Goal: Task Accomplishment & Management: Manage account settings

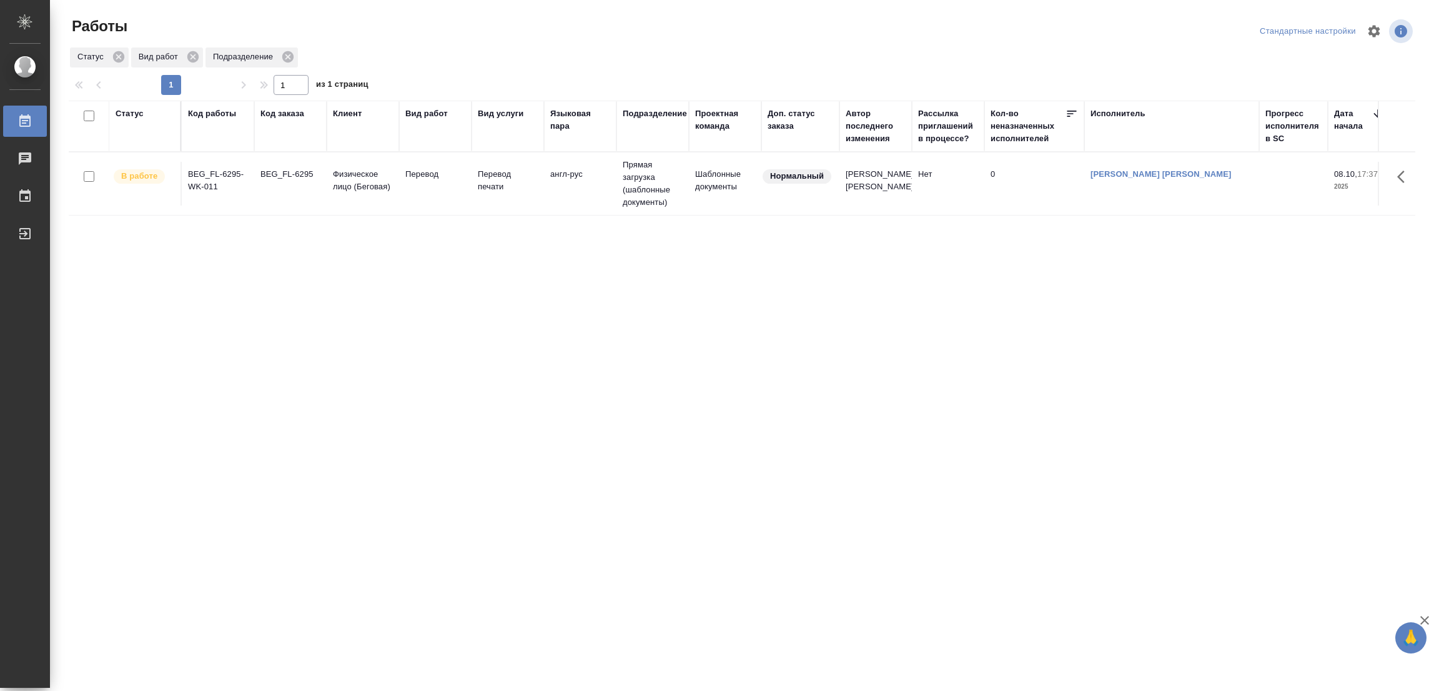
click at [570, 27] on div at bounding box center [747, 31] width 452 height 30
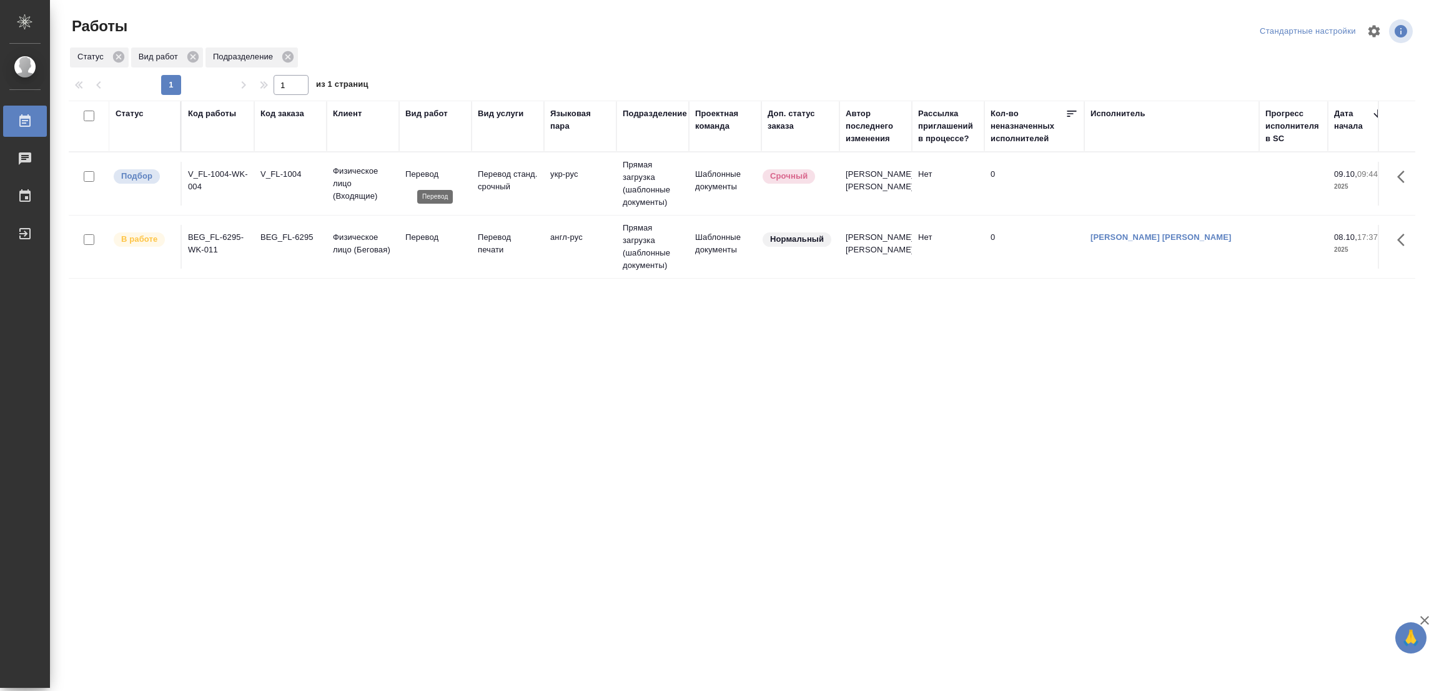
click at [419, 169] on p "Перевод" at bounding box center [435, 174] width 60 height 12
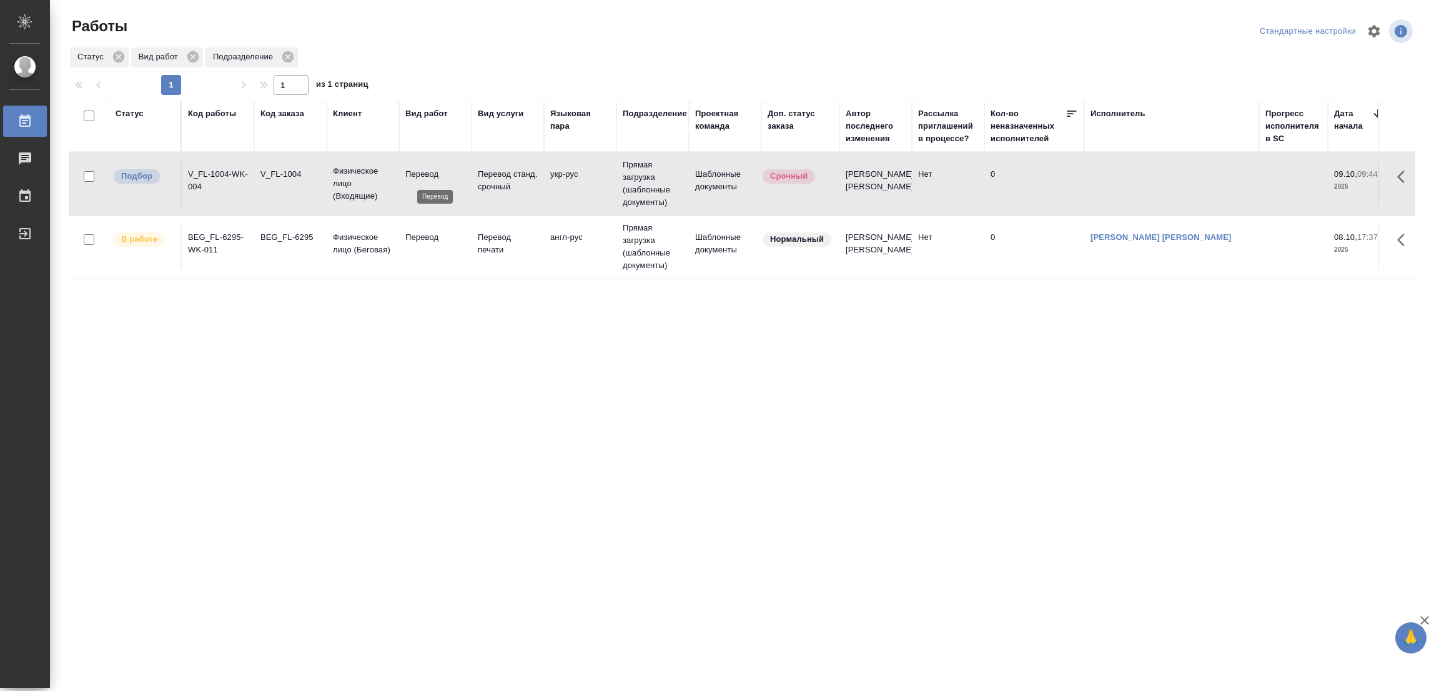
click at [419, 169] on p "Перевод" at bounding box center [435, 174] width 60 height 12
click at [927, 388] on div "Статус Код работы Код заказа Клиент Вид работ Вид услуги Языковая пара Подразде…" at bounding box center [742, 326] width 1347 height 450
drag, startPoint x: 463, startPoint y: 449, endPoint x: 1355, endPoint y: 87, distance: 962.2
click at [467, 447] on div "Статус Код работы Код заказа Клиент Вид работ Вид услуги Языковая пара Подразде…" at bounding box center [742, 326] width 1347 height 450
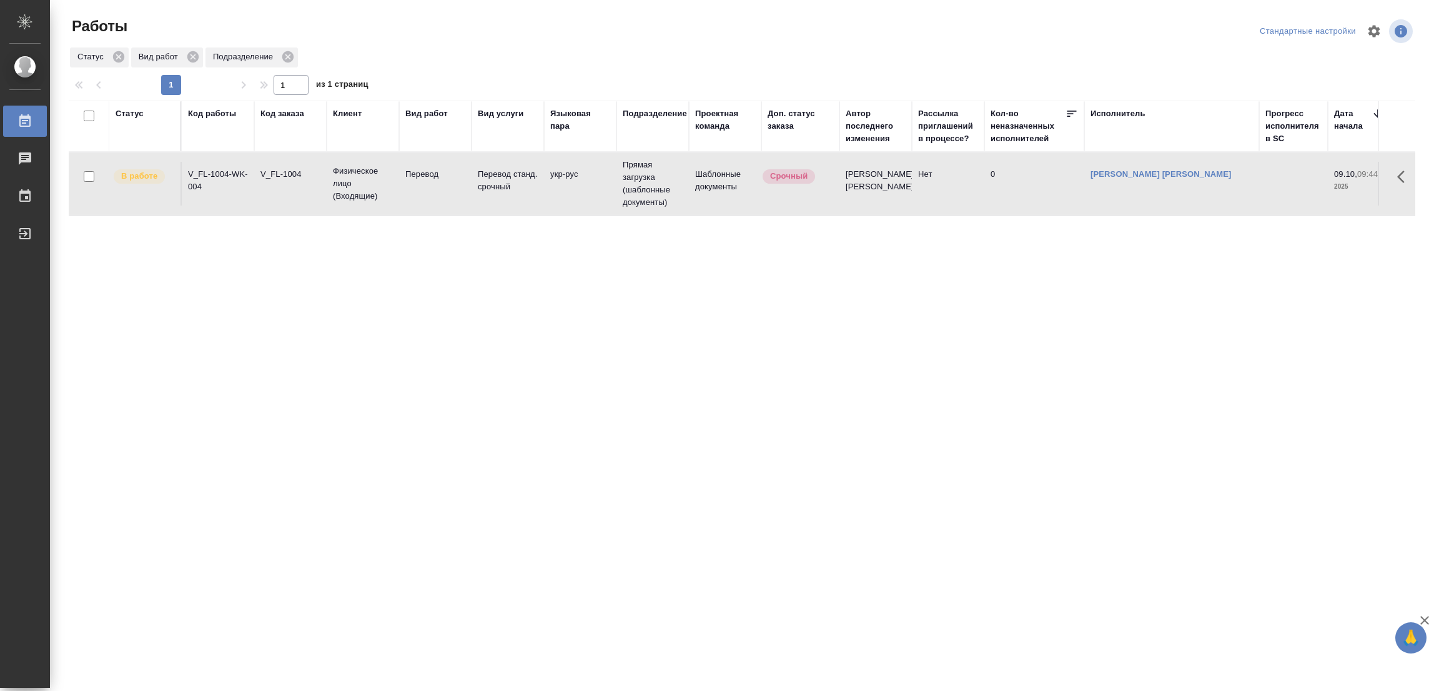
click at [324, 412] on div "Статус Код работы Код заказа Клиент Вид работ Вид услуги Языковая пара Подразде…" at bounding box center [742, 326] width 1347 height 450
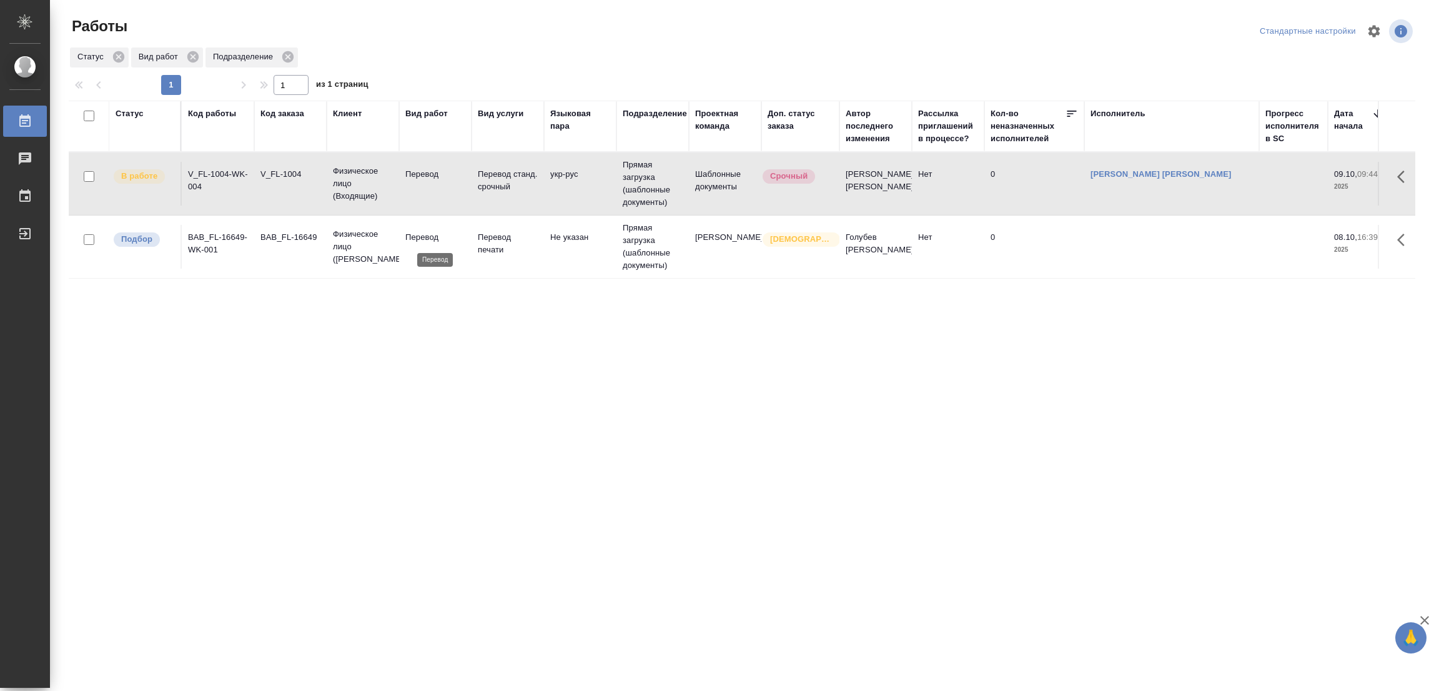
click at [421, 237] on p "Перевод" at bounding box center [435, 237] width 60 height 12
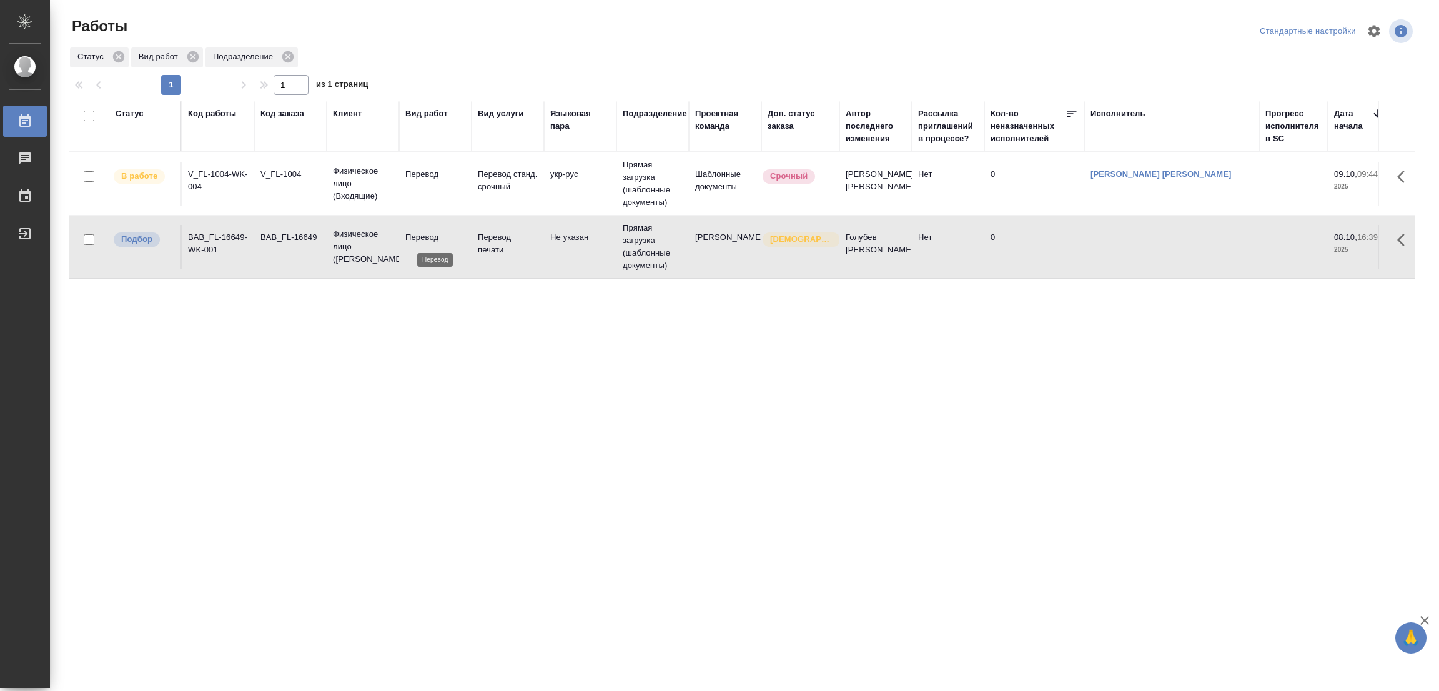
click at [420, 235] on p "Перевод" at bounding box center [435, 237] width 60 height 12
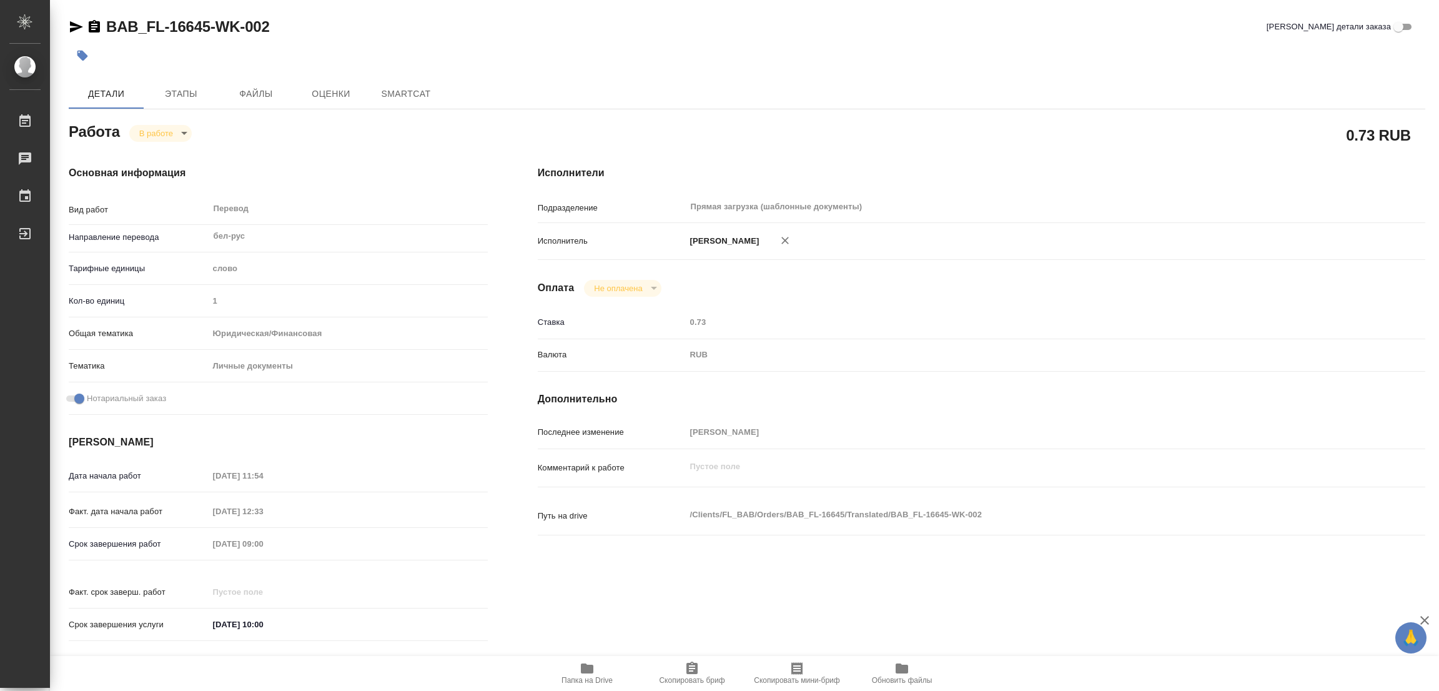
type textarea "x"
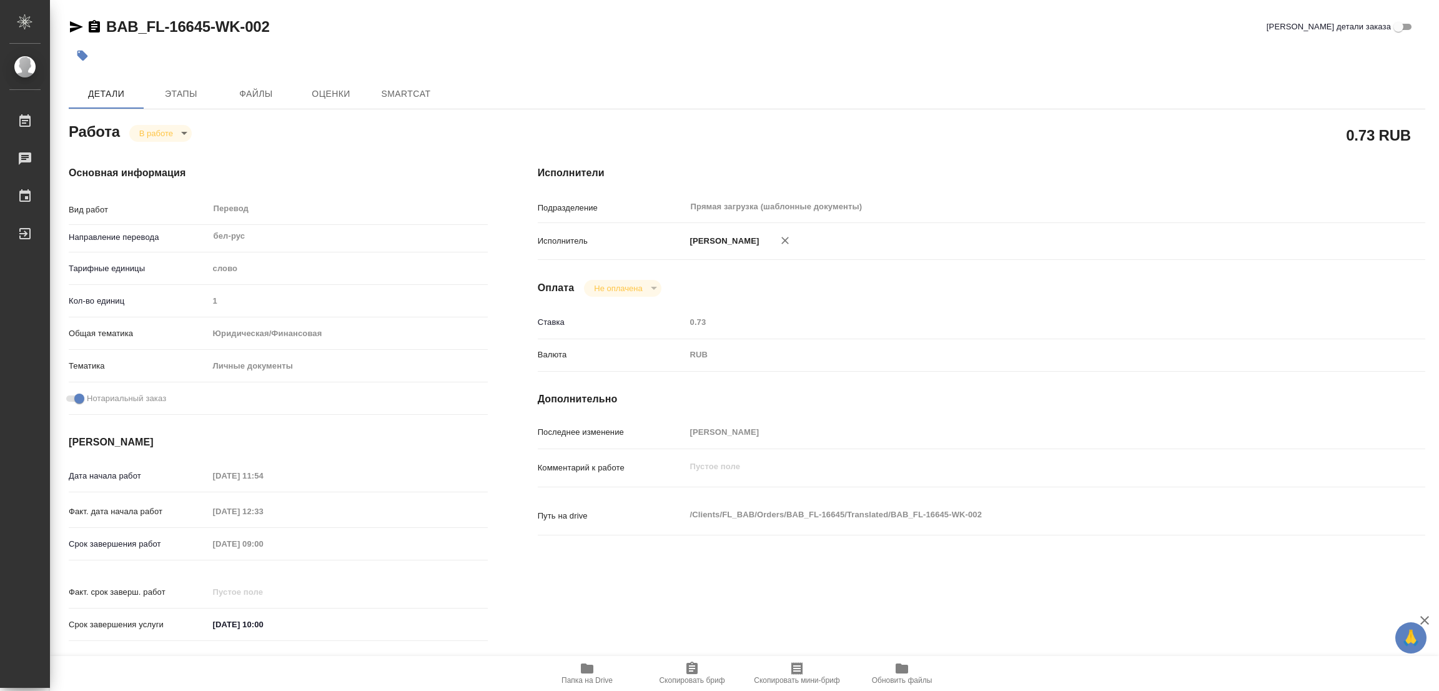
type textarea "x"
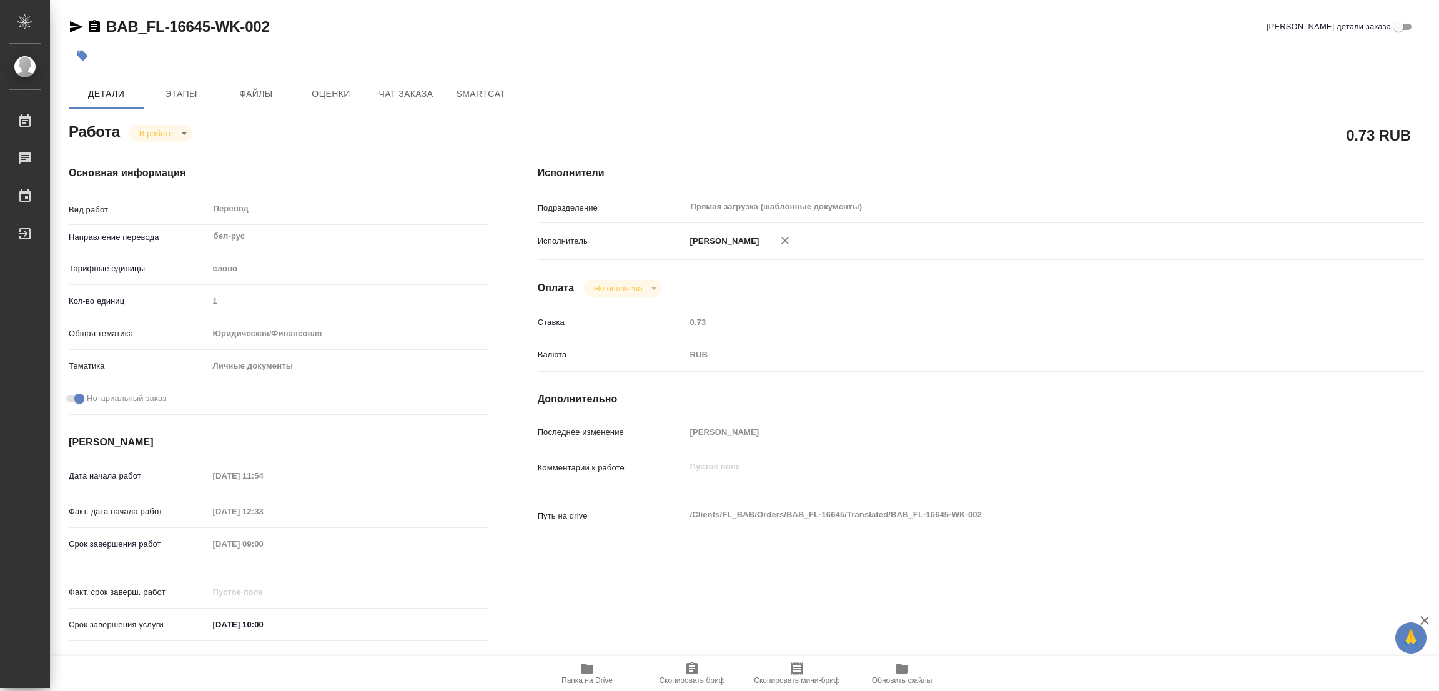
type textarea "x"
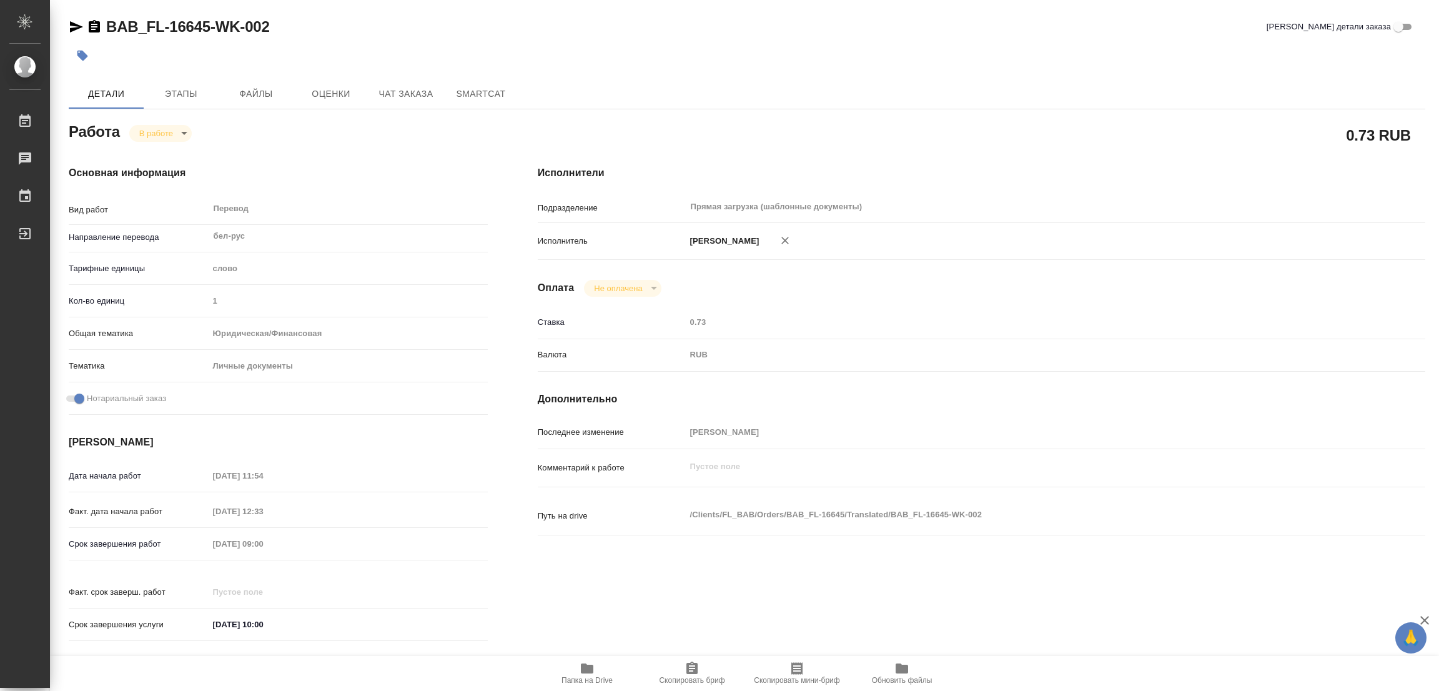
type textarea "x"
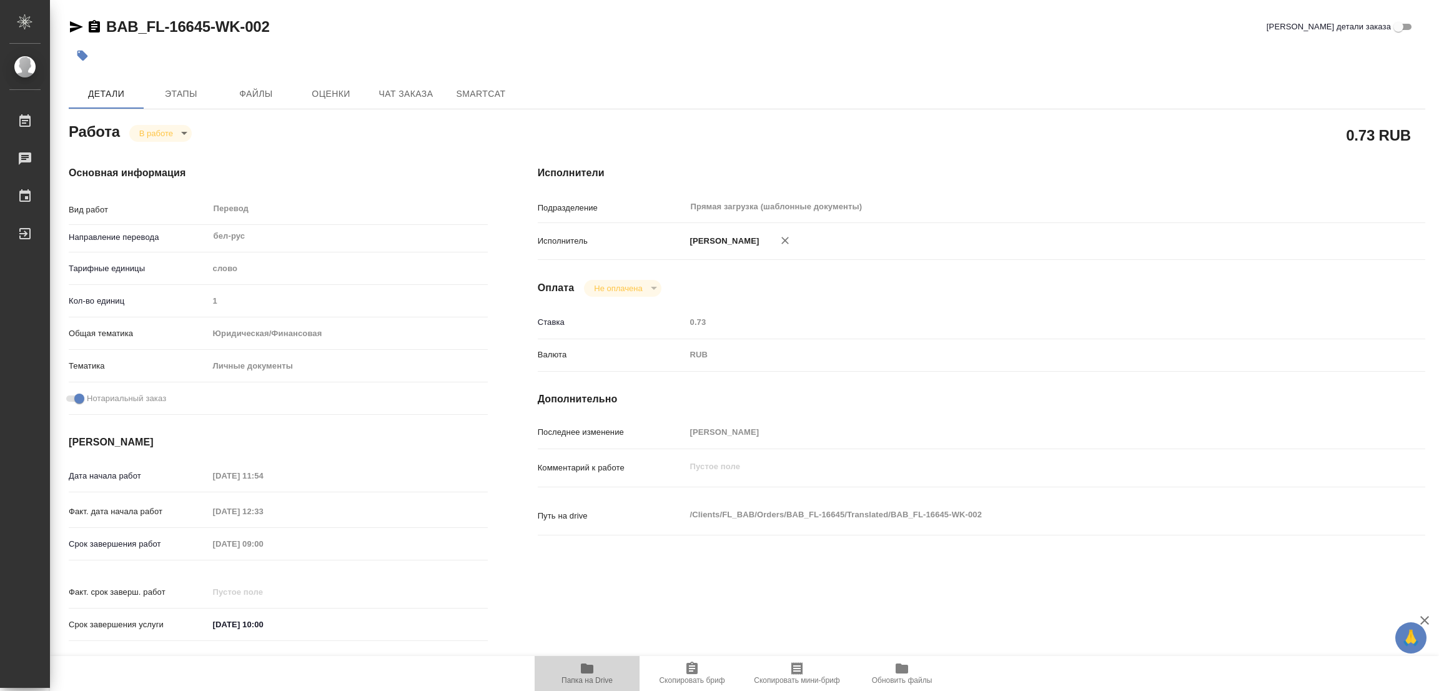
click at [586, 672] on icon "button" at bounding box center [587, 668] width 12 height 10
click at [181, 92] on span "Этапы" at bounding box center [181, 94] width 60 height 16
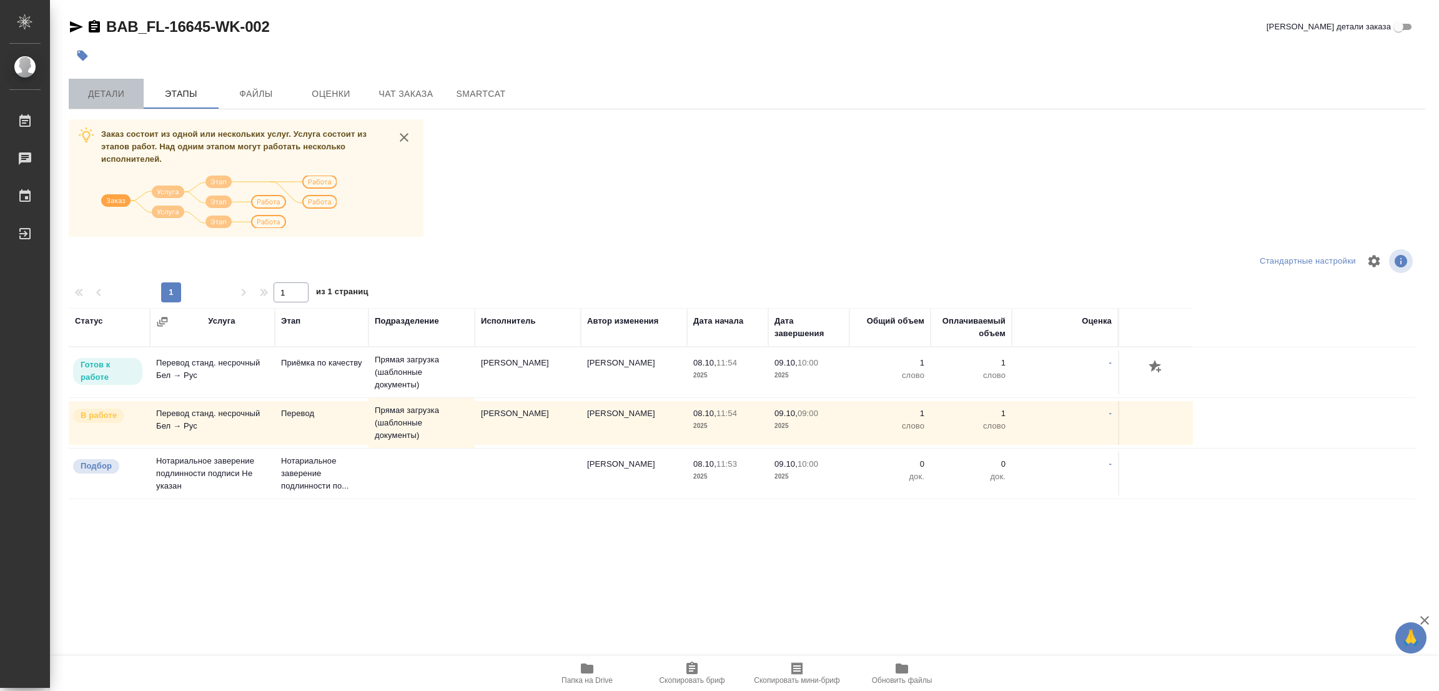
click at [103, 91] on span "Детали" at bounding box center [106, 94] width 60 height 16
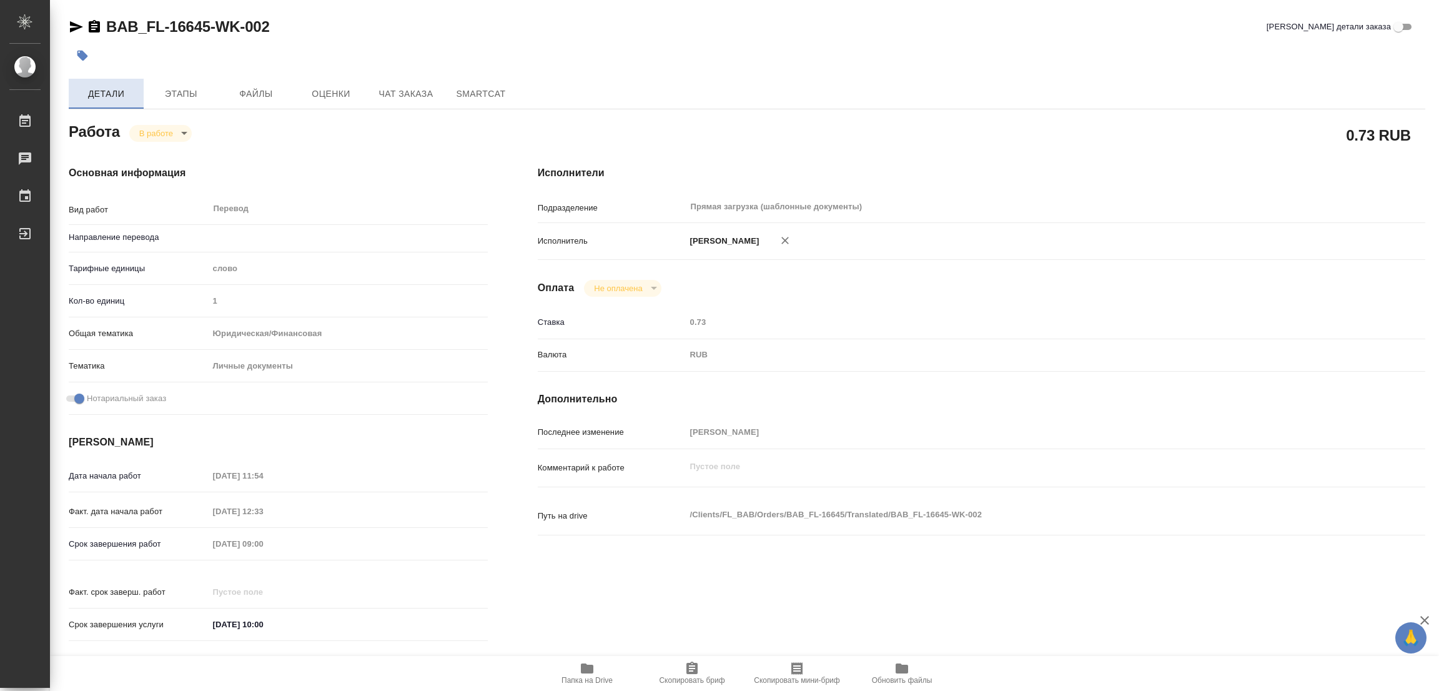
type textarea "x"
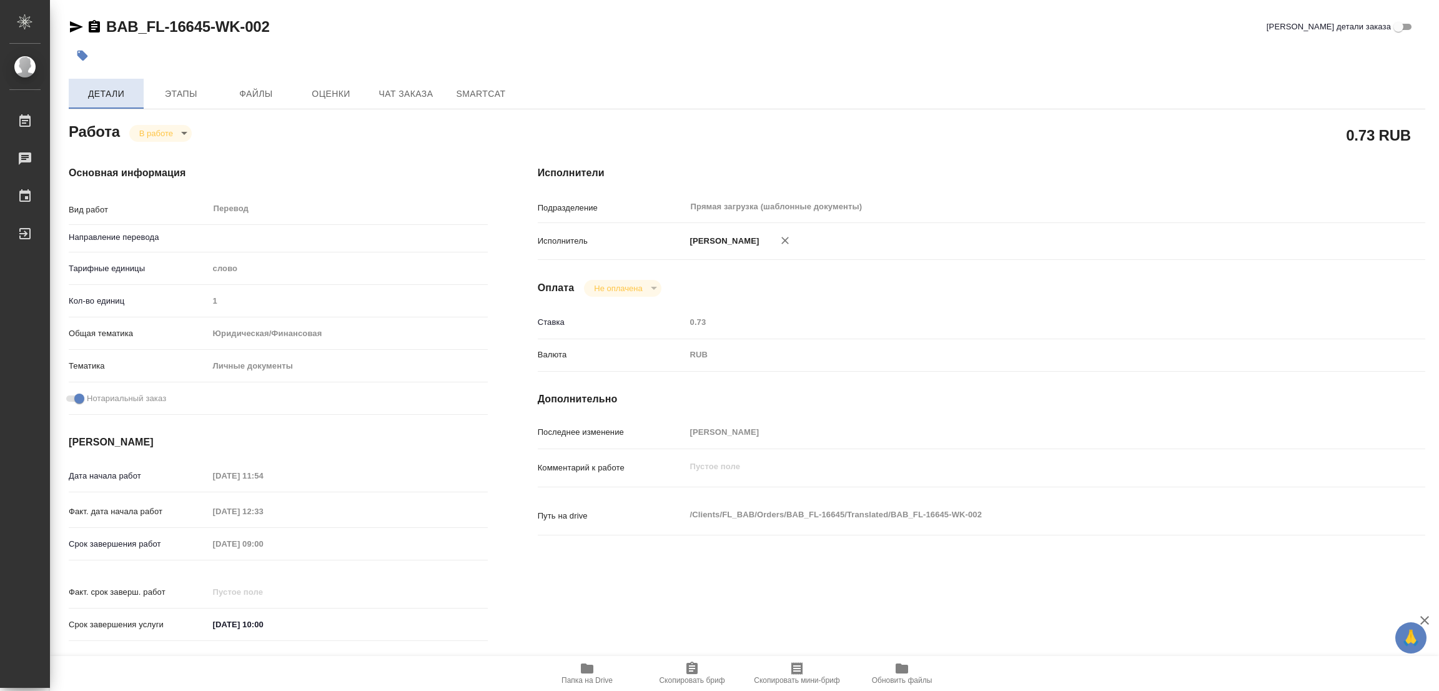
type textarea "x"
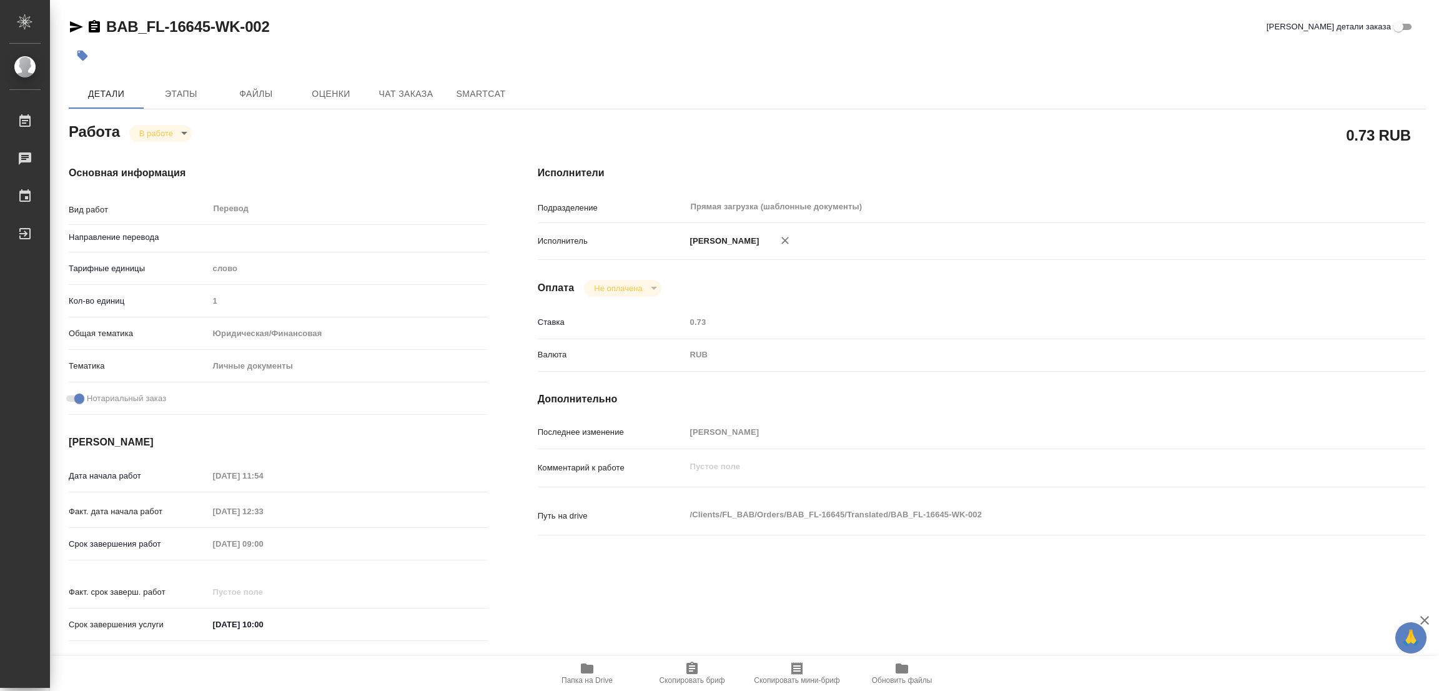
type textarea "x"
type input "бел-рус"
type textarea "x"
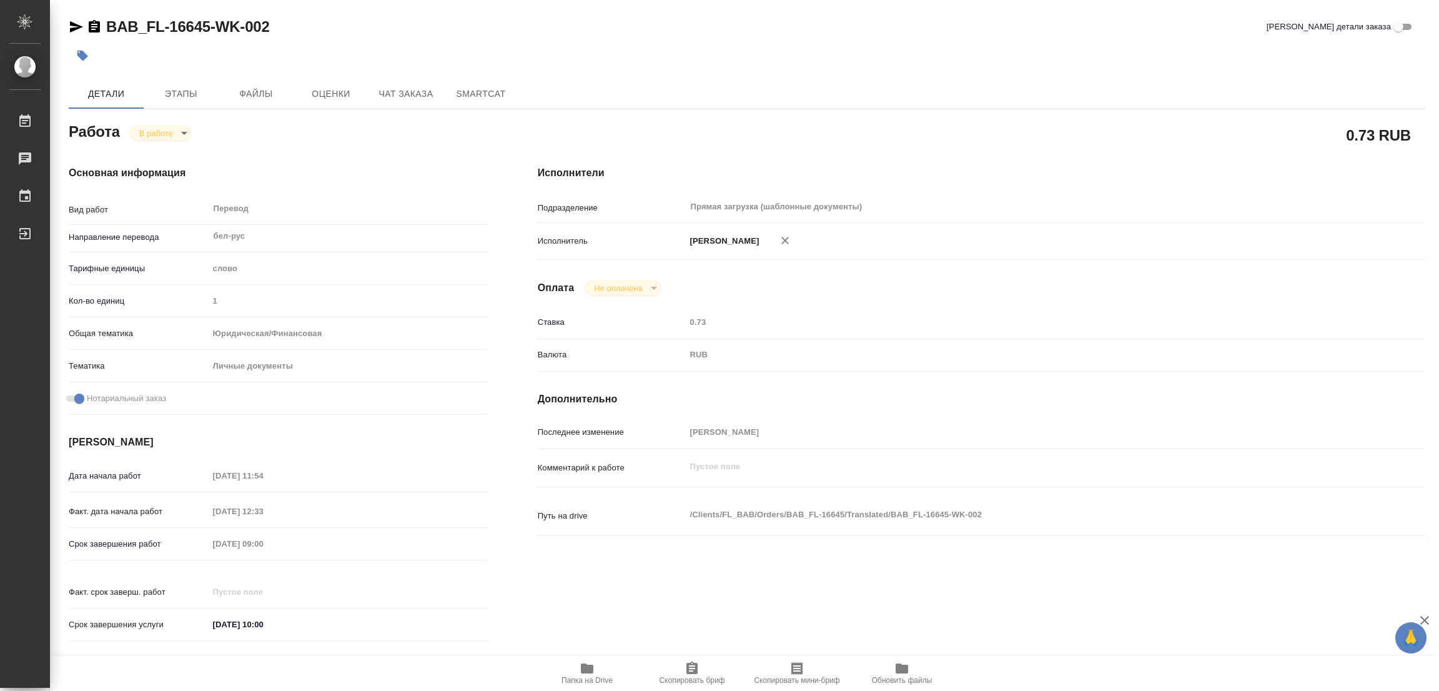
type textarea "x"
click at [159, 131] on body "🙏 .cls-1 fill:#fff; AWATERA Popova Galina Работы 0 Чаты График Выйти BAB_FL-166…" at bounding box center [719, 345] width 1439 height 691
click at [156, 150] on button "Выполнен" at bounding box center [162, 154] width 46 height 14
type textarea "x"
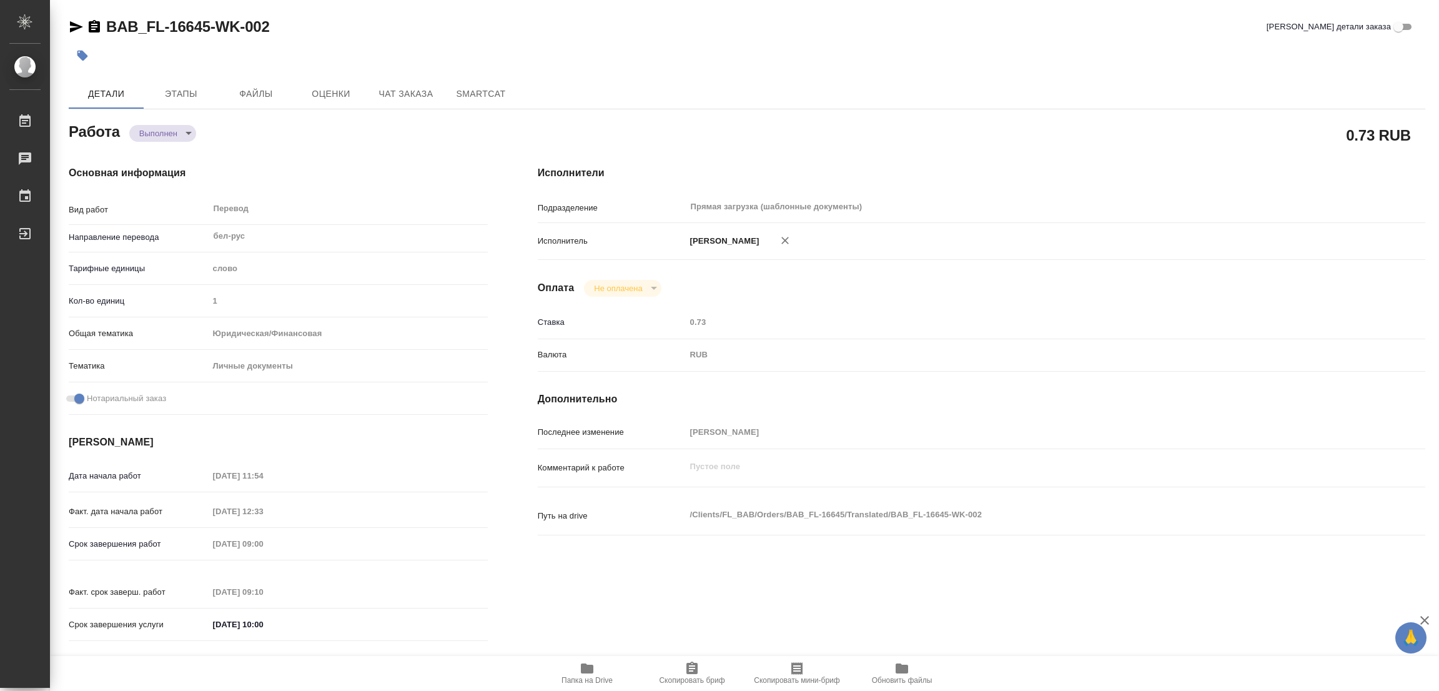
type textarea "x"
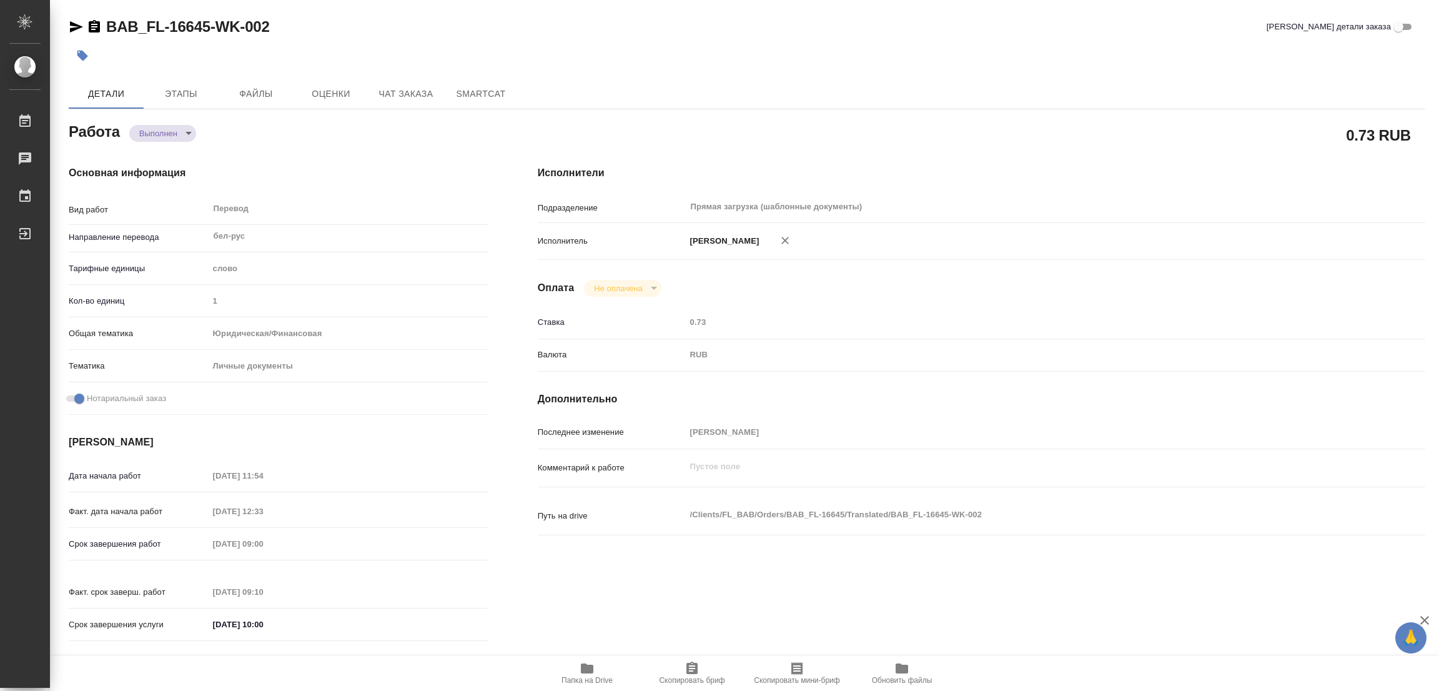
type textarea "x"
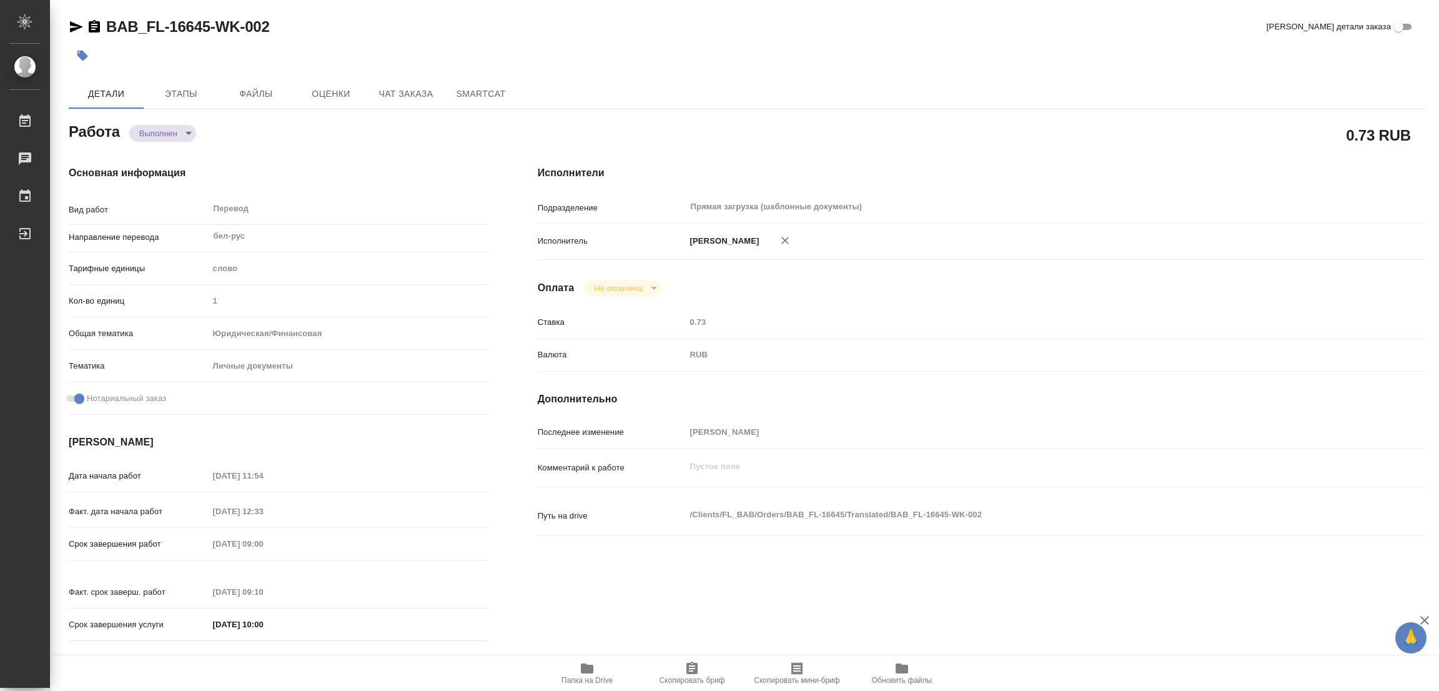
type textarea "x"
click at [84, 54] on icon "button" at bounding box center [82, 56] width 11 height 11
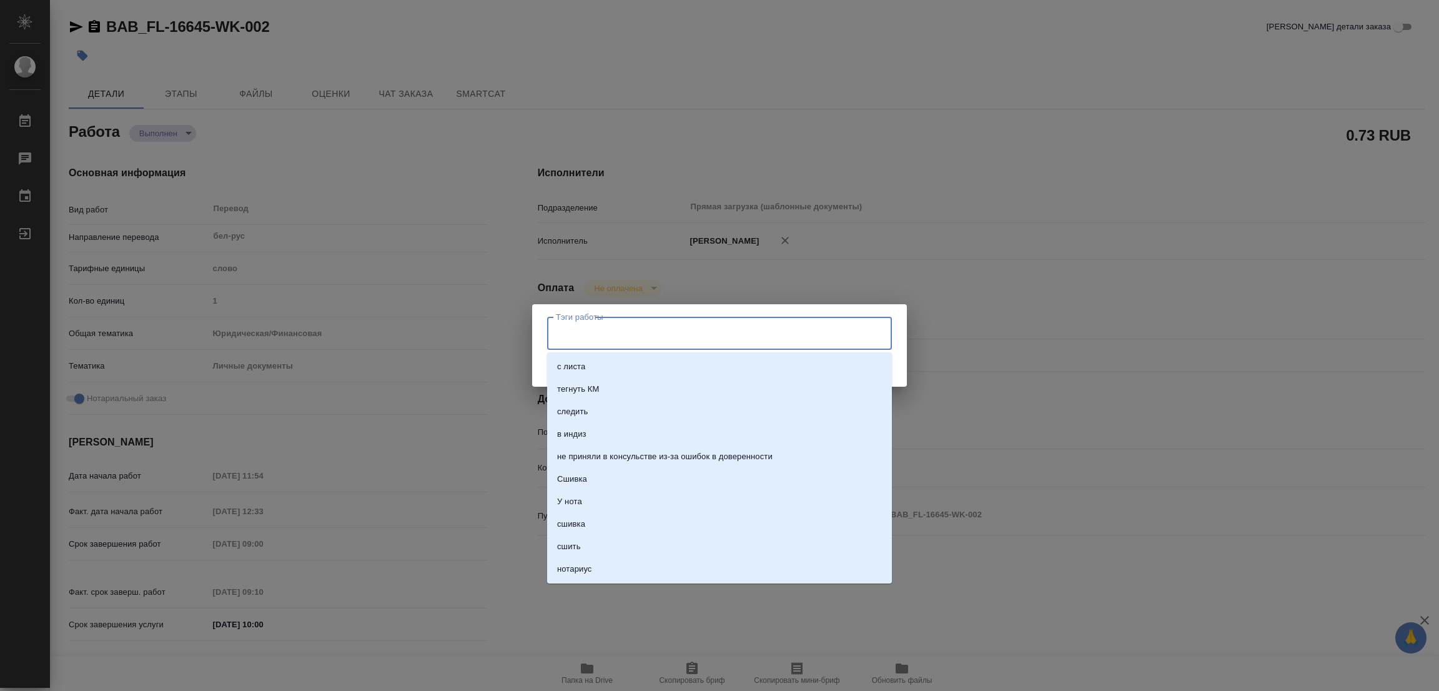
click at [583, 335] on input "Тэги работы" at bounding box center [708, 332] width 310 height 21
type input "стат: 125"
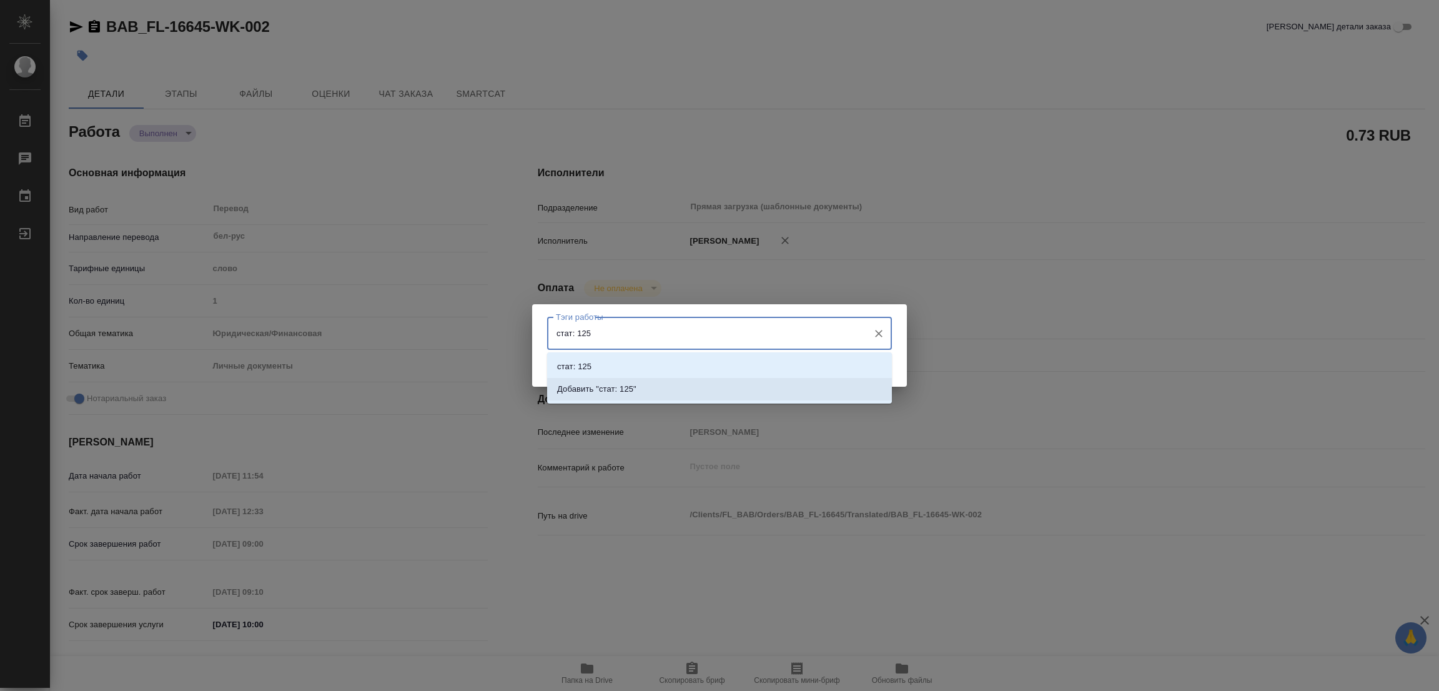
click at [615, 385] on p "Добавить "стат: 125"" at bounding box center [596, 389] width 79 height 12
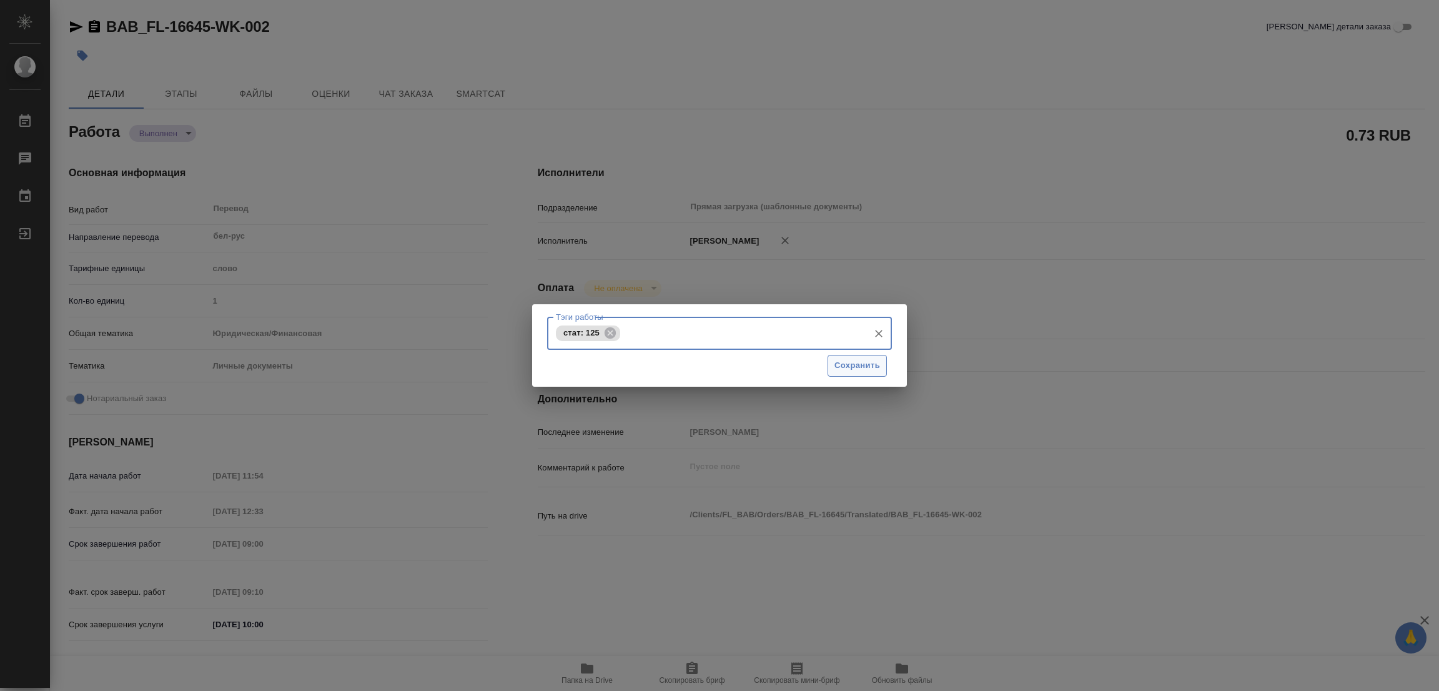
click at [853, 365] on span "Сохранить" at bounding box center [858, 366] width 46 height 14
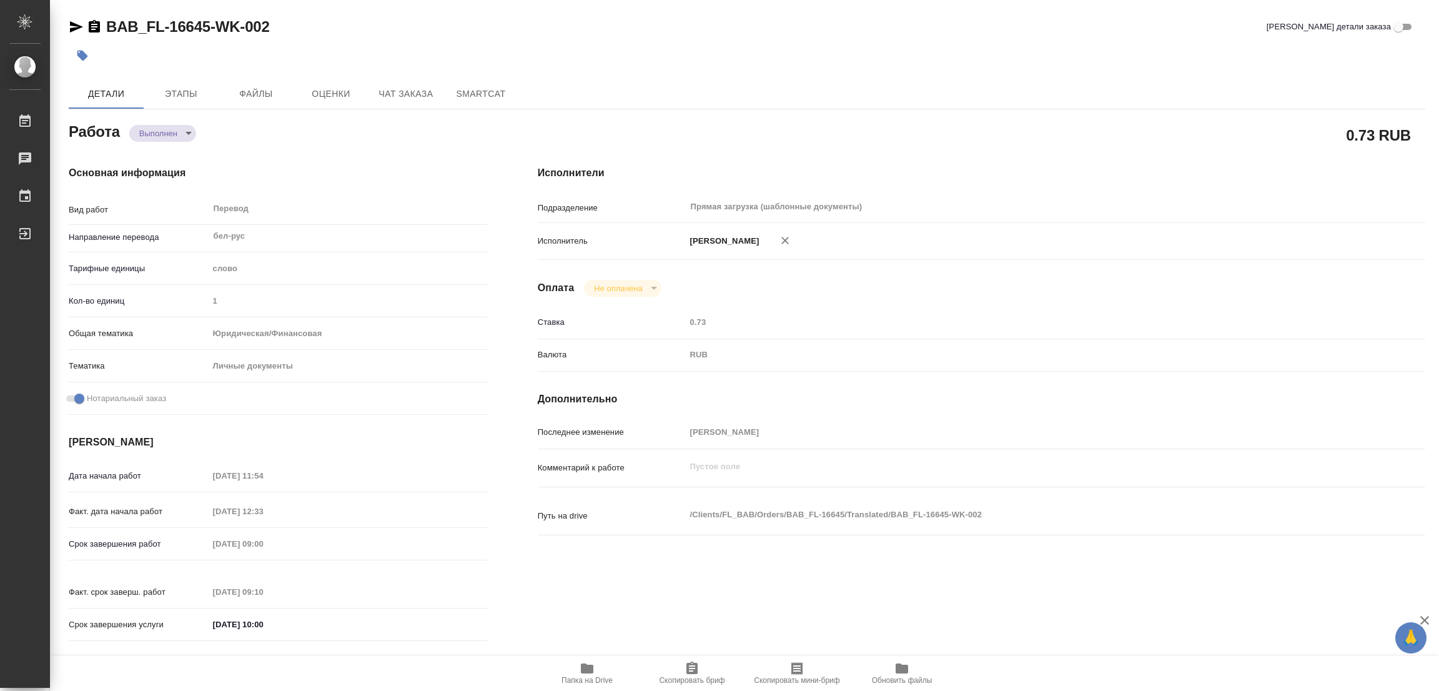
type input "completed"
type textarea "Перевод"
type textarea "x"
type input "бел-рус"
type input "5a8b1489cc6b4906c91bfd90"
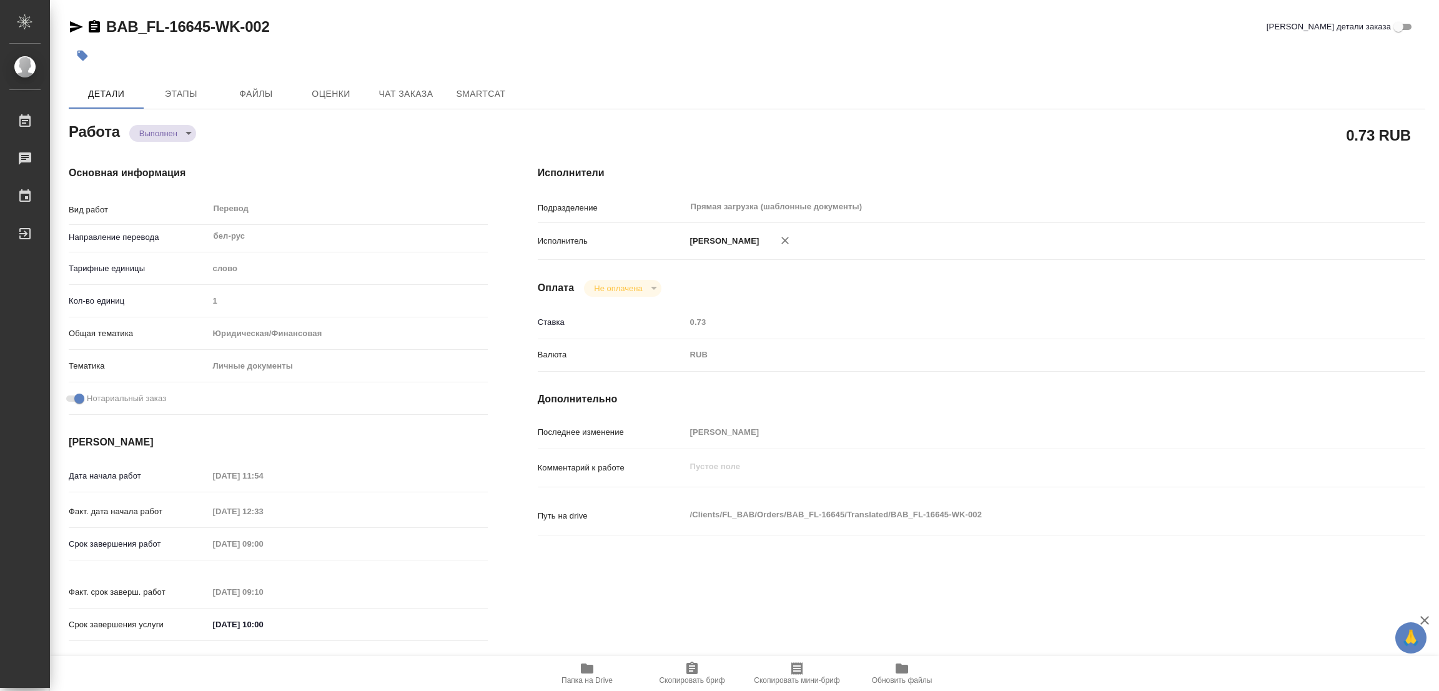
type input "1"
type input "yr-fn"
type input "5a8b8b956a9677013d343cfe"
checkbox input "true"
type input "08.10.2025 11:54"
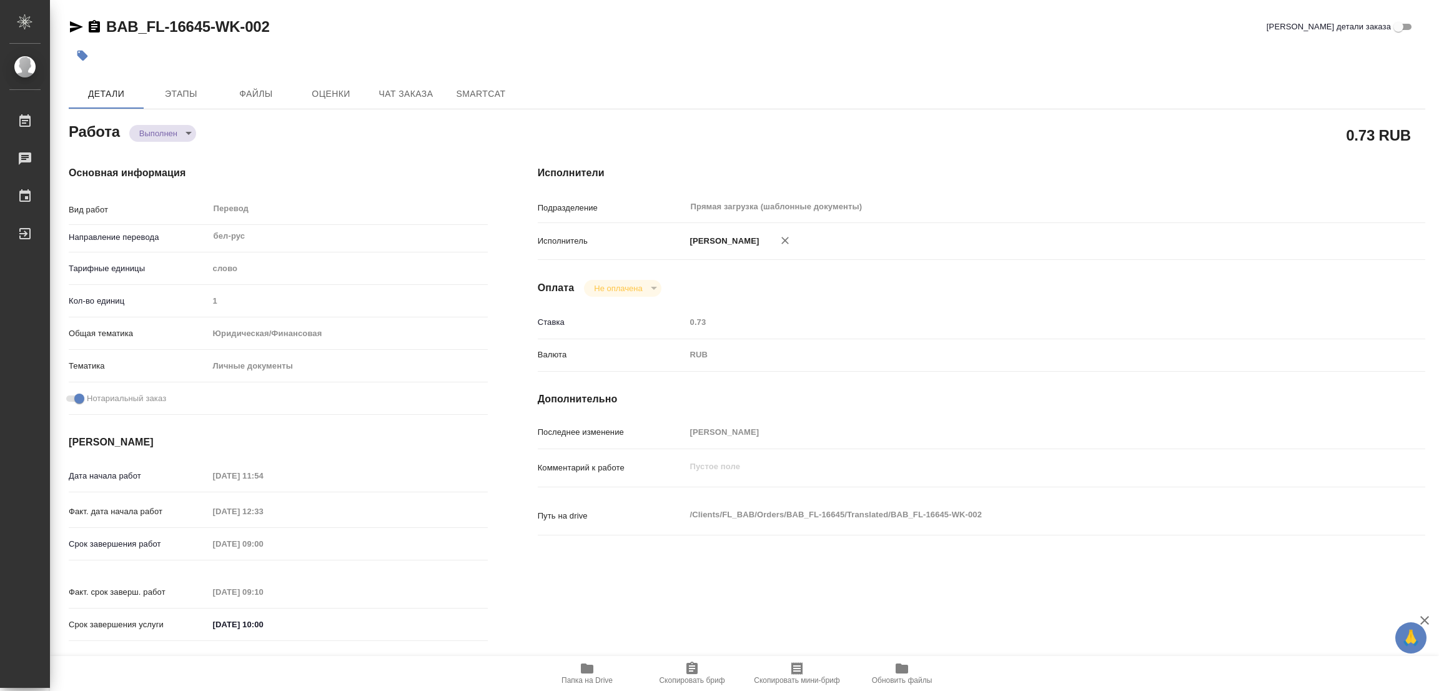
type input "08.10.2025 12:33"
type input "09.10.2025 09:00"
type input "09.10.2025 09:10"
type input "[DATE] 10:00"
type input "Прямая загрузка (шаблонные документы)"
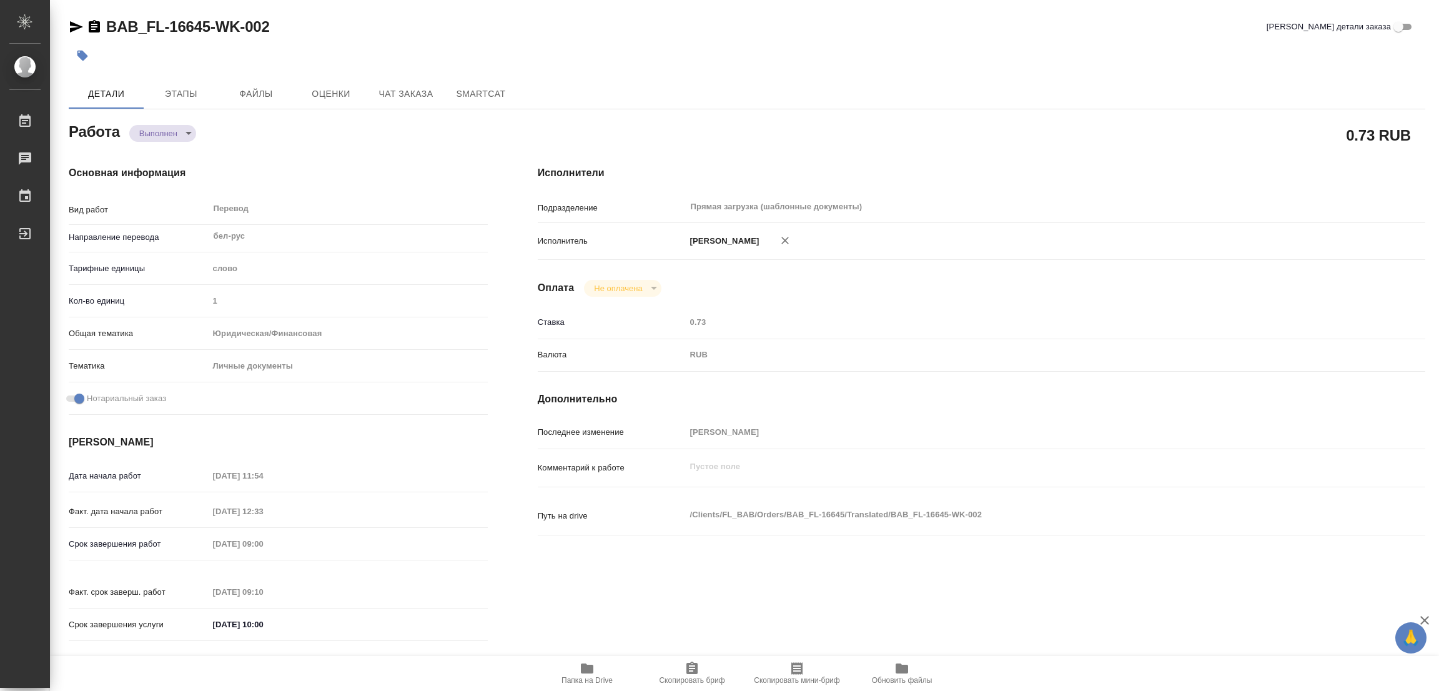
type input "notPayed"
type input "0.73"
type input "RUB"
type input "[PERSON_NAME] [PERSON_NAME]"
type textarea "x"
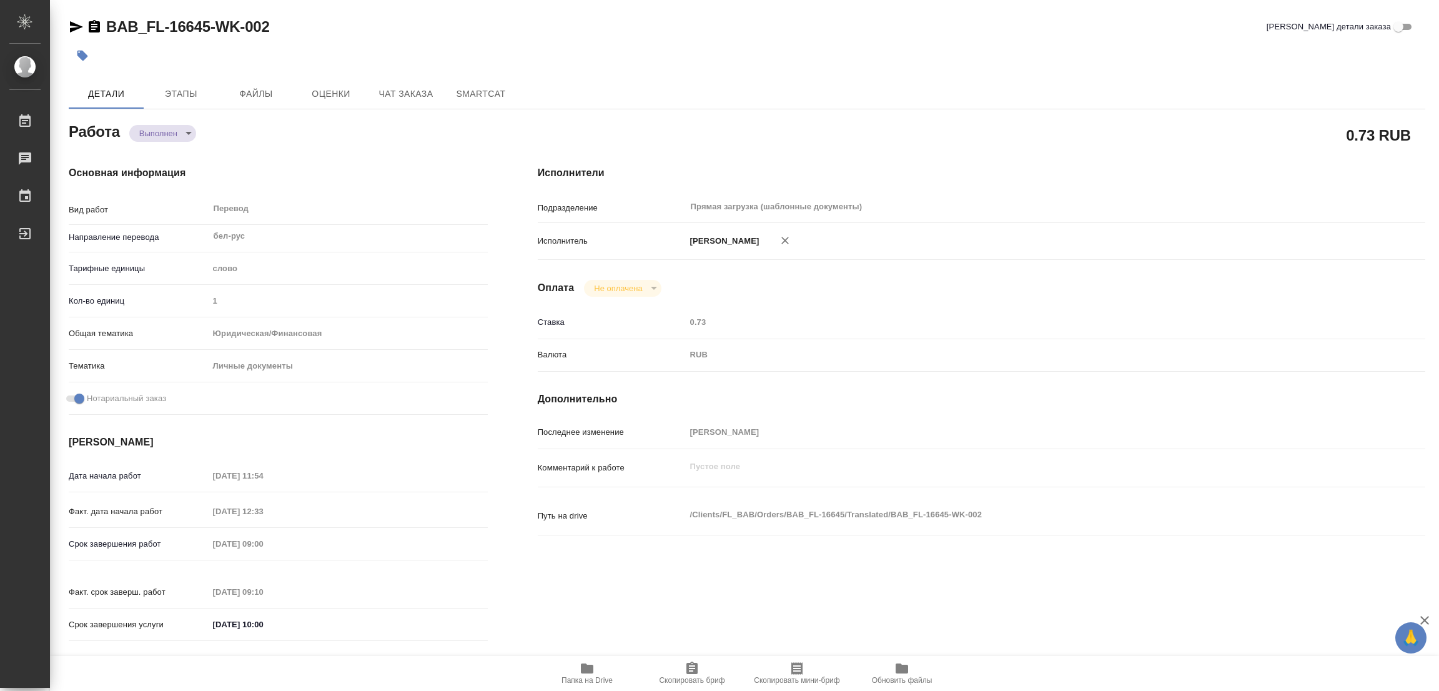
type textarea "/Clients/FL_BAB/Orders/BAB_FL-16645/Translated/BAB_FL-16645-WK-002"
type textarea "x"
type input "BAB_FL-16645"
type input "Перевод станд. несрочный"
type input "Перевод, Постредактура машинного перевода, Приёмка по качеству, Корректура, Ред…"
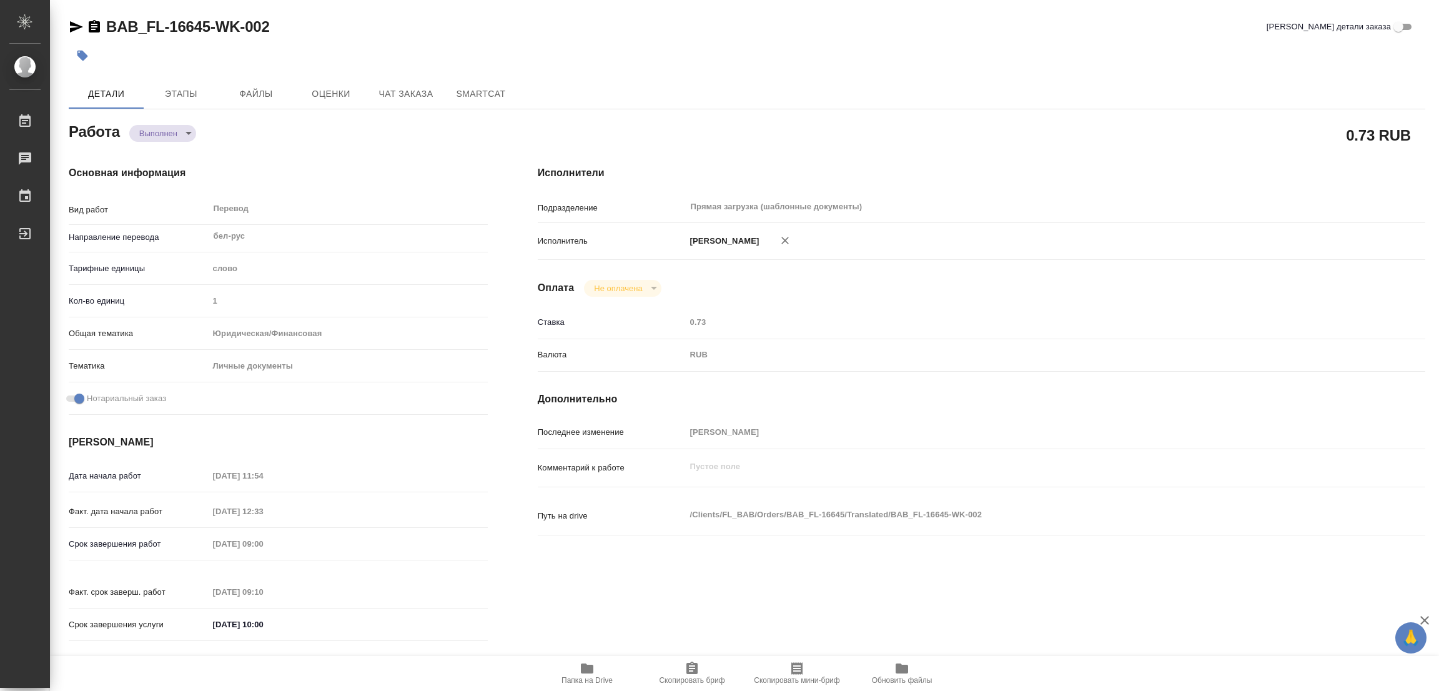
type input "Голубев Дмитрий"
type input "/Clients/FL_BAB/Orders/BAB_FL-16645"
type textarea "x"
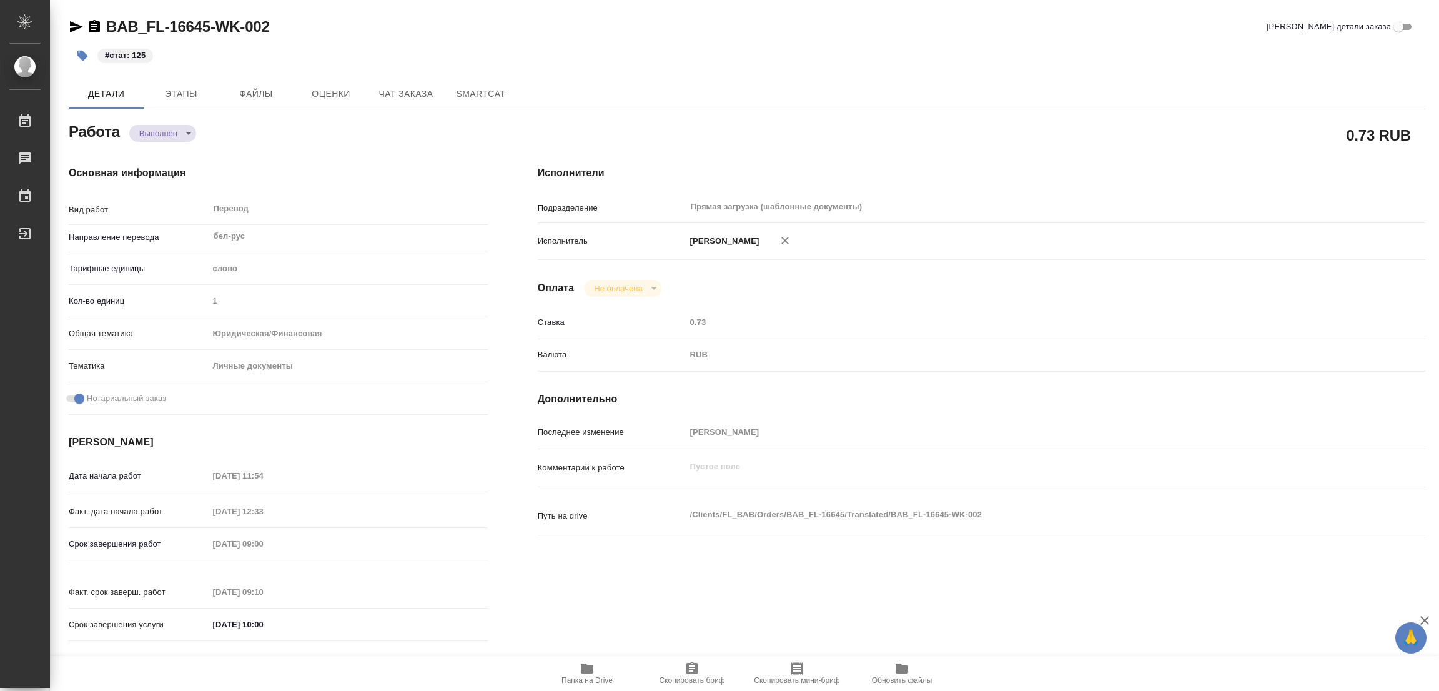
type textarea "x"
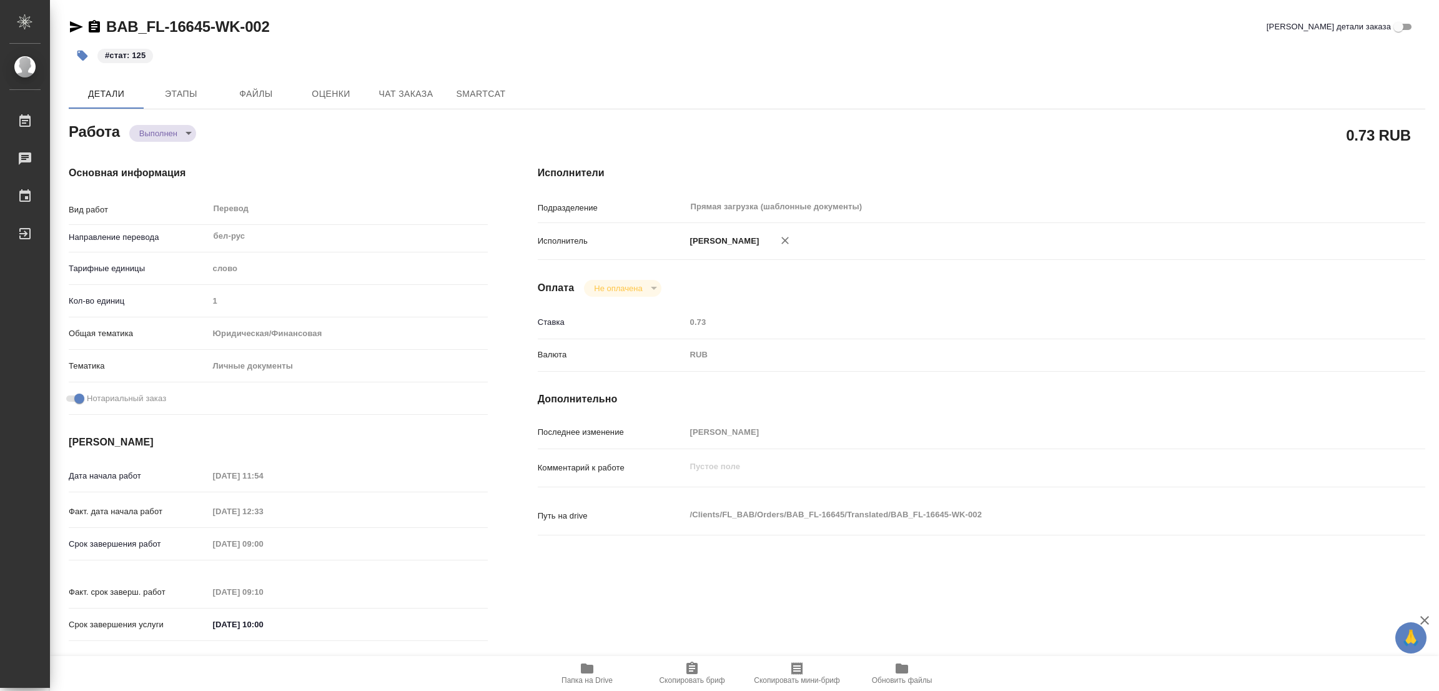
type textarea "x"
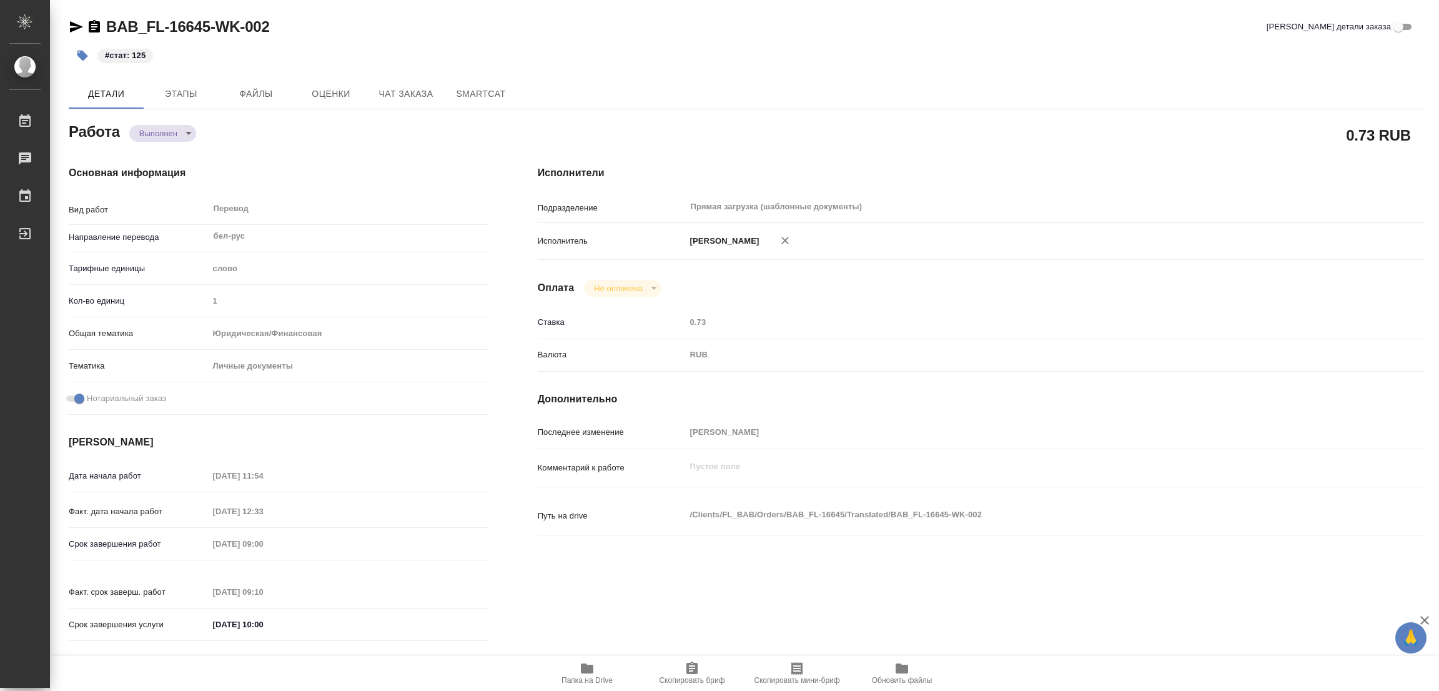
type textarea "x"
click at [888, 31] on div "BAB_FL-16645-WK-002 Кратко детали заказа" at bounding box center [747, 27] width 1357 height 20
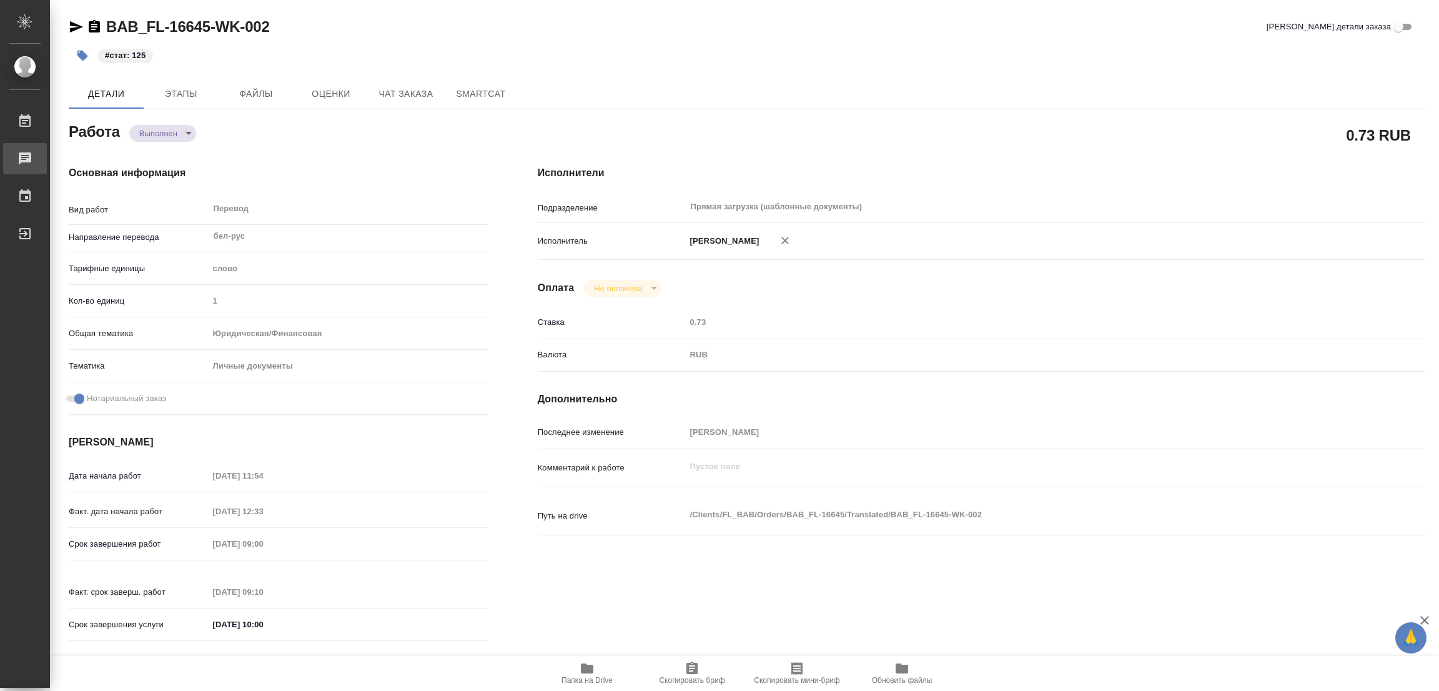
type textarea "x"
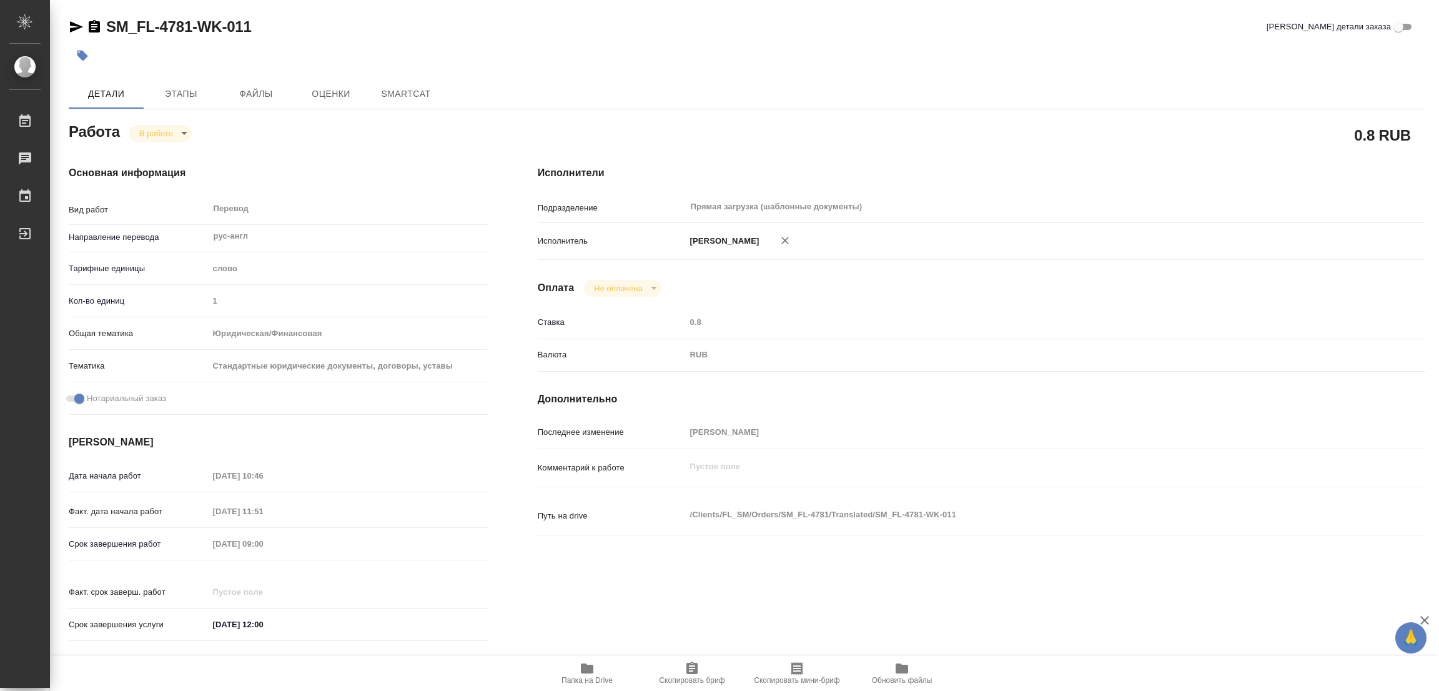
type textarea "x"
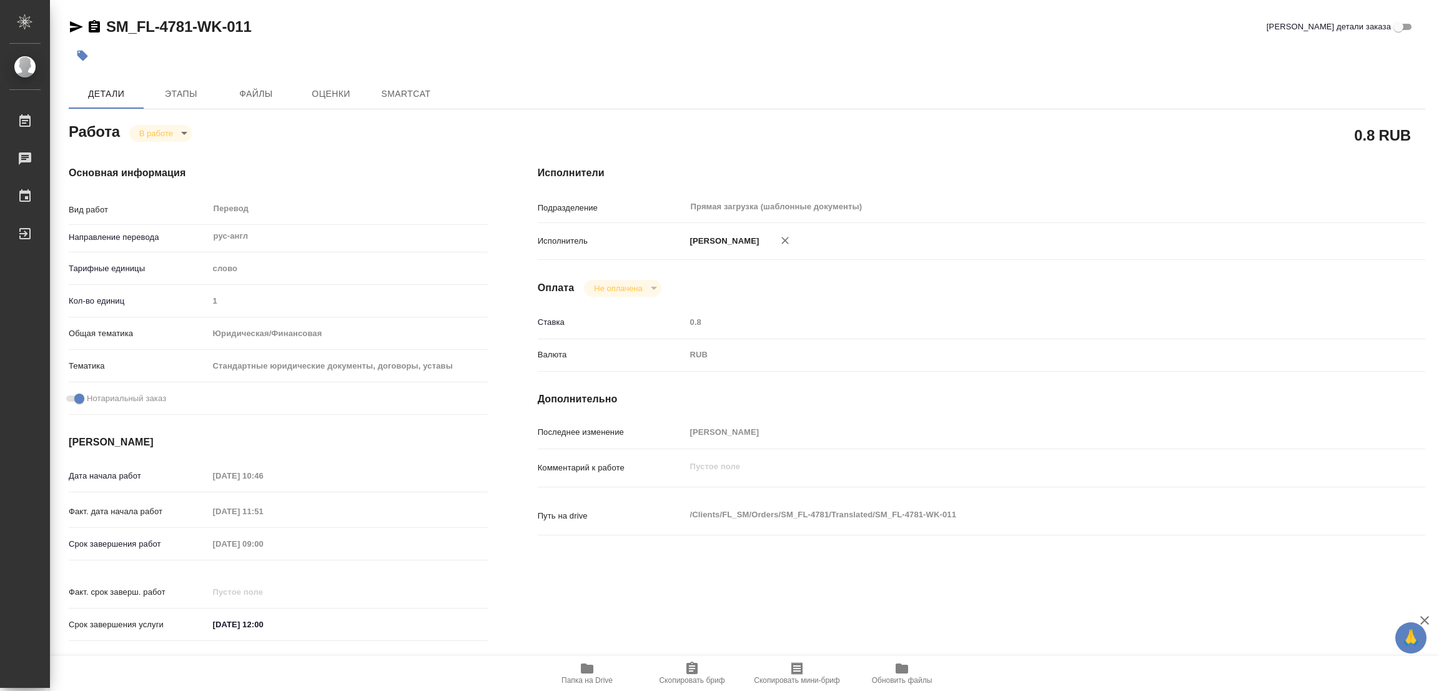
type textarea "x"
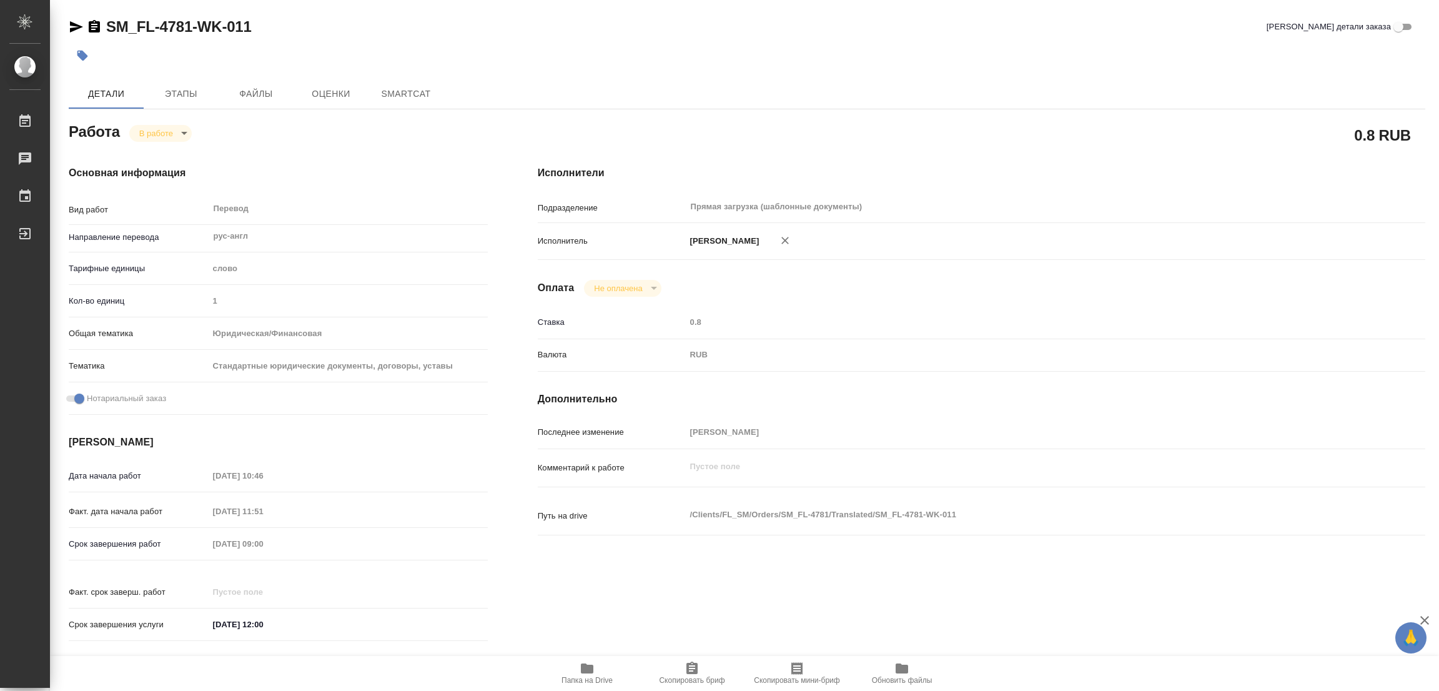
type textarea "x"
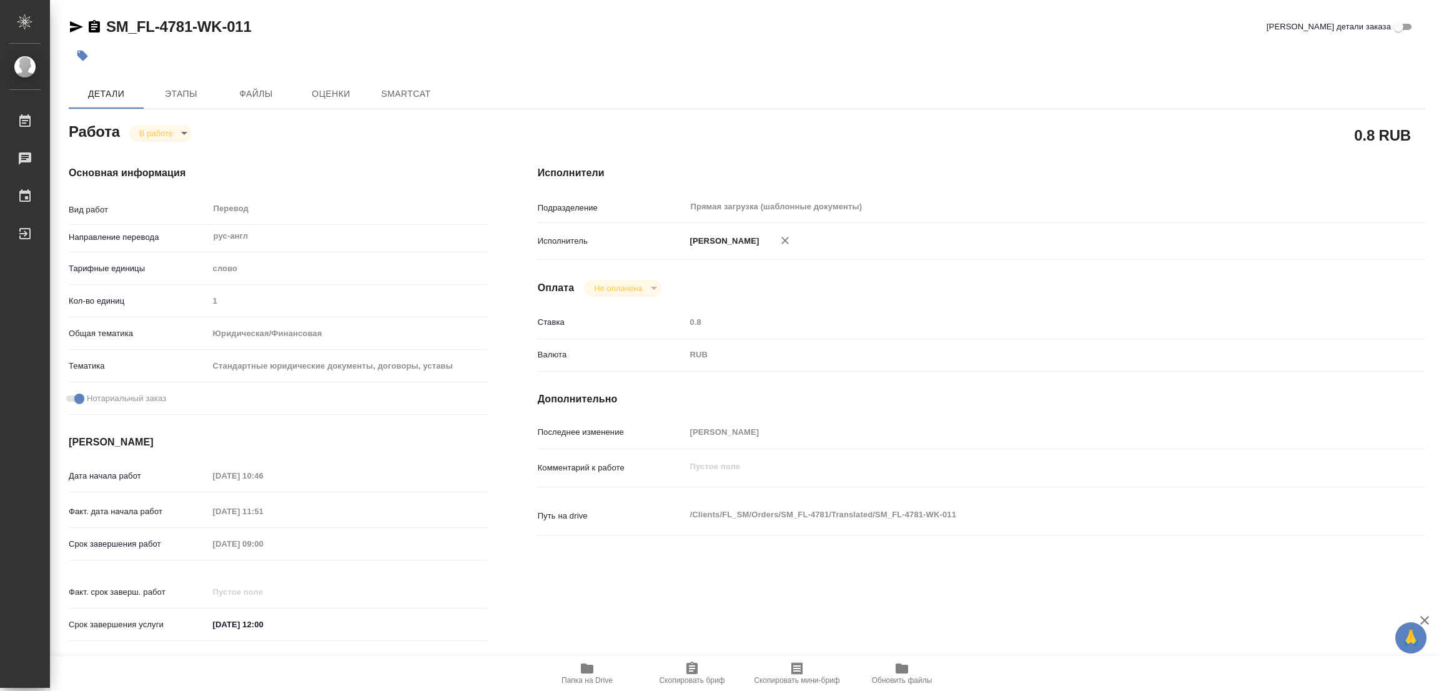
type textarea "x"
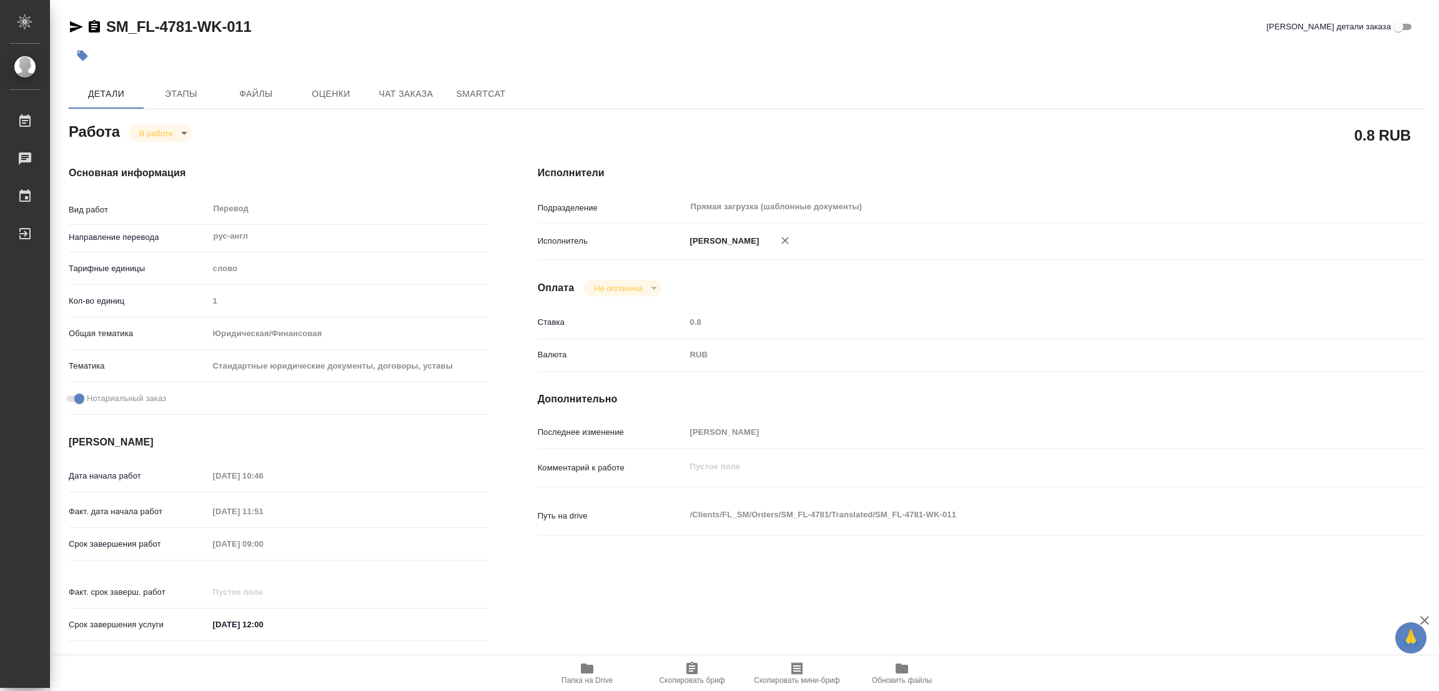
type textarea "x"
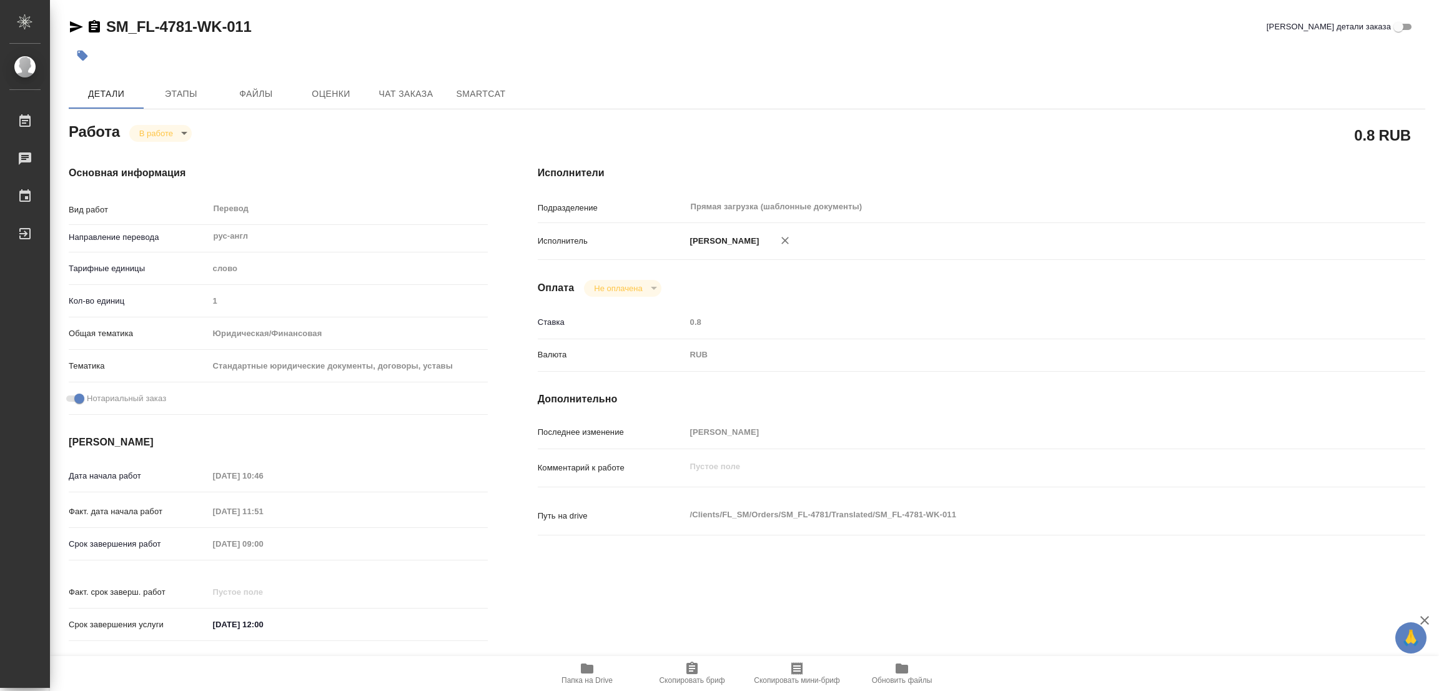
type textarea "x"
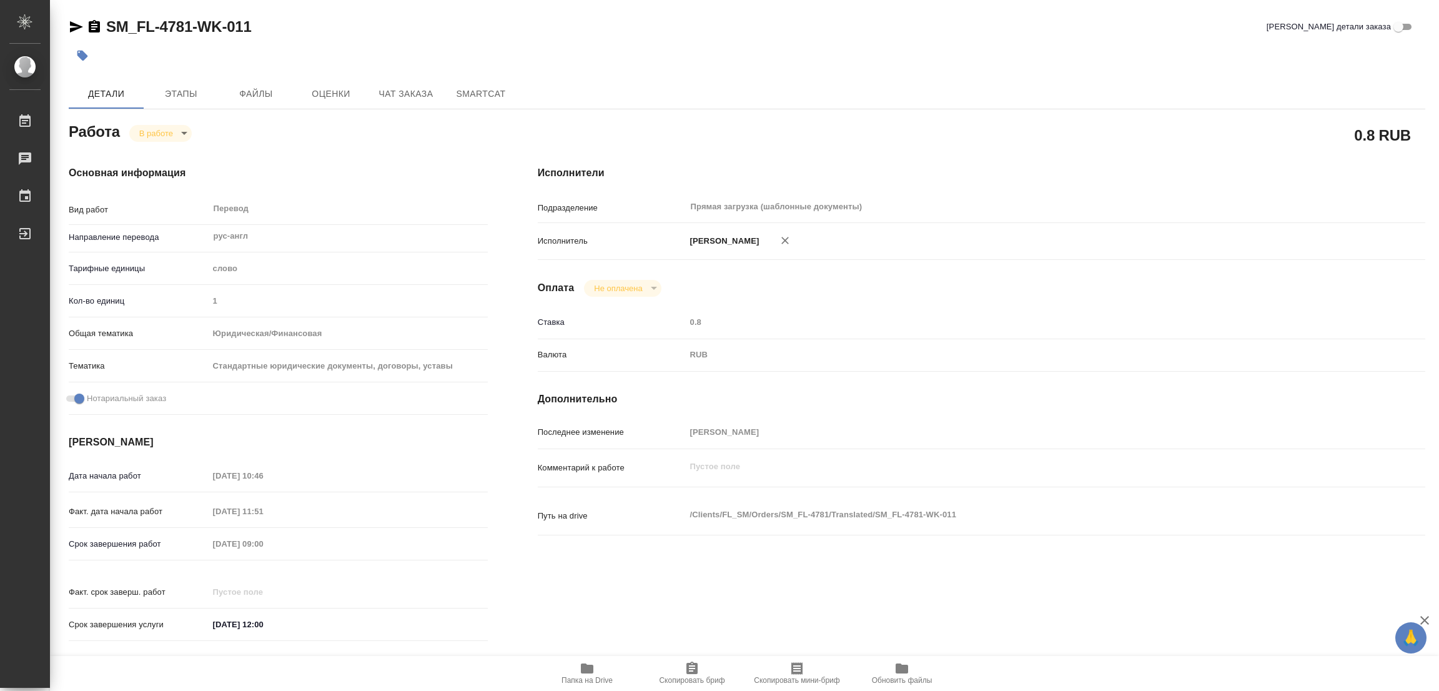
click at [594, 668] on icon "button" at bounding box center [587, 668] width 15 height 15
click at [183, 92] on span "Этапы" at bounding box center [181, 94] width 60 height 16
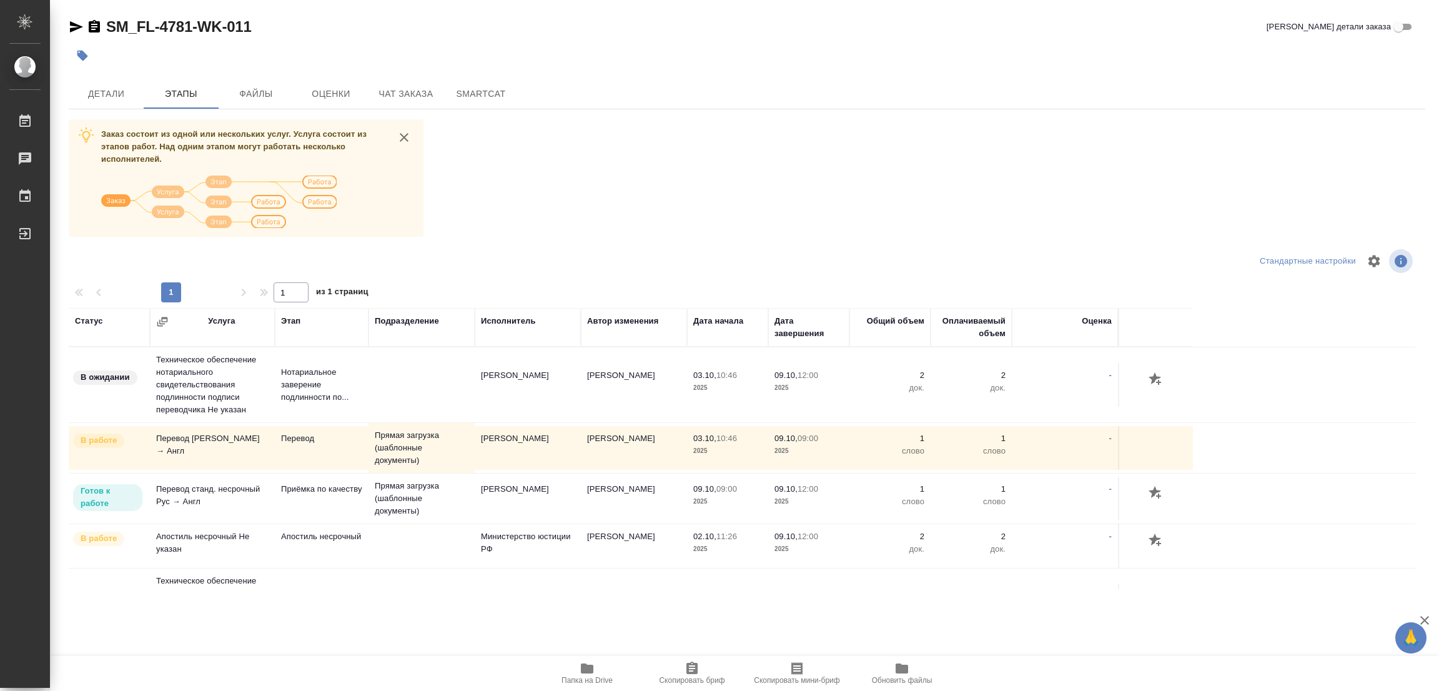
click at [781, 84] on div "Детали Этапы Файлы Оценки Чат заказа SmartCat" at bounding box center [747, 94] width 1357 height 30
click at [104, 93] on span "Детали" at bounding box center [106, 94] width 60 height 16
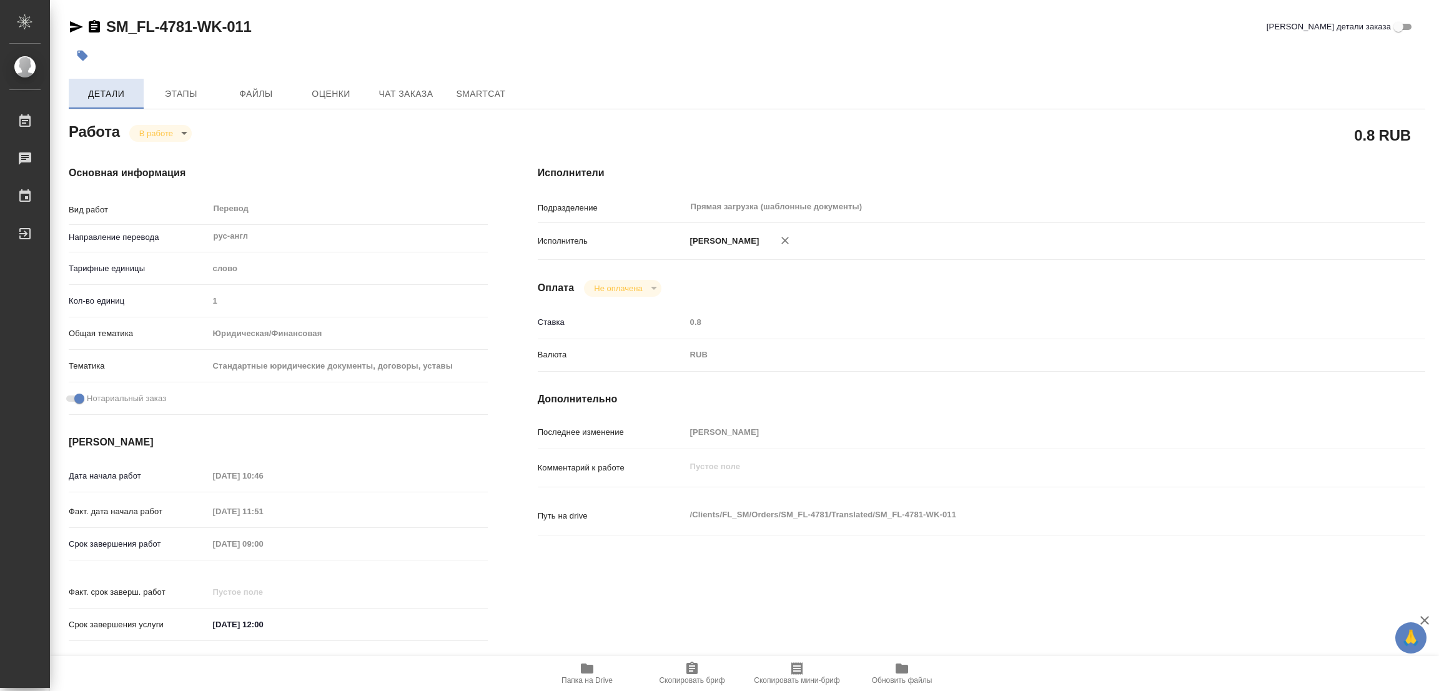
type textarea "x"
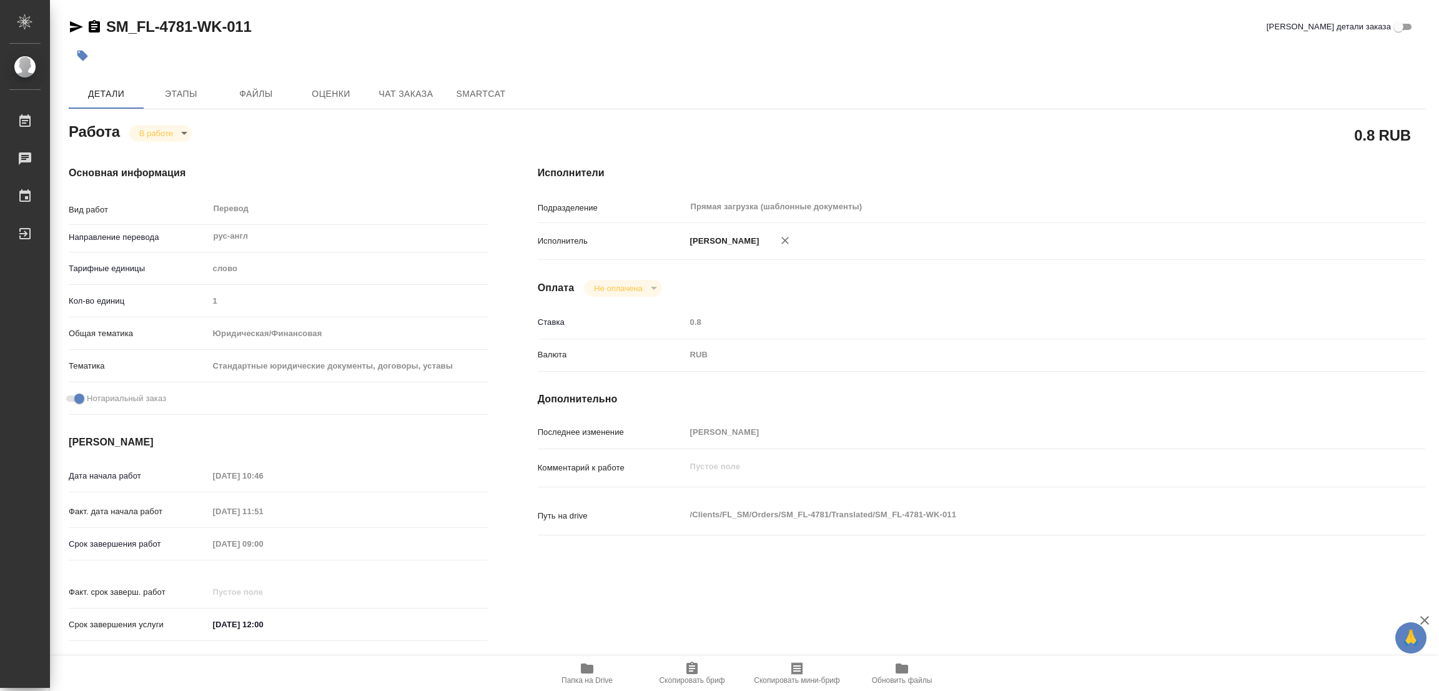
type textarea "x"
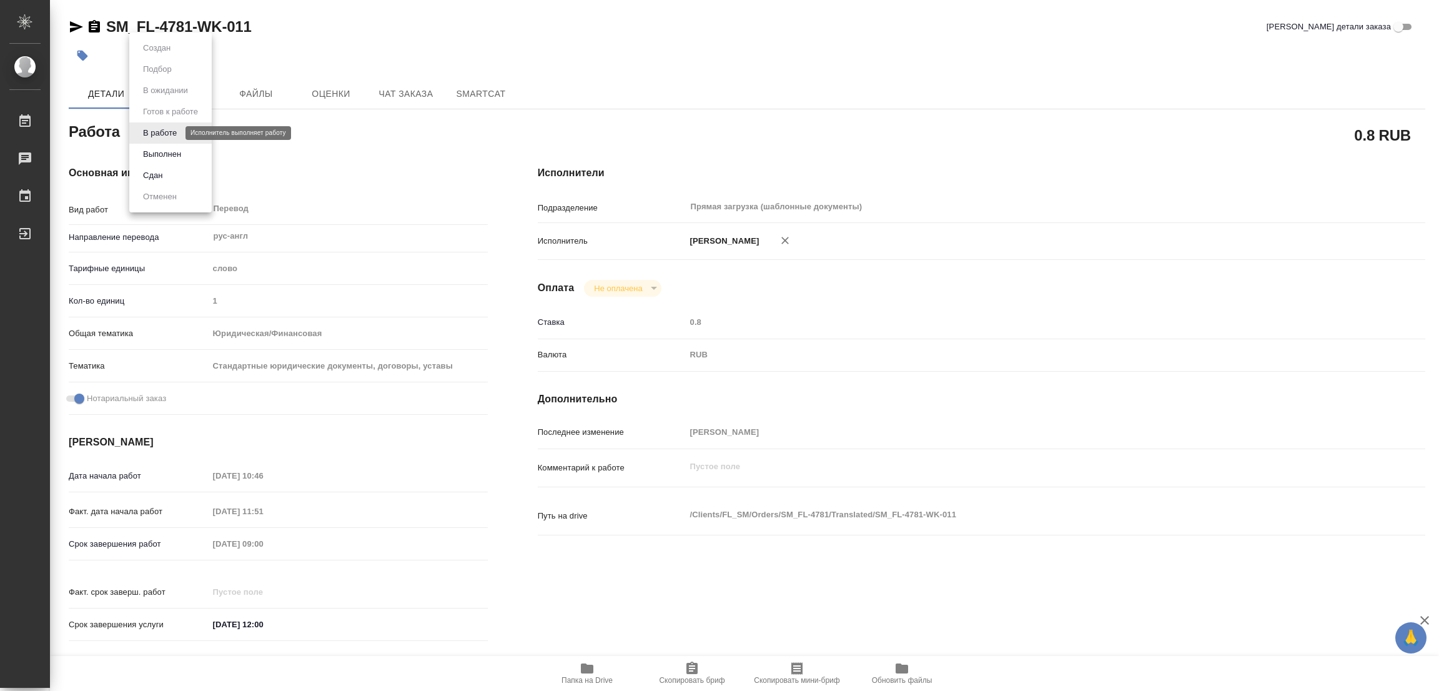
click at [149, 129] on body "🙏 .cls-1 fill:#fff; AWATERA Popova Galina Работы 0 Чаты График Выйти SM_FL-4781…" at bounding box center [719, 345] width 1439 height 691
type textarea "x"
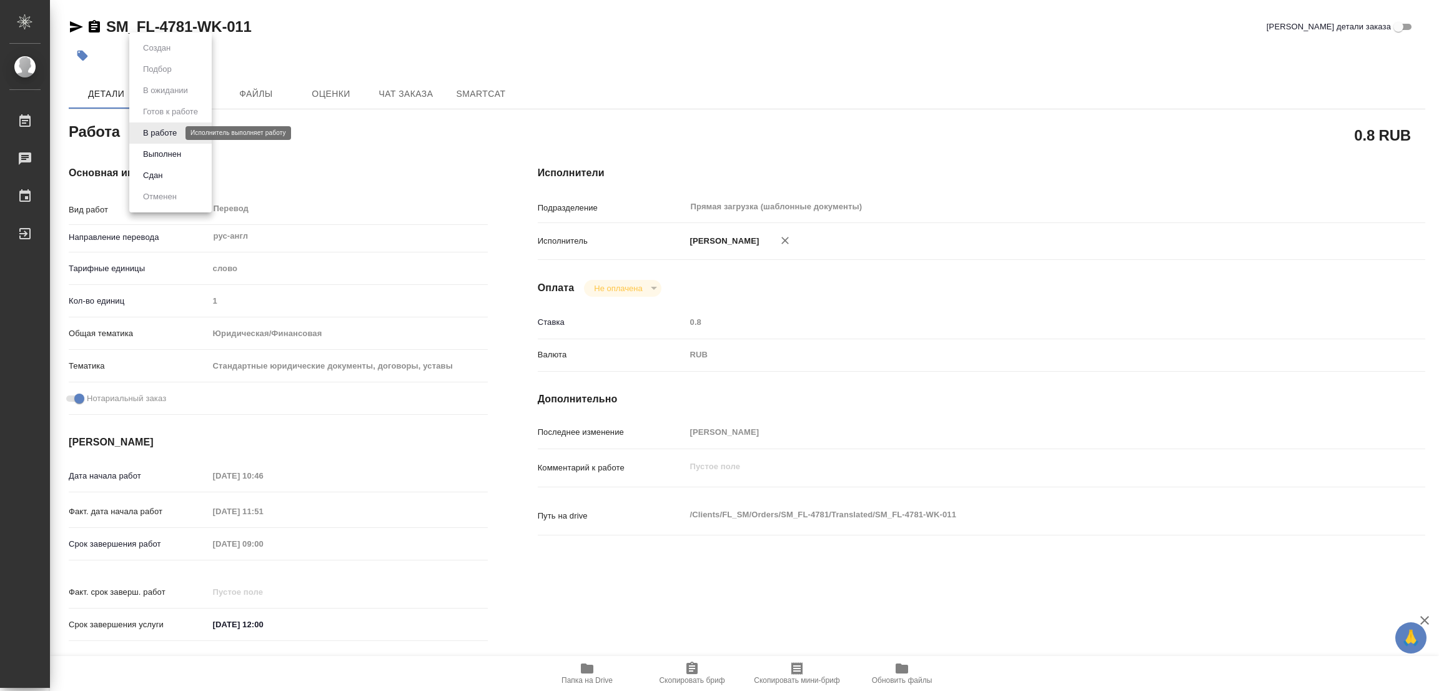
type textarea "x"
click at [149, 153] on button "Выполнен" at bounding box center [162, 154] width 46 height 14
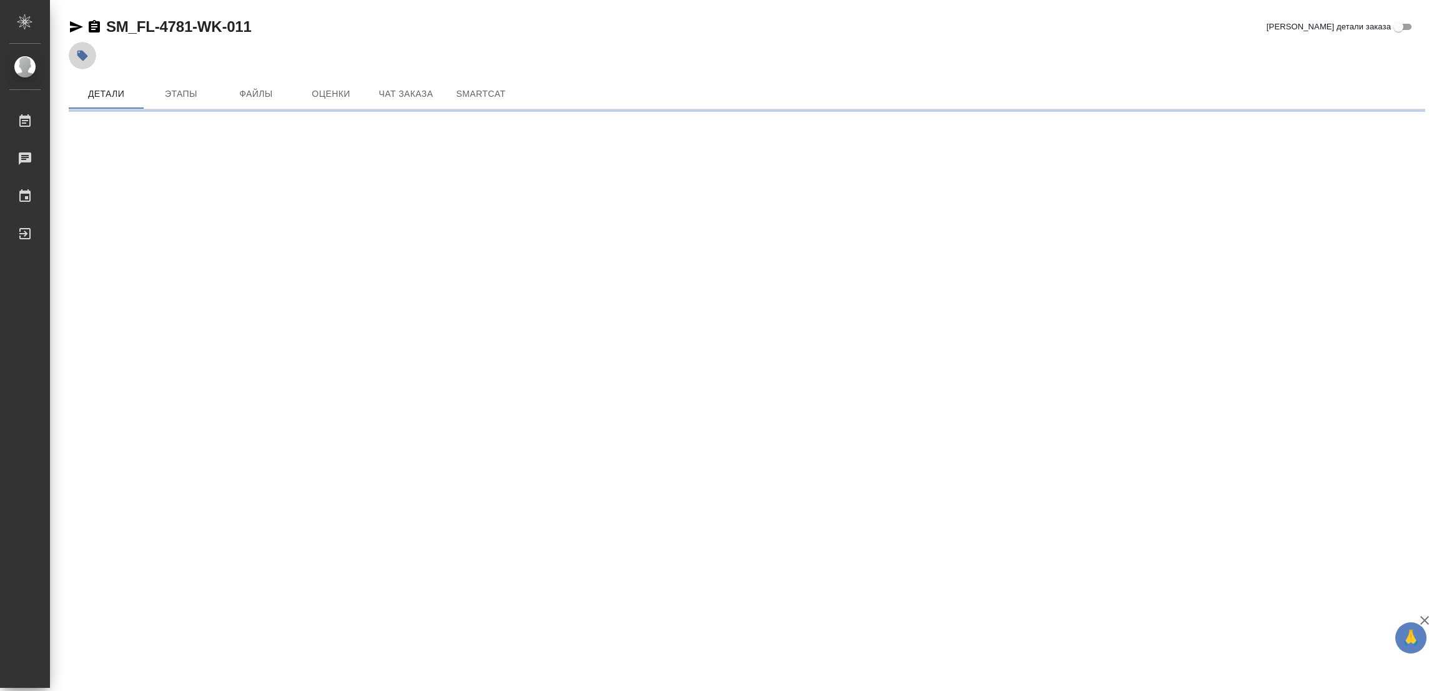
click at [81, 54] on icon "button" at bounding box center [82, 56] width 11 height 11
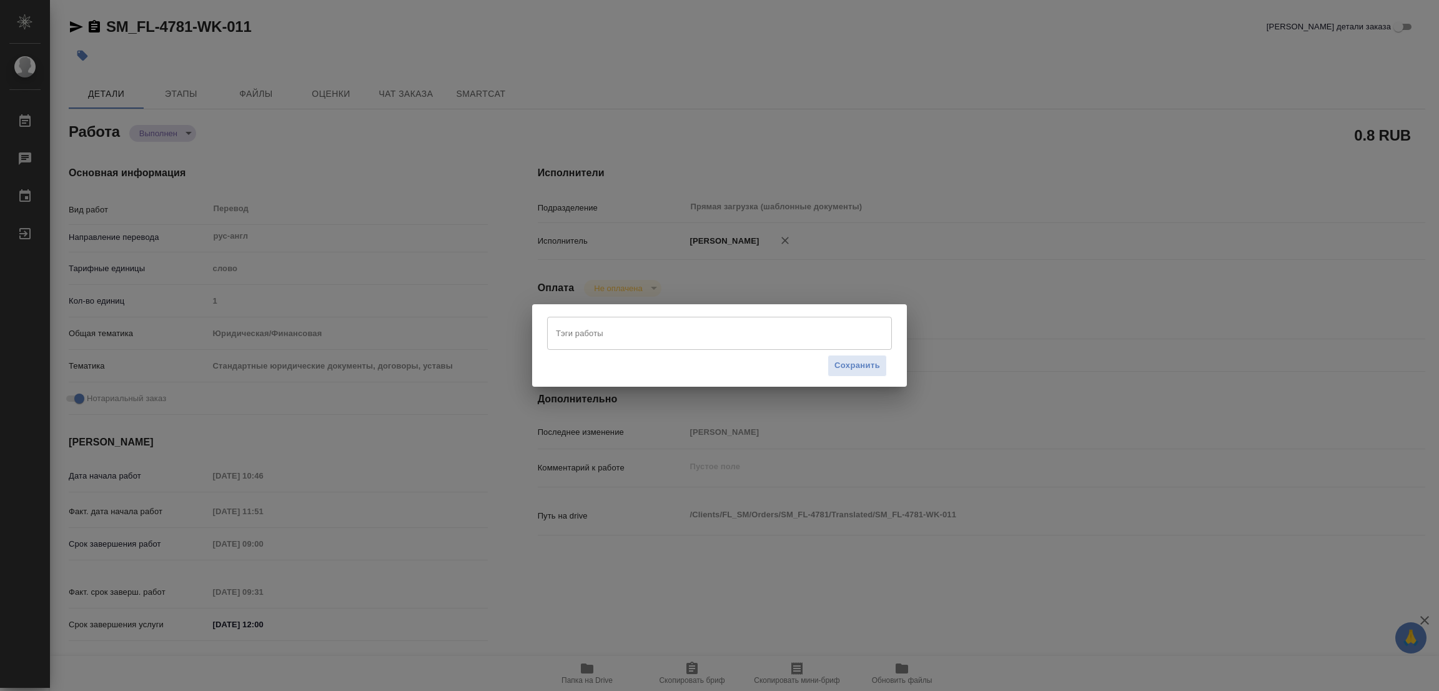
type textarea "x"
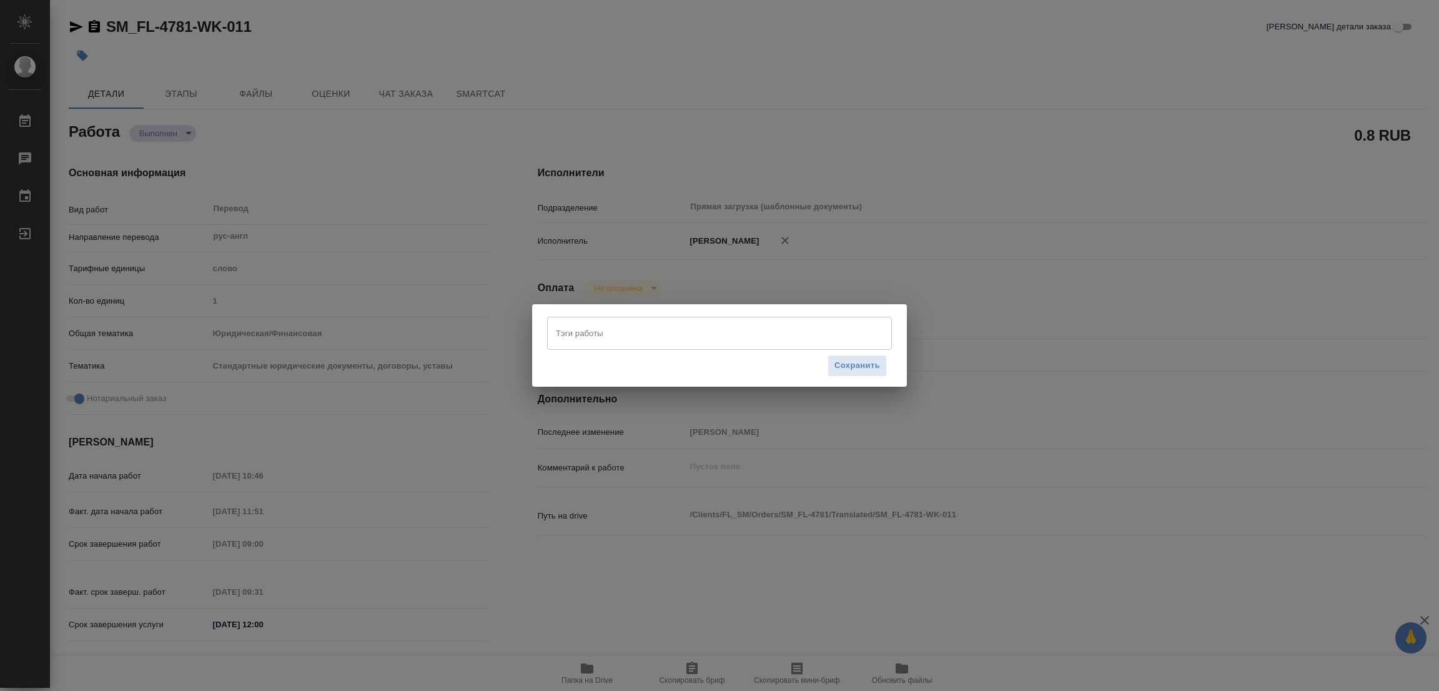
type textarea "x"
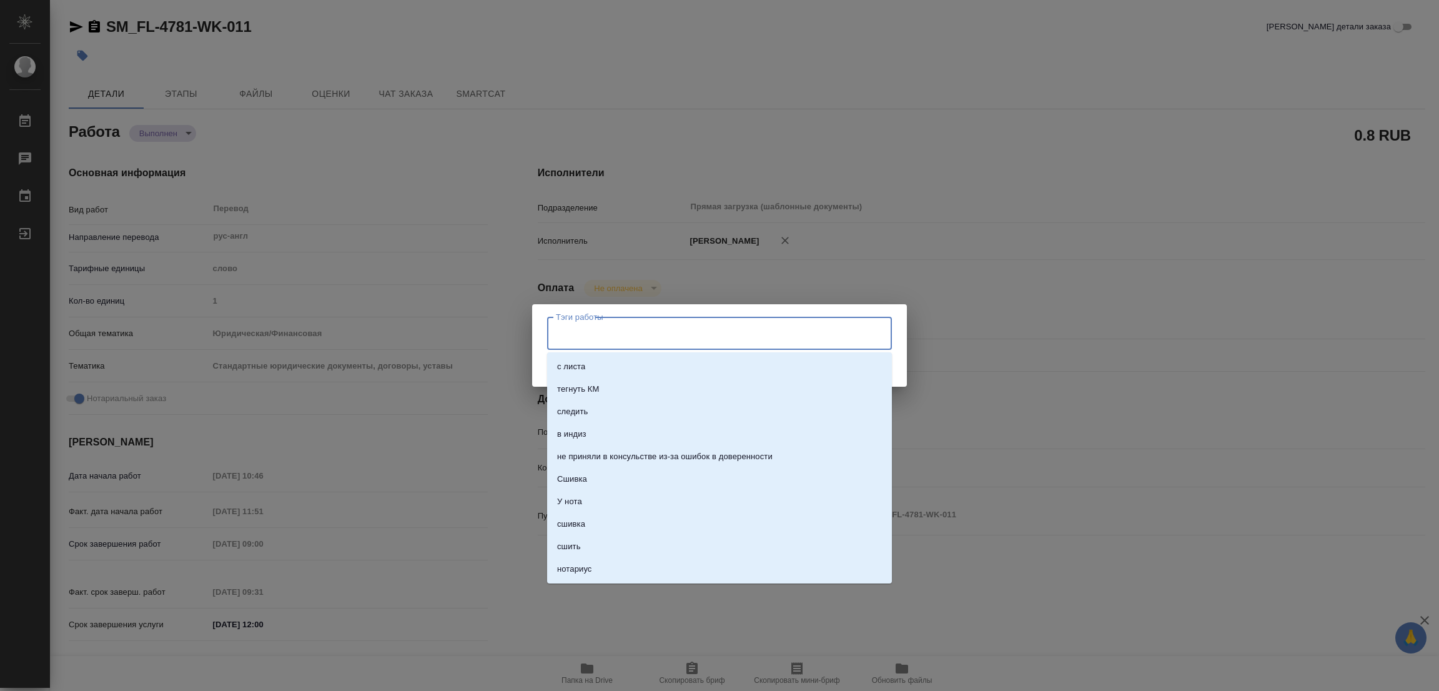
click at [619, 329] on input "Тэги работы" at bounding box center [708, 332] width 310 height 21
type textarea "x"
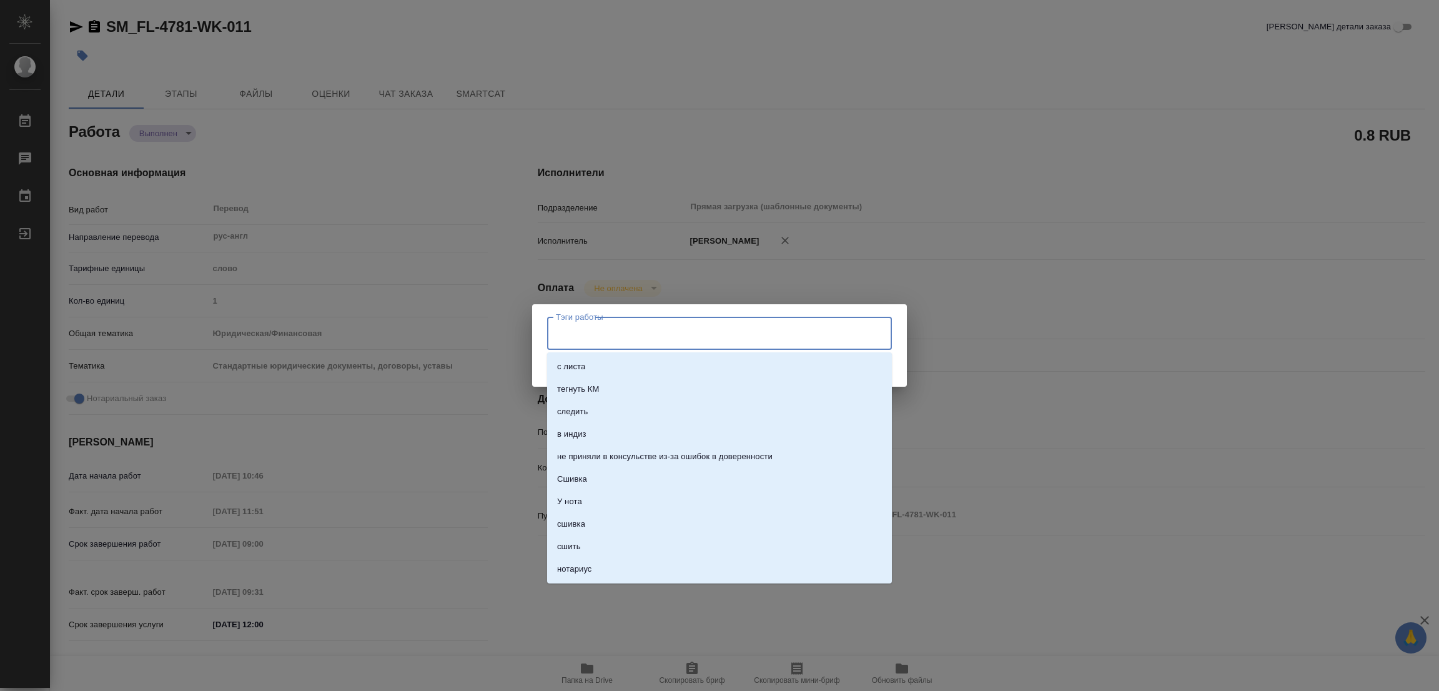
type textarea "x"
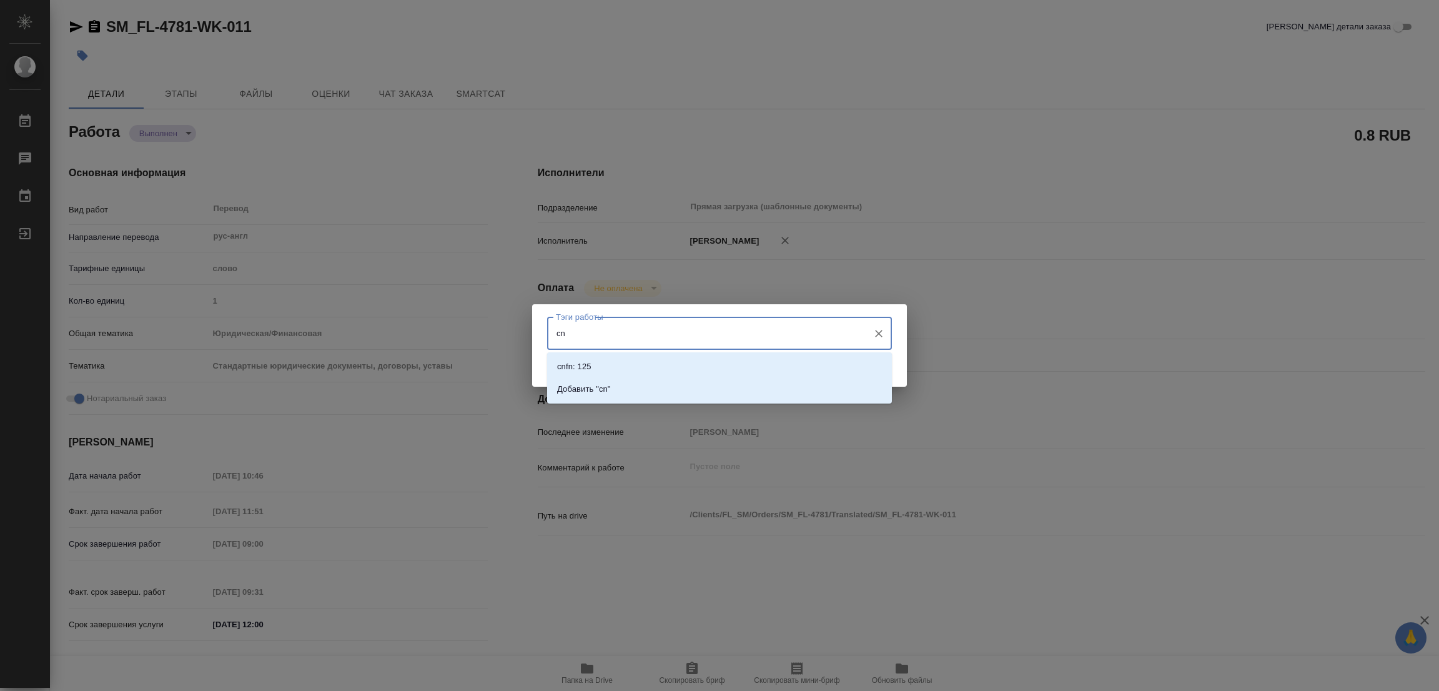
type input "c"
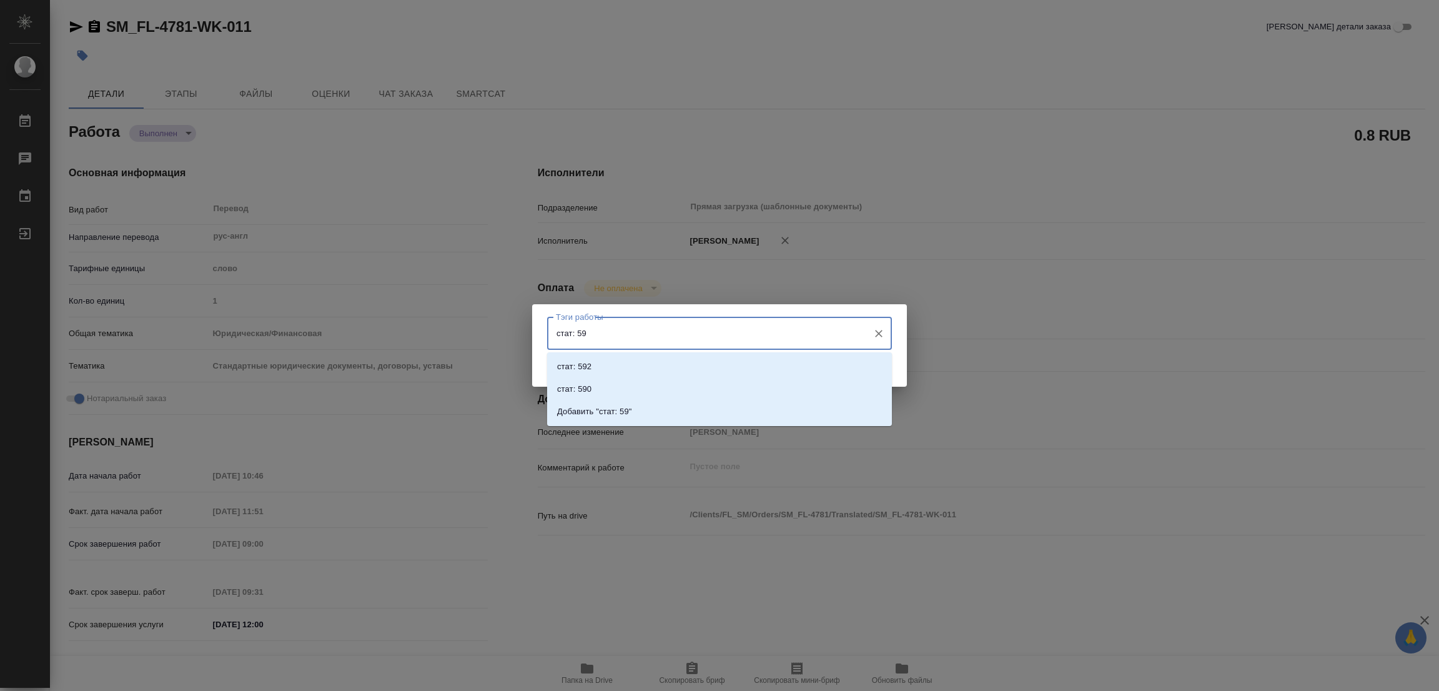
type input "стат: 595"
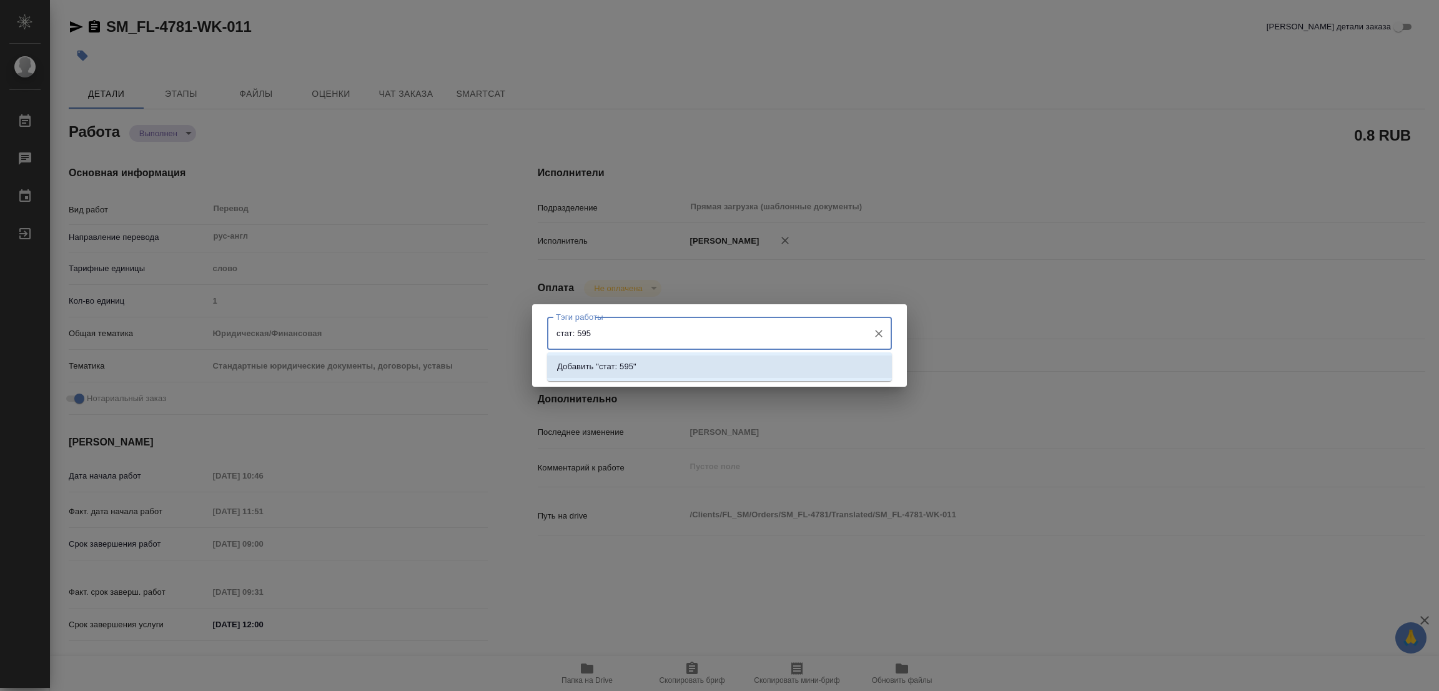
click at [628, 364] on p "Добавить "стат: 595"" at bounding box center [596, 366] width 79 height 12
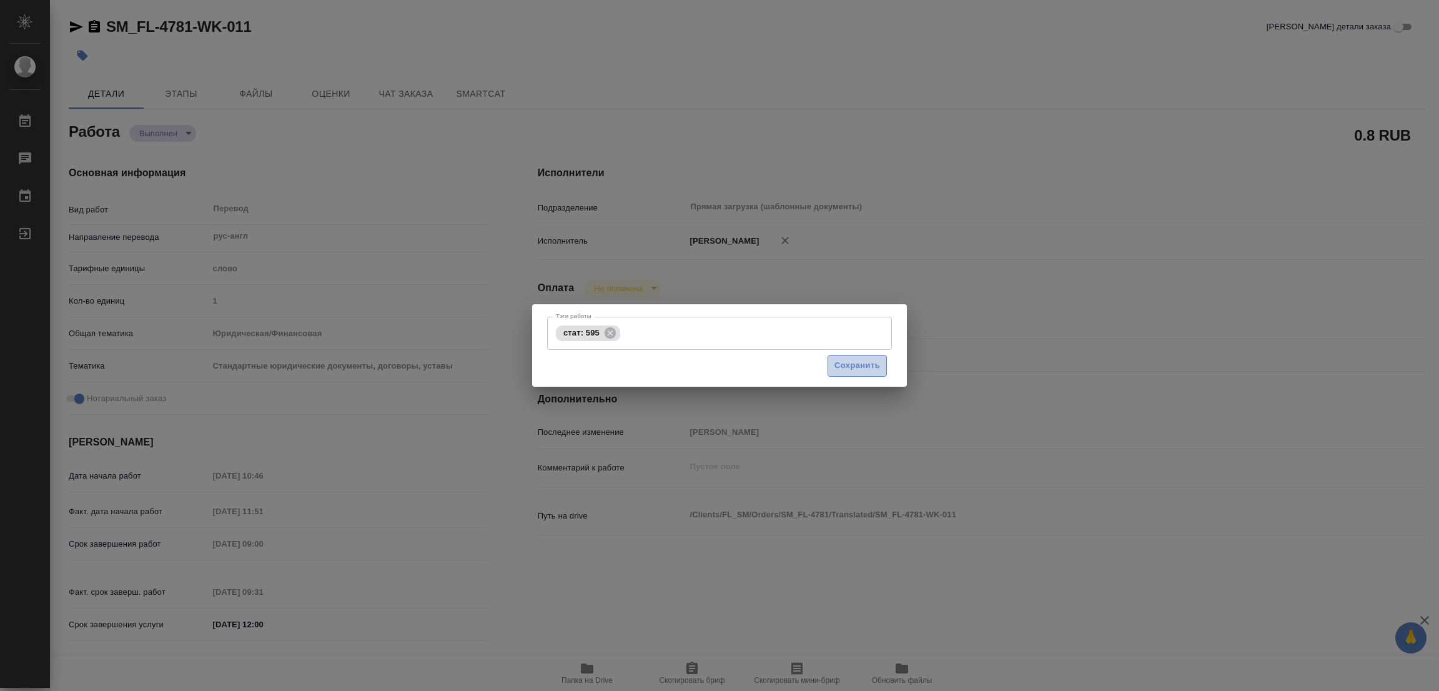
click at [850, 362] on span "Сохранить" at bounding box center [858, 366] width 46 height 14
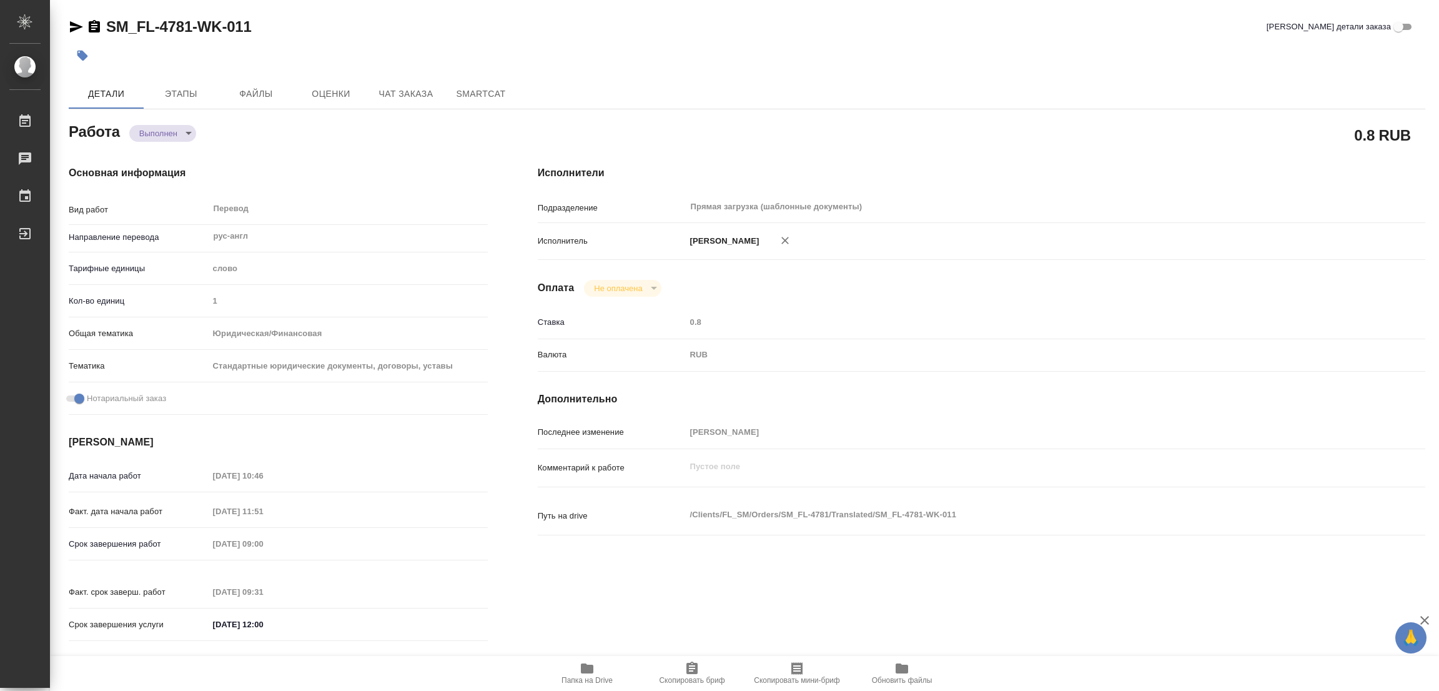
type input "completed"
type textarea "Перевод"
type textarea "x"
type input "рус-англ"
type input "5a8b1489cc6b4906c91bfd90"
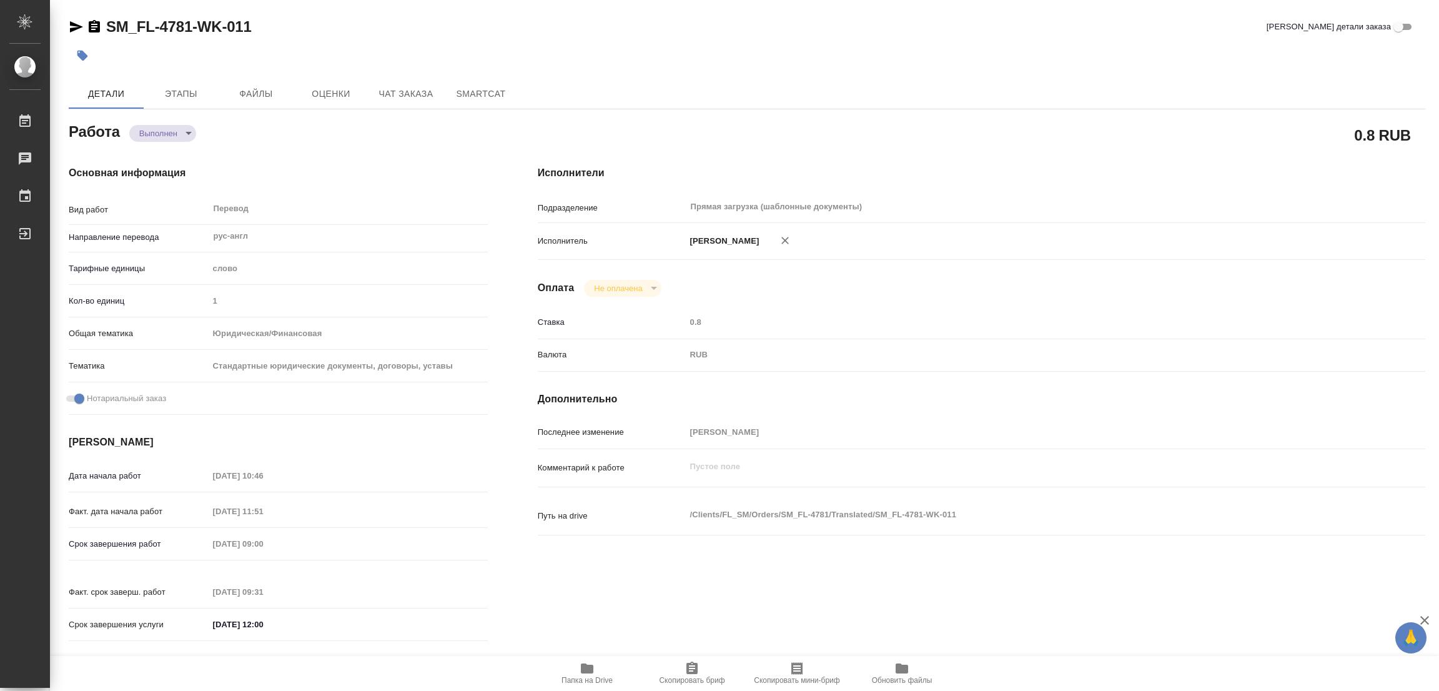
type input "1"
type input "yr-fn"
type input "5f647205b73bc97568ca66bf"
checkbox input "true"
type input "03.10.2025 10:46"
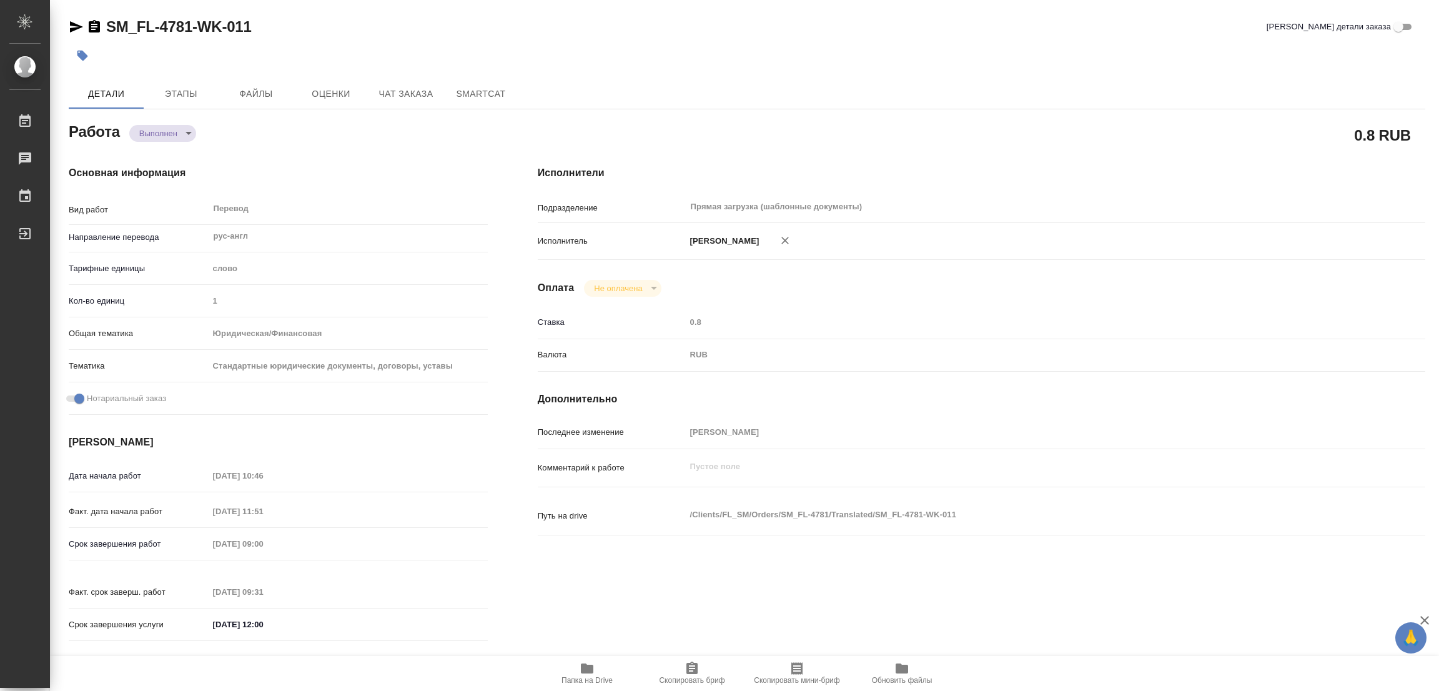
type input "08.10.2025 11:51"
type input "09.10.2025 09:00"
type input "09.10.2025 09:31"
type input "09.10.2025 12:00"
type input "Прямая загрузка (шаблонные документы)"
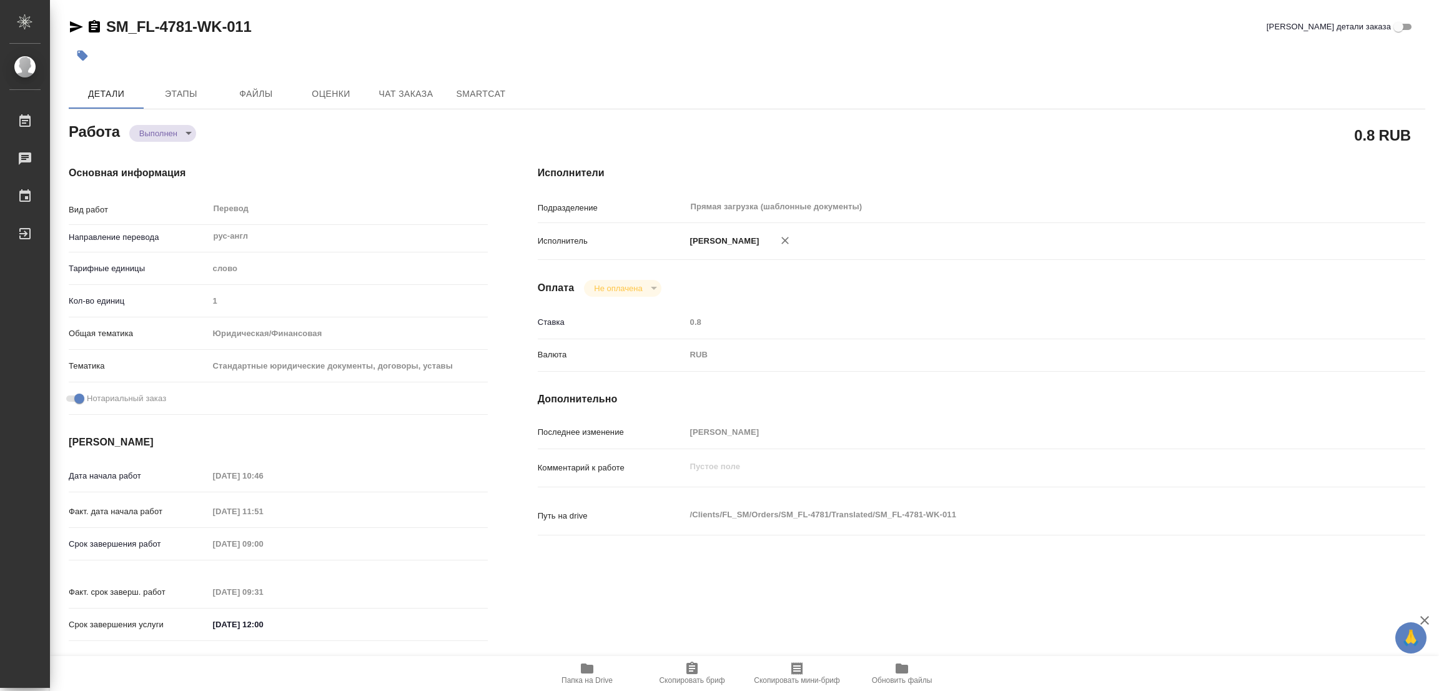
type input "notPayed"
type input "0.8"
type input "RUB"
type input "[PERSON_NAME] [PERSON_NAME]"
type textarea "x"
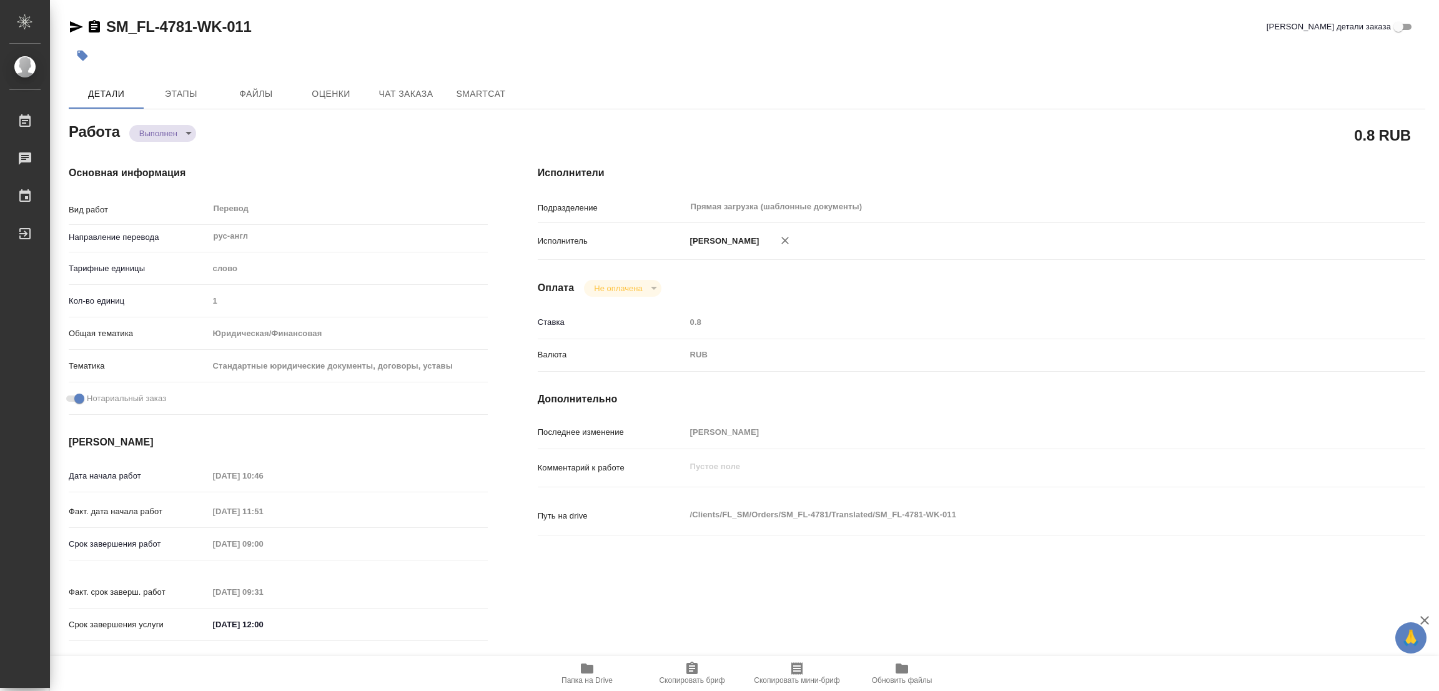
type textarea "/Clients/FL_SM/Orders/SM_FL-4781/Translated/SM_FL-4781-WK-011"
type textarea "x"
type input "SM_FL-4781"
type input "Перевод Стандарт"
type input "Корректура, Перевод, Приёмка по качеству, Редактура, Постредактура машинного пе…"
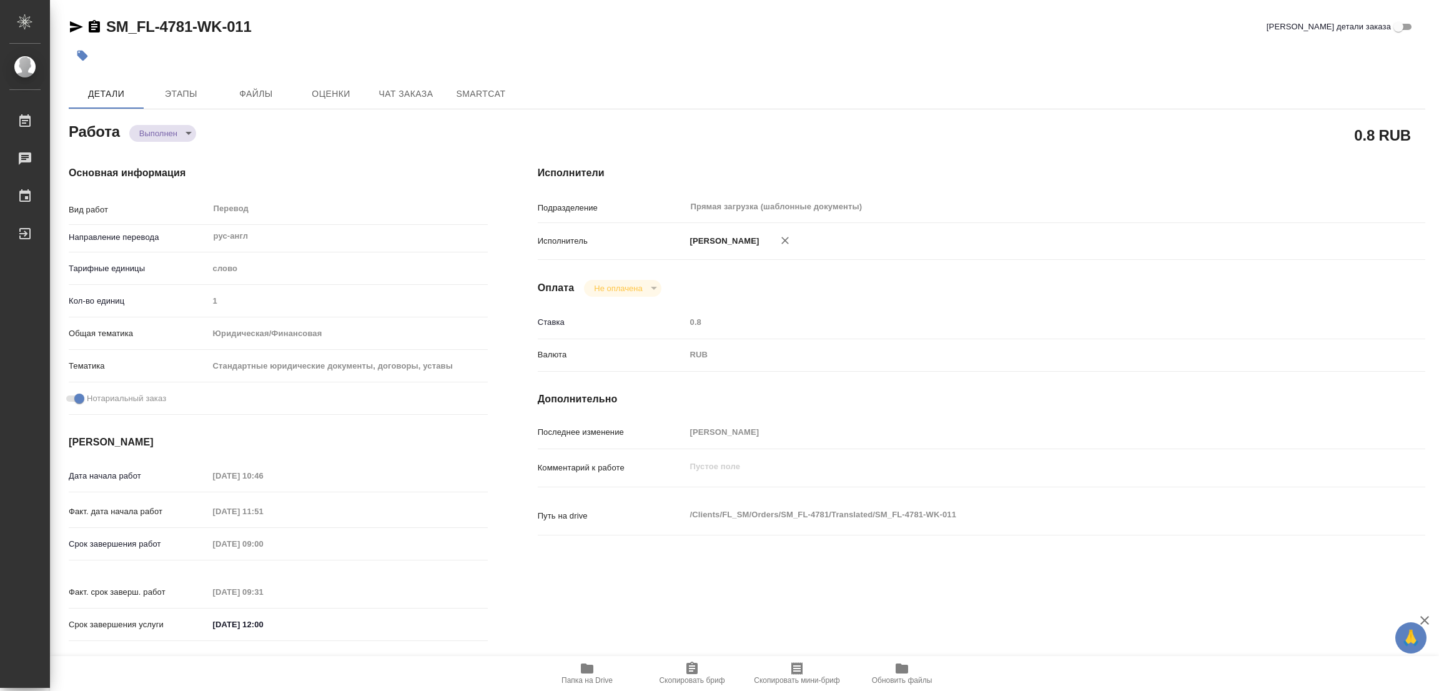
type input "Москалец Алина, Шульгина Анна"
type input "/Clients/FL_SM/Orders/SM_FL-4781"
type textarea "x"
type textarea "перевод апостилированных НЗК диплома и приложения, сейчас доки на стадии оформл…"
type textarea "x"
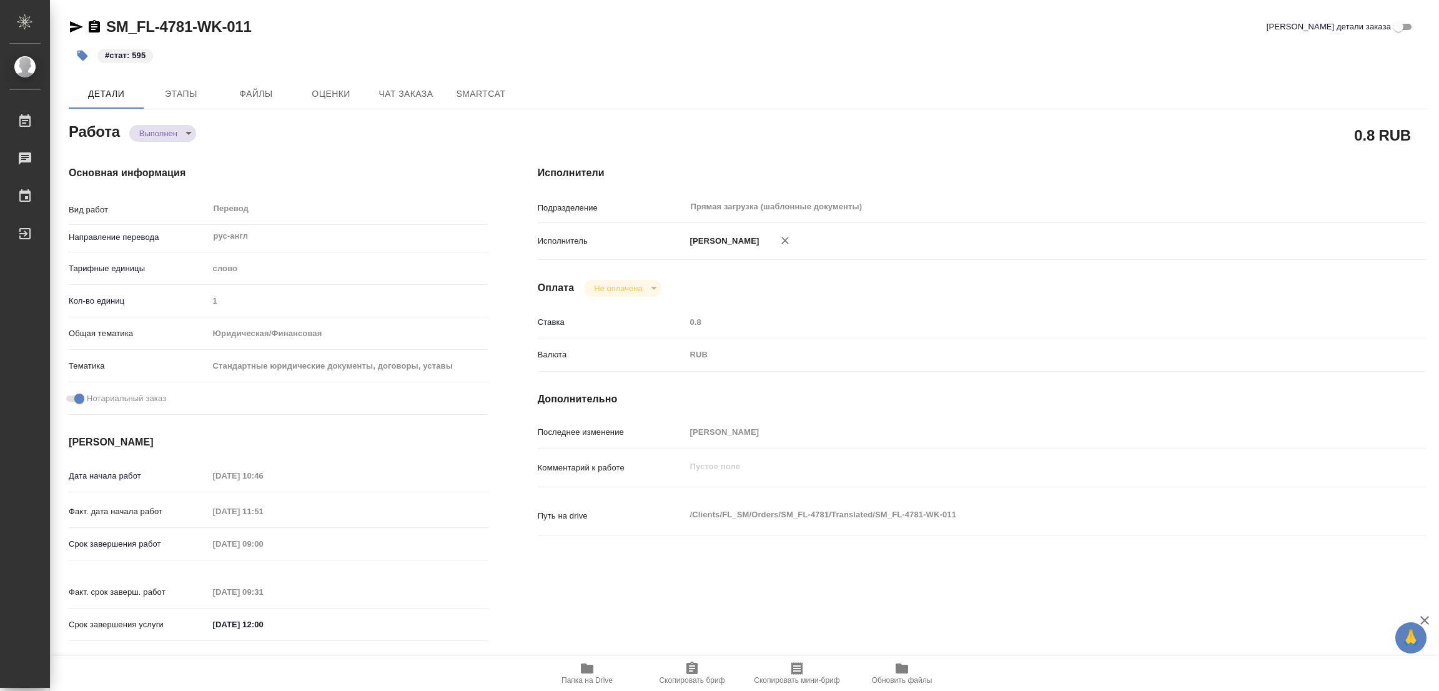
click at [591, 42] on div "#стат: 595" at bounding box center [521, 55] width 904 height 27
type textarea "x"
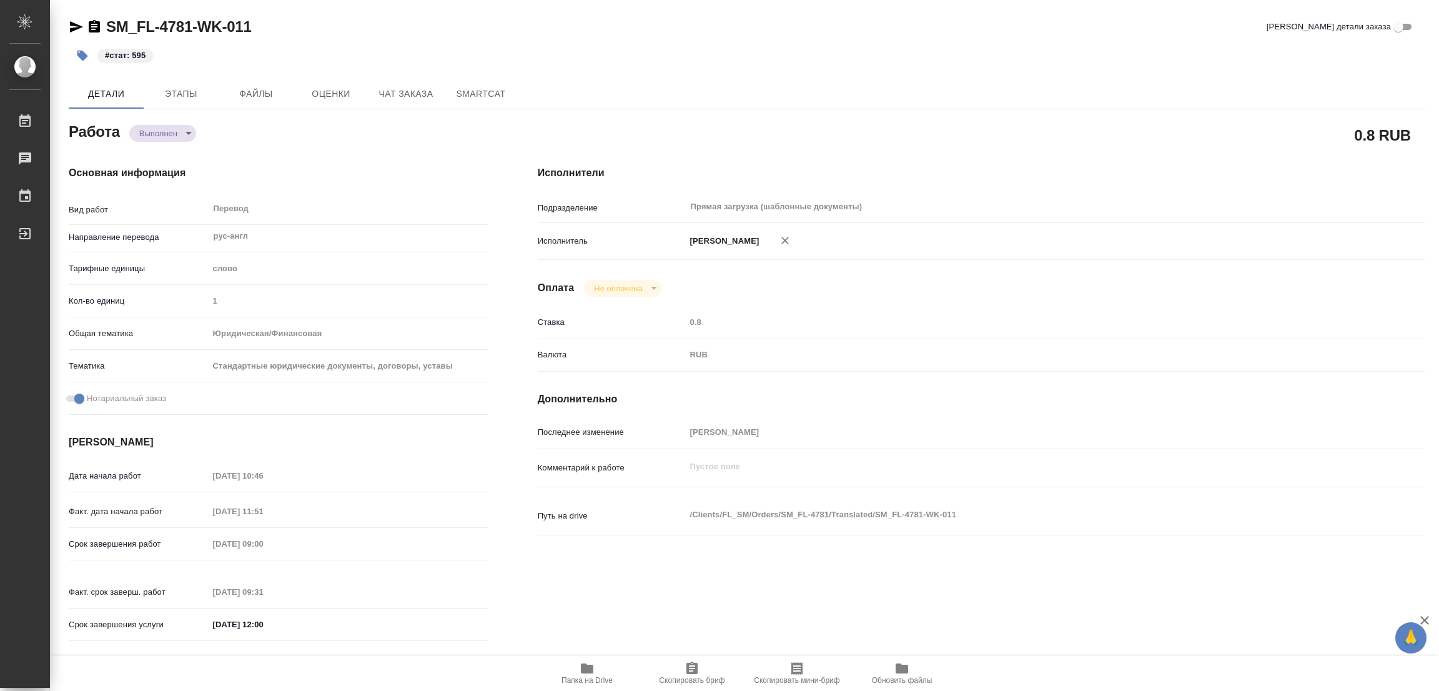
type textarea "x"
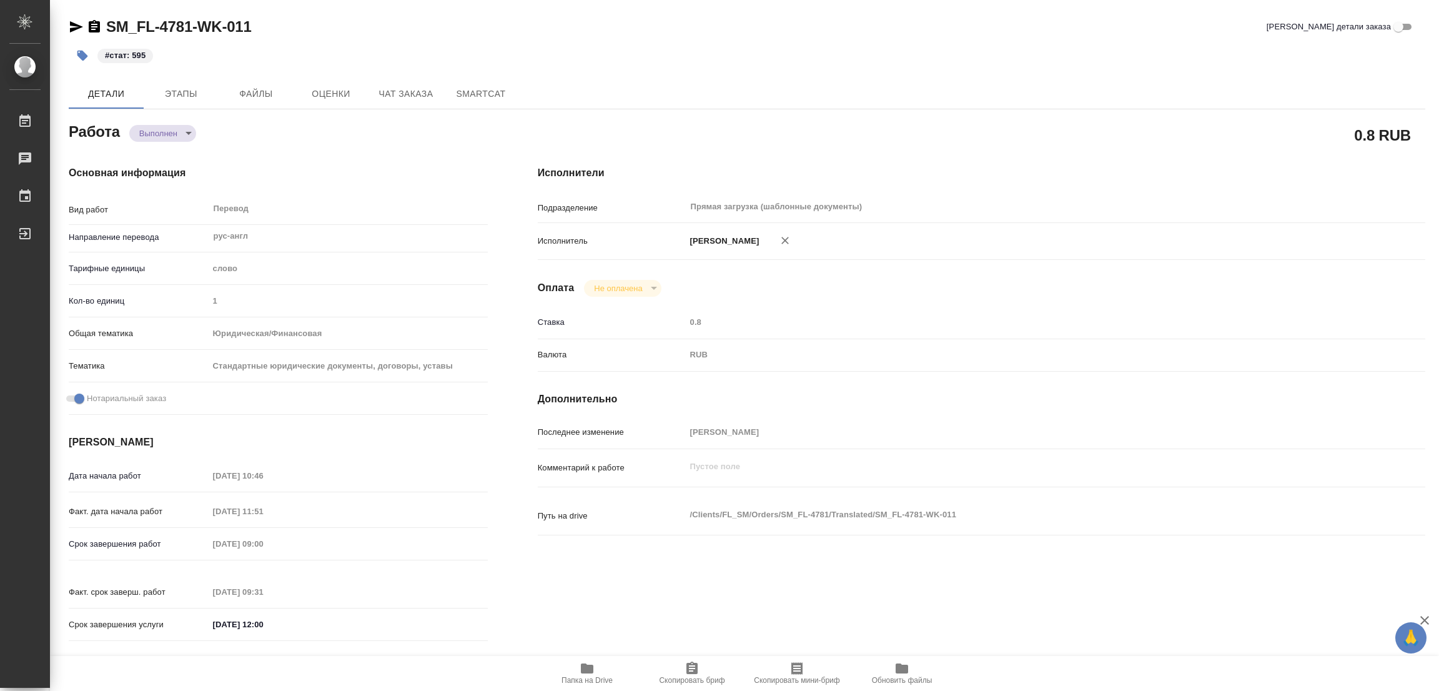
type textarea "x"
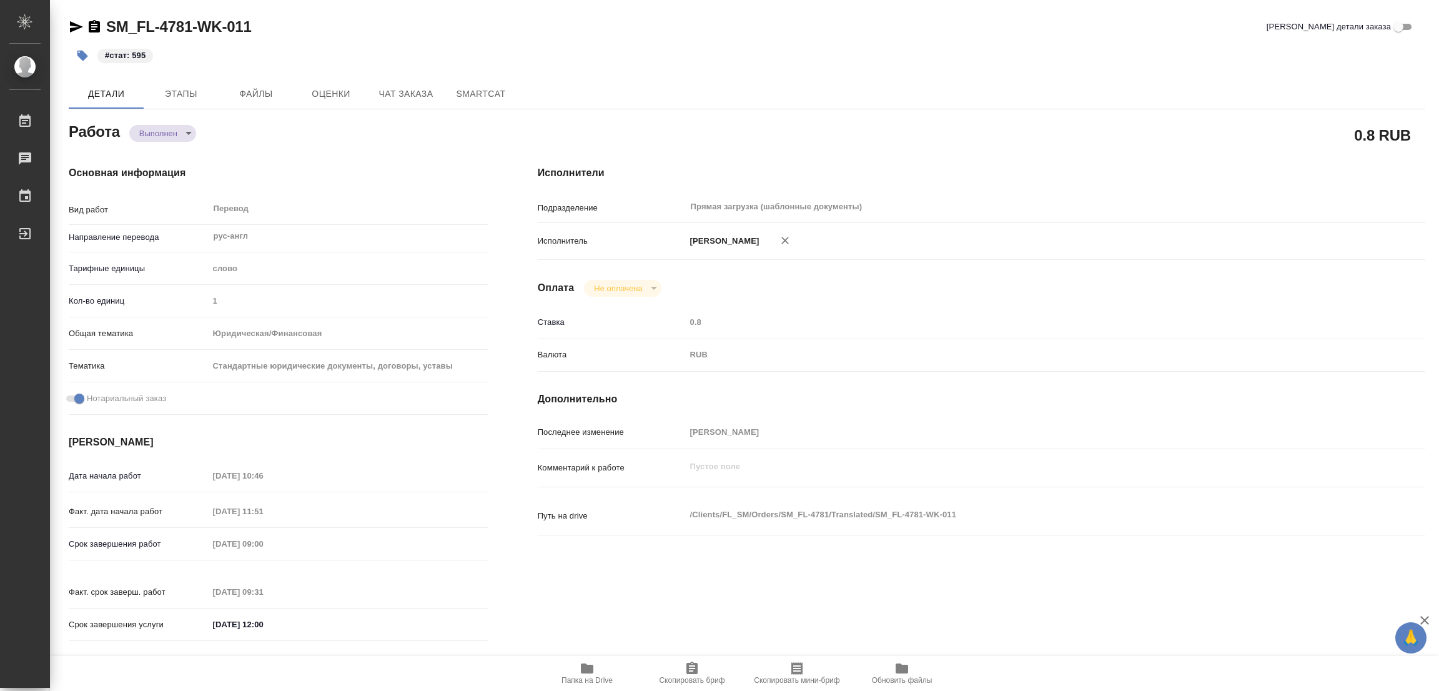
type textarea "x"
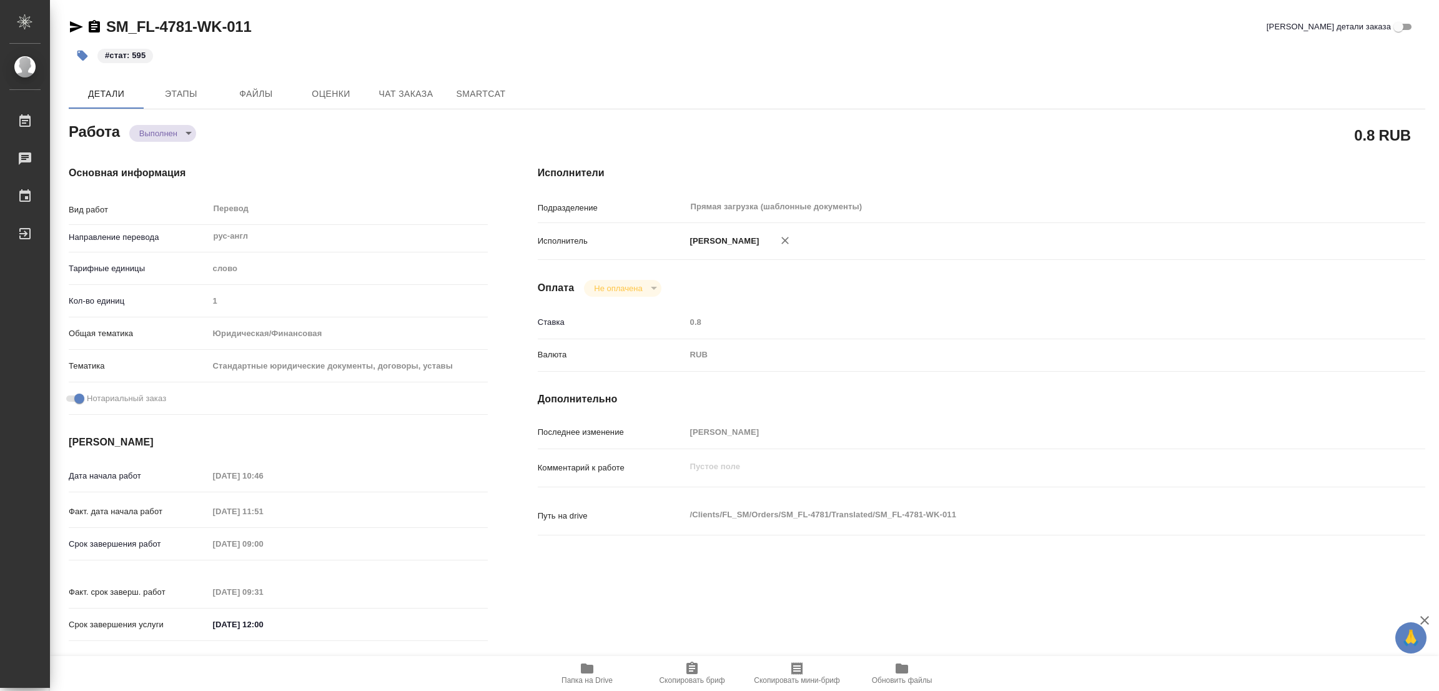
type textarea "x"
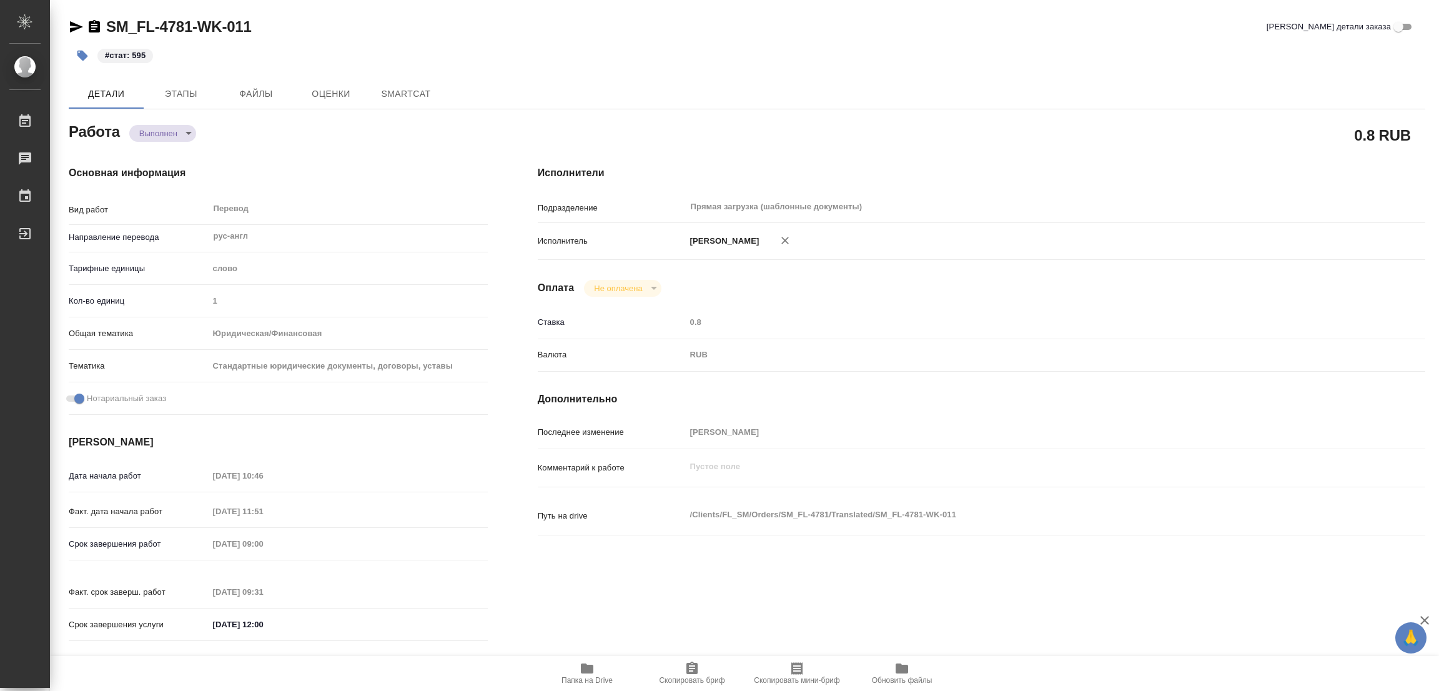
type textarea "x"
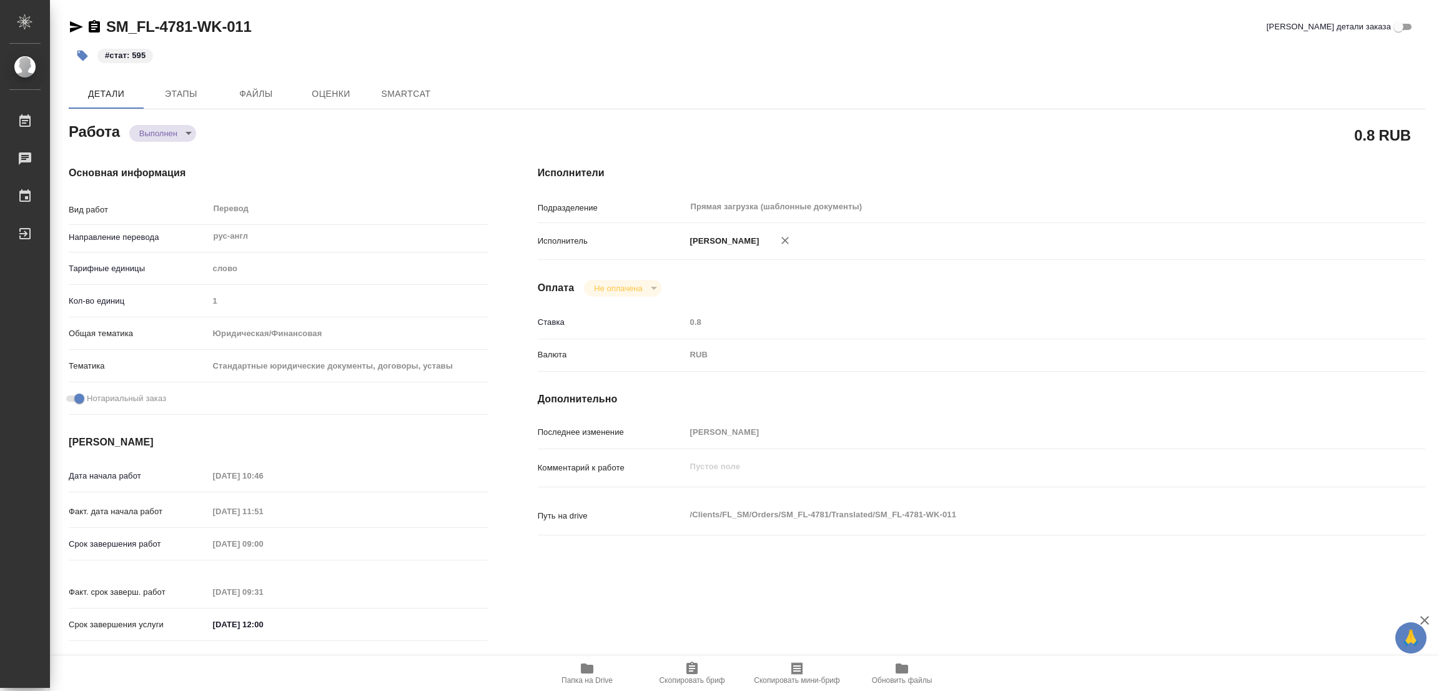
type textarea "x"
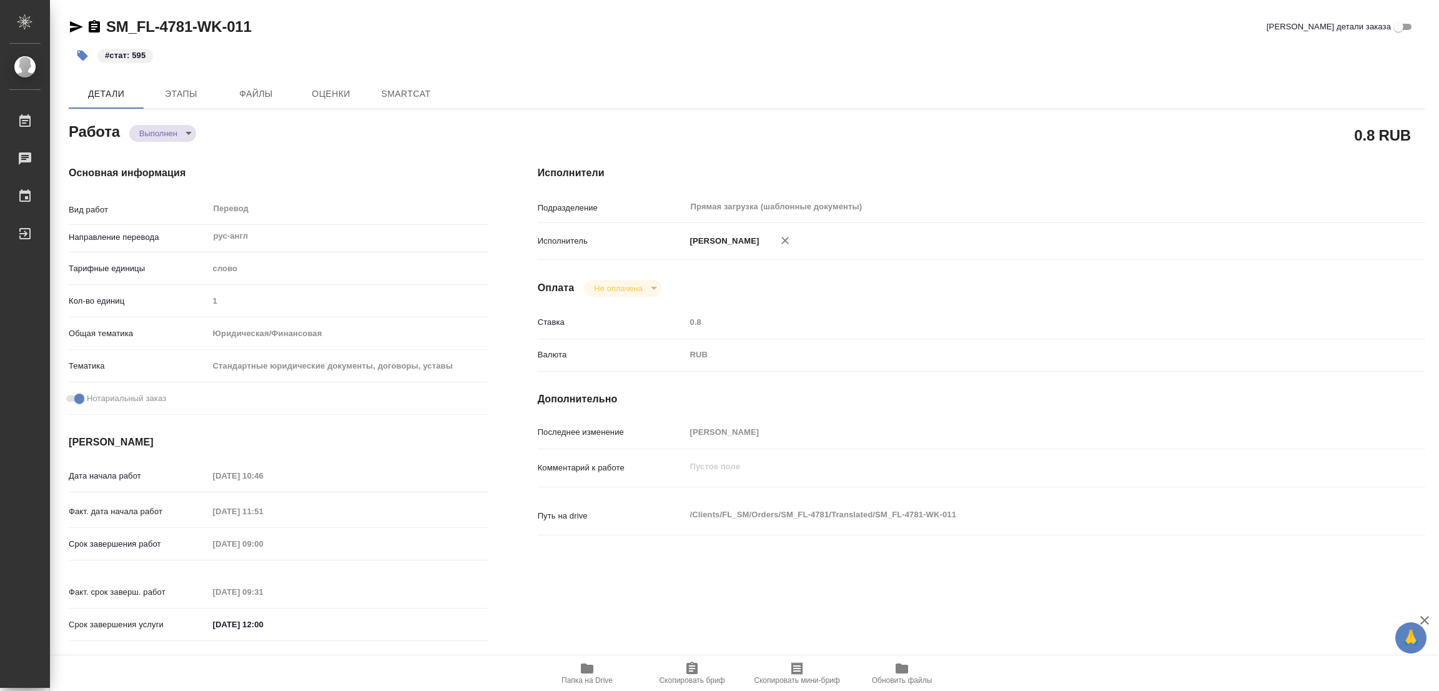
type textarea "x"
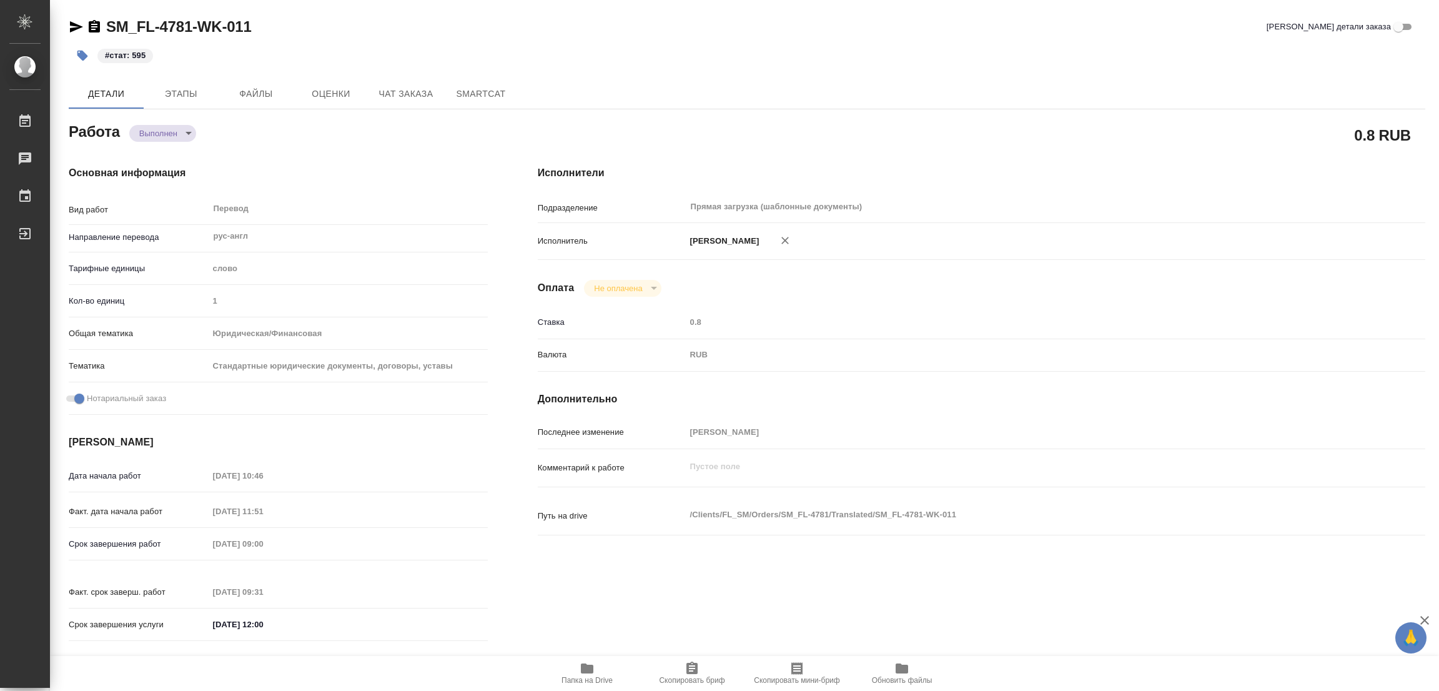
type textarea "x"
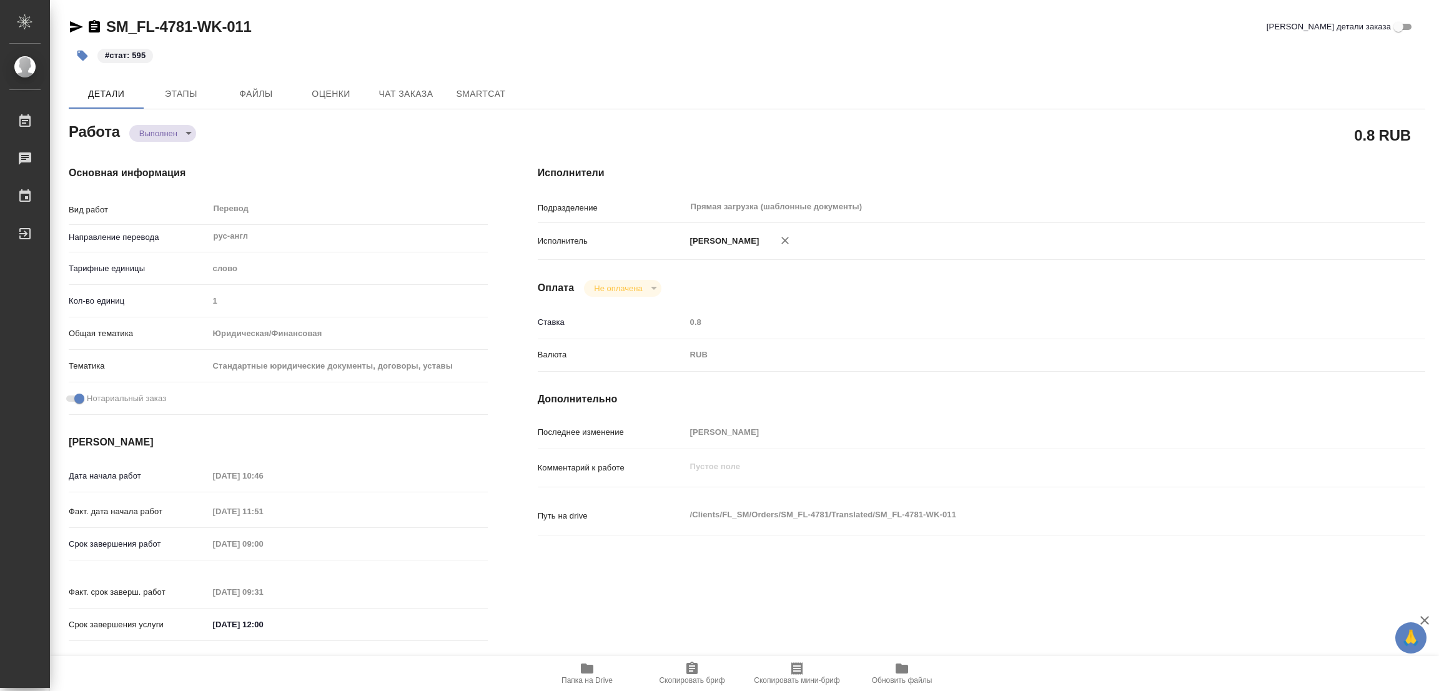
type textarea "x"
click at [589, 668] on icon "button" at bounding box center [587, 668] width 12 height 10
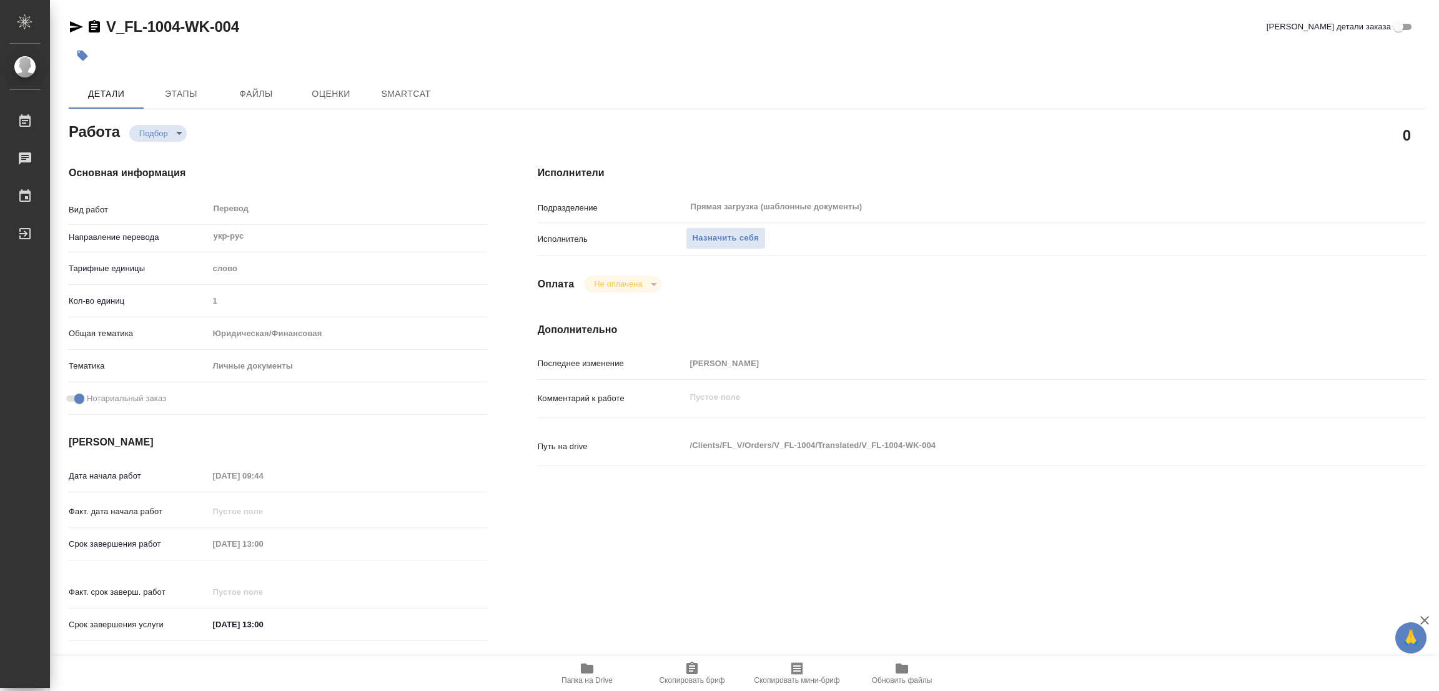
type textarea "x"
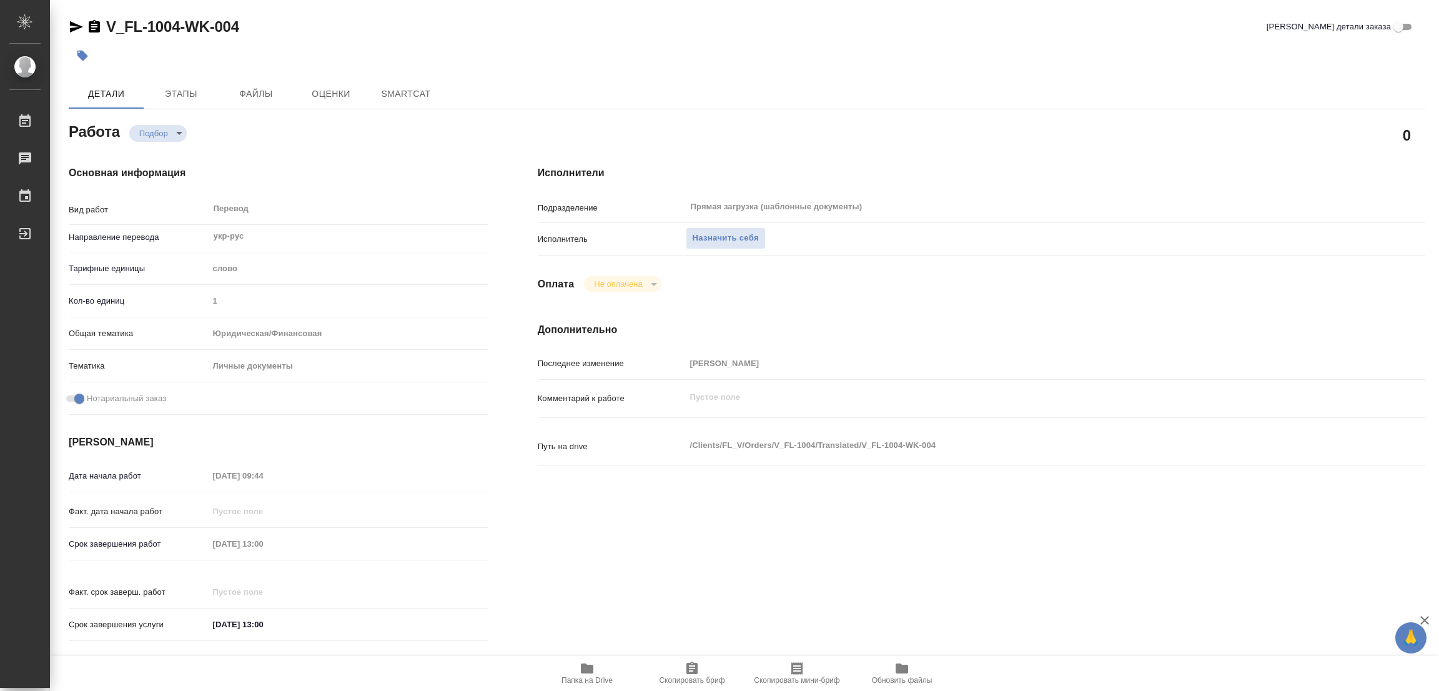
type textarea "x"
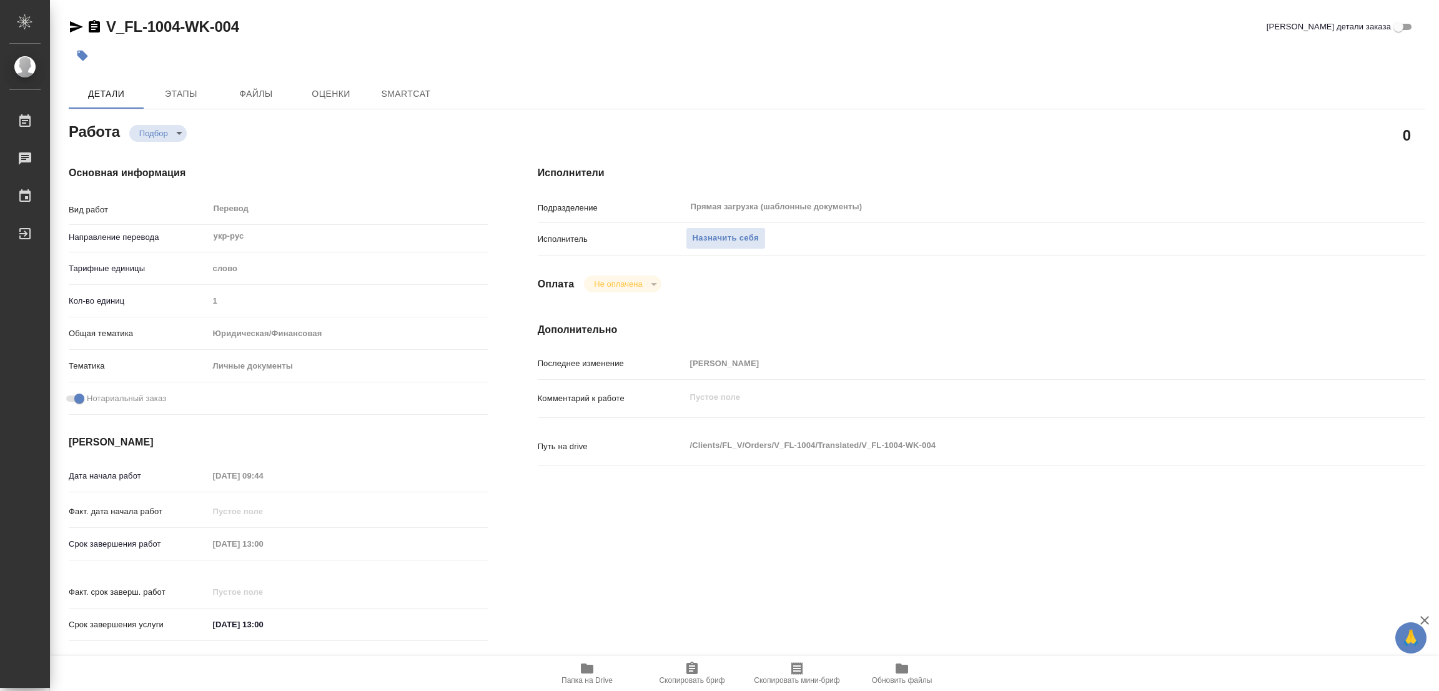
type textarea "x"
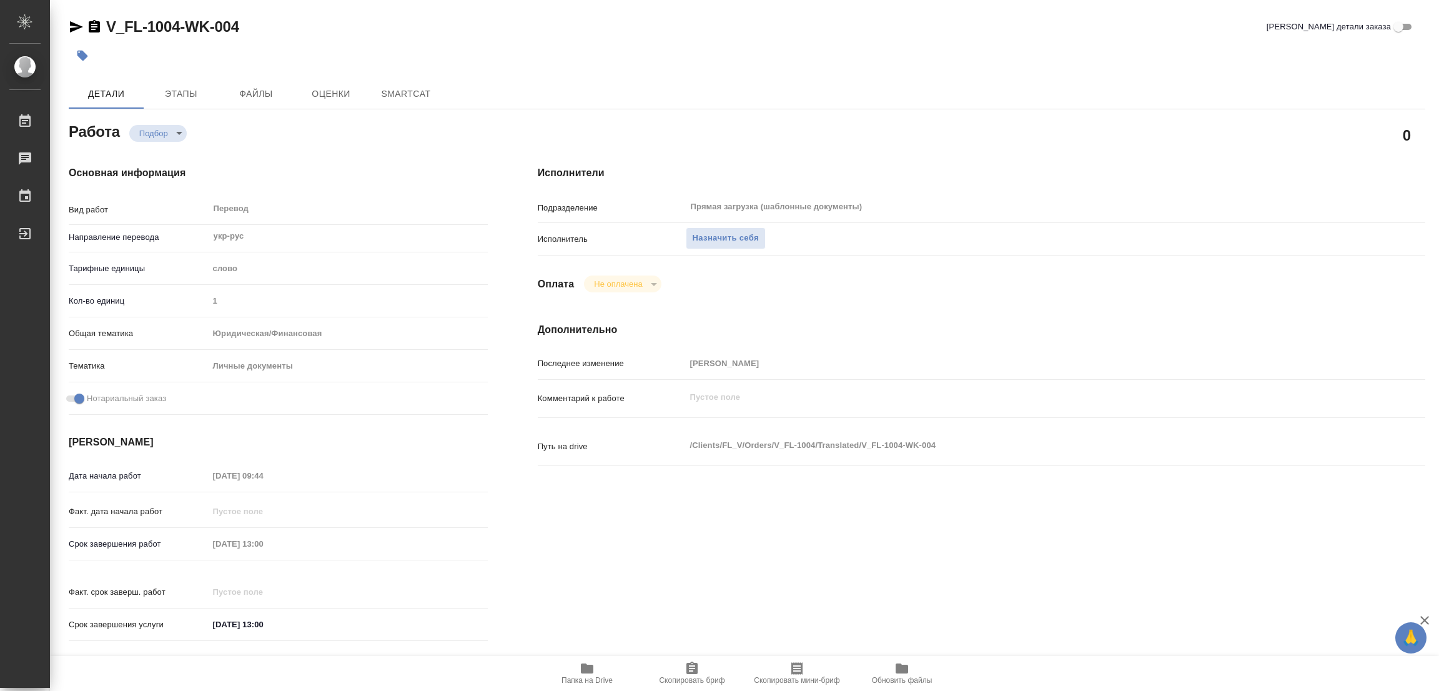
type textarea "x"
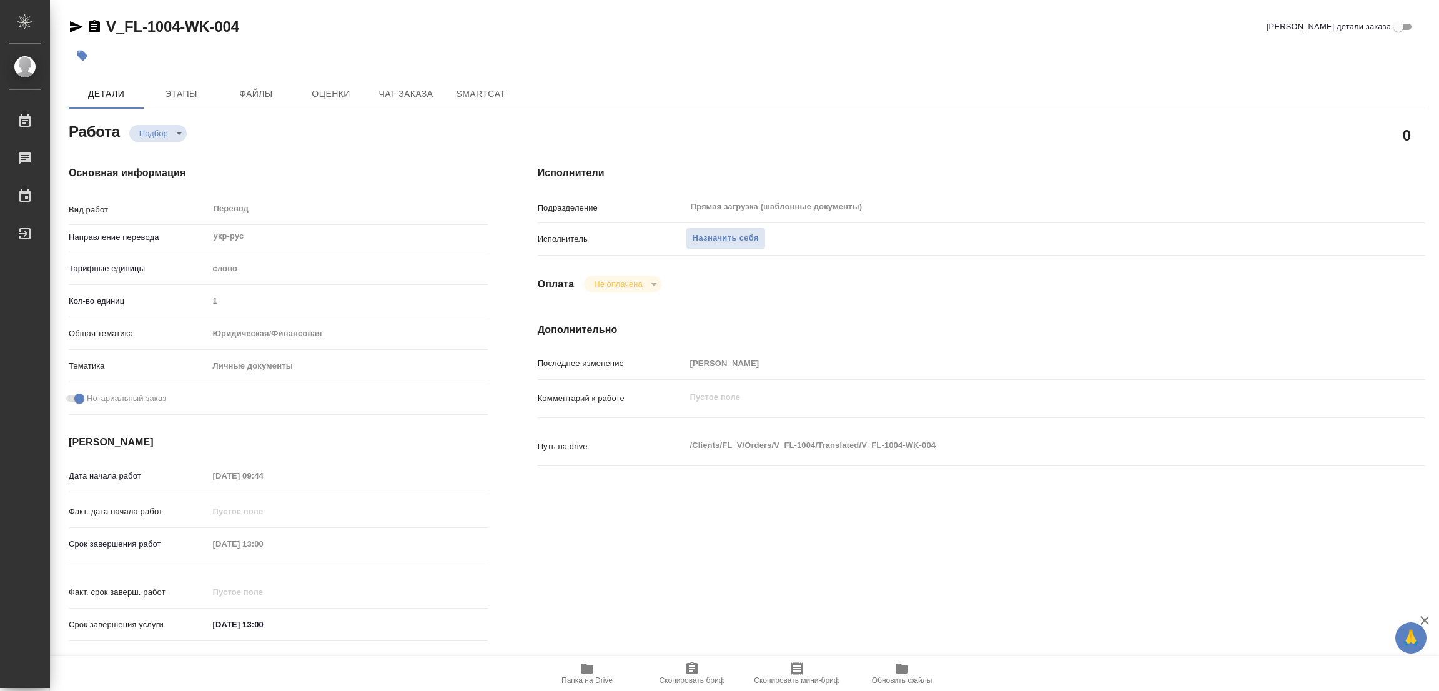
scroll to position [187, 0]
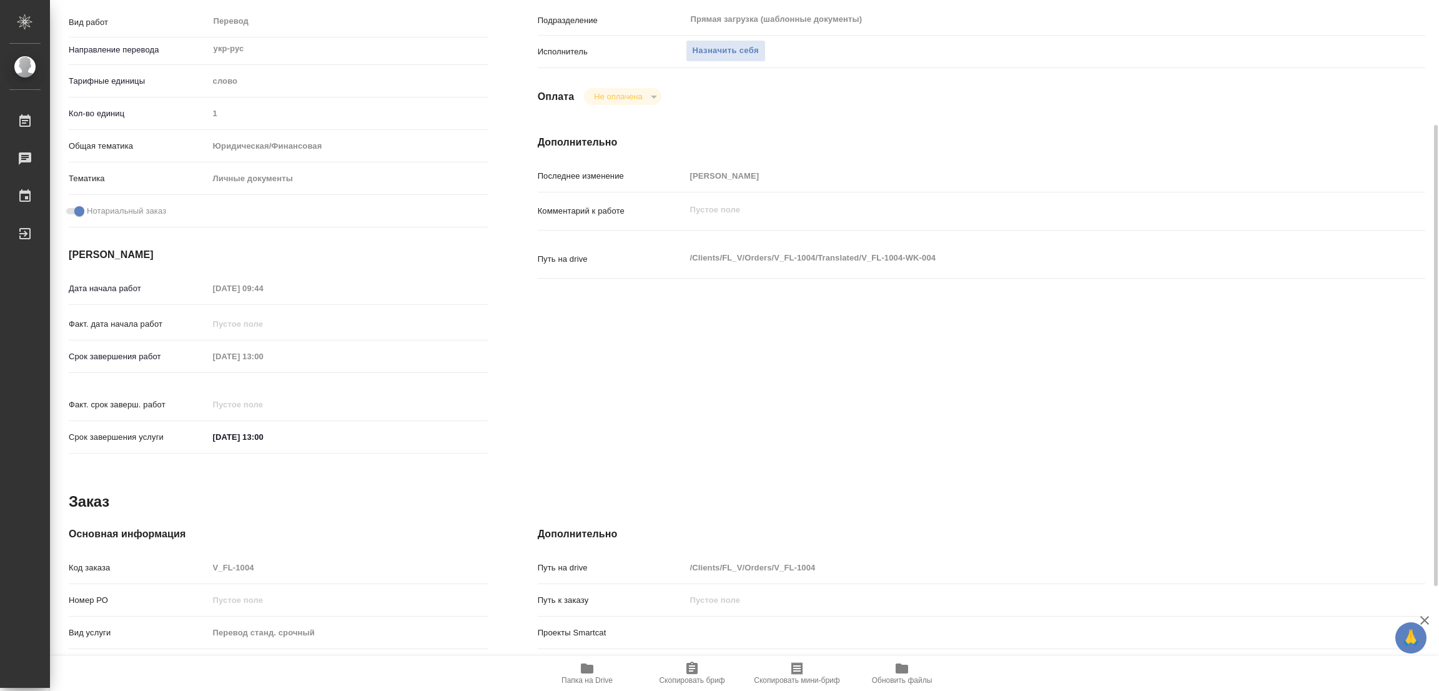
type textarea "x"
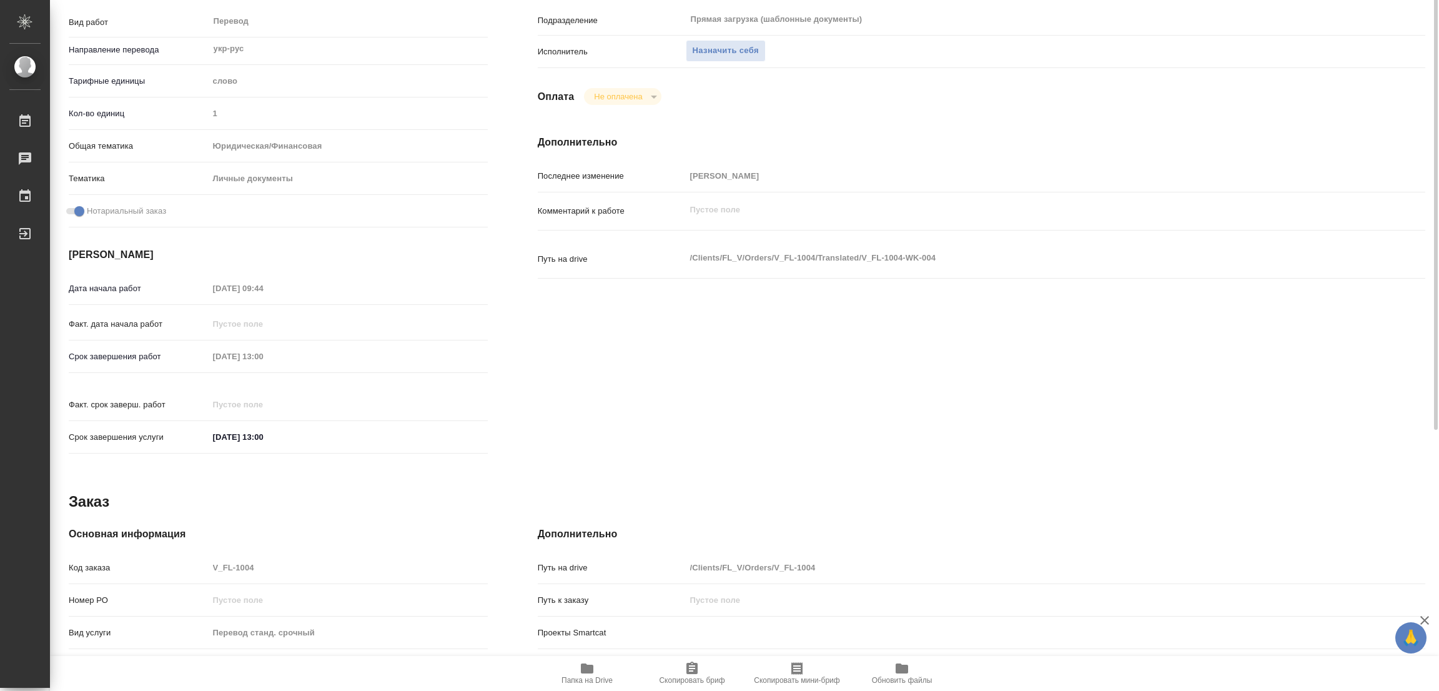
scroll to position [0, 0]
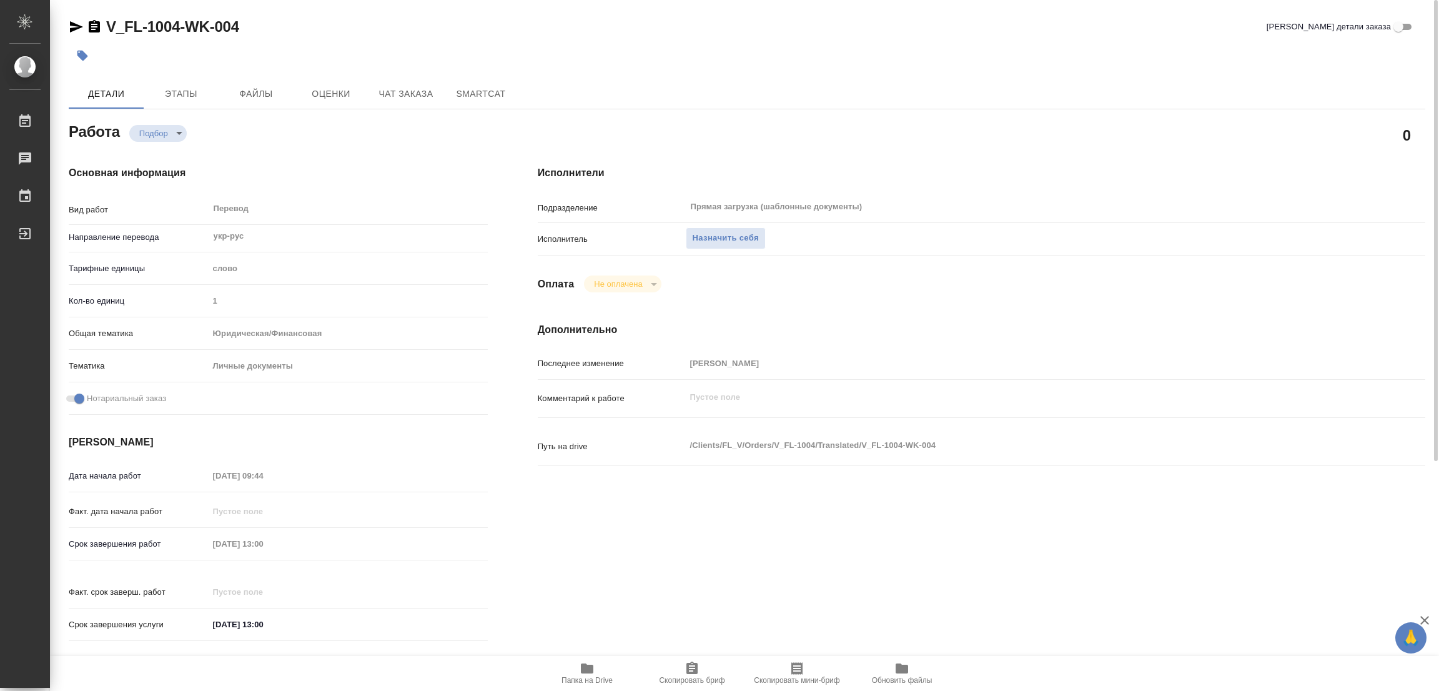
type textarea "x"
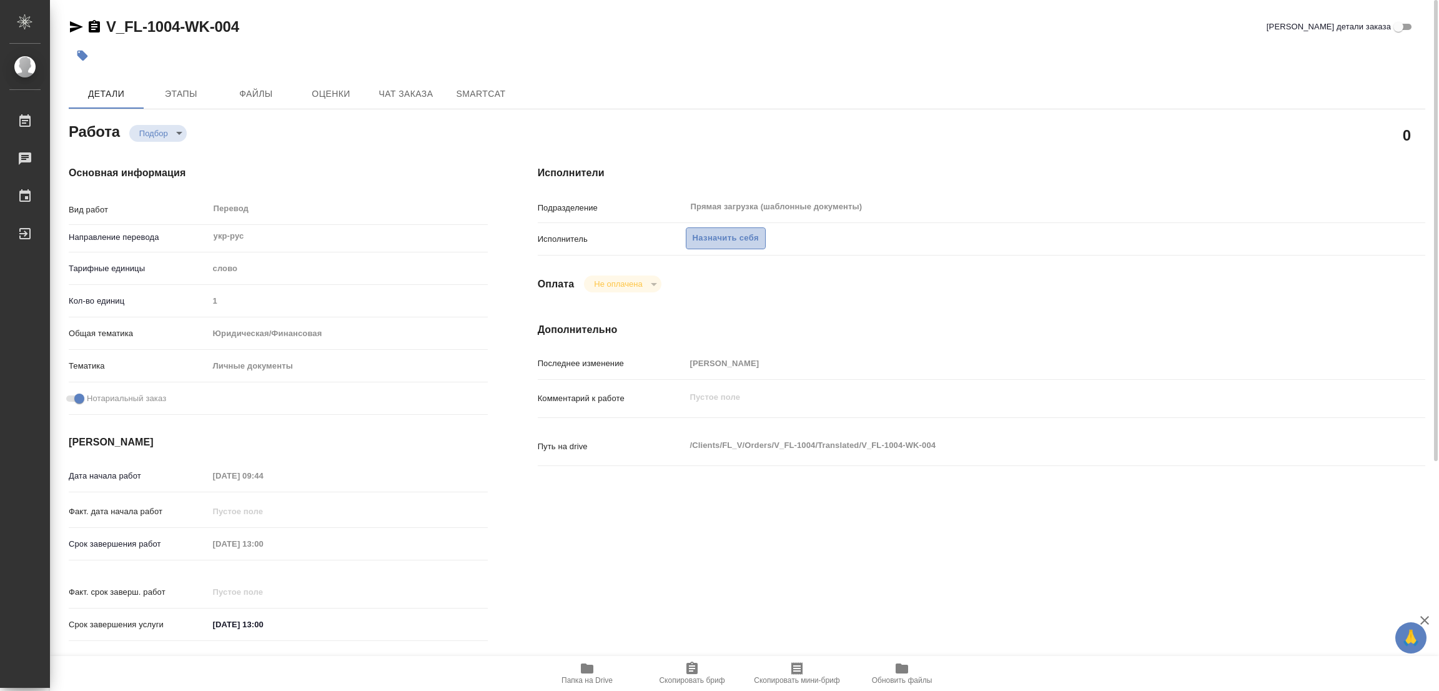
click at [735, 240] on span "Назначить себя" at bounding box center [726, 238] width 66 height 14
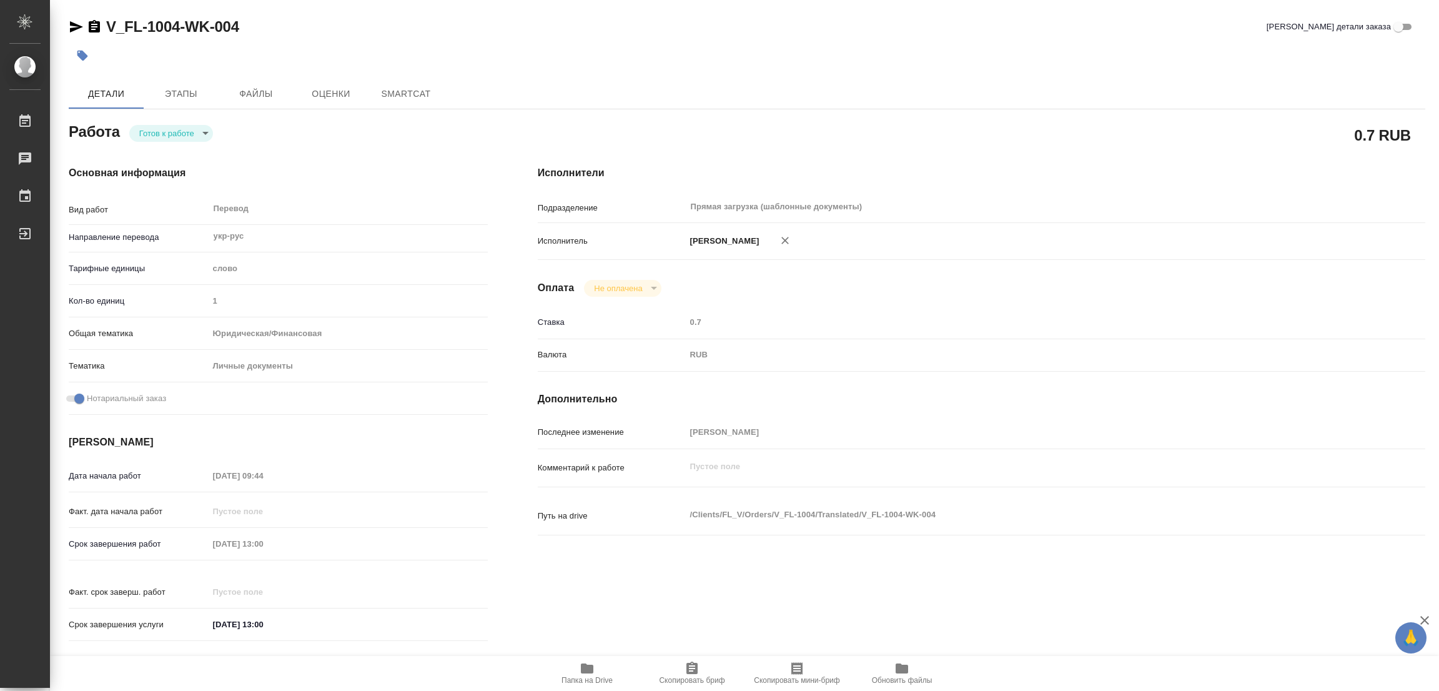
type textarea "x"
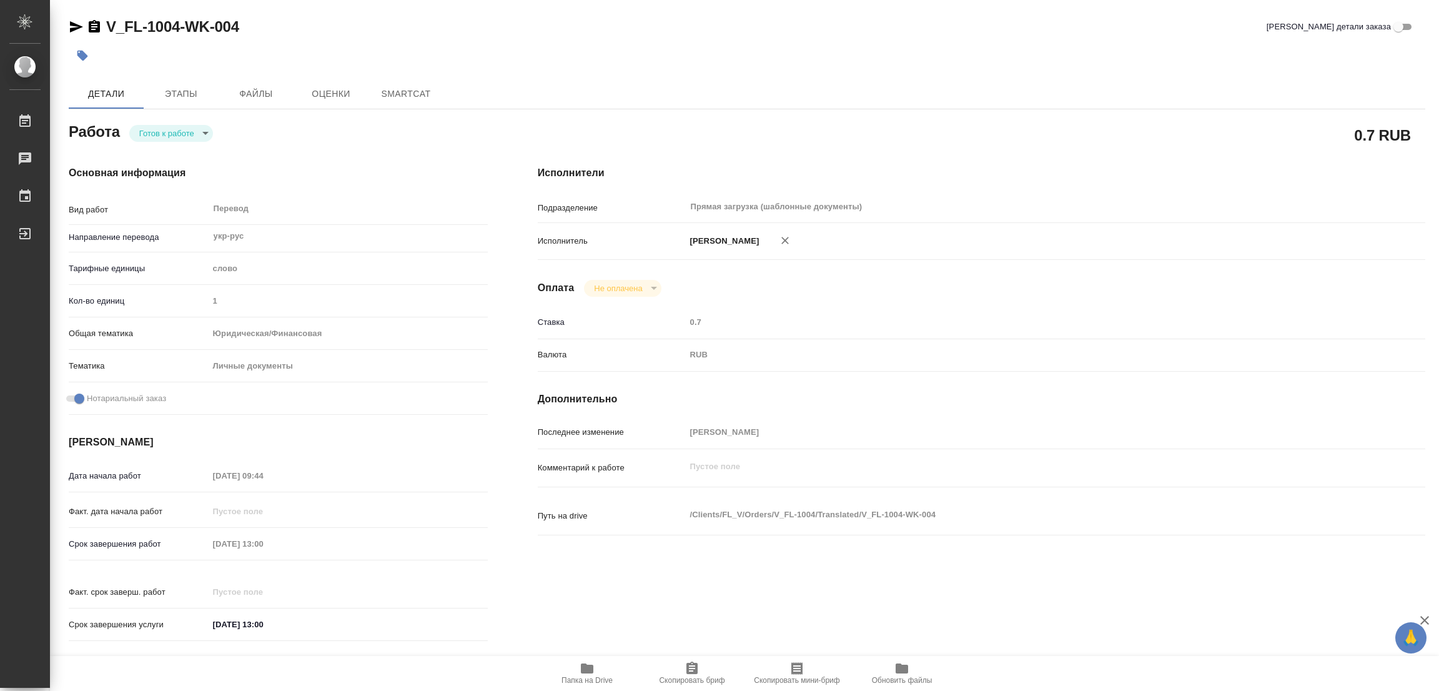
type textarea "x"
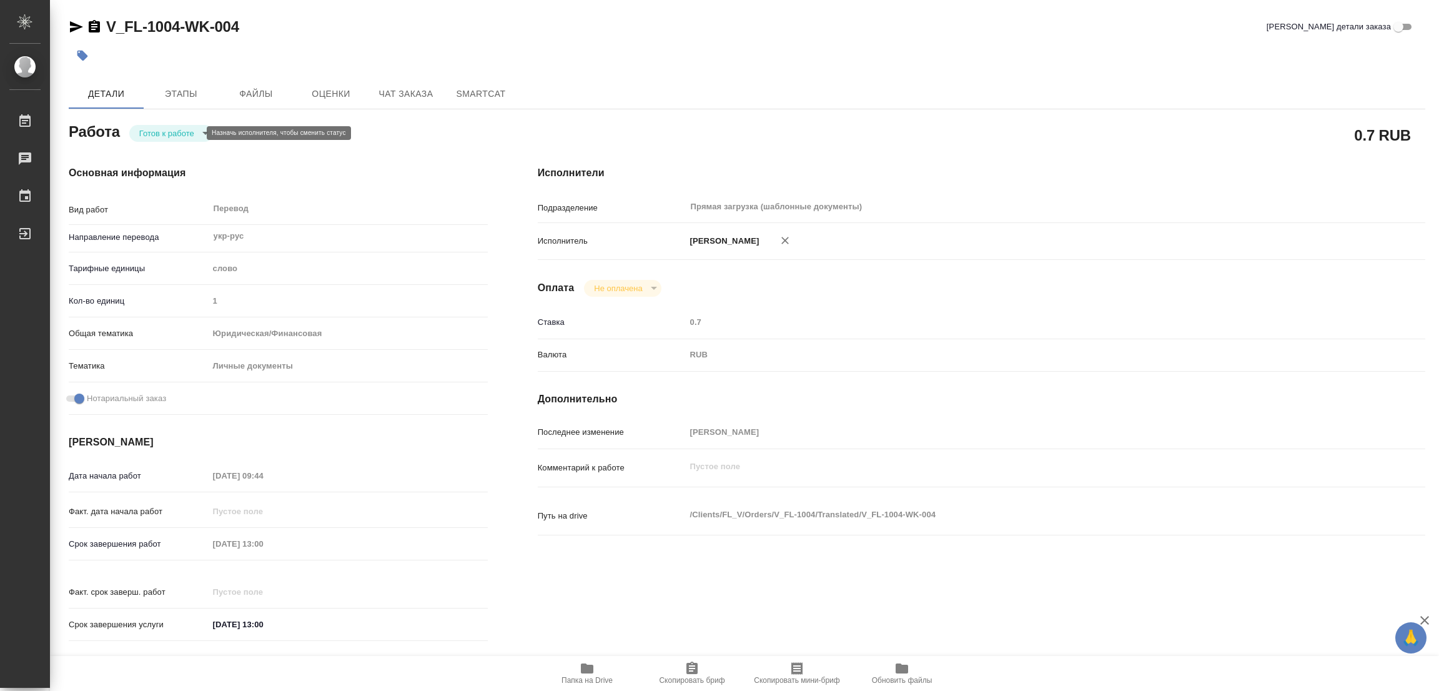
type textarea "x"
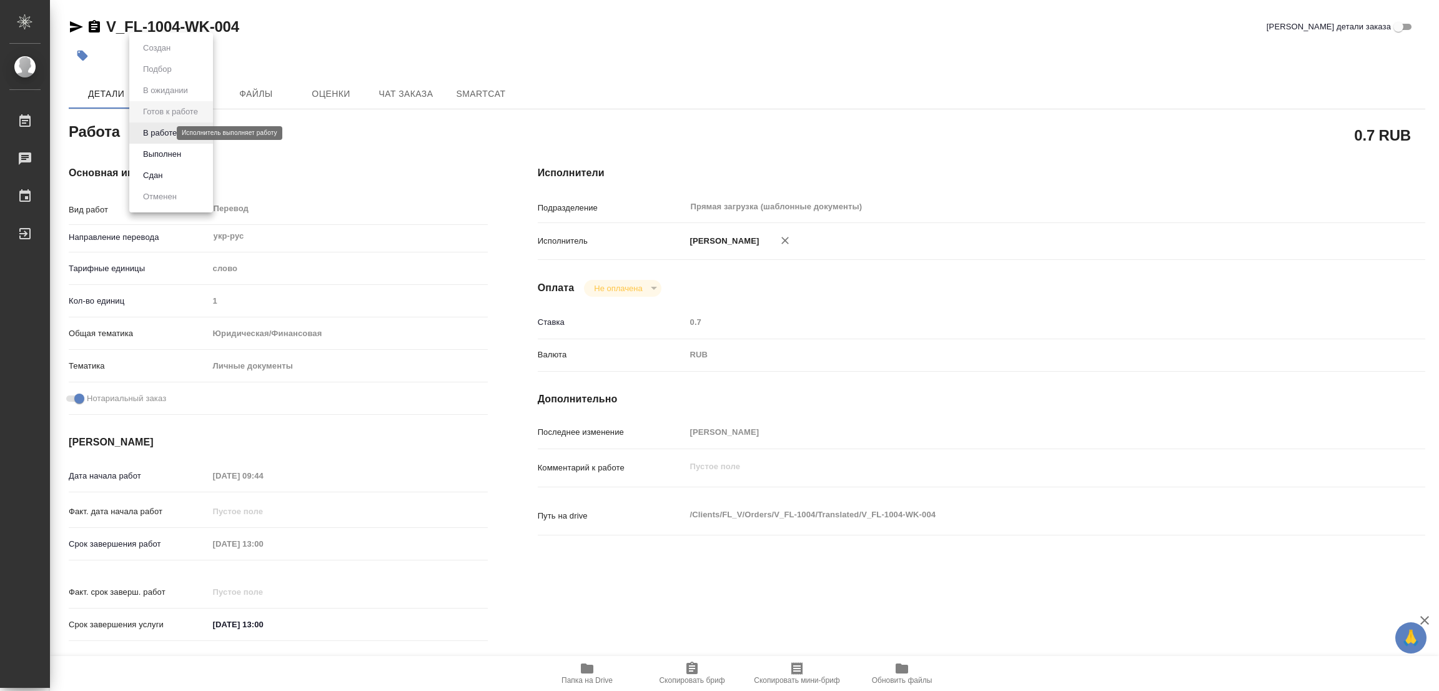
click at [162, 132] on body "🙏 .cls-1 fill:#fff; AWATERA [PERSON_NAME] Работы Чаты График Выйти V_FL-1004-WK…" at bounding box center [719, 345] width 1439 height 691
click at [162, 132] on button "В работе" at bounding box center [159, 133] width 41 height 14
type textarea "x"
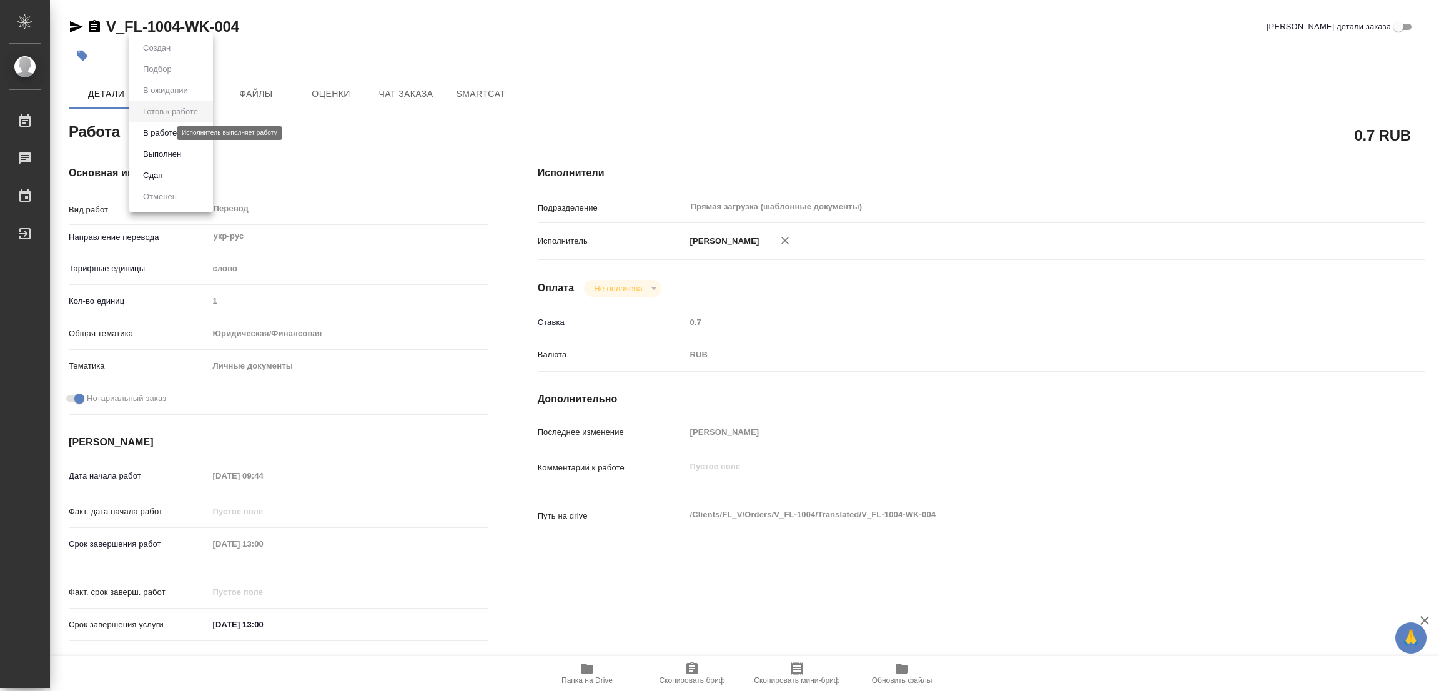
type textarea "x"
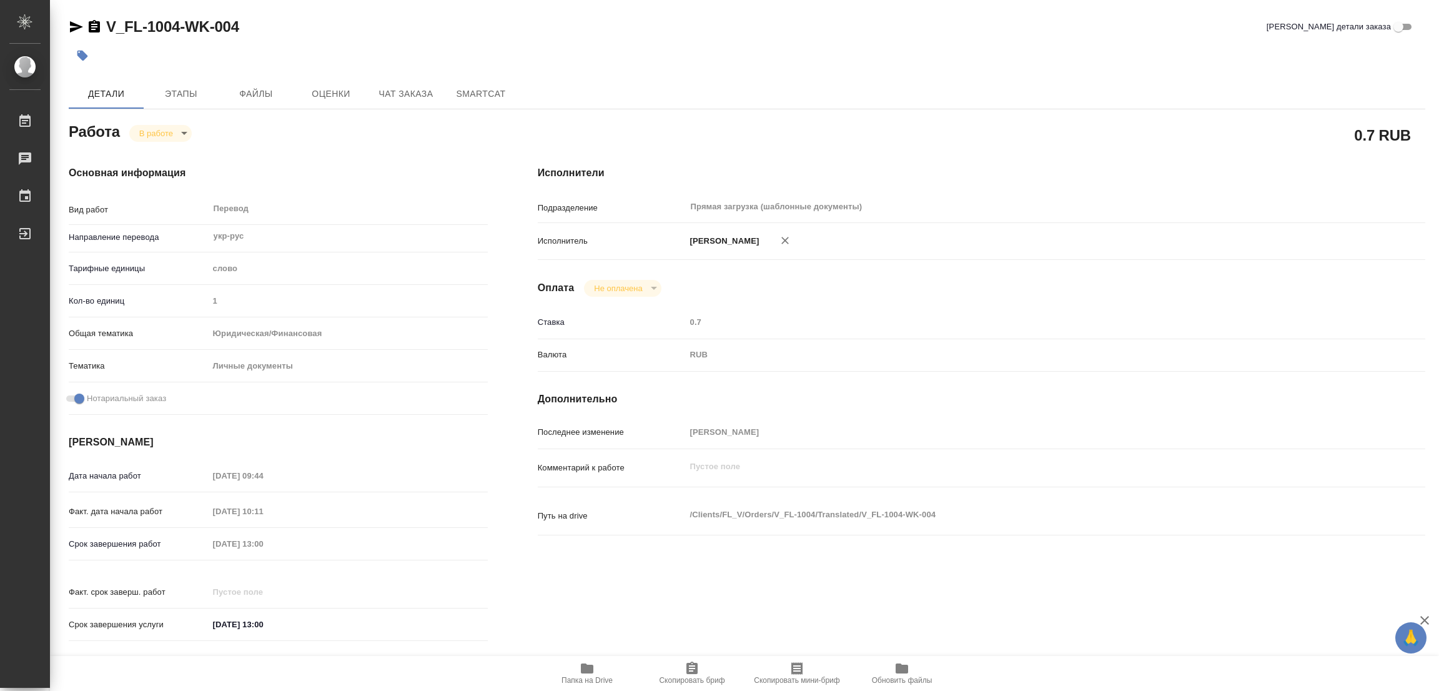
type textarea "x"
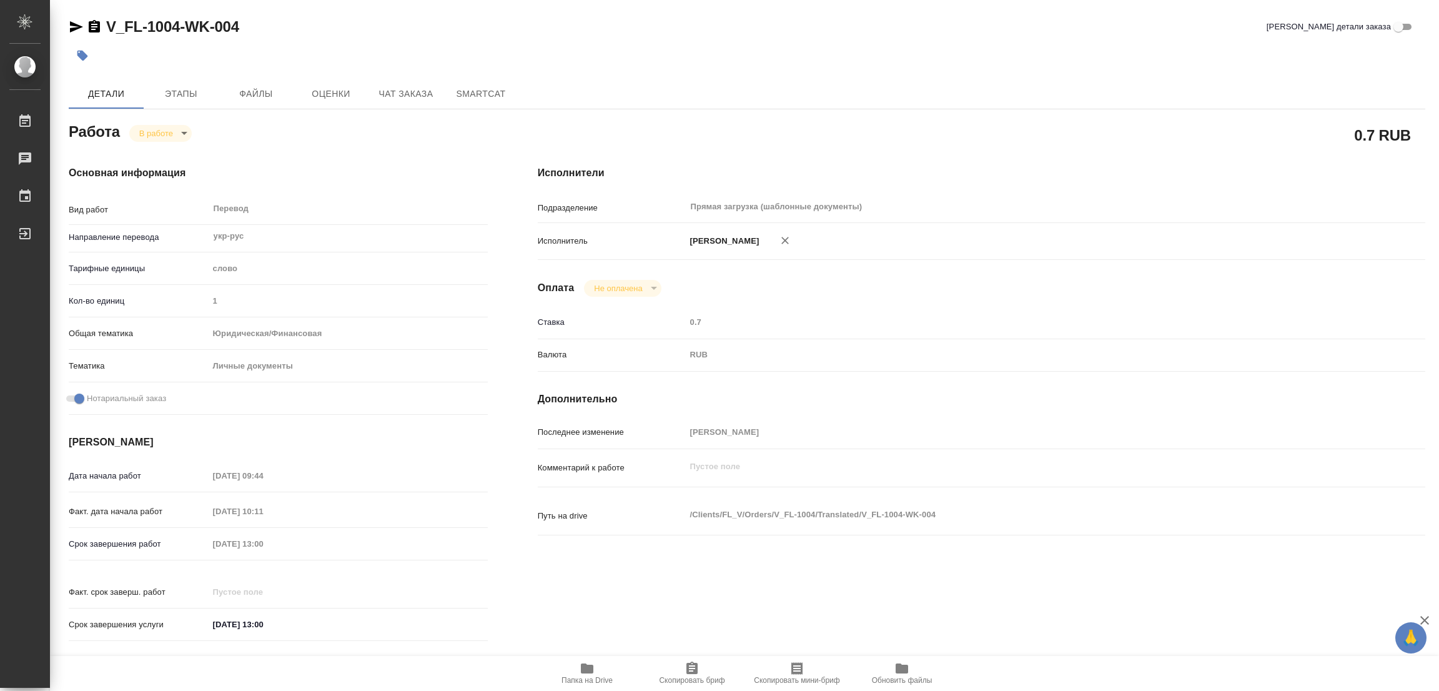
type textarea "x"
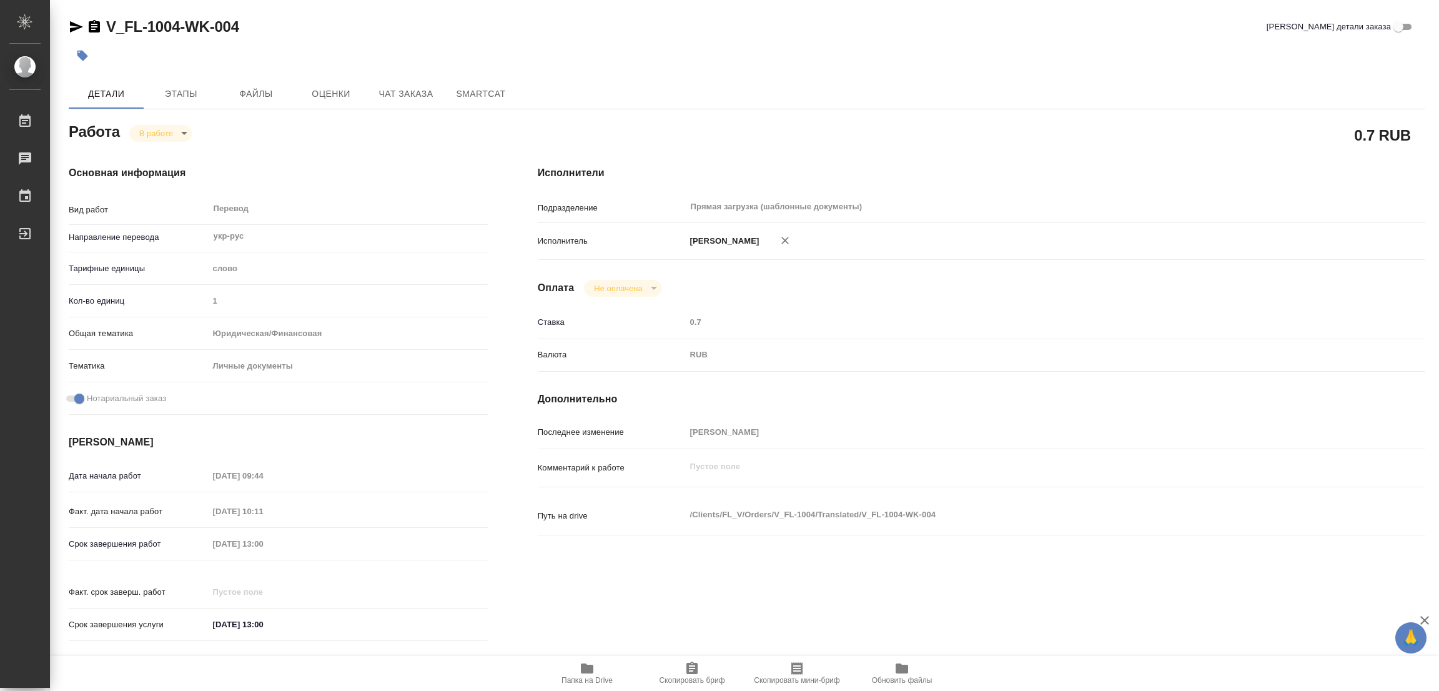
type textarea "x"
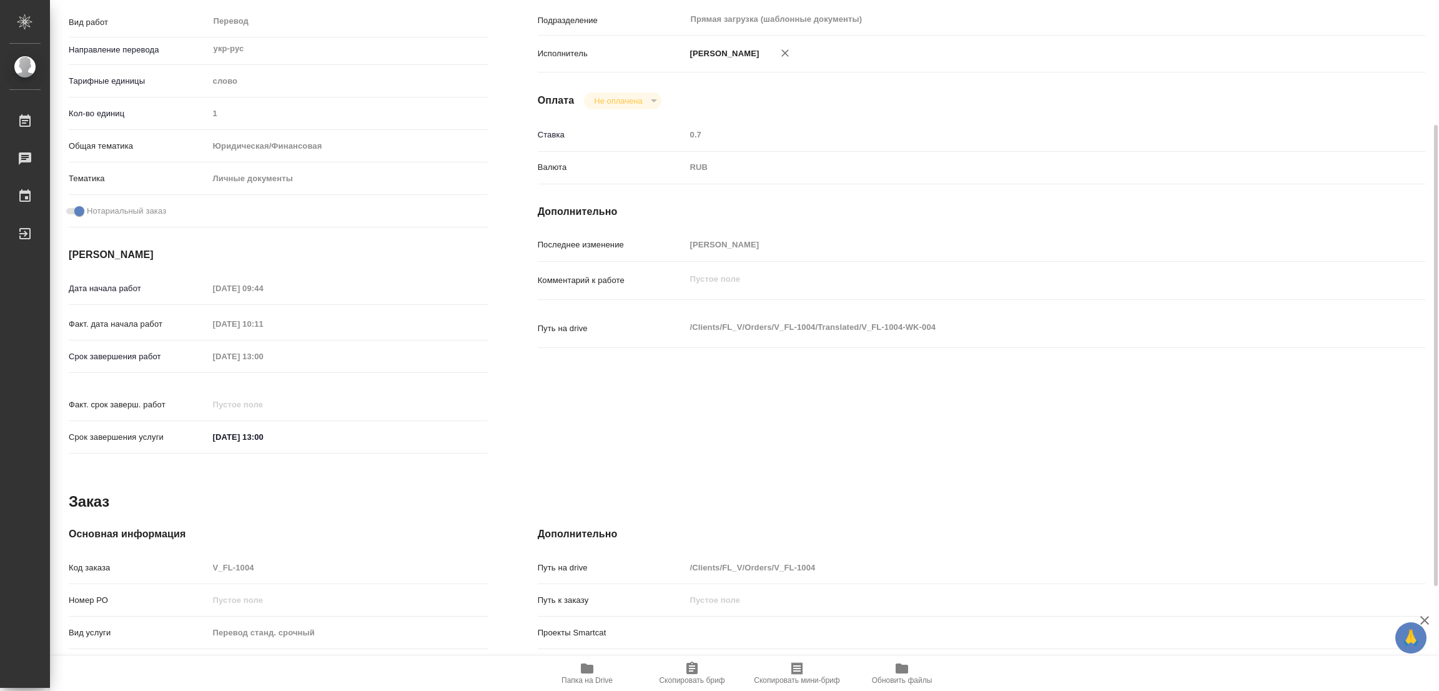
scroll to position [344, 0]
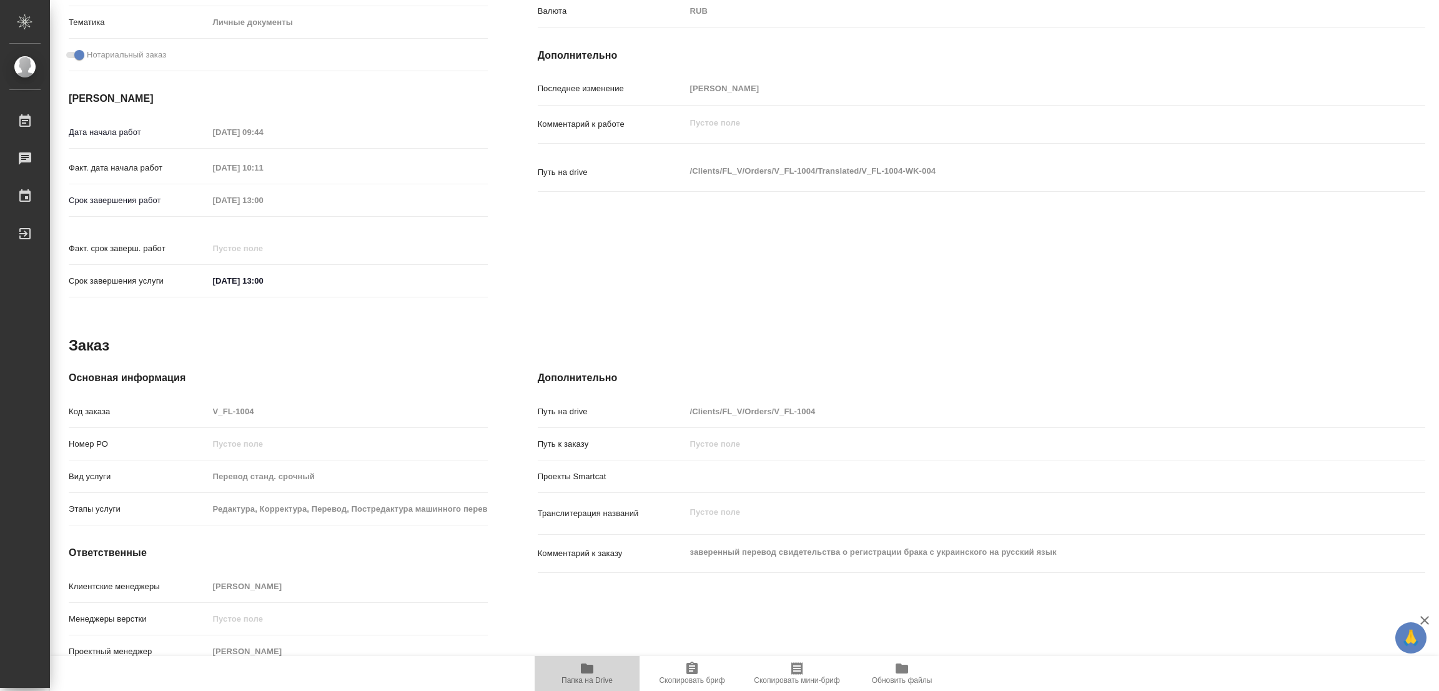
click at [583, 670] on icon "button" at bounding box center [587, 668] width 12 height 10
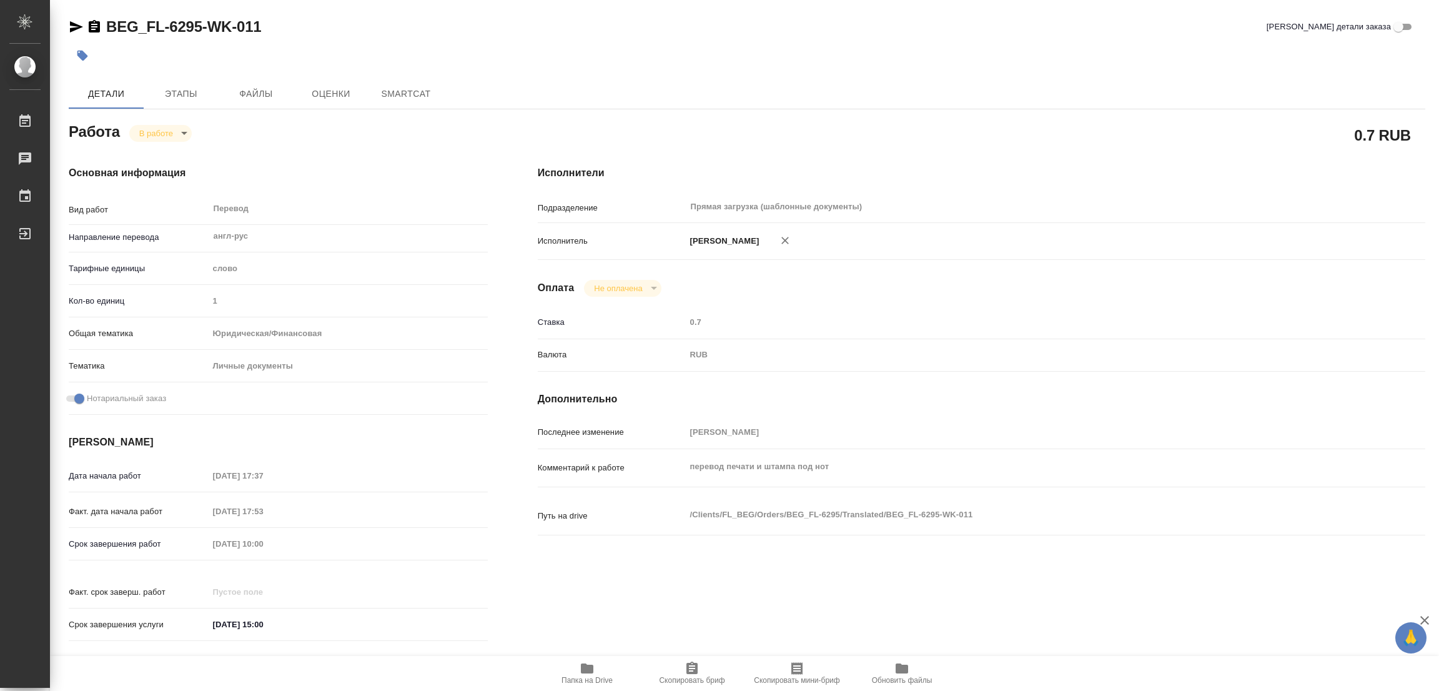
type textarea "x"
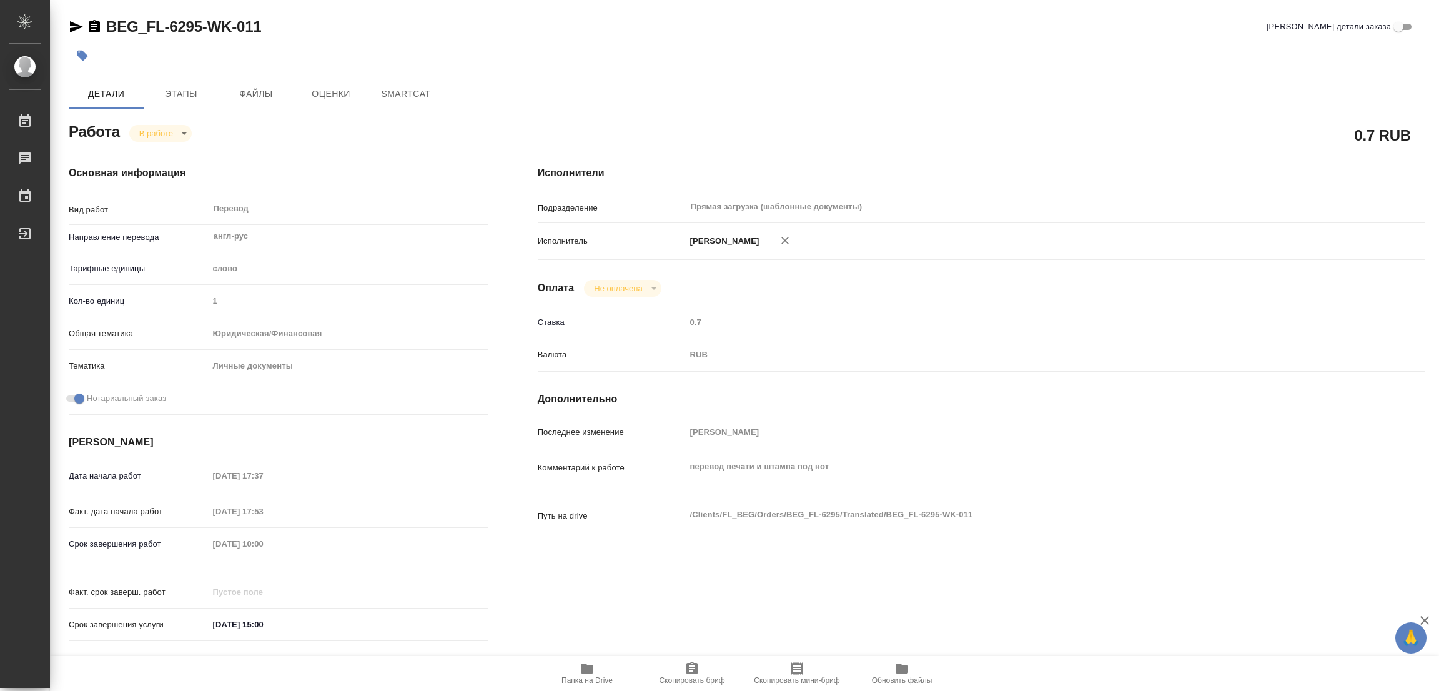
type textarea "x"
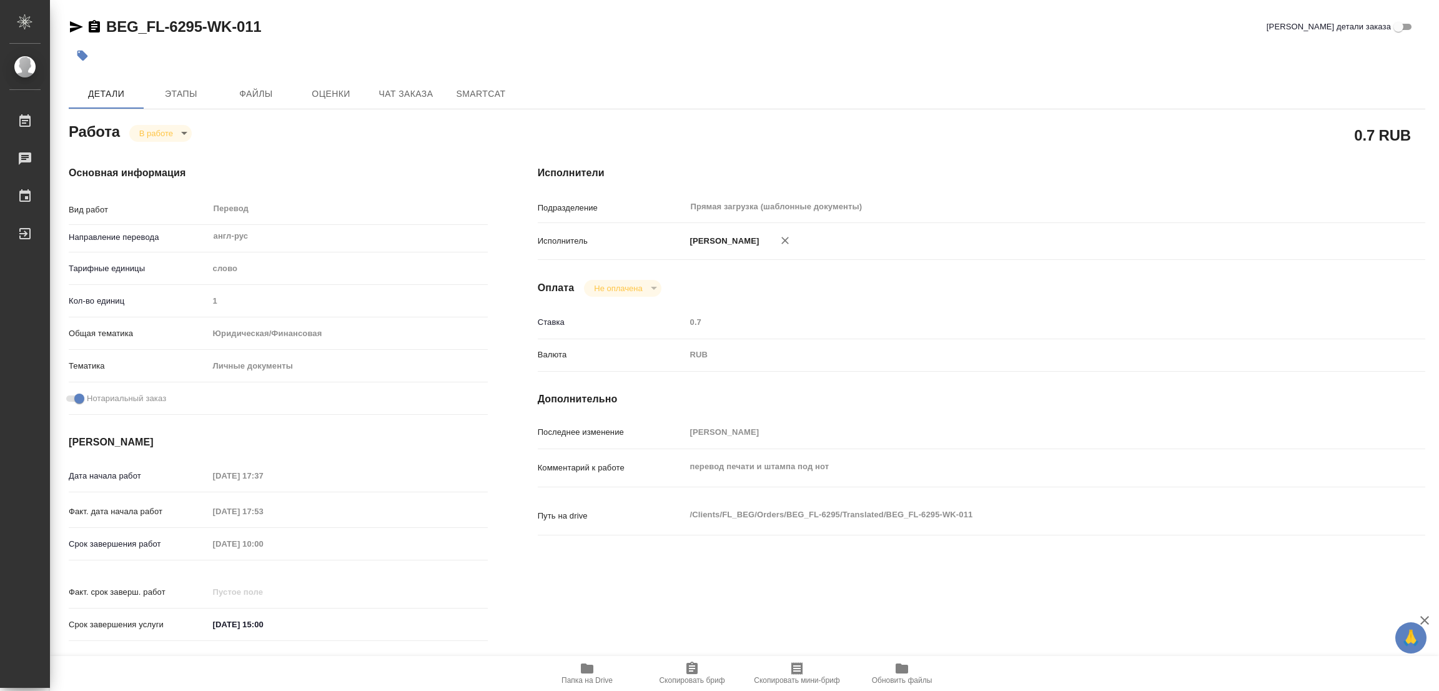
click at [587, 676] on span "Папка на Drive" at bounding box center [587, 680] width 51 height 9
type textarea "x"
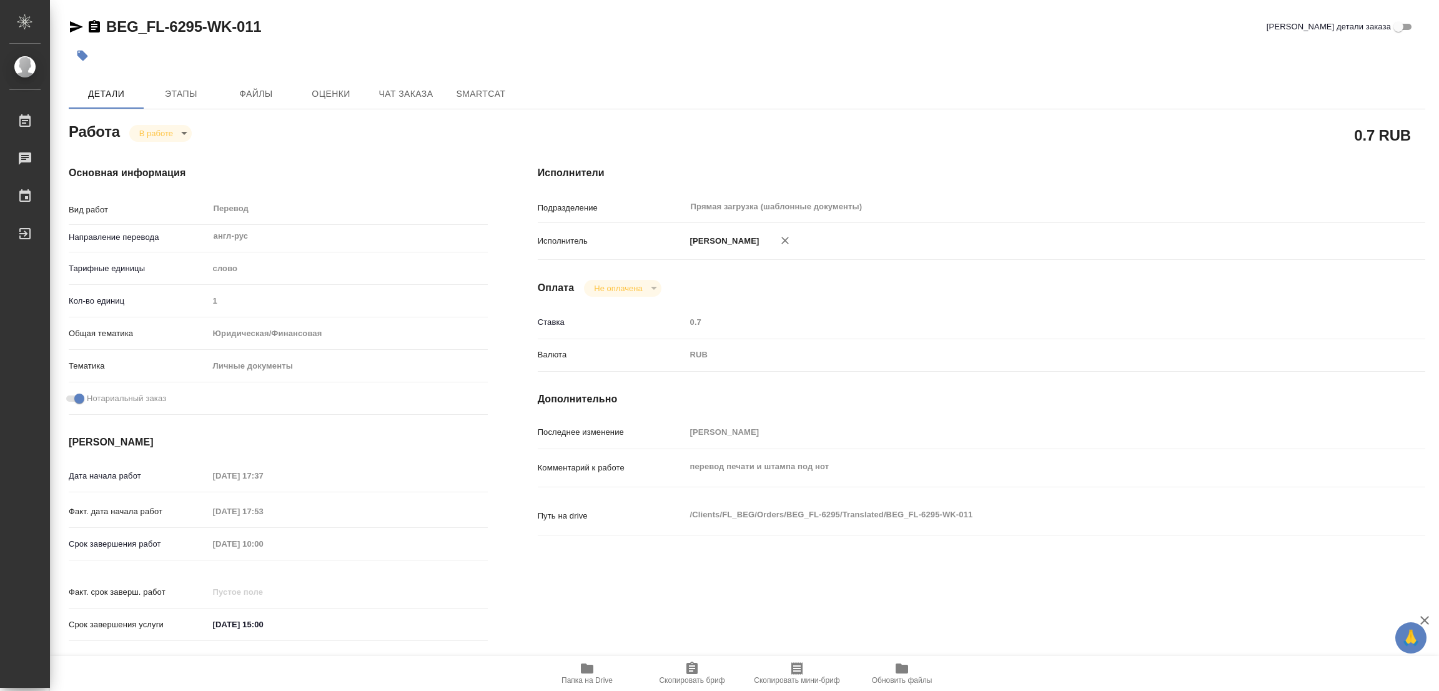
type textarea "x"
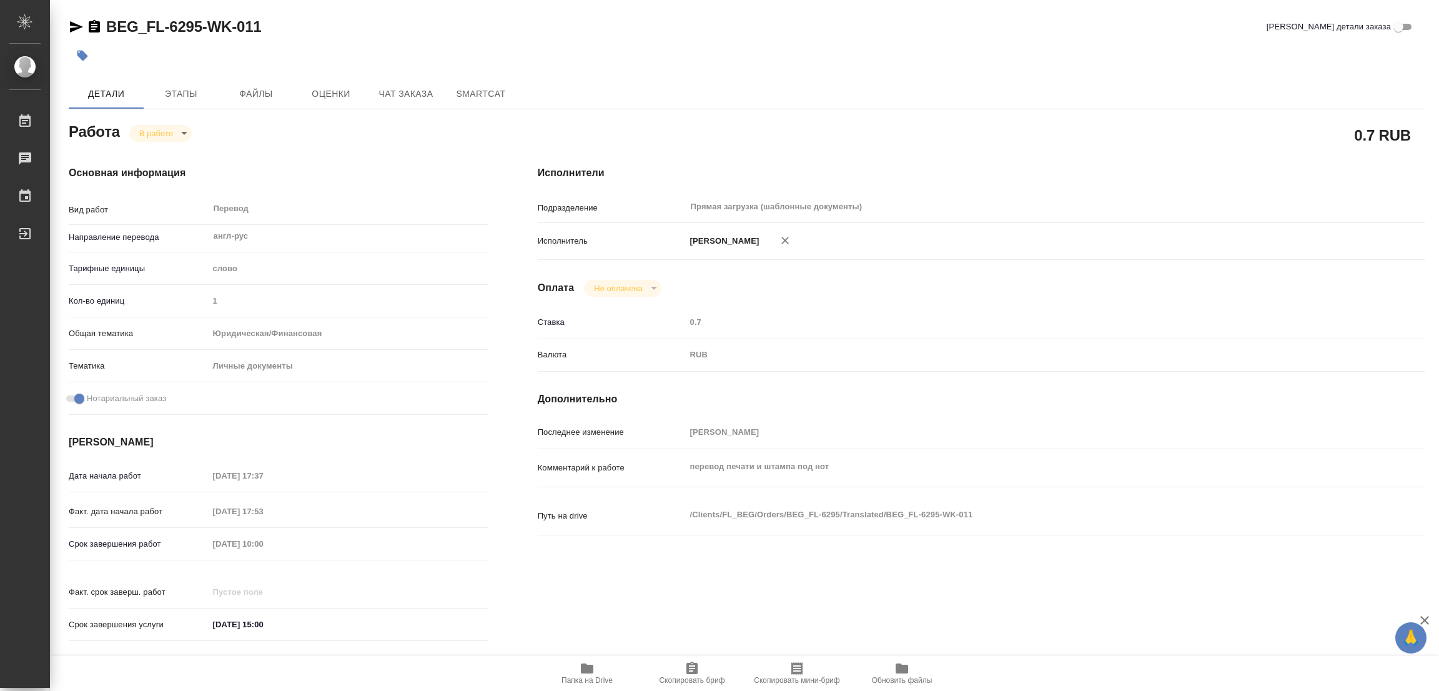
type textarea "x"
click at [161, 134] on body "🙏 .cls-1 fill:#fff; AWATERA [PERSON_NAME] Работы 0 Чаты График Выйти BEG_FL-629…" at bounding box center [719, 345] width 1439 height 691
click at [154, 152] on button "Выполнен" at bounding box center [162, 154] width 46 height 14
type textarea "x"
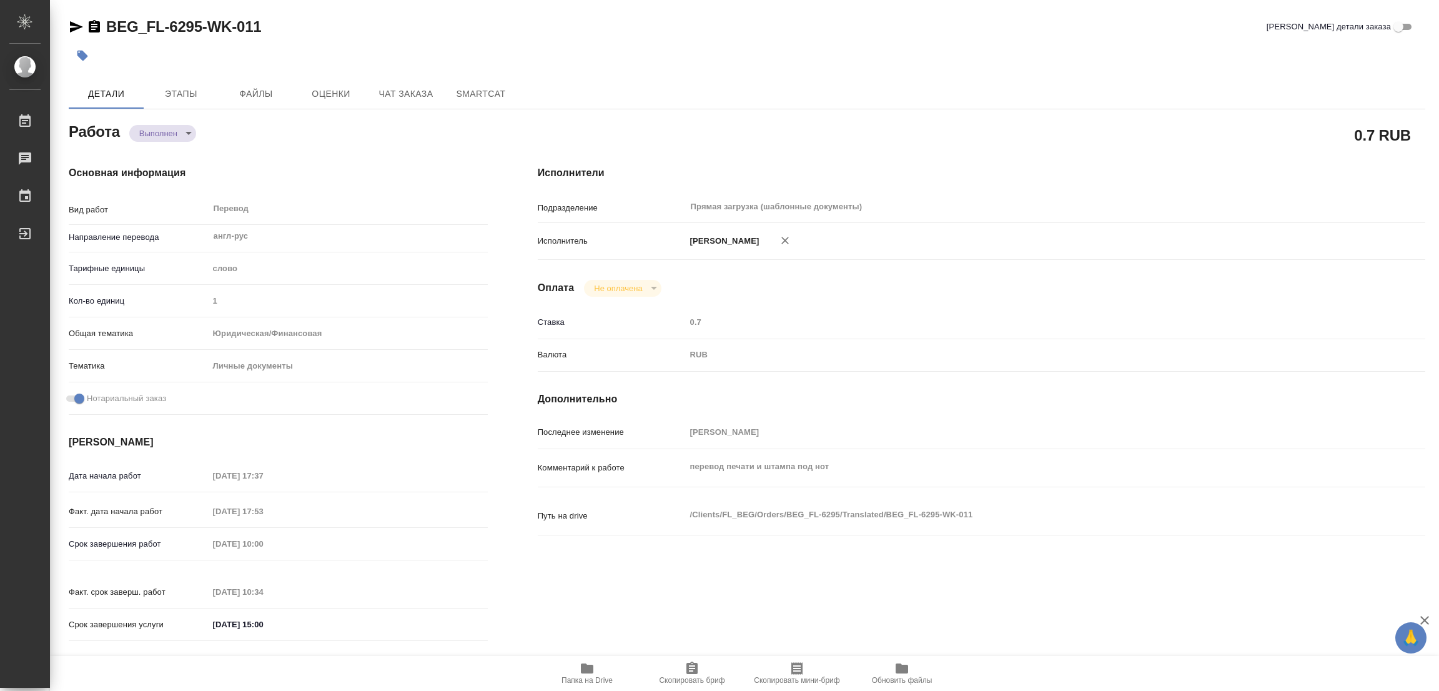
type textarea "x"
click at [82, 57] on icon "button" at bounding box center [82, 56] width 11 height 11
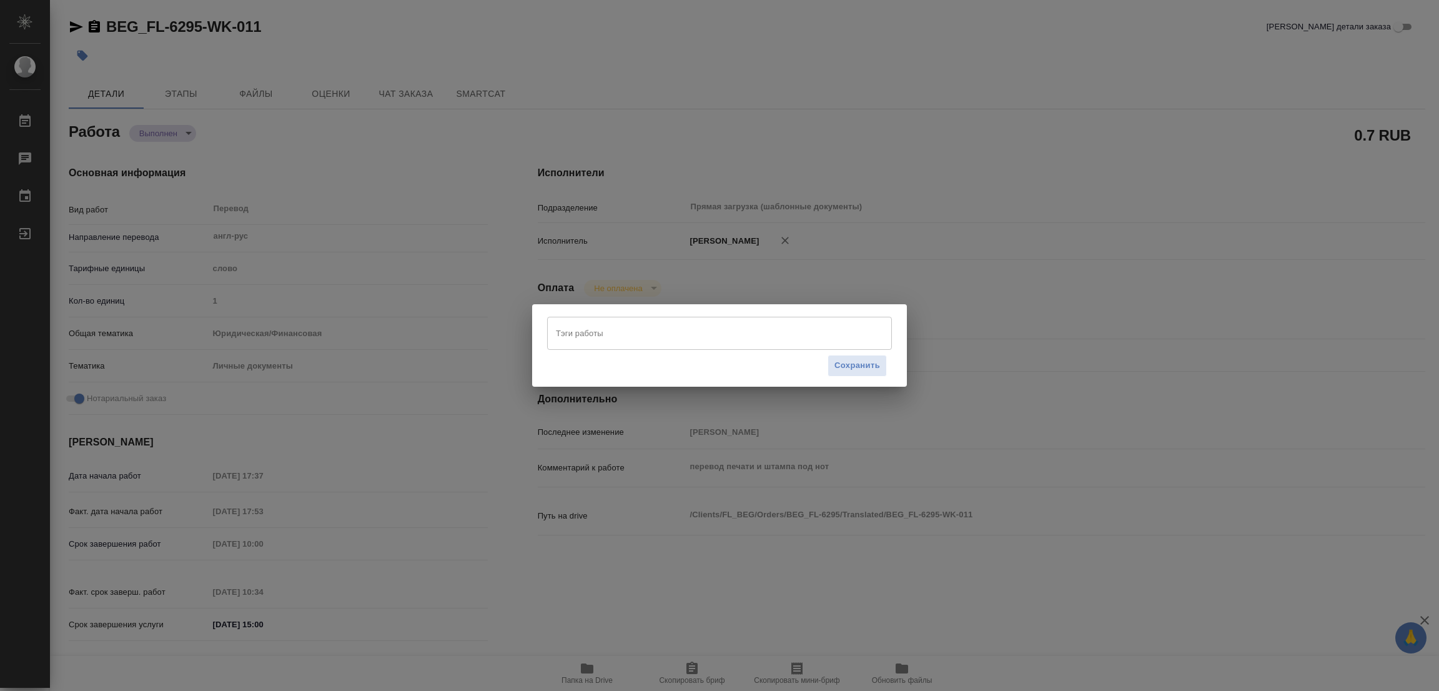
type textarea "x"
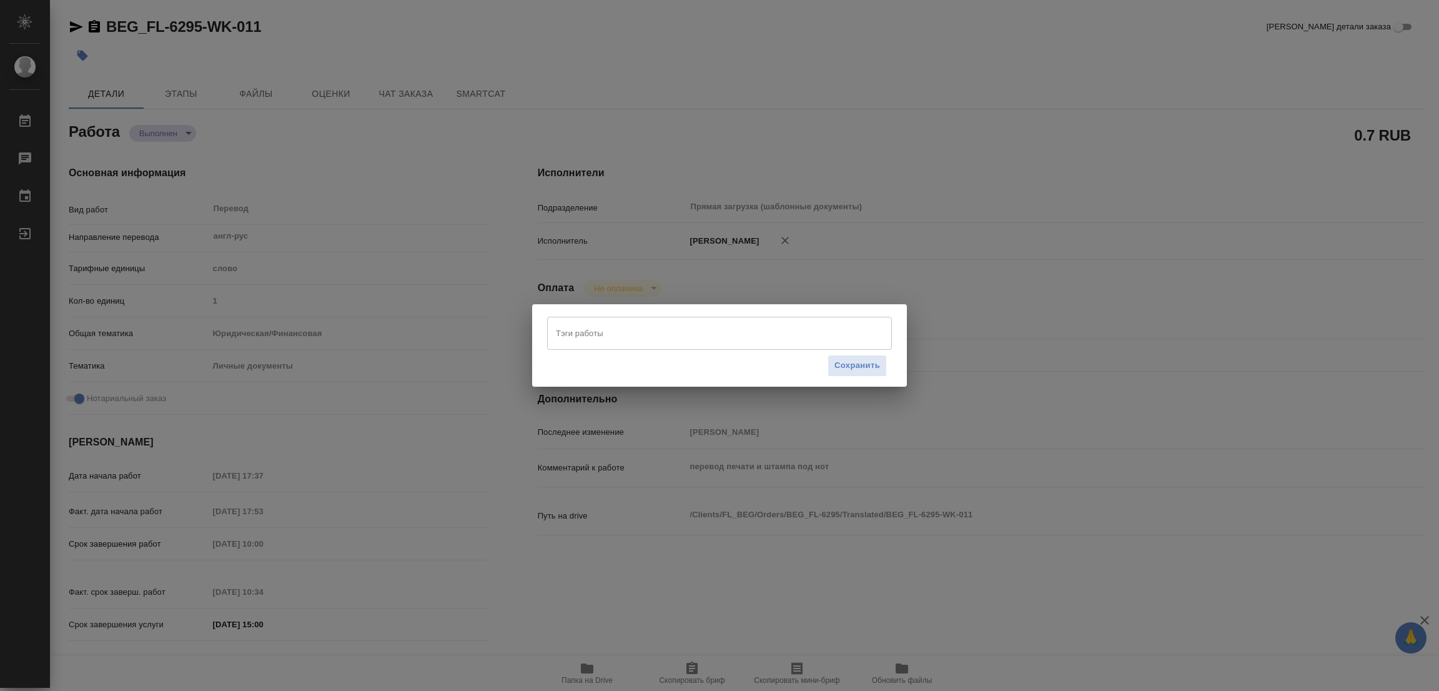
type textarea "x"
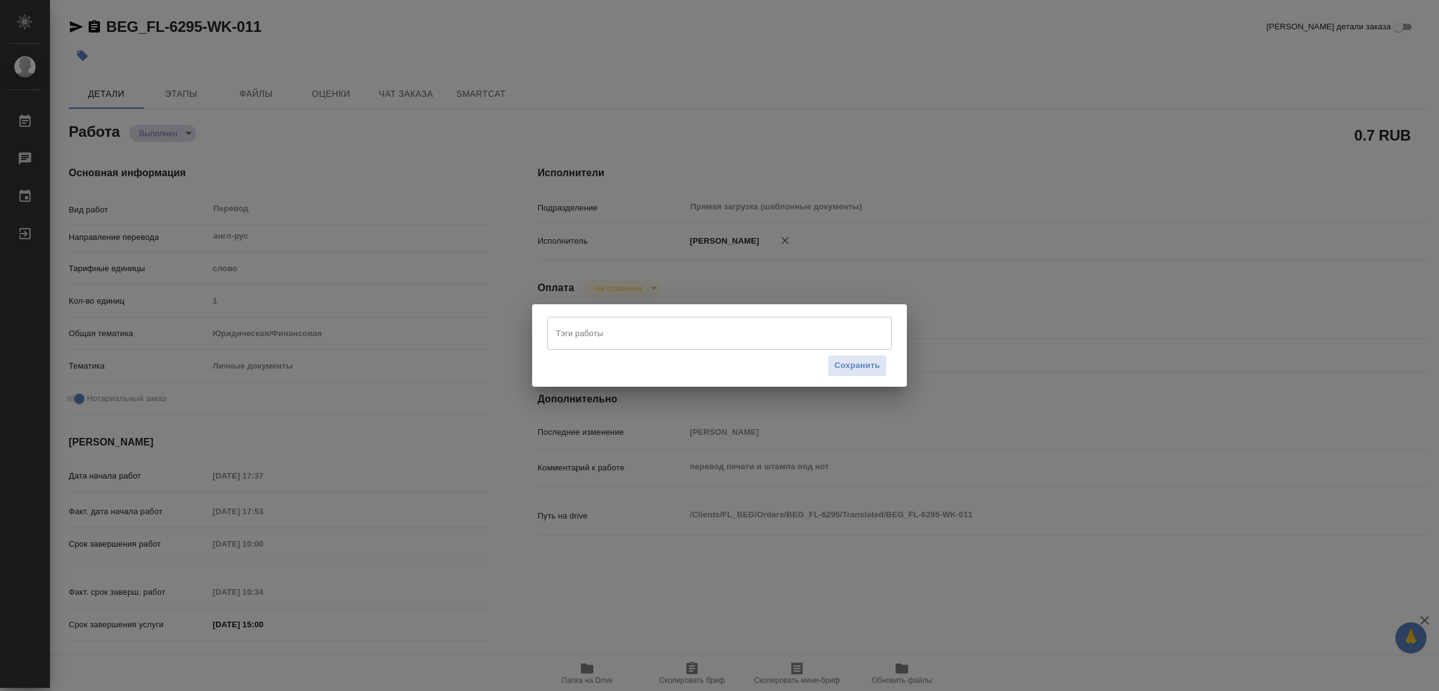
click at [556, 334] on input "Тэги работы" at bounding box center [708, 332] width 310 height 21
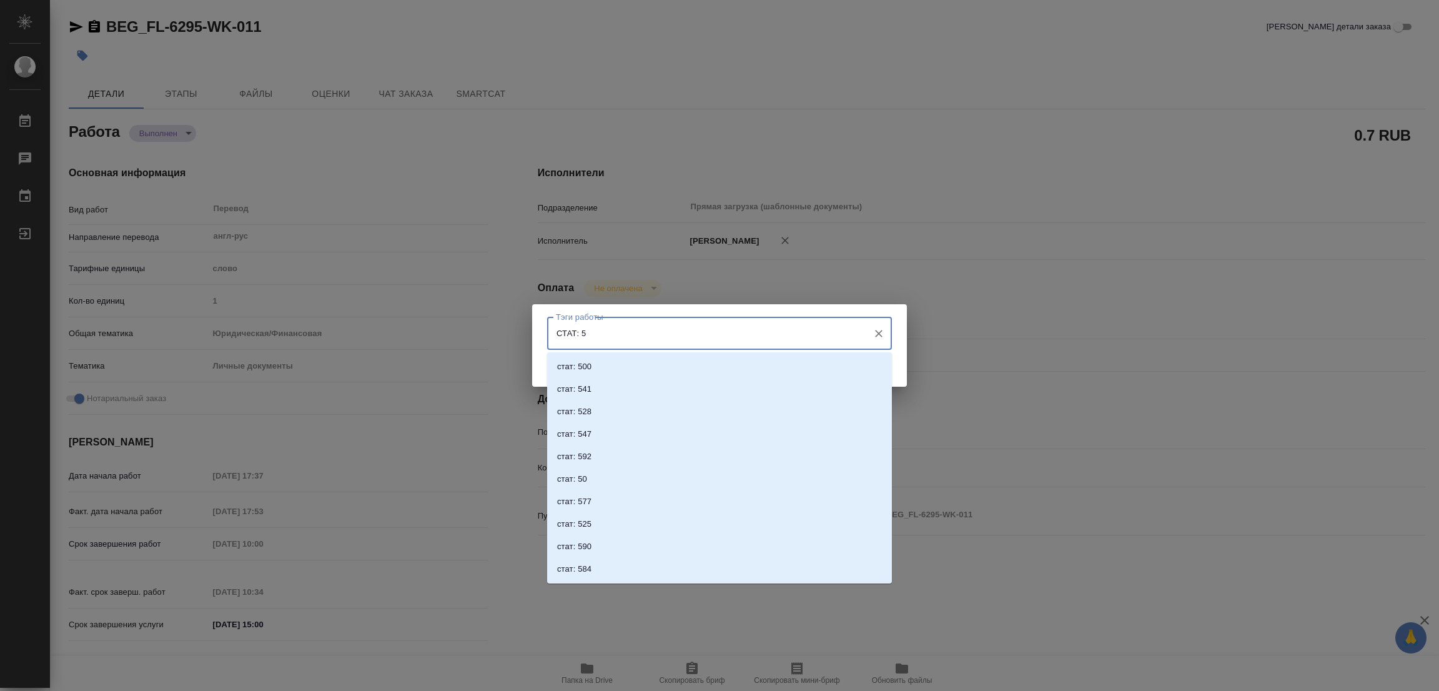
type input "СТАТ: 50"
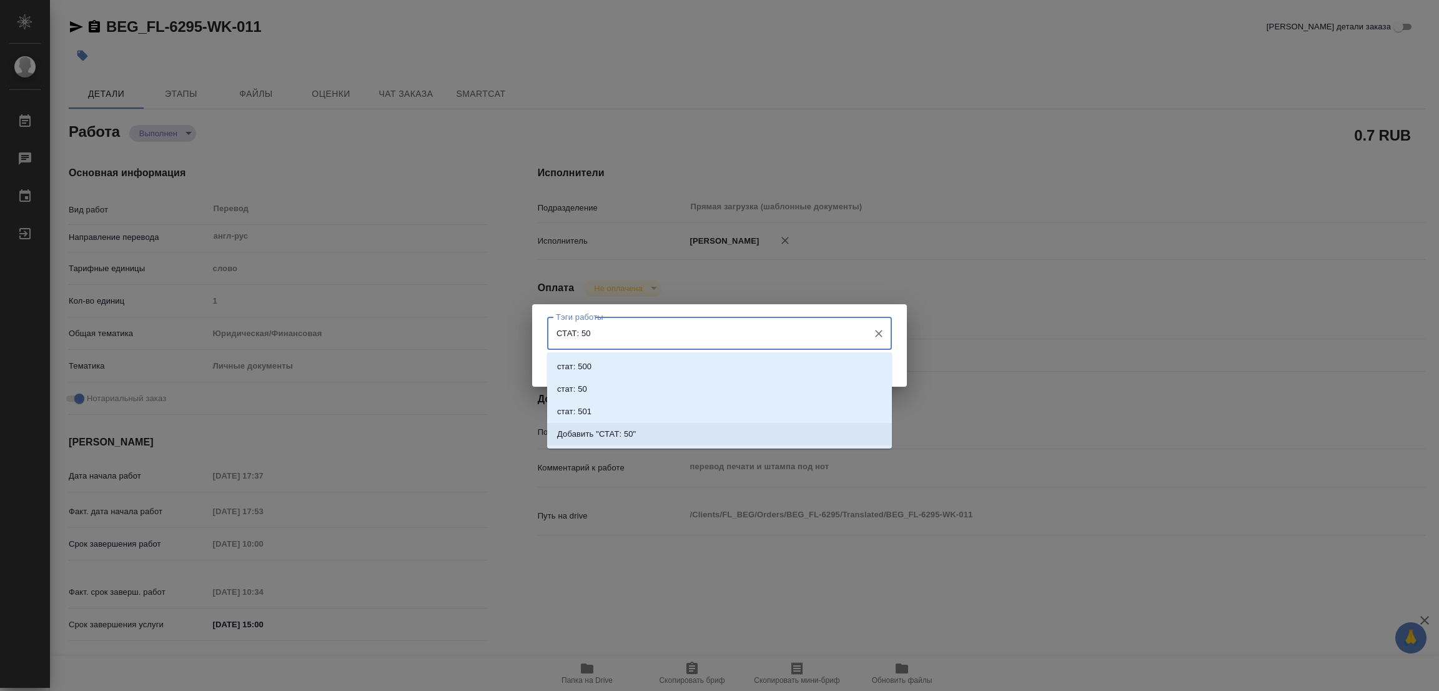
click at [615, 430] on p "Добавить "СТАТ: 50"" at bounding box center [596, 434] width 79 height 12
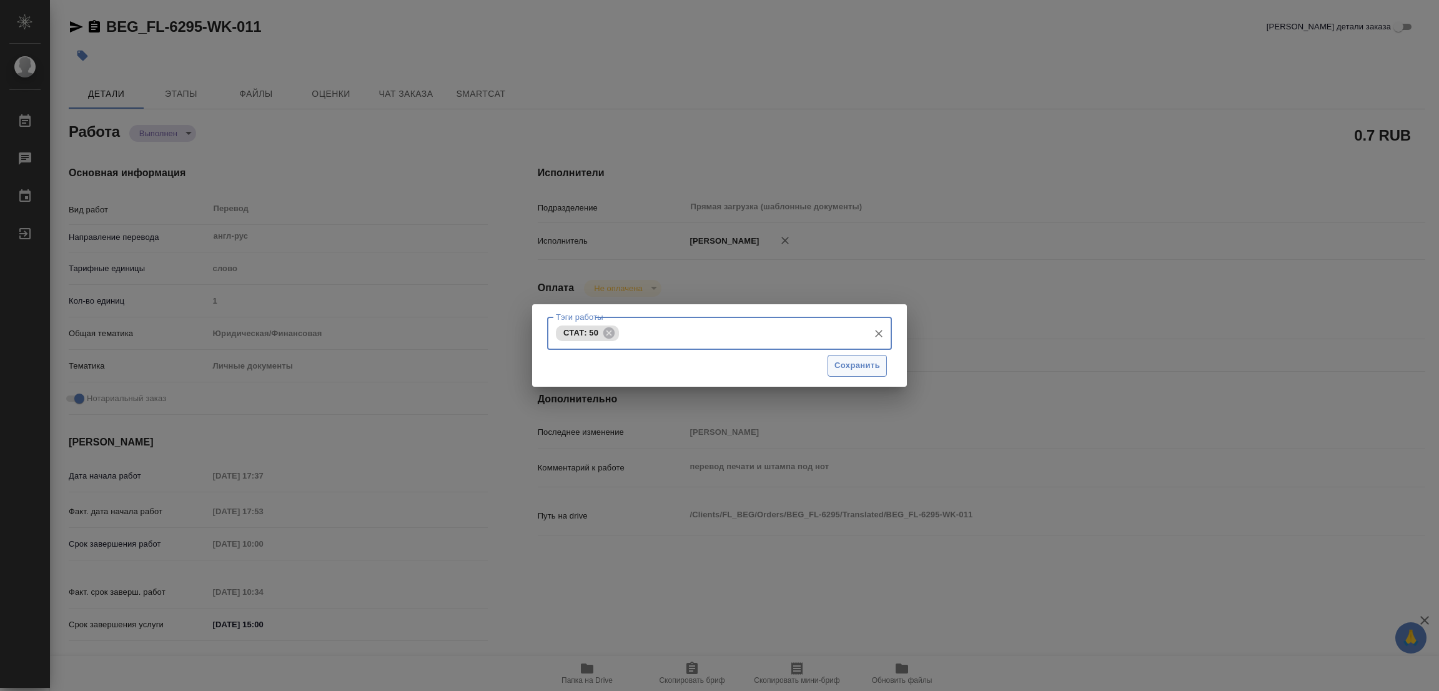
click at [853, 364] on span "Сохранить" at bounding box center [858, 366] width 46 height 14
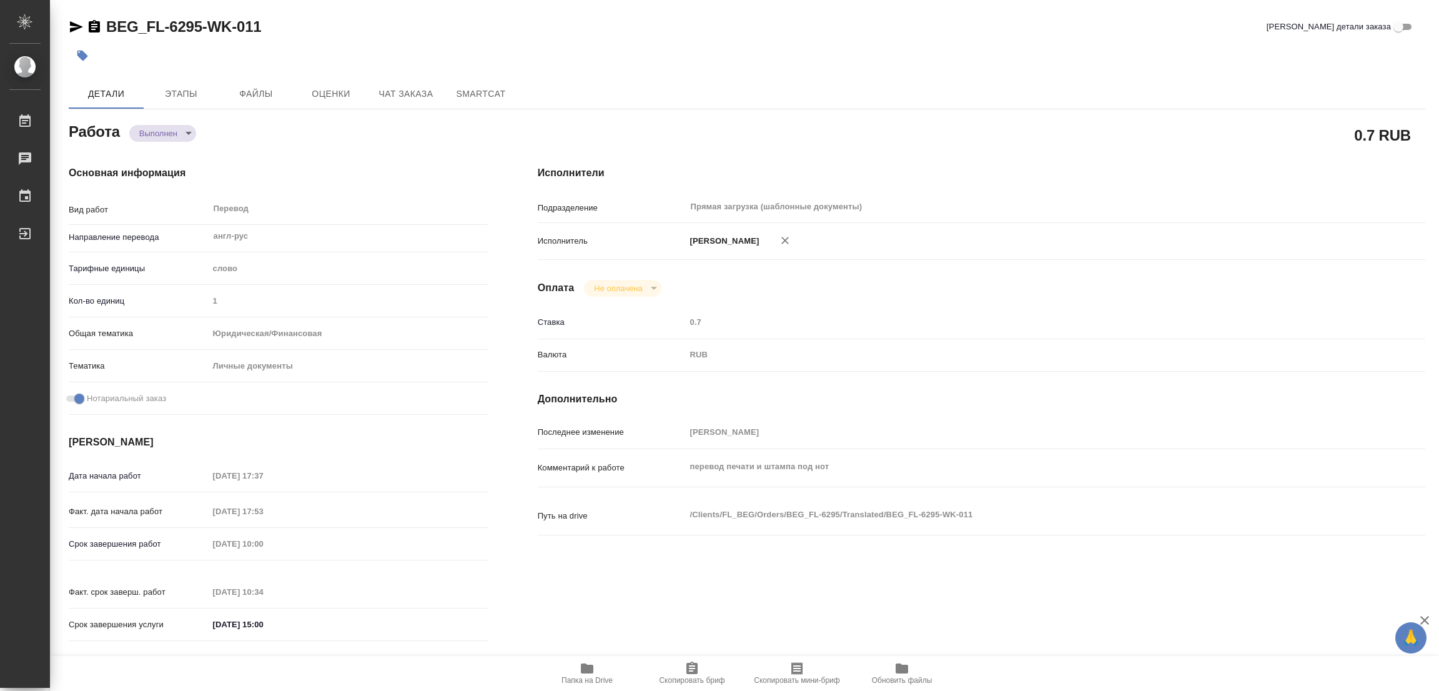
type input "completed"
type textarea "Перевод"
type textarea "x"
type input "англ-рус"
type input "5a8b1489cc6b4906c91bfd90"
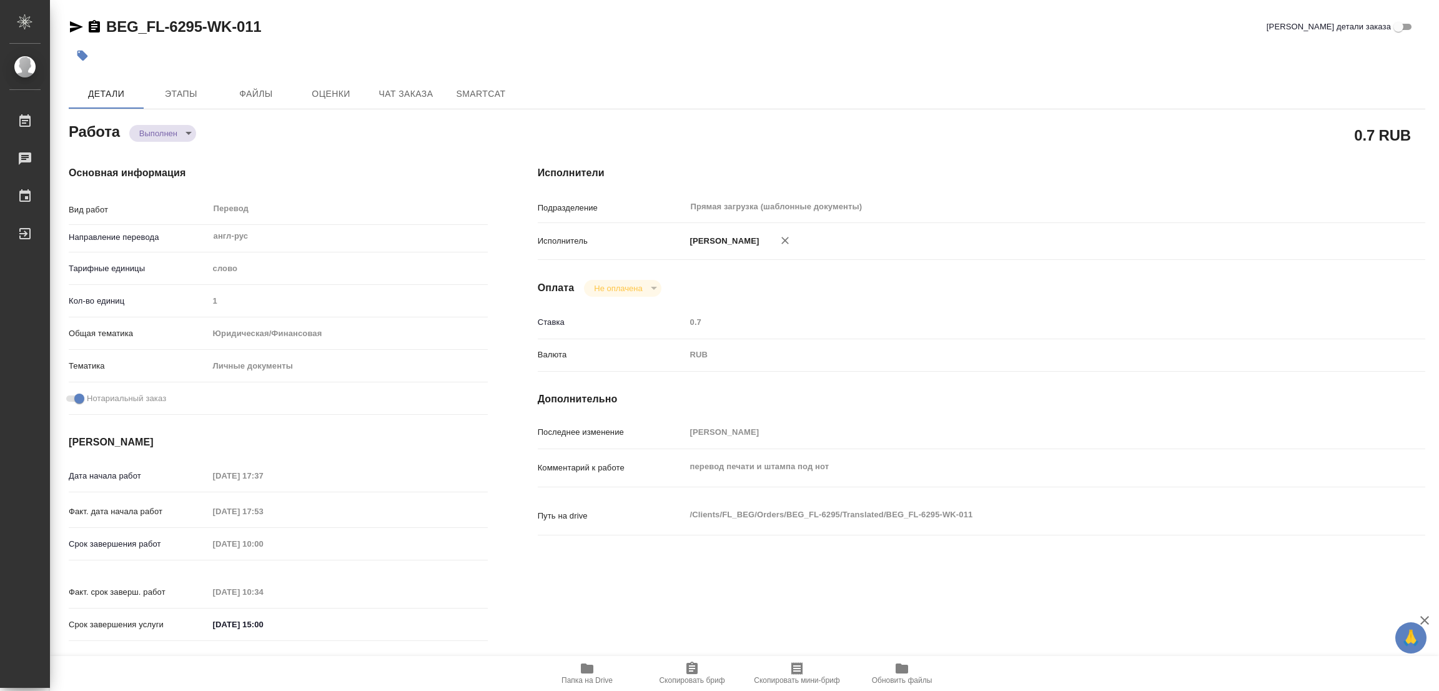
type input "1"
type input "yr-fn"
type input "5a8b8b956a9677013d343cfe"
checkbox input "true"
type input "[DATE] 17:37"
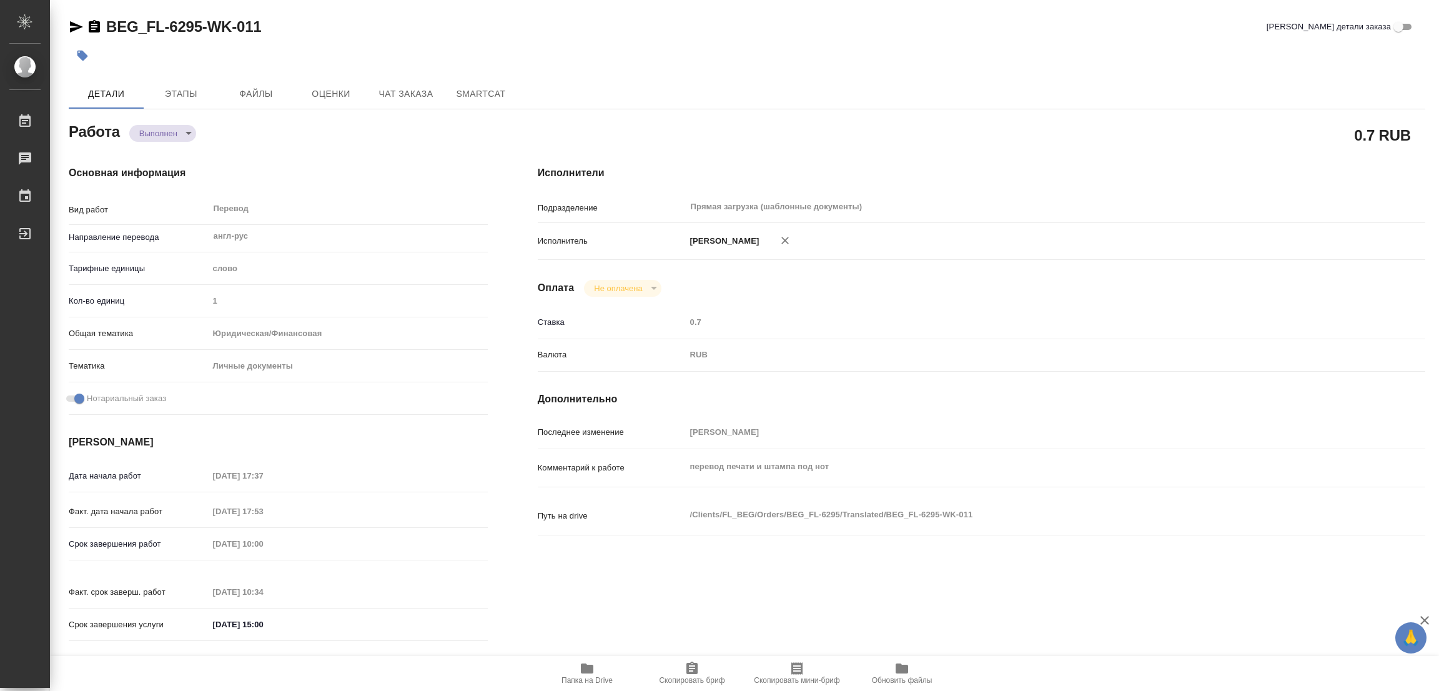
type input "[DATE] 17:53"
type input "[DATE] 10:00"
type input "[DATE] 10:34"
type input "[DATE] 15:00"
type input "Прямая загрузка (шаблонные документы)"
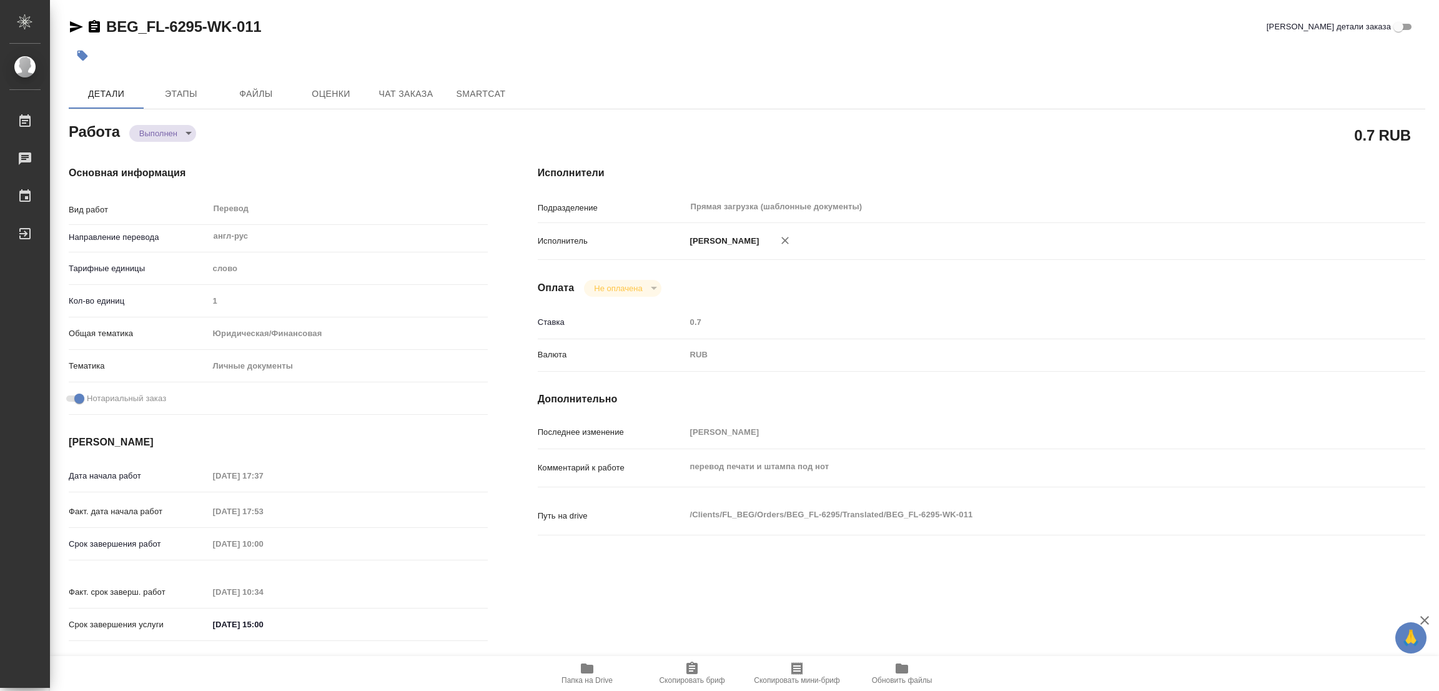
type input "notPayed"
type input "0.7"
type input "RUB"
type input "[PERSON_NAME]"
type textarea "перевод печати и штампа под нот"
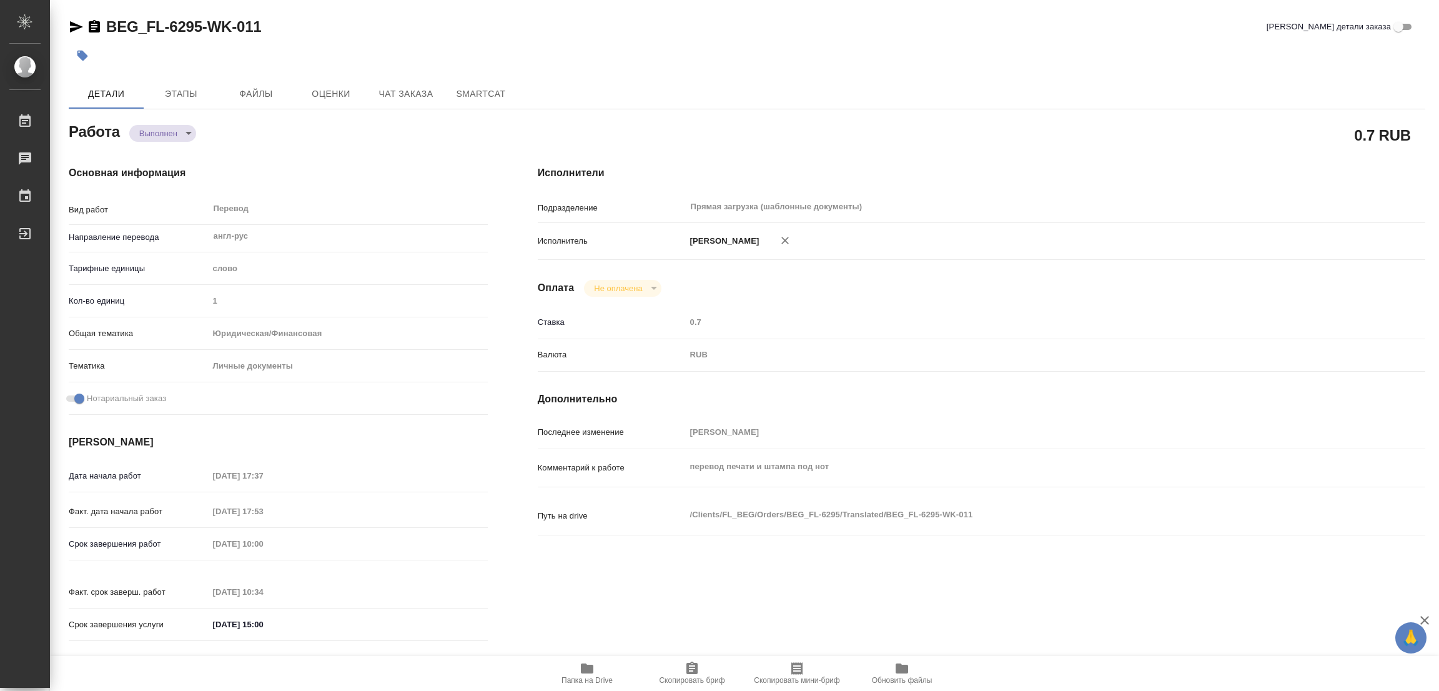
type textarea "x"
type textarea "/Clients/FL_BEG/Orders/BEG_FL-6295/Translated/BEG_FL-6295-WK-011"
type textarea "x"
type input "BEG_FL-6295"
type input "Перевод печати"
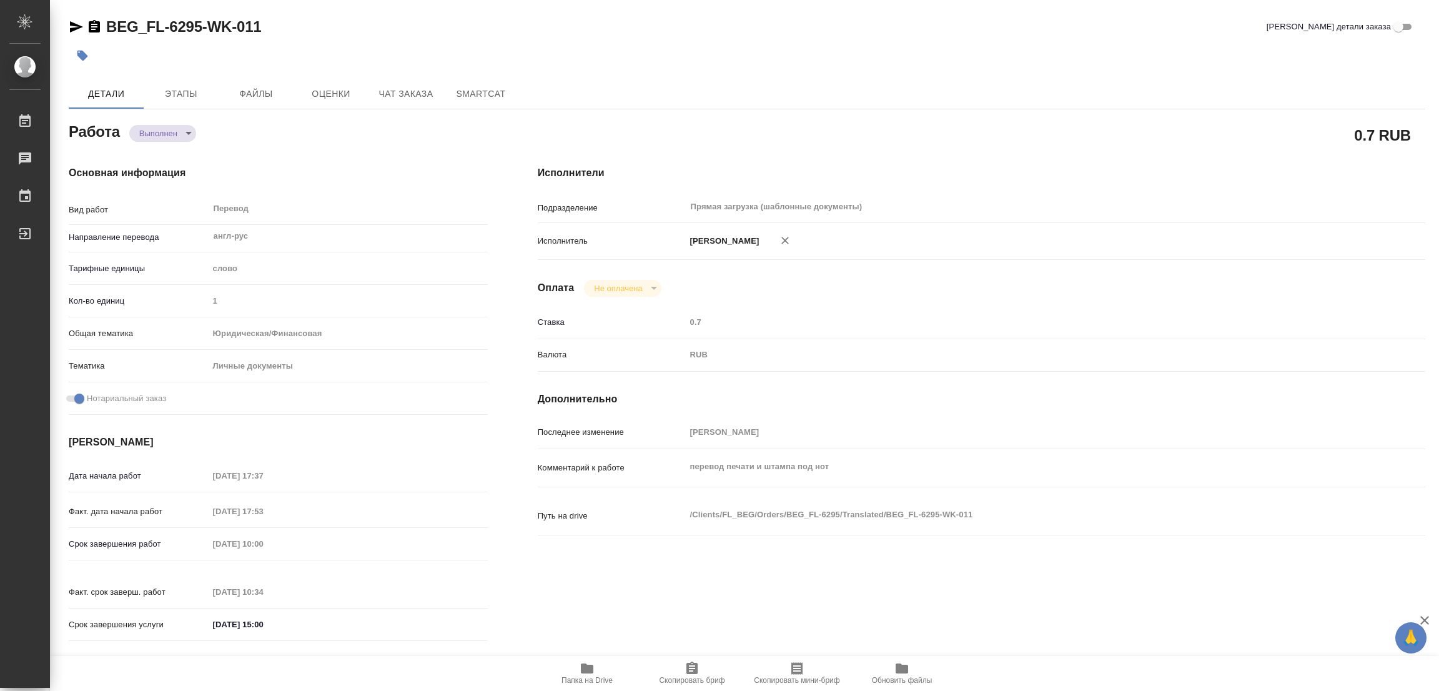
type input "Перевод, Приёмка по качеству"
type input "[PERSON_NAME]"
type input "/Clients/FL_BEG/Orders/BEG_FL-6295"
type textarea "x"
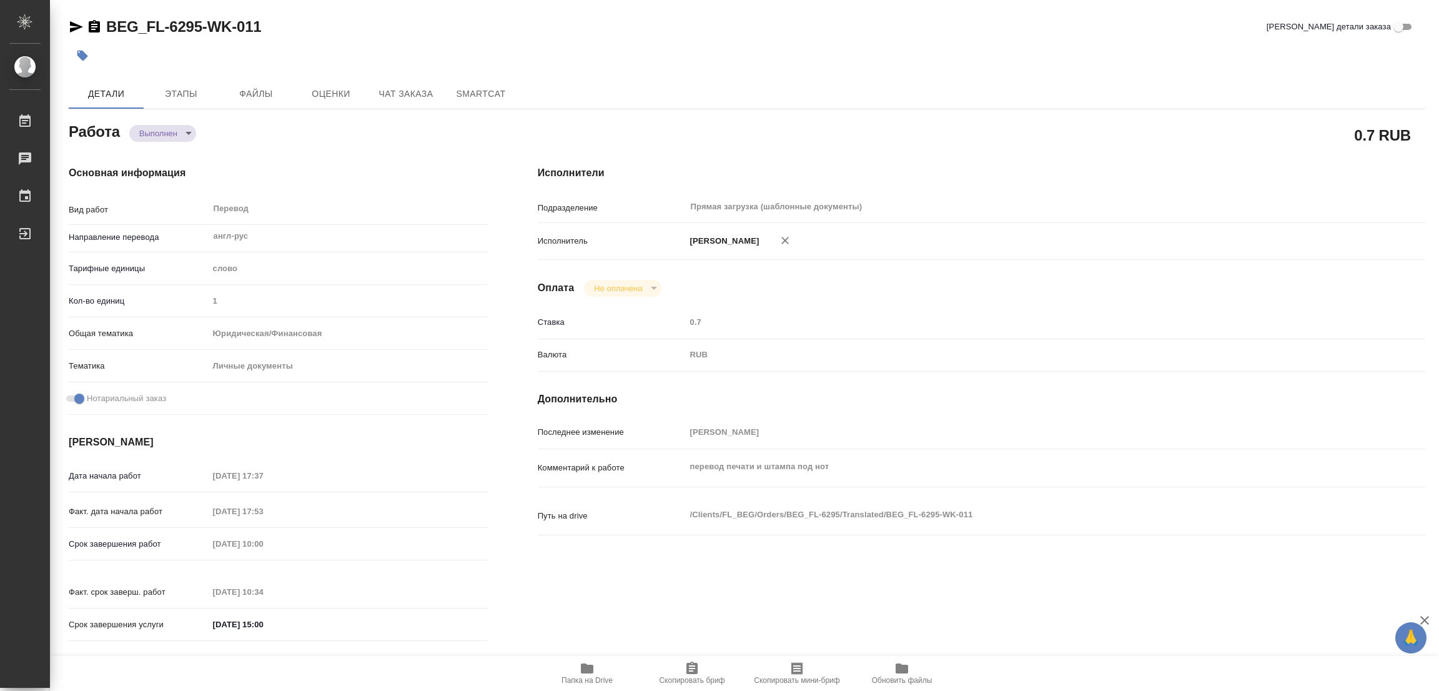
type textarea "x"
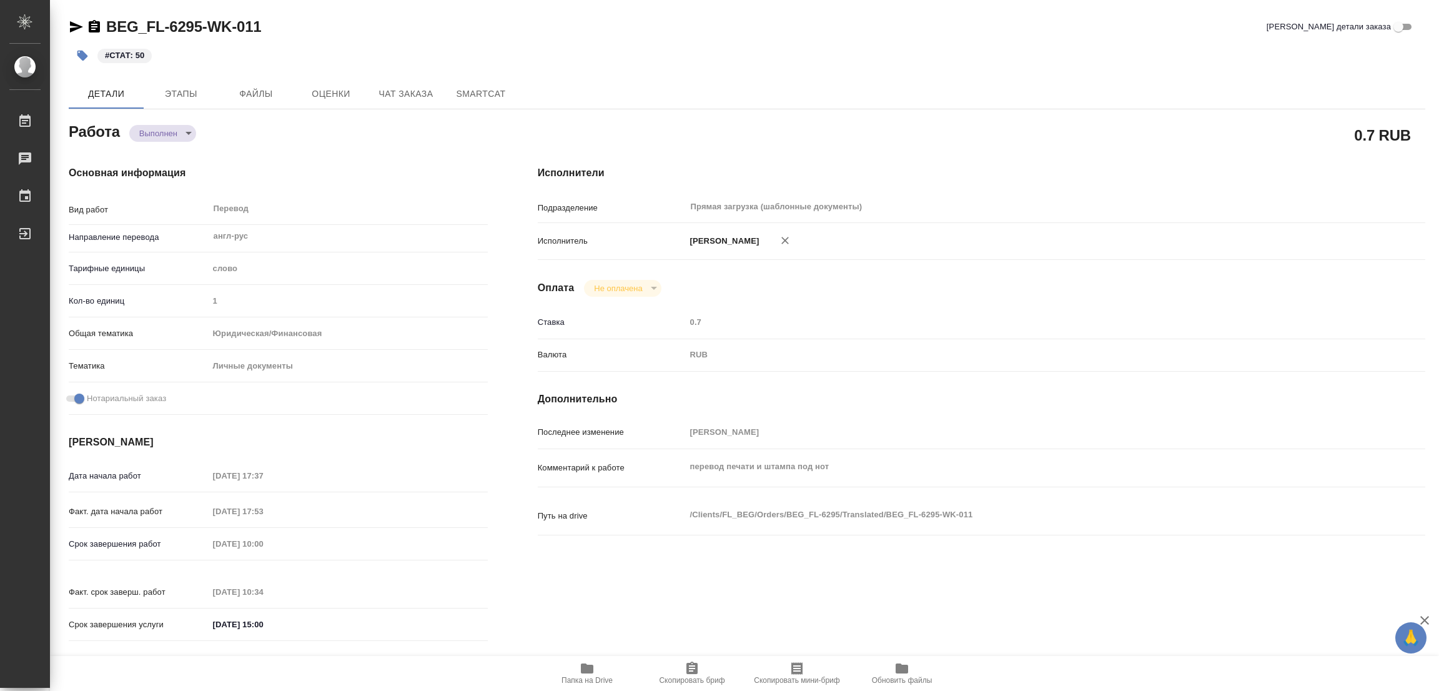
type textarea "x"
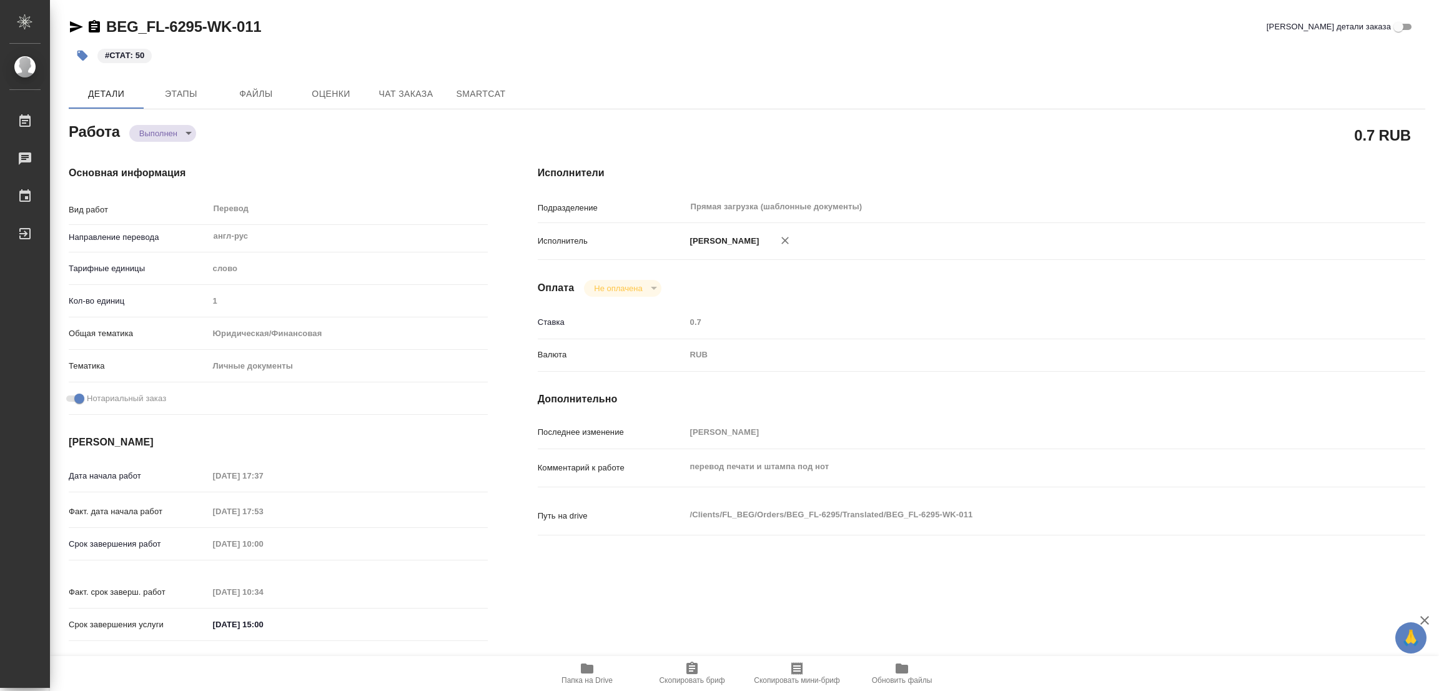
type textarea "x"
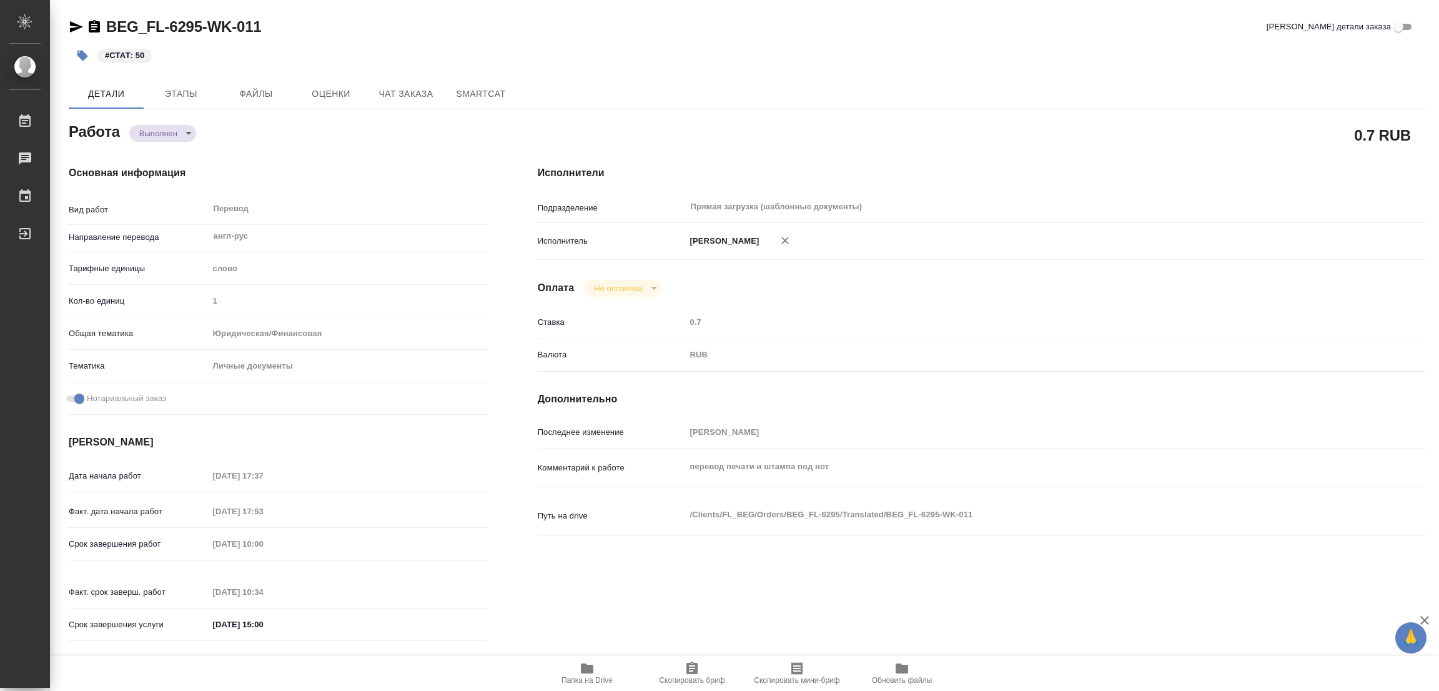
type textarea "x"
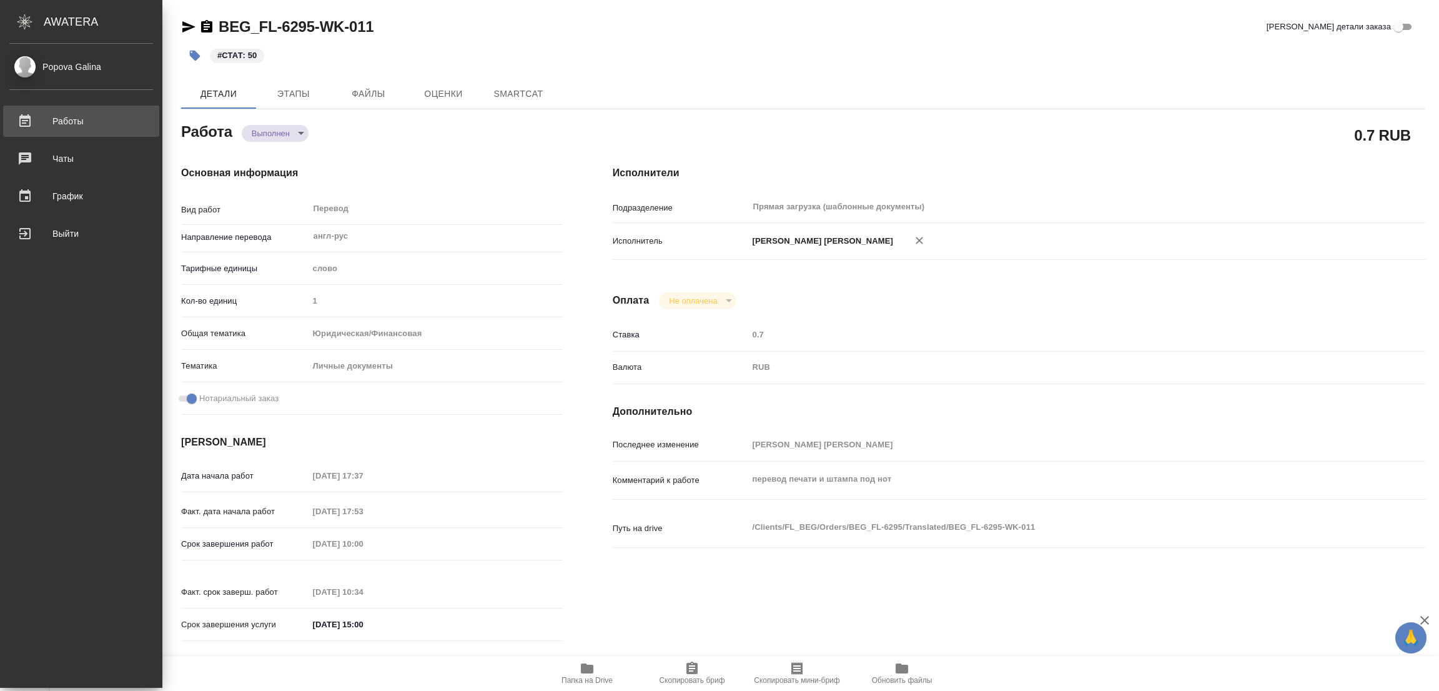
type textarea "x"
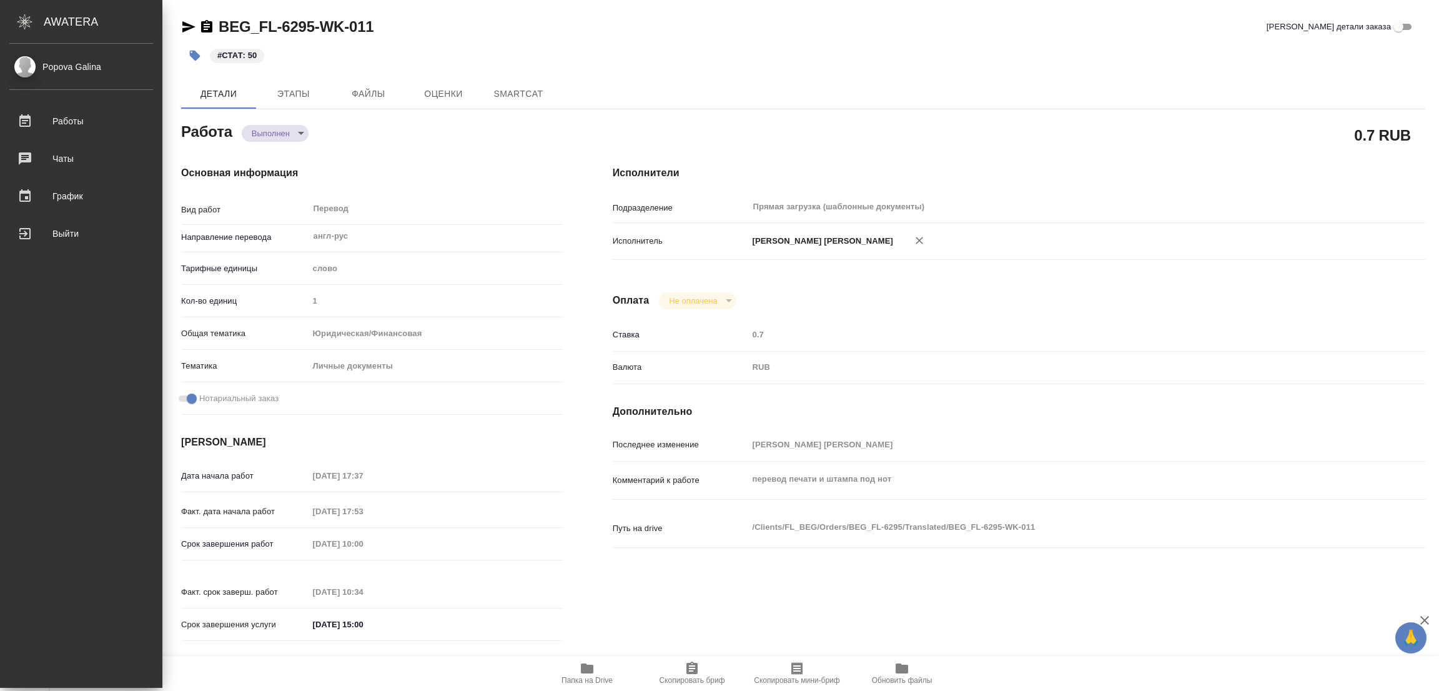
type textarea "x"
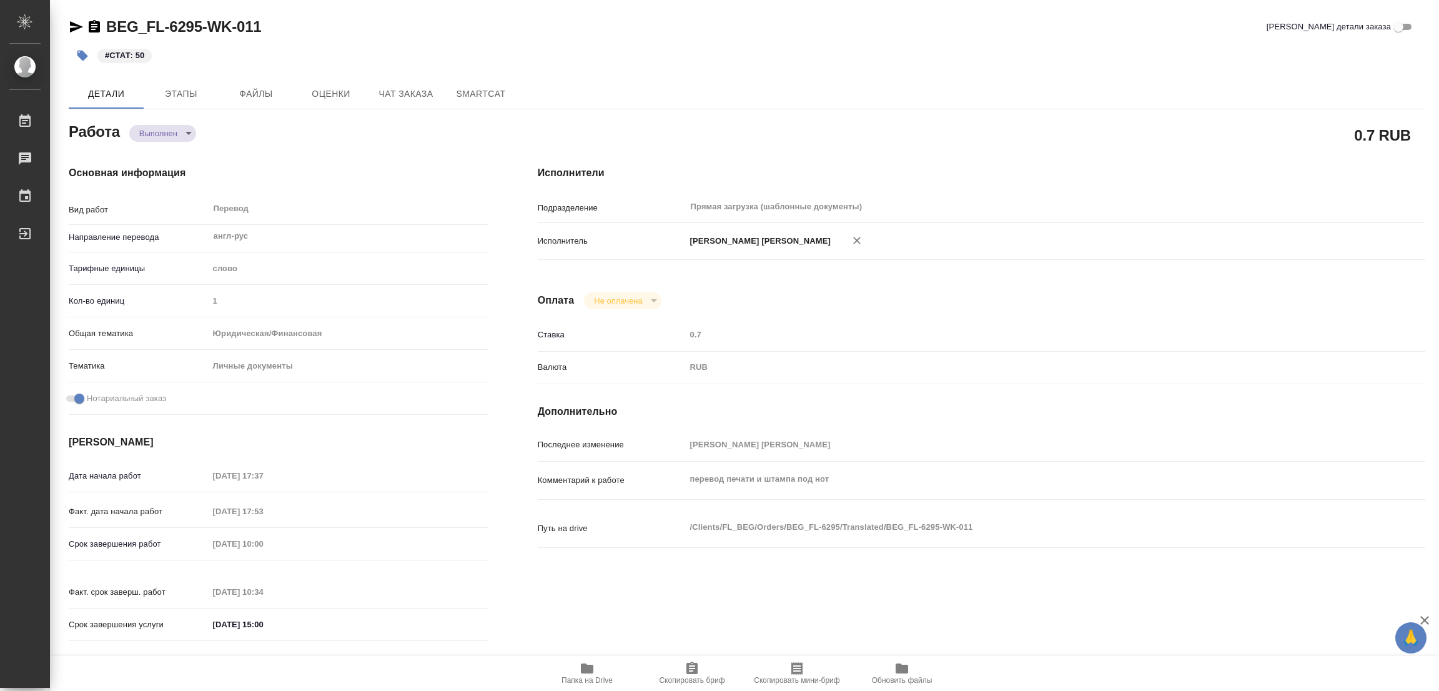
type textarea "x"
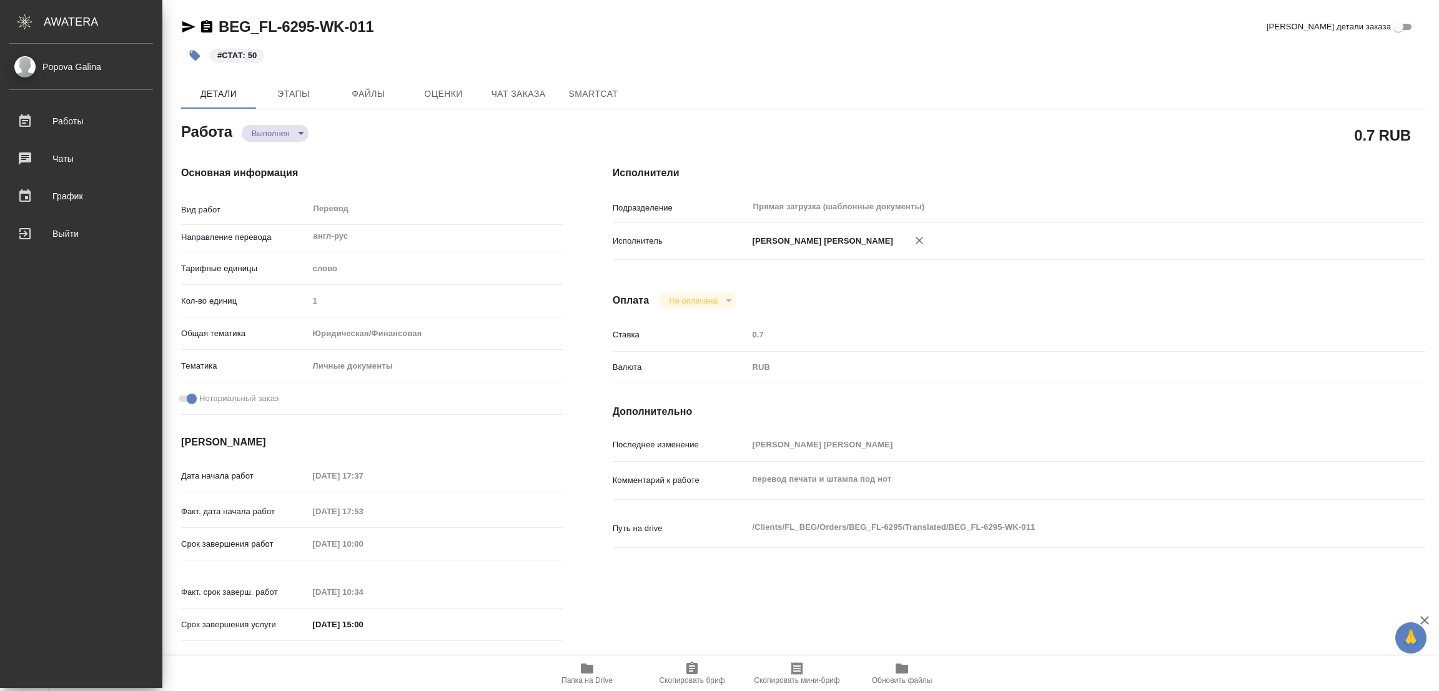
type textarea "x"
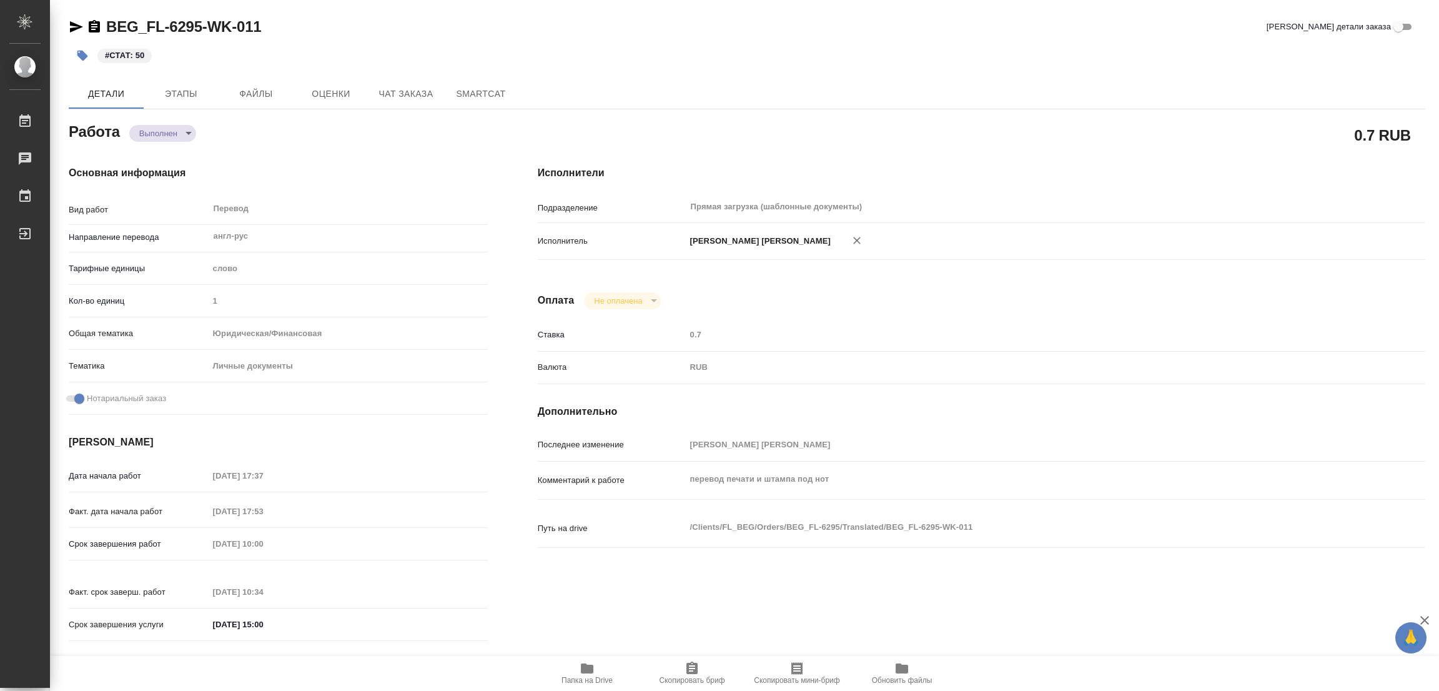
type textarea "x"
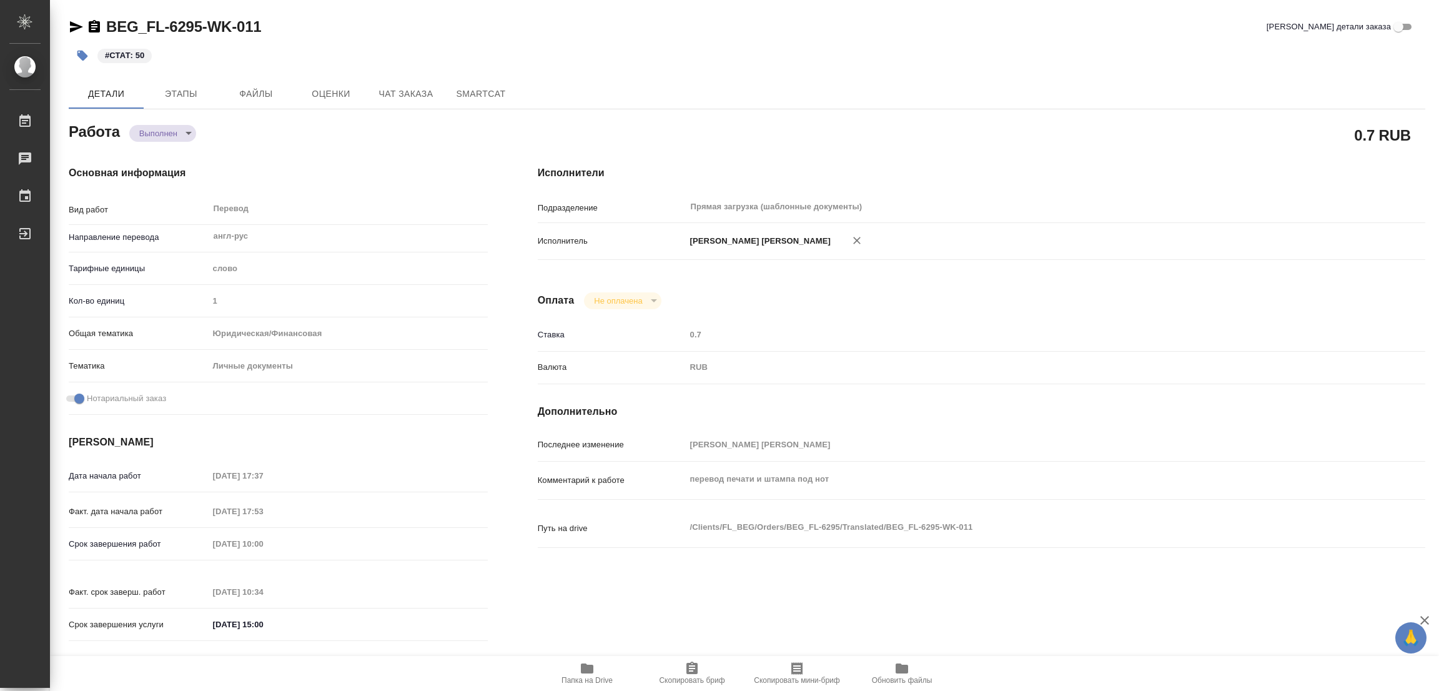
type textarea "x"
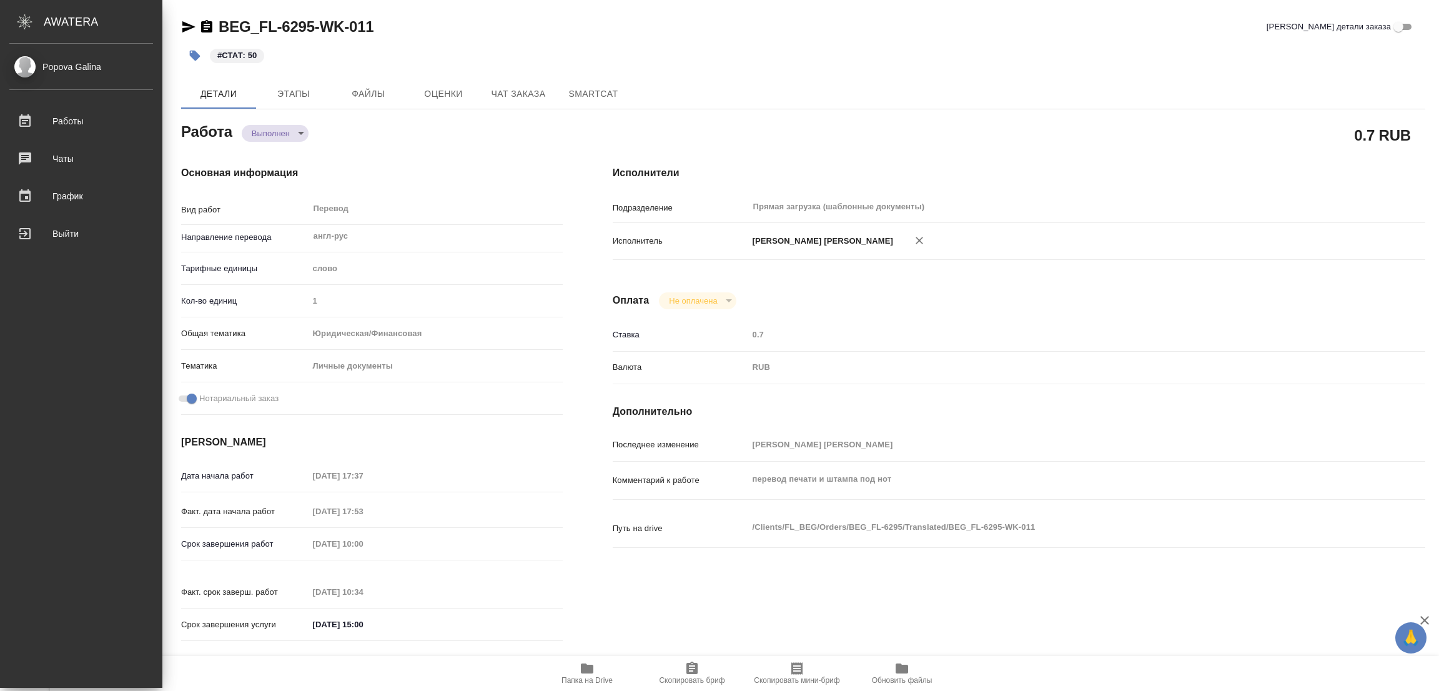
type textarea "x"
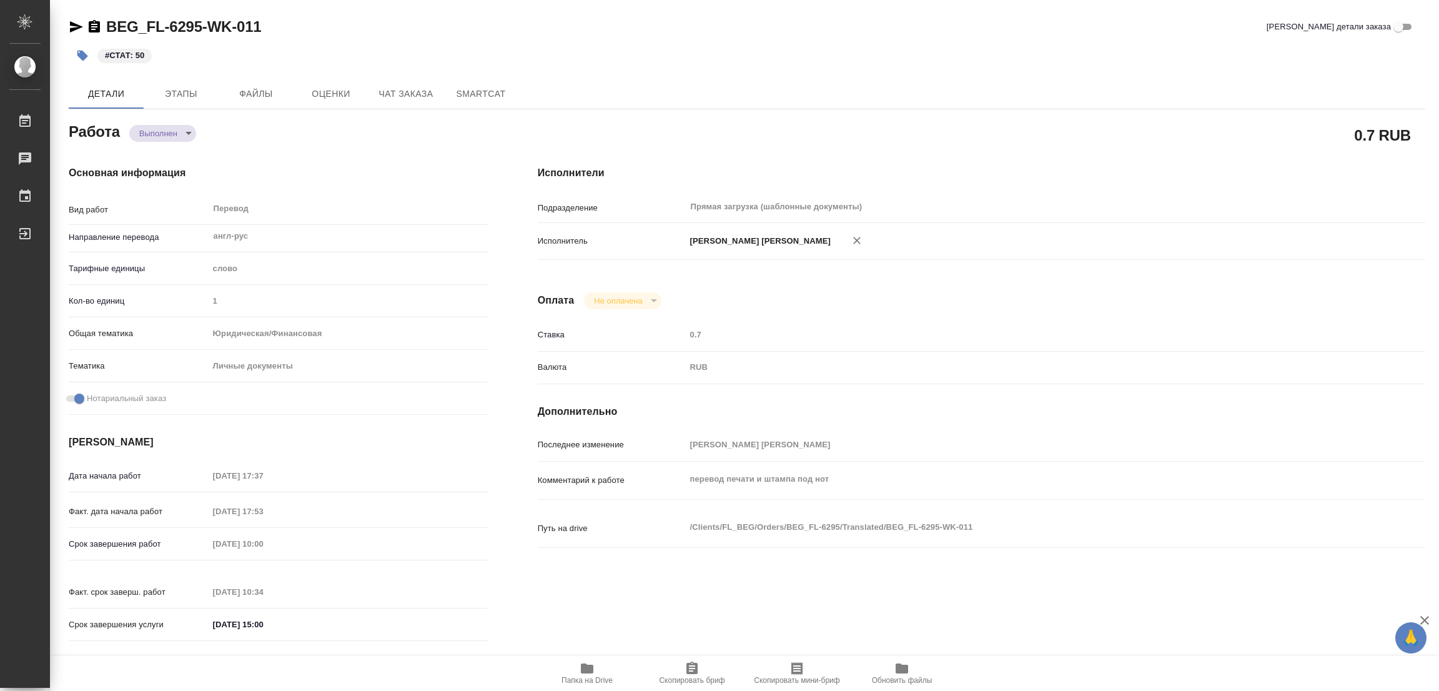
type textarea "x"
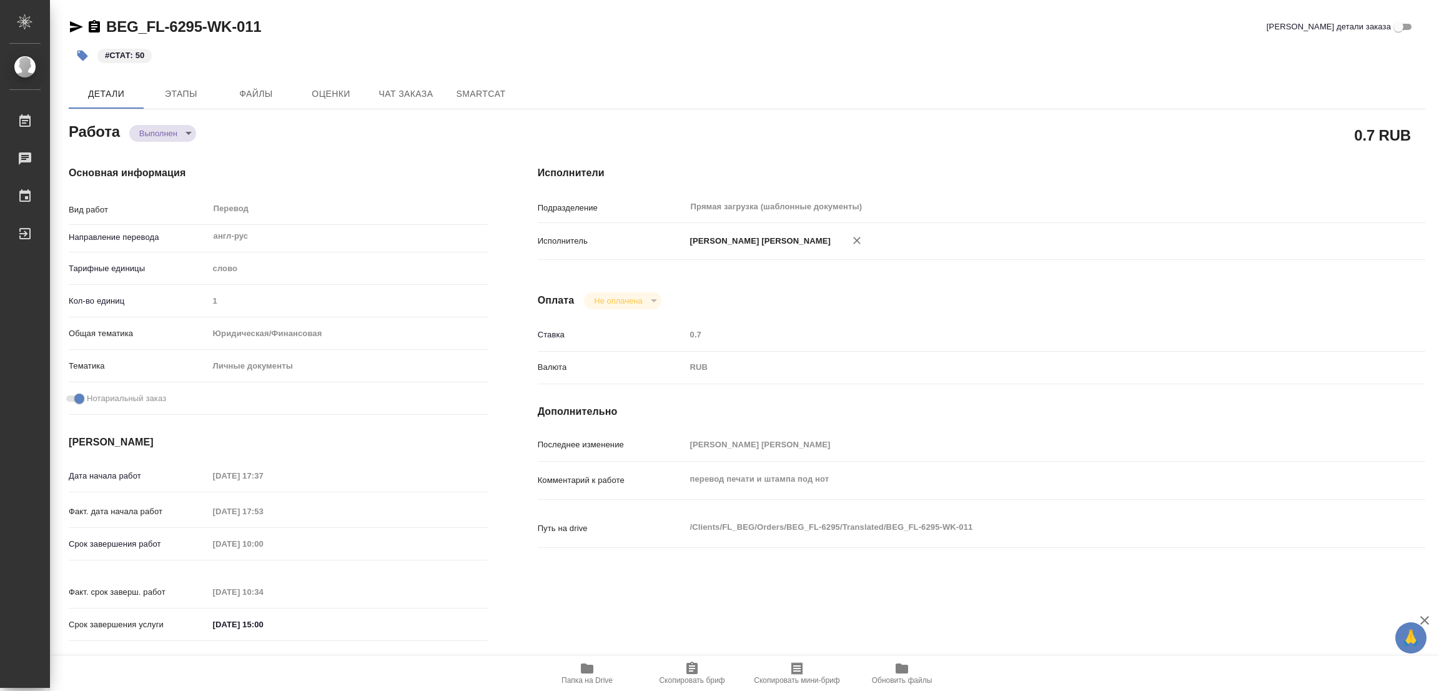
click at [490, 28] on div "BEG_FL-6295-WK-011 Кратко детали заказа" at bounding box center [747, 27] width 1357 height 20
type textarea "x"
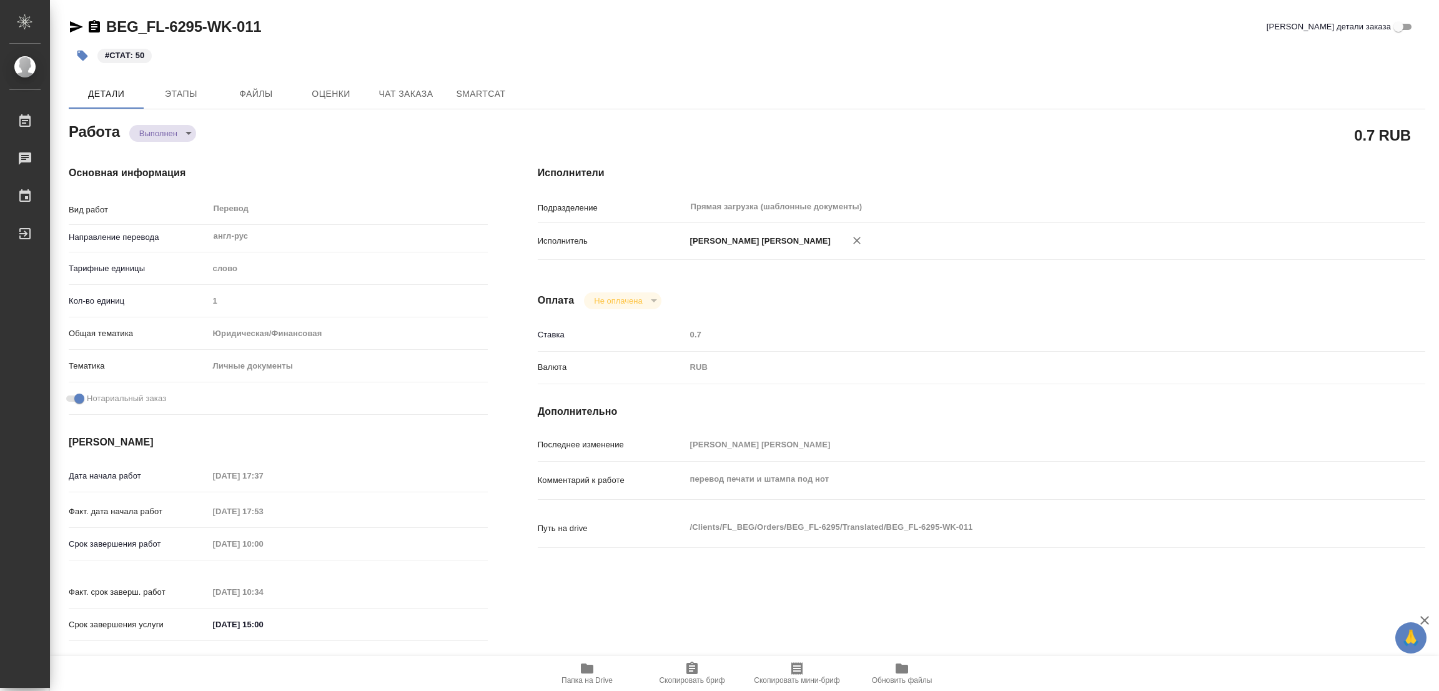
type textarea "x"
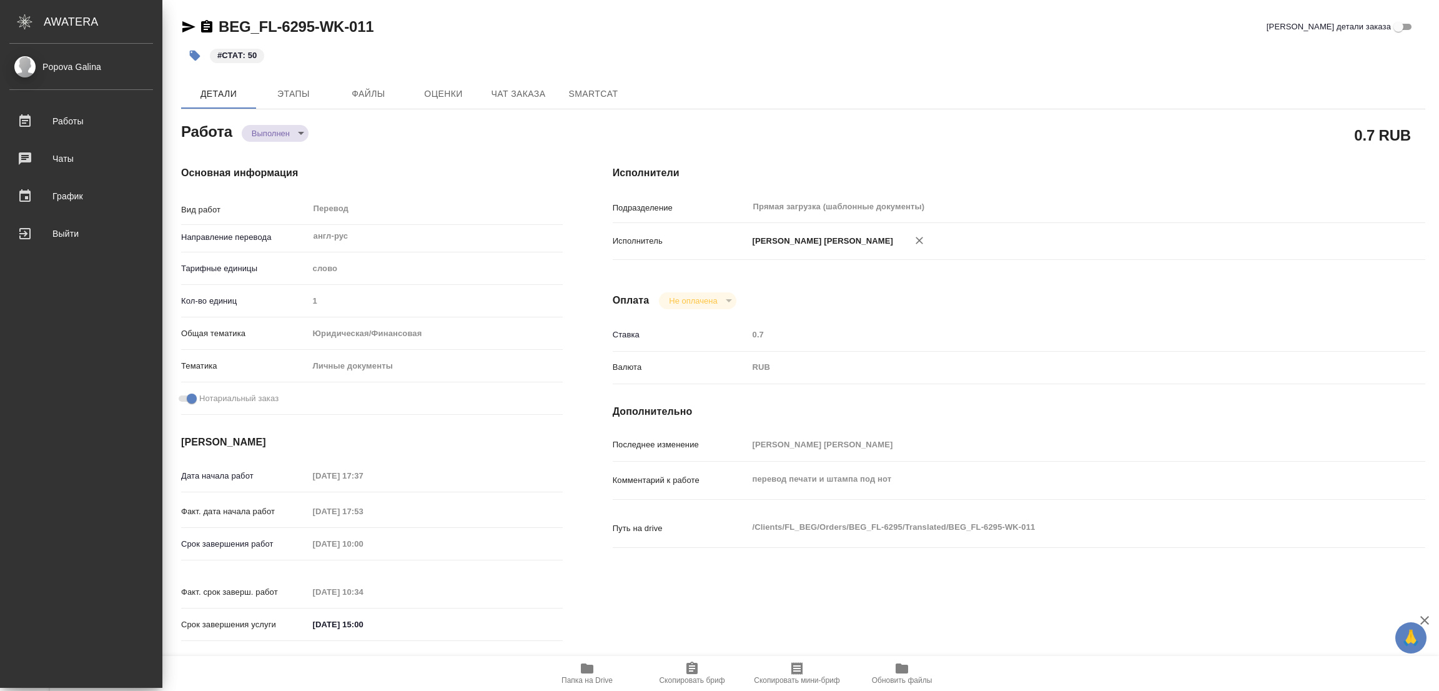
type textarea "x"
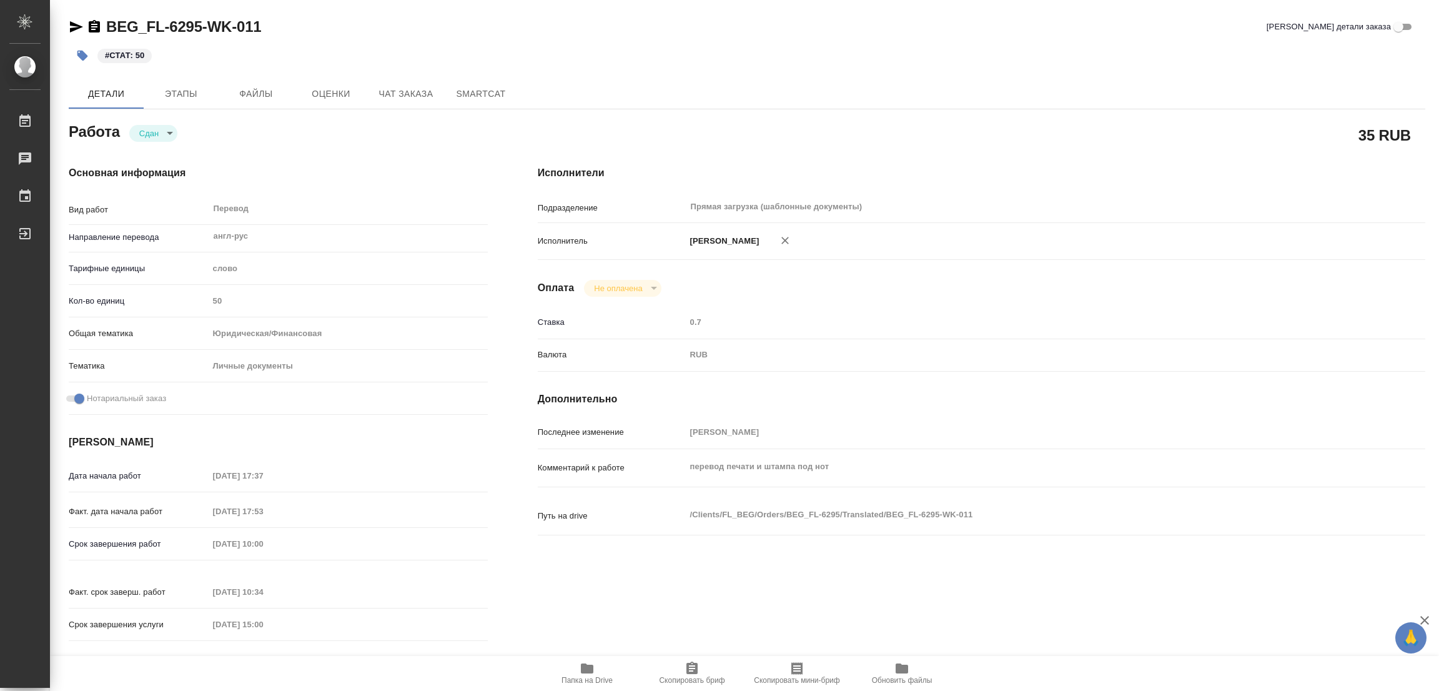
type textarea "x"
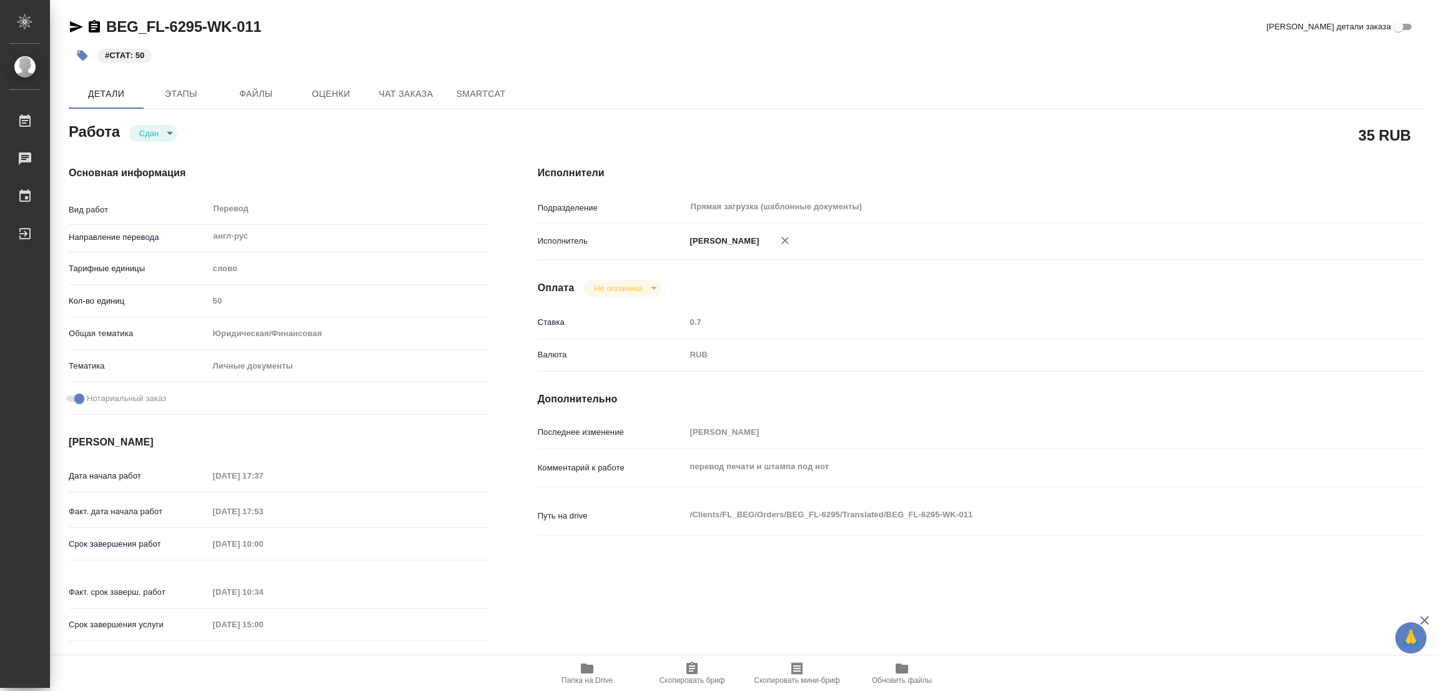
type textarea "x"
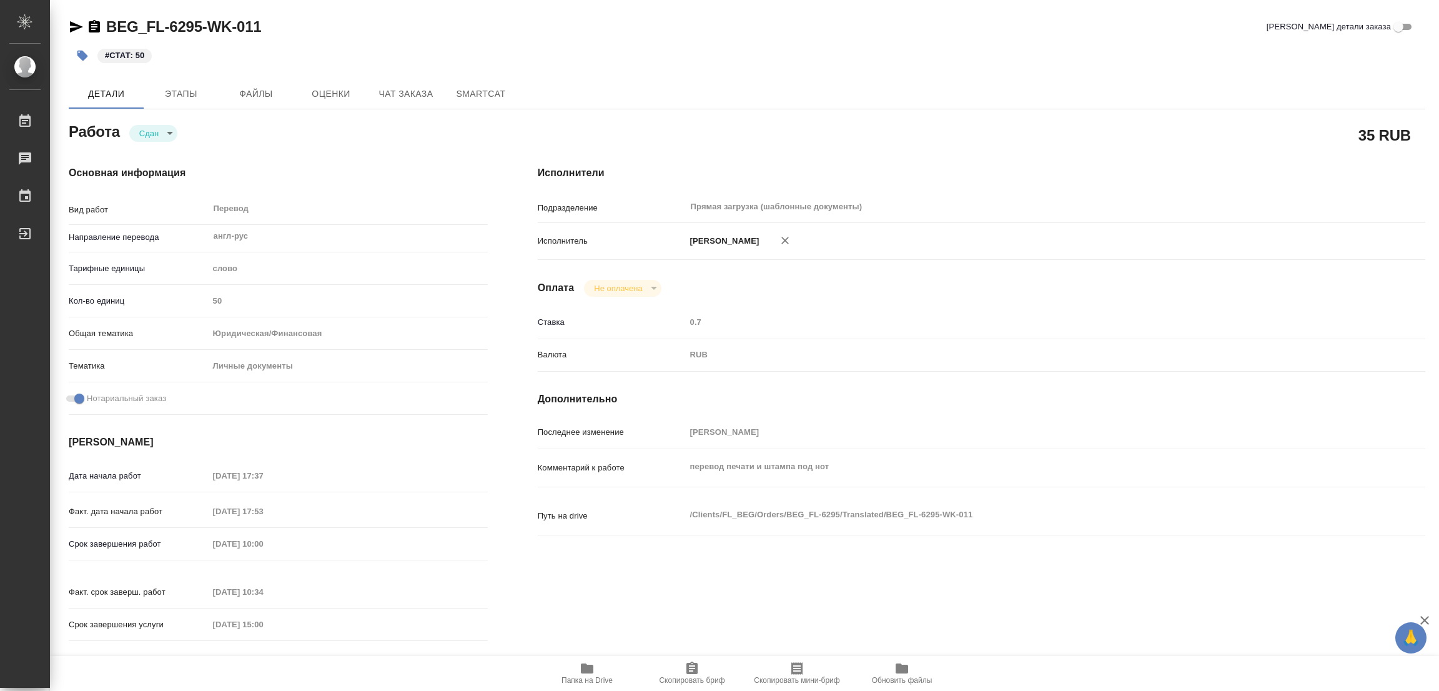
type textarea "x"
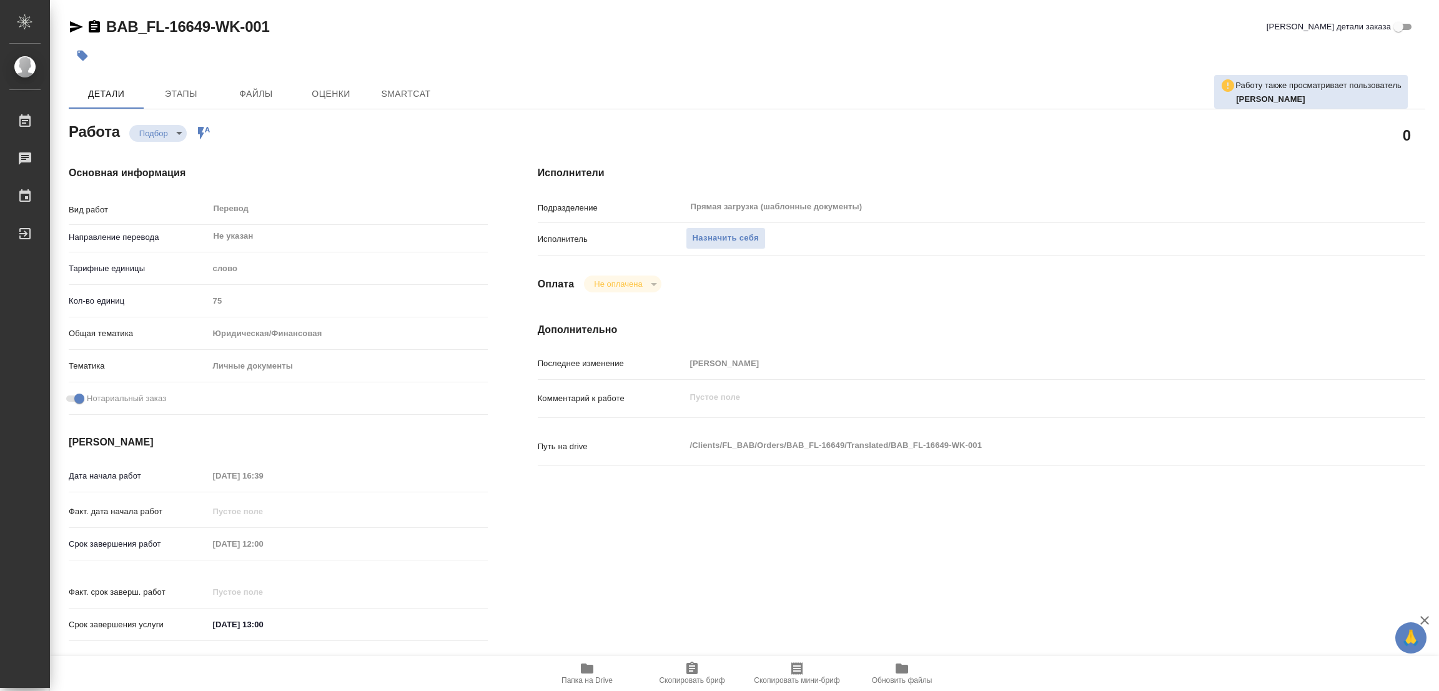
type textarea "x"
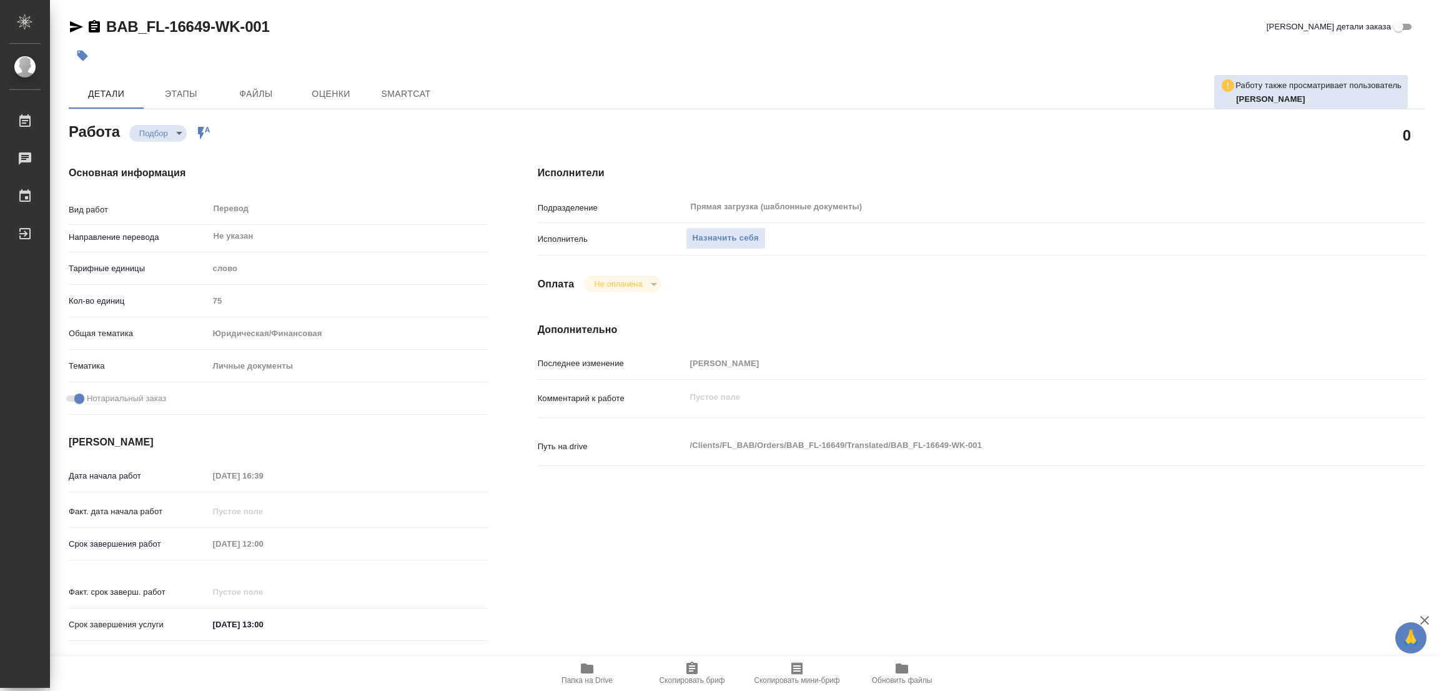
type textarea "x"
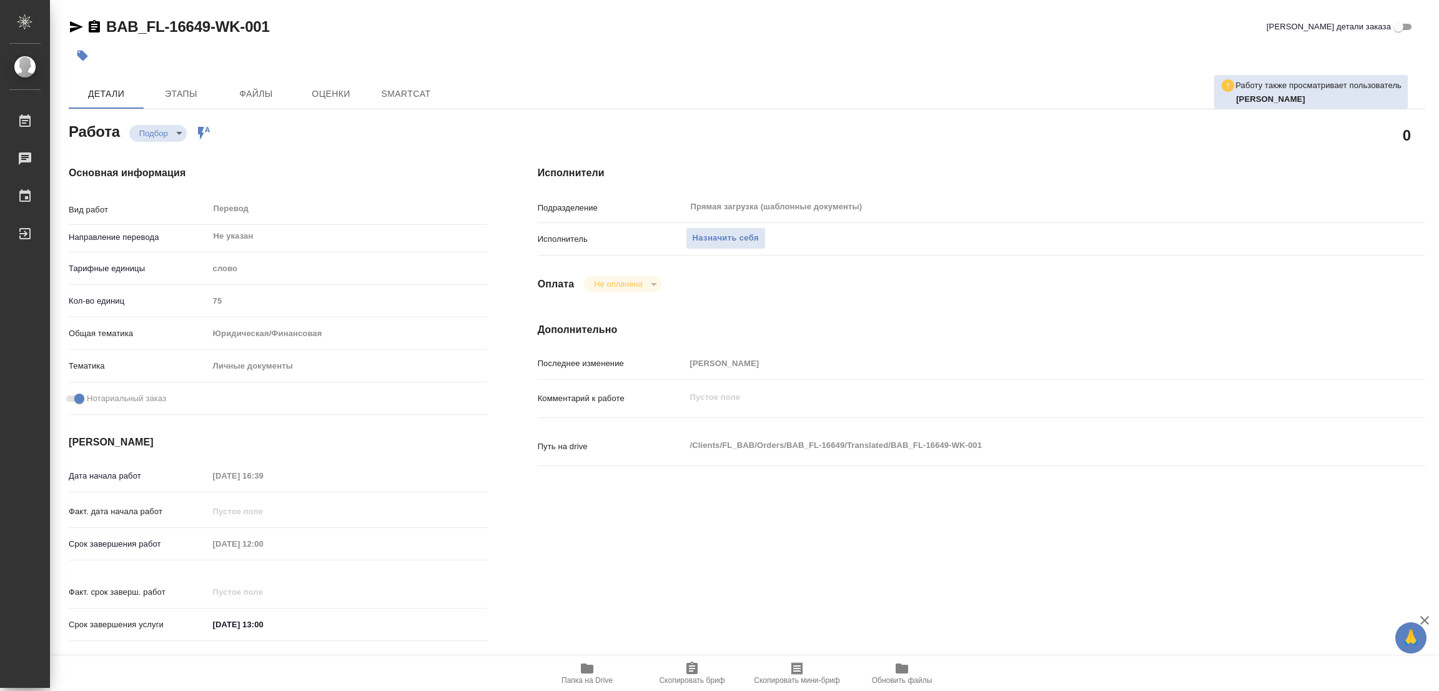
type textarea "x"
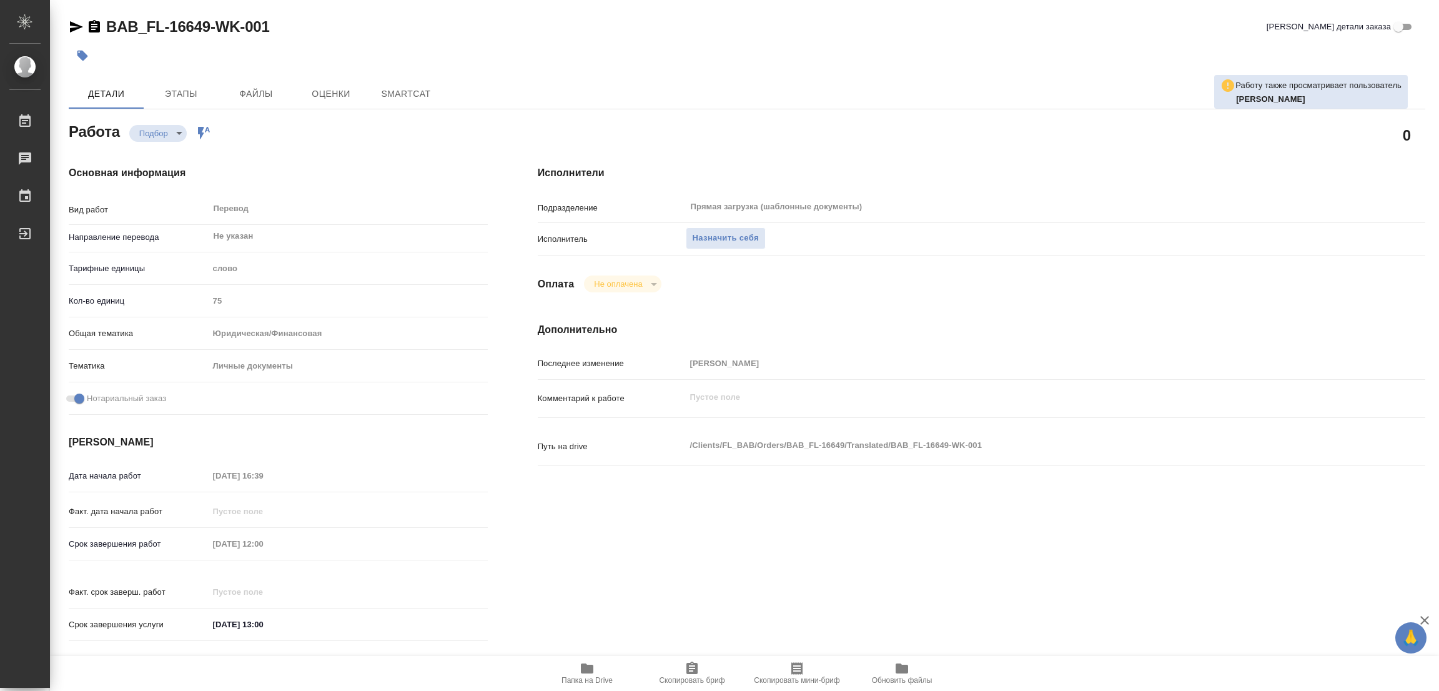
type textarea "x"
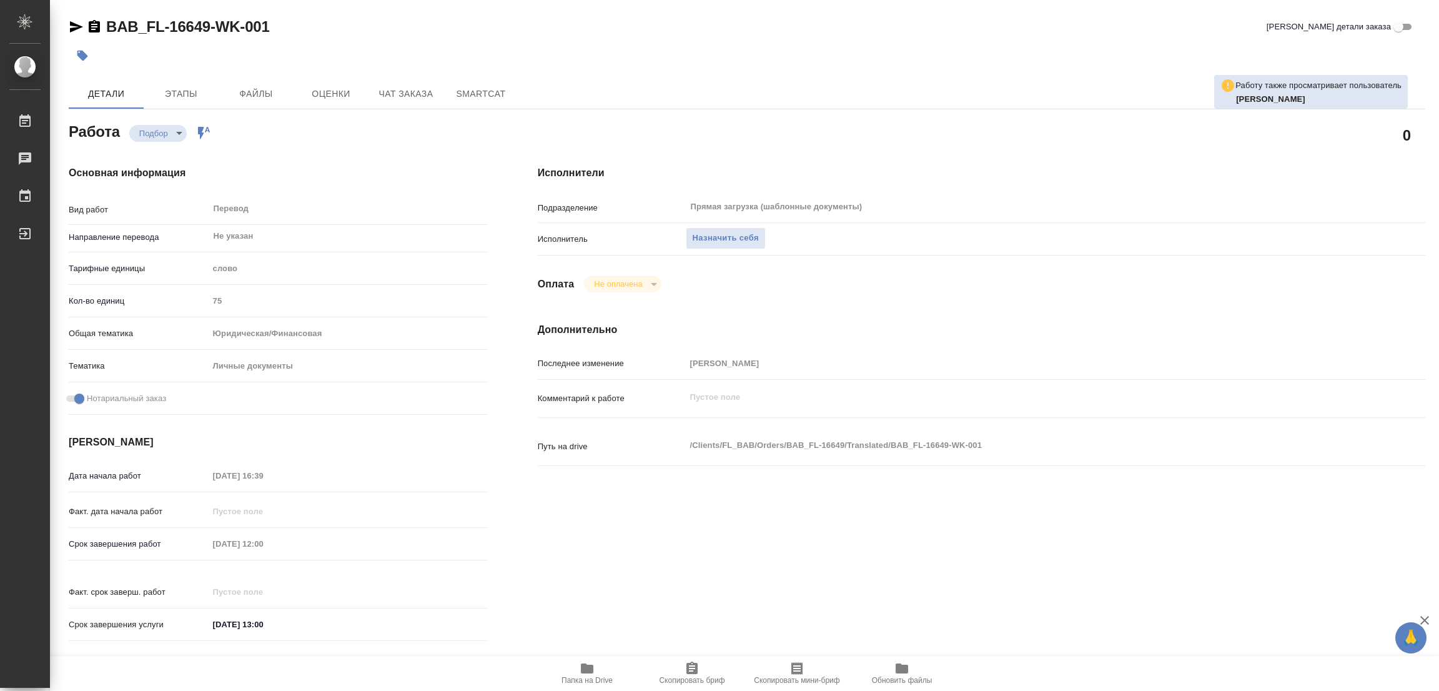
type textarea "x"
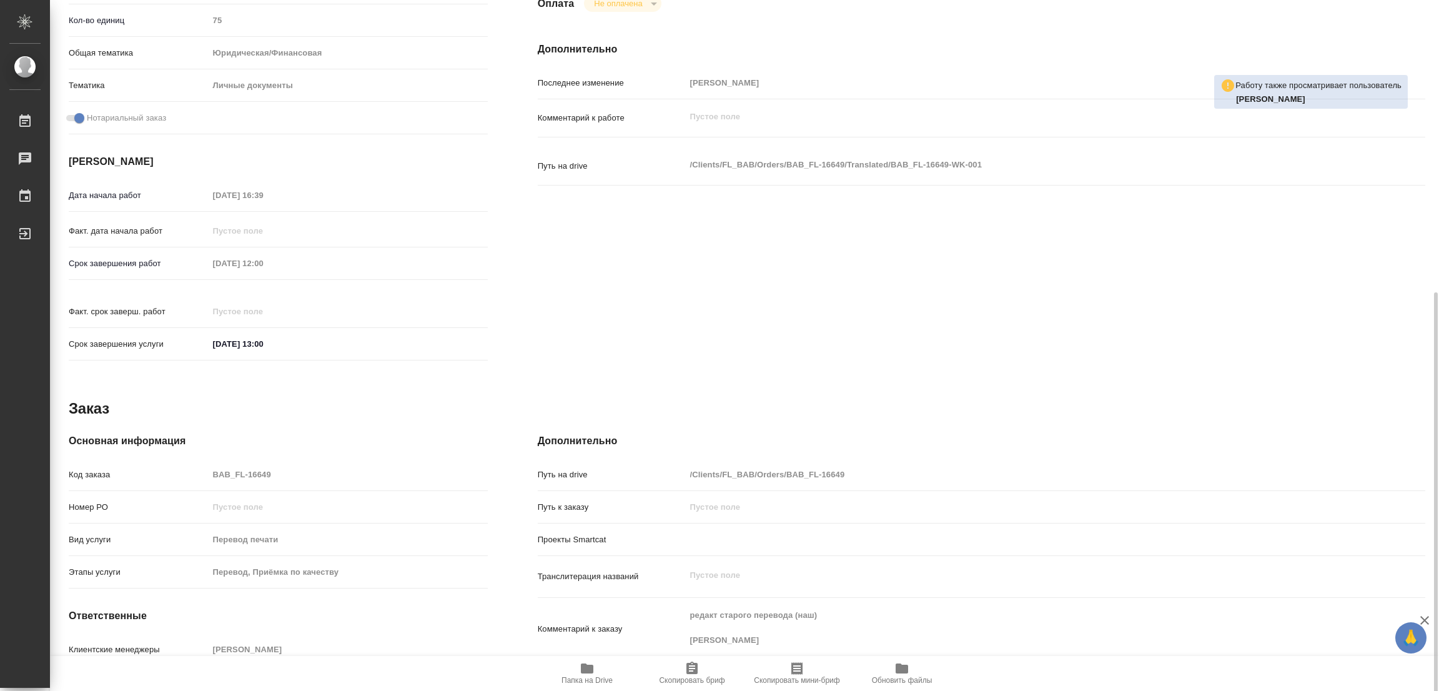
scroll to position [344, 0]
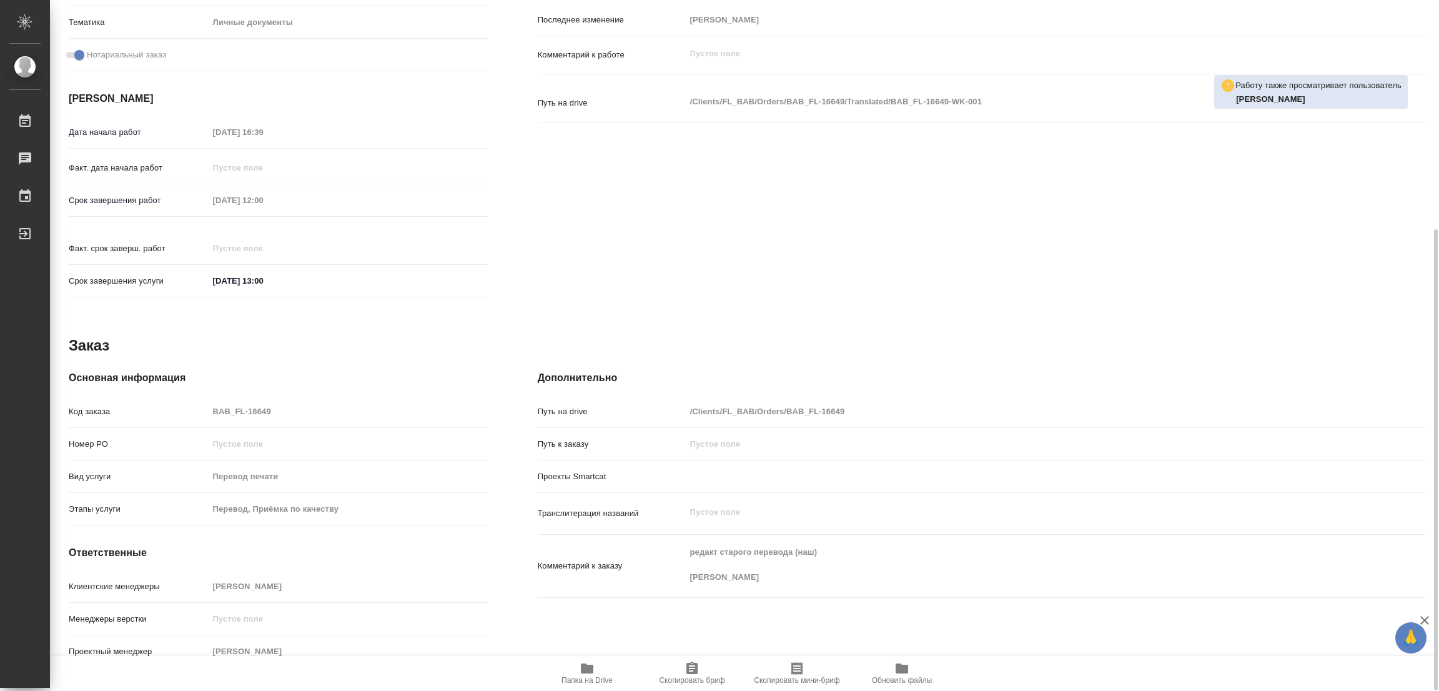
type textarea "x"
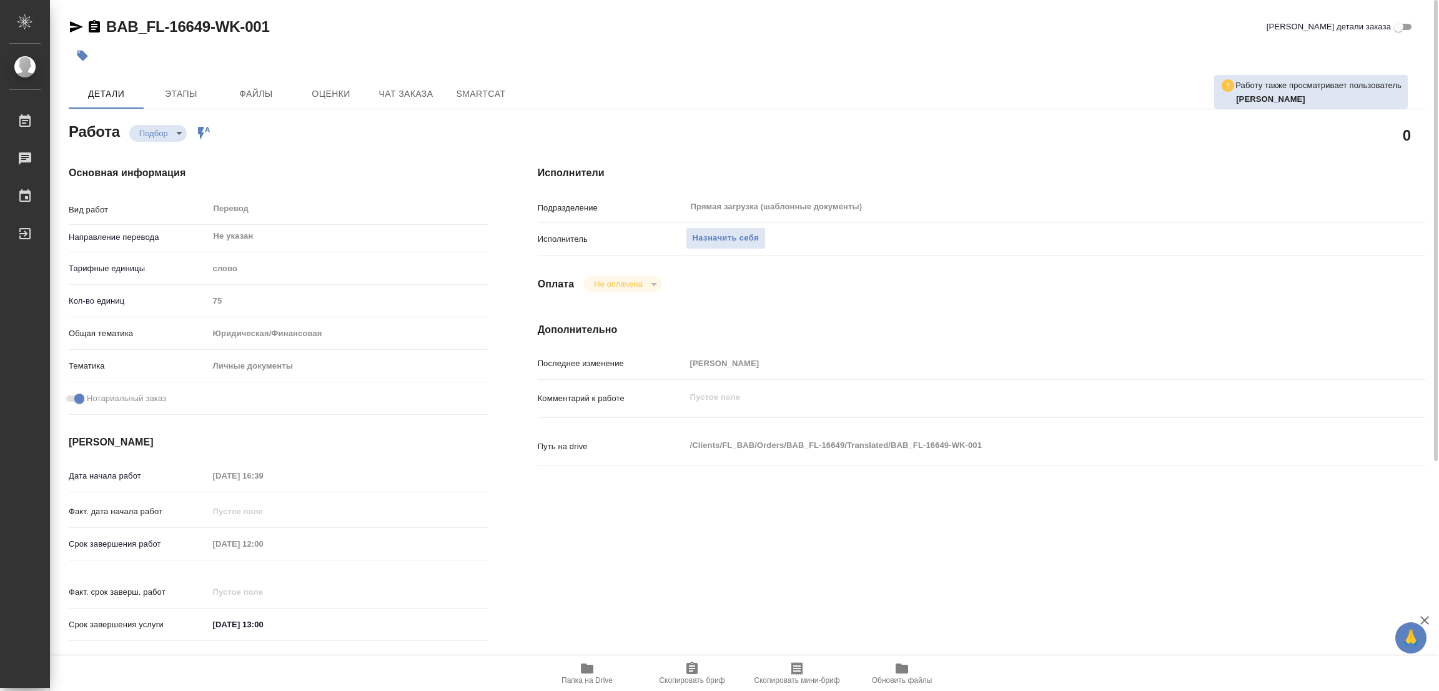
scroll to position [94, 0]
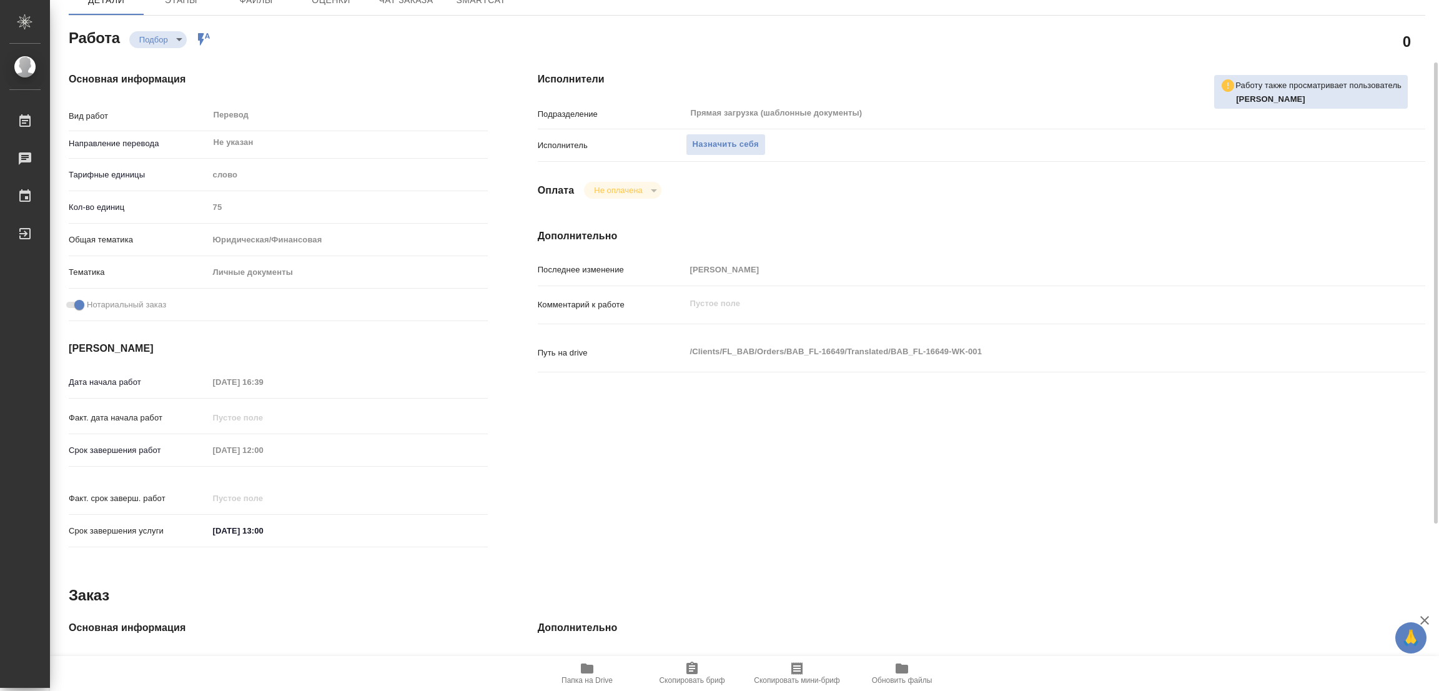
type textarea "x"
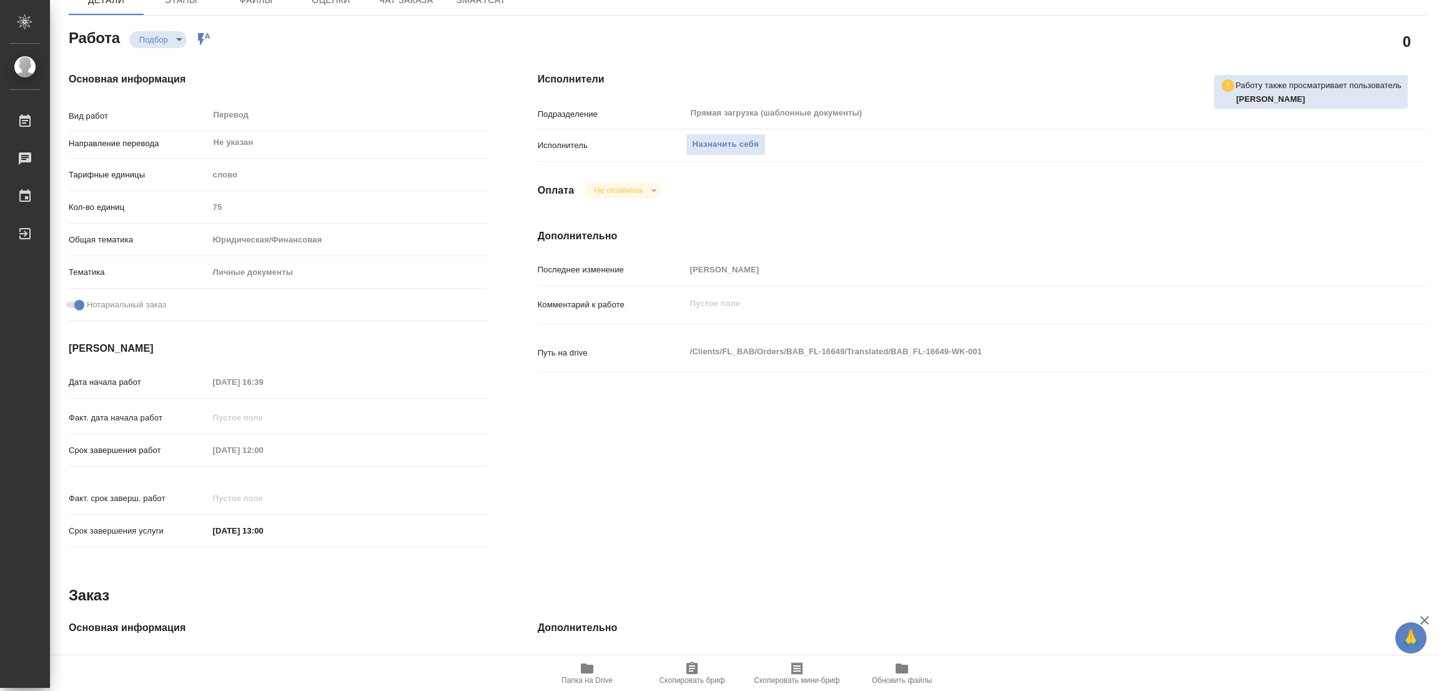
type textarea "x"
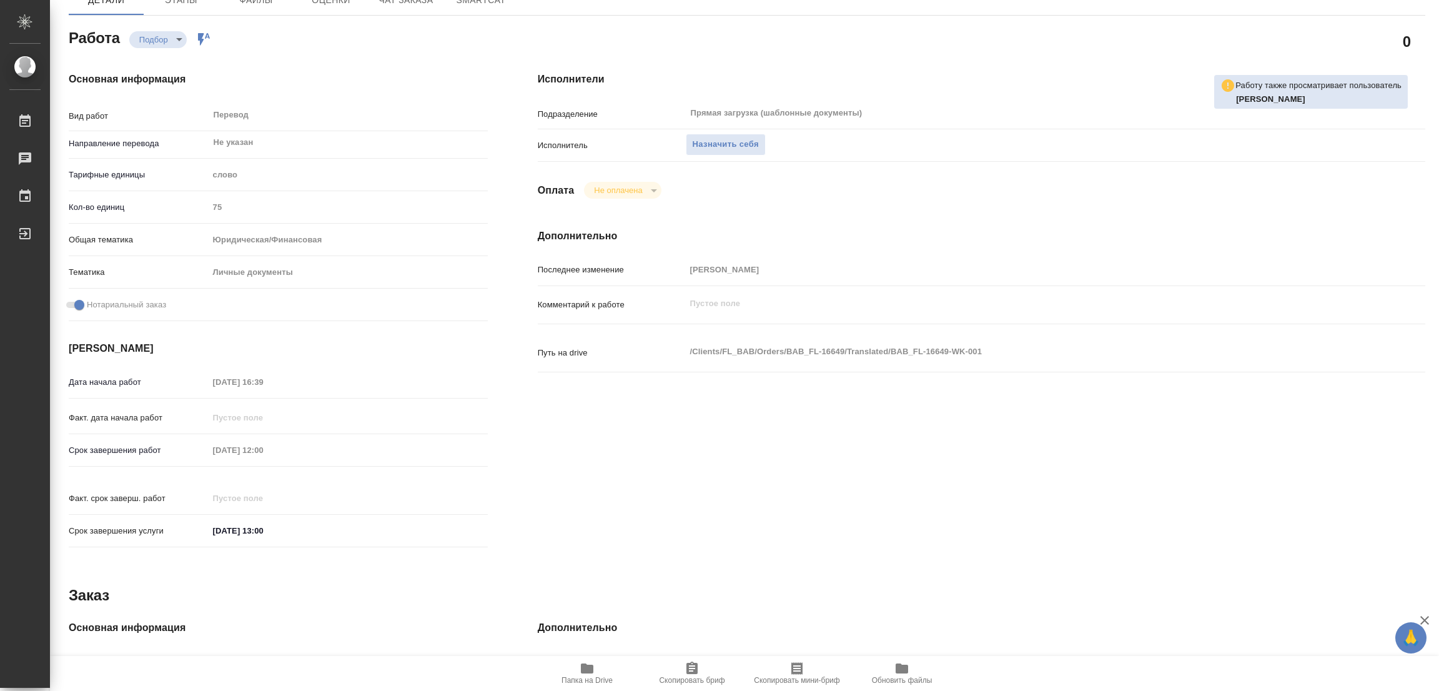
scroll to position [0, 0]
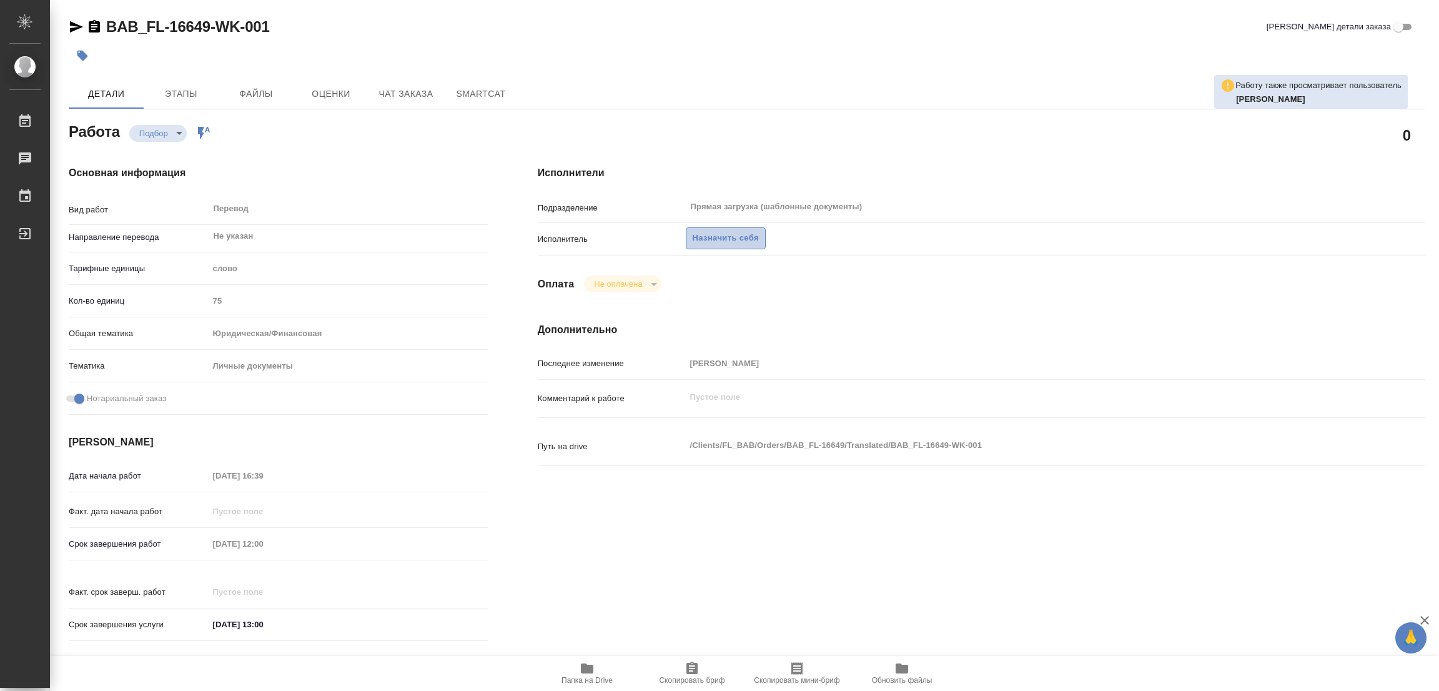
click at [707, 234] on span "Назначить себя" at bounding box center [726, 238] width 66 height 14
type textarea "x"
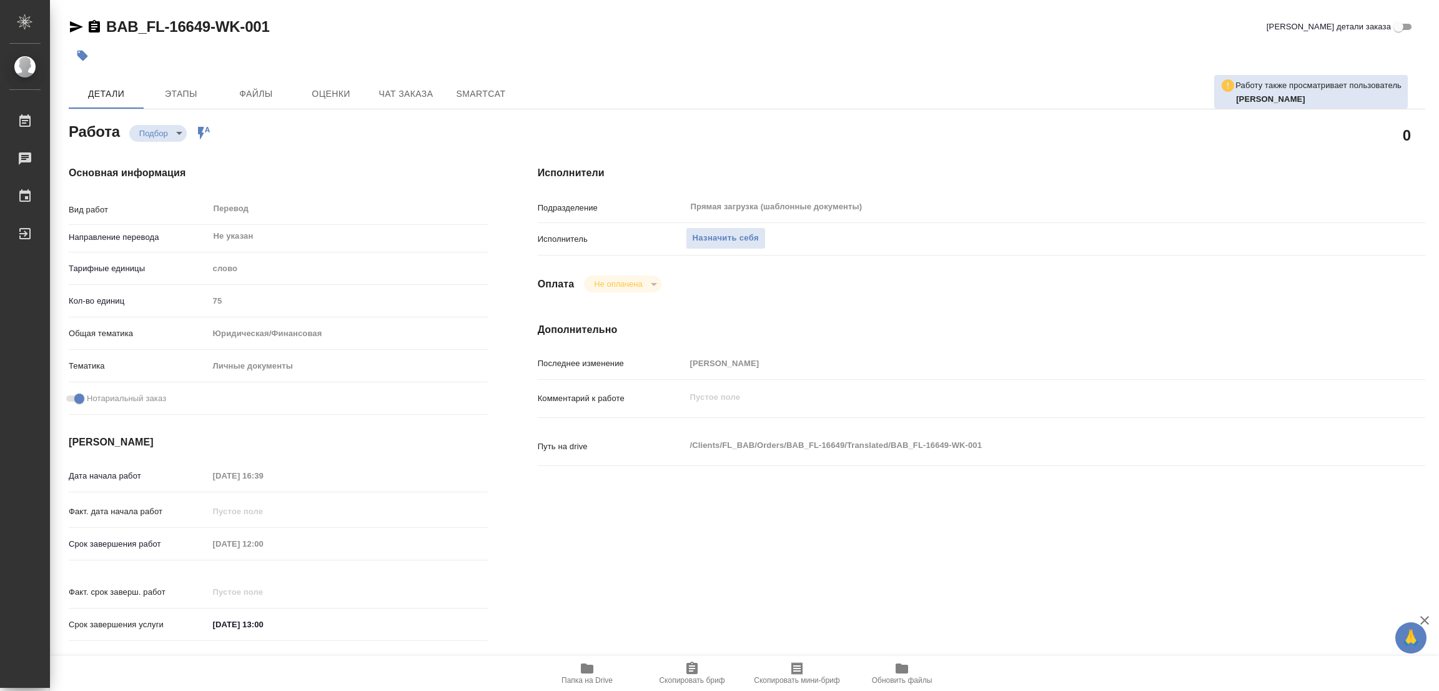
type textarea "x"
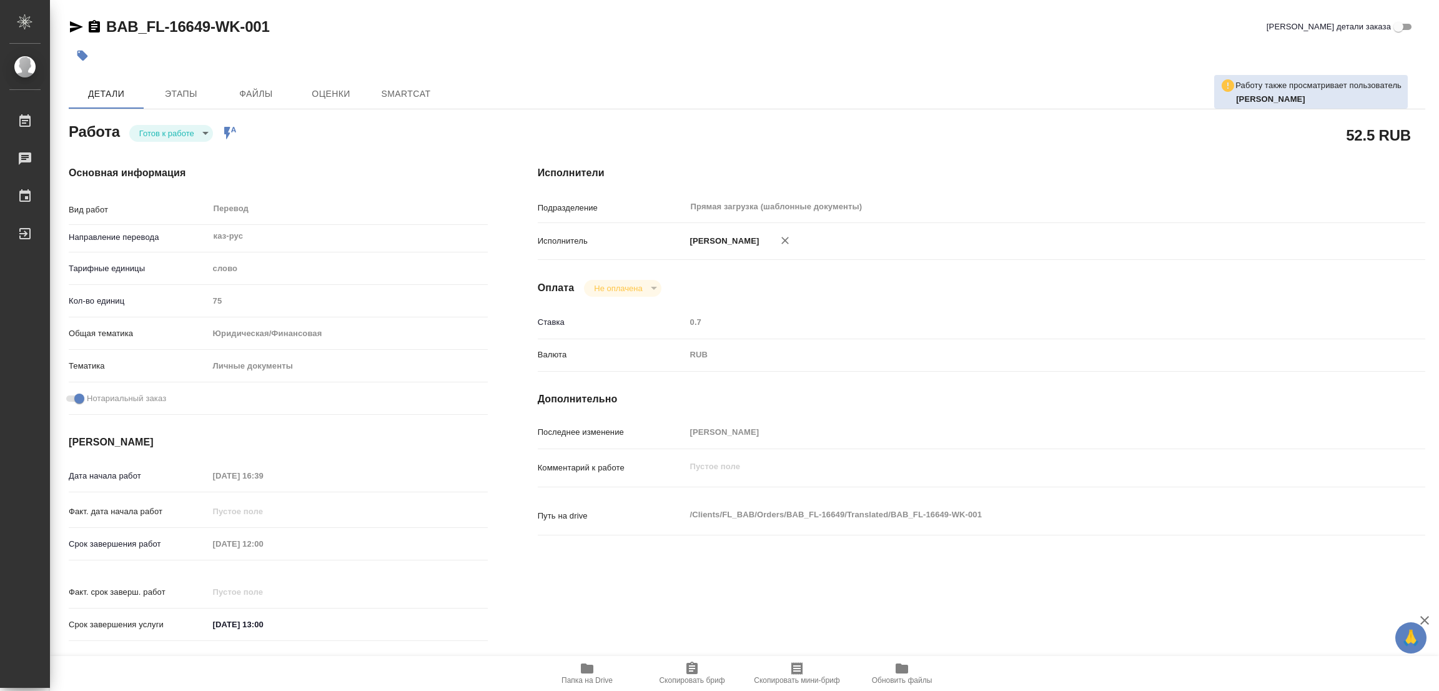
type textarea "x"
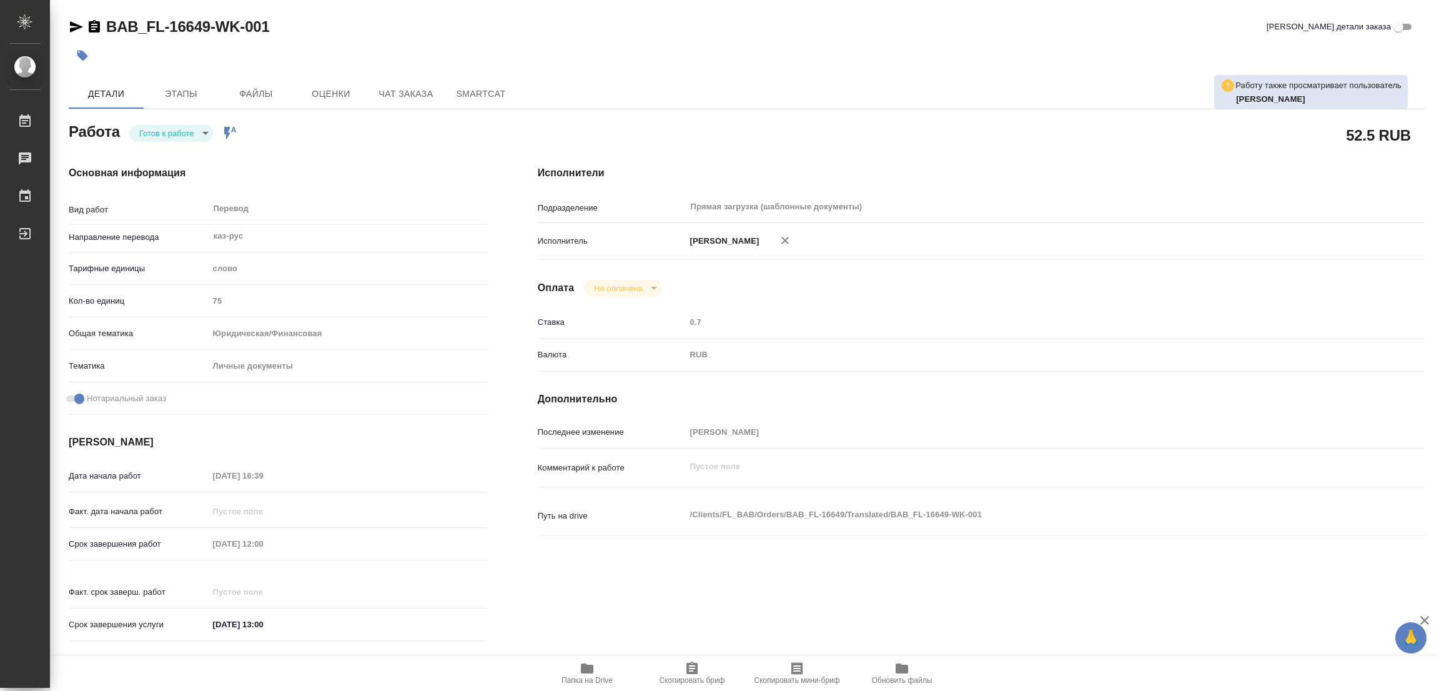
type textarea "x"
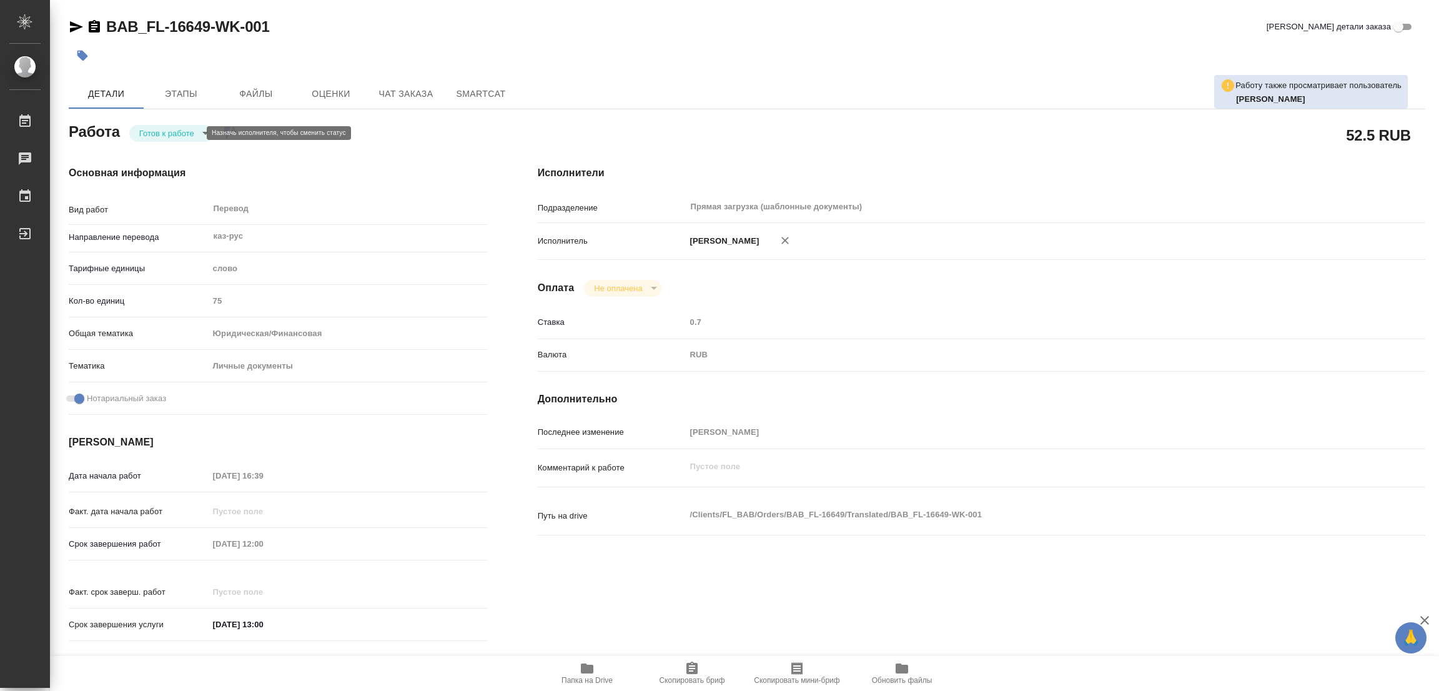
type textarea "x"
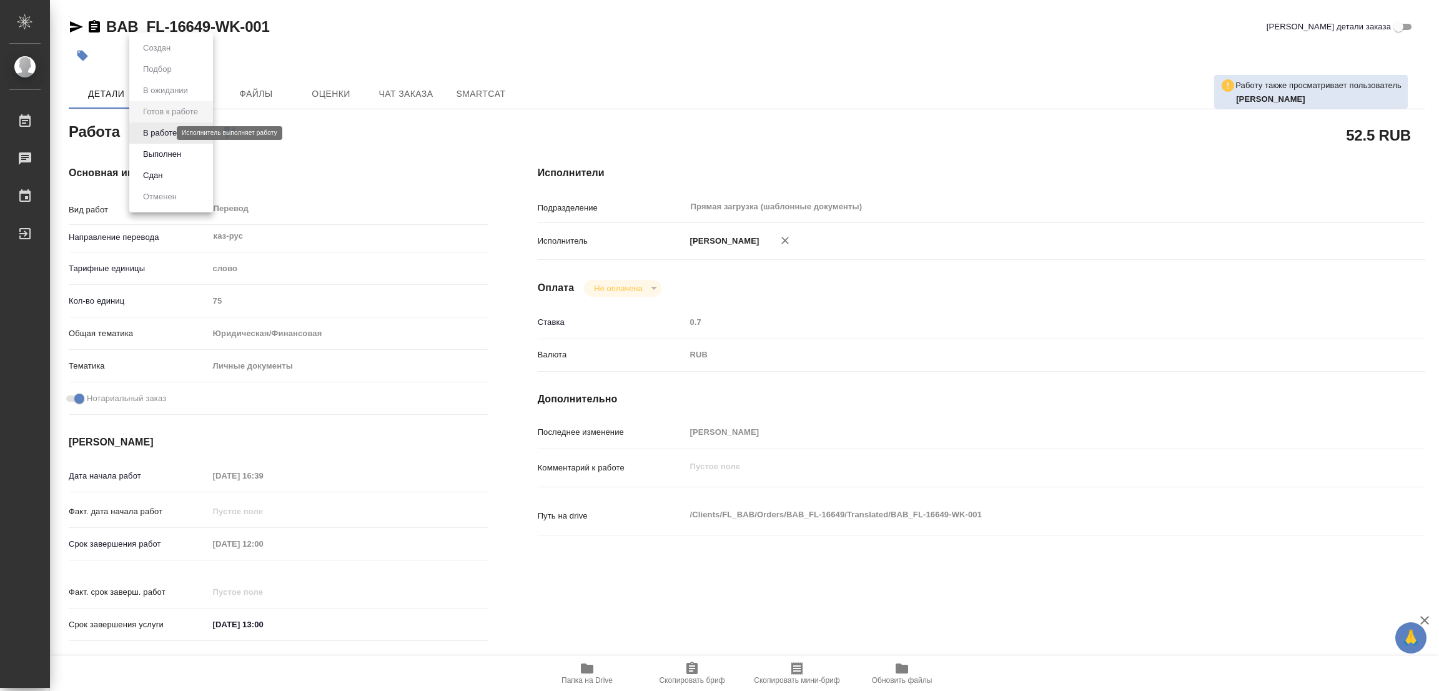
click at [156, 129] on body "🙏 .cls-1 fill:#fff; AWATERA Popova Galina Работы Чаты График Выйти BAB_FL-16649…" at bounding box center [719, 345] width 1439 height 691
type textarea "x"
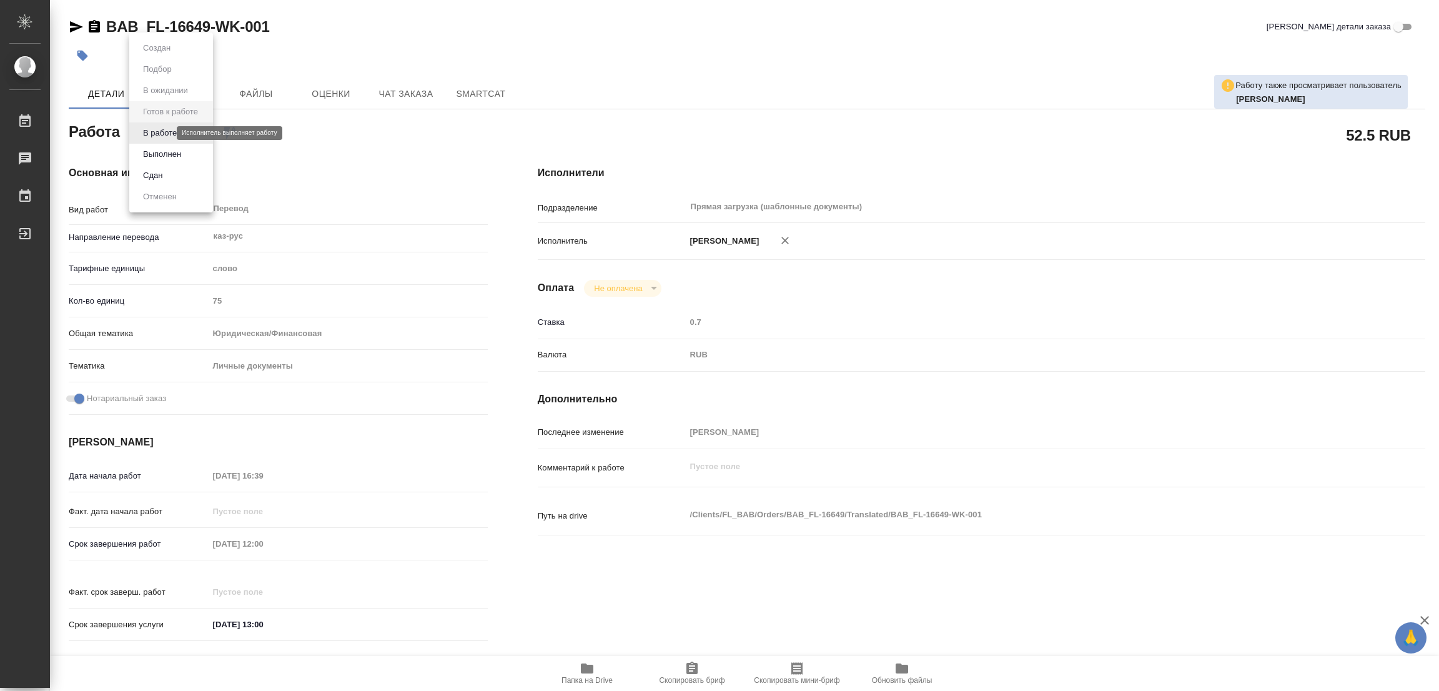
type textarea "x"
click at [163, 134] on button "В работе" at bounding box center [159, 133] width 41 height 14
type textarea "x"
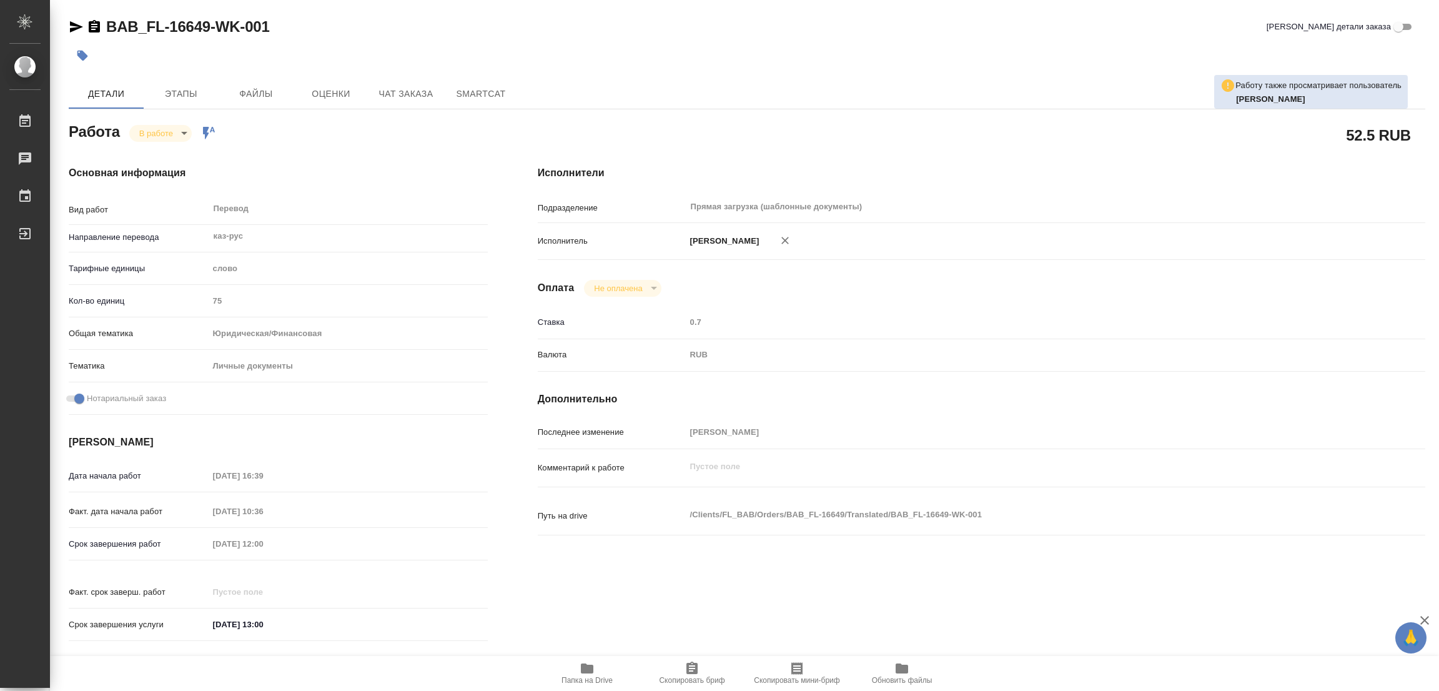
type textarea "x"
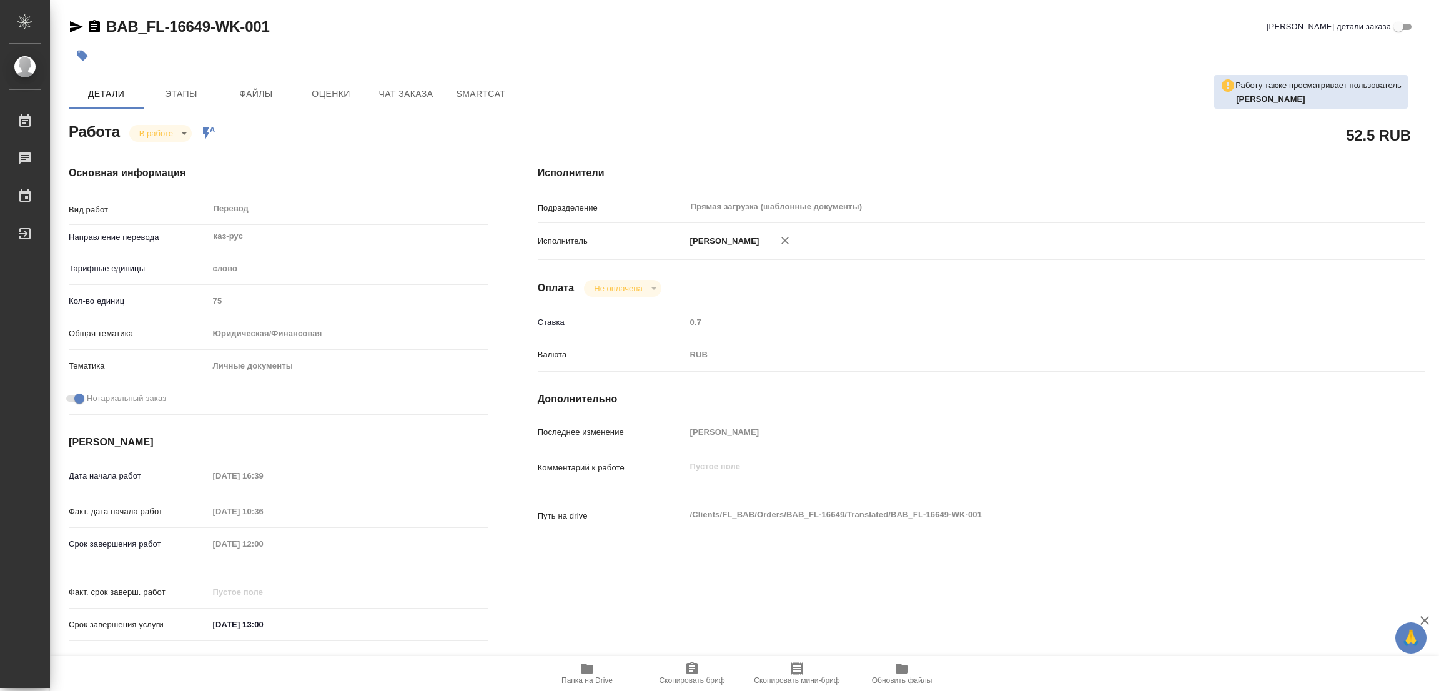
type textarea "x"
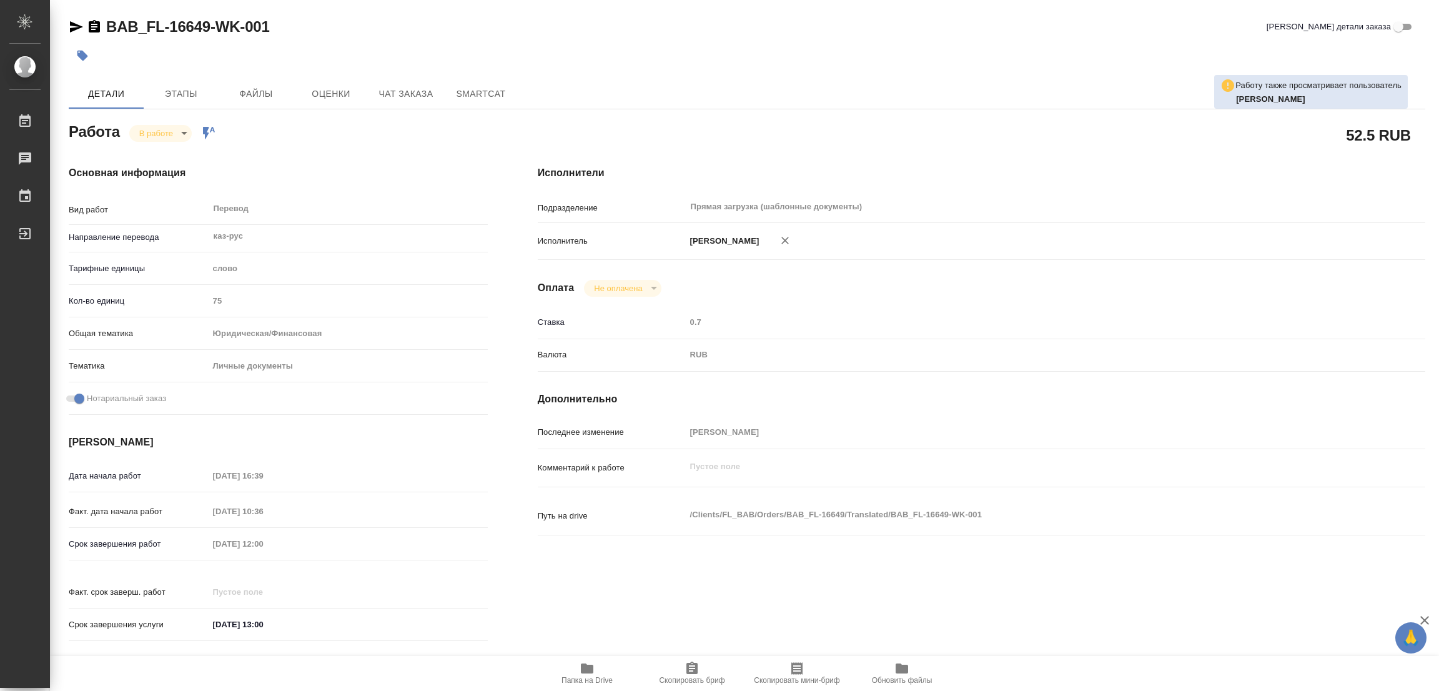
type textarea "x"
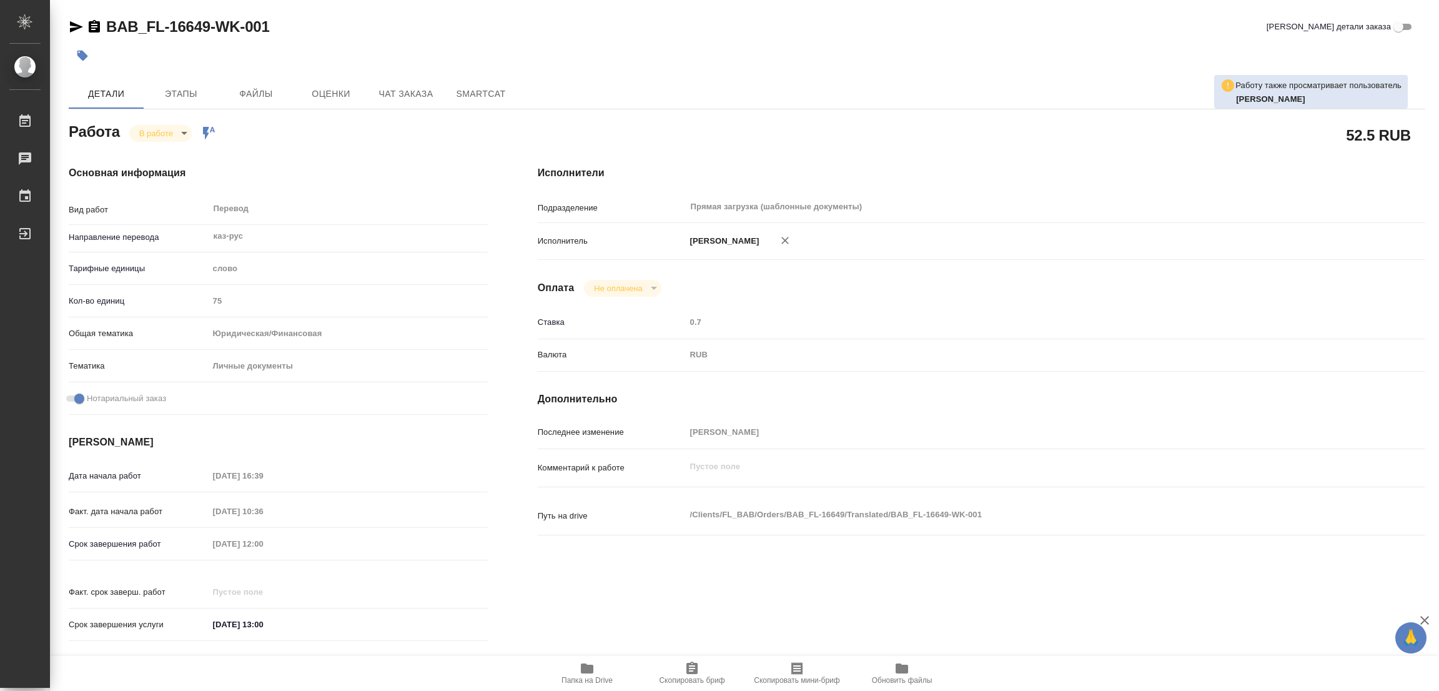
type textarea "x"
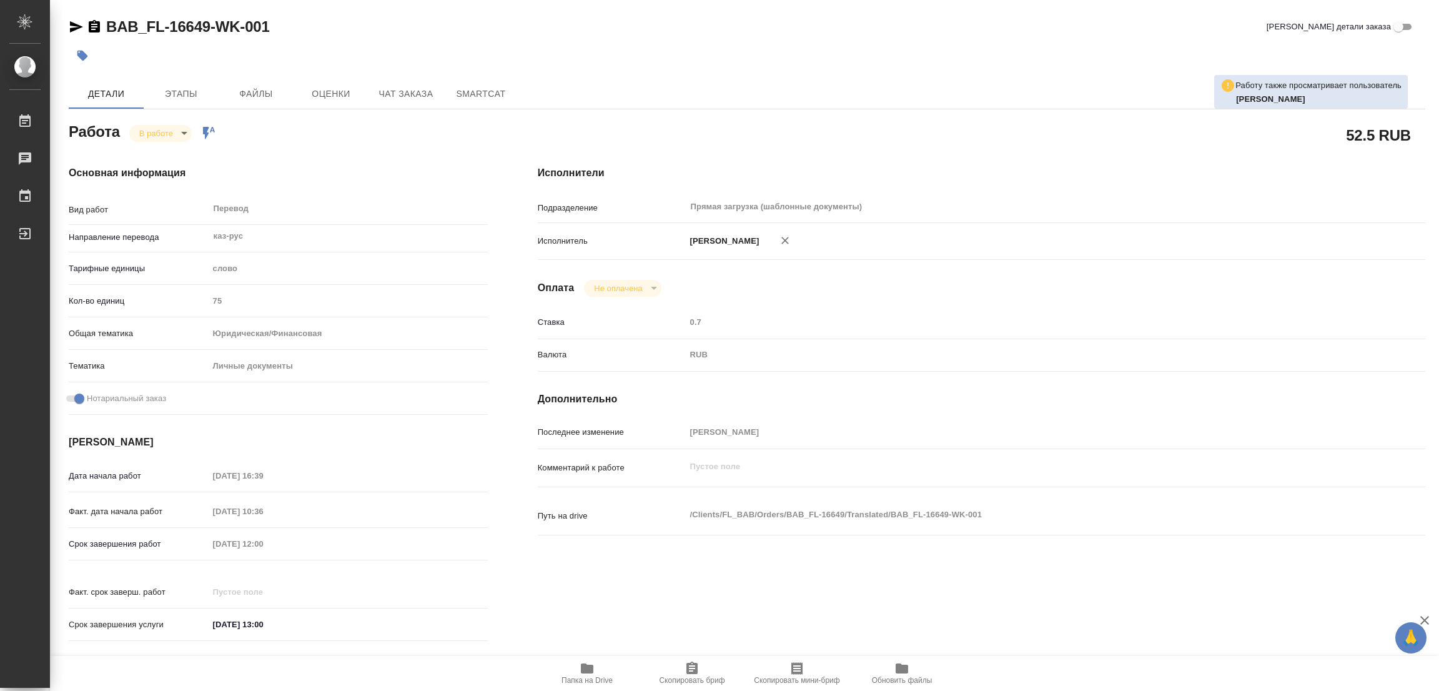
type textarea "x"
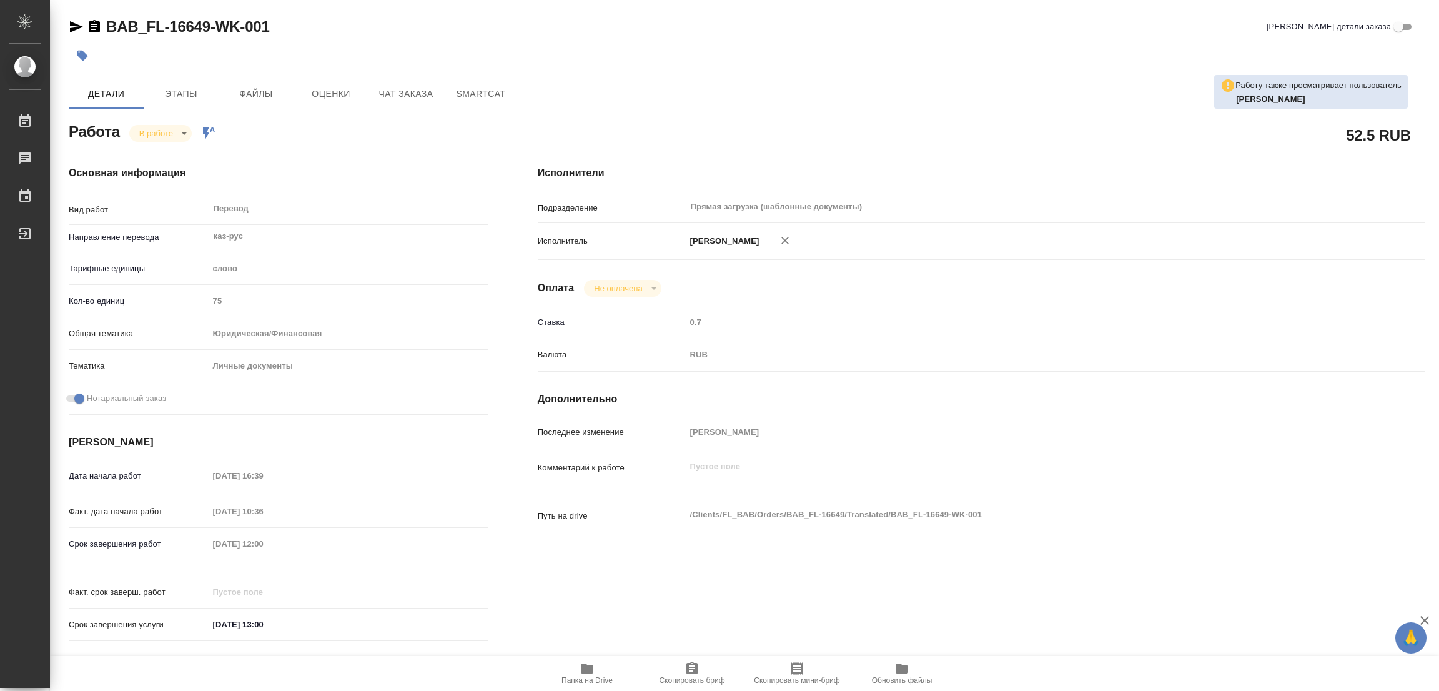
type textarea "x"
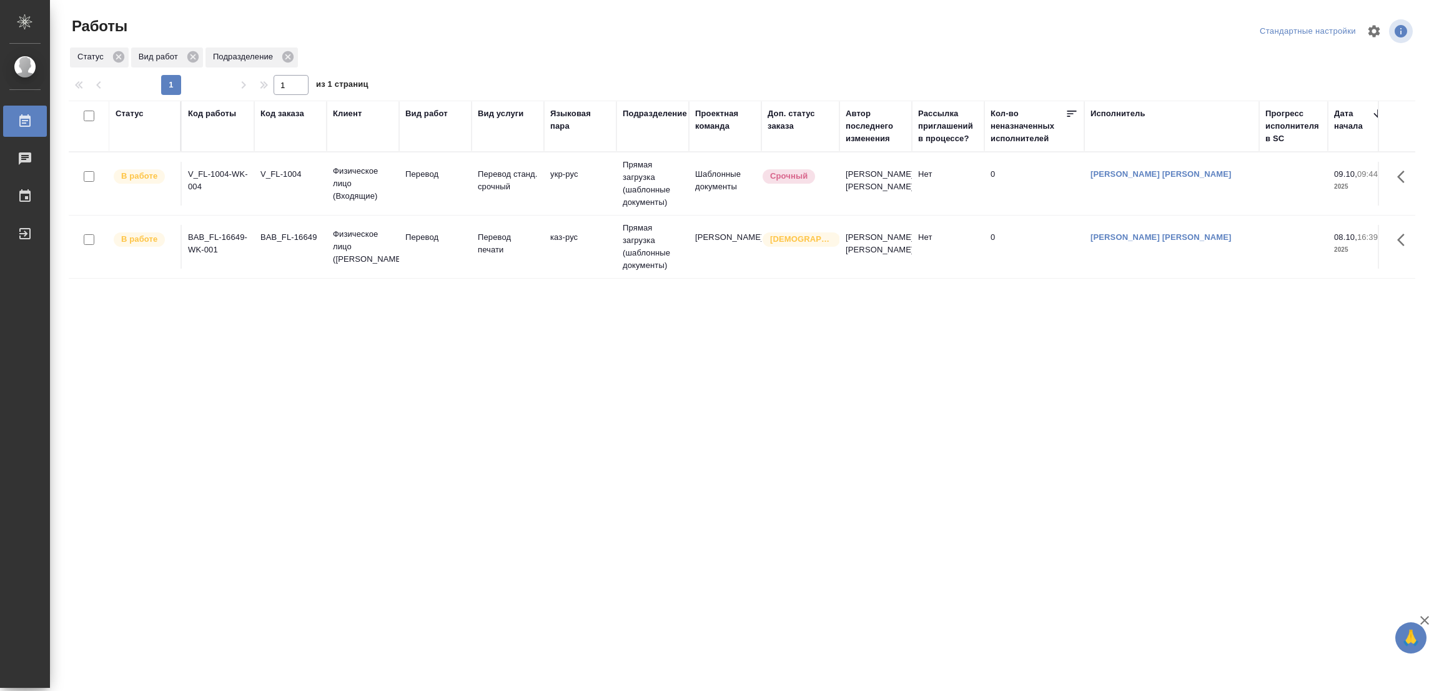
click at [1306, 316] on div "Статус Код работы Код заказа Клиент Вид работ Вид услуги Языковая пара Подразде…" at bounding box center [742, 326] width 1347 height 450
click at [237, 345] on div "Статус Код работы Код заказа Клиент Вид работ Вид услуги Языковая пара Подразде…" at bounding box center [742, 326] width 1347 height 450
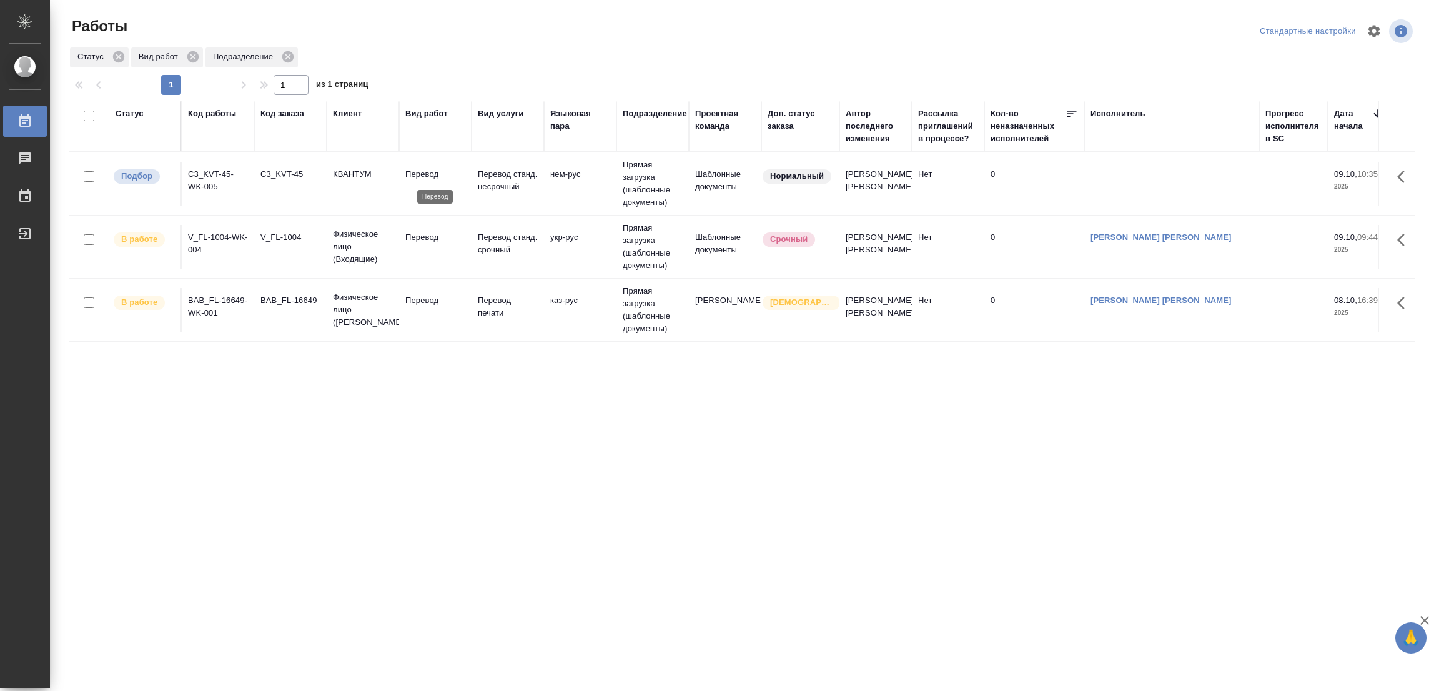
click at [425, 170] on p "Перевод" at bounding box center [435, 174] width 60 height 12
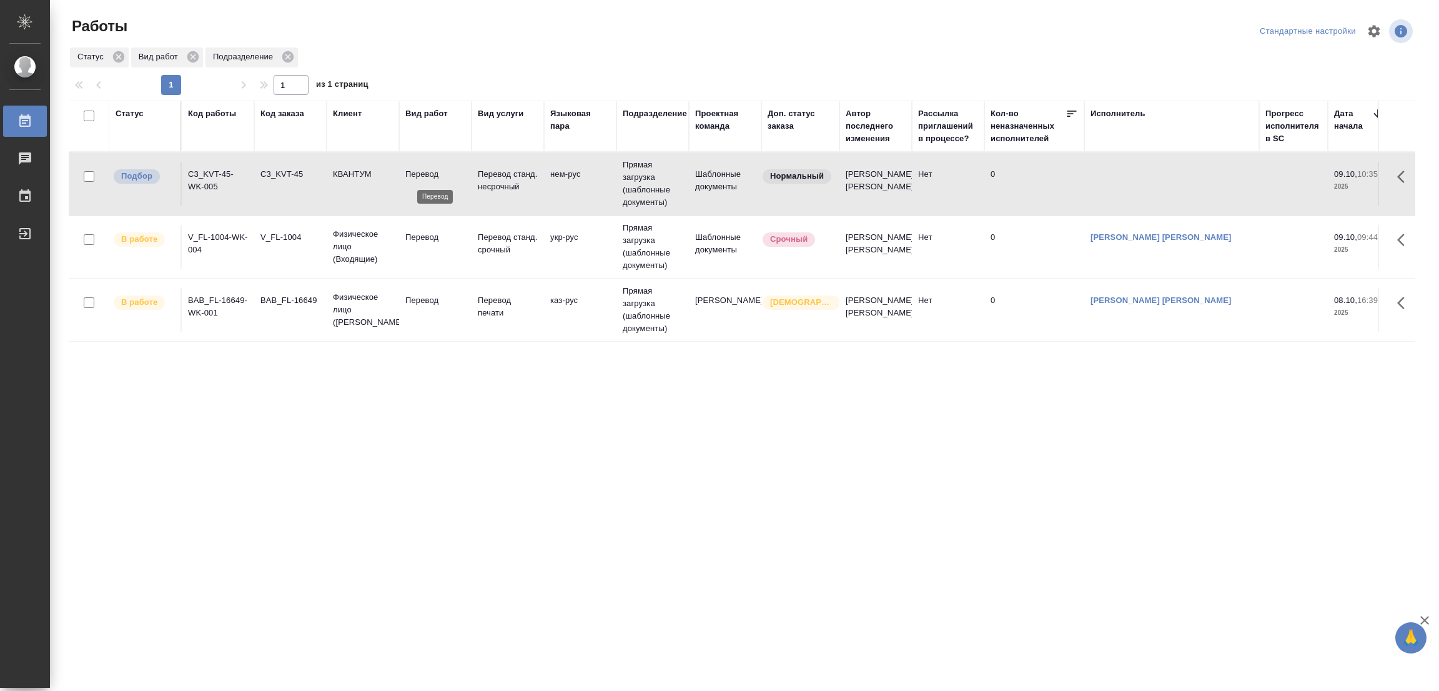
click at [425, 170] on p "Перевод" at bounding box center [435, 174] width 60 height 12
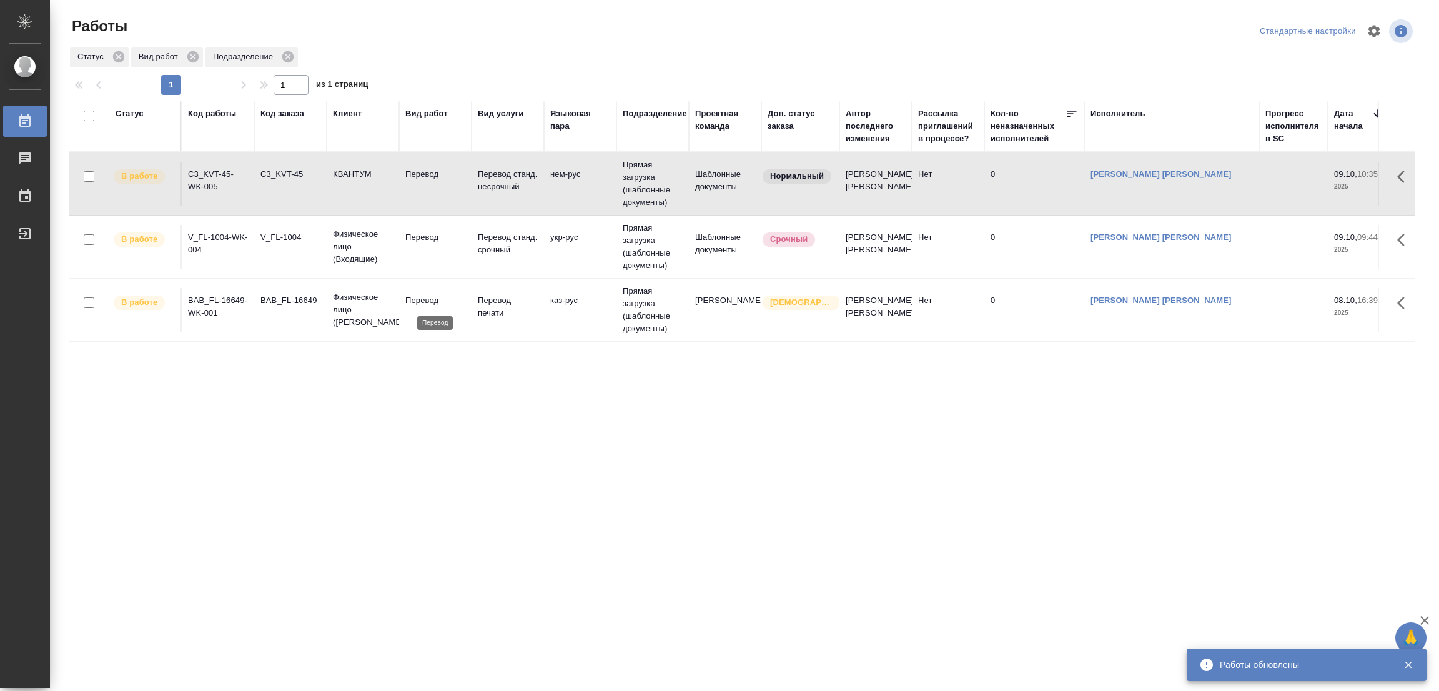
click at [424, 299] on p "Перевод" at bounding box center [435, 300] width 60 height 12
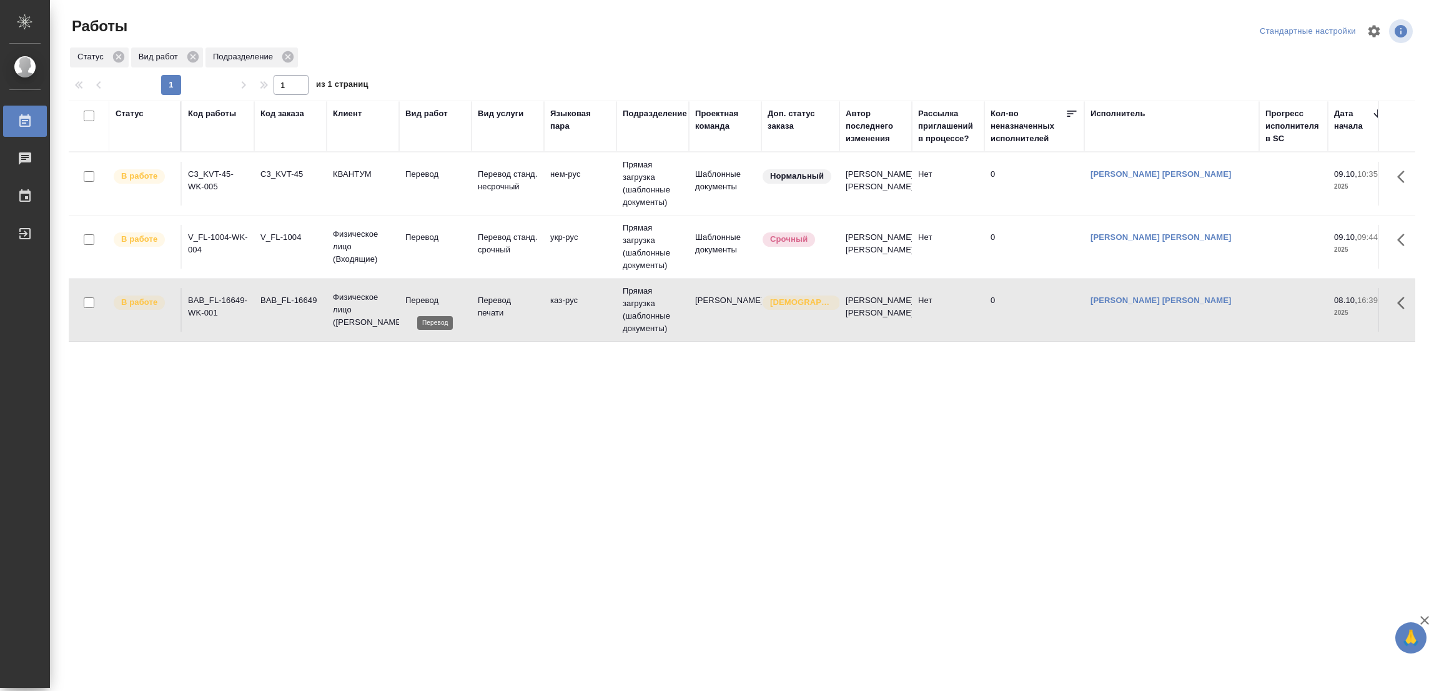
click at [424, 299] on p "Перевод" at bounding box center [435, 300] width 60 height 12
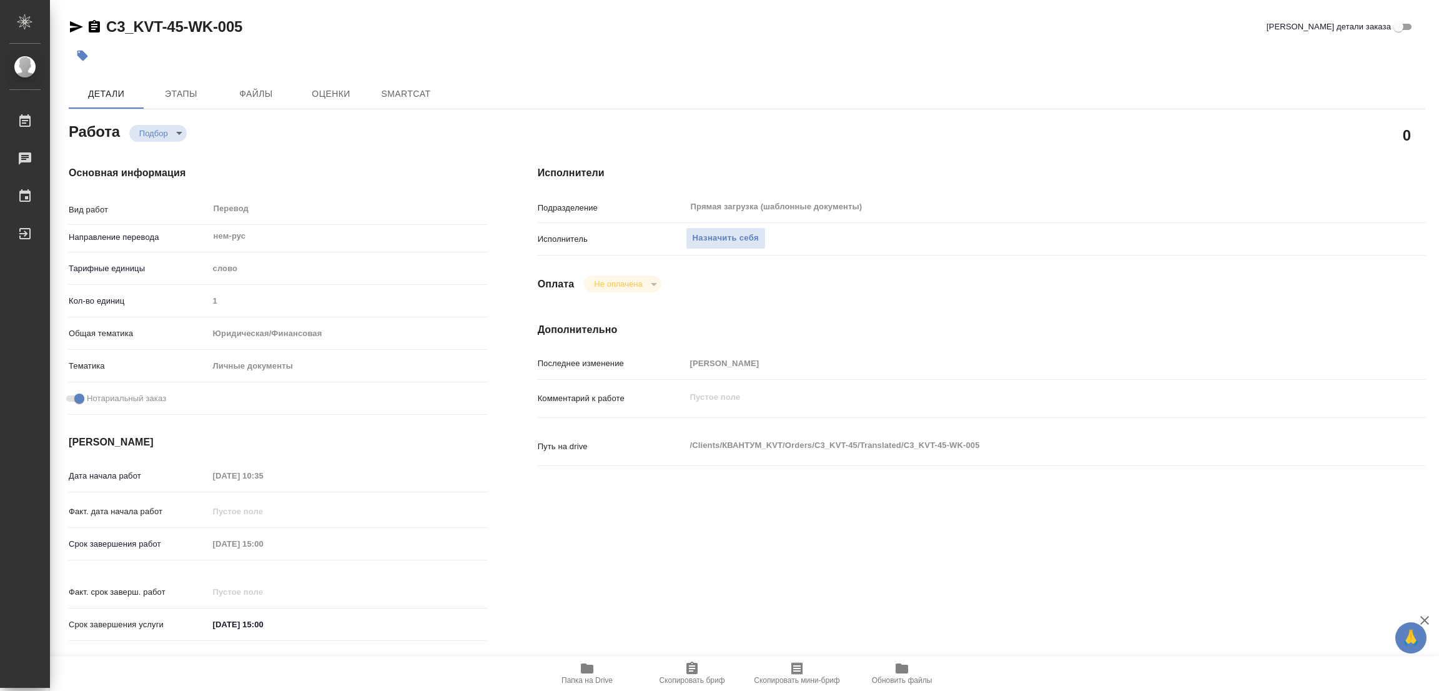
type textarea "x"
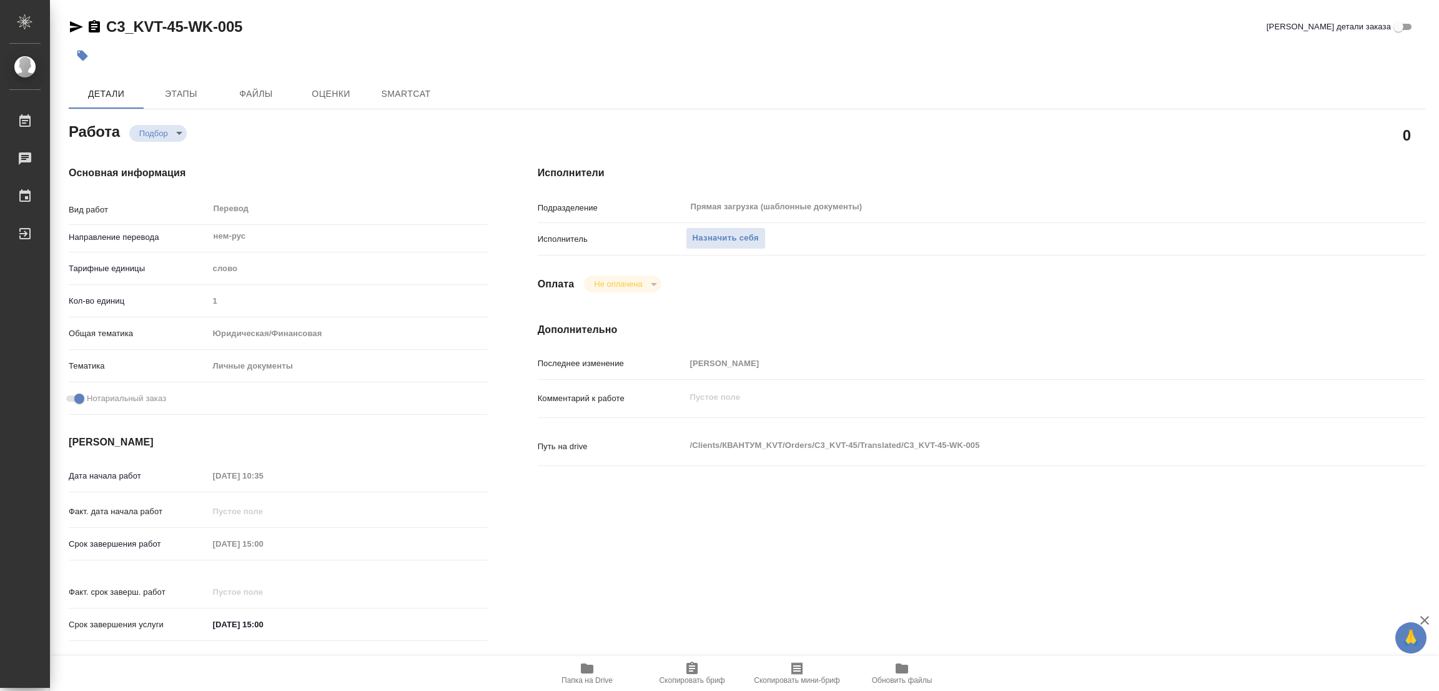
type textarea "x"
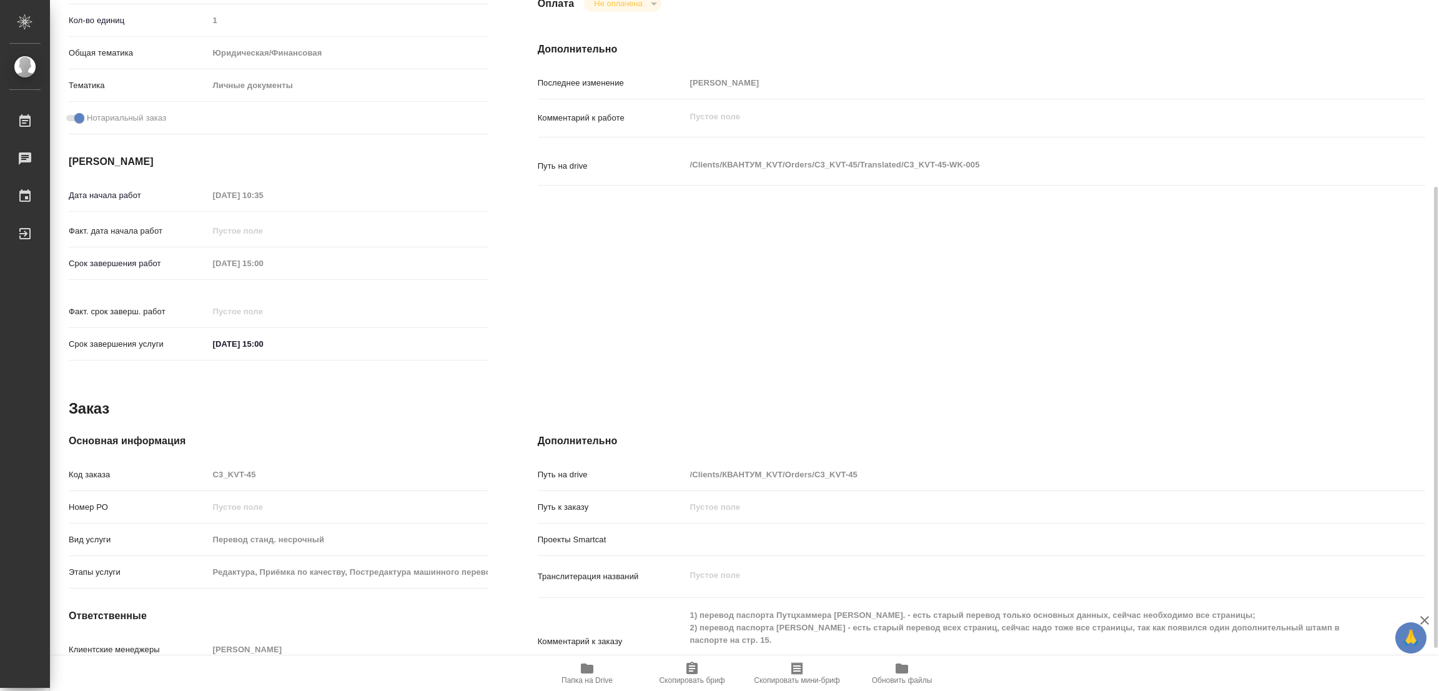
type textarea "x"
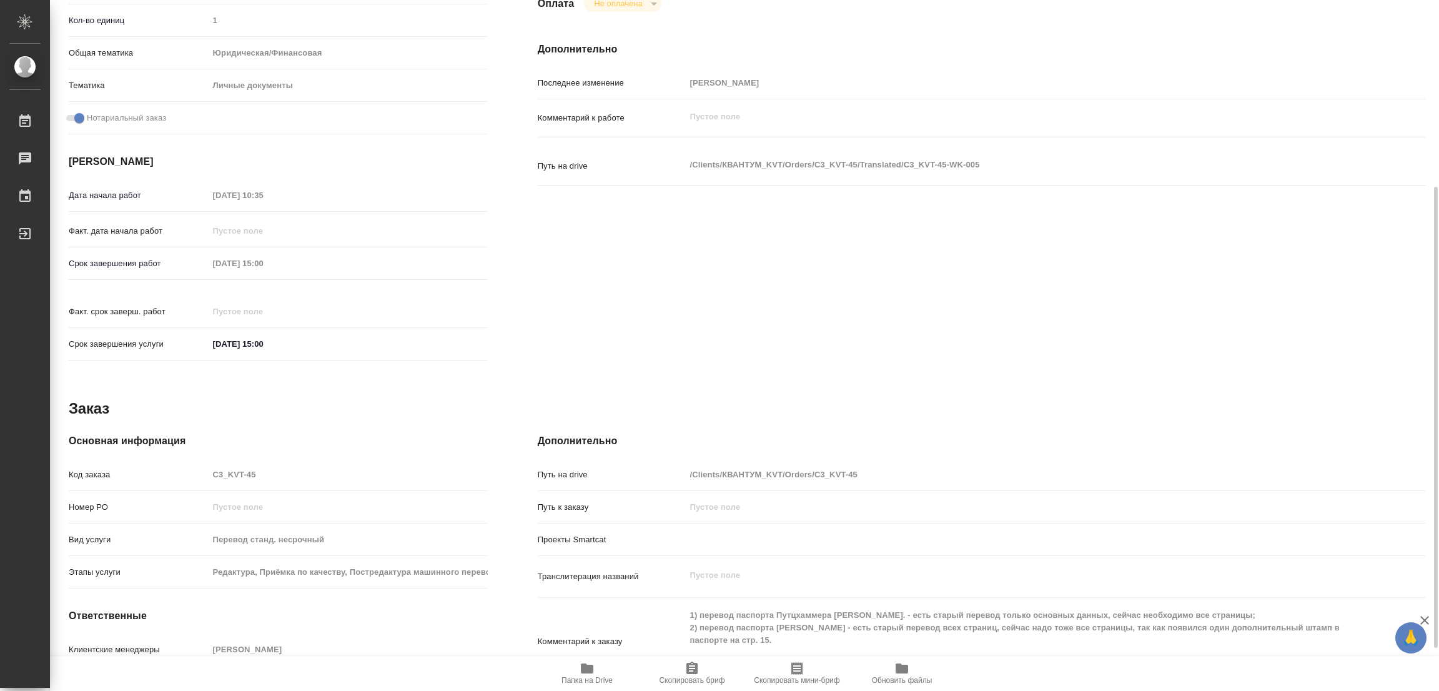
type textarea "x"
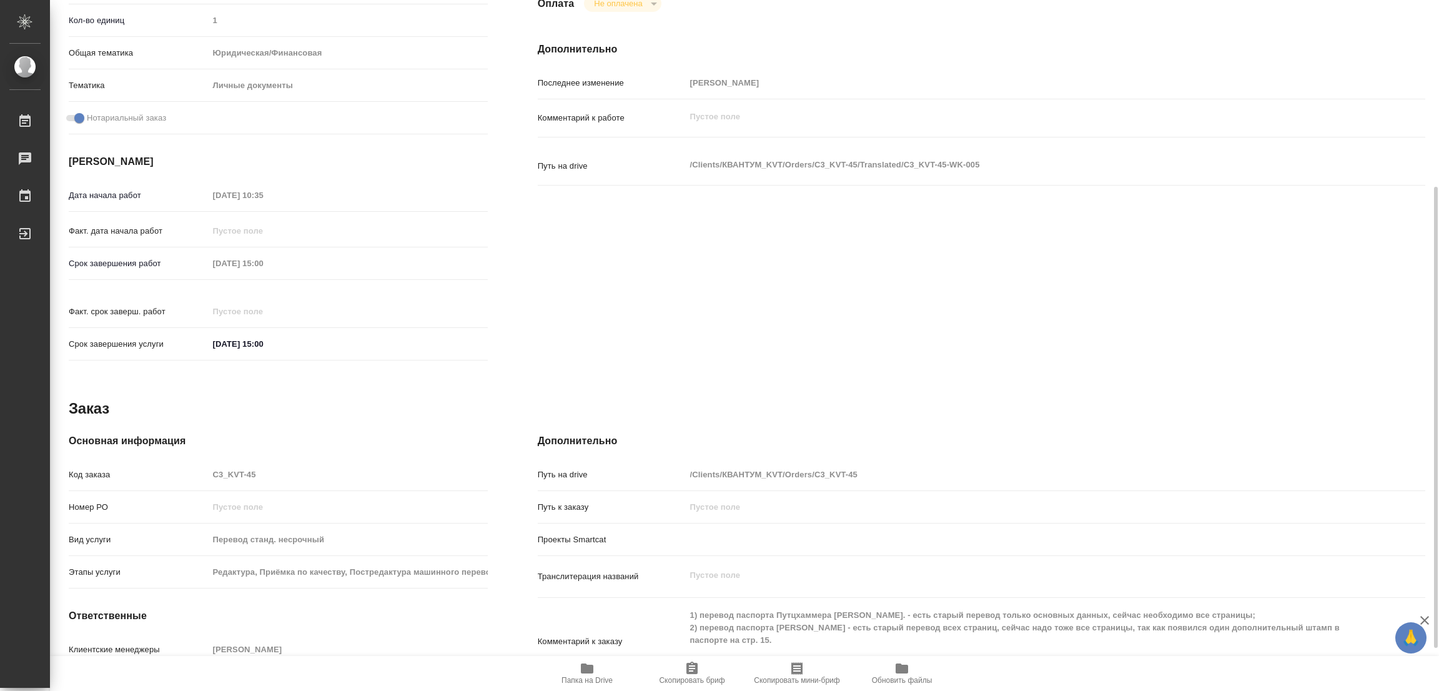
scroll to position [344, 0]
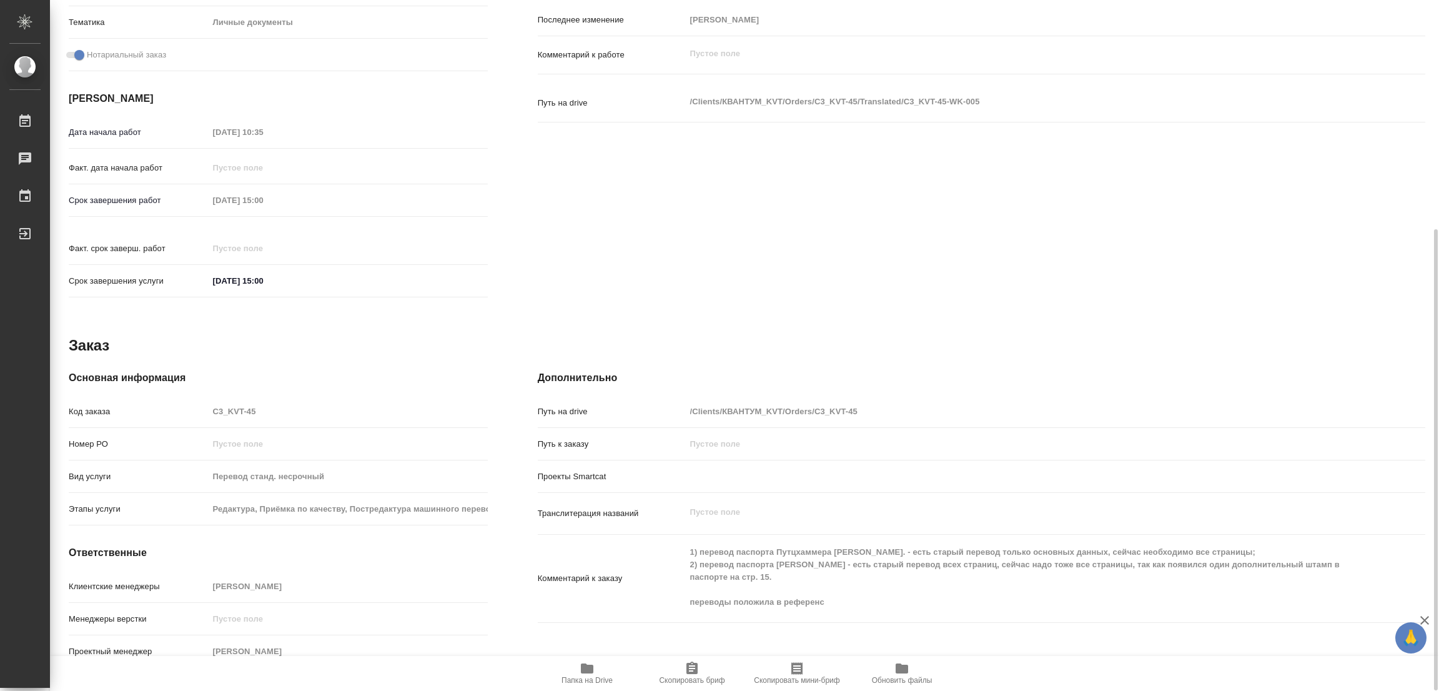
type textarea "x"
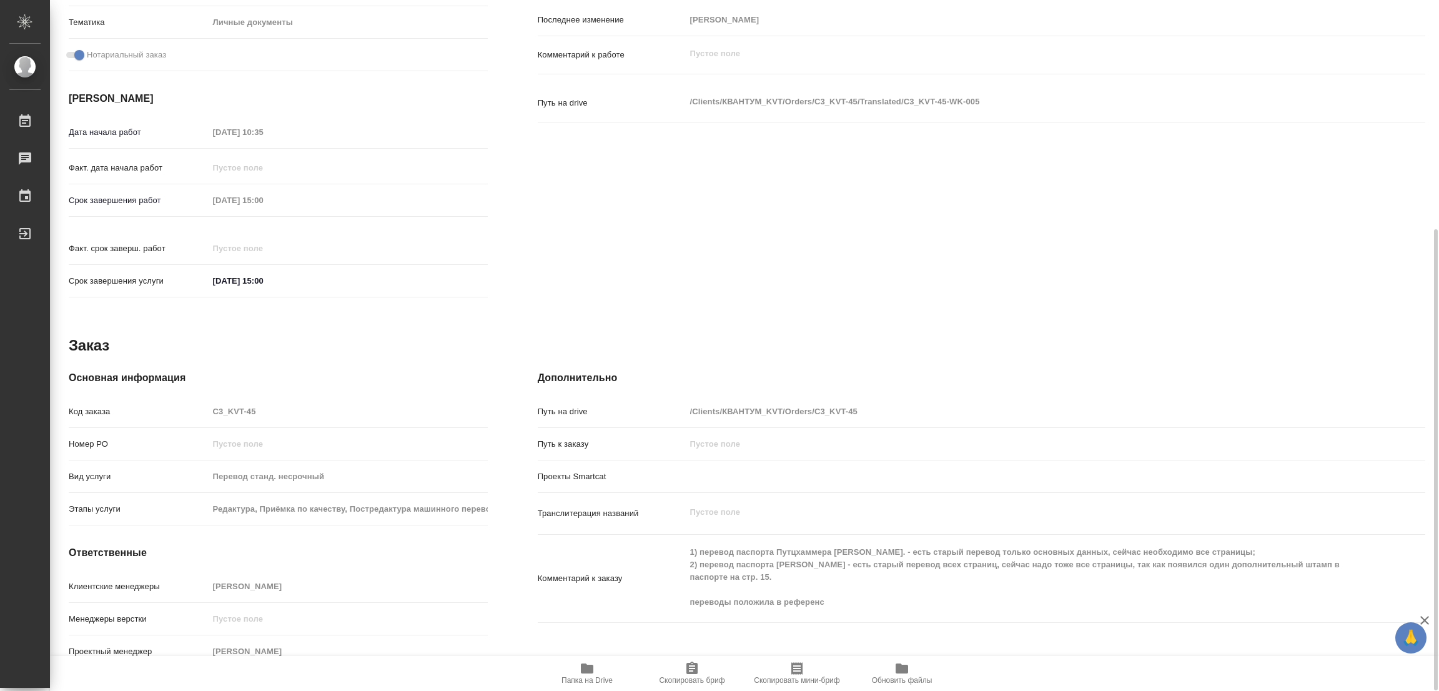
type textarea "x"
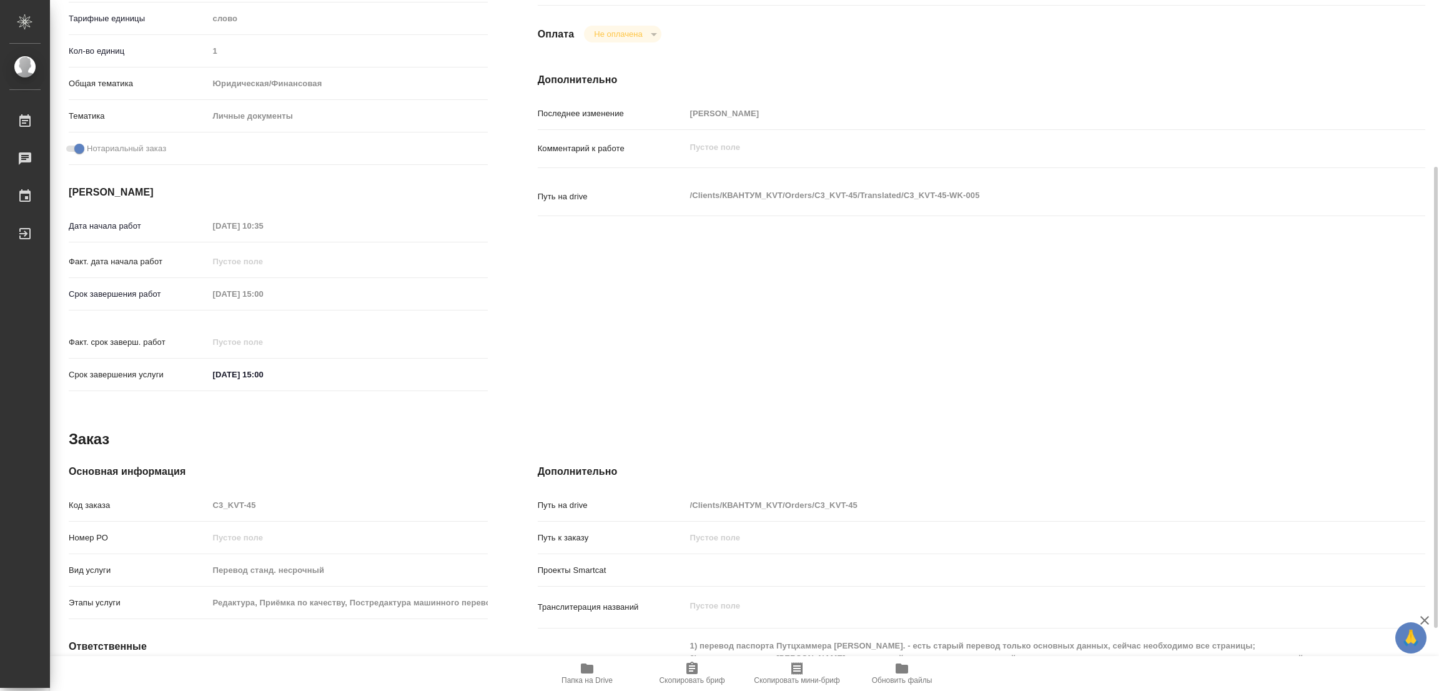
scroll to position [0, 0]
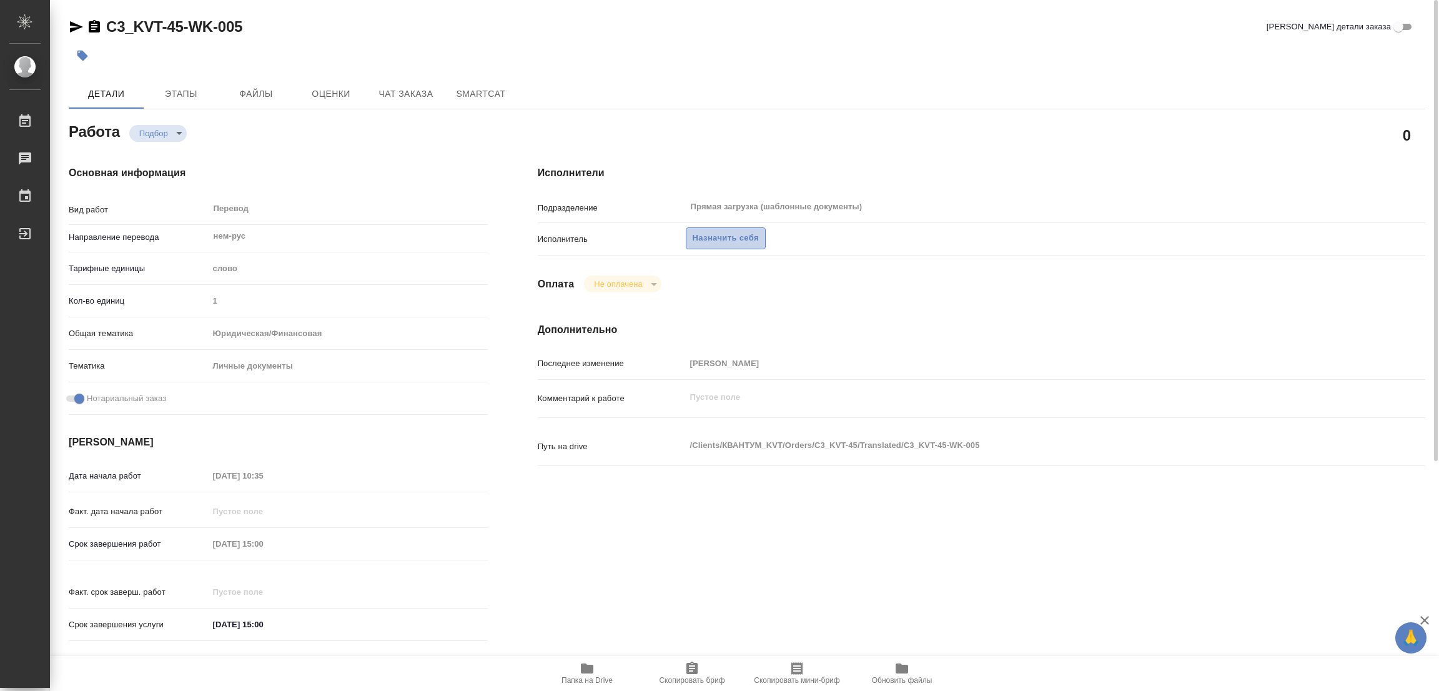
click at [706, 232] on span "Назначить себя" at bounding box center [726, 238] width 66 height 14
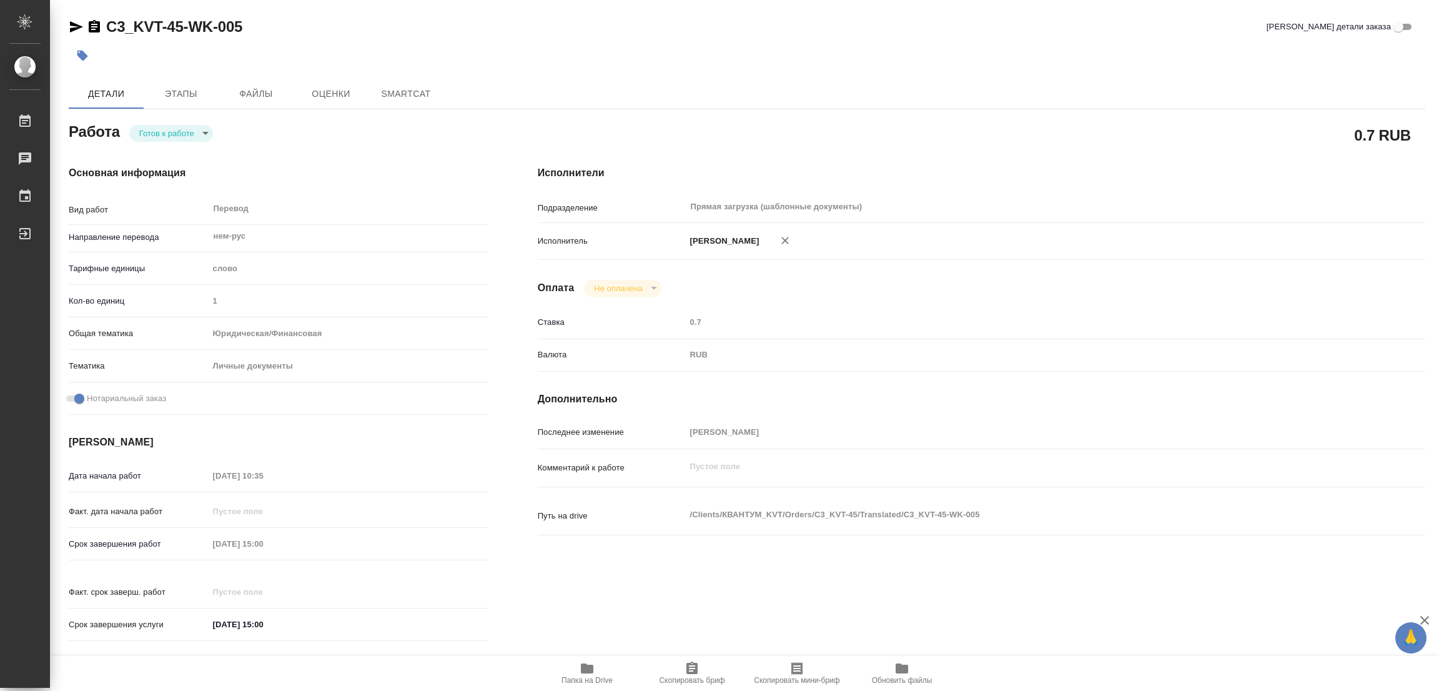
type textarea "x"
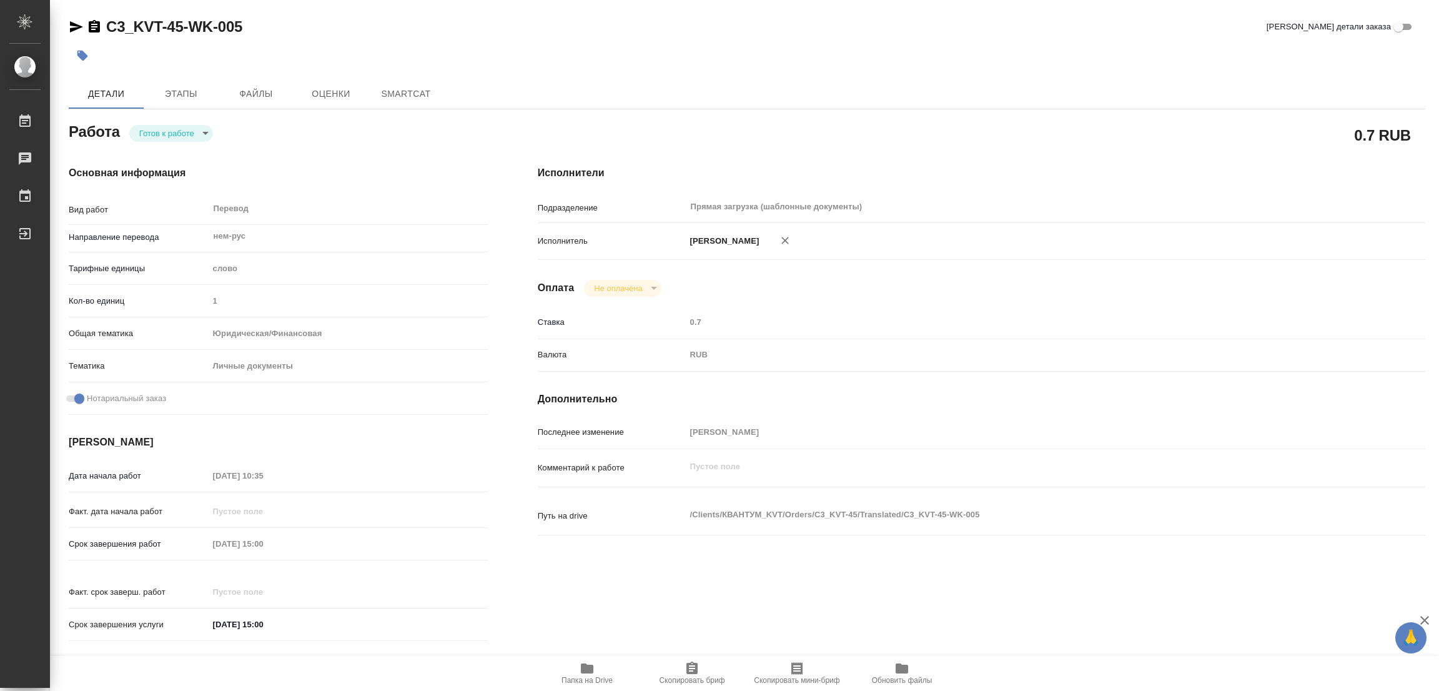
type textarea "x"
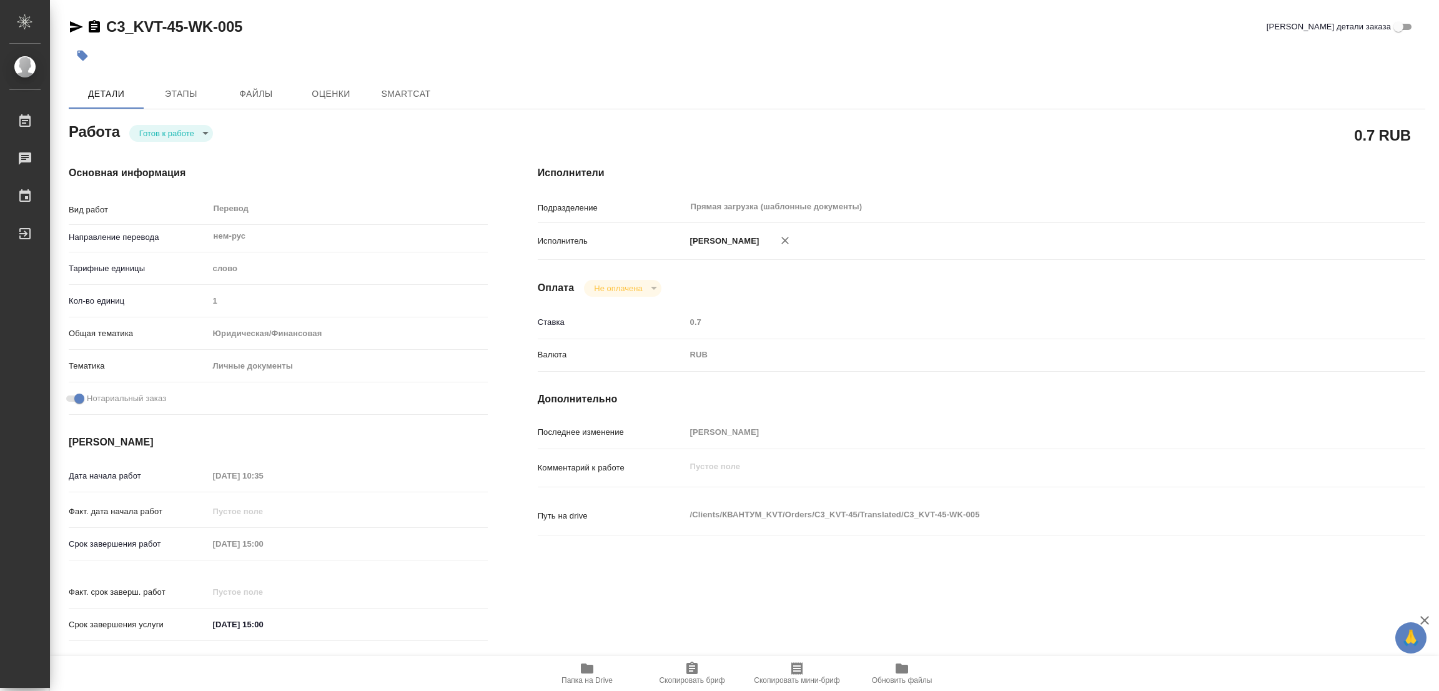
type textarea "x"
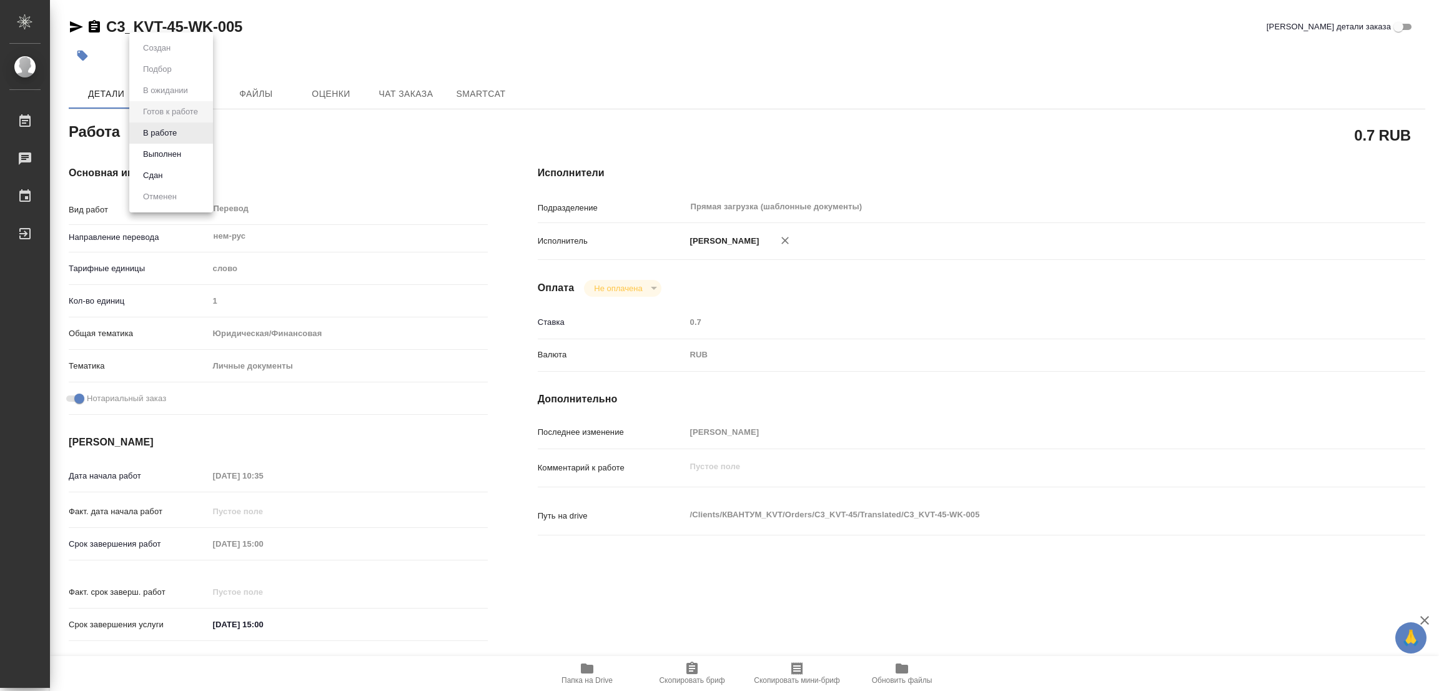
click at [159, 138] on body "🙏 .cls-1 fill:#fff; AWATERA Popova Galina Работы Чаты График Выйти C3_KVT-45-WK…" at bounding box center [719, 345] width 1439 height 691
click at [159, 138] on button "В работе" at bounding box center [159, 133] width 41 height 14
type textarea "x"
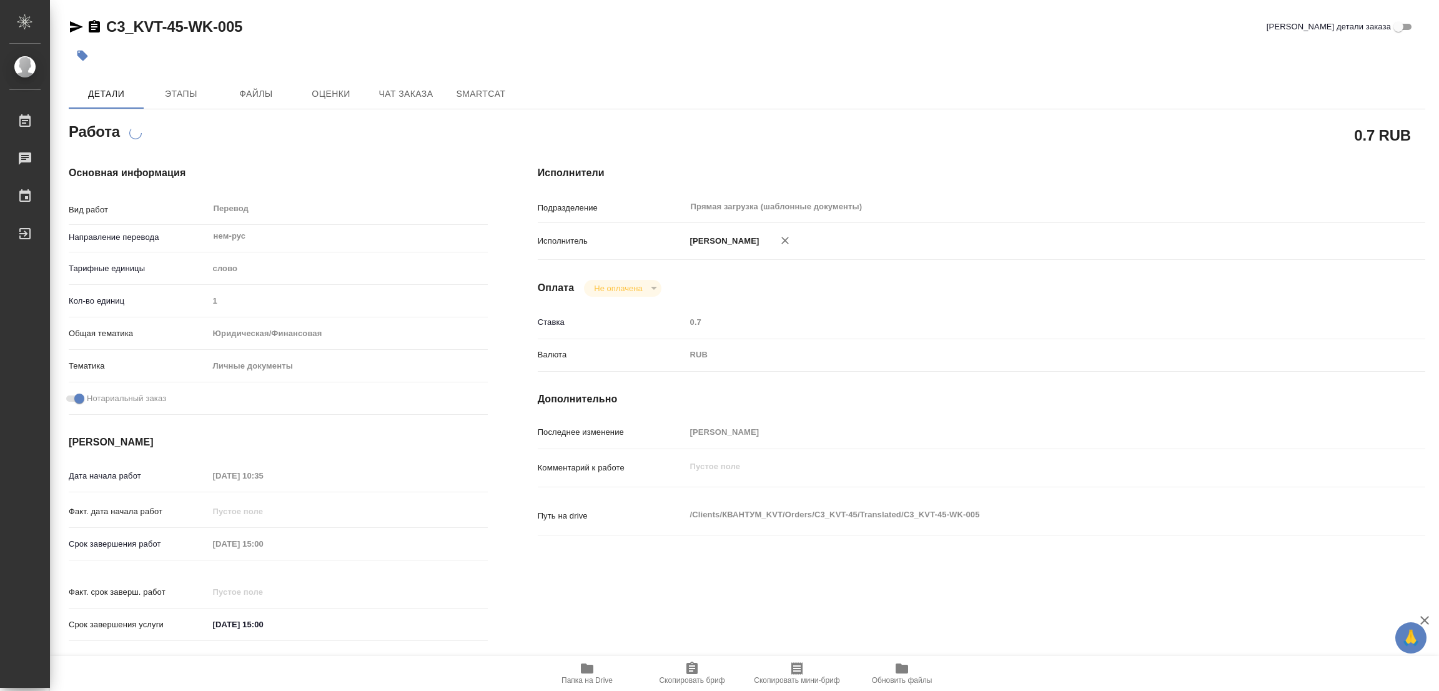
type textarea "x"
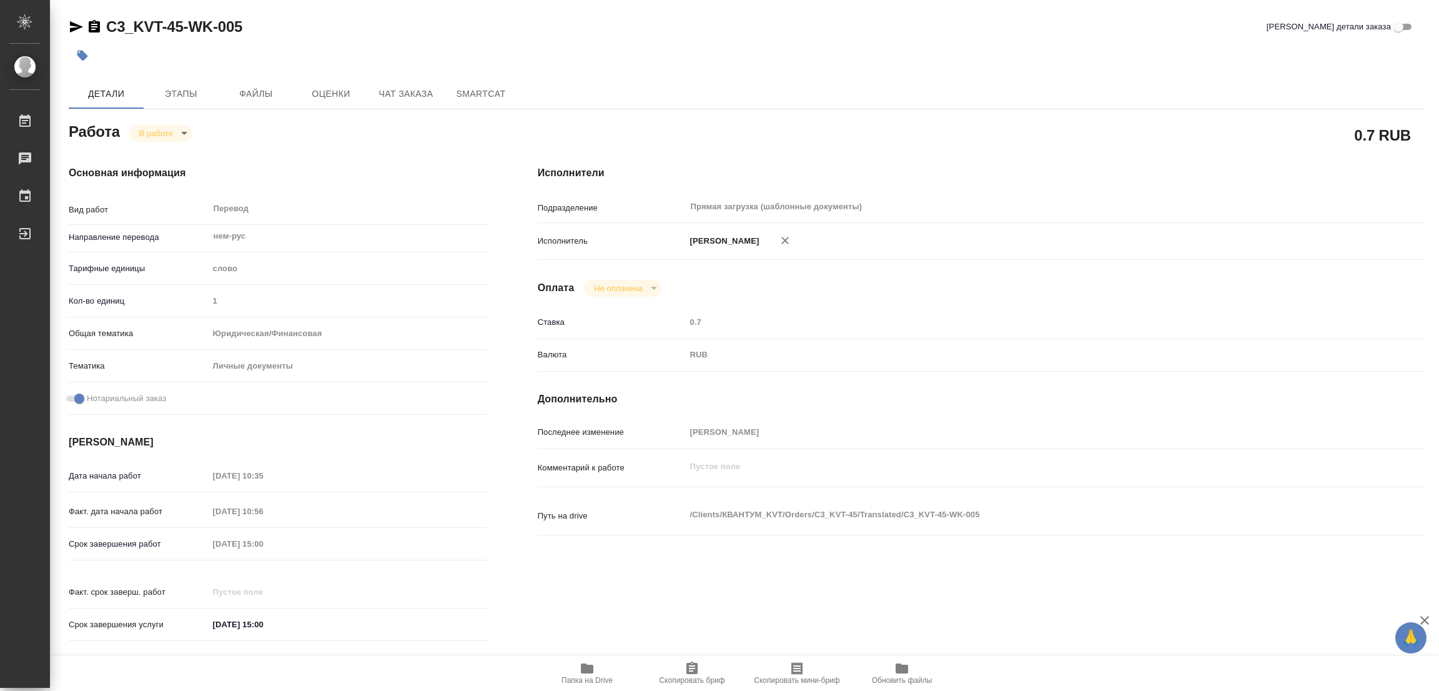
type textarea "x"
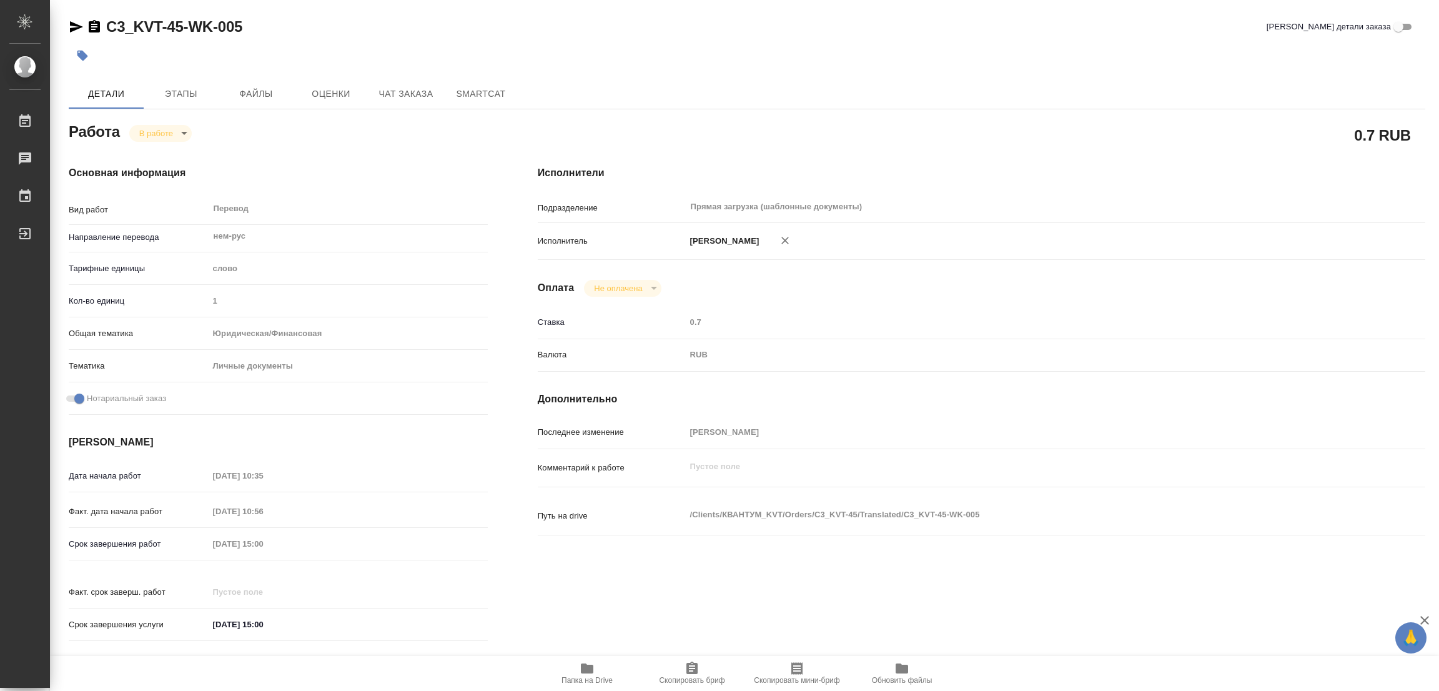
type textarea "x"
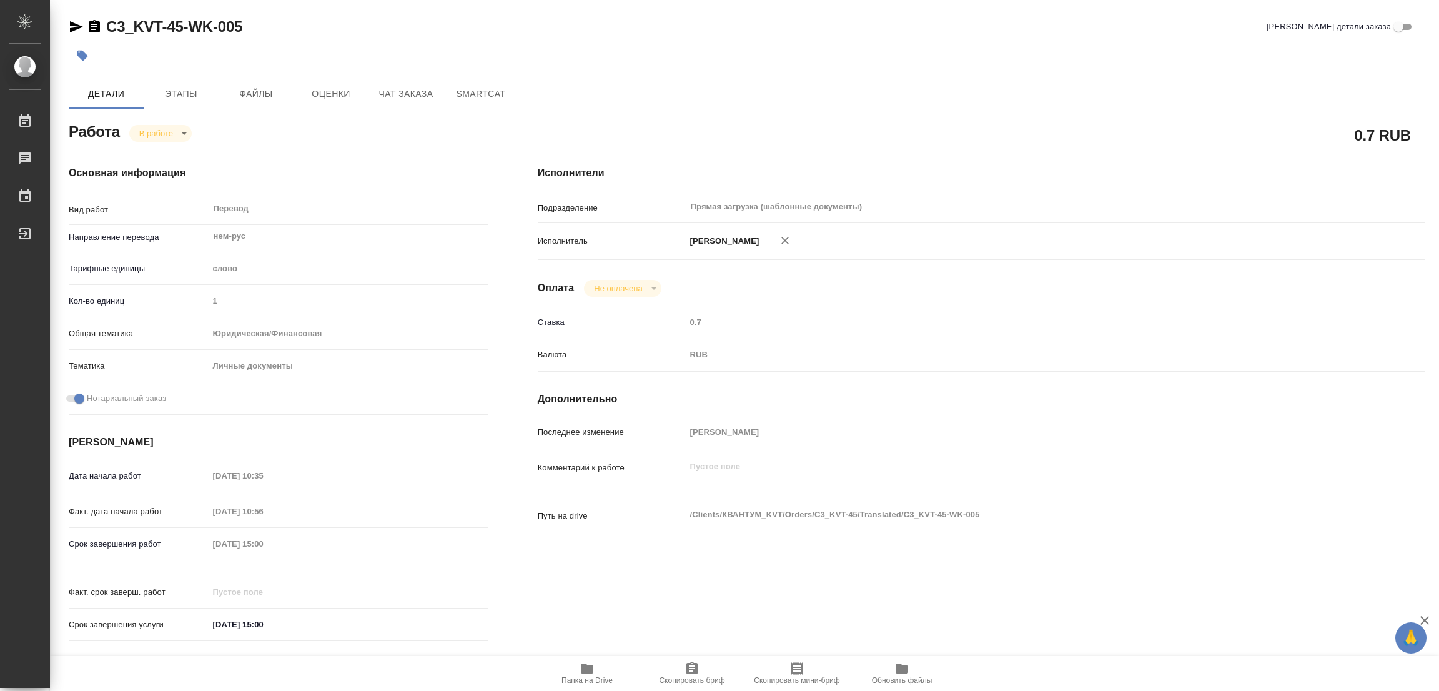
type textarea "x"
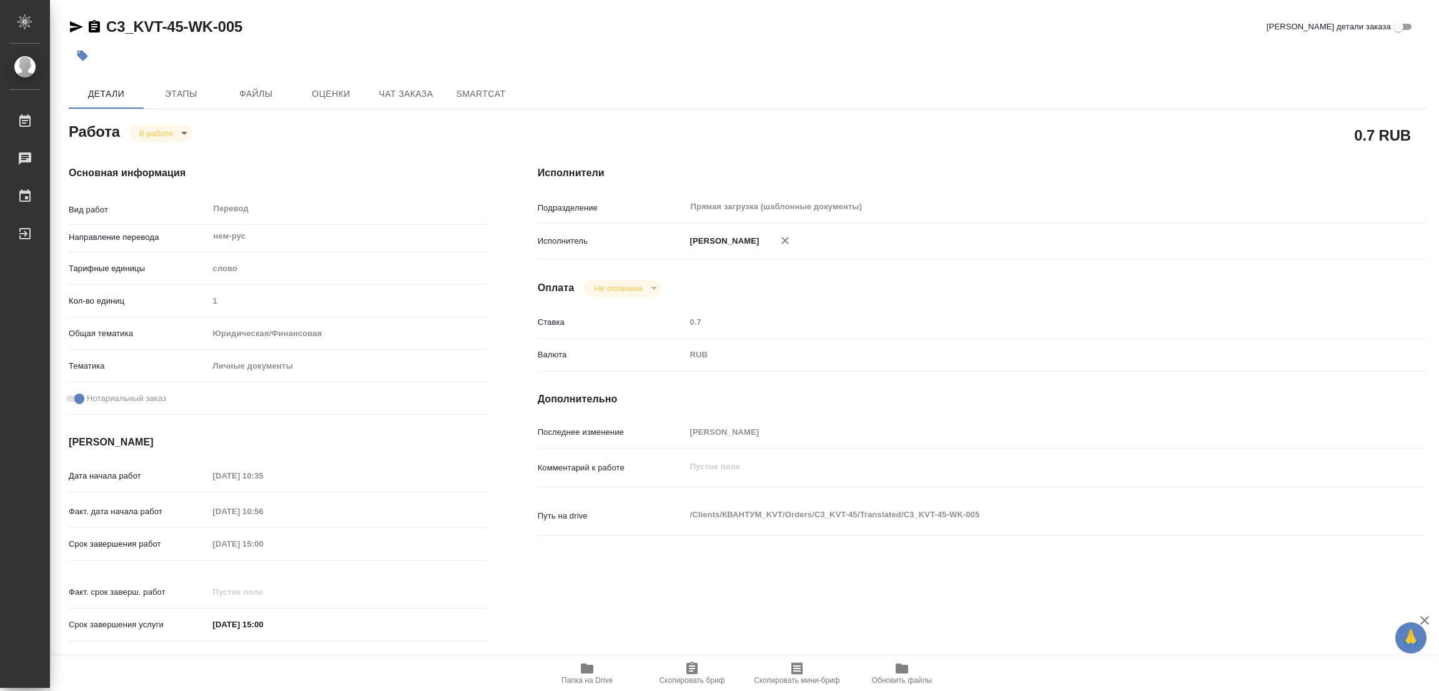
type textarea "x"
click at [595, 667] on span "Папка на Drive" at bounding box center [587, 673] width 90 height 24
drag, startPoint x: 107, startPoint y: 9, endPoint x: 182, endPoint y: 37, distance: 79.7
click at [182, 37] on div "C3_KVT-45-WK-005 Кратко детали заказа Детали Этапы Файлы Оценки Чат заказа Smar…" at bounding box center [747, 524] width 1370 height 1048
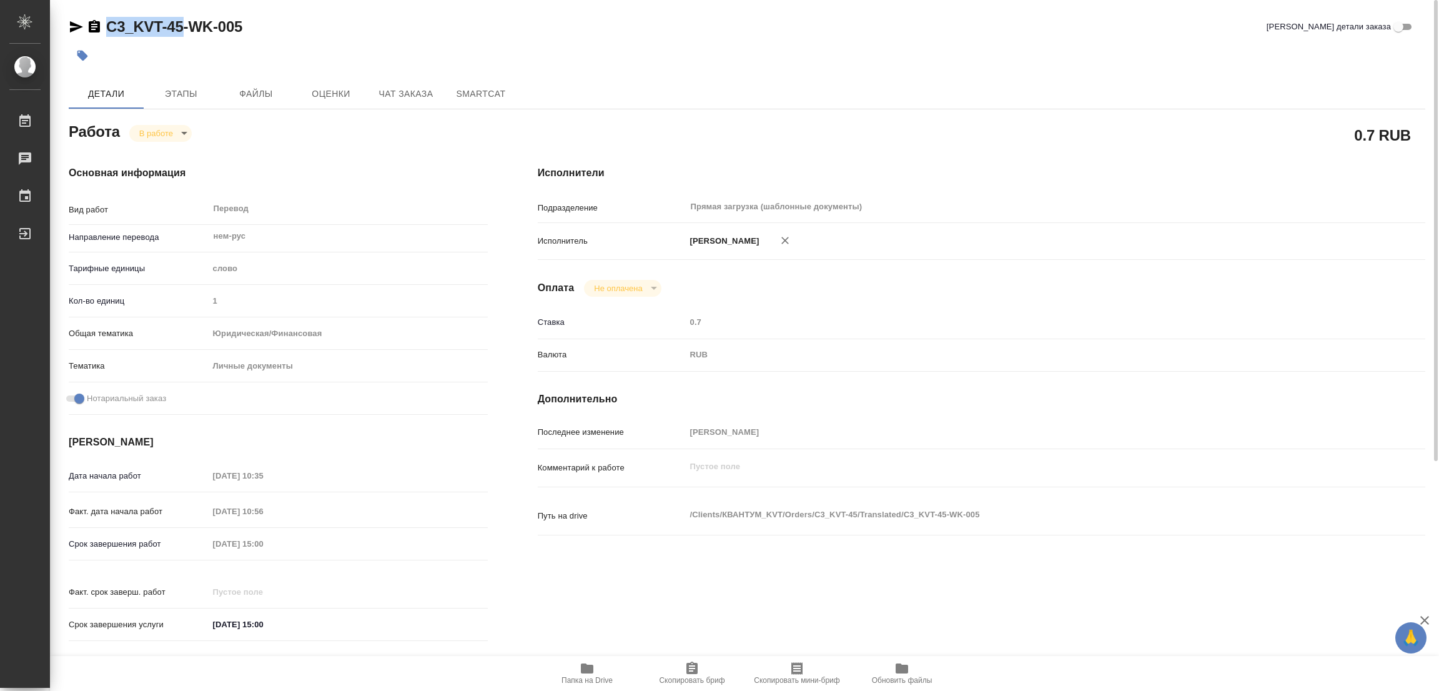
copy link "C3_KVT-45"
click at [680, 668] on span "Скопировать бриф" at bounding box center [692, 673] width 90 height 24
copy link "C3_KVT-45"
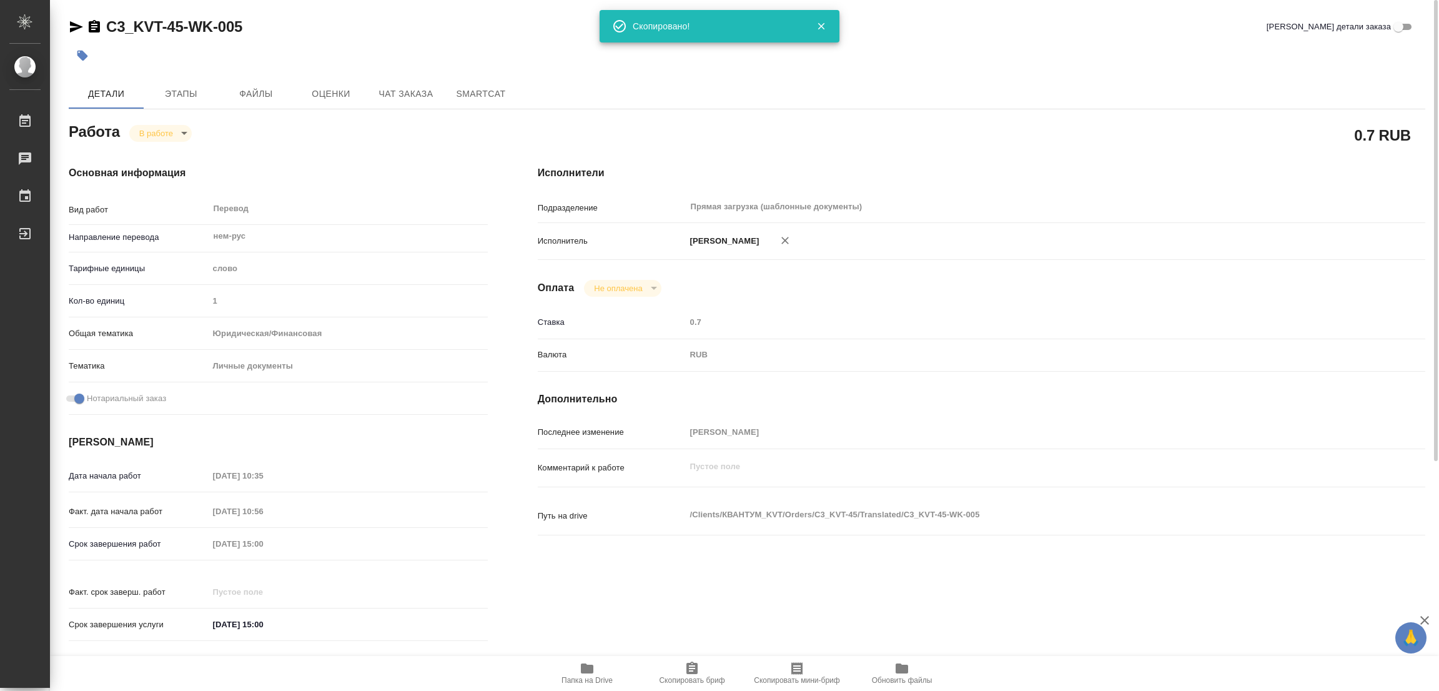
click at [1005, 46] on div at bounding box center [747, 55] width 1357 height 27
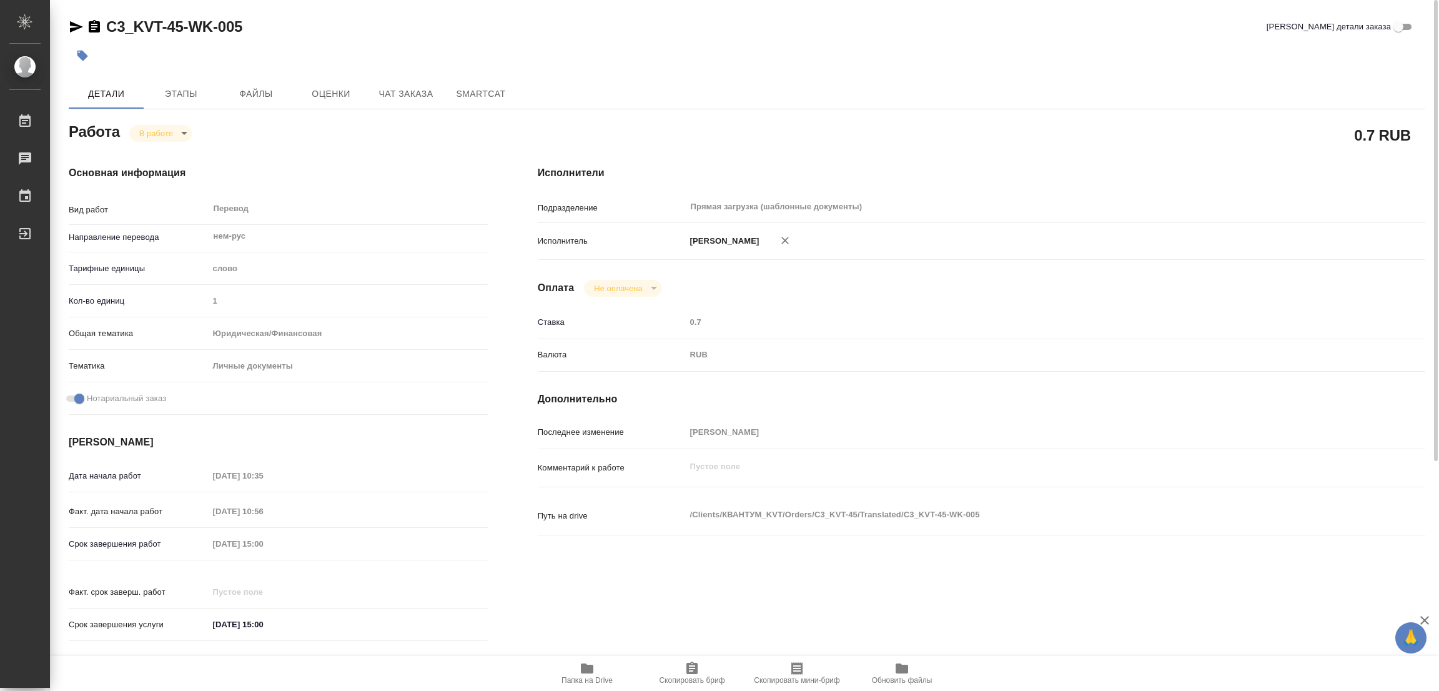
drag, startPoint x: 310, startPoint y: 544, endPoint x: 144, endPoint y: 539, distance: 166.9
click at [144, 539] on div "Срок завершения работ 09.10.2025 15:00" at bounding box center [278, 544] width 419 height 22
click at [432, 32] on div "C3_KVT-45-WK-005 Кратко детали заказа" at bounding box center [747, 27] width 1357 height 20
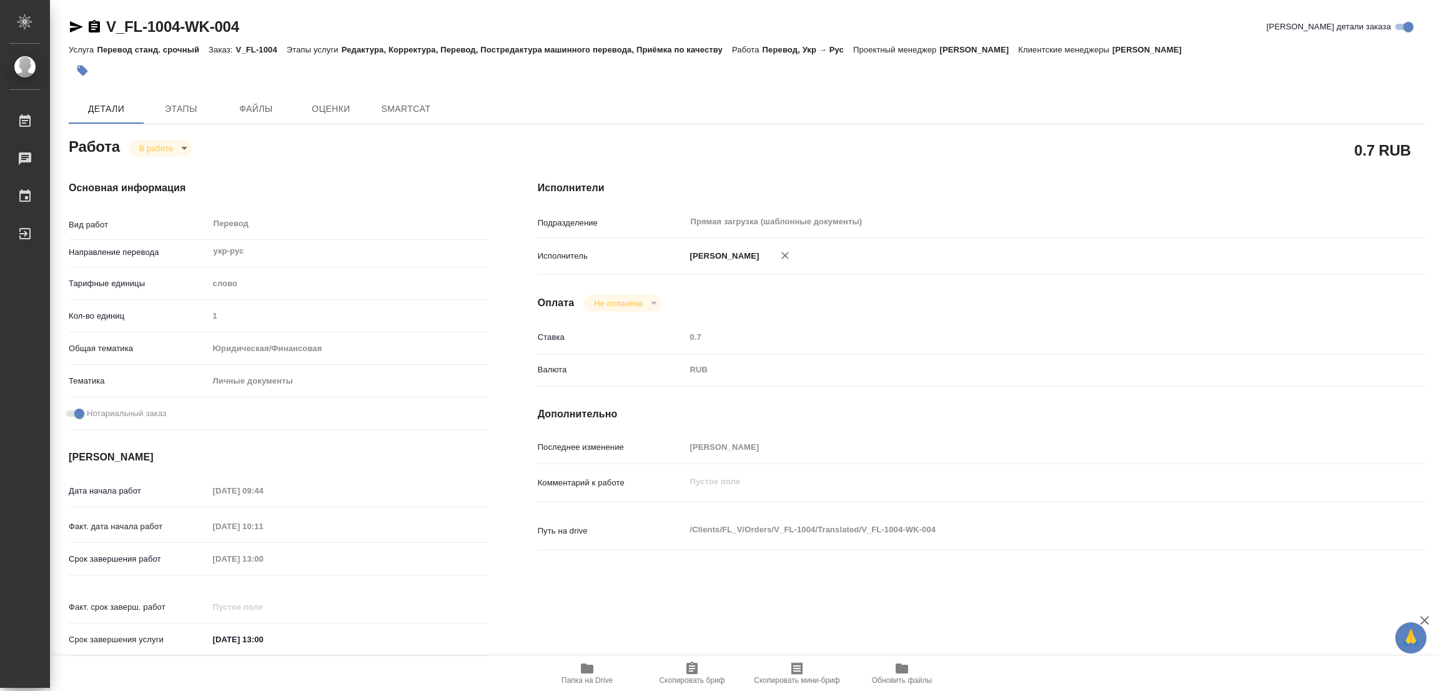
type textarea "x"
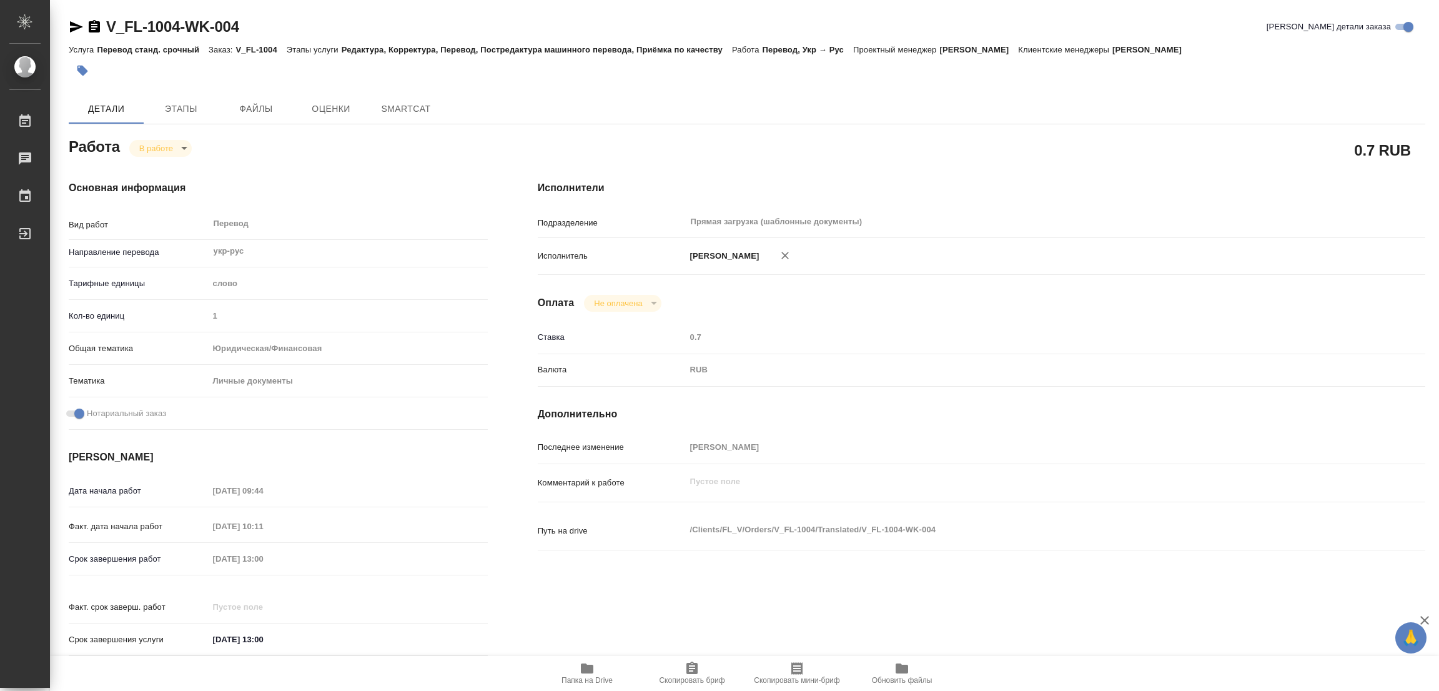
type textarea "x"
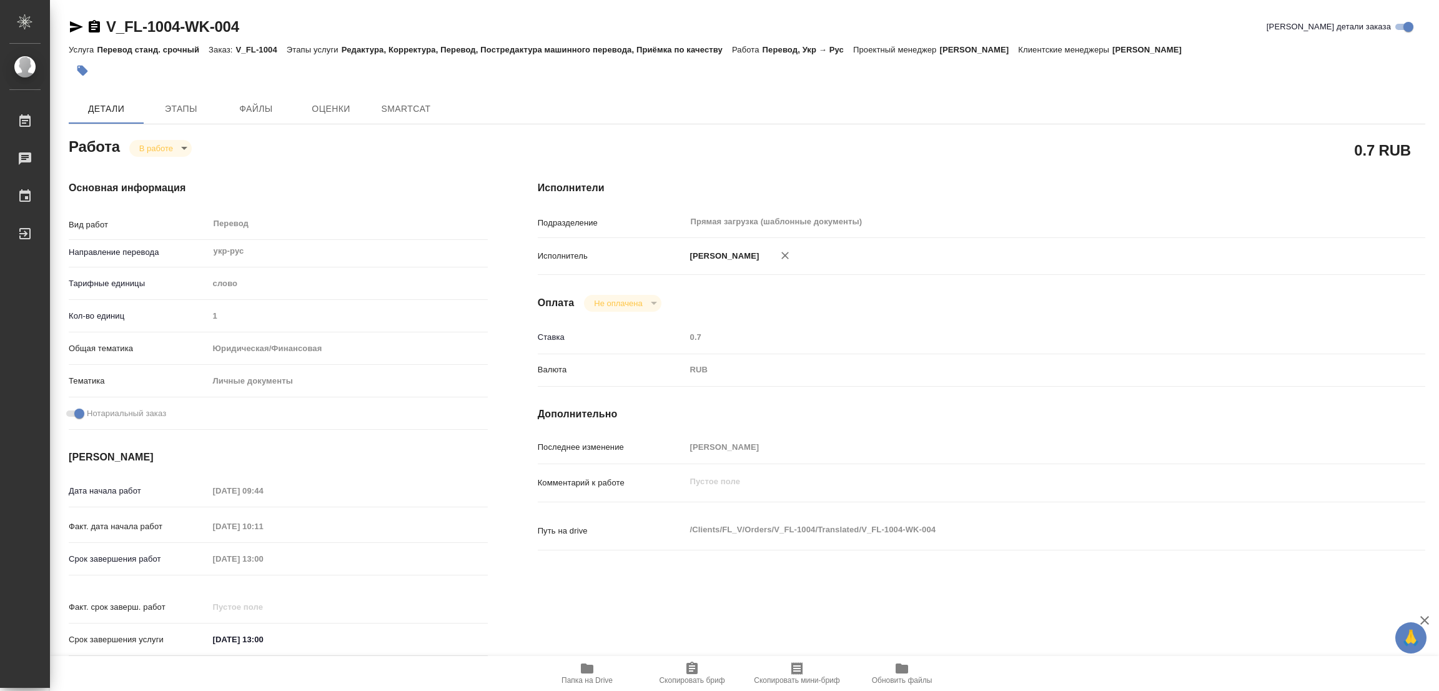
type textarea "x"
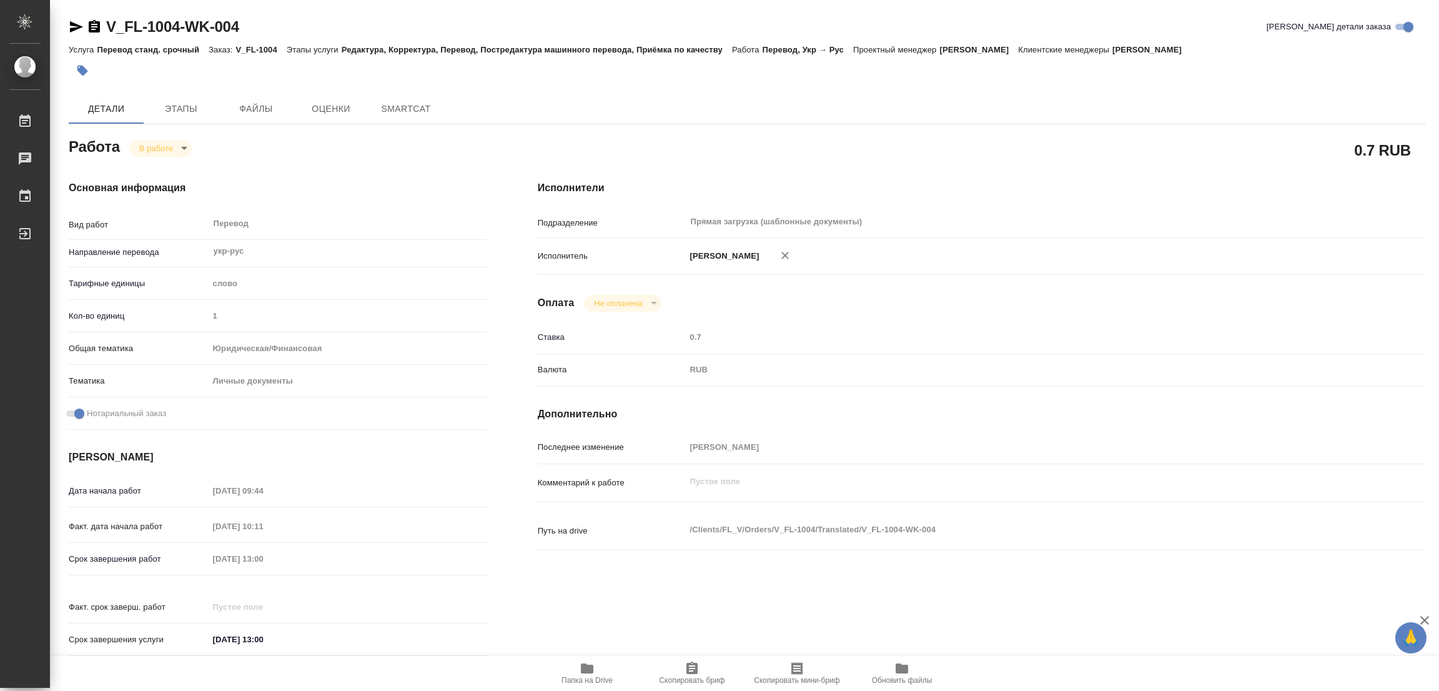
type textarea "x"
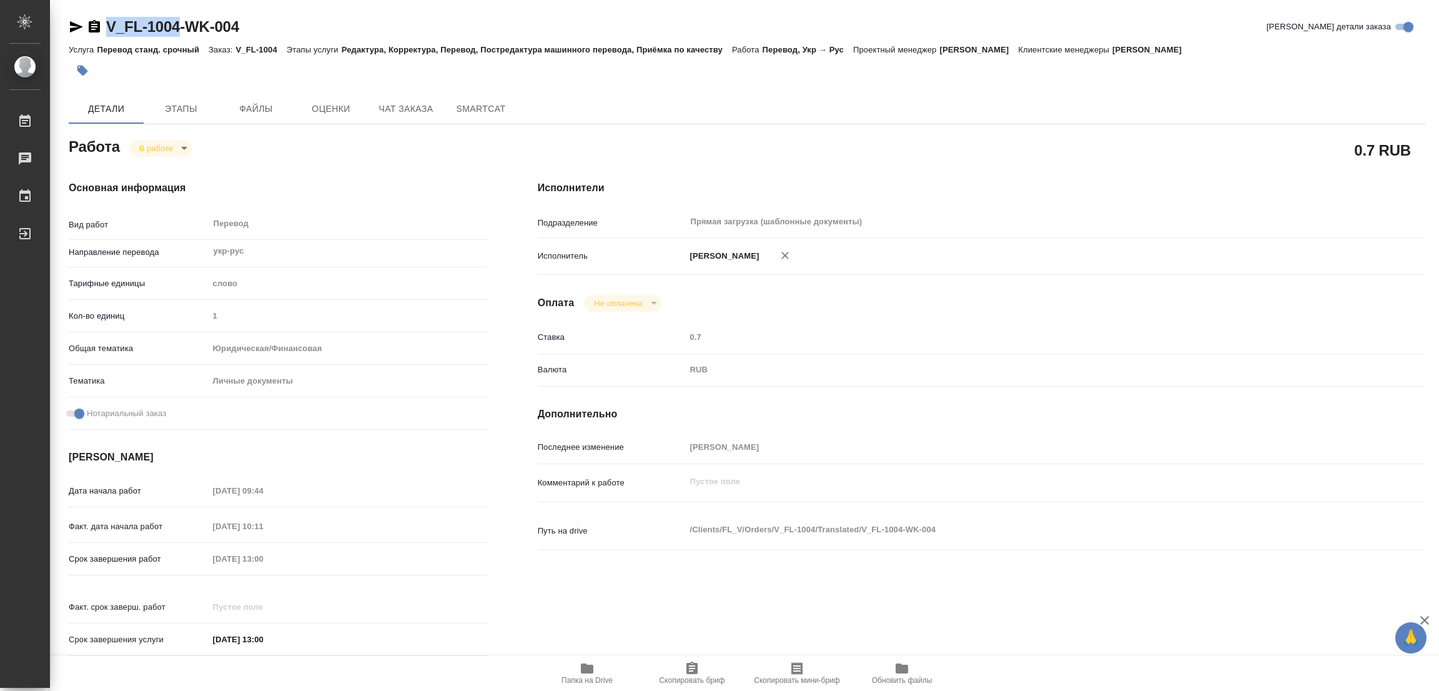
type textarea "x"
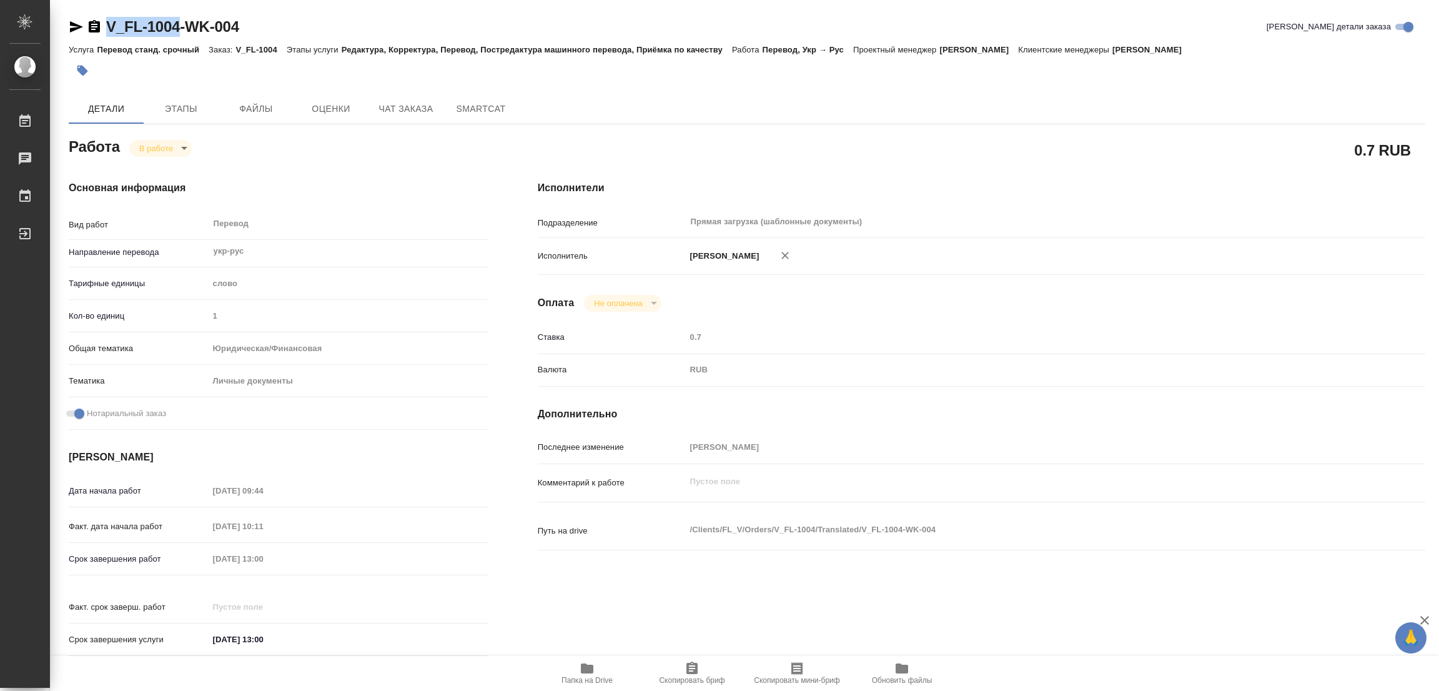
drag, startPoint x: 96, startPoint y: 7, endPoint x: 179, endPoint y: 23, distance: 84.0
click at [179, 23] on div "V_FL-1004-WK-004 [PERSON_NAME] детали заказа Услуга Перевод станд. срочный Зака…" at bounding box center [747, 531] width 1370 height 1063
type textarea "x"
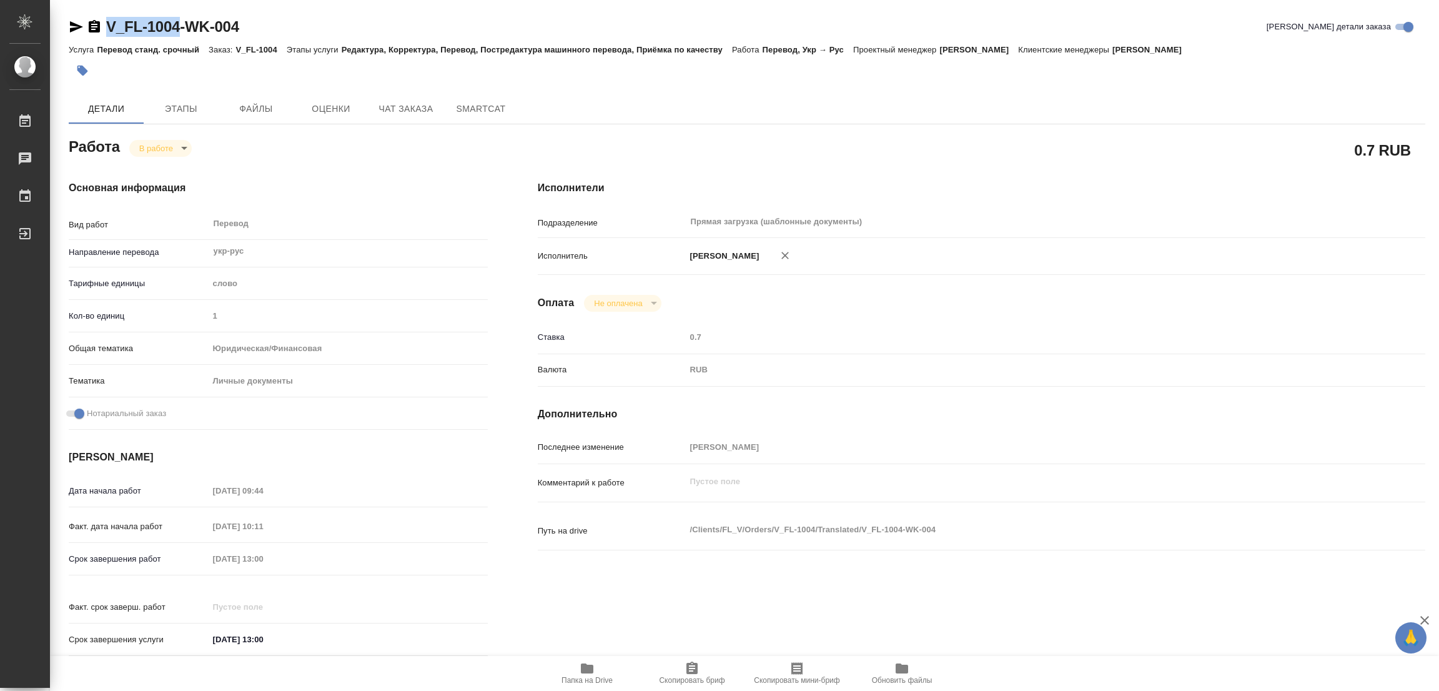
type textarea "x"
copy link "V_FL-1004"
drag, startPoint x: 703, startPoint y: 674, endPoint x: 632, endPoint y: 671, distance: 71.3
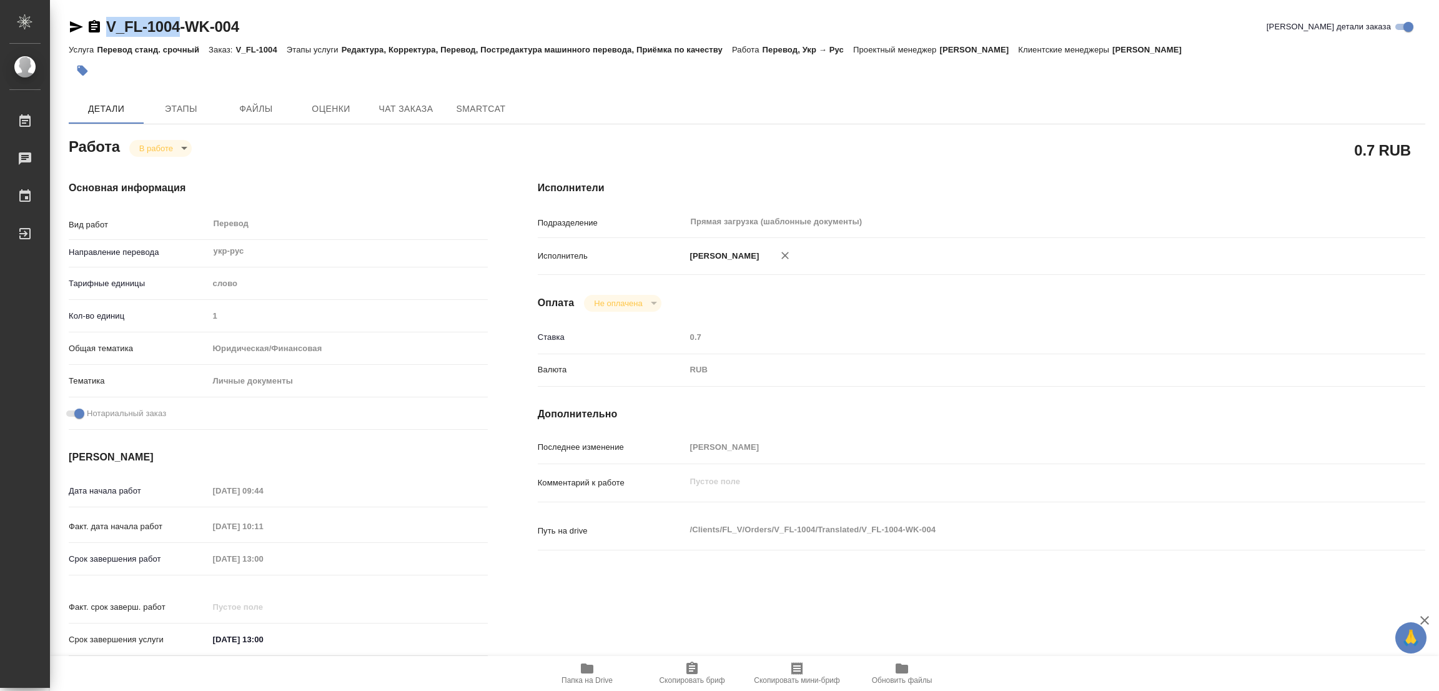
click at [702, 674] on span "Скопировать бриф" at bounding box center [692, 673] width 90 height 24
copy link "V_FL-1004"
click at [152, 550] on div "Срок завершения работ [DATE] 13:00" at bounding box center [278, 559] width 419 height 22
click at [424, 11] on div "V_FL-1004-WK-004 [PERSON_NAME] детали заказа Услуга Перевод станд. срочный Зака…" at bounding box center [747, 531] width 1370 height 1063
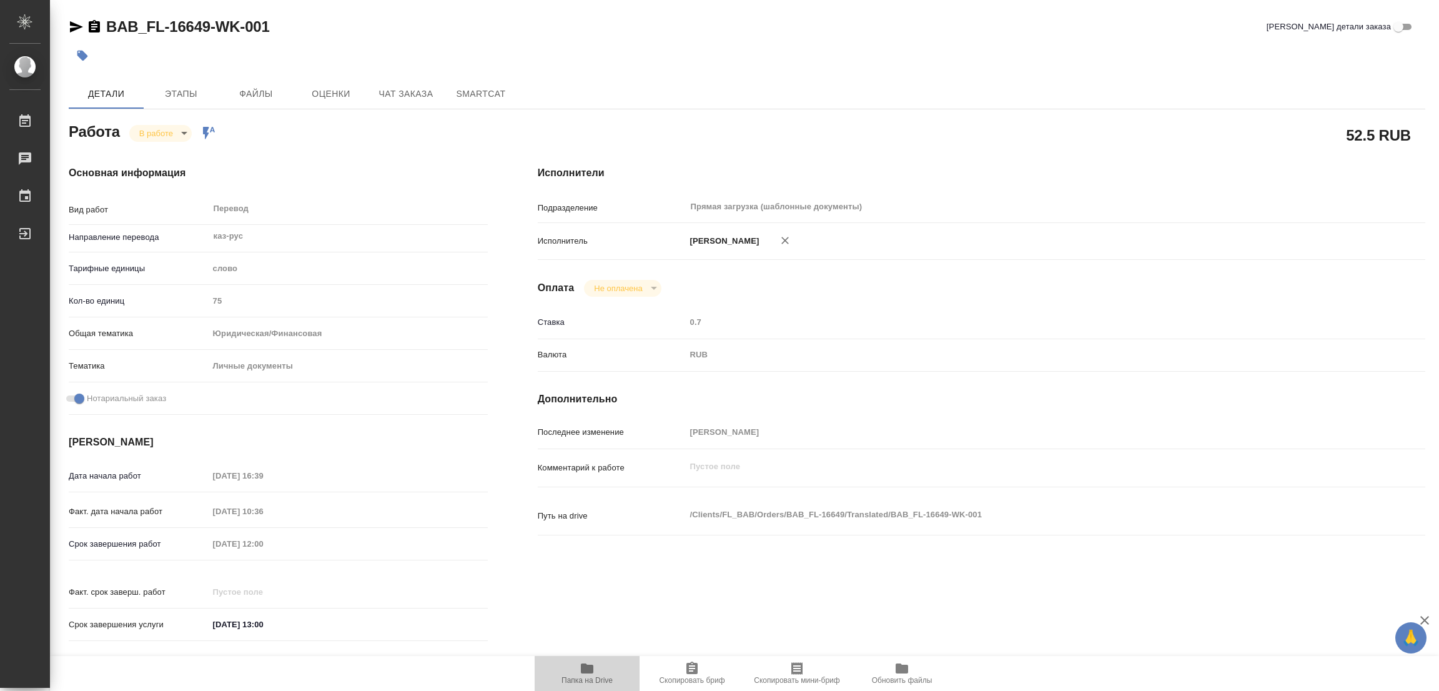
click at [580, 667] on icon "button" at bounding box center [587, 668] width 15 height 15
drag, startPoint x: 106, startPoint y: 4, endPoint x: 208, endPoint y: 34, distance: 106.3
click at [208, 34] on div "BAB_FL-16649-WK-001 Кратко детали заказа Детали Этапы Файлы Оценки Чат заказа S…" at bounding box center [747, 524] width 1370 height 1048
copy link "BAB_FL-16649"
drag, startPoint x: 676, startPoint y: 667, endPoint x: 613, endPoint y: 689, distance: 67.0
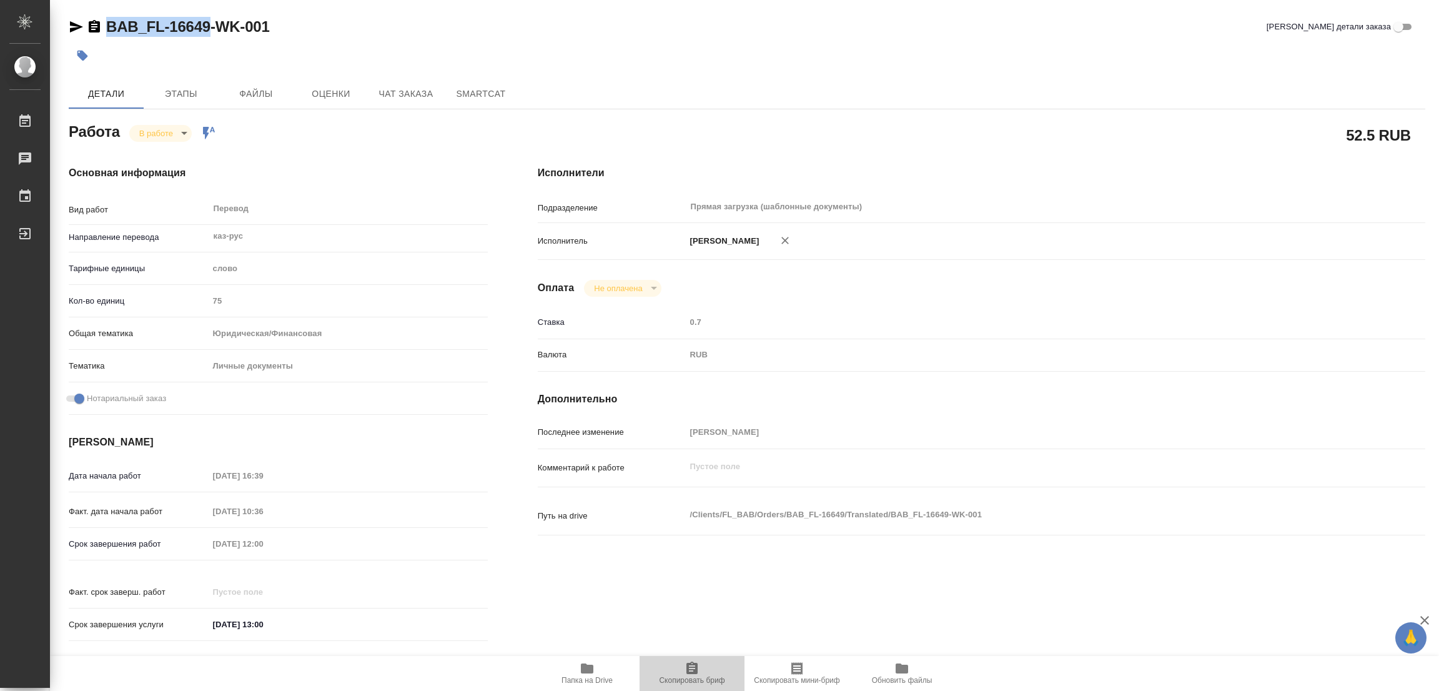
click at [676, 667] on span "Скопировать бриф" at bounding box center [692, 673] width 90 height 24
copy link "BAB_FL-16649"
click at [188, 544] on div "Срок завершения работ 09.10.2025 12:00" at bounding box center [278, 544] width 419 height 22
click at [823, 36] on div "BAB_FL-16649-WK-001 Кратко детали заказа" at bounding box center [747, 27] width 1357 height 20
type textarea "x"
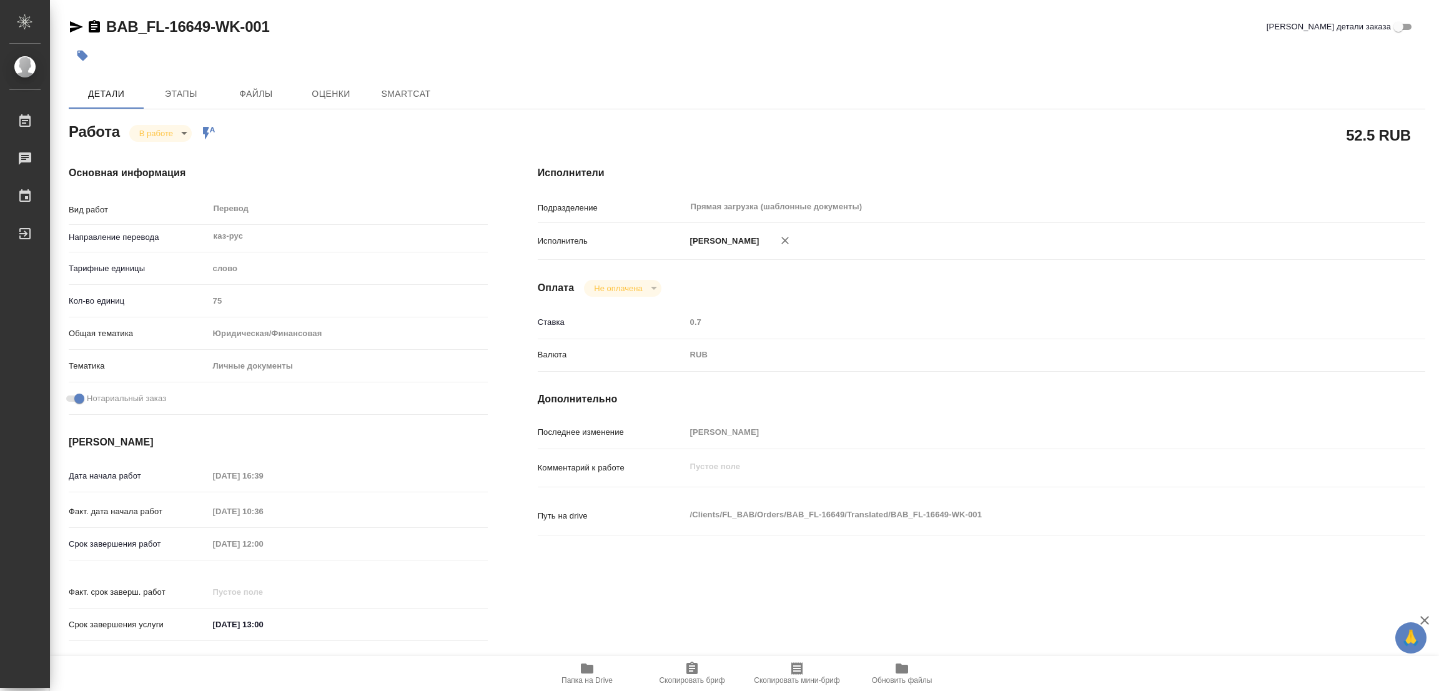
type textarea "x"
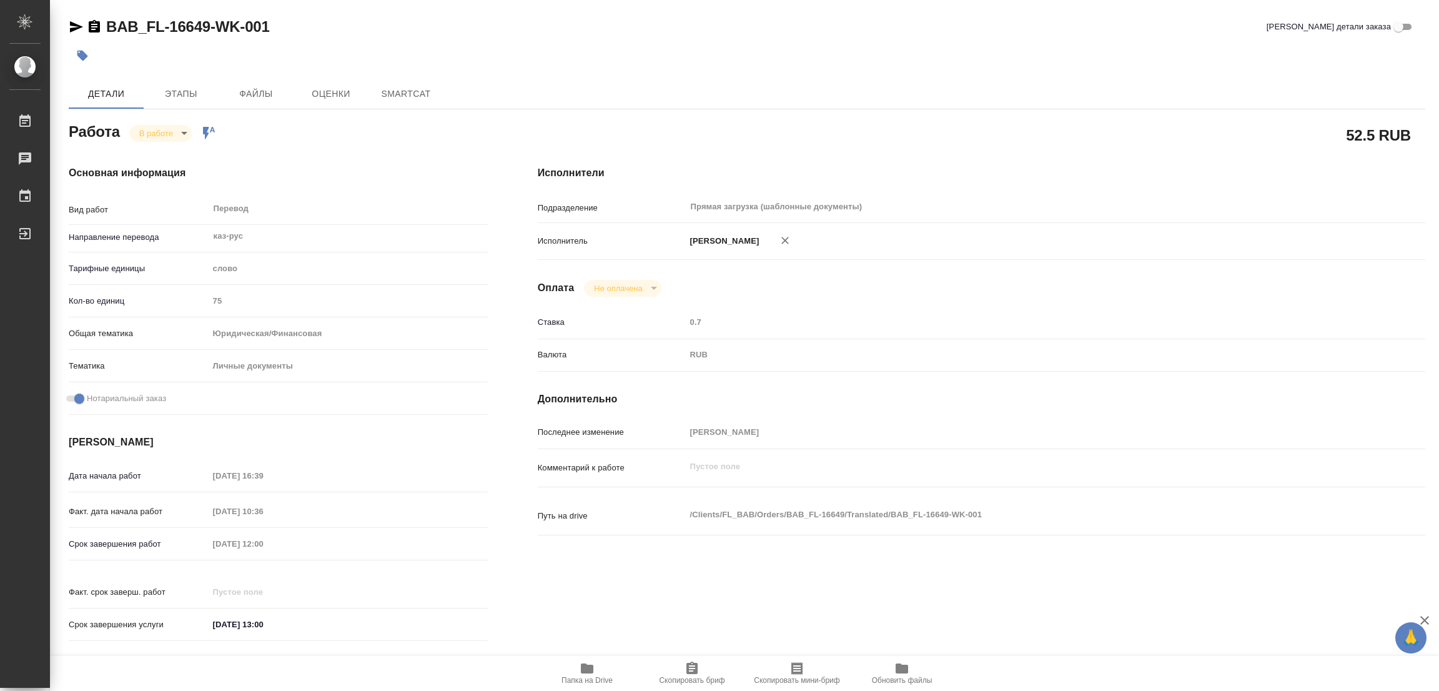
type textarea "x"
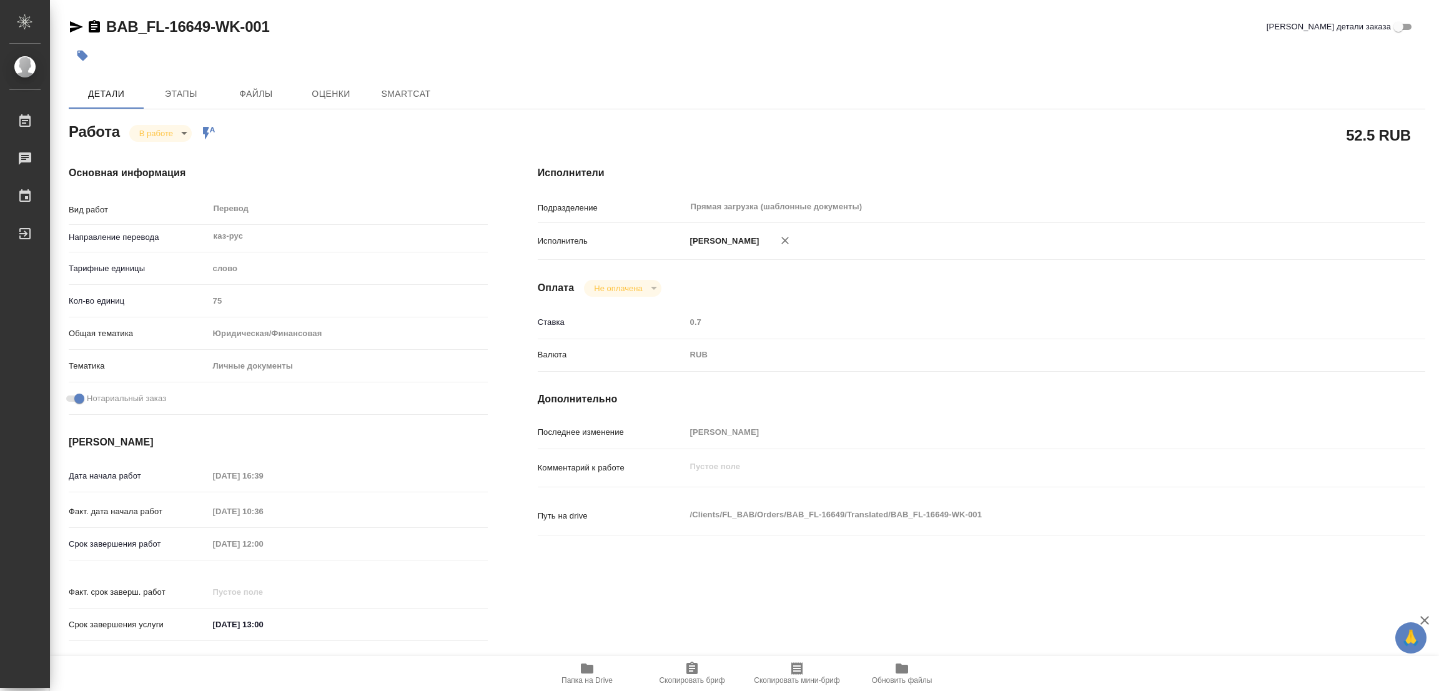
type textarea "x"
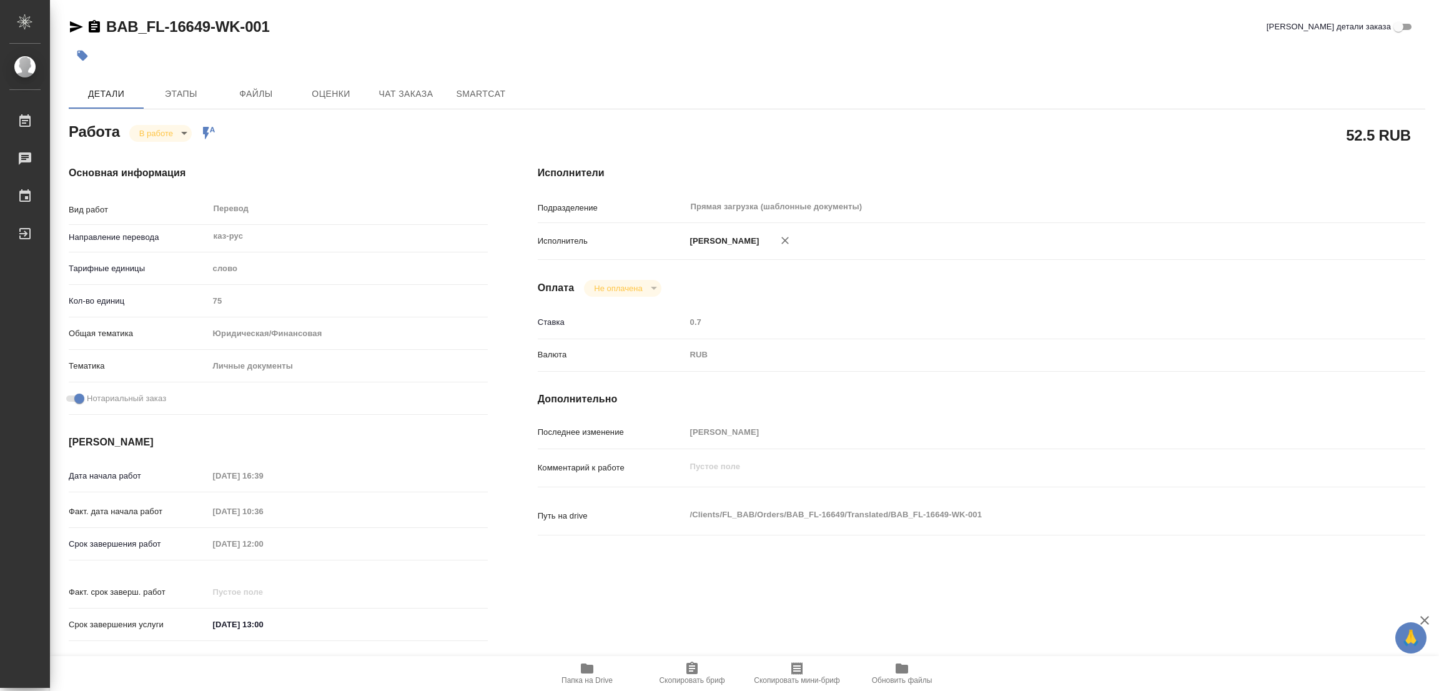
type textarea "x"
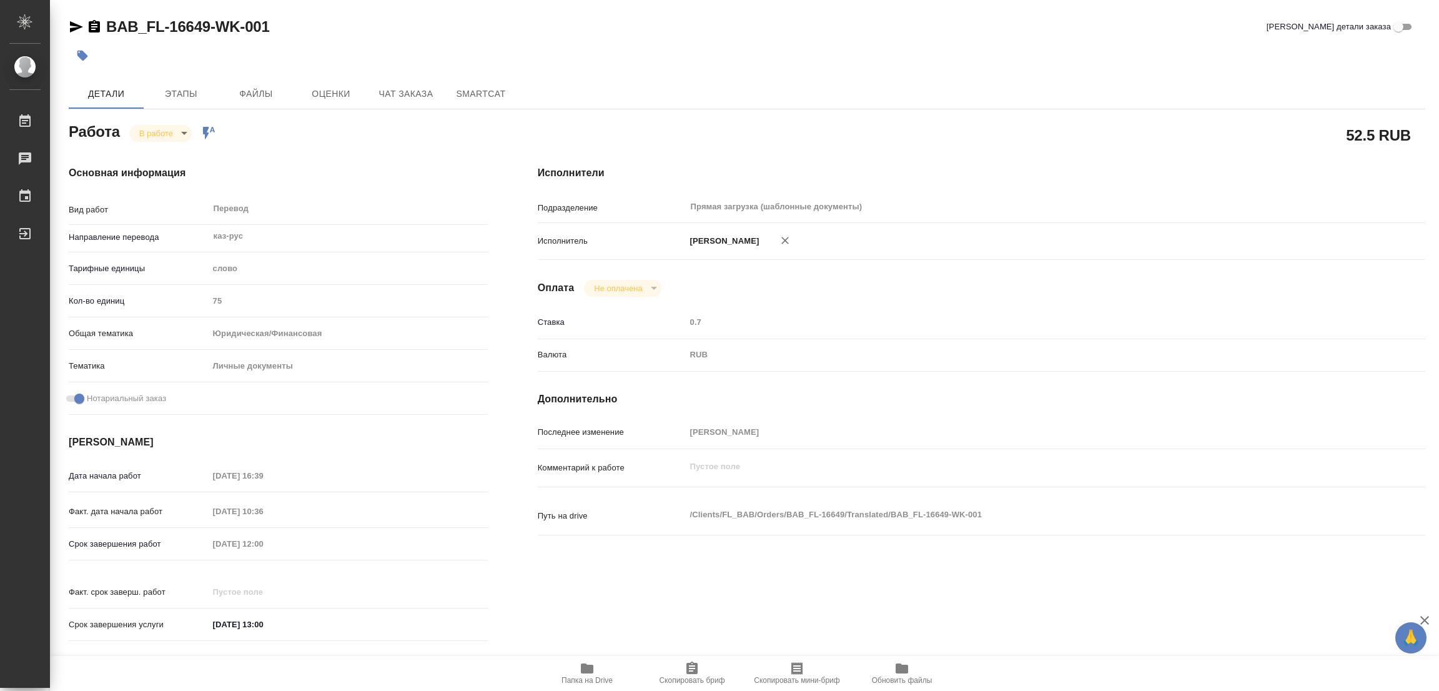
type textarea "x"
click at [578, 662] on span "Папка на Drive" at bounding box center [587, 673] width 90 height 24
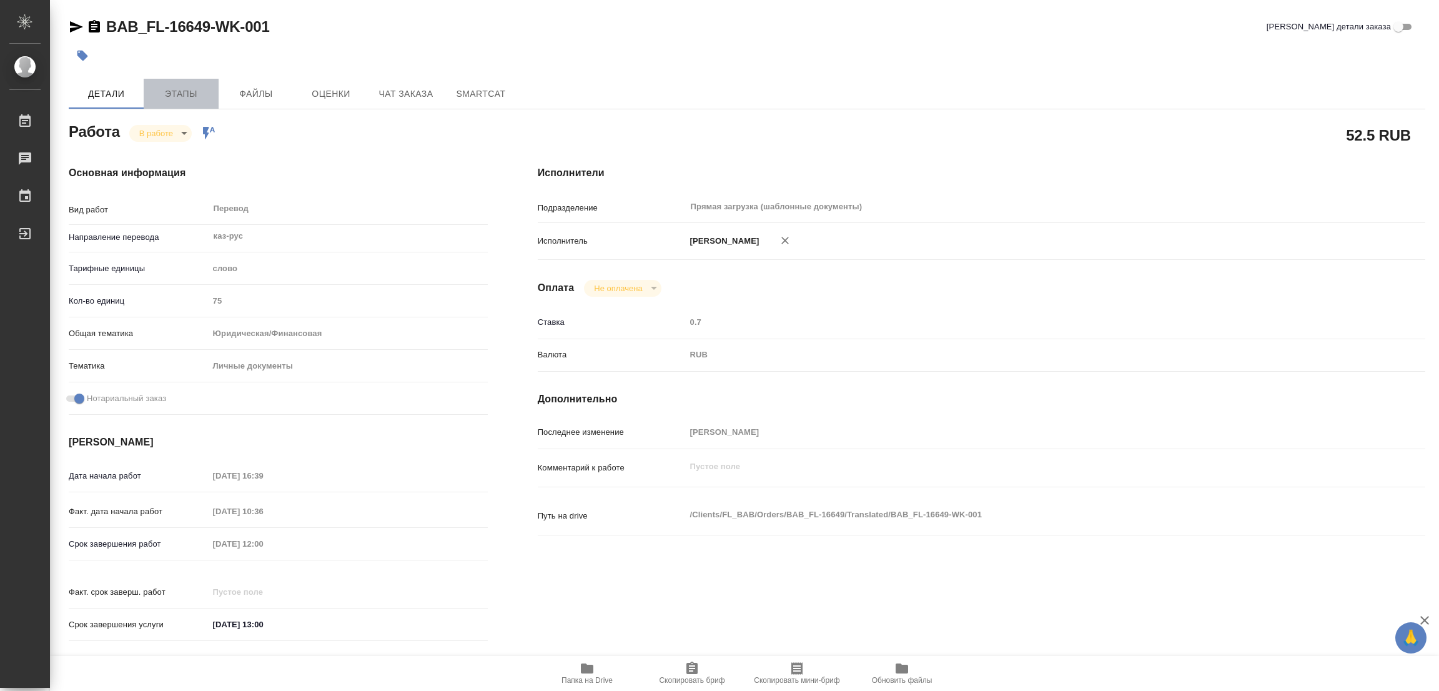
click at [178, 101] on span "Этапы" at bounding box center [181, 94] width 60 height 16
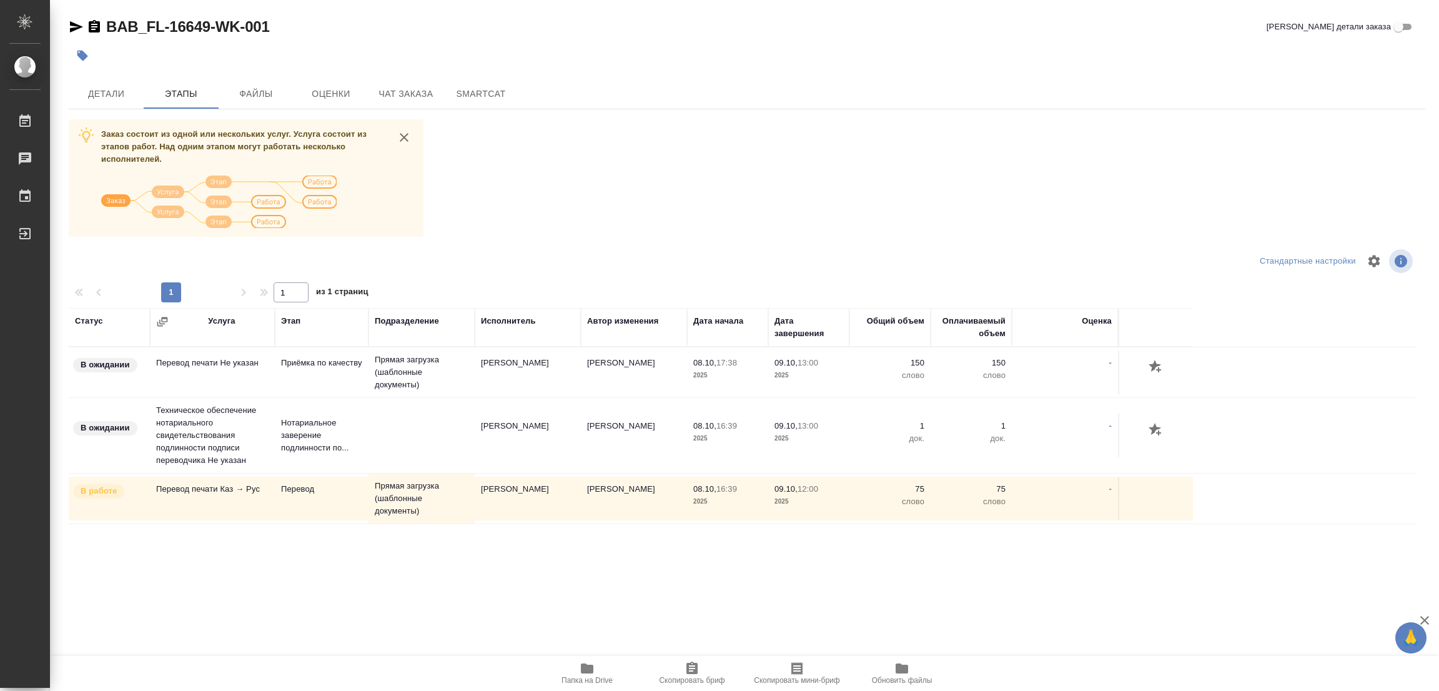
click at [605, 191] on div "Заказ состоит из одной или нескольких услуг. Услуга состоит из этапов работ. На…" at bounding box center [747, 354] width 1357 height 470
click at [106, 89] on span "Детали" at bounding box center [106, 94] width 60 height 16
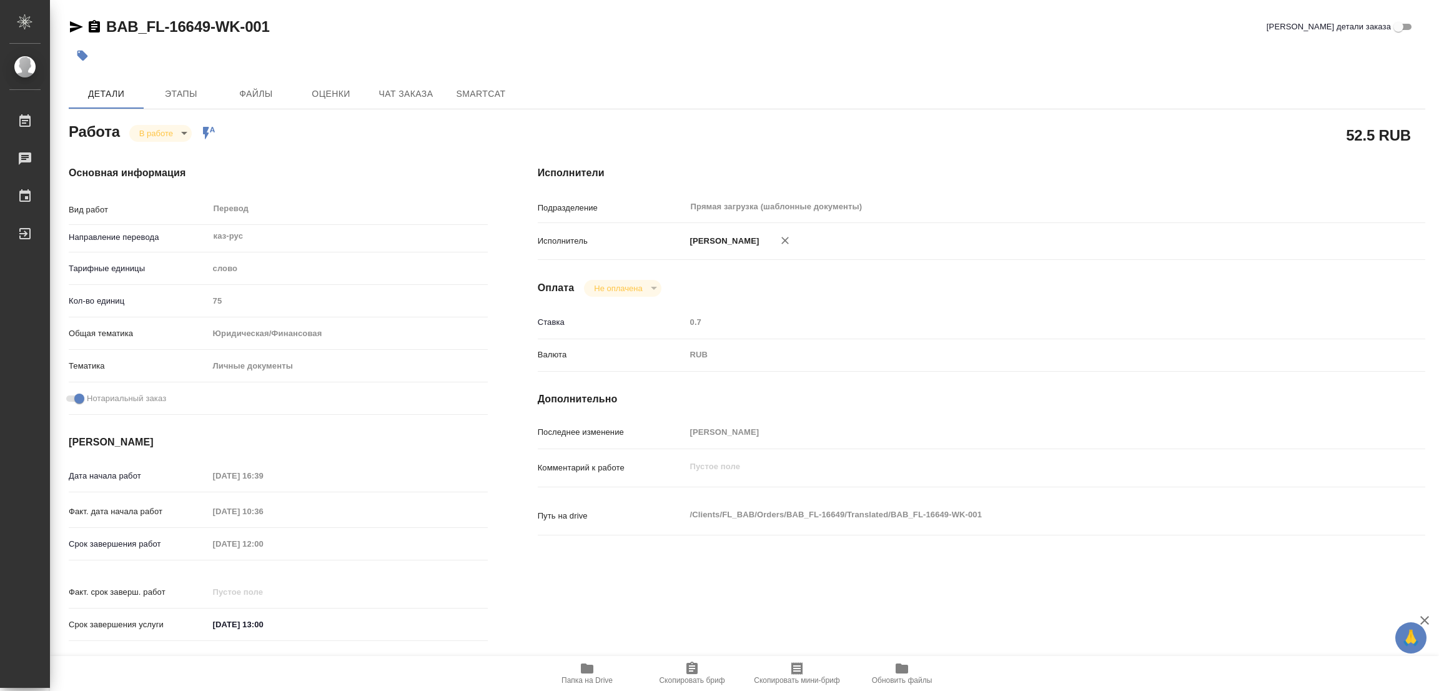
type textarea "x"
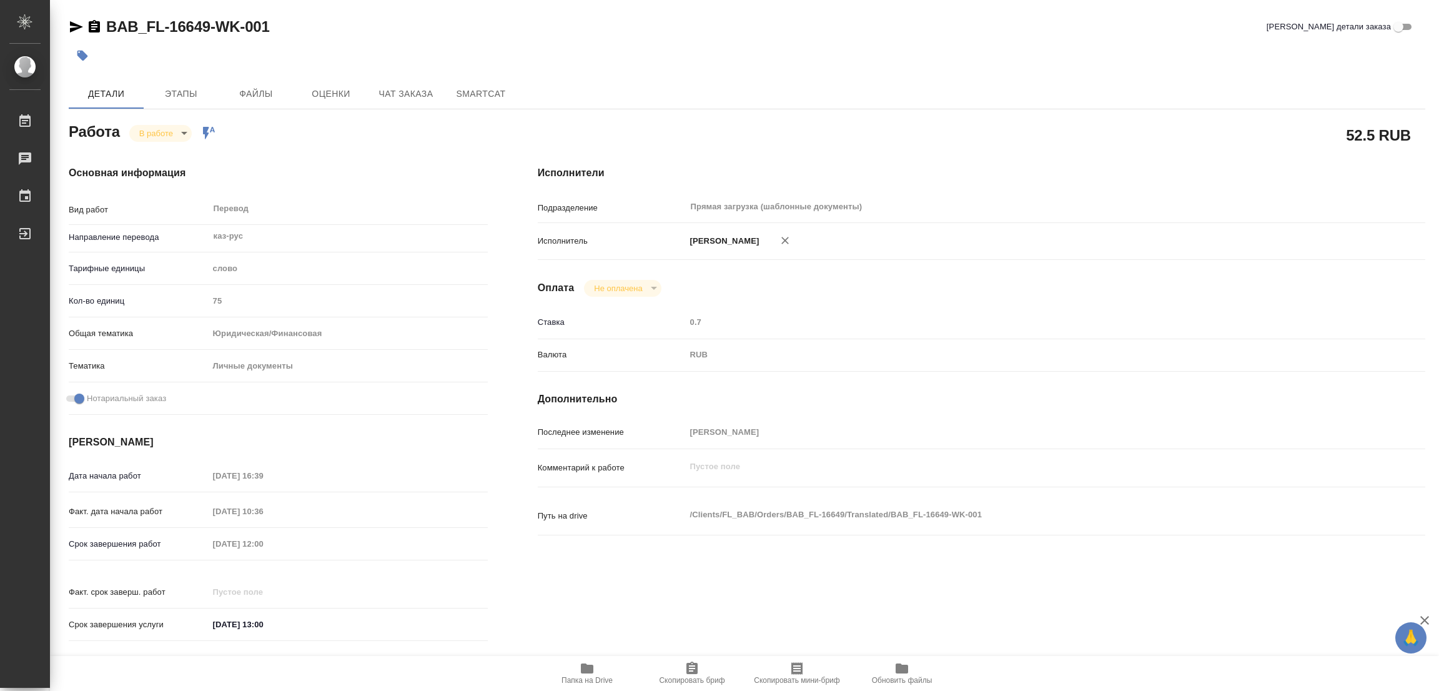
type textarea "x"
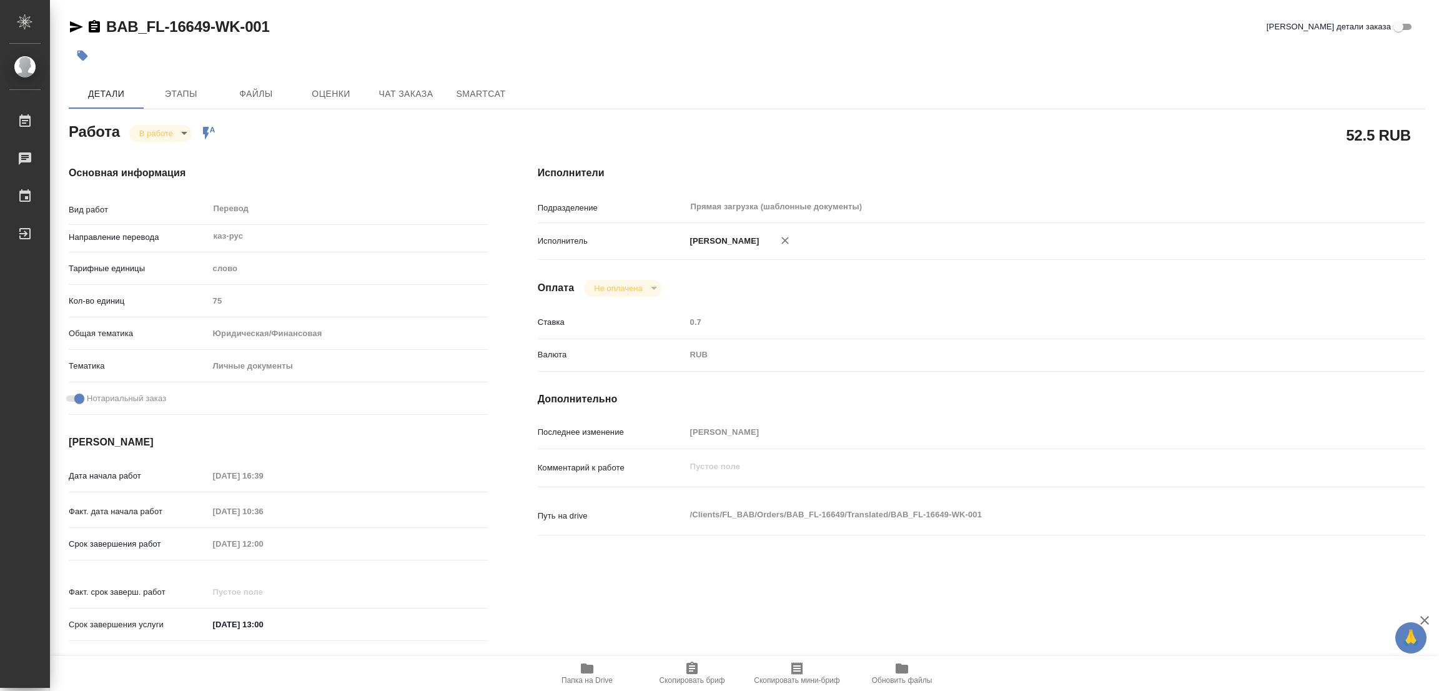
type textarea "x"
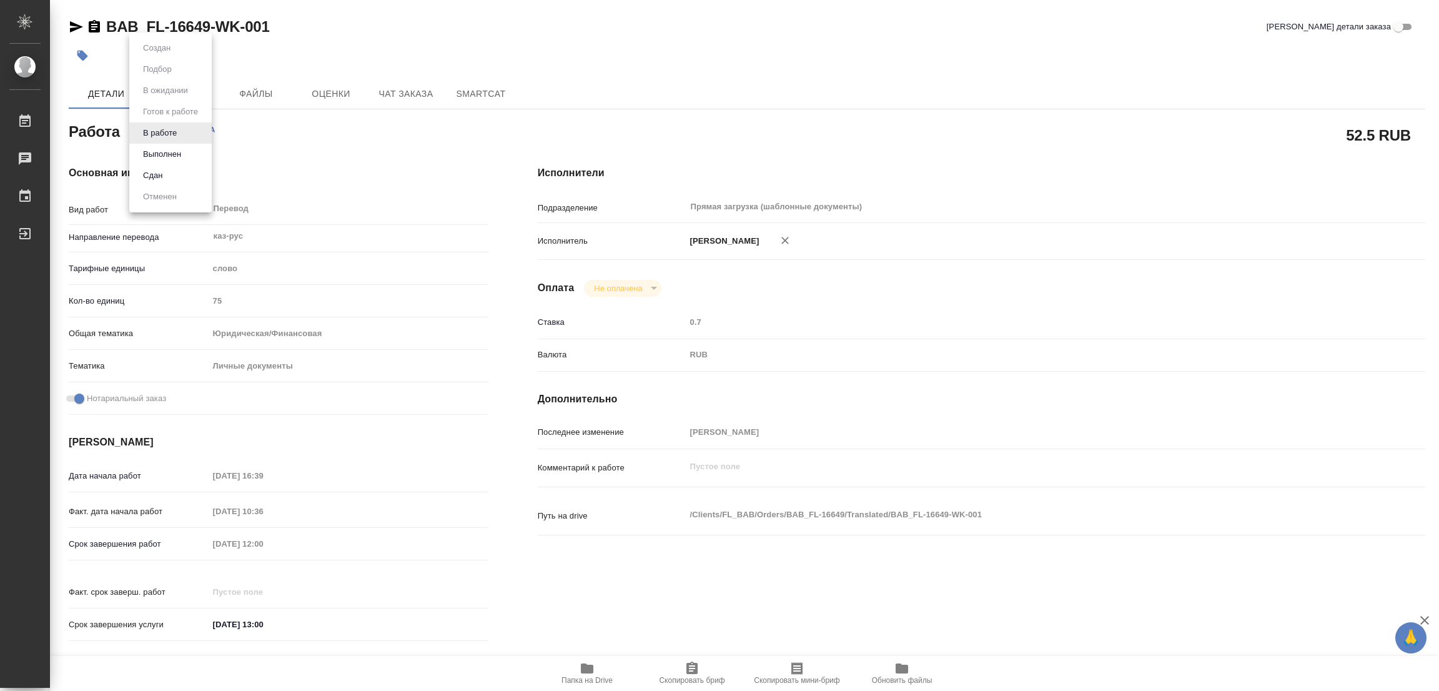
click at [178, 132] on body "🙏 .cls-1 fill:#fff; AWATERA [PERSON_NAME] Работы 0 Чаты График Выйти BAB_FL-166…" at bounding box center [719, 345] width 1439 height 691
click at [157, 151] on button "Выполнен" at bounding box center [162, 154] width 46 height 14
click at [85, 48] on button "button" at bounding box center [82, 55] width 27 height 27
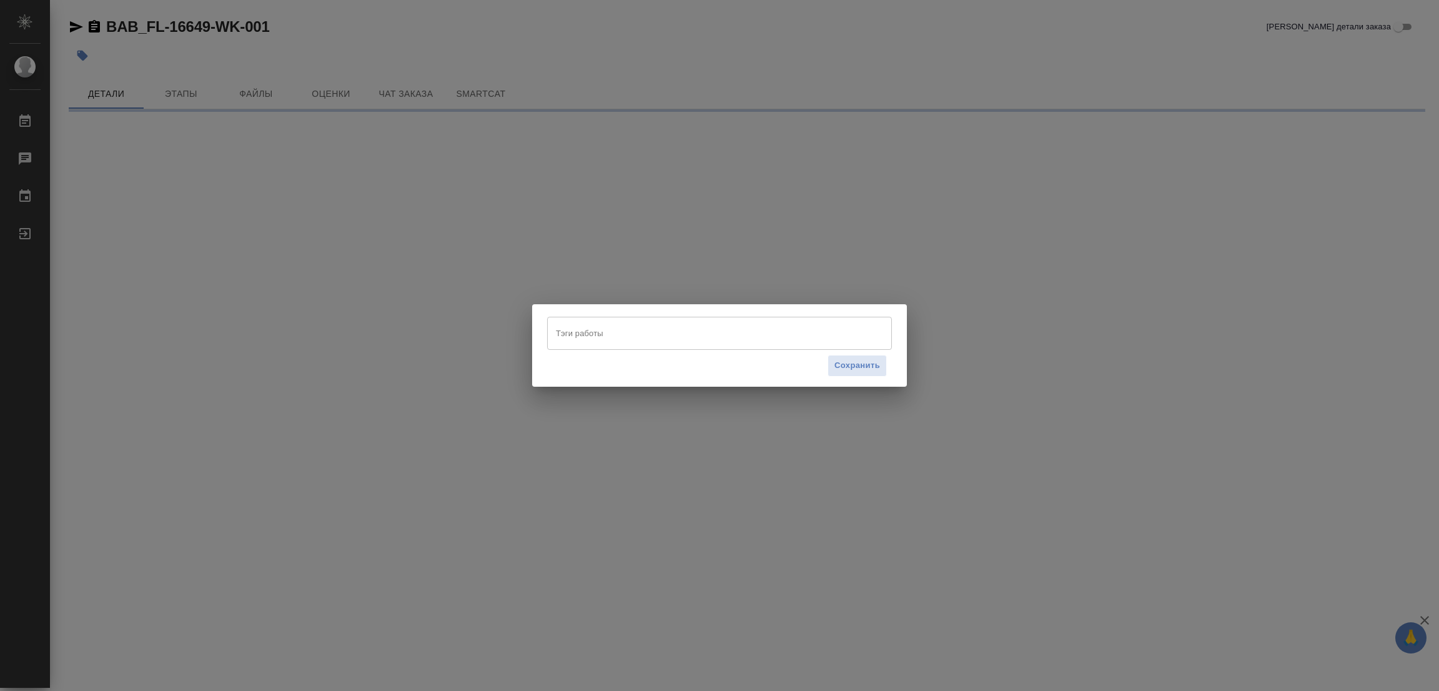
click at [560, 327] on input "Тэги работы" at bounding box center [708, 332] width 310 height 21
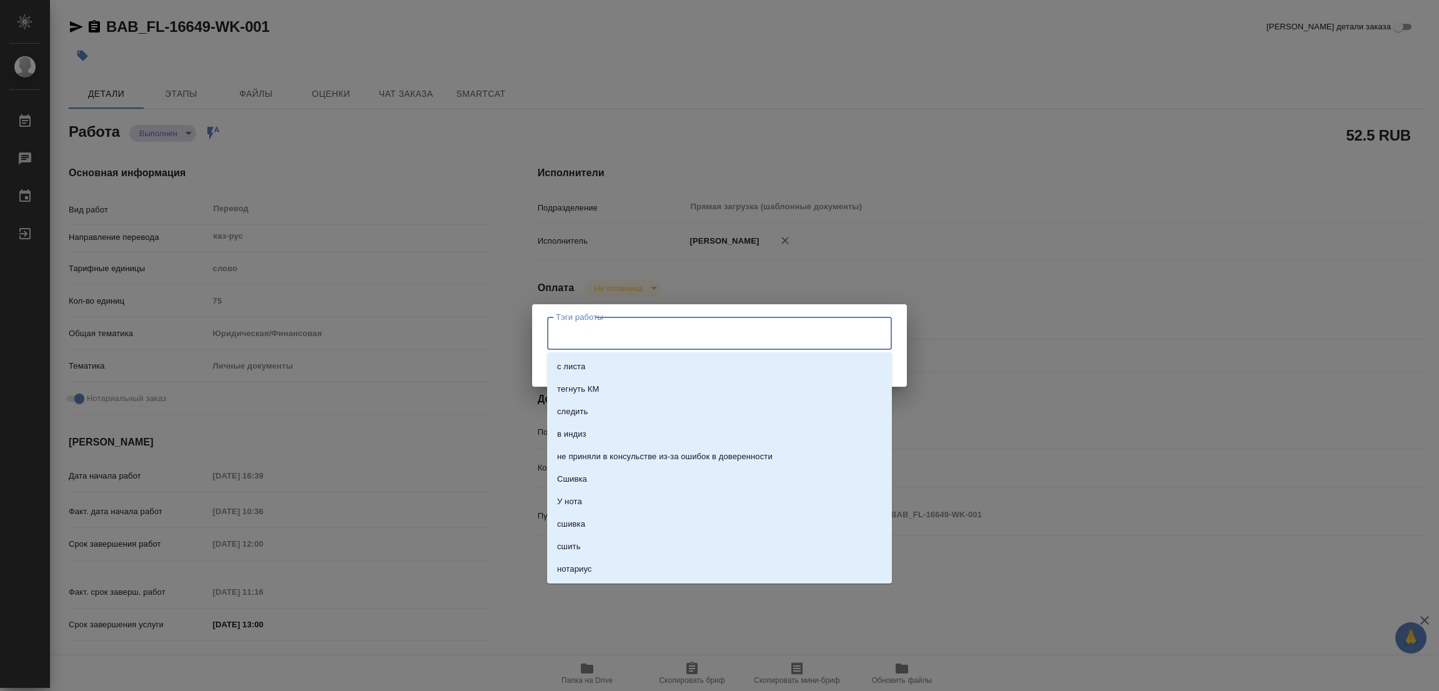
type textarea "x"
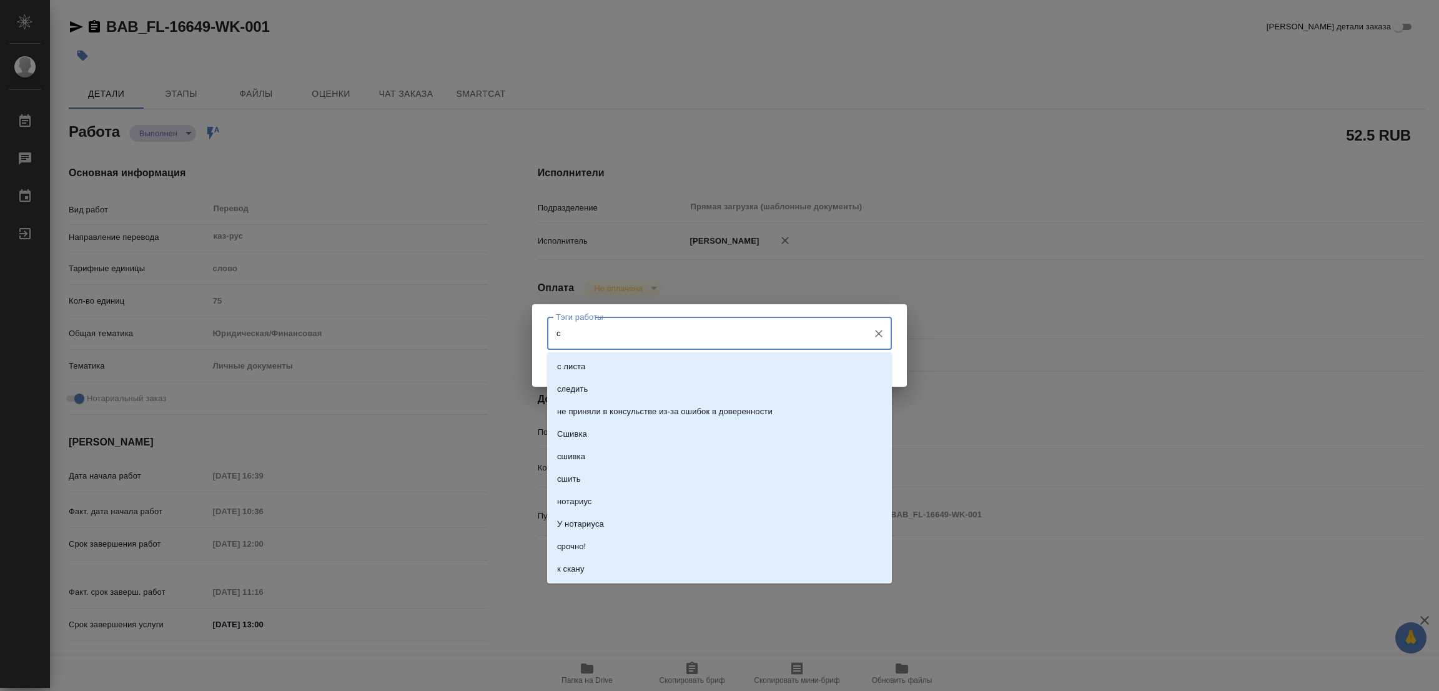
type input "с"
type textarea "x"
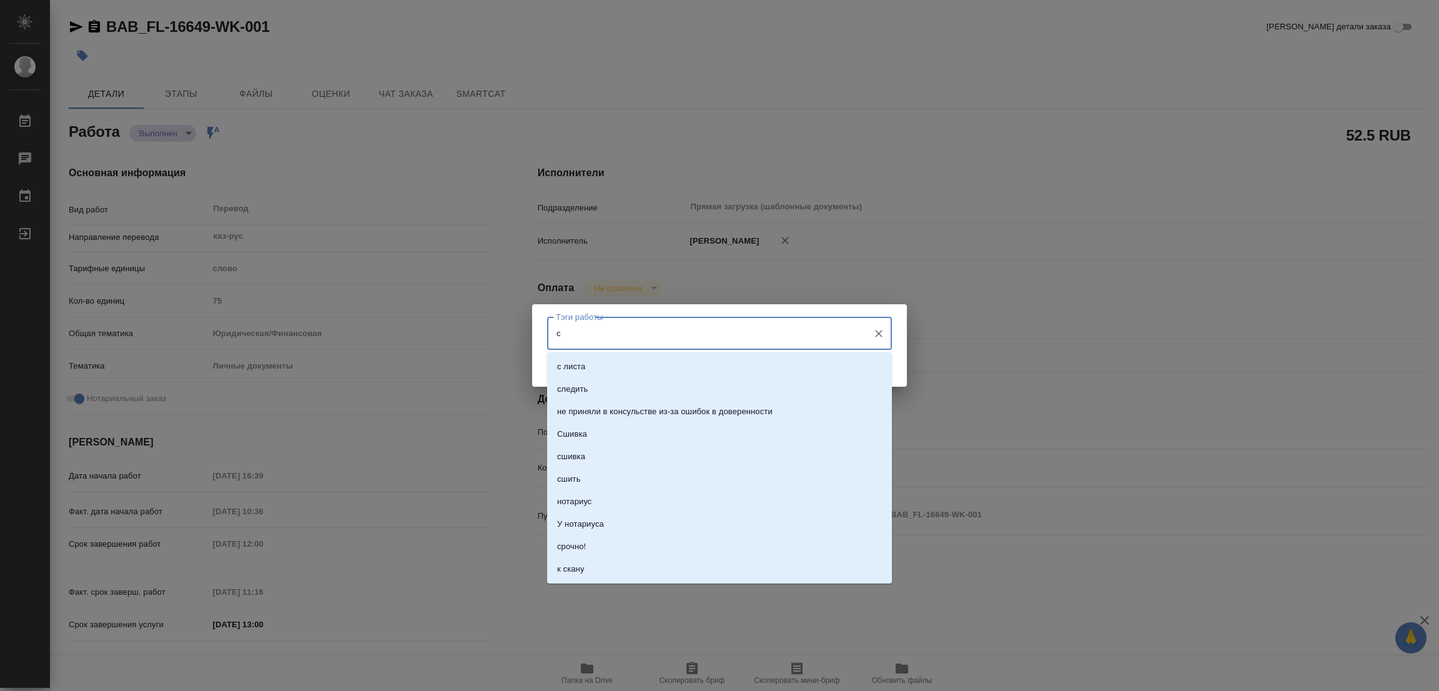
type textarea "x"
type input "стат"
type textarea "x"
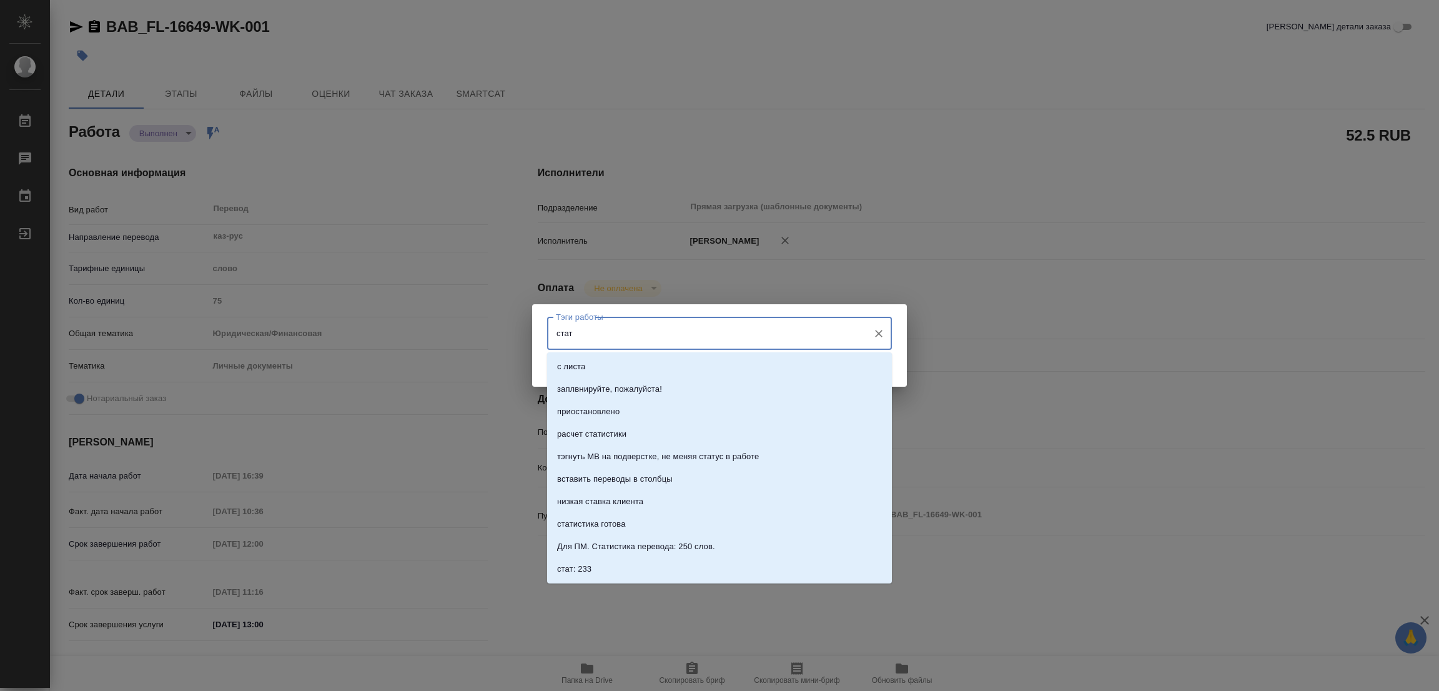
type textarea "x"
type input "стат: 75"
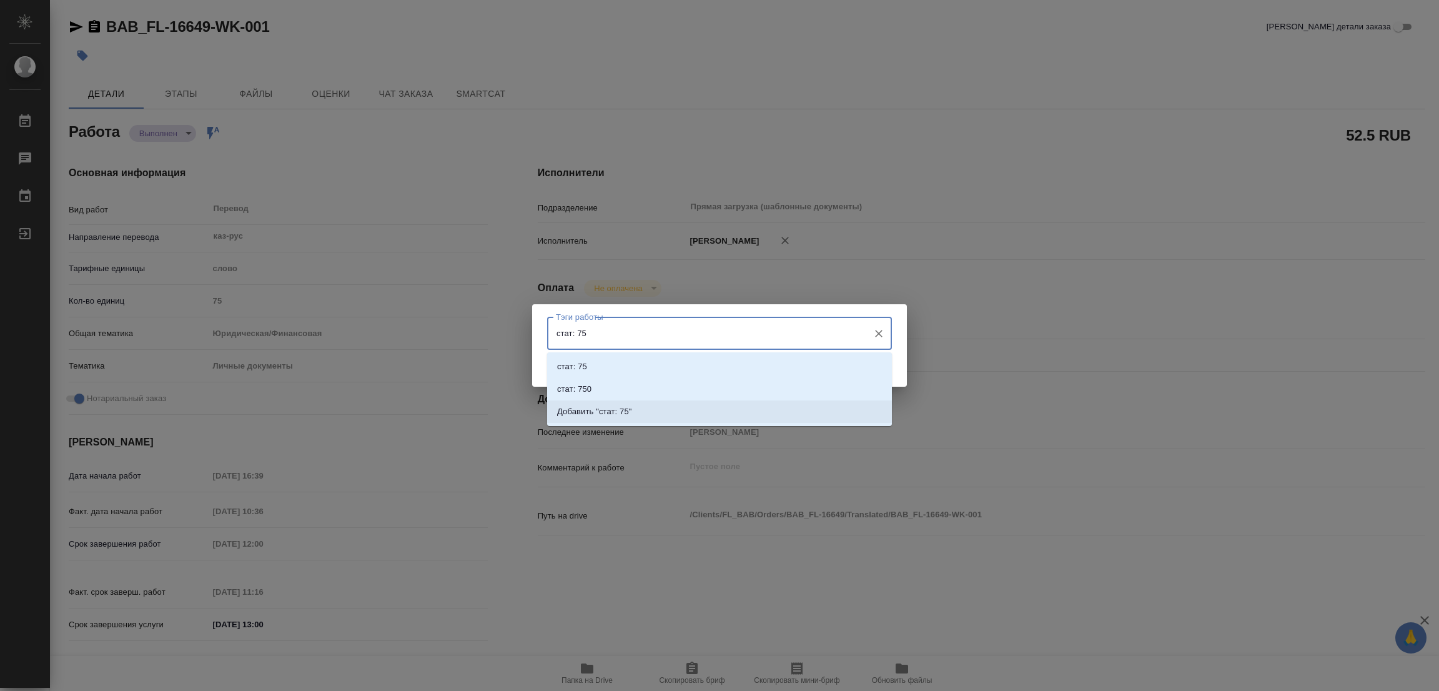
click at [615, 409] on p "Добавить "стат: 75"" at bounding box center [594, 411] width 75 height 12
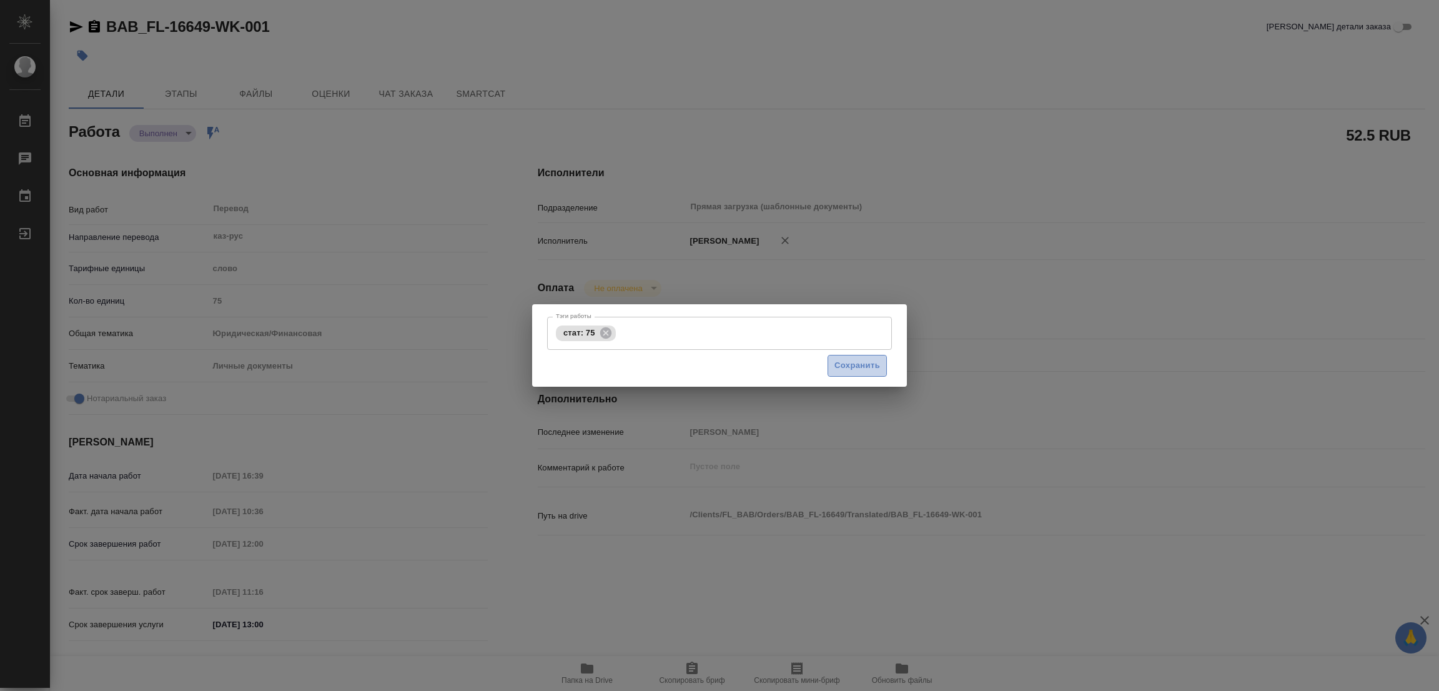
click at [841, 360] on span "Сохранить" at bounding box center [858, 366] width 46 height 14
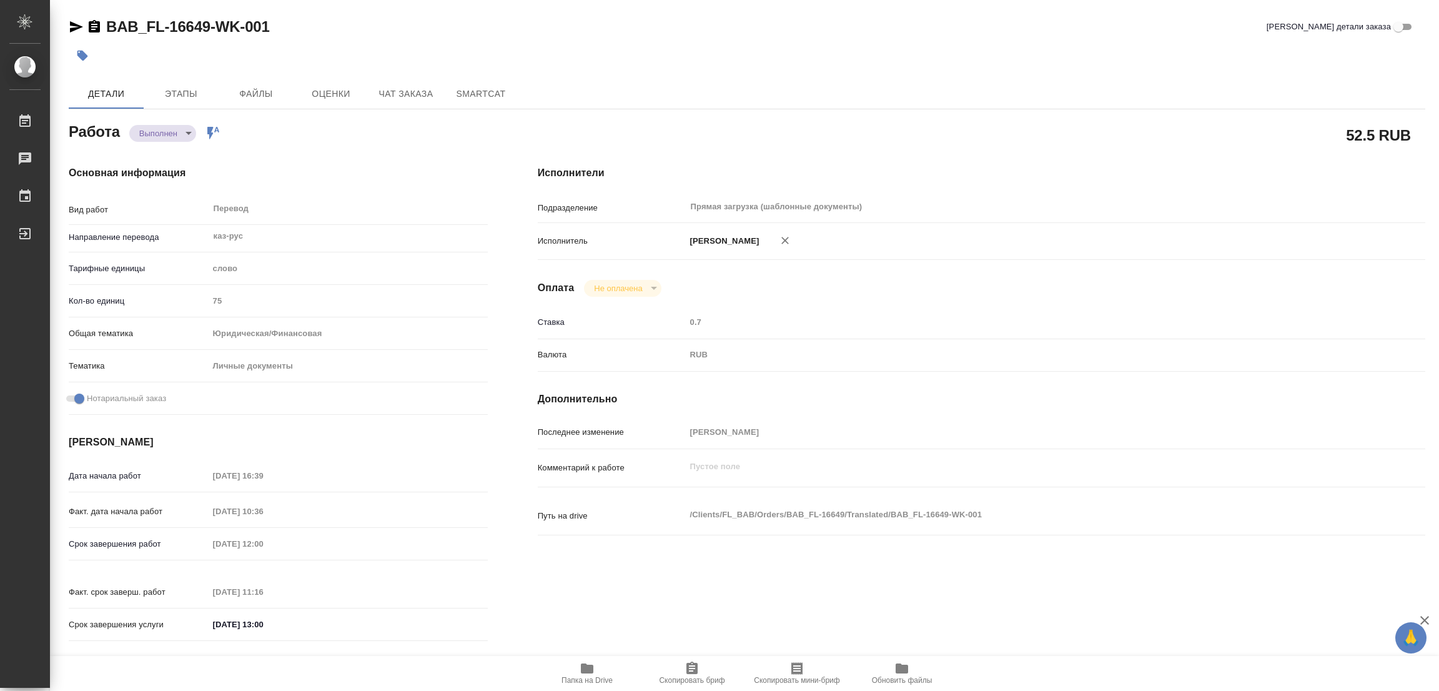
type input "completed"
type textarea "Перевод"
type textarea "x"
type input "каз-рус"
type input "5a8b1489cc6b4906c91bfd90"
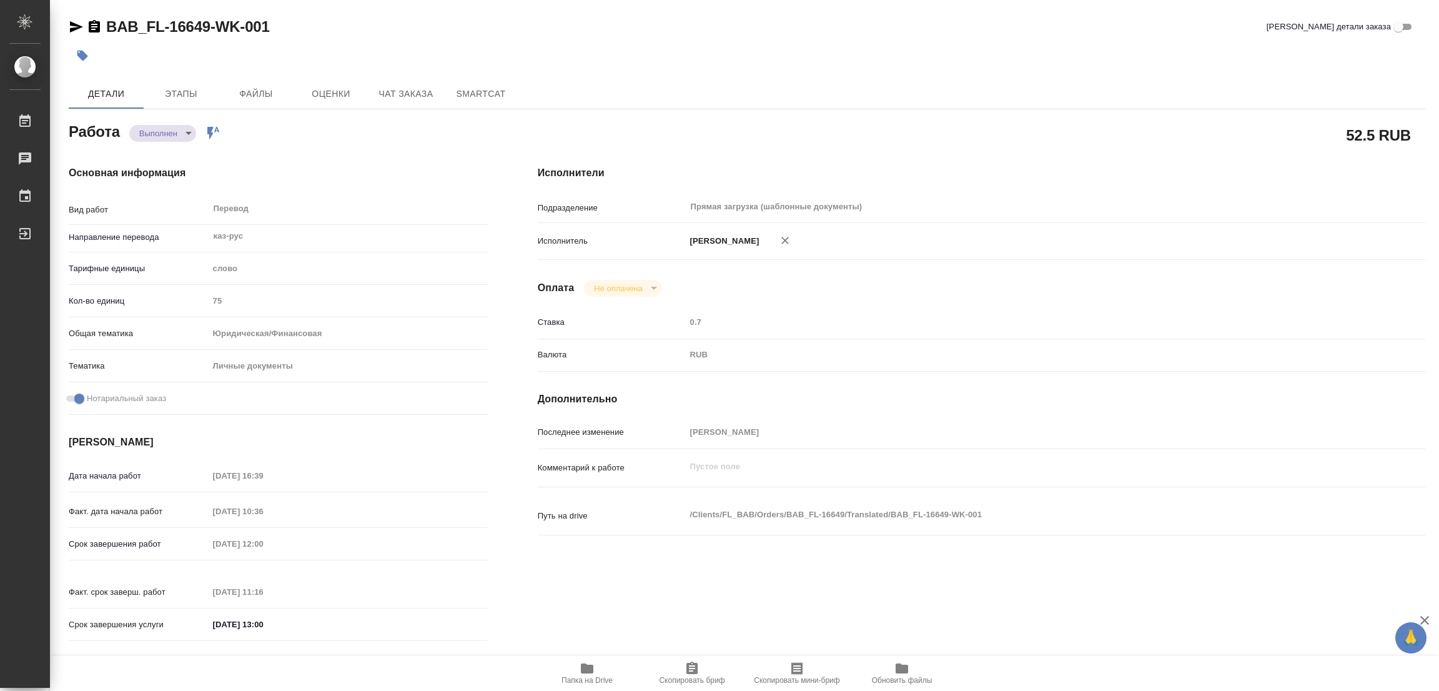
type input "75"
type input "yr-fn"
type input "5a8b8b956a9677013d343cfe"
checkbox input "true"
type input "[DATE] 16:39"
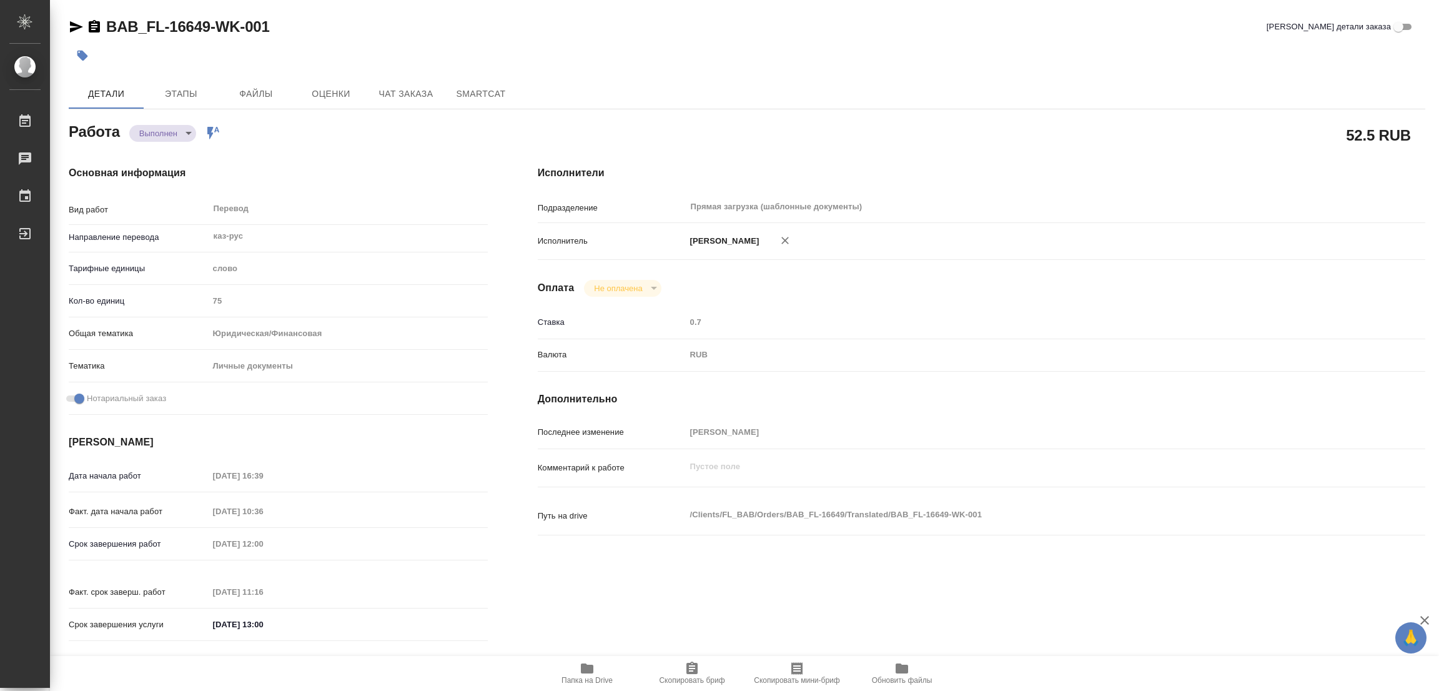
type input "[DATE] 10:36"
type input "[DATE] 12:00"
type input "[DATE] 11:16"
type input "[DATE] 13:00"
type input "Прямая загрузка (шаблонные документы)"
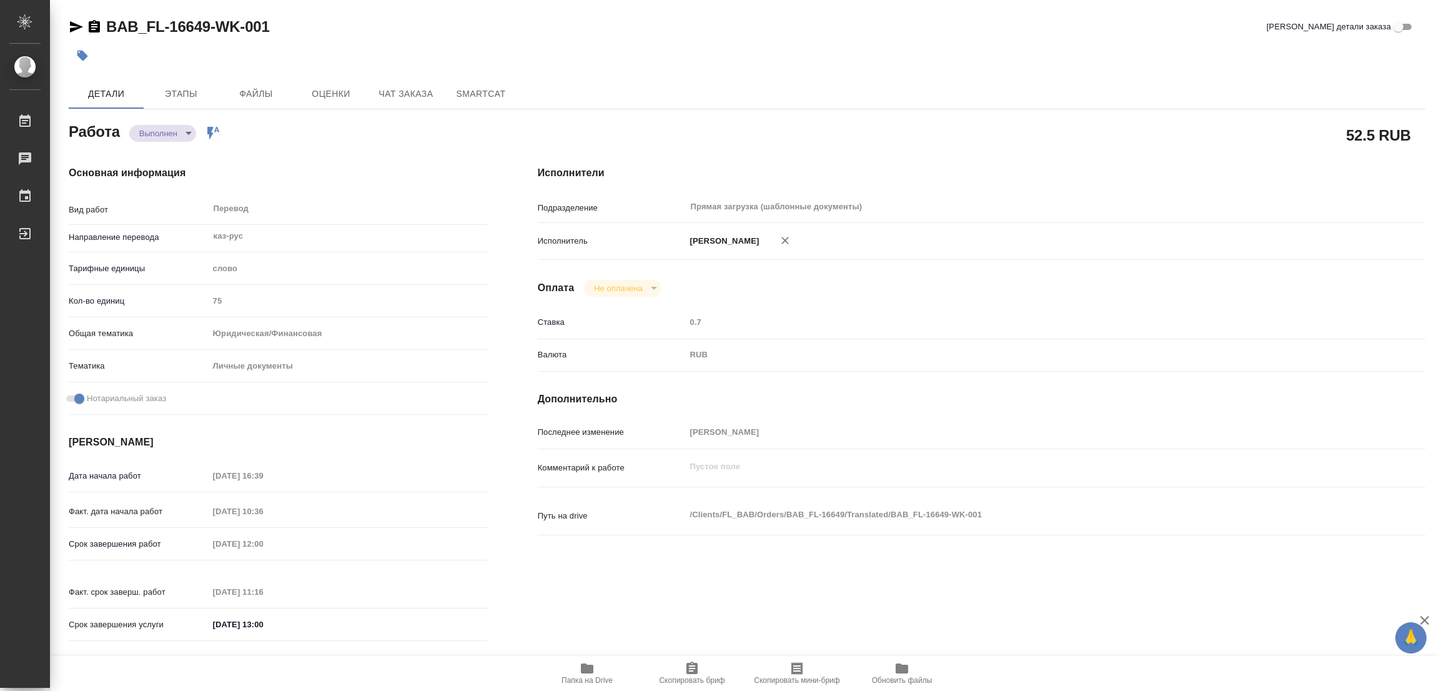
type input "notPayed"
type input "0.7"
type input "RUB"
type input "[PERSON_NAME]"
type textarea "x"
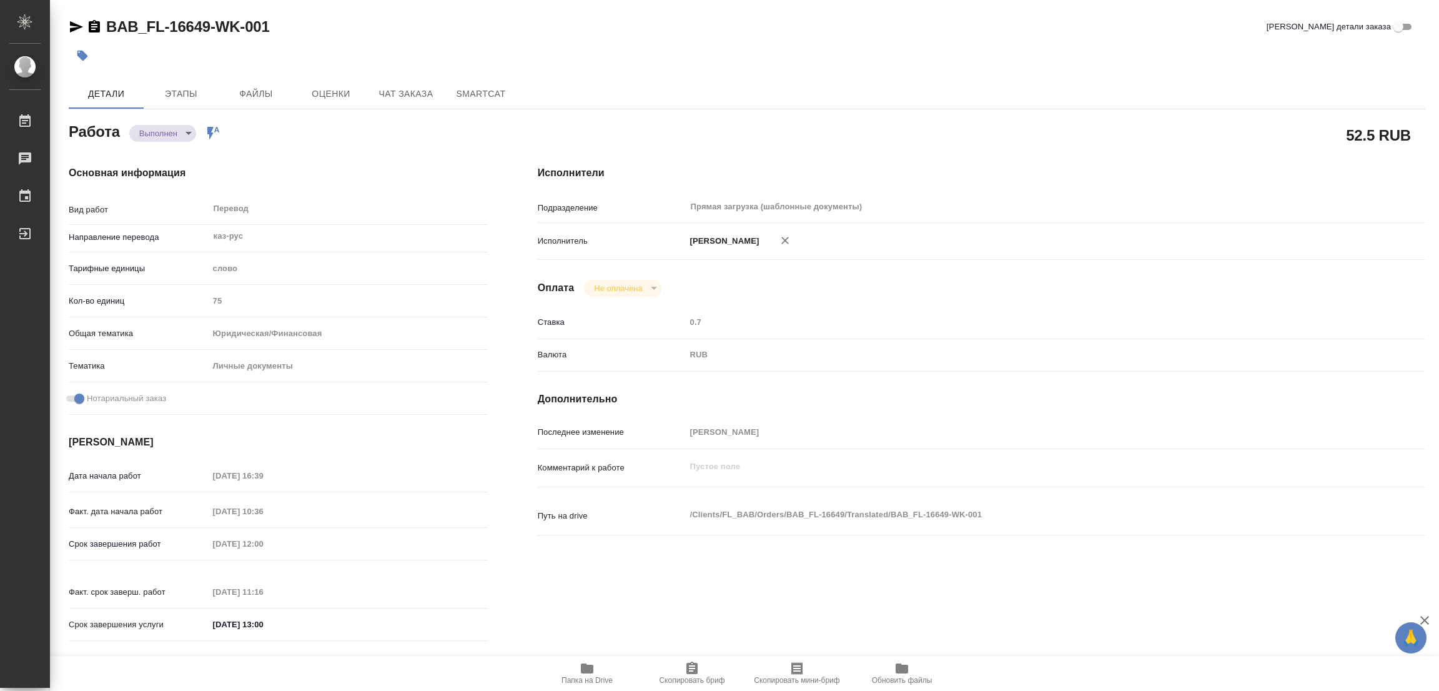
type textarea "/Clients/FL_BAB/Orders/BAB_FL-16649/Translated/BAB_FL-16649-WK-001"
type textarea "x"
type input "BAB_FL-16649"
type input "Перевод печати"
type input "Перевод, Приёмка по качеству"
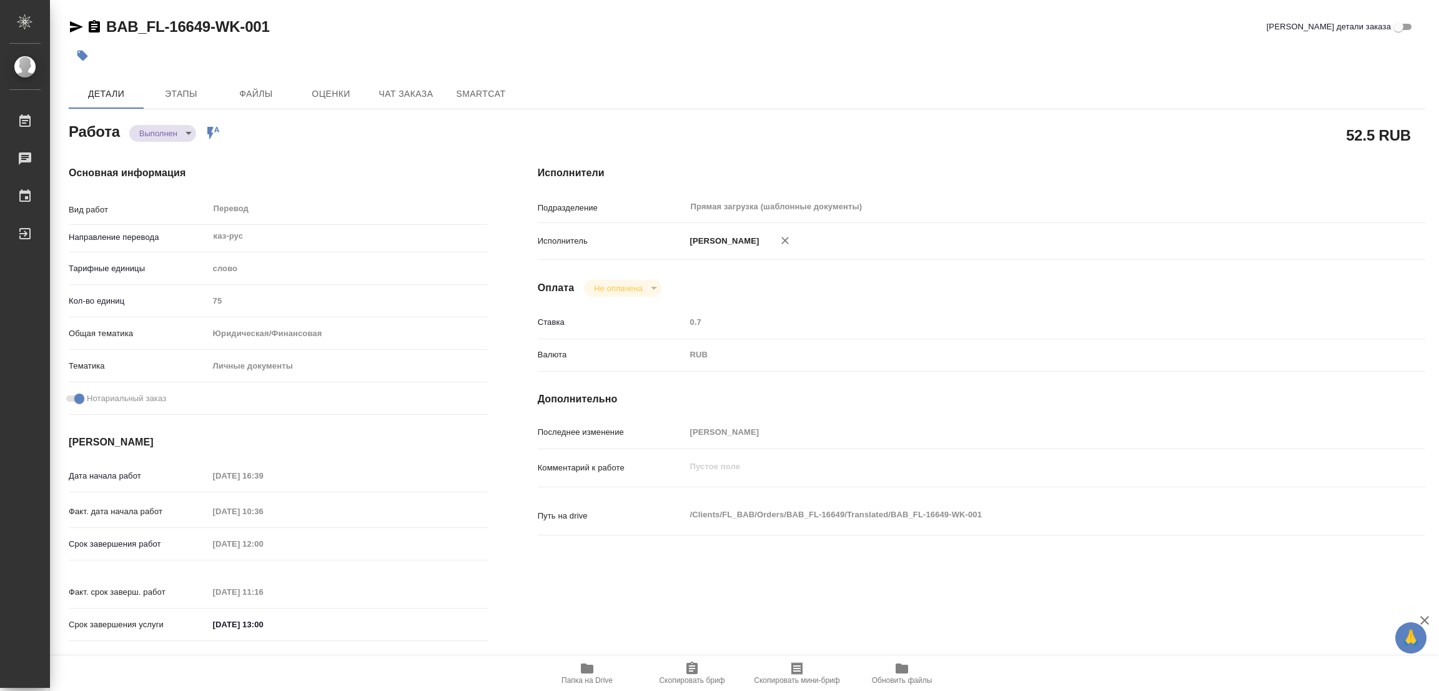
type input "[PERSON_NAME]"
type input "/Clients/FL_BAB/Orders/BAB_FL-16649"
type textarea "x"
type textarea "редакт старого перевода (наш) [PERSON_NAME]"
type textarea "x"
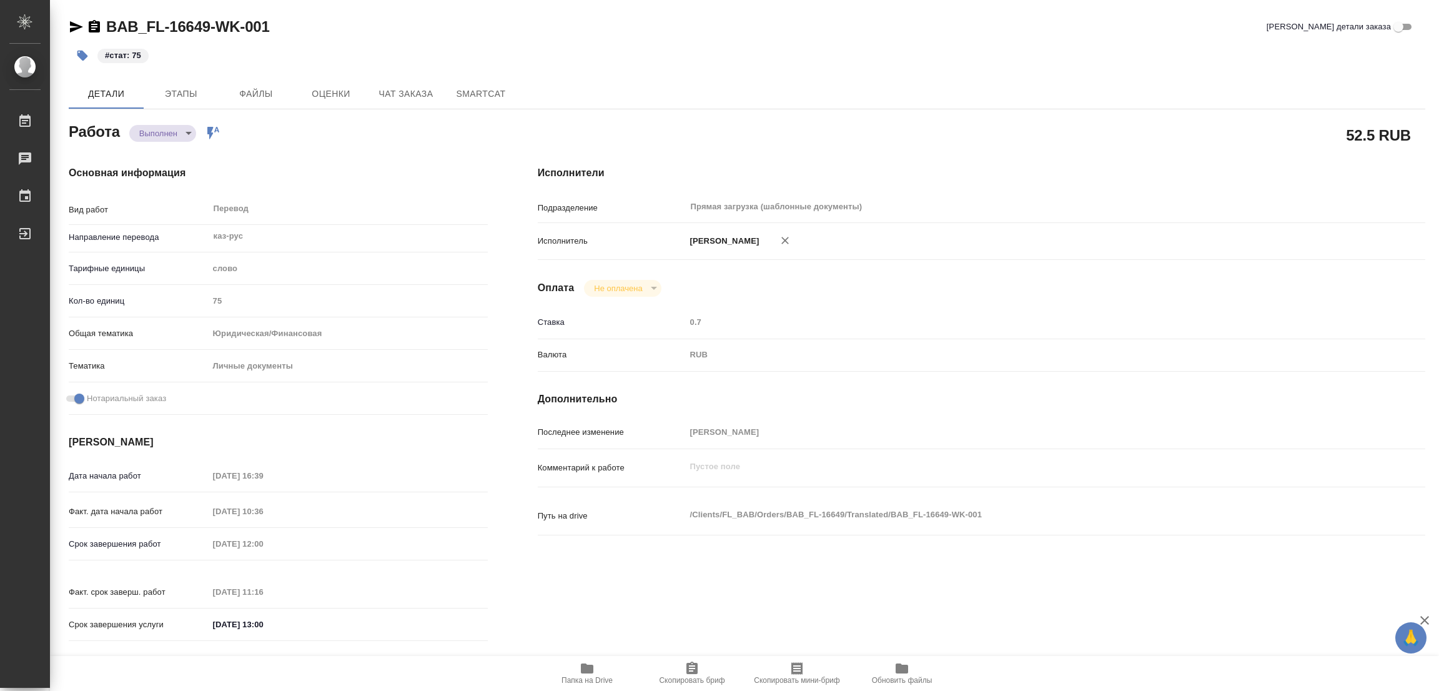
type textarea "x"
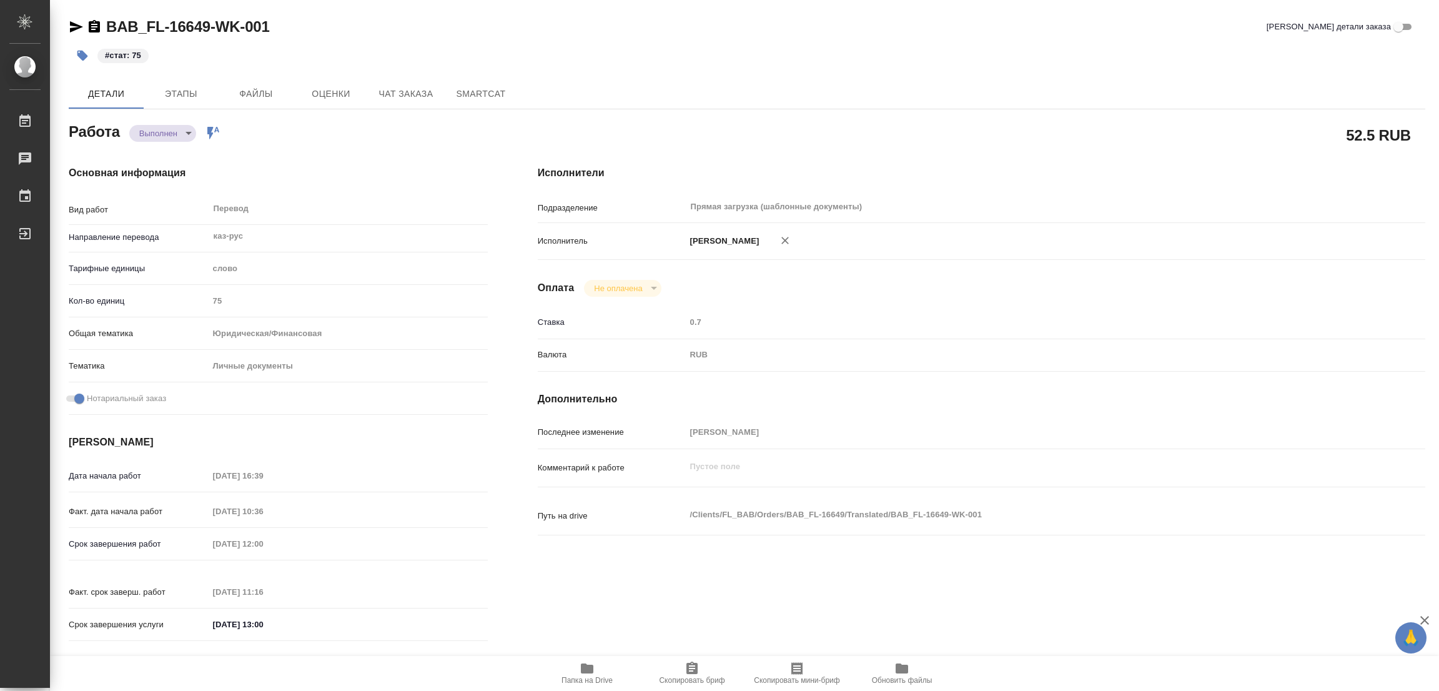
type textarea "x"
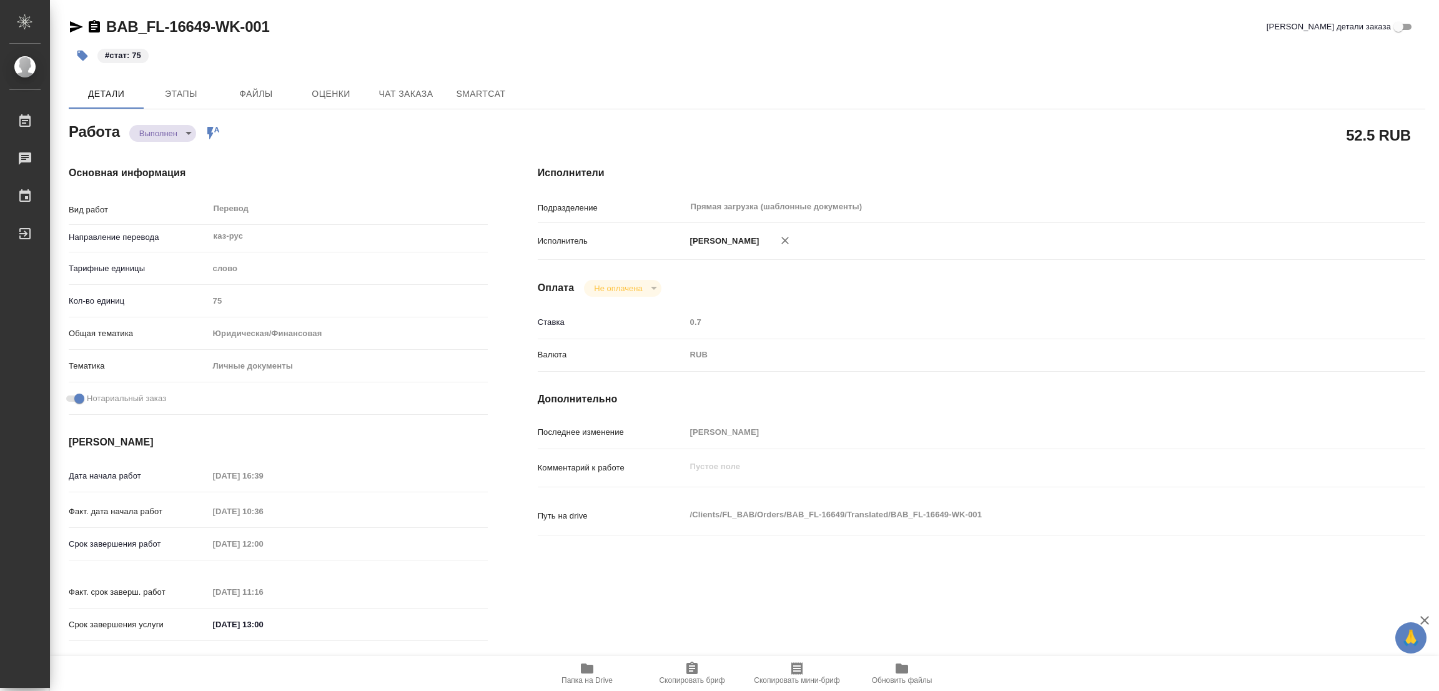
click at [617, 19] on div "BAB_FL-16649-WK-001 Кратко детали заказа" at bounding box center [747, 27] width 1357 height 20
type textarea "x"
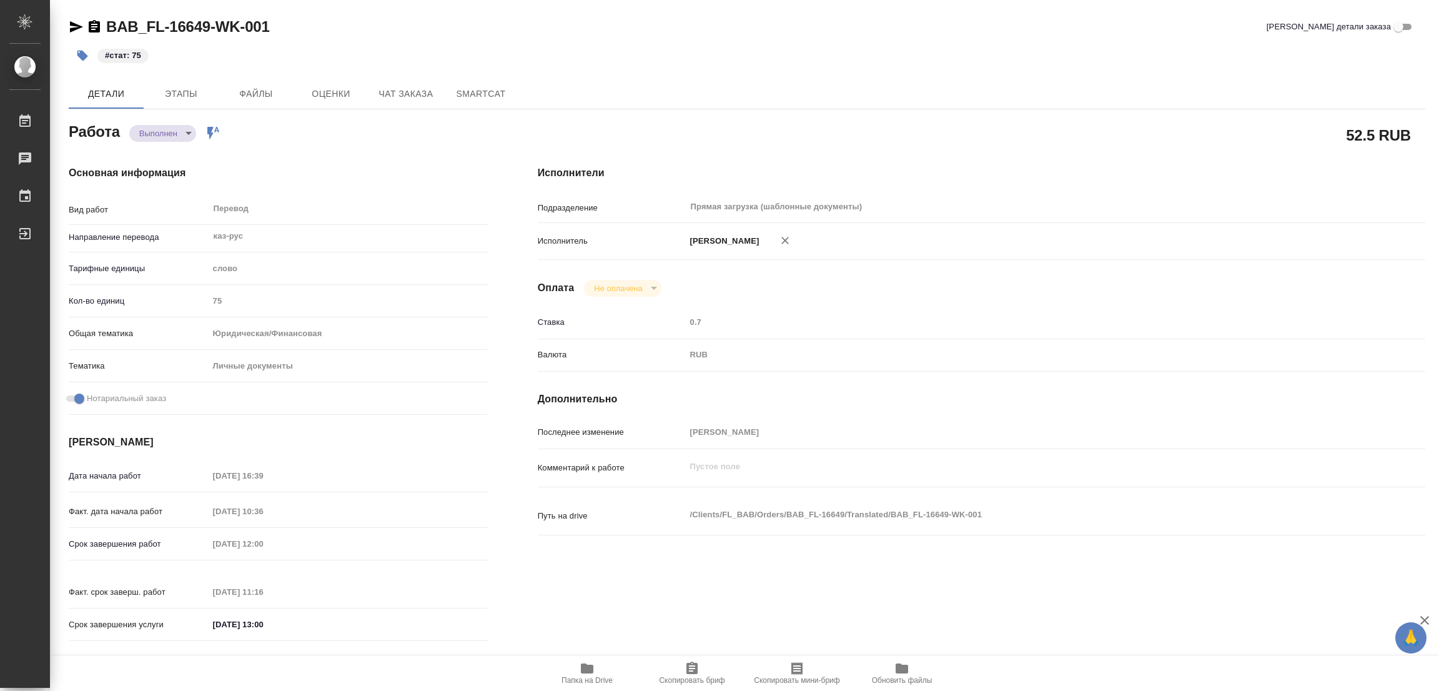
type textarea "x"
click at [791, 47] on div "#стат: 75" at bounding box center [521, 55] width 904 height 27
type textarea "x"
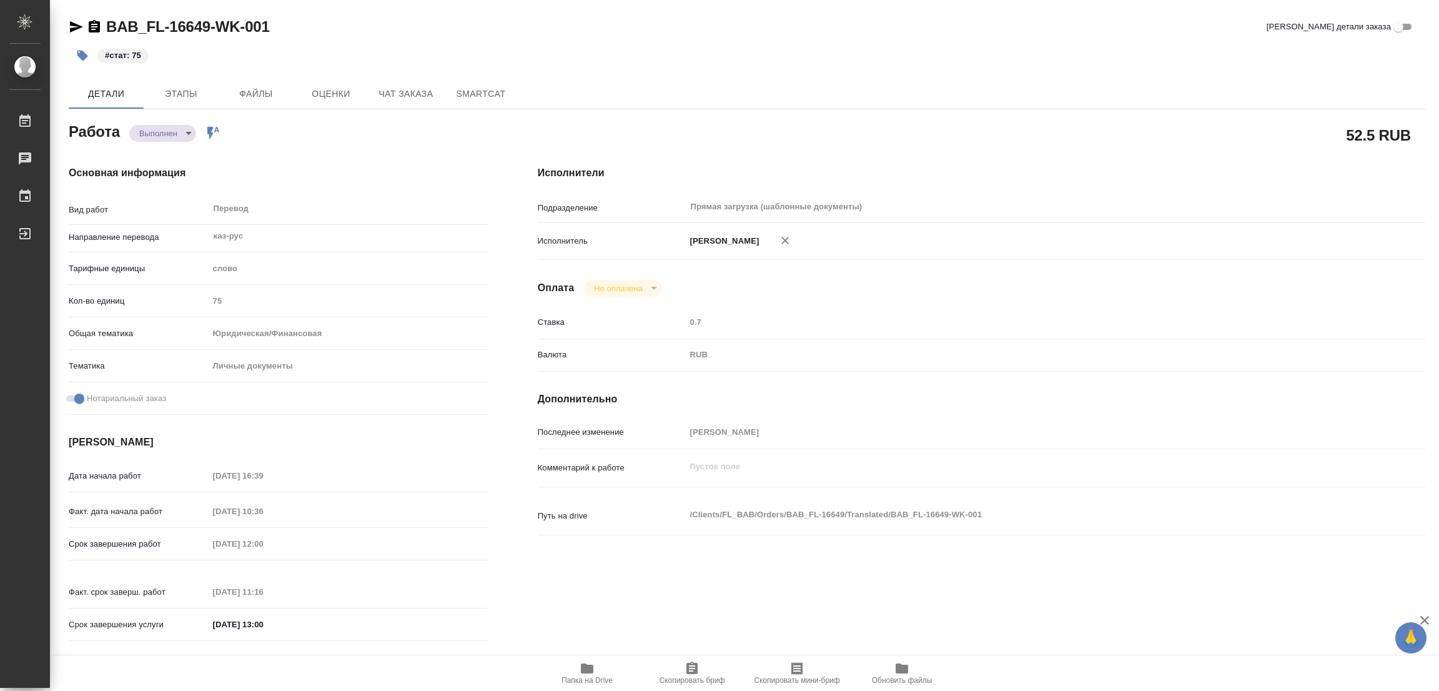
type textarea "x"
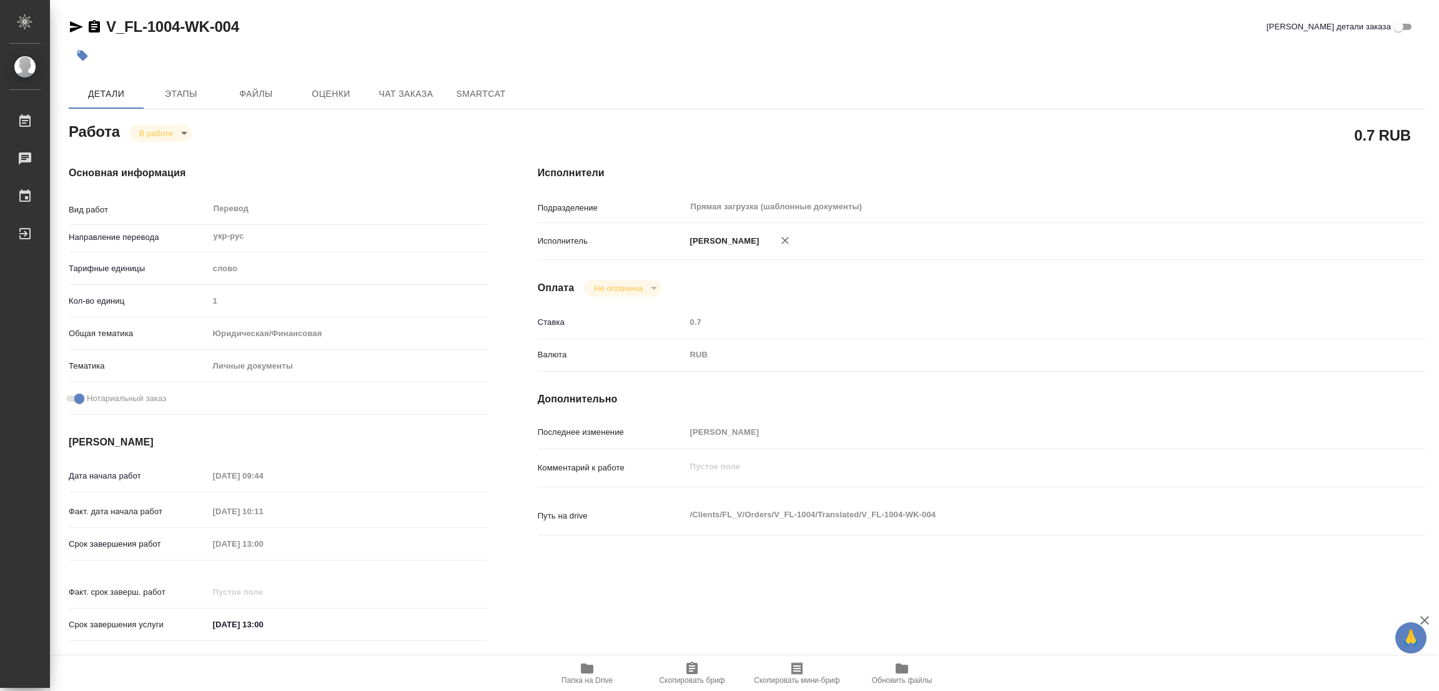
type textarea "x"
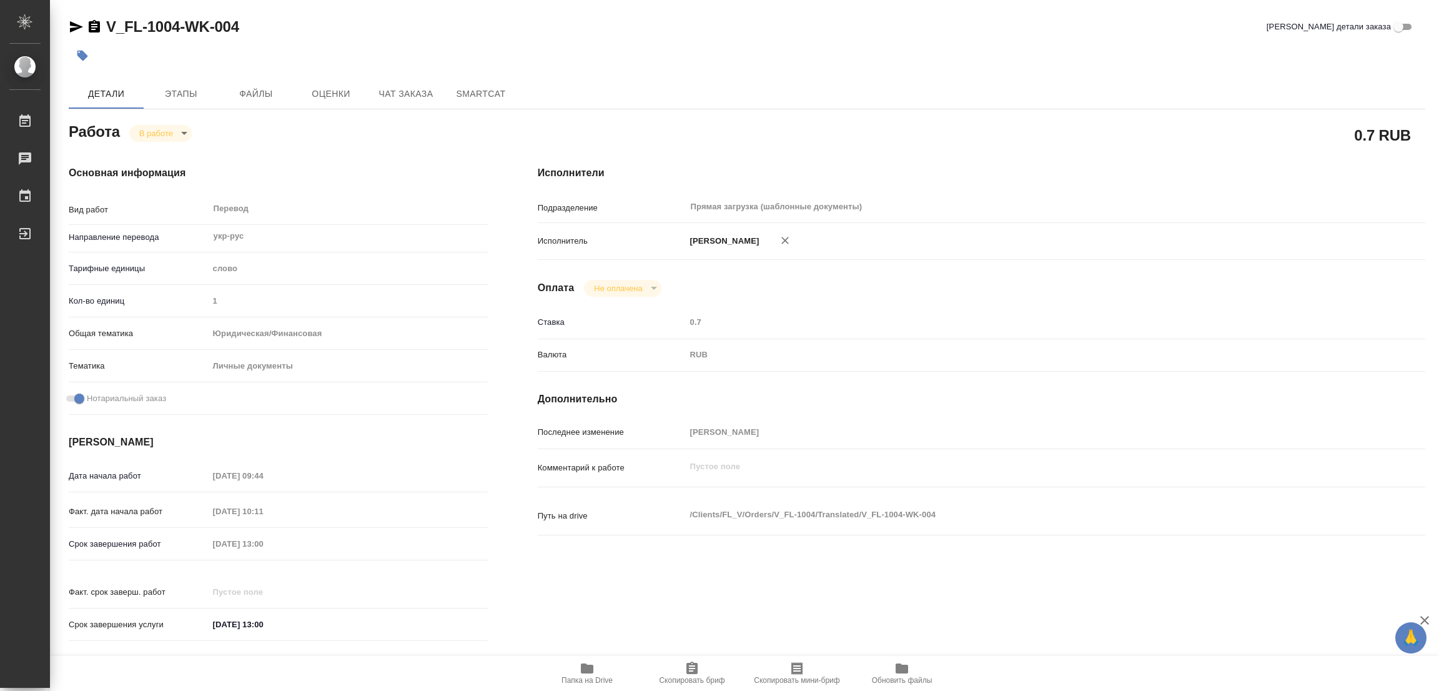
type textarea "x"
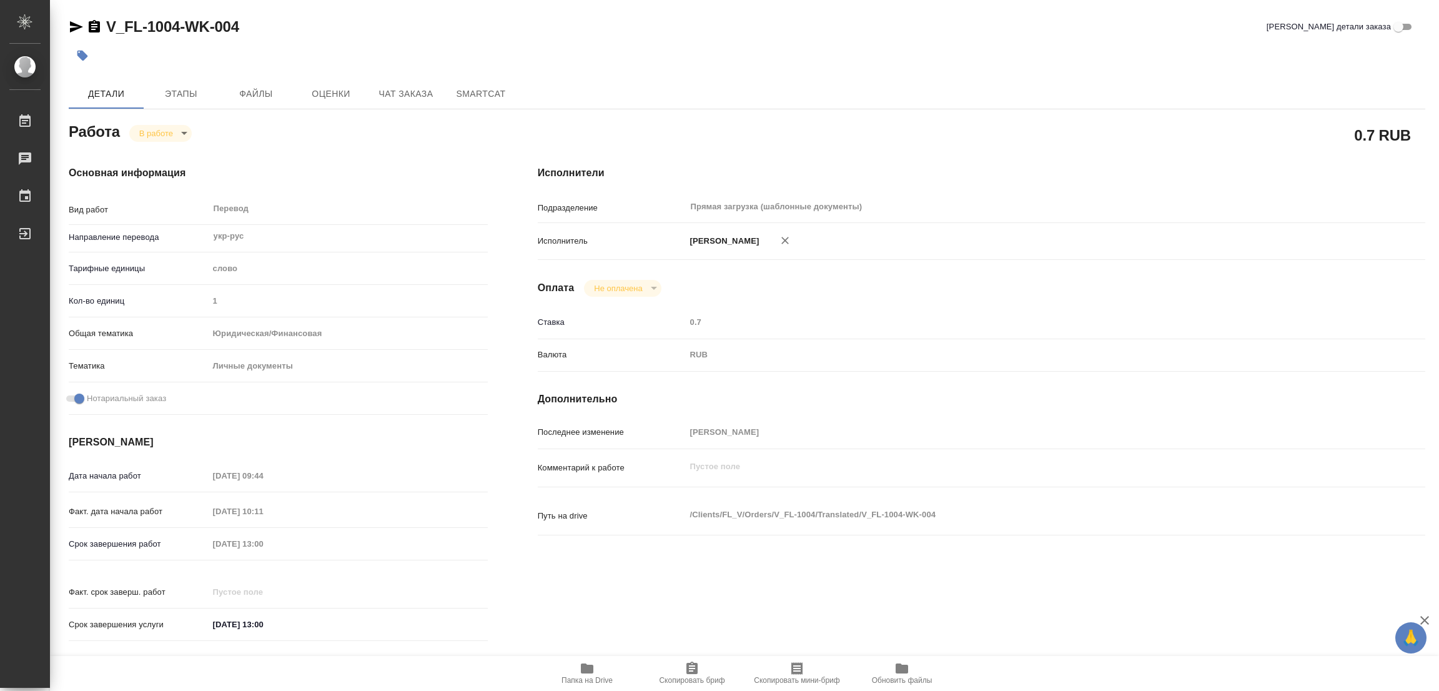
type textarea "x"
click at [582, 664] on icon "button" at bounding box center [587, 668] width 12 height 10
click at [162, 93] on span "Этапы" at bounding box center [181, 94] width 60 height 16
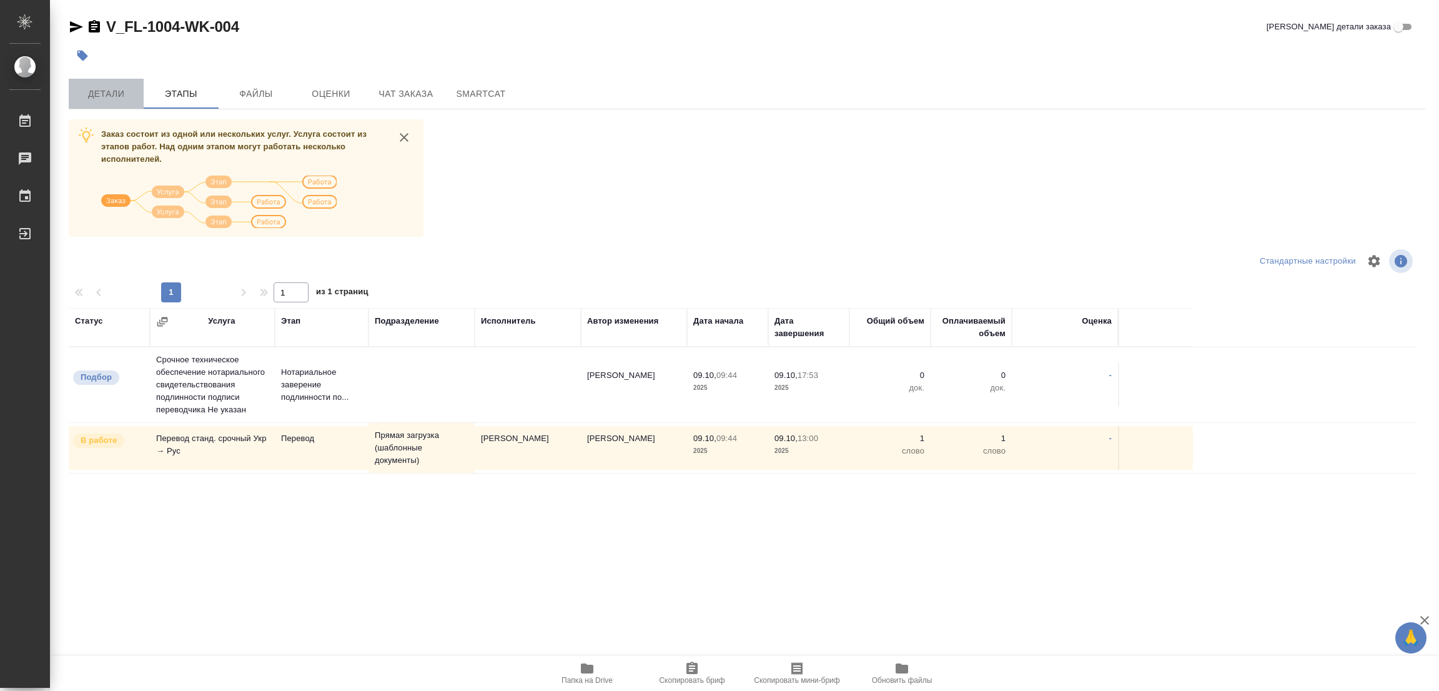
click at [104, 94] on span "Детали" at bounding box center [106, 94] width 60 height 16
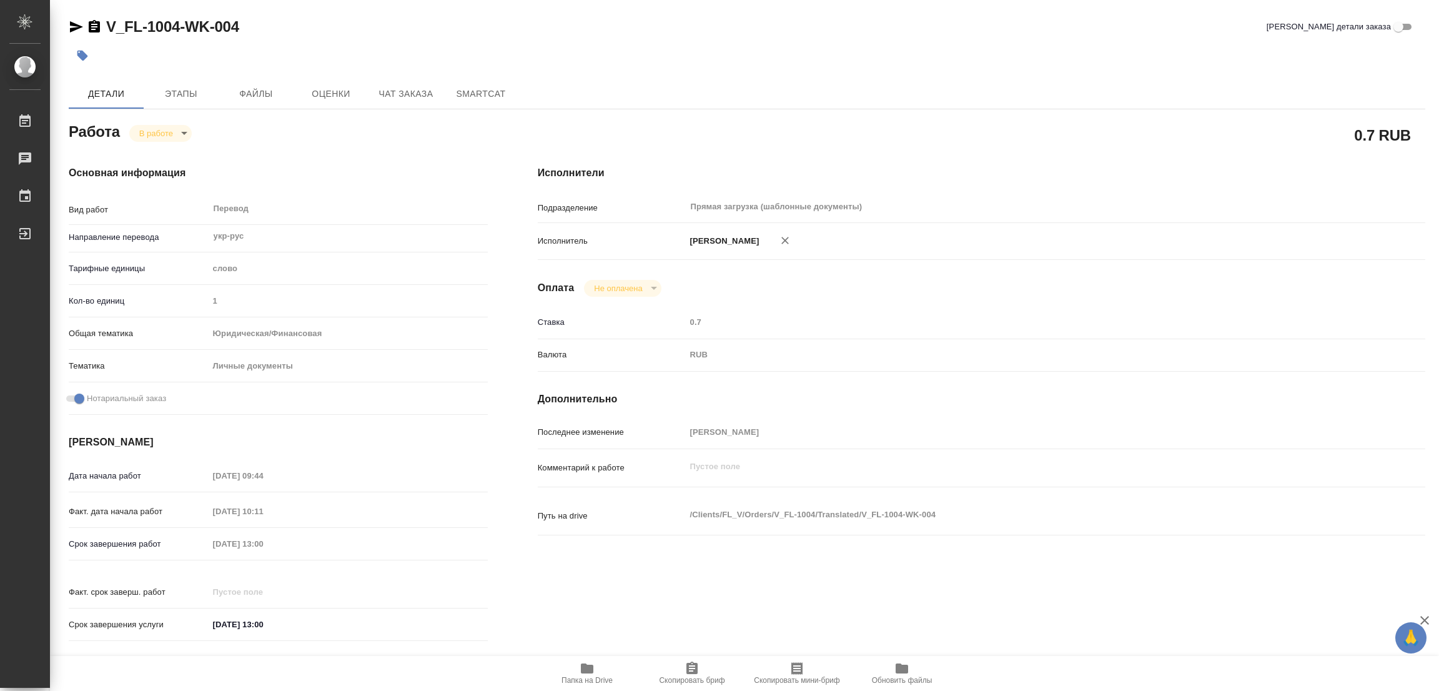
type textarea "x"
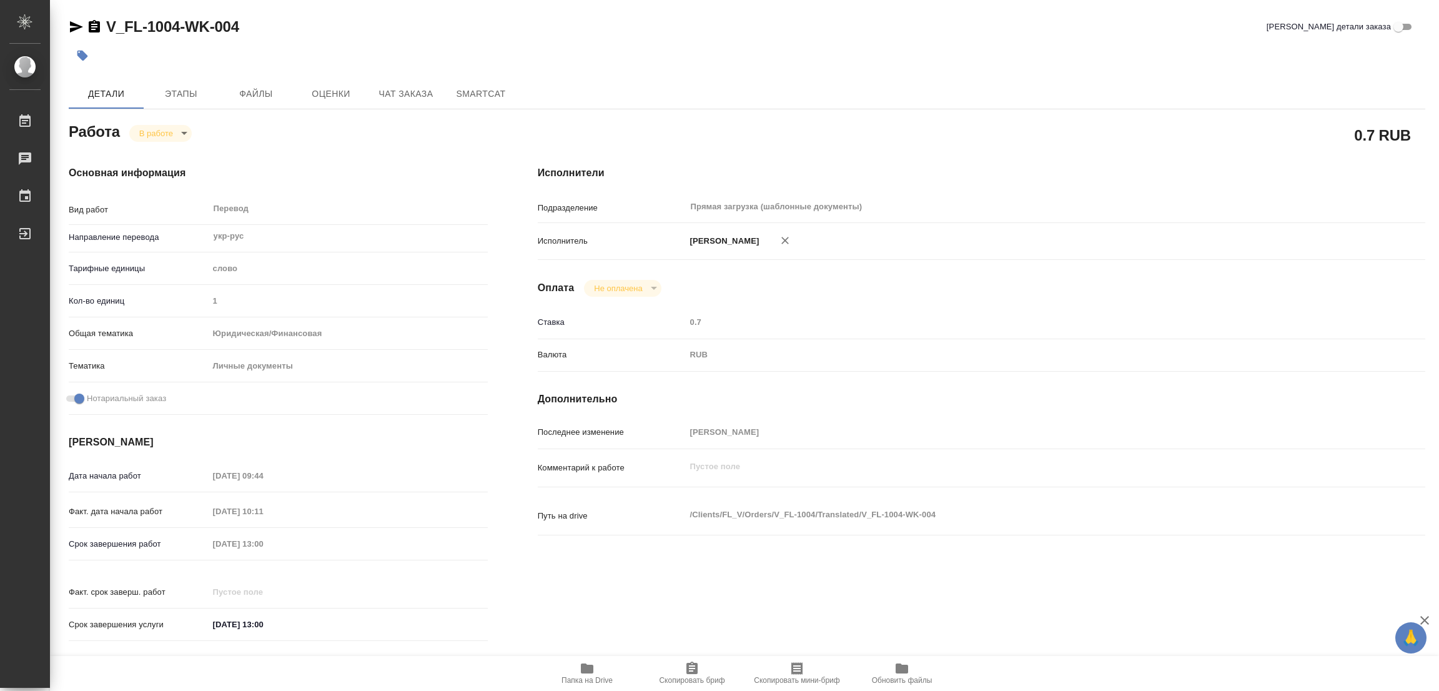
type textarea "x"
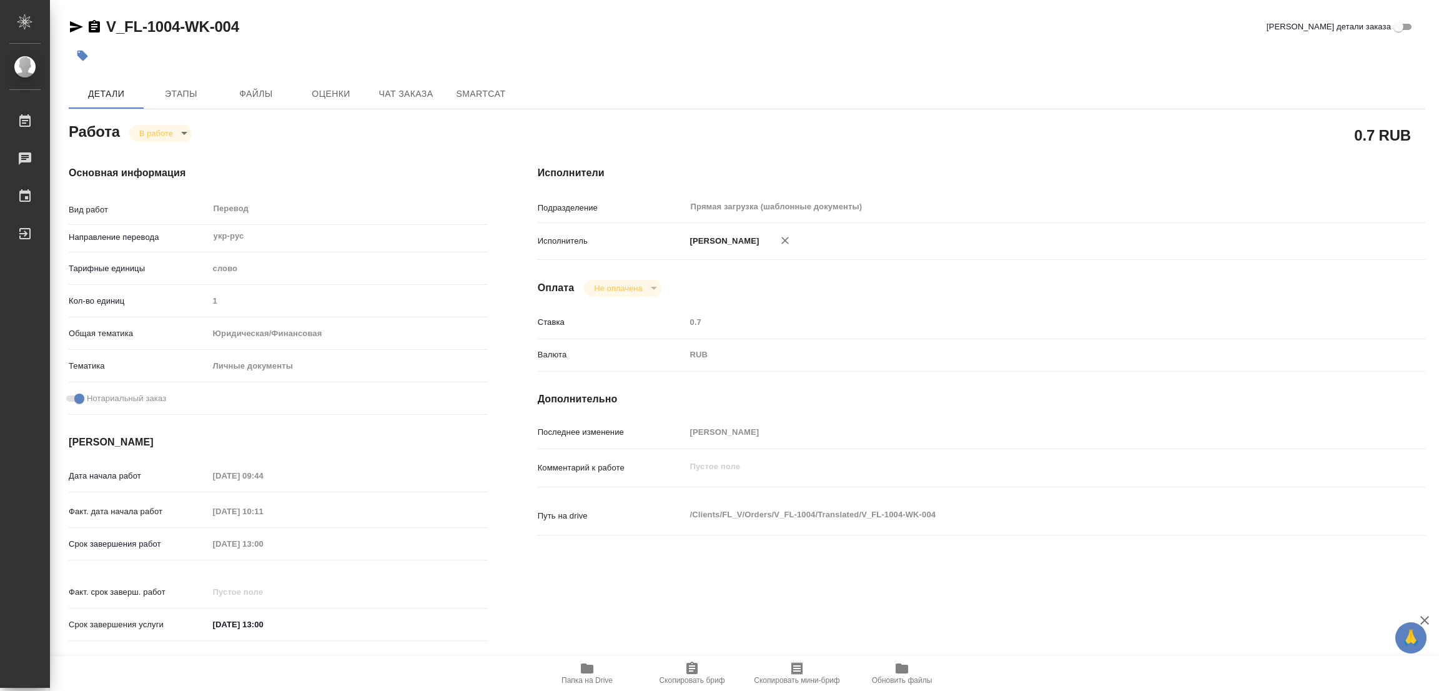
type textarea "x"
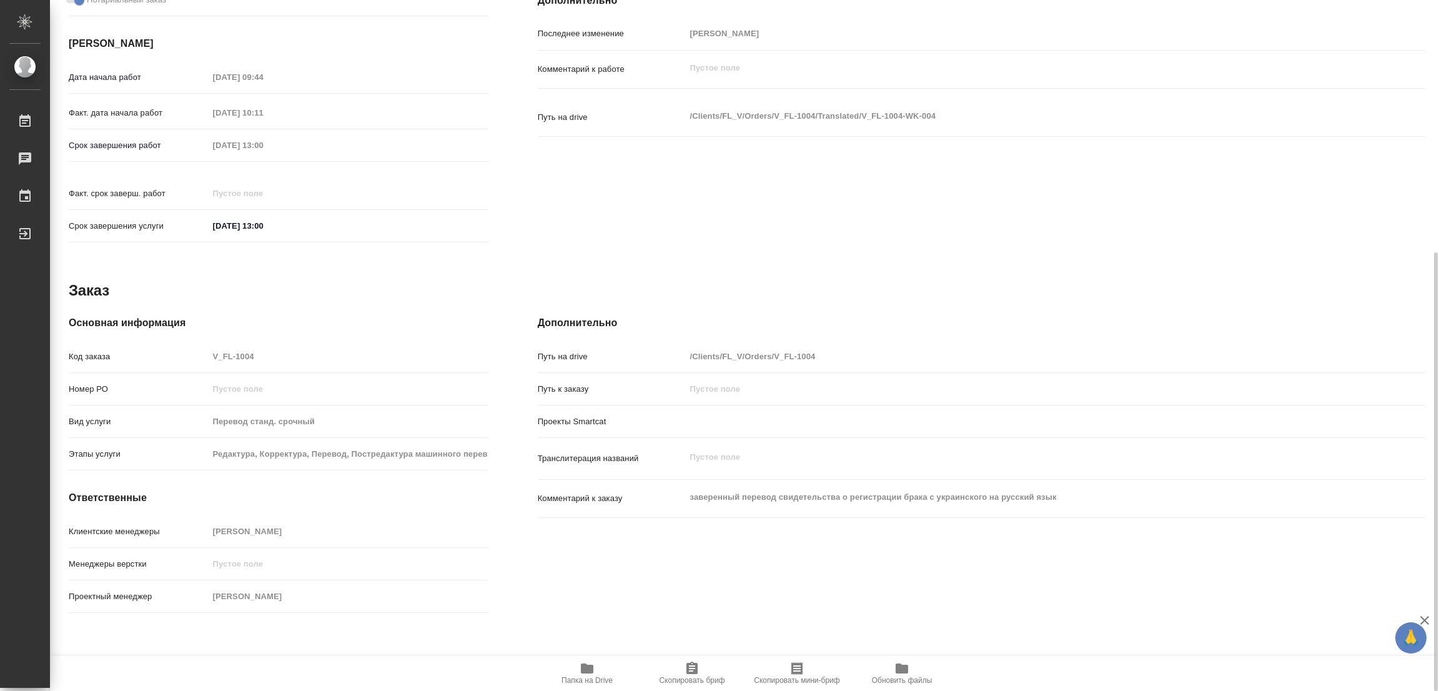
type textarea "x"
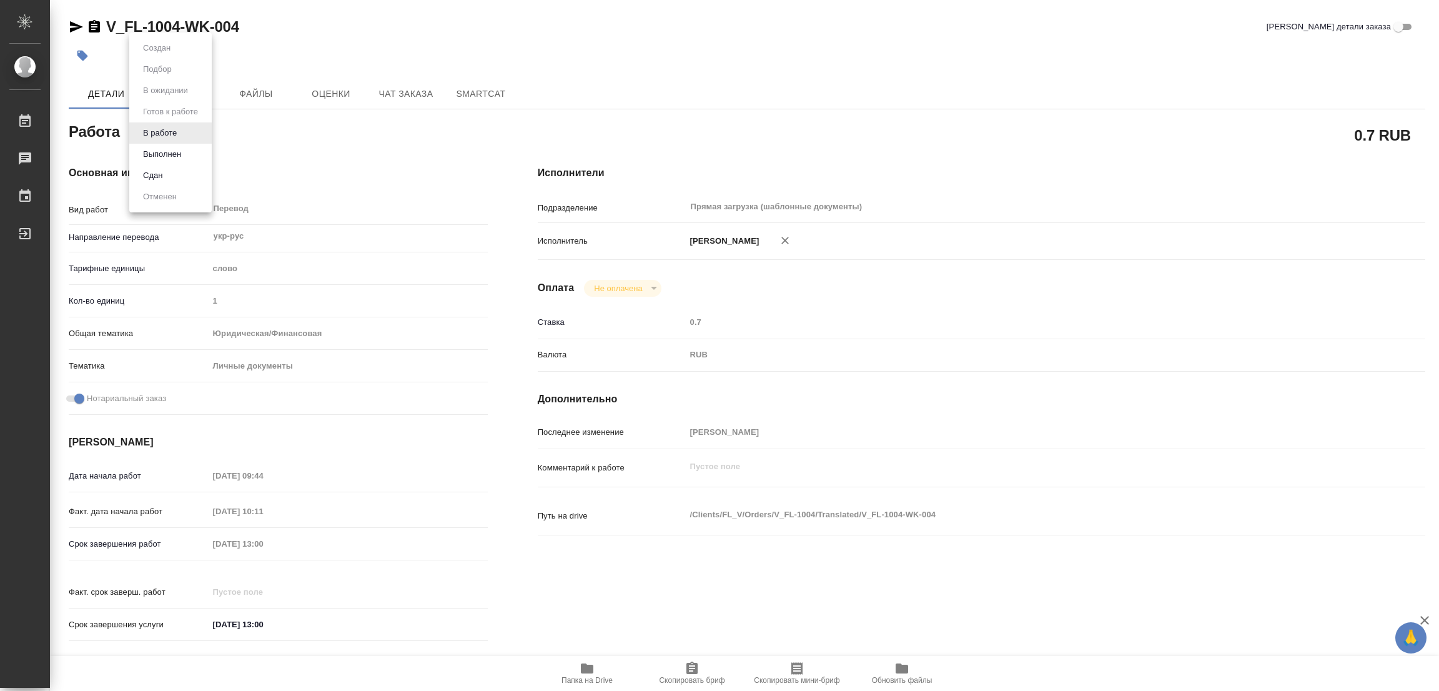
click at [148, 137] on body "🙏 .cls-1 fill:#fff; AWATERA Popova Galina Работы 0 Чаты График Выйти V_FL-1004-…" at bounding box center [719, 345] width 1439 height 691
click at [152, 151] on button "Выполнен" at bounding box center [162, 154] width 46 height 14
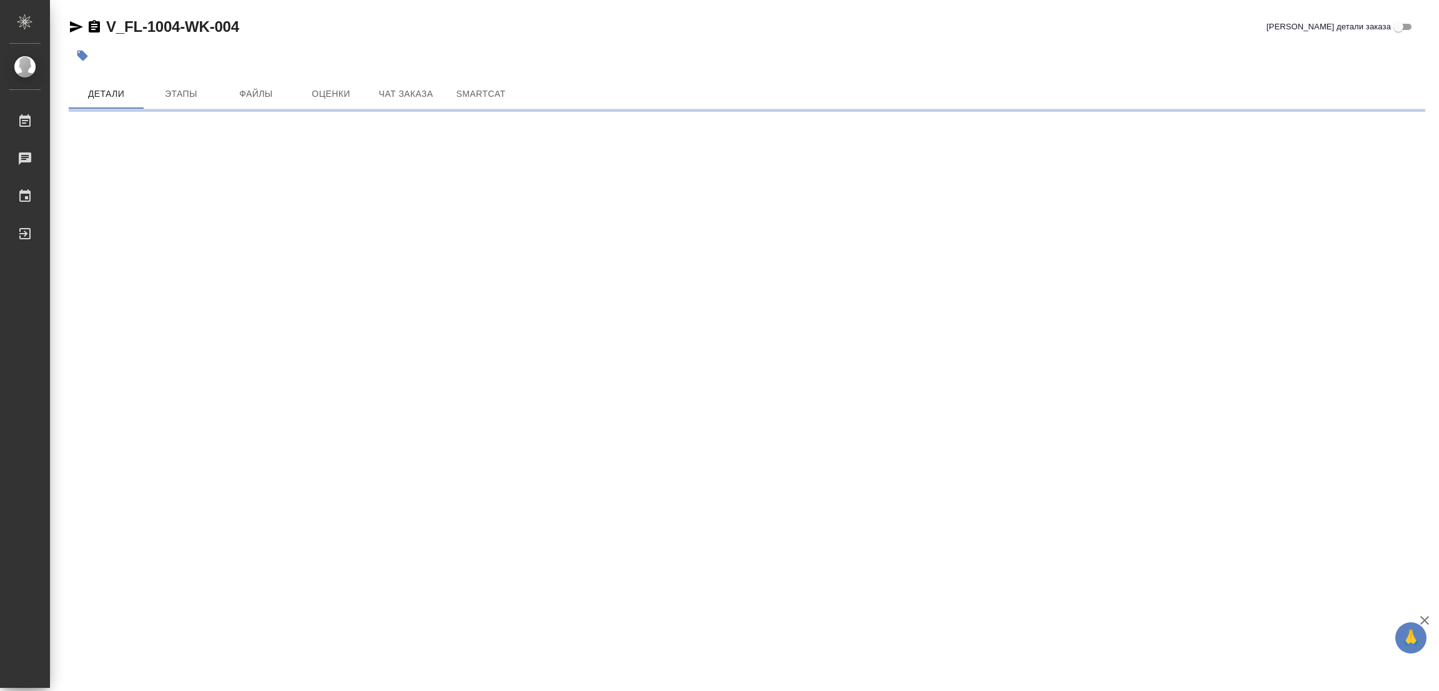
click at [82, 54] on icon "button" at bounding box center [82, 56] width 11 height 11
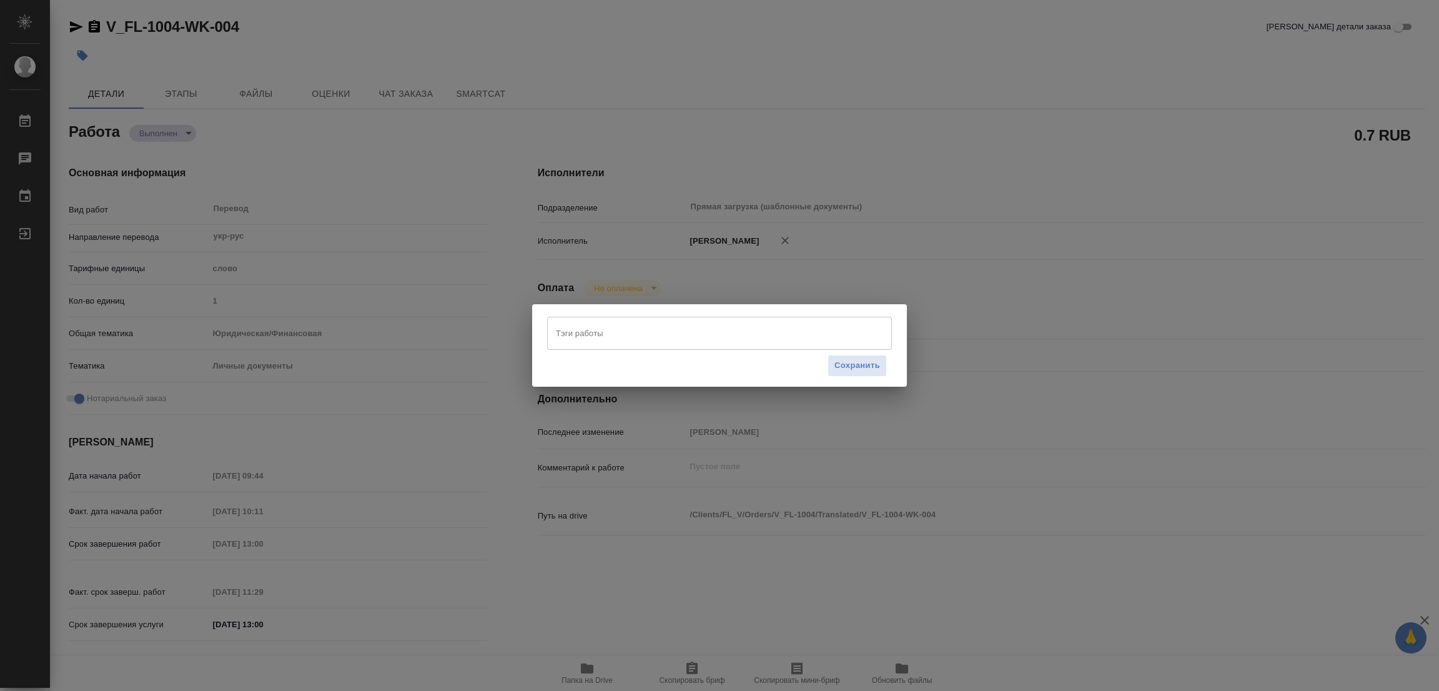
type textarea "x"
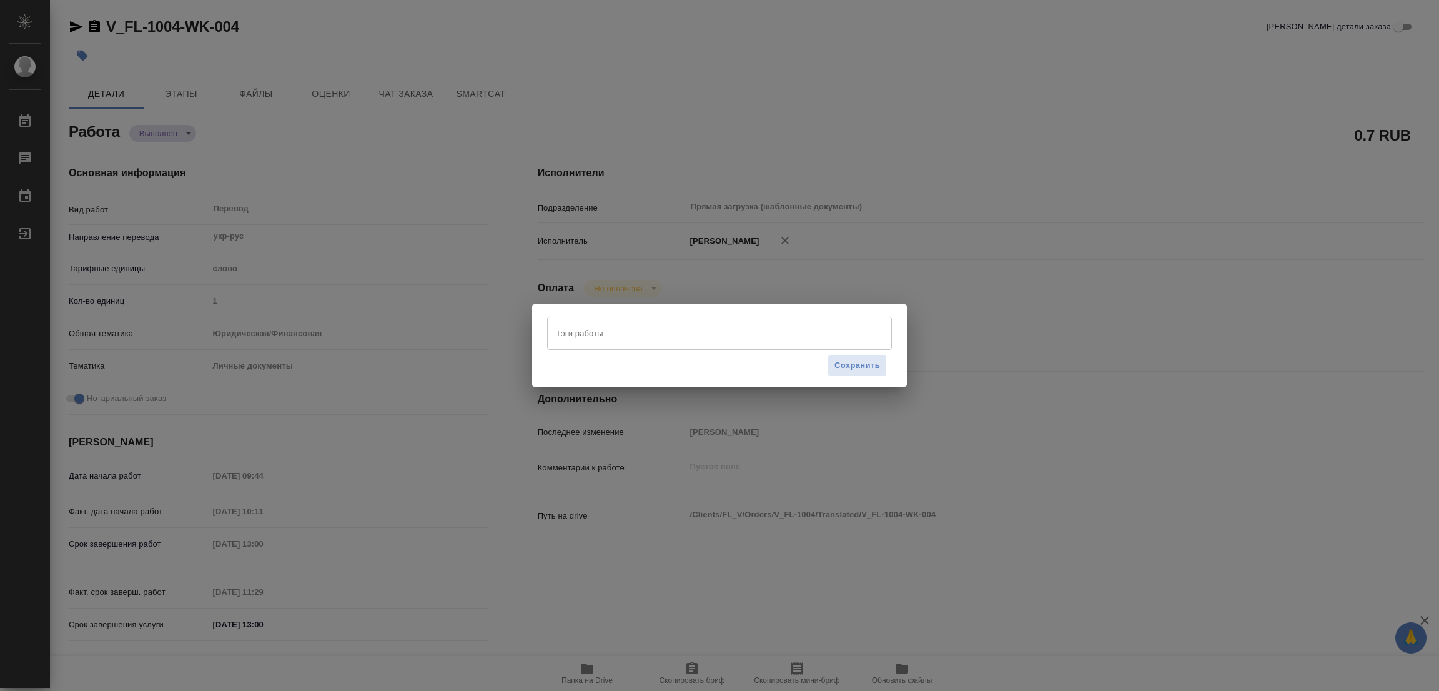
type textarea "x"
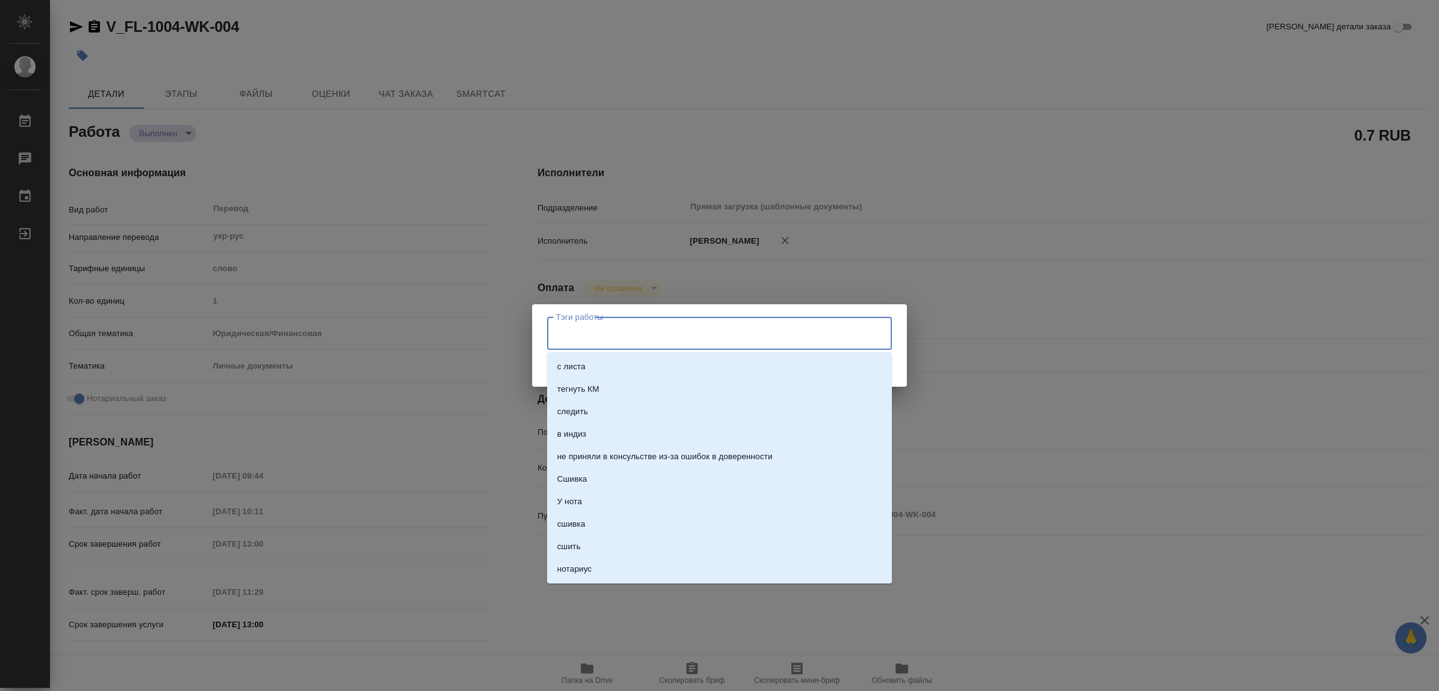
click at [572, 331] on input "Тэги работы" at bounding box center [708, 332] width 310 height 21
type textarea "x"
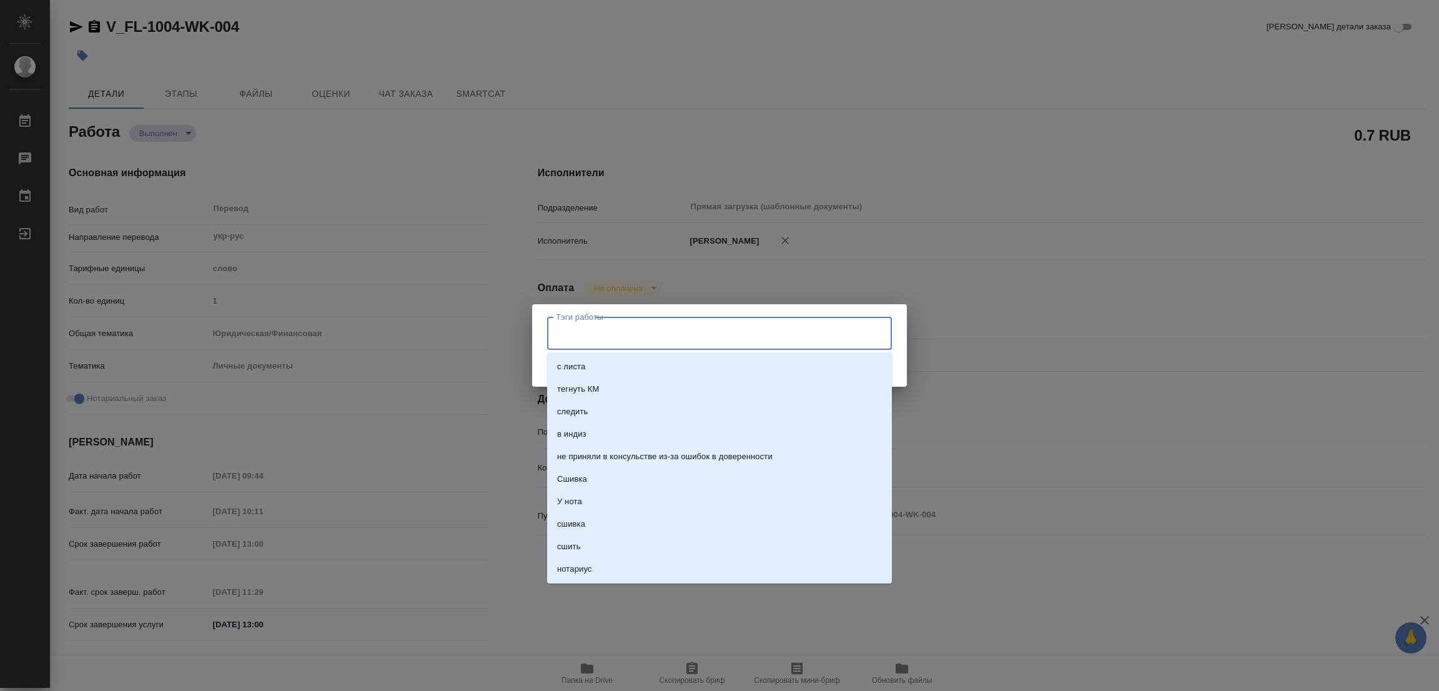
type textarea "x"
type input "стат: 100"
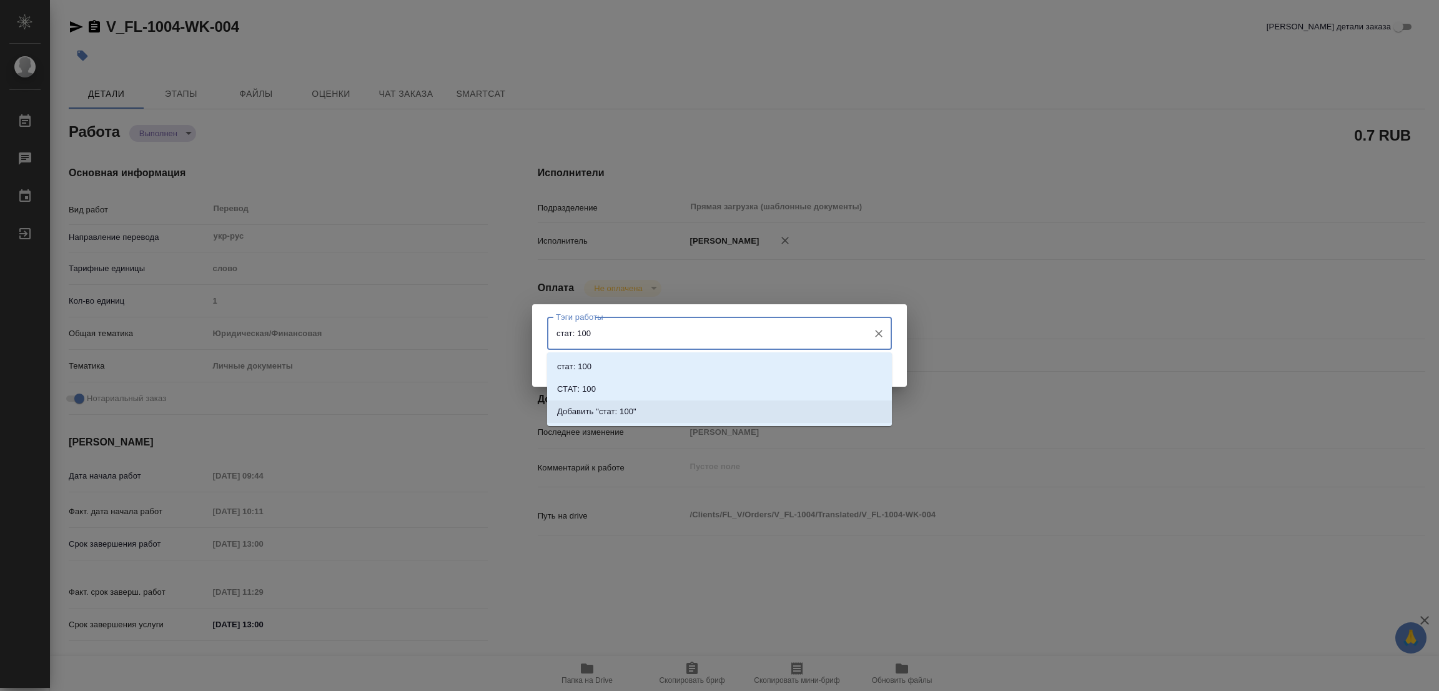
click at [613, 409] on p "Добавить "стат: 100"" at bounding box center [596, 411] width 79 height 12
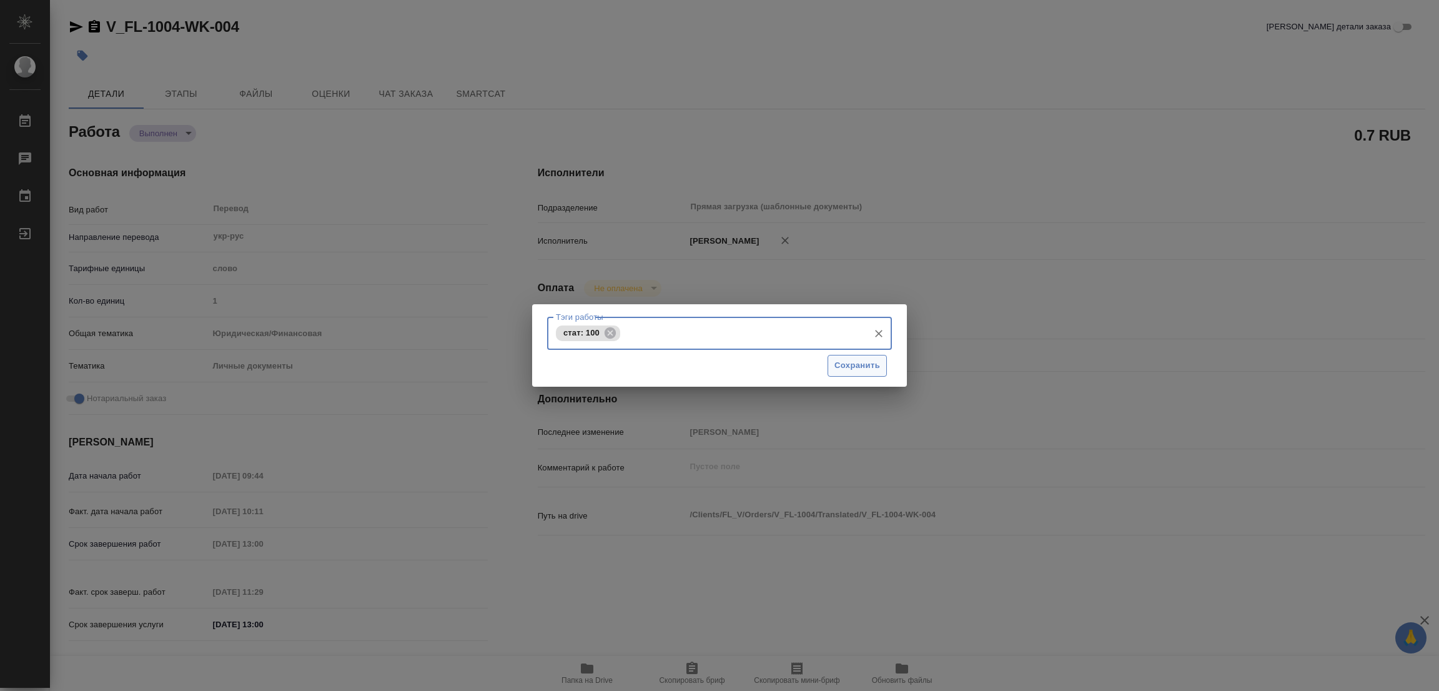
click at [850, 360] on span "Сохранить" at bounding box center [858, 366] width 46 height 14
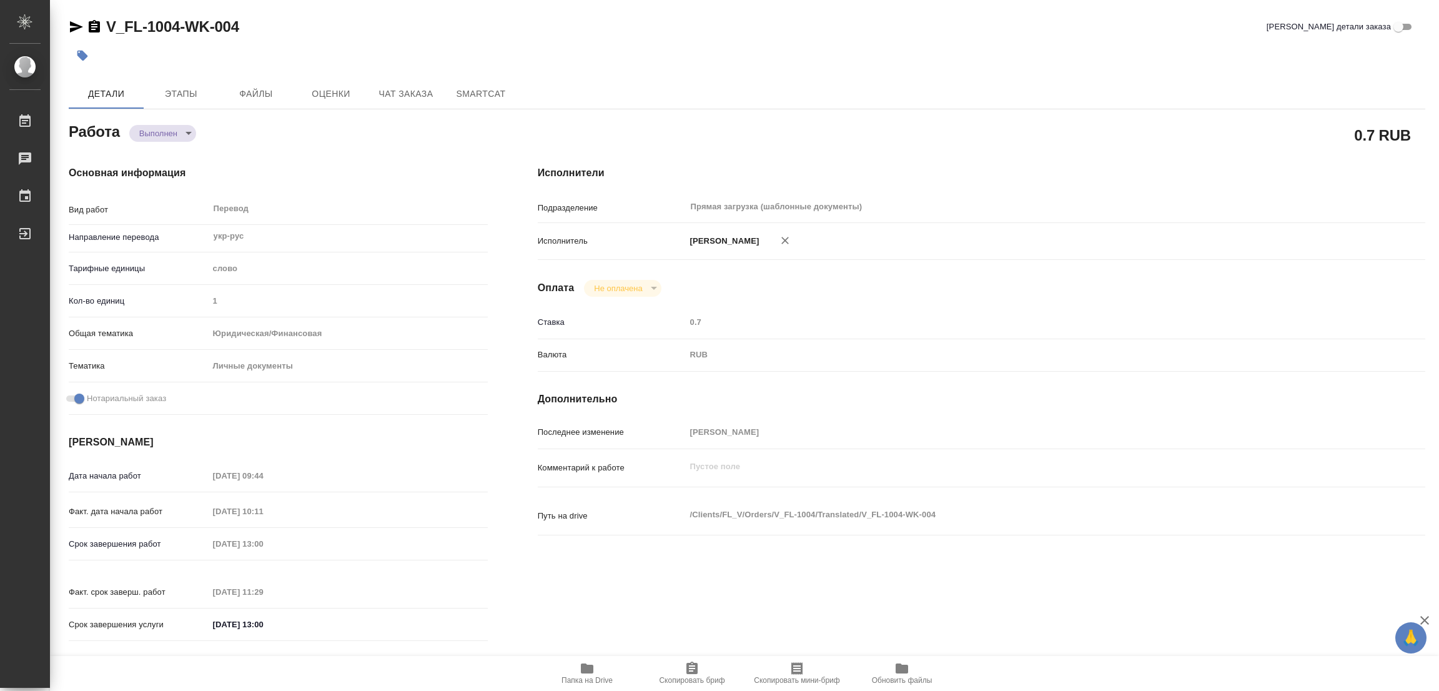
type input "completed"
type textarea "Перевод"
type textarea "x"
type input "укр-рус"
type input "5a8b1489cc6b4906c91bfd90"
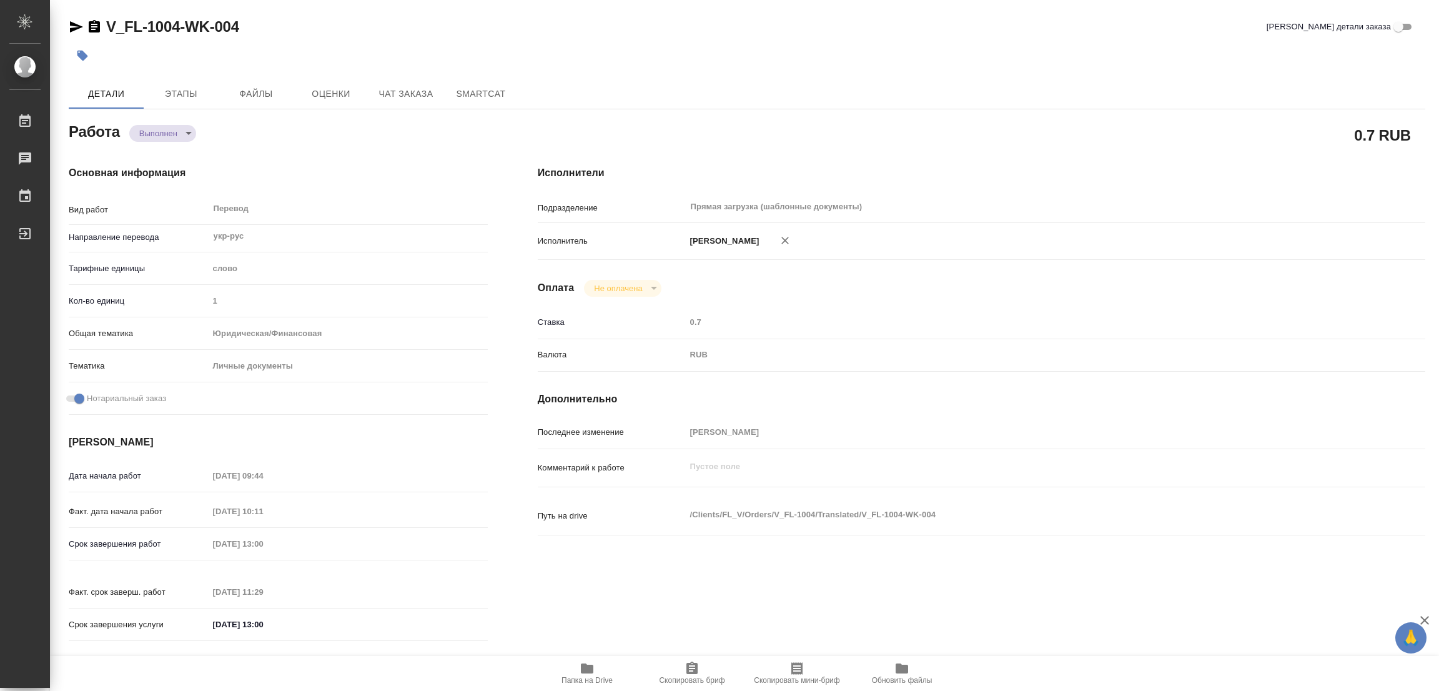
type input "1"
type input "yr-fn"
type input "5a8b8b956a9677013d343cfe"
checkbox input "true"
type input "09.10.2025 09:44"
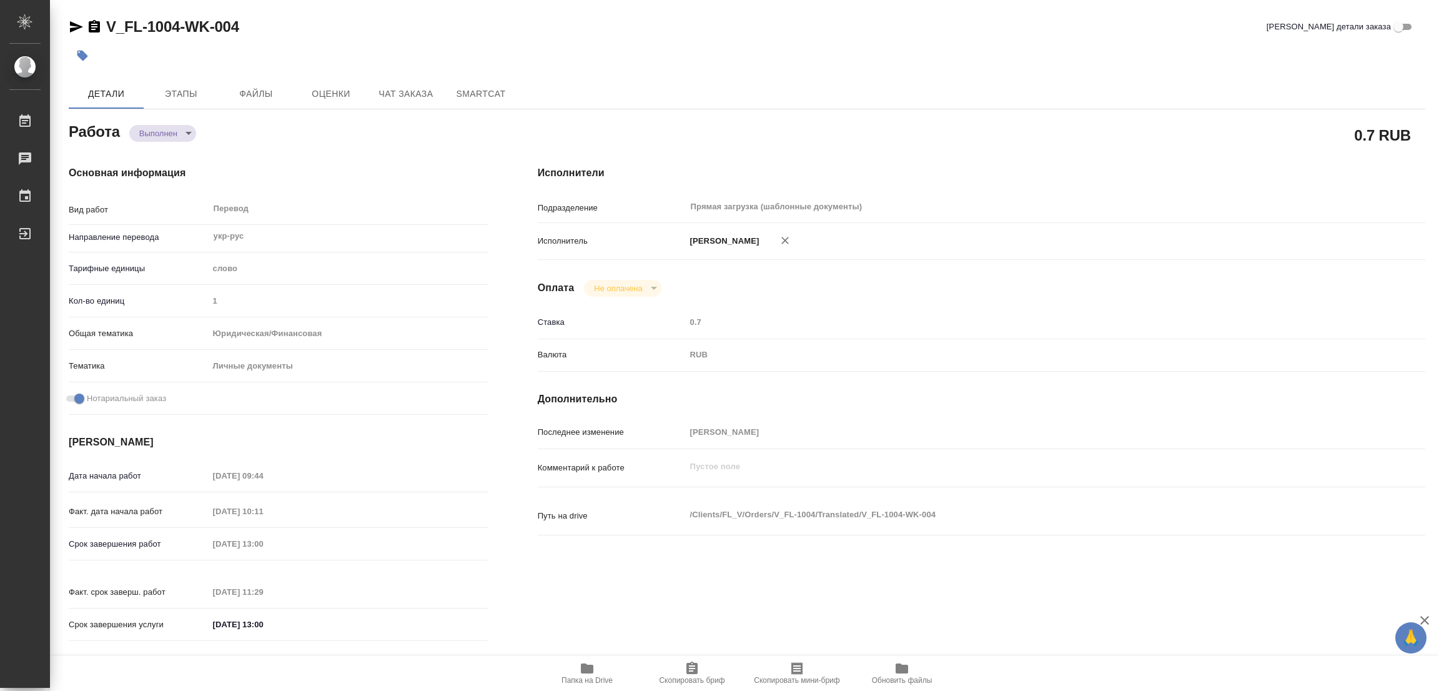
type input "09.10.2025 10:11"
type input "09.10.2025 13:00"
type input "09.10.2025 11:29"
type input "09.10.2025 13:00"
type input "Прямая загрузка (шаблонные документы)"
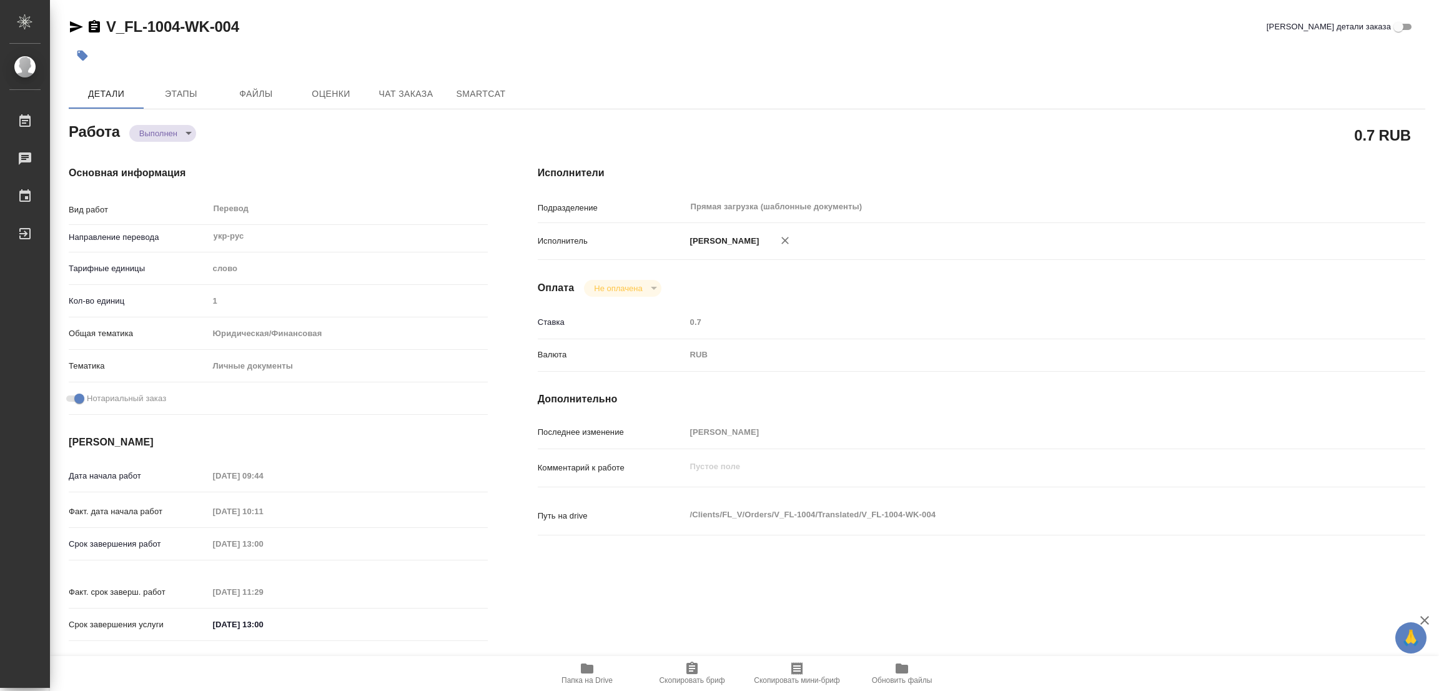
type input "notPayed"
type input "0.7"
type input "RUB"
type input "Попова Галина"
type textarea "x"
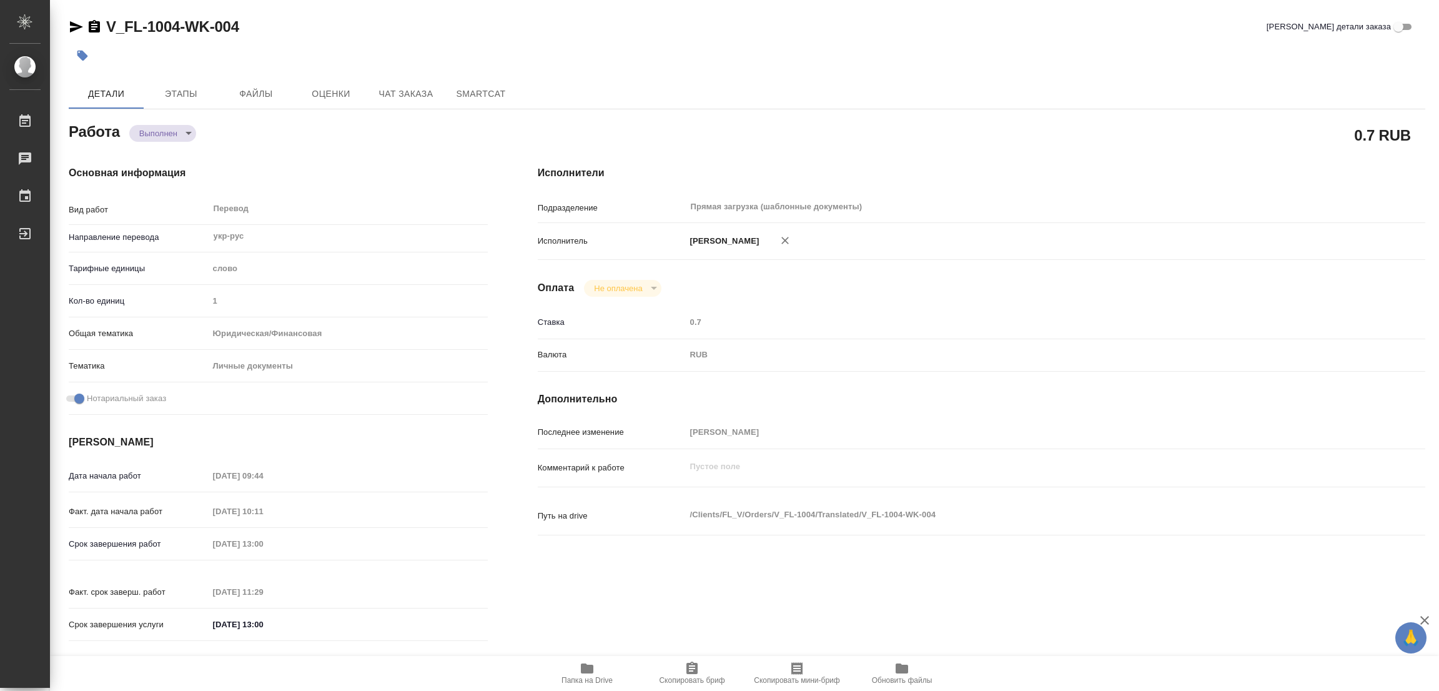
type textarea "/Clients/FL_V/Orders/V_FL-1004/Translated/V_FL-1004-WK-004"
type textarea "x"
type input "V_FL-1004"
type input "Перевод станд. срочный"
type input "Редактура, Корректура, Перевод, Постредактура машинного перевода, Приёмка по ка…"
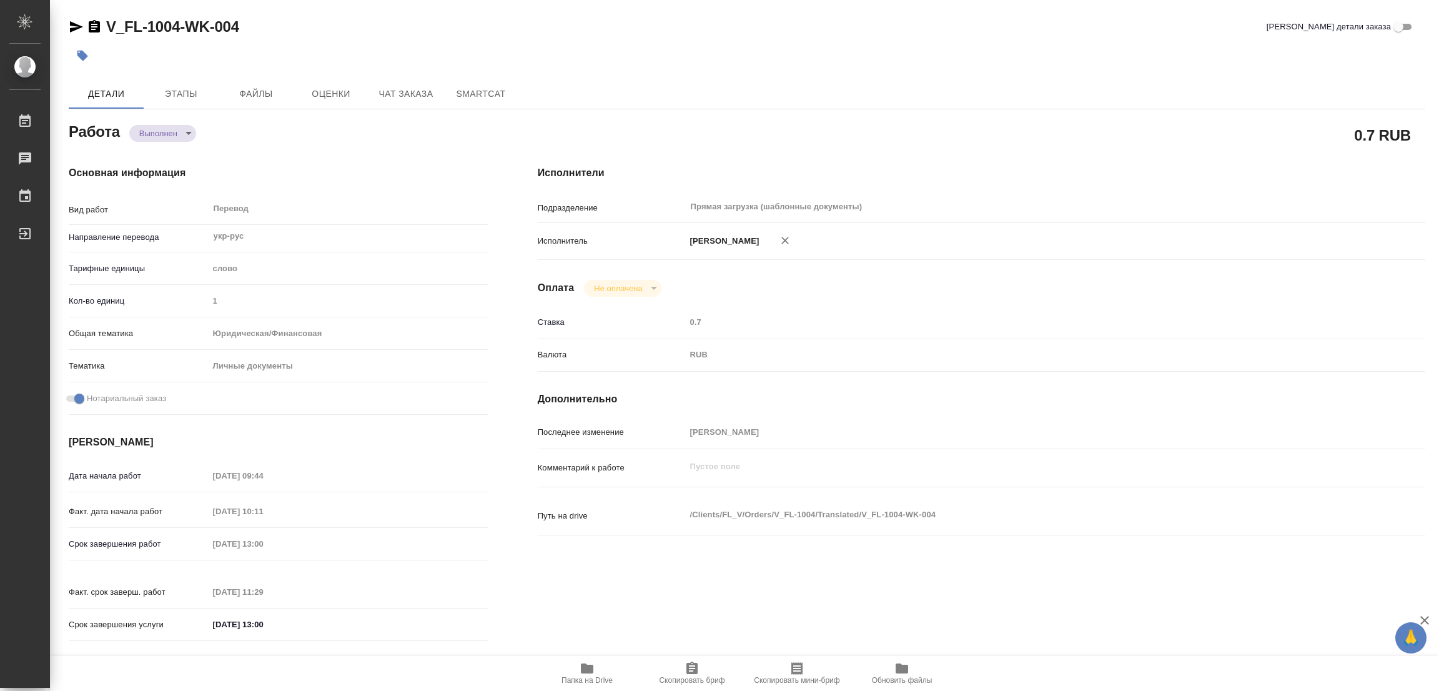
type input "Прохорова Анастасия"
type input "/Clients/FL_V/Orders/V_FL-1004"
type textarea "x"
type textarea "заверенный перевод свидетельства о регистрации брака с украинского на русский я…"
type textarea "x"
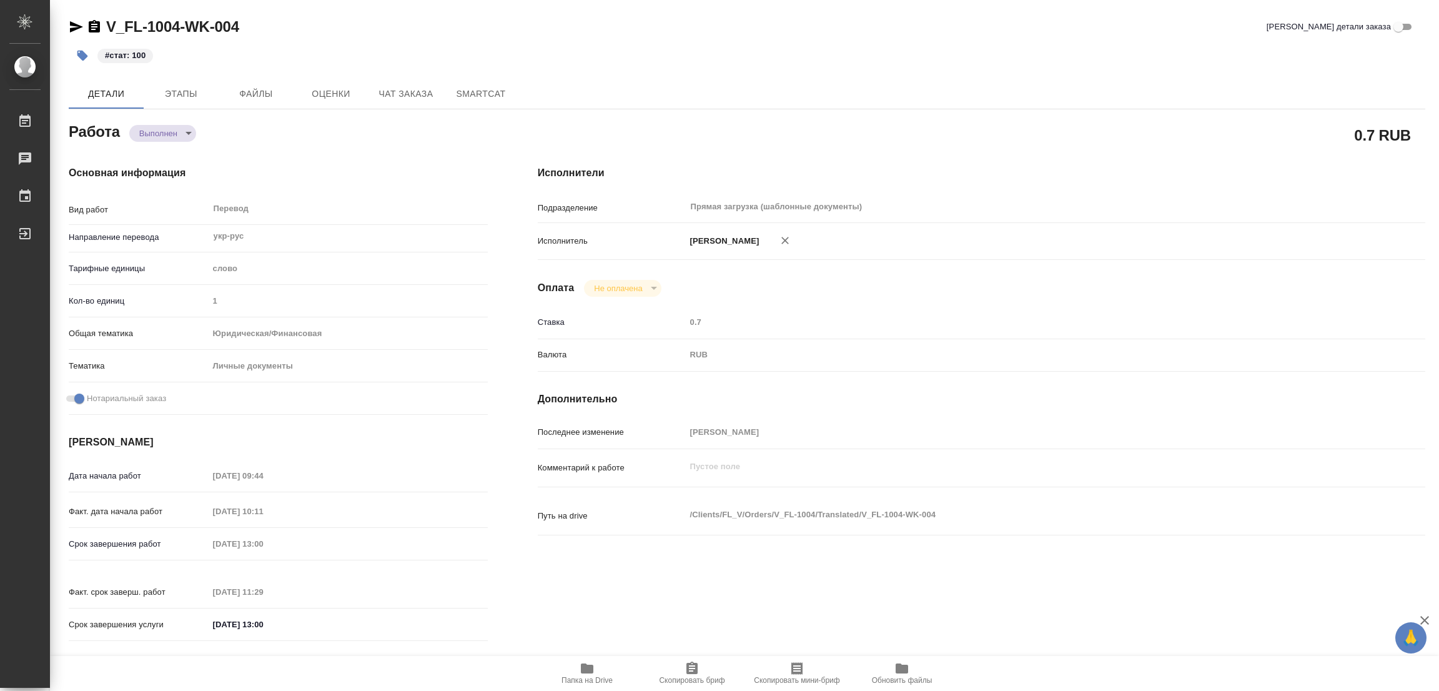
type textarea "x"
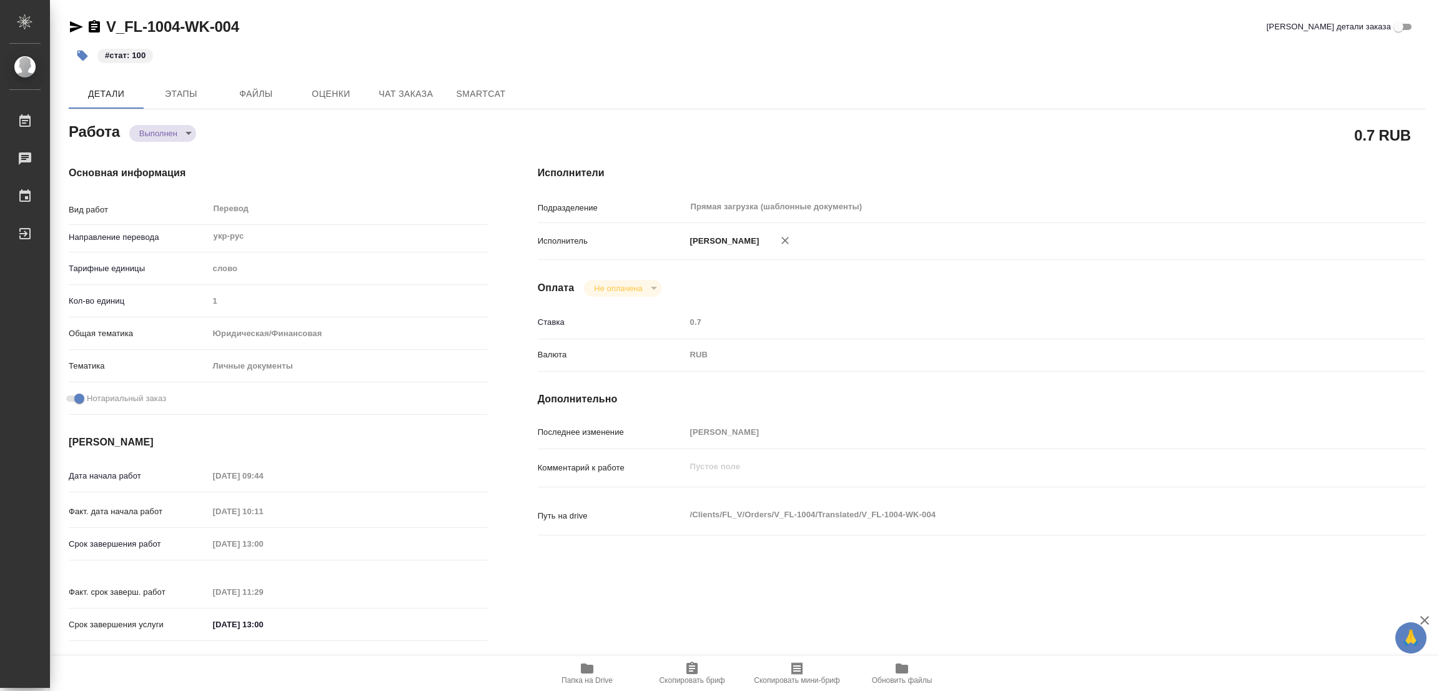
type textarea "x"
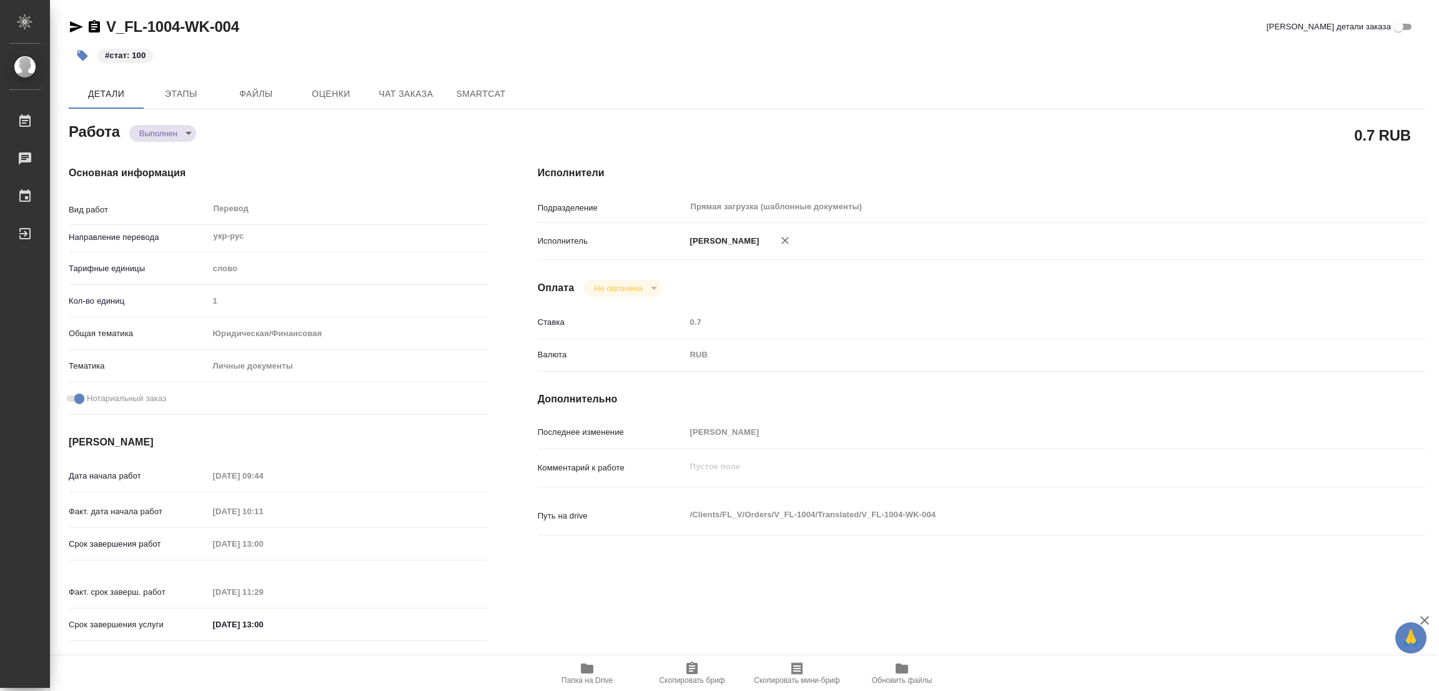
type textarea "x"
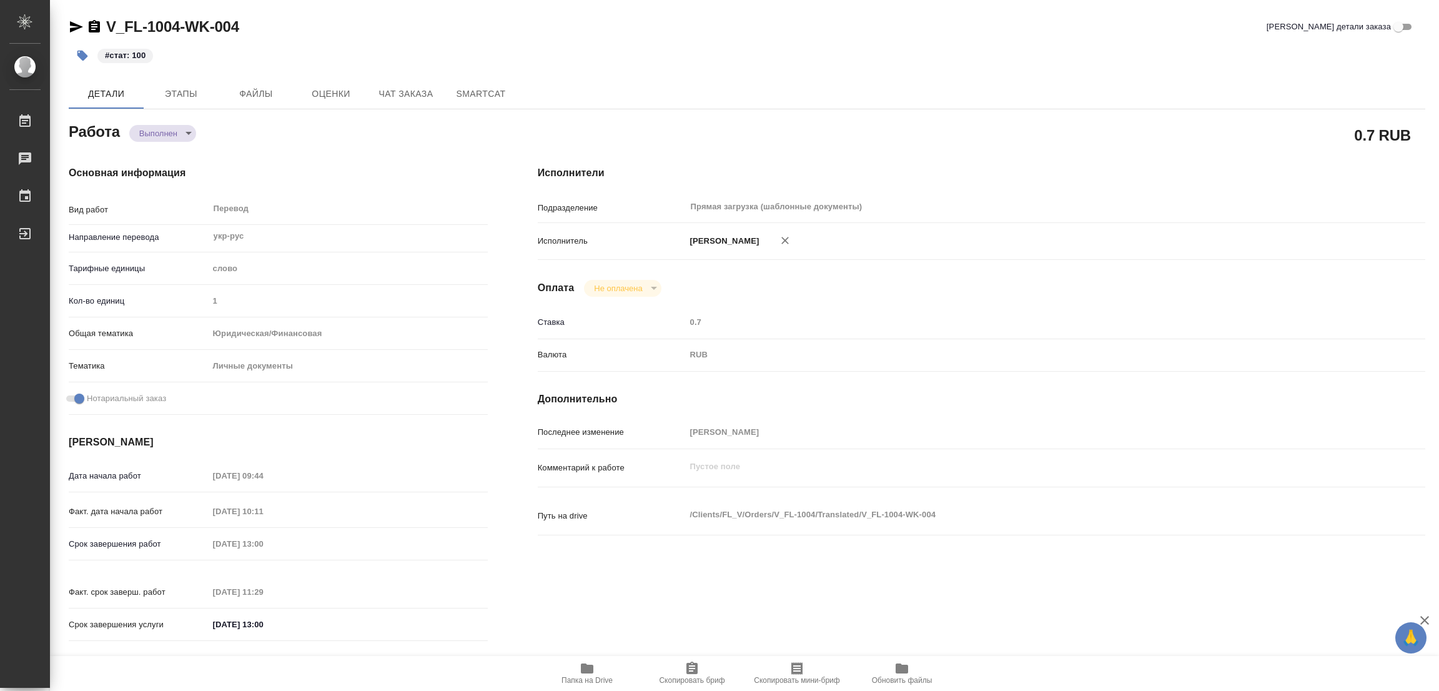
click at [622, 24] on div "V_FL-1004-WK-004 Кратко детали заказа" at bounding box center [747, 27] width 1357 height 20
click at [1068, 282] on div "Оплата Не оплачена notPayed" at bounding box center [982, 288] width 888 height 17
type textarea "x"
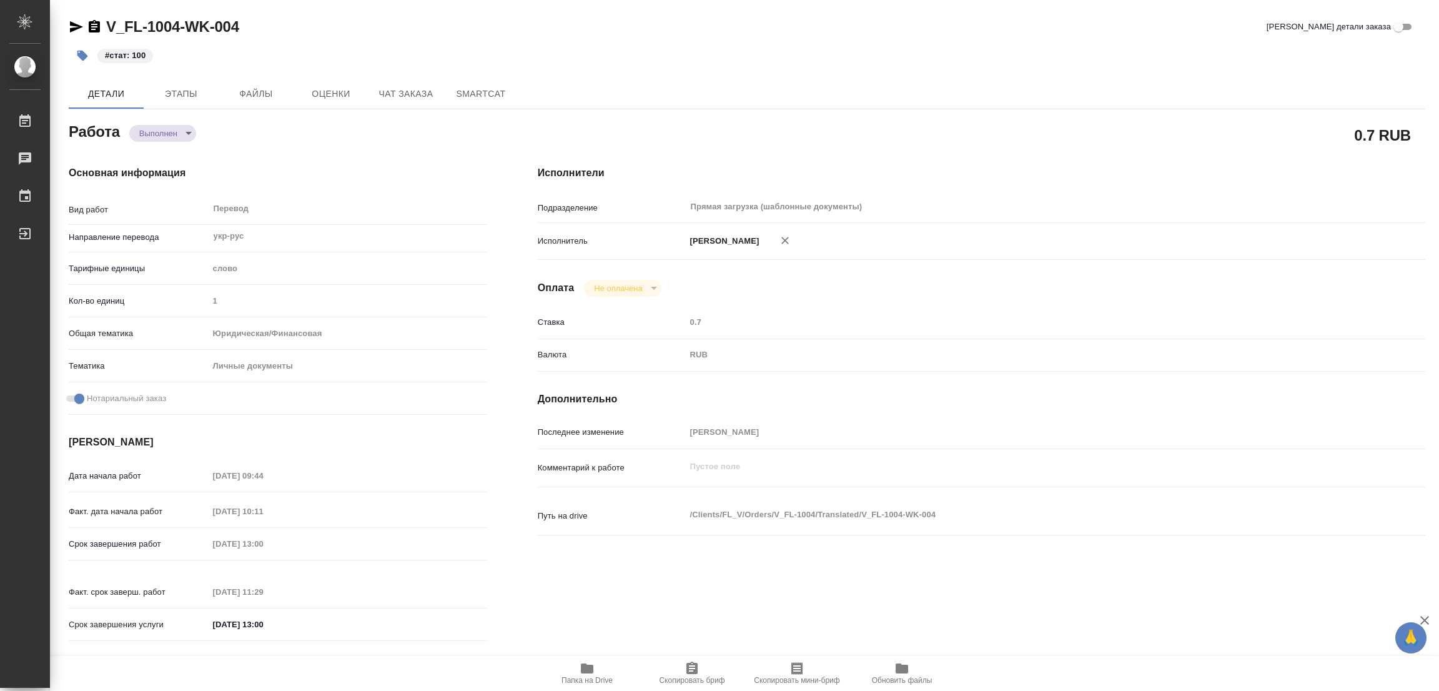
type textarea "x"
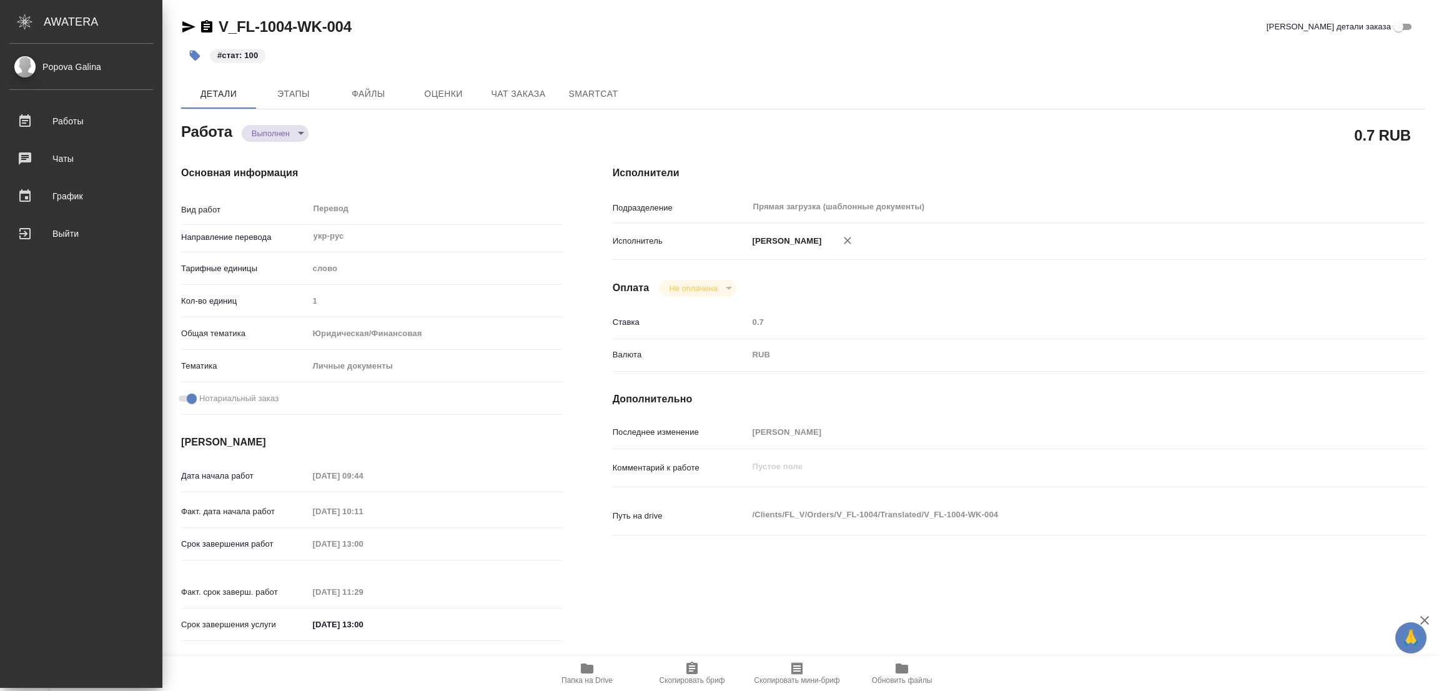
type textarea "x"
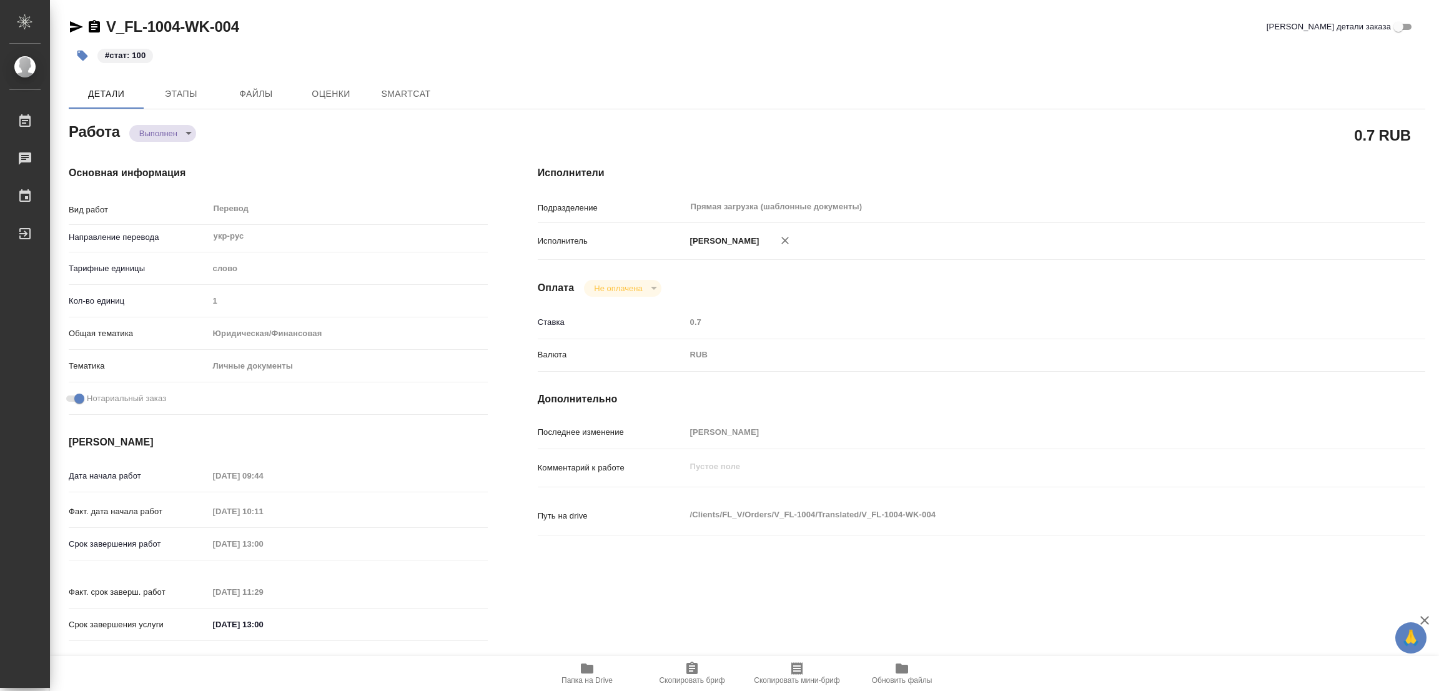
type textarea "x"
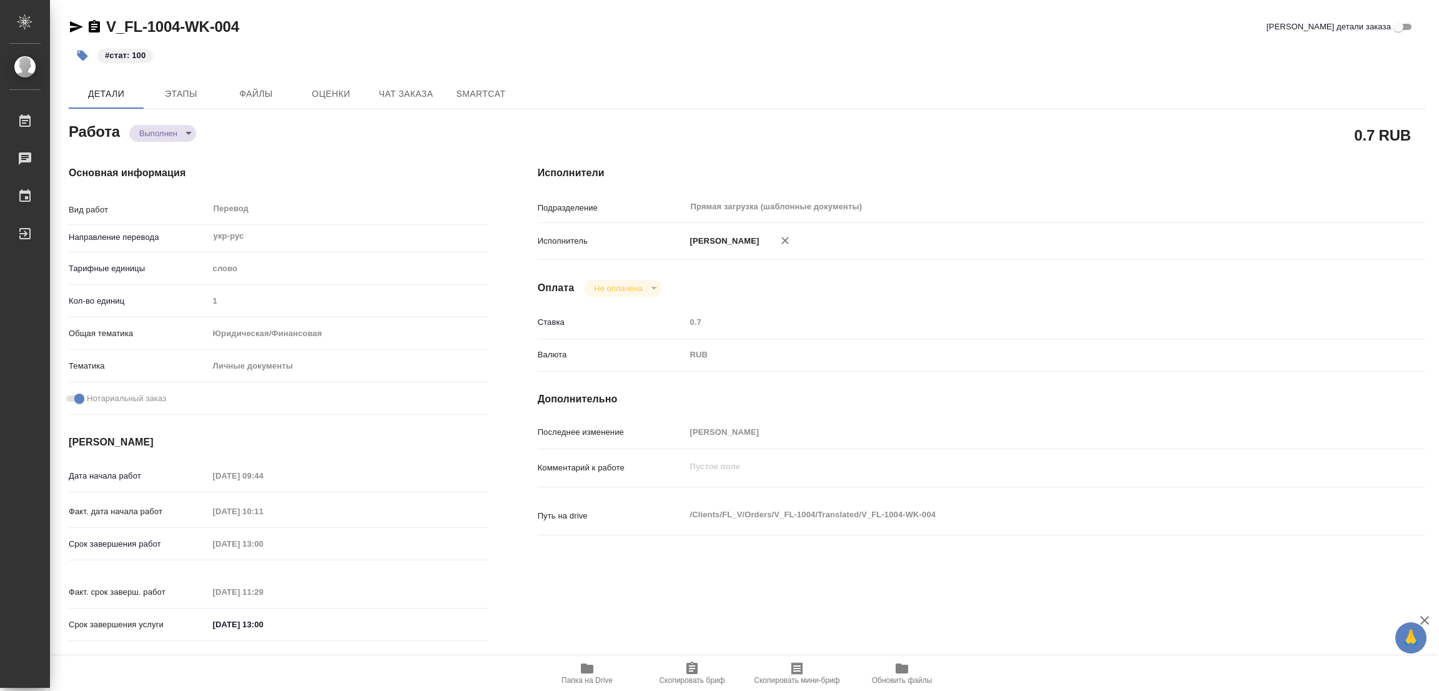
type textarea "x"
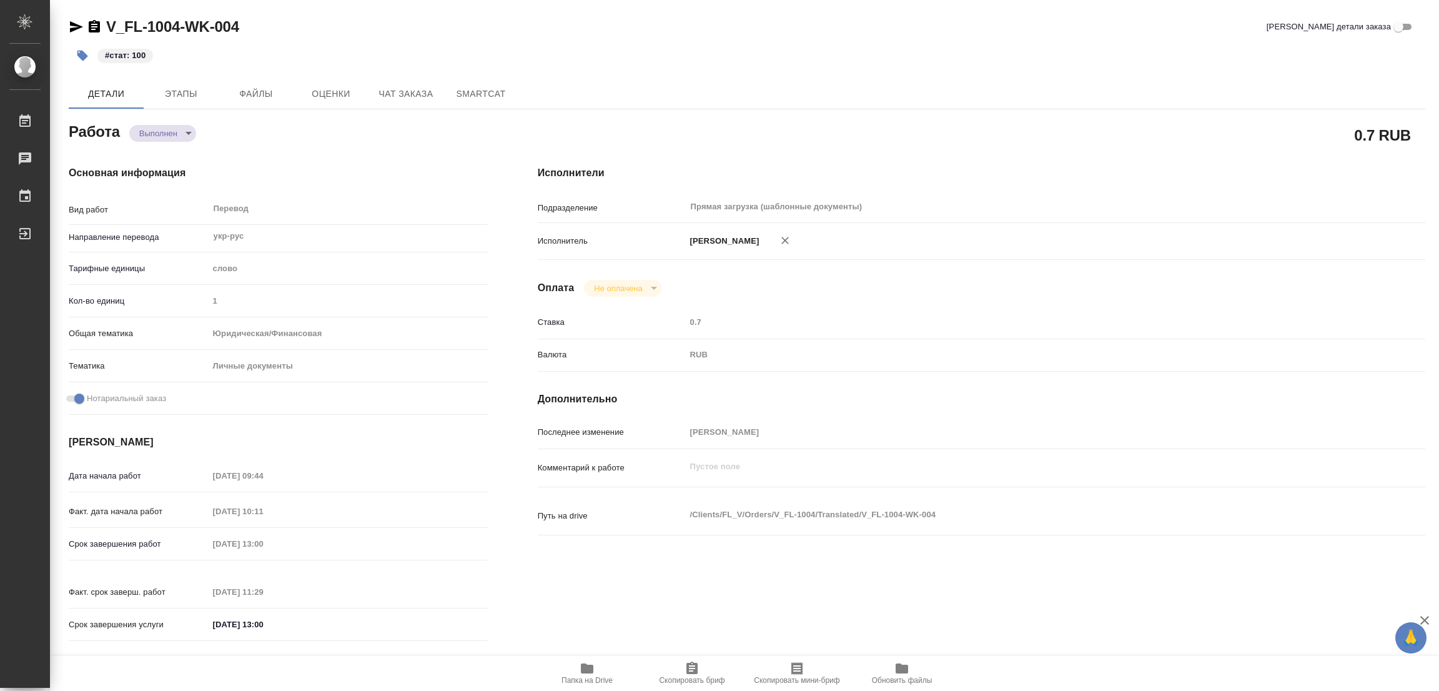
type textarea "x"
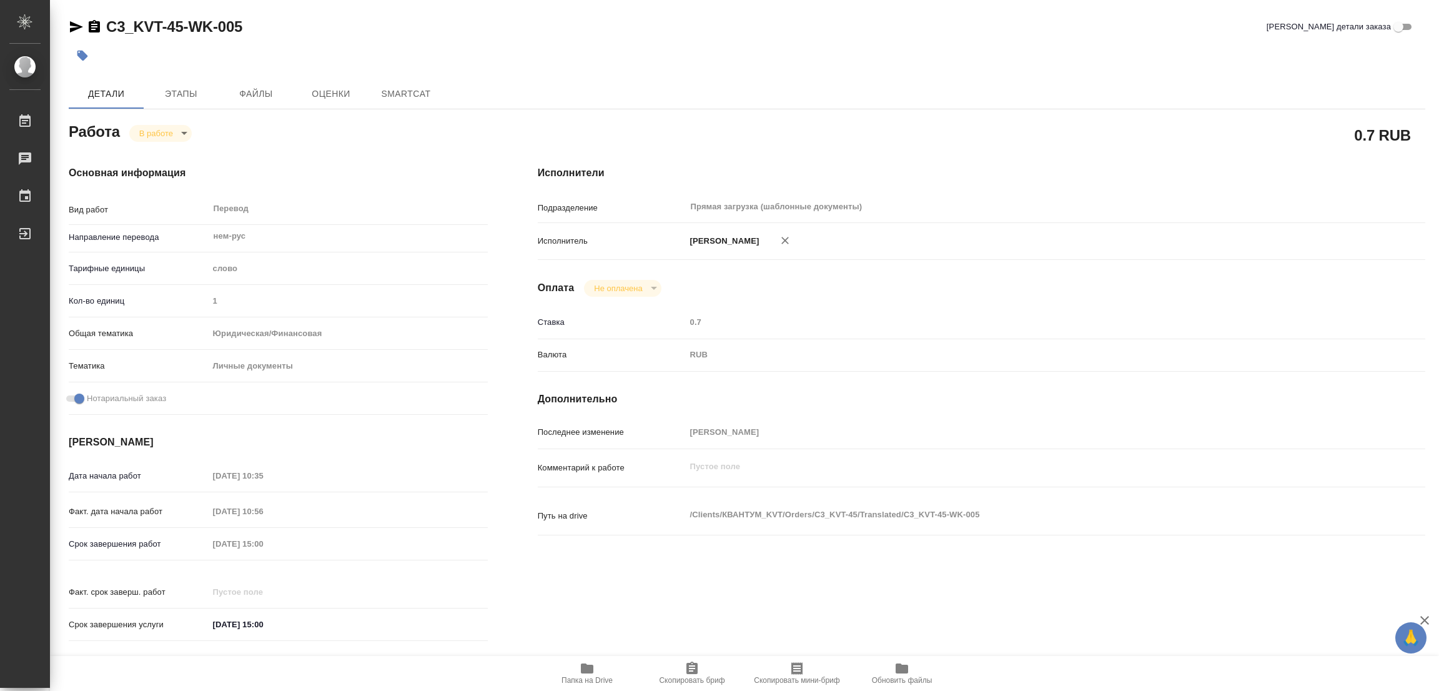
type textarea "x"
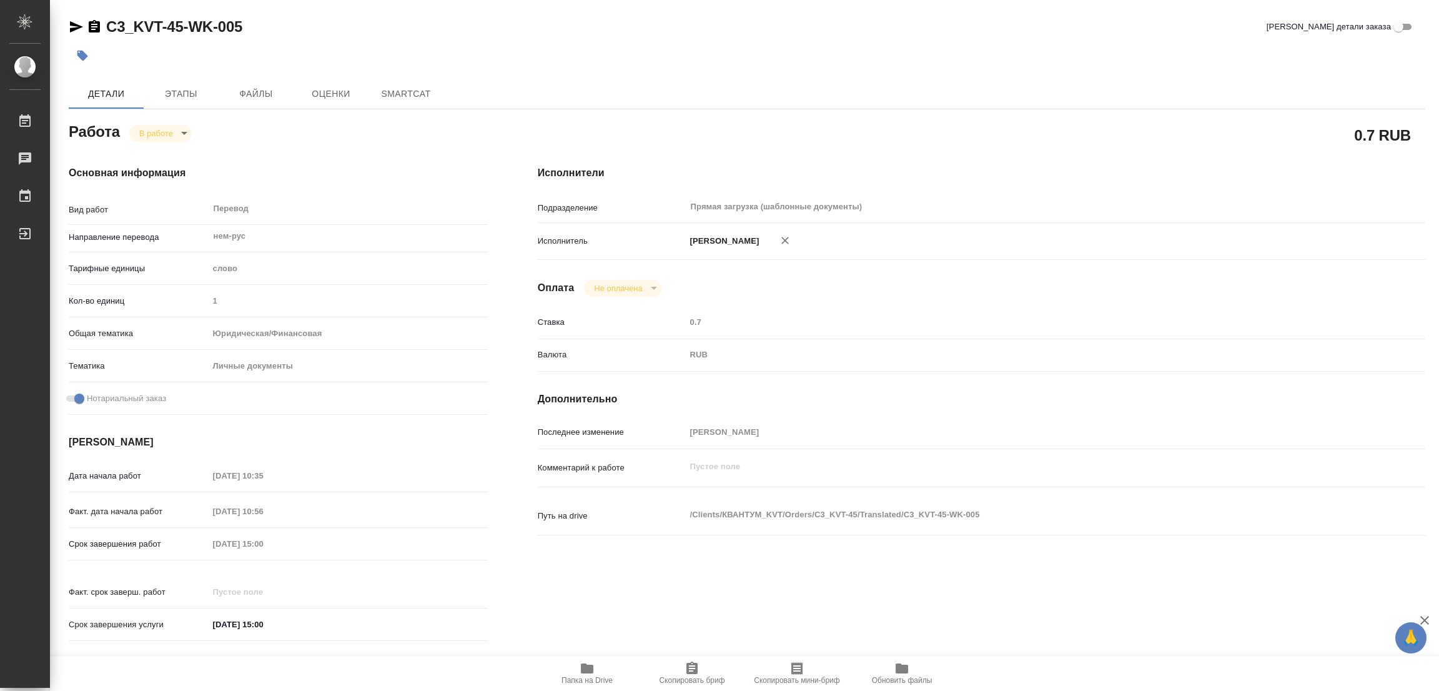
type textarea "x"
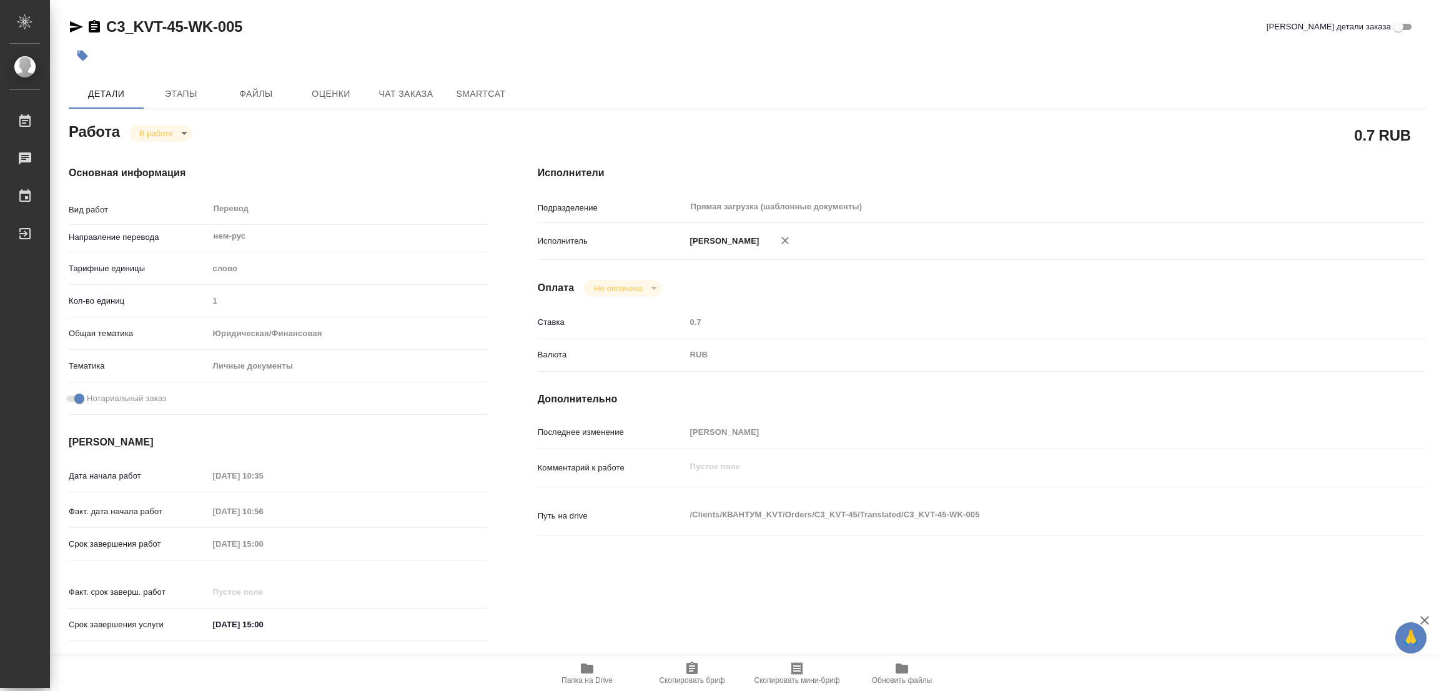
type textarea "x"
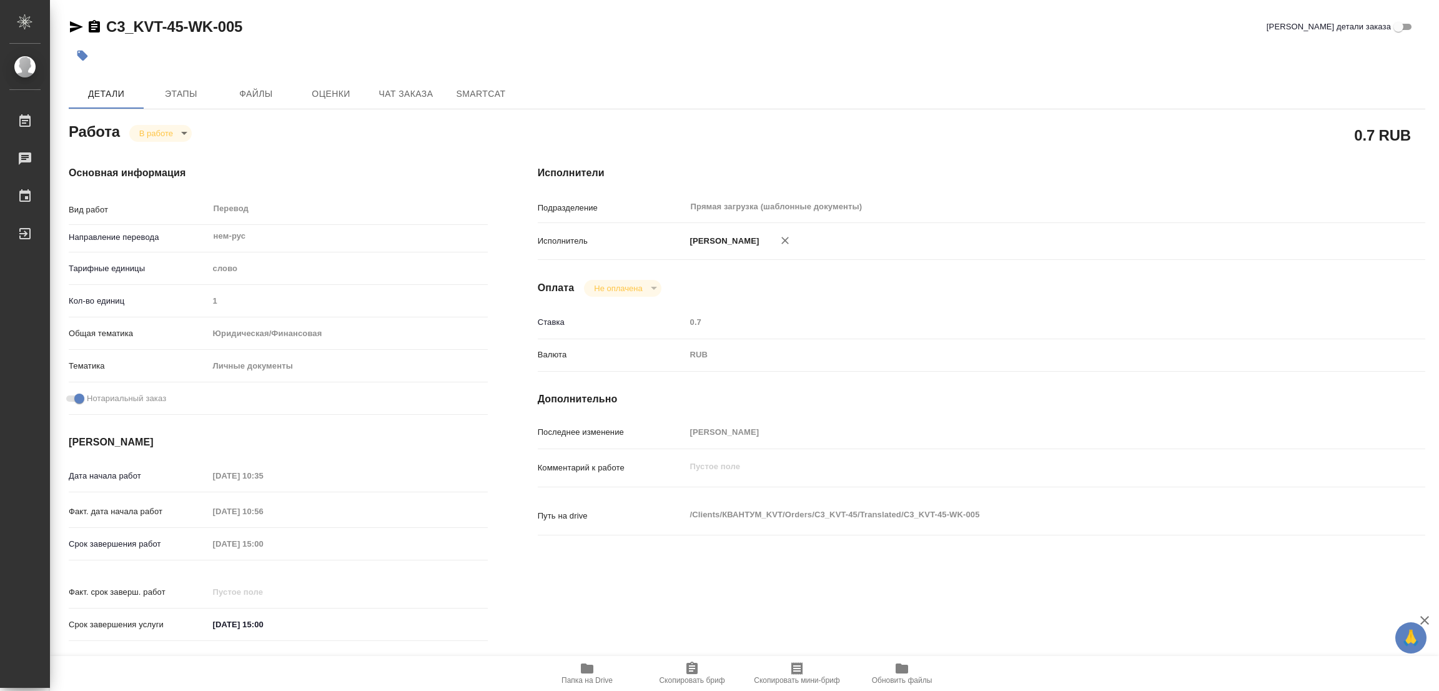
type textarea "x"
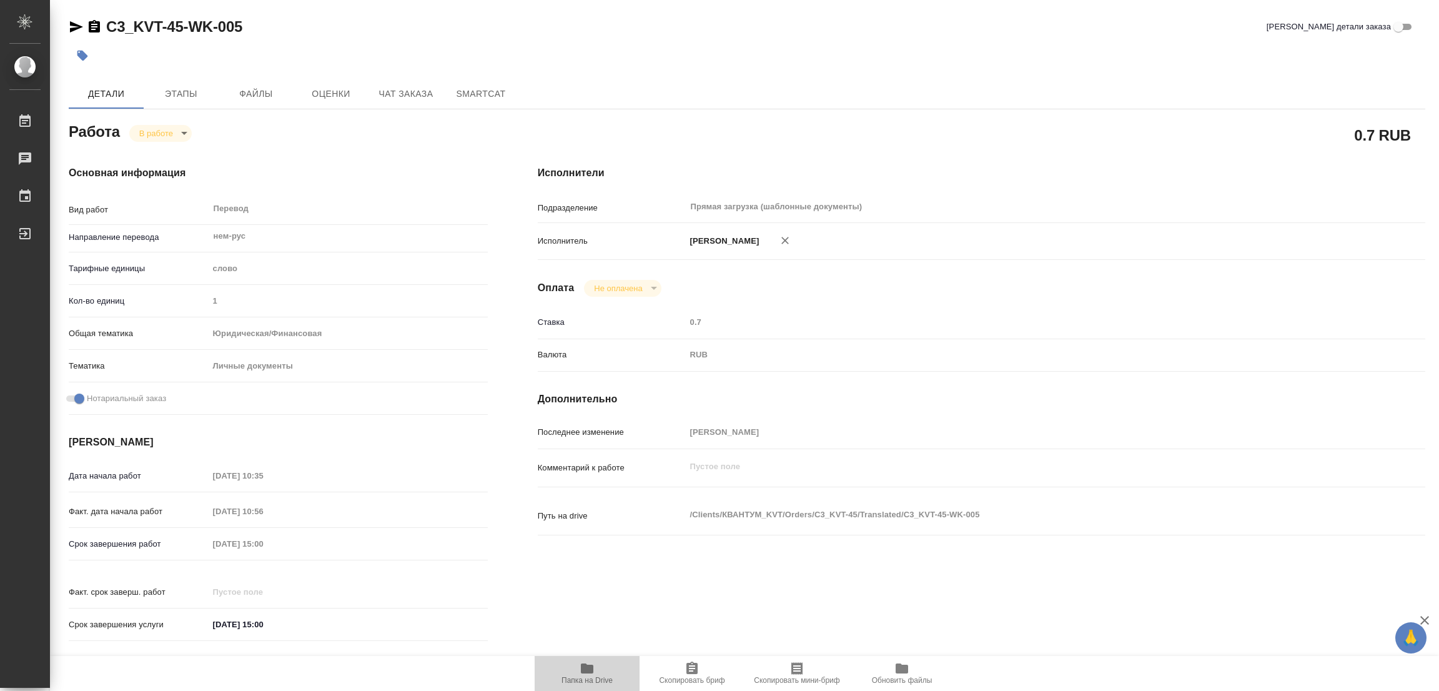
click at [587, 668] on icon "button" at bounding box center [587, 668] width 12 height 10
click at [177, 93] on span "Этапы" at bounding box center [181, 94] width 60 height 16
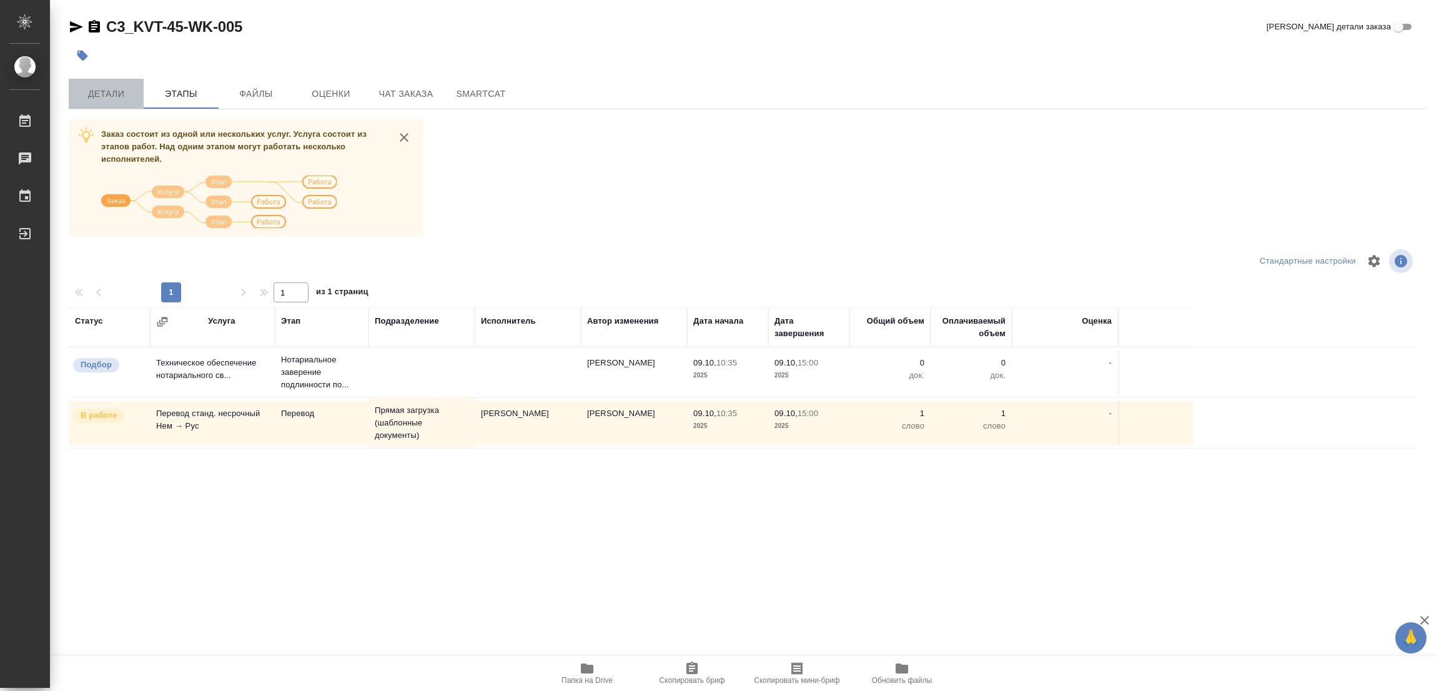
click at [99, 88] on span "Детали" at bounding box center [106, 94] width 60 height 16
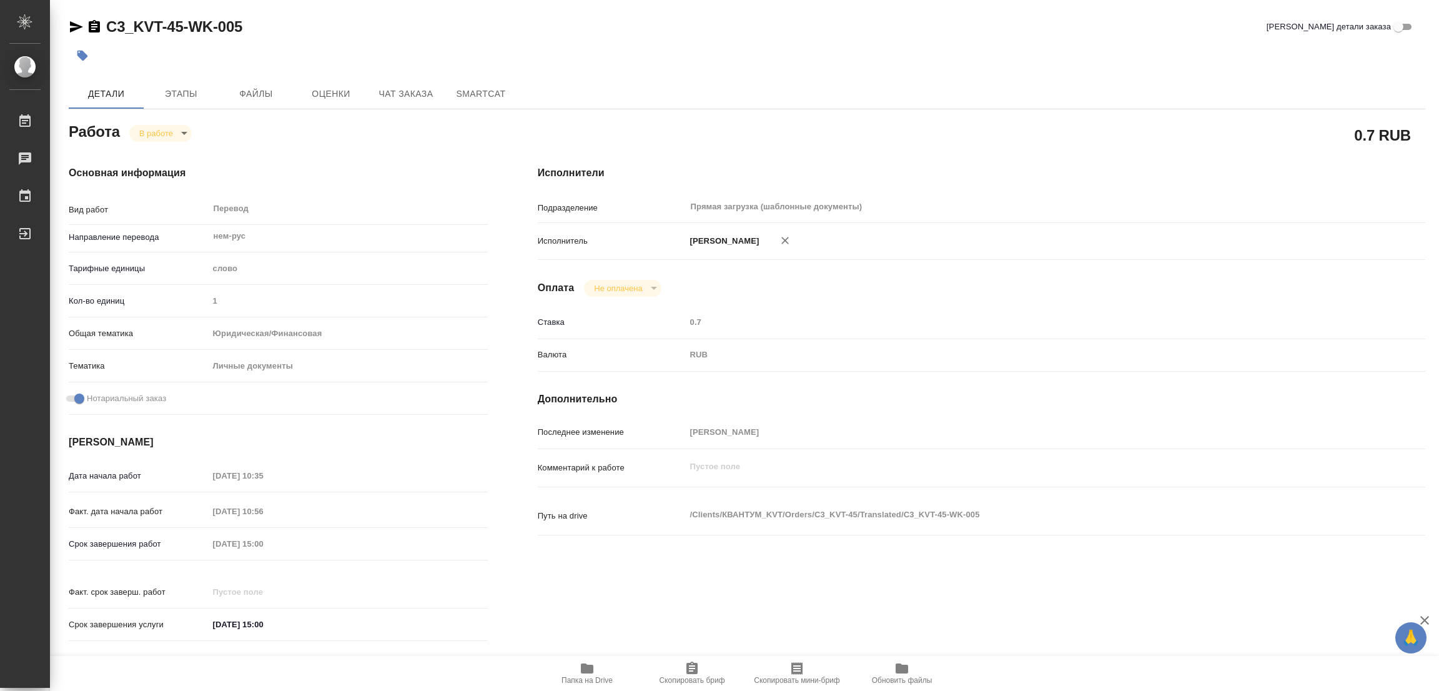
type textarea "x"
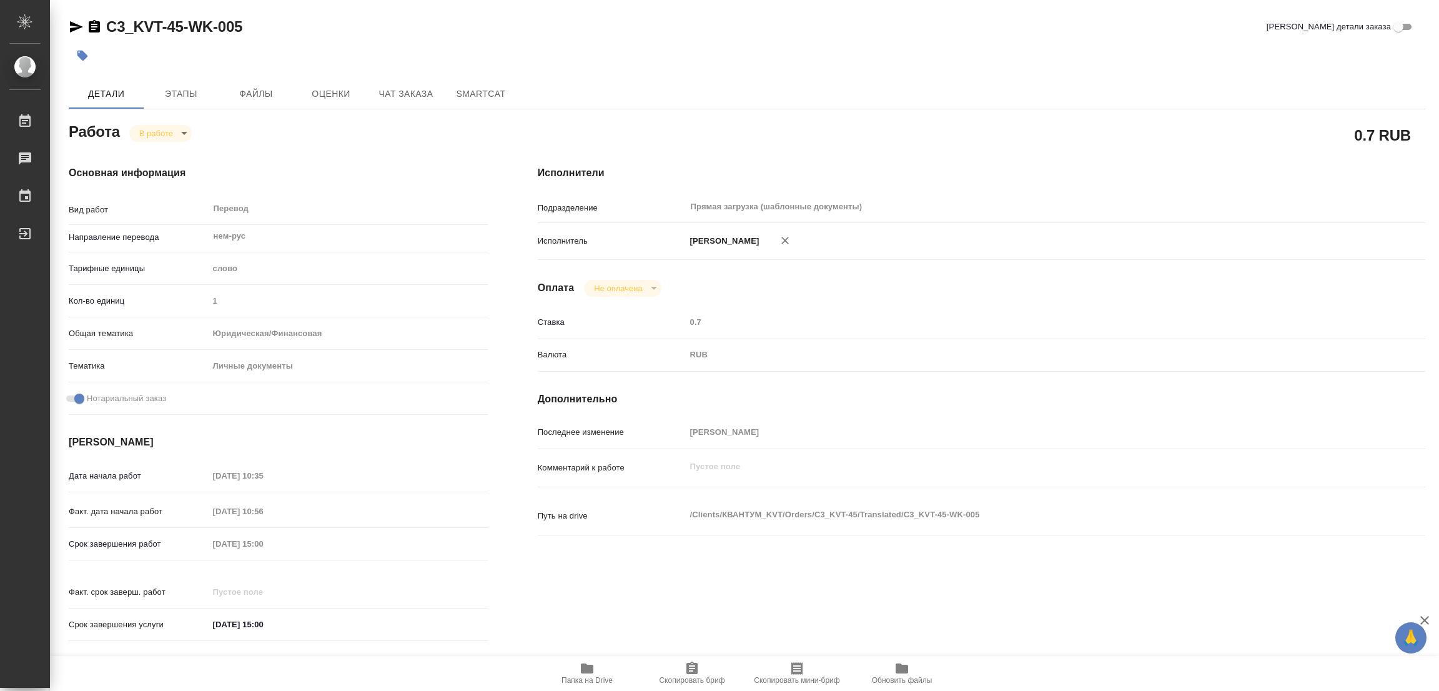
type textarea "x"
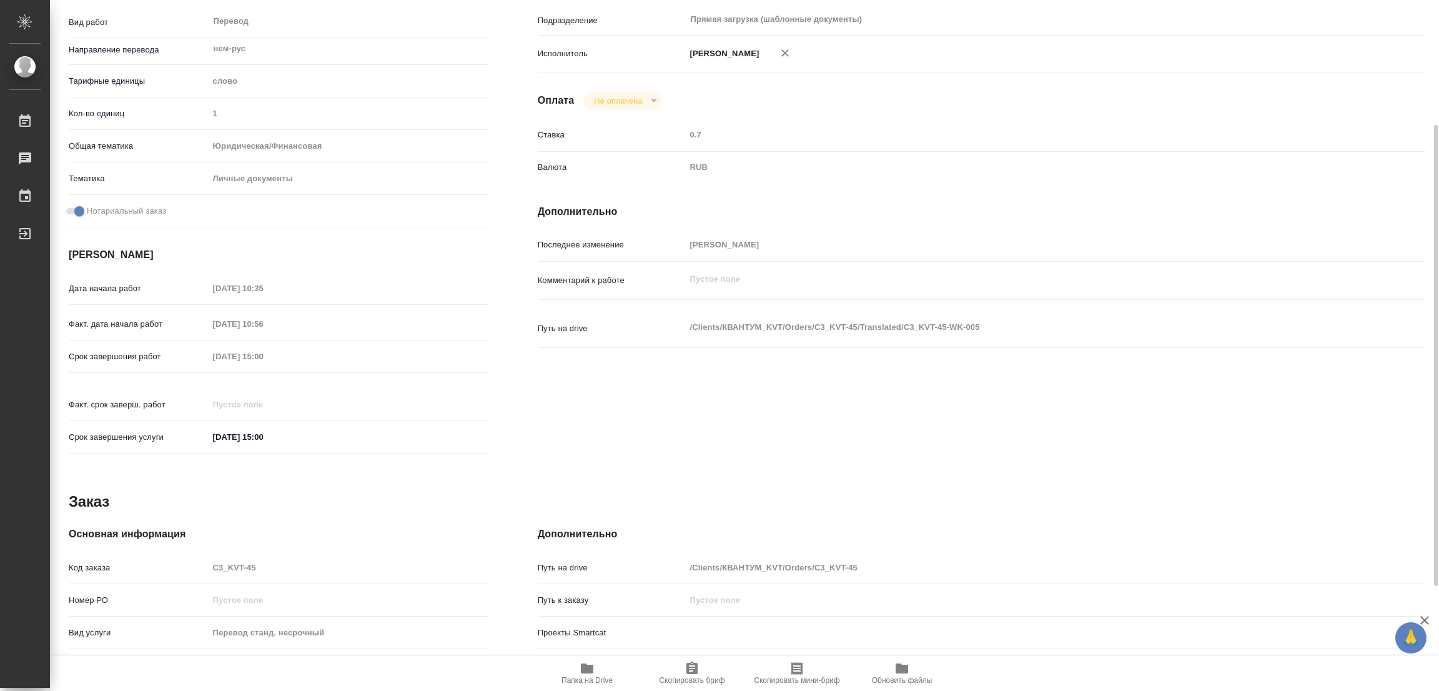
type textarea "x"
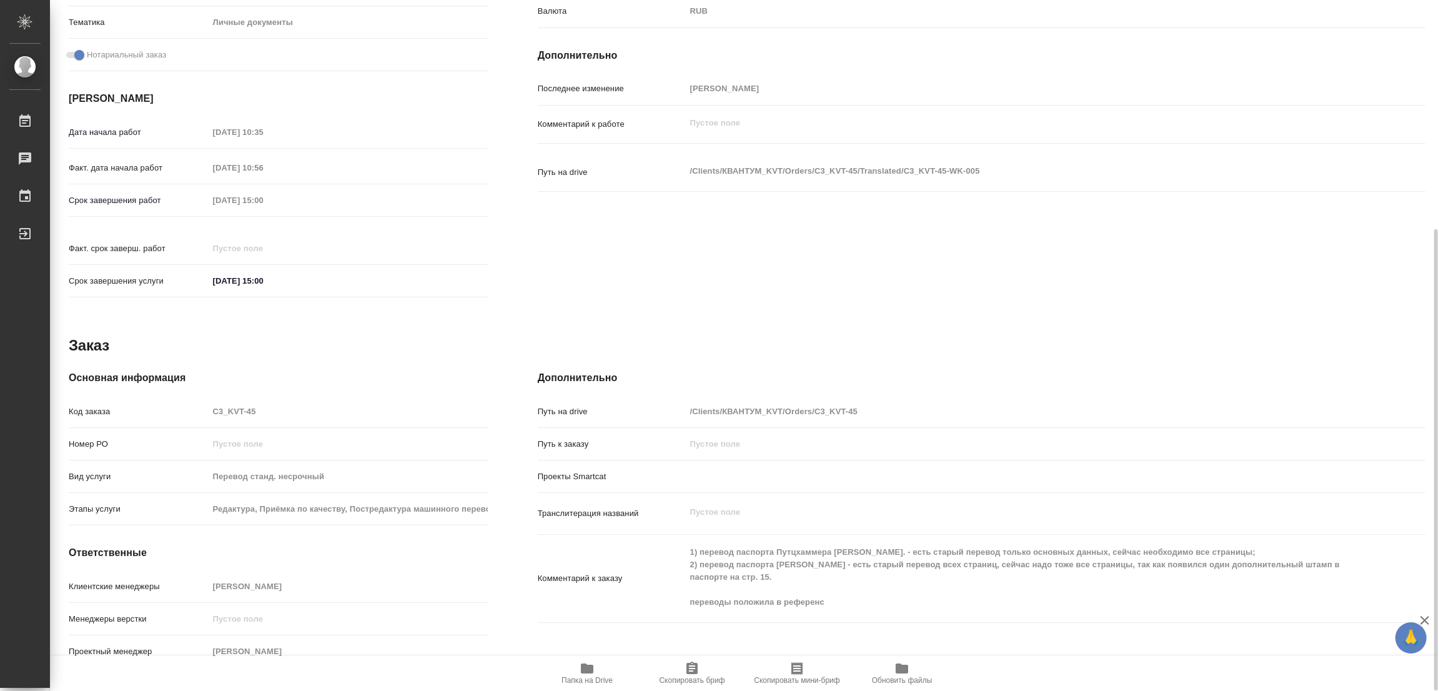
scroll to position [62, 0]
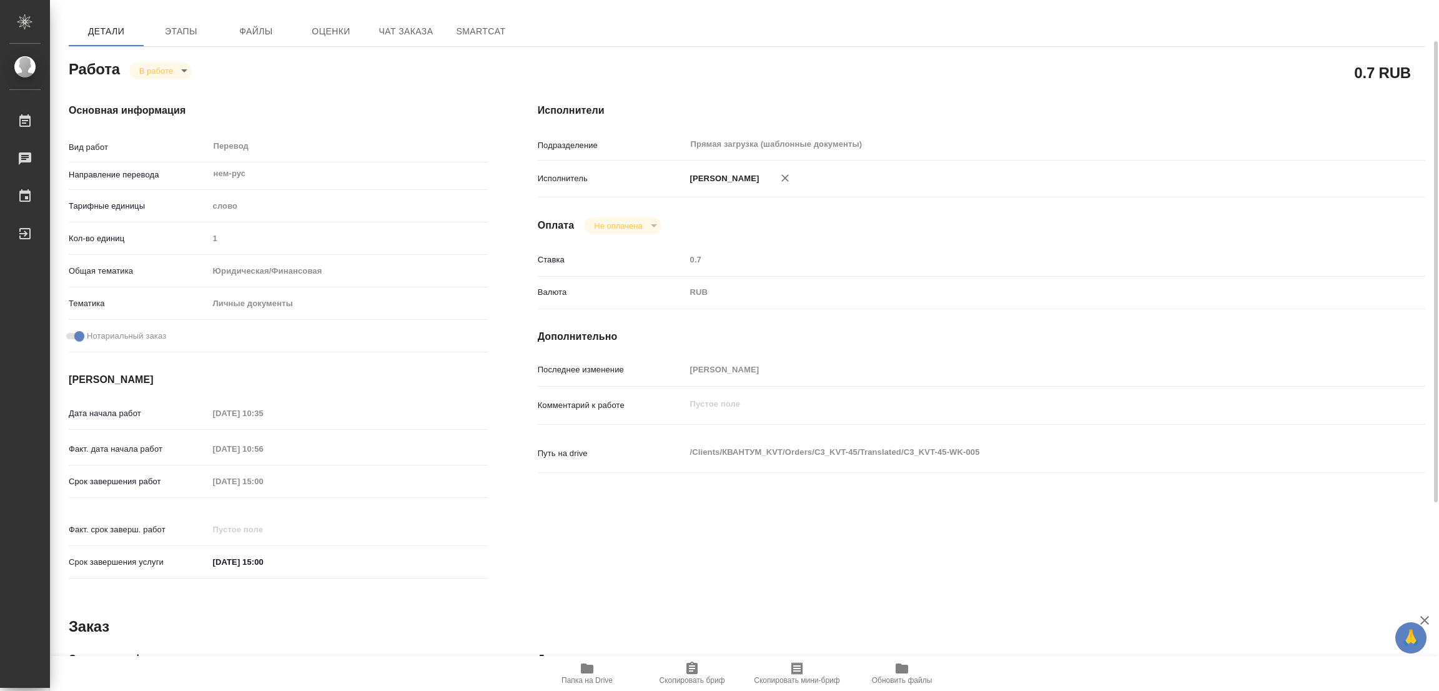
click at [244, 86] on div "Основная информация Вид работ Перевод x ​ Направление перевода нем-рус ​ Тарифн…" at bounding box center [278, 344] width 469 height 533
click at [168, 74] on body "🙏 .cls-1 fill:#fff; AWATERA Popova Galina Работы 0 Чаты График Выйти C3_KVT-45-…" at bounding box center [719, 345] width 1439 height 691
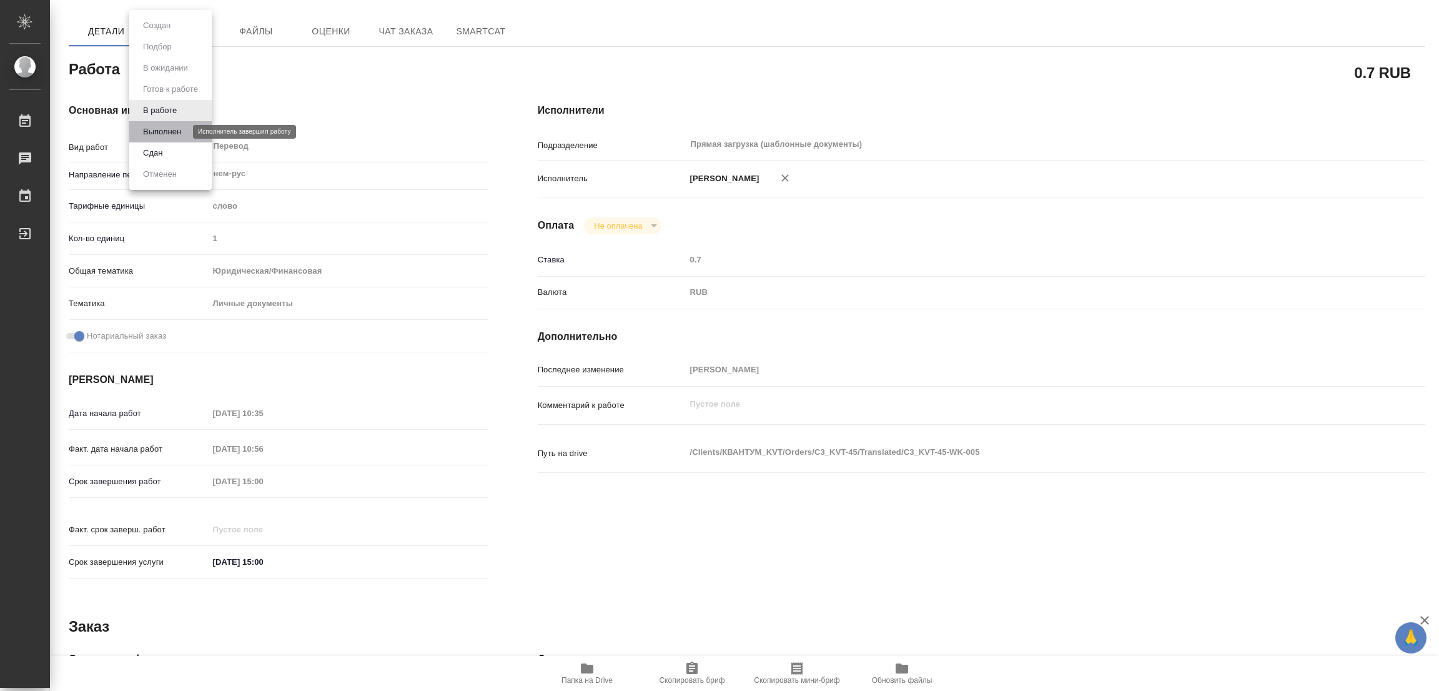
click at [158, 129] on button "Выполнен" at bounding box center [162, 132] width 46 height 14
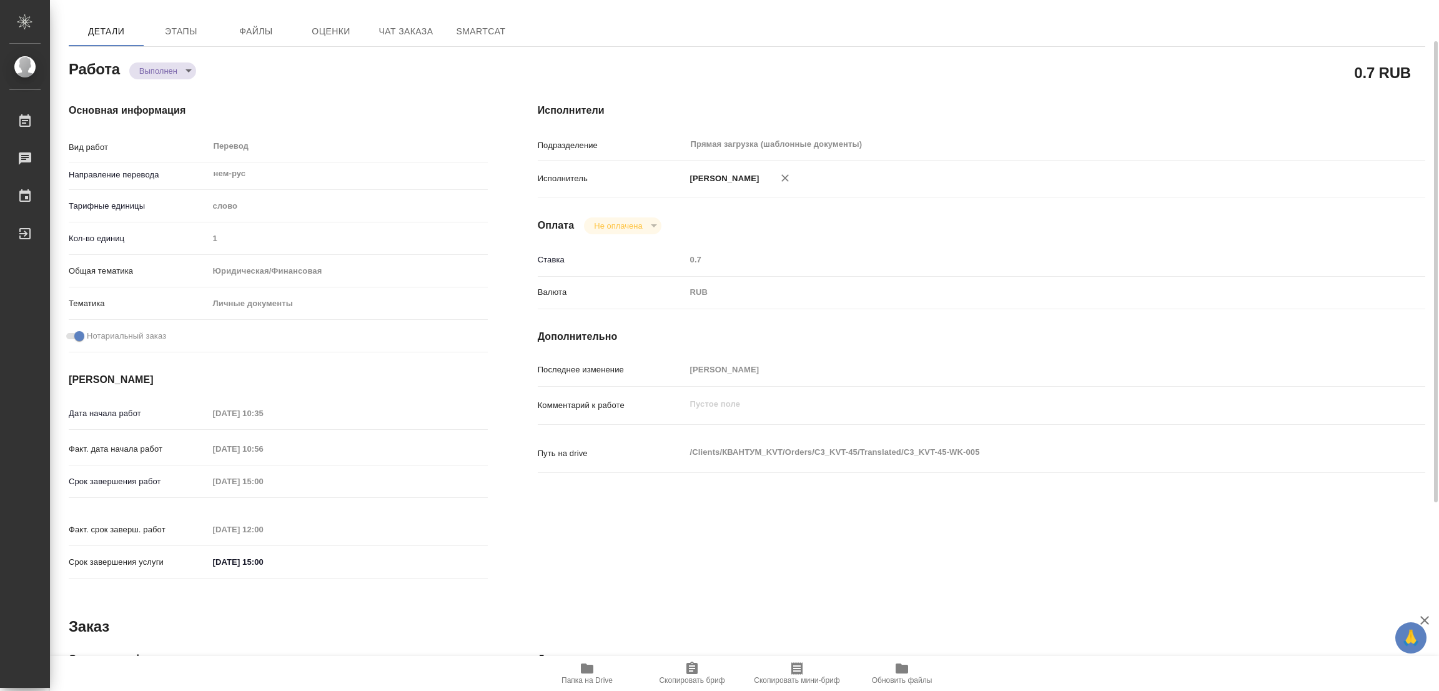
type textarea "x"
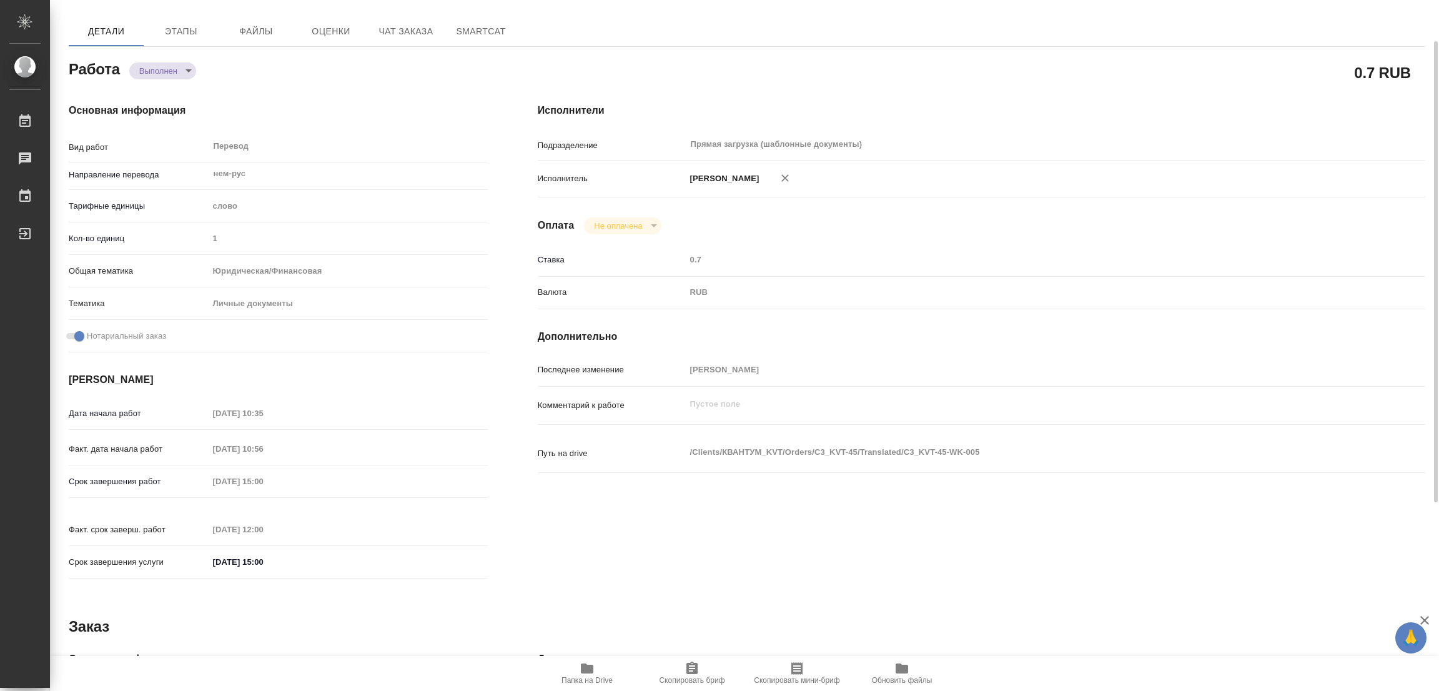
type textarea "x"
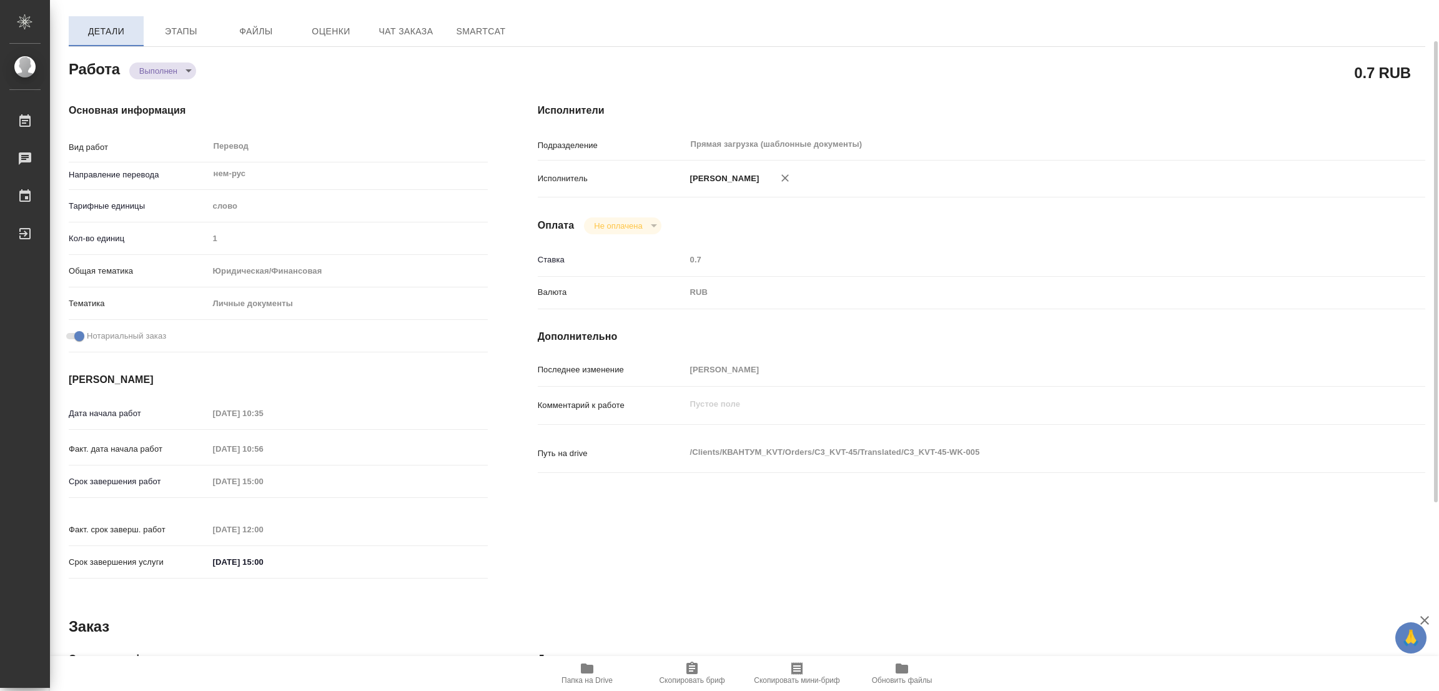
type textarea "x"
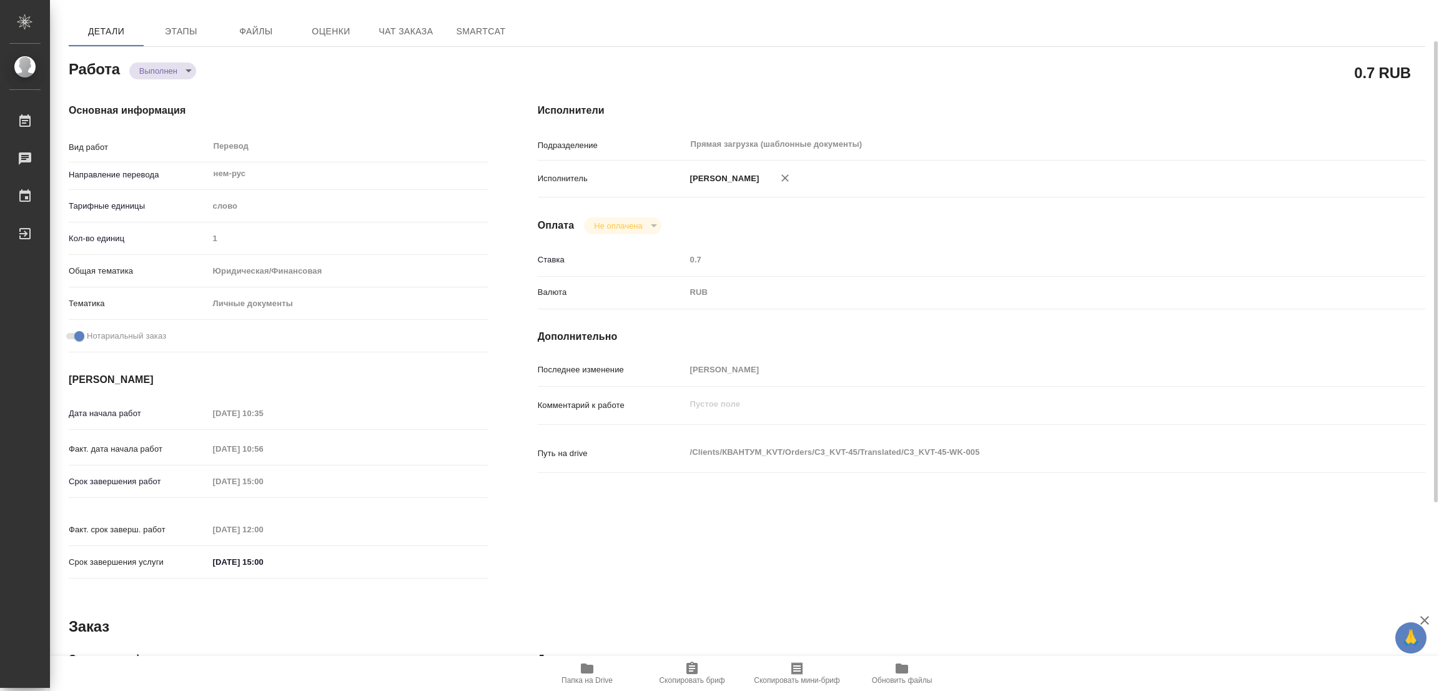
type textarea "x"
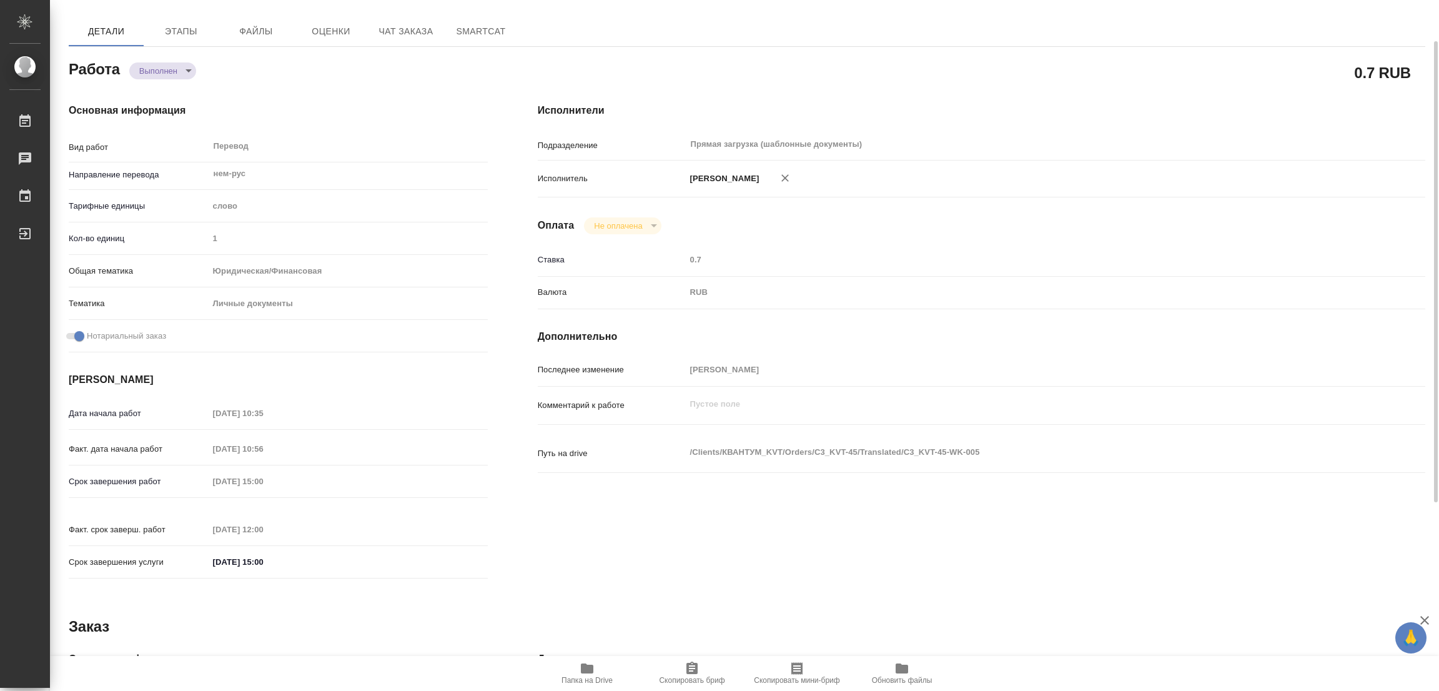
scroll to position [0, 0]
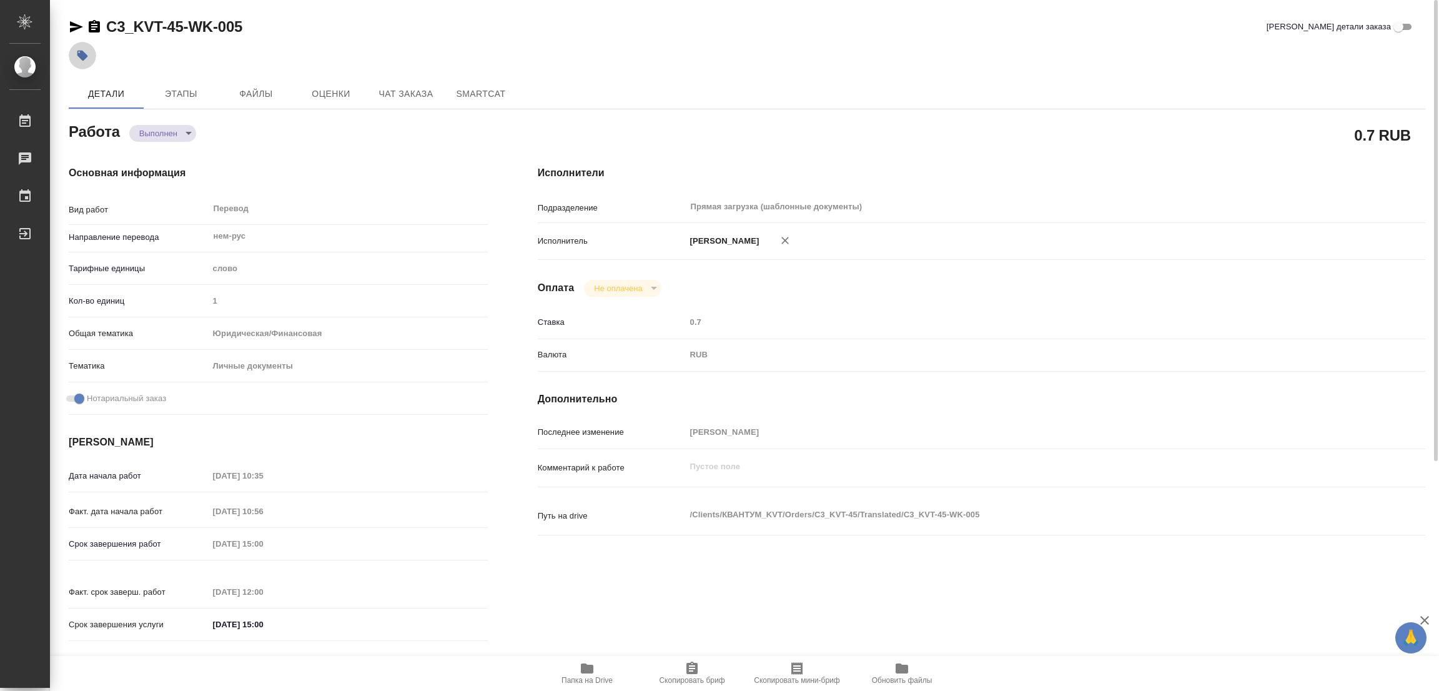
click at [80, 49] on icon "button" at bounding box center [82, 55] width 12 height 12
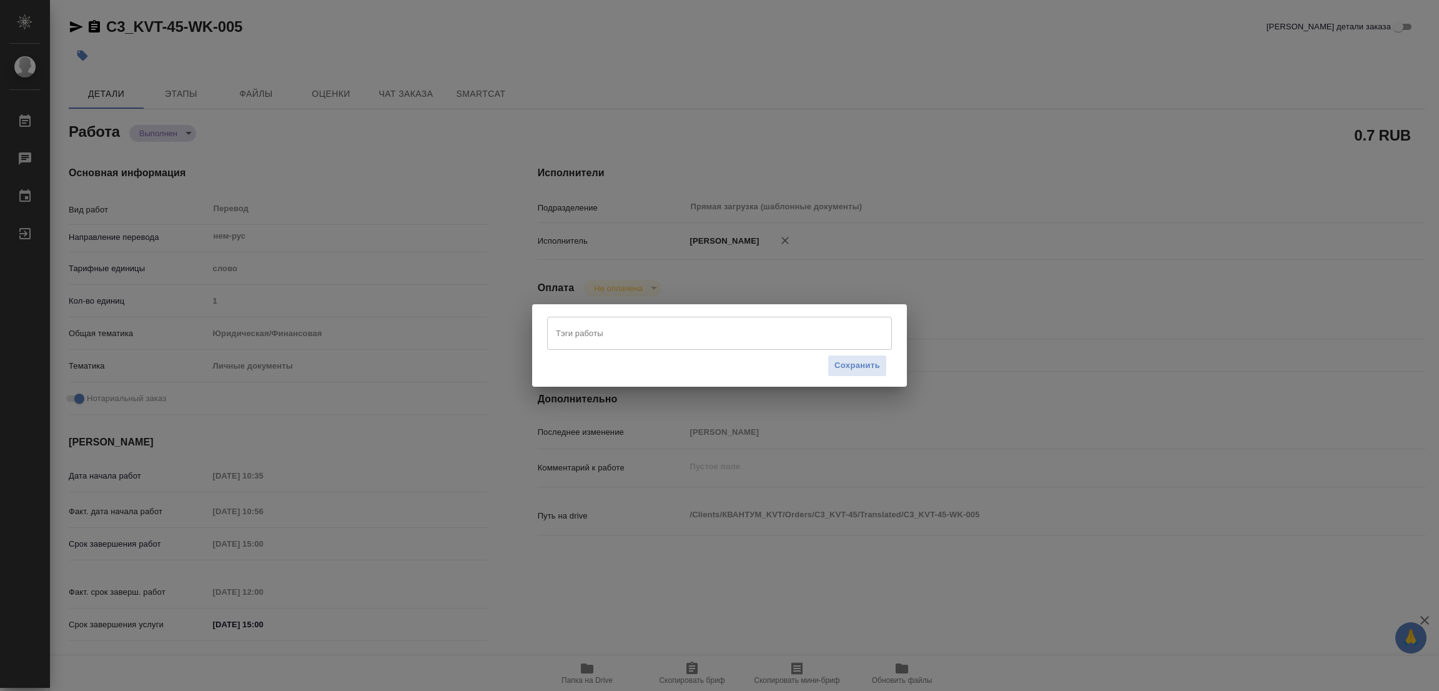
click at [563, 331] on input "Тэги работы" at bounding box center [708, 332] width 310 height 21
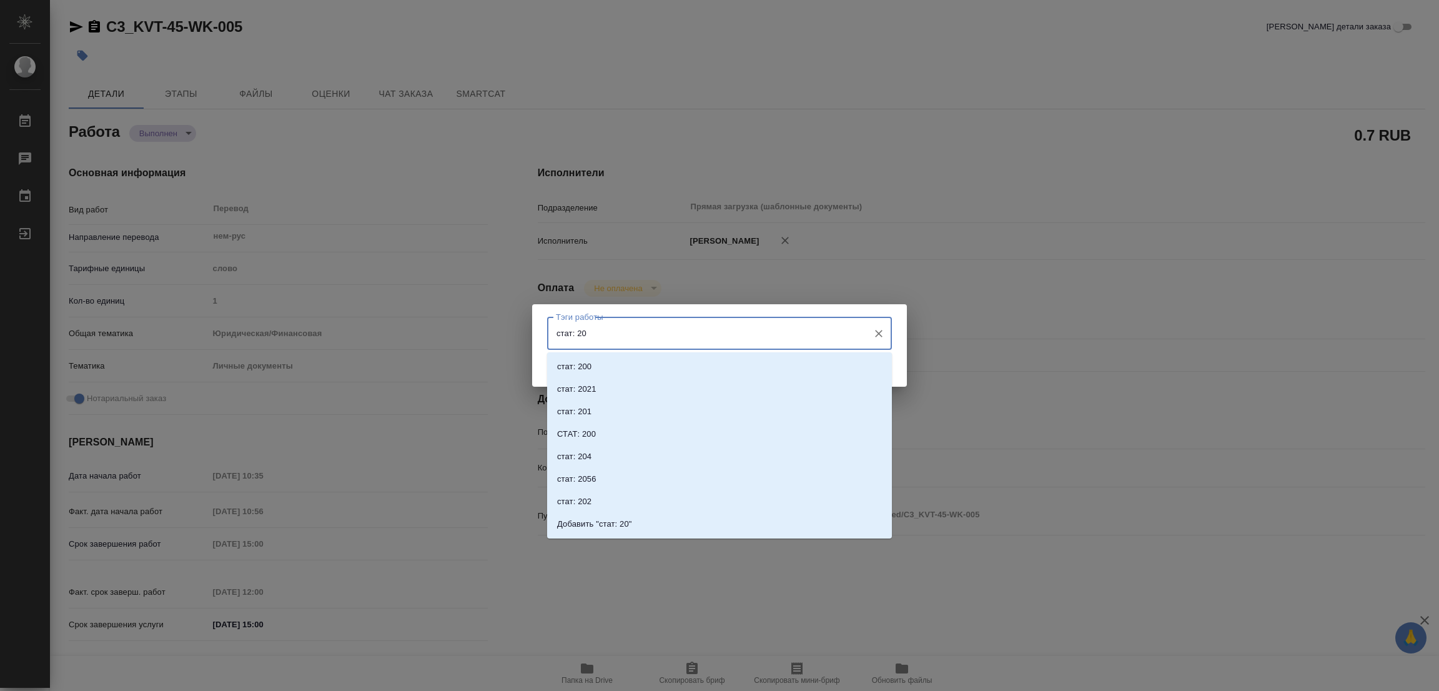
type input "стат: 200"
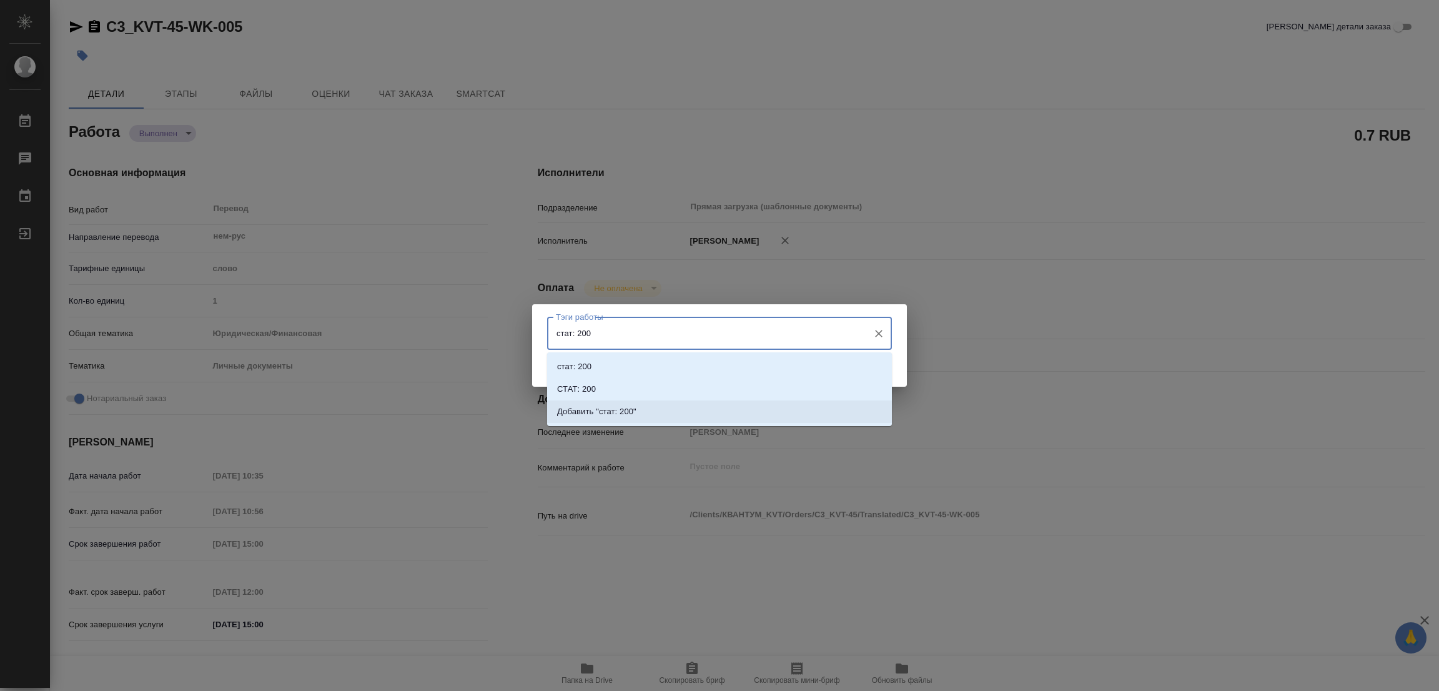
click at [614, 405] on p "Добавить "стат: 200"" at bounding box center [596, 411] width 79 height 12
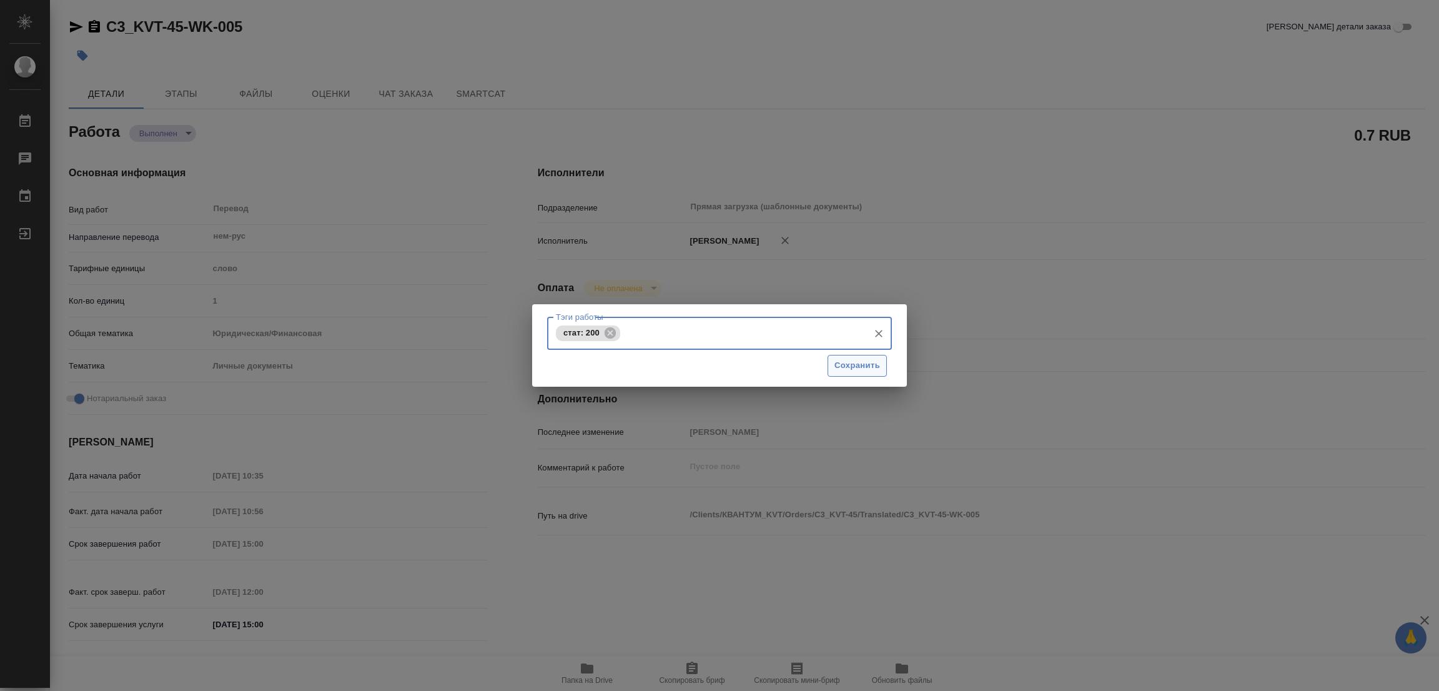
click at [856, 360] on span "Сохранить" at bounding box center [858, 366] width 46 height 14
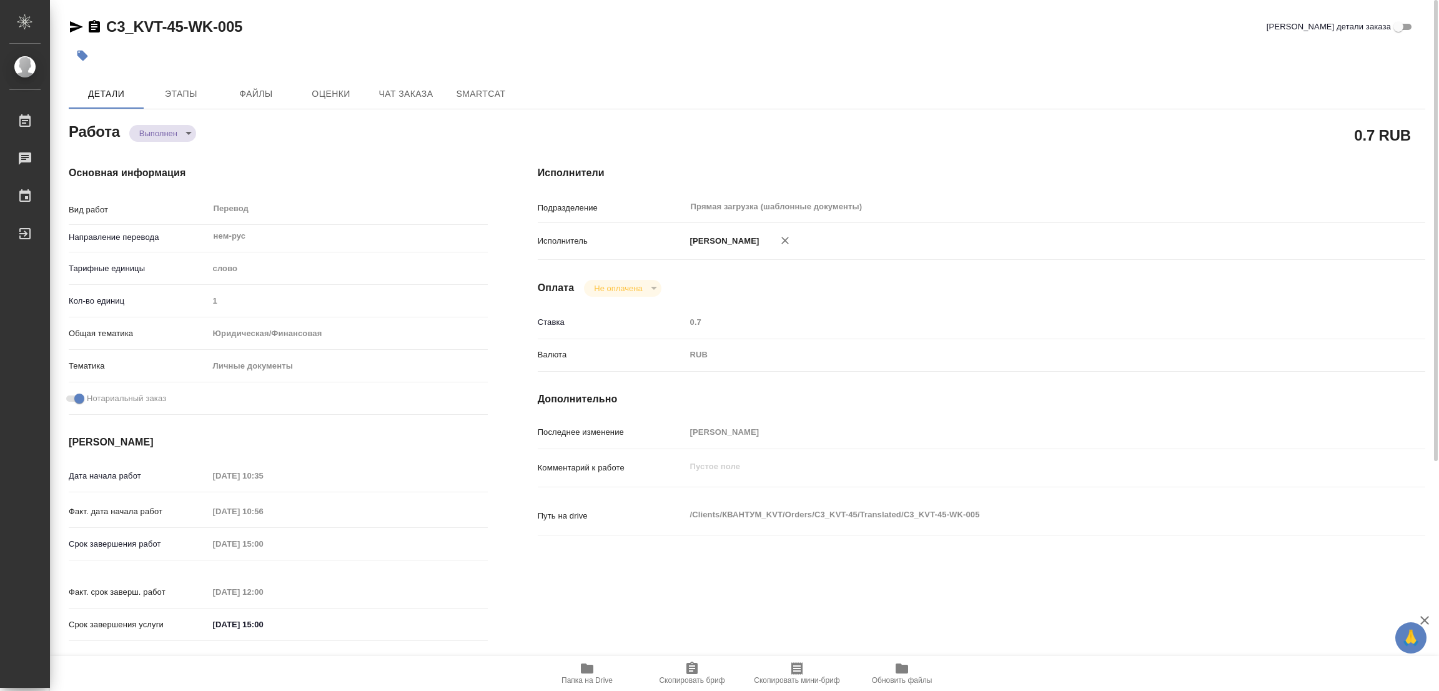
type input "completed"
type textarea "Перевод"
type textarea "x"
type input "нем-рус"
type input "5a8b1489cc6b4906c91bfd90"
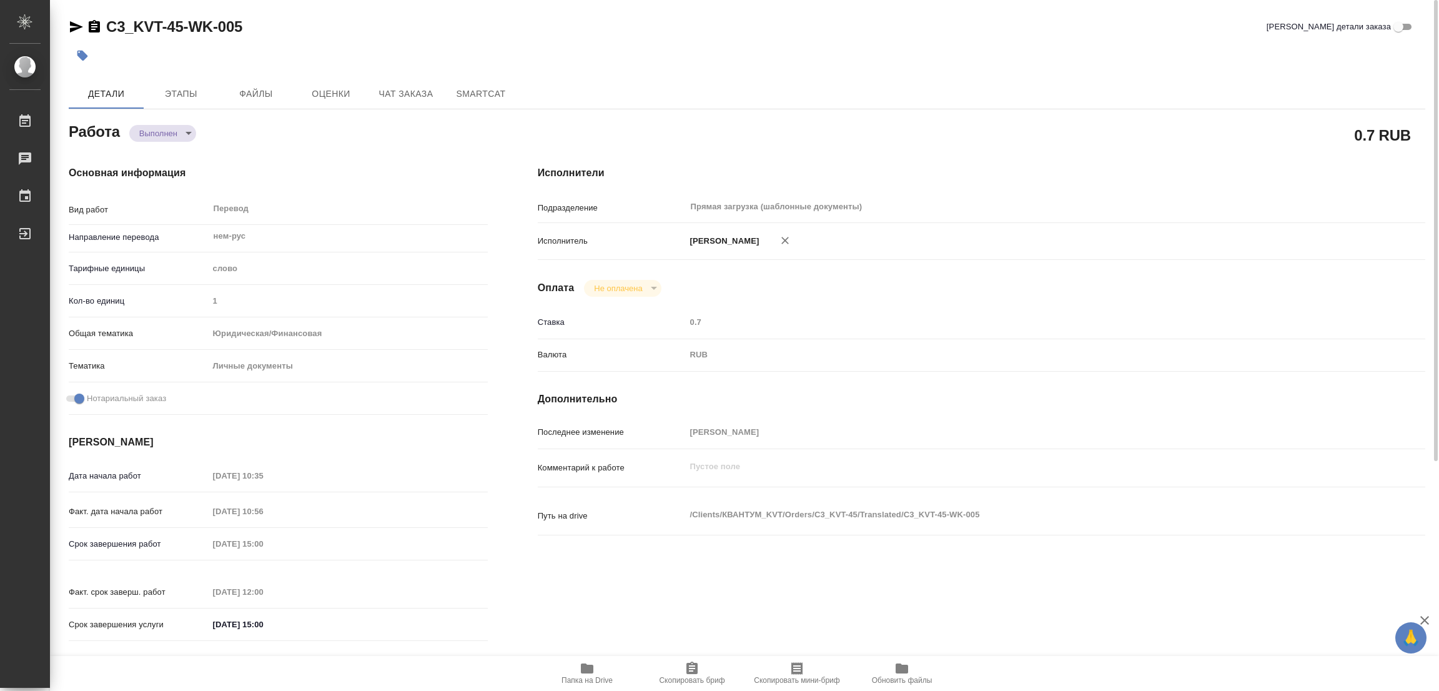
type input "1"
type input "yr-fn"
type input "5a8b8b956a9677013d343cfe"
checkbox input "true"
type input "09.10.2025 10:35"
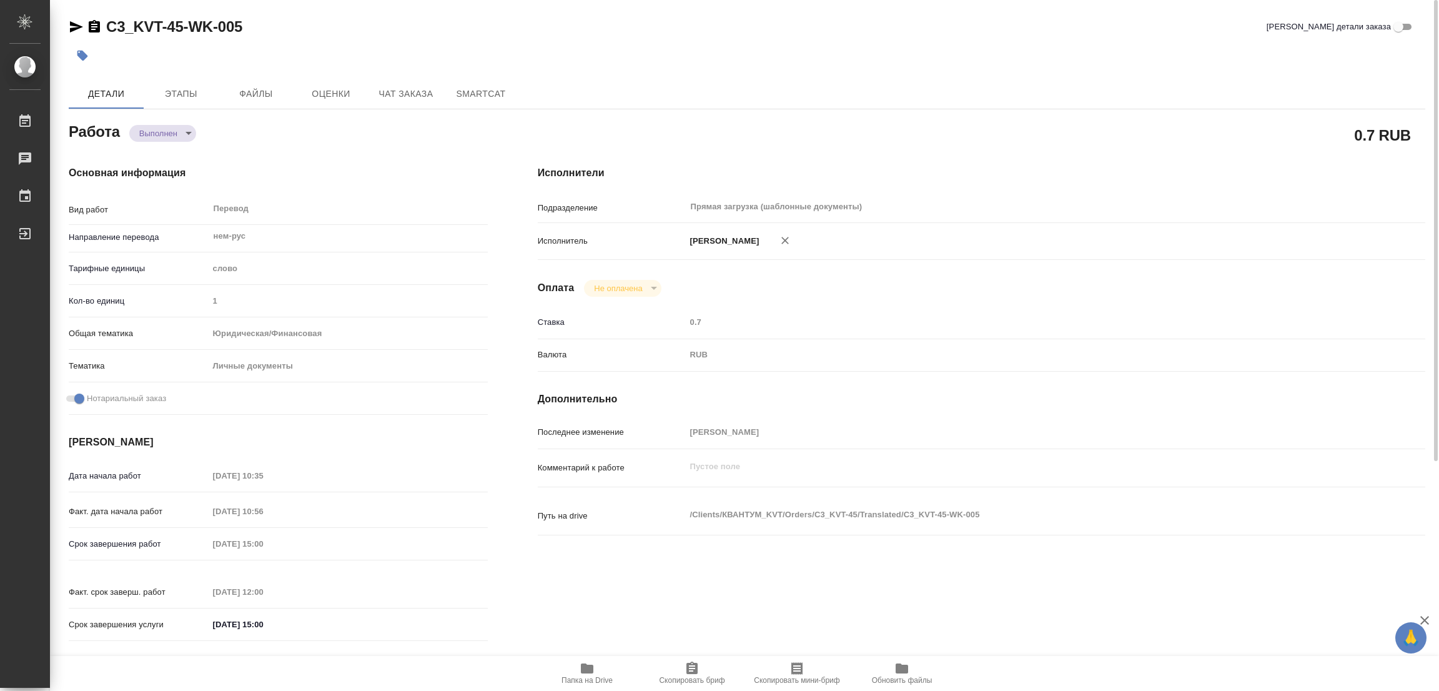
type input "09.10.2025 10:56"
type input "09.10.2025 15:00"
type input "[DATE] 12:00"
type input "[DATE] 15:00"
type input "Прямая загрузка (шаблонные документы)"
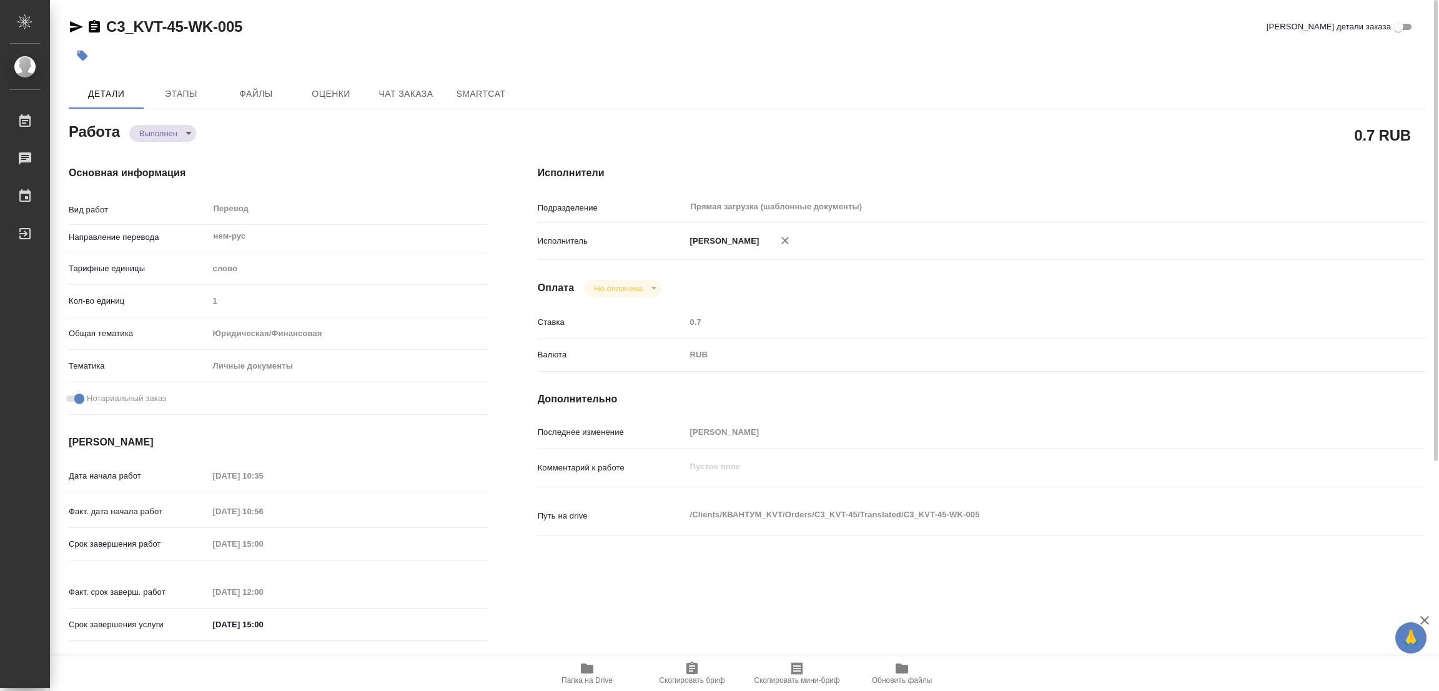
type input "notPayed"
type input "0.7"
type input "RUB"
type input "[PERSON_NAME]"
type textarea "x"
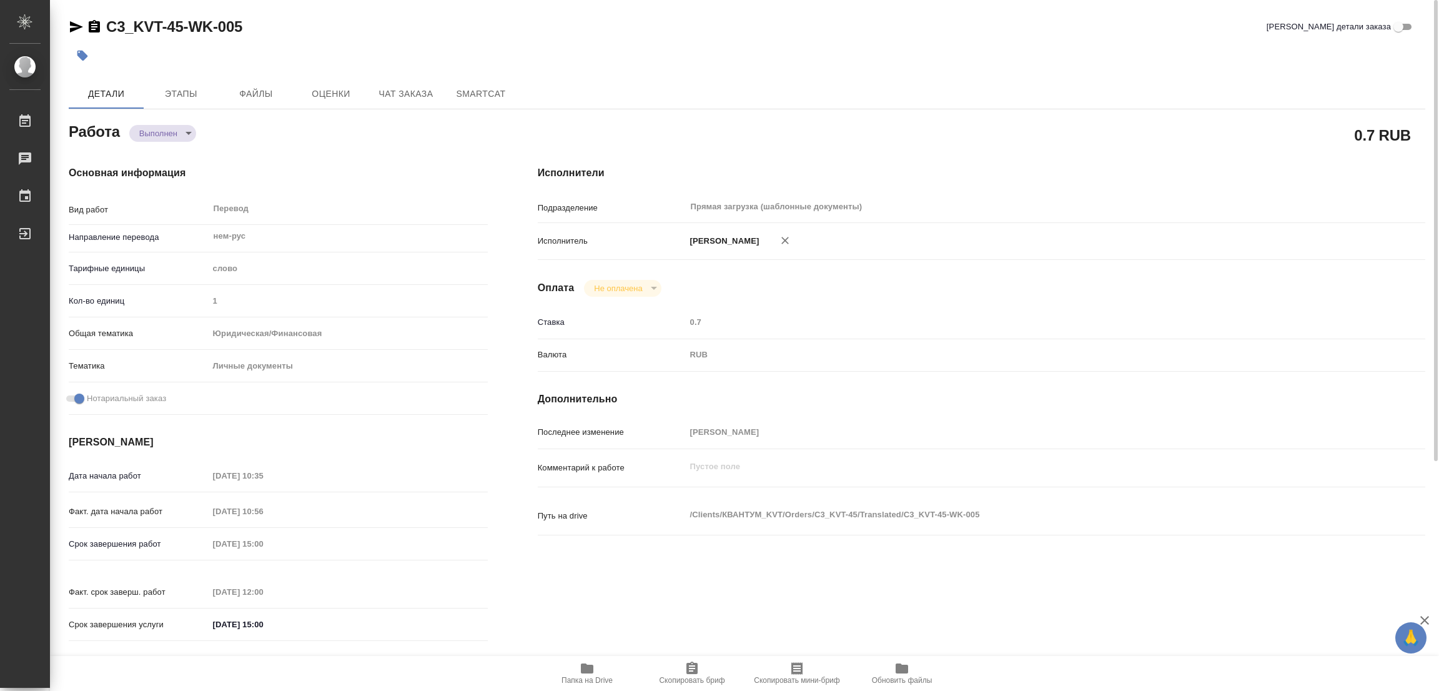
type textarea "/Clients/КВАНТУМ_KVT/Orders/C3_KVT-45/Translated/C3_KVT-45-WK-005"
type textarea "x"
type input "C3_KVT-45"
type input "Перевод станд. несрочный"
type input "Редактура, Приёмка по качеству, Постредактура машинного перевода, Корректура, П…"
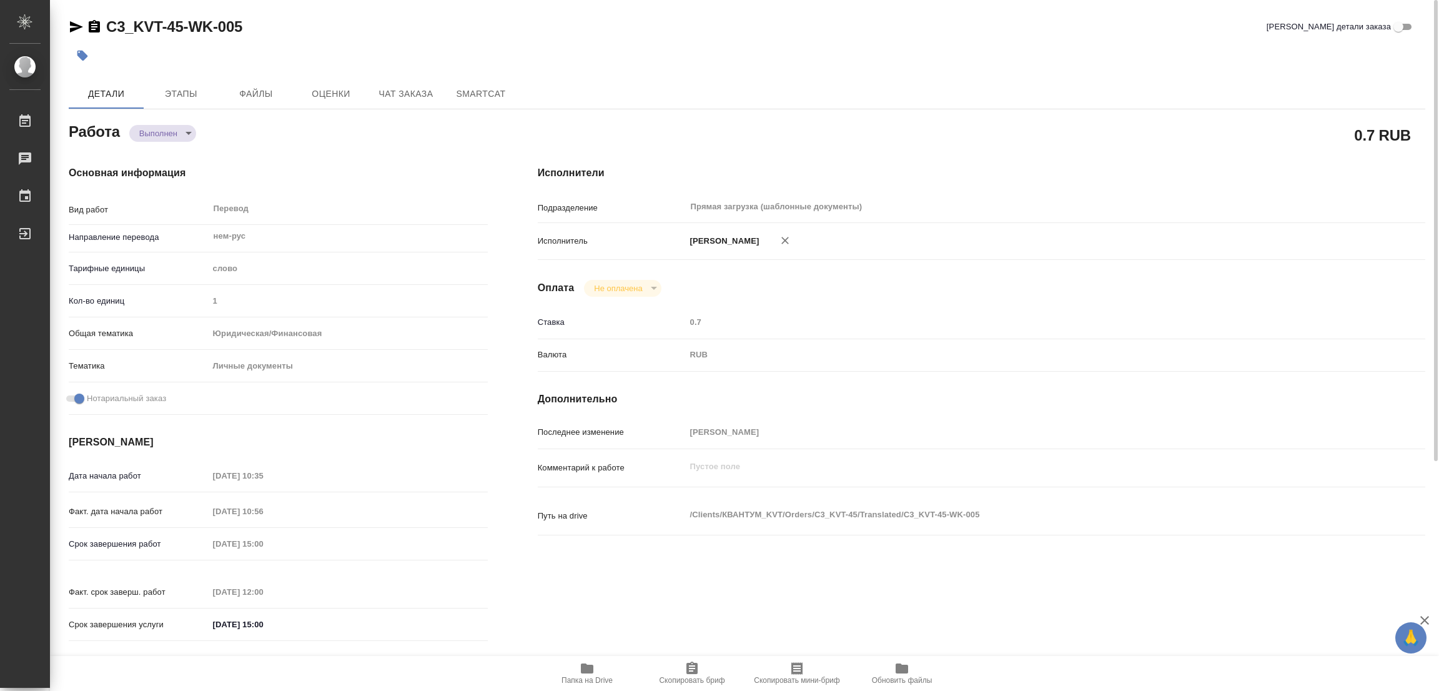
type input "[PERSON_NAME]"
type input "/Clients/КВАНТУМ_KVT/Orders/C3_KVT-45"
type textarea "x"
type textarea "1) перевод паспорта Путцхаммера [PERSON_NAME]. - есть старый перевод только осн…"
type textarea "x"
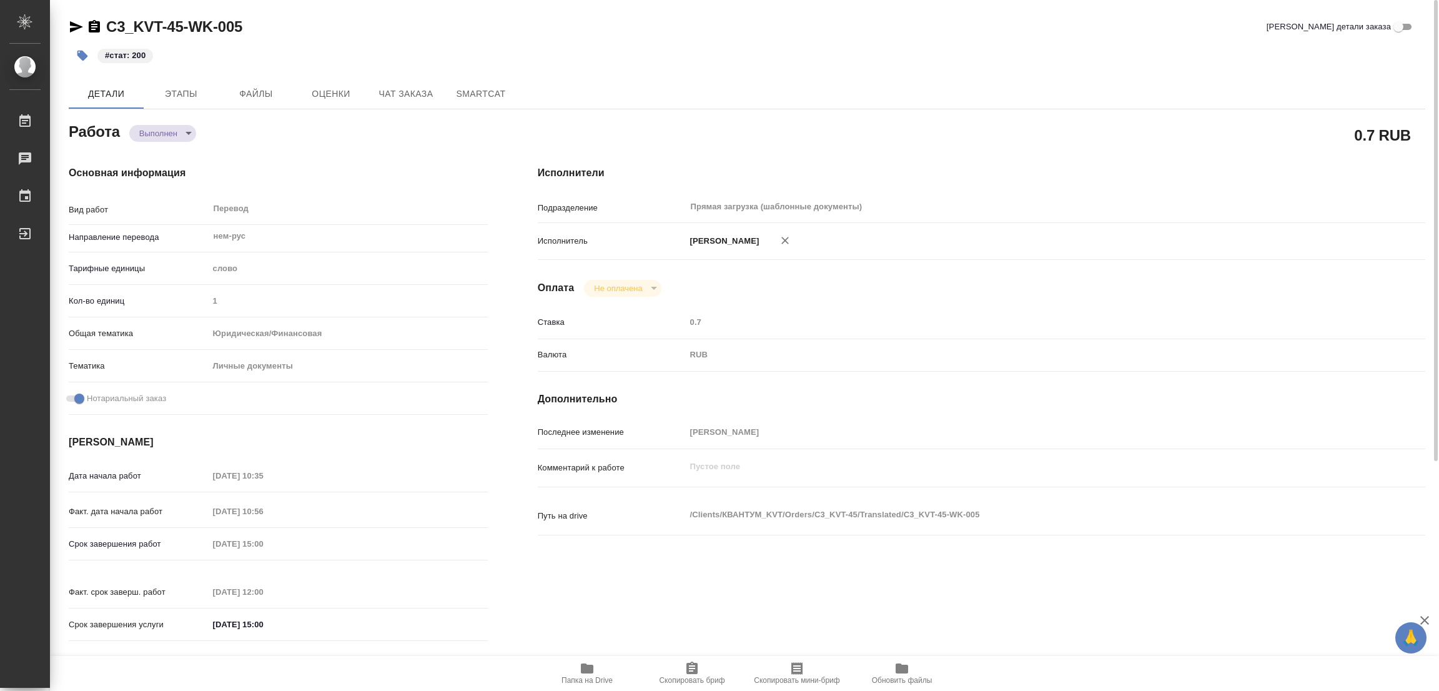
type textarea "x"
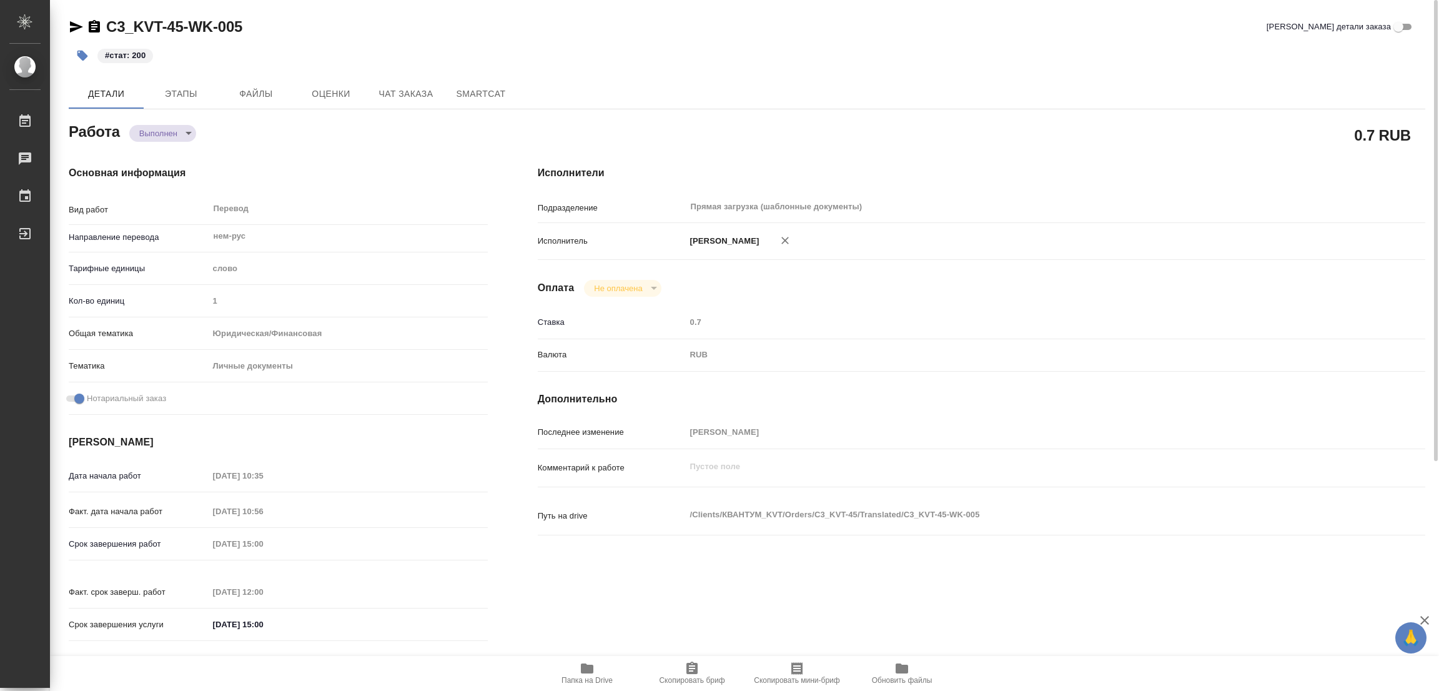
type textarea "x"
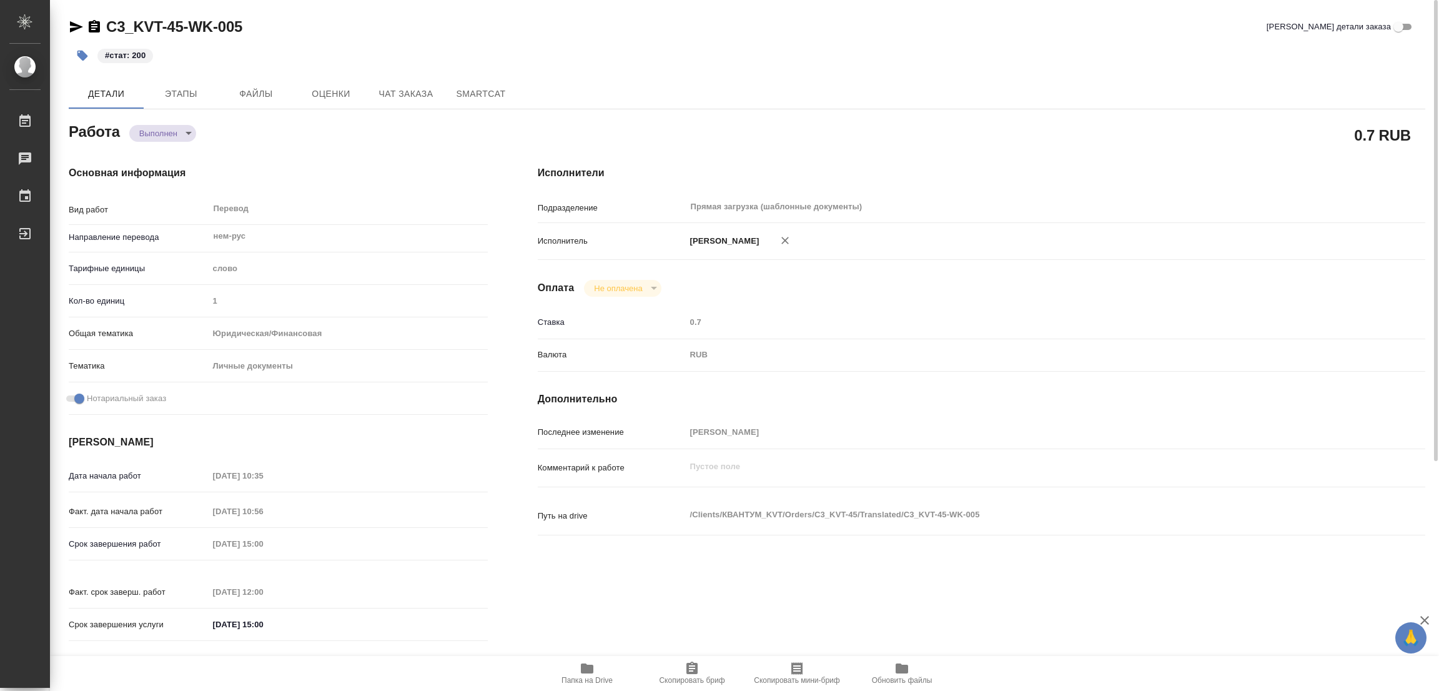
type textarea "x"
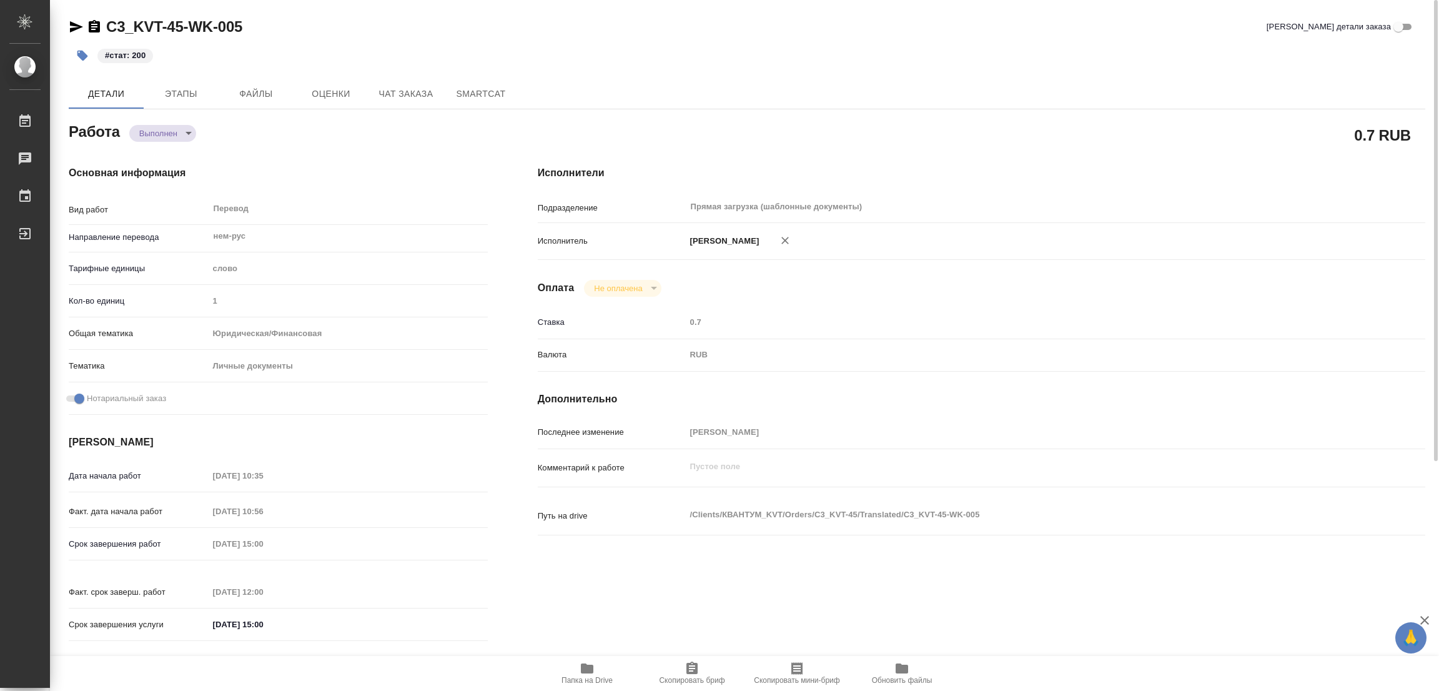
click at [966, 285] on div "Оплата Не оплачена notPayed" at bounding box center [982, 288] width 888 height 17
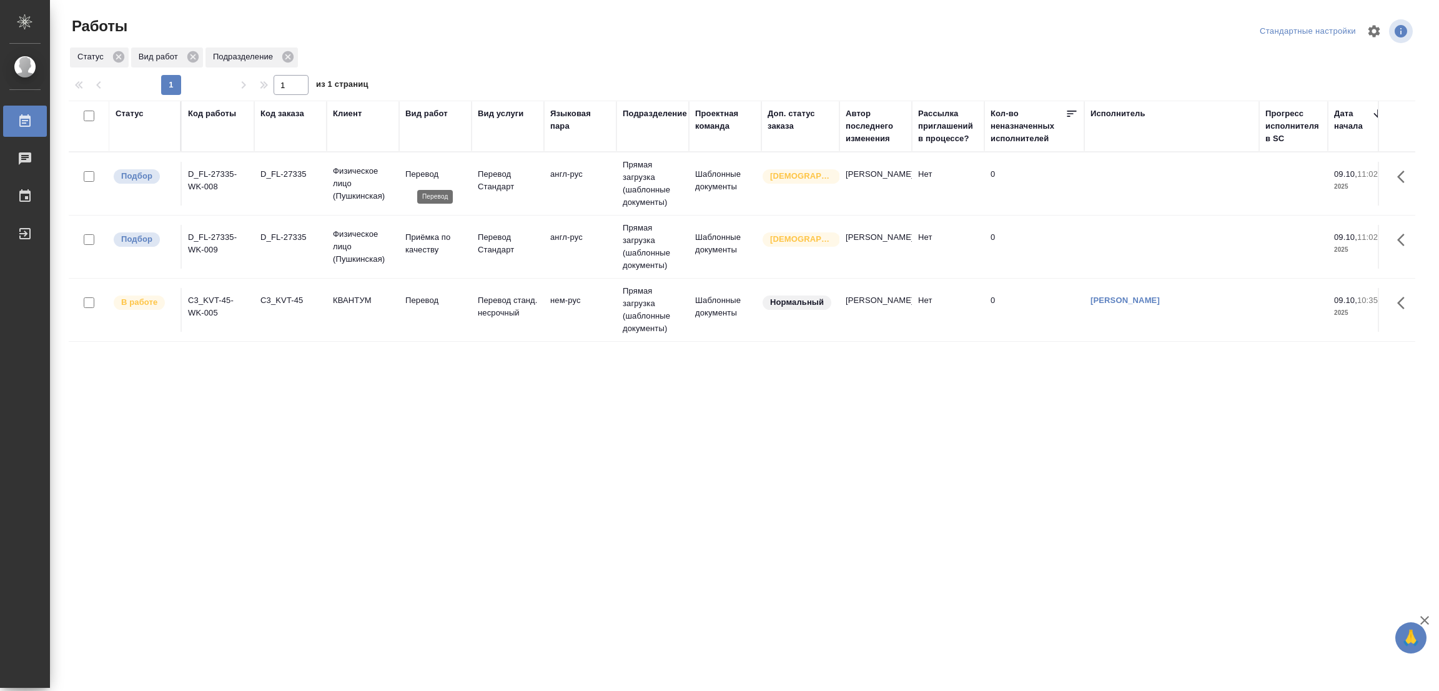
click at [419, 169] on p "Перевод" at bounding box center [435, 174] width 60 height 12
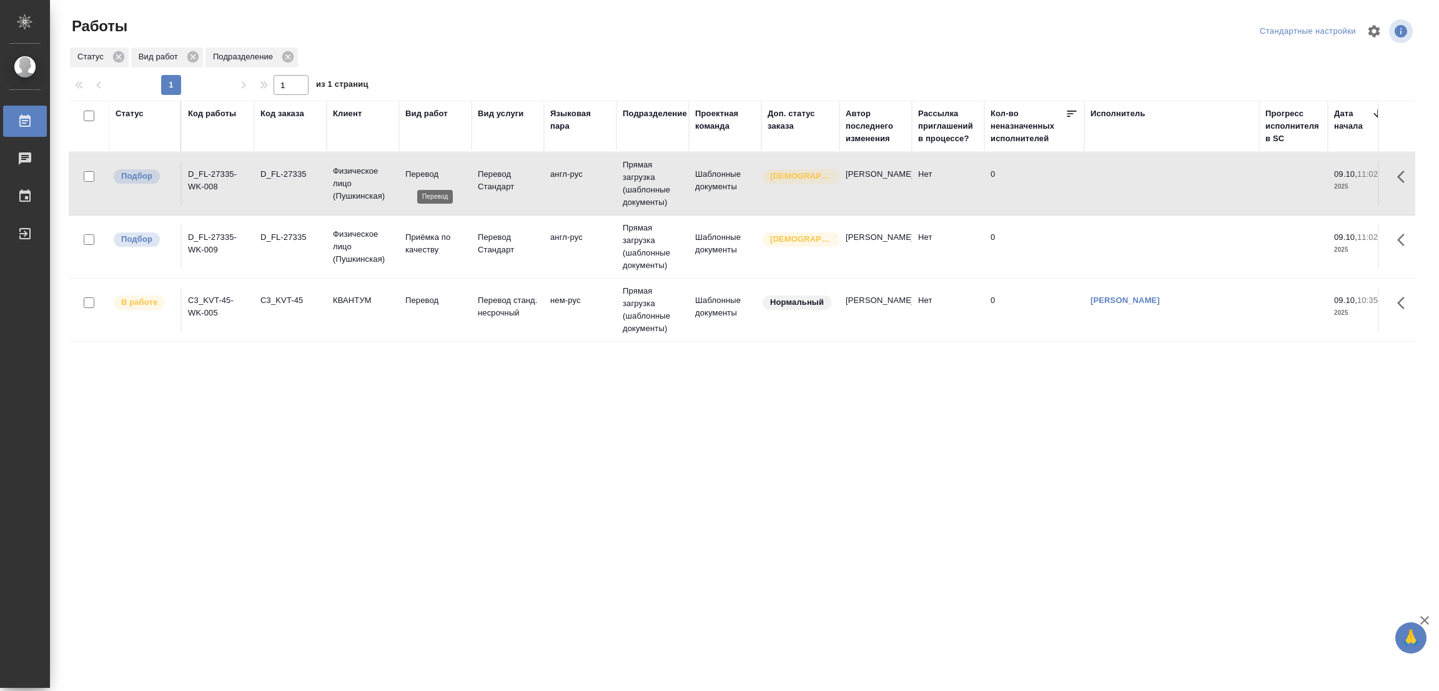
click at [419, 169] on p "Перевод" at bounding box center [435, 174] width 60 height 12
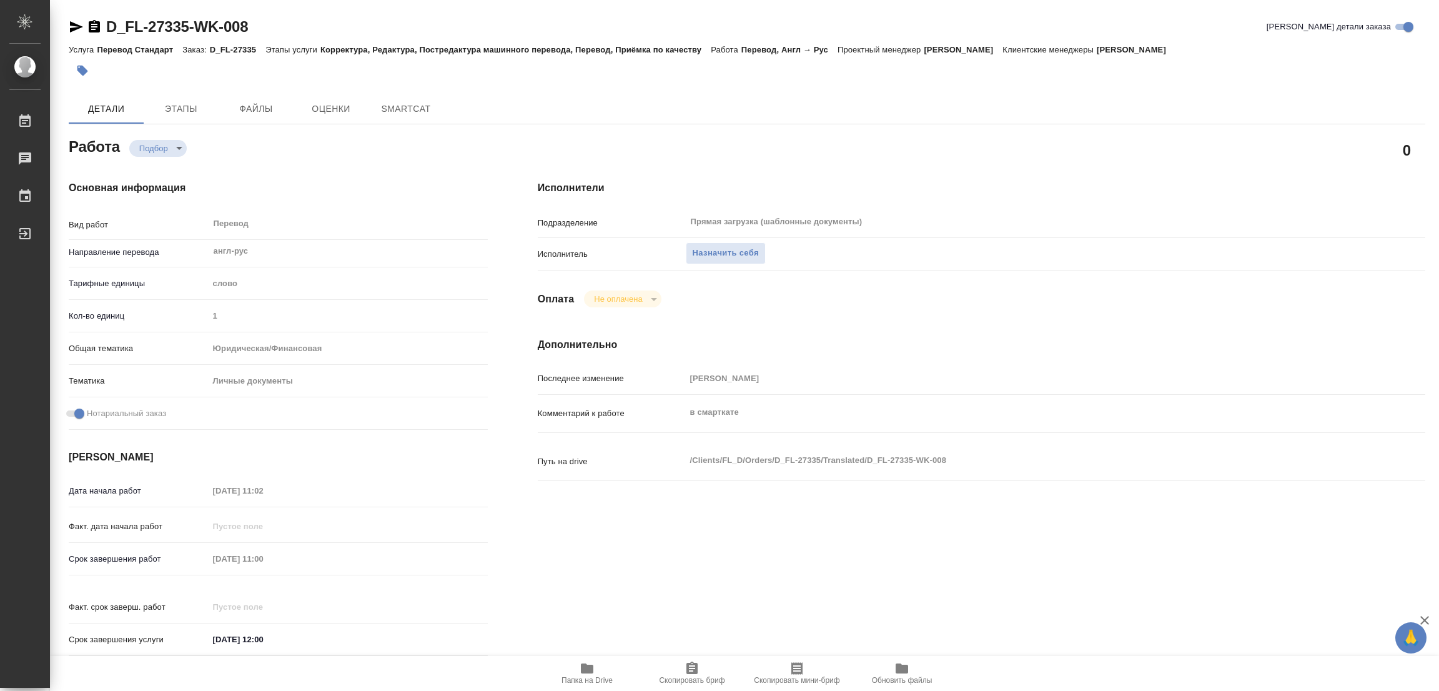
type textarea "x"
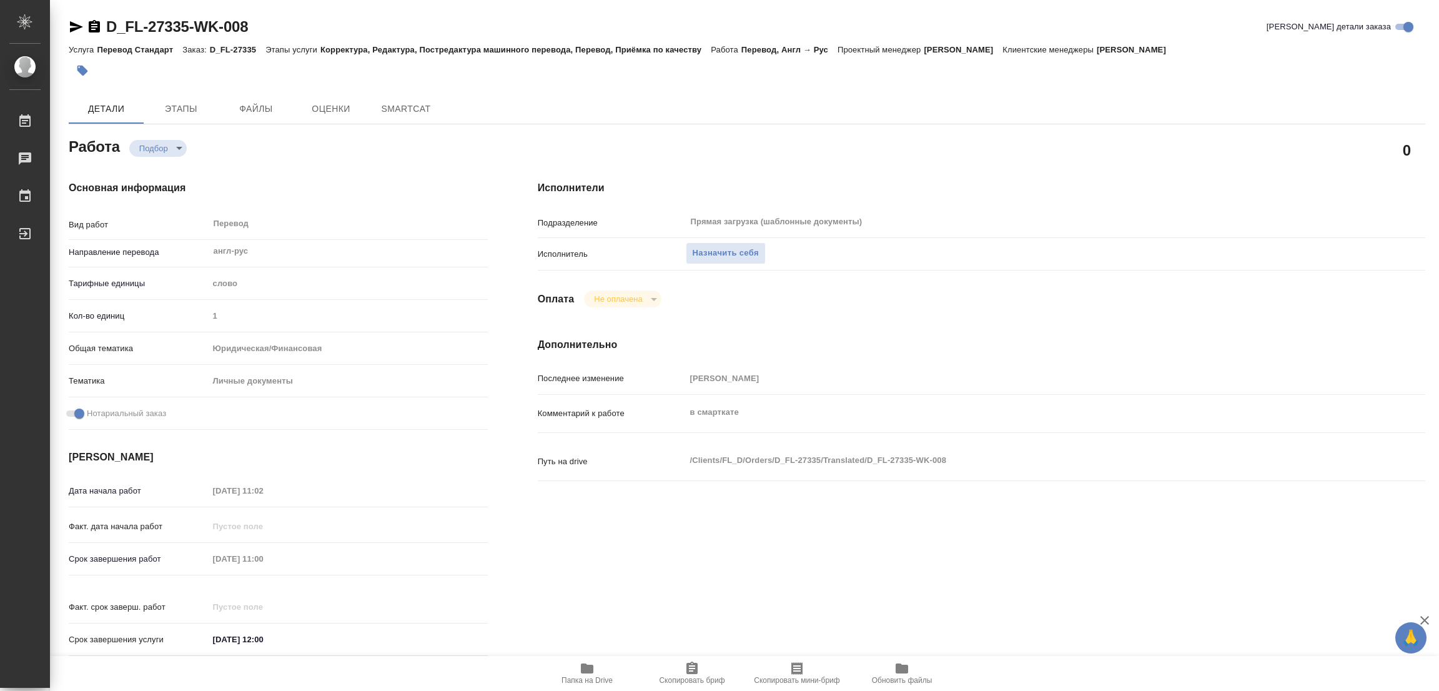
type textarea "x"
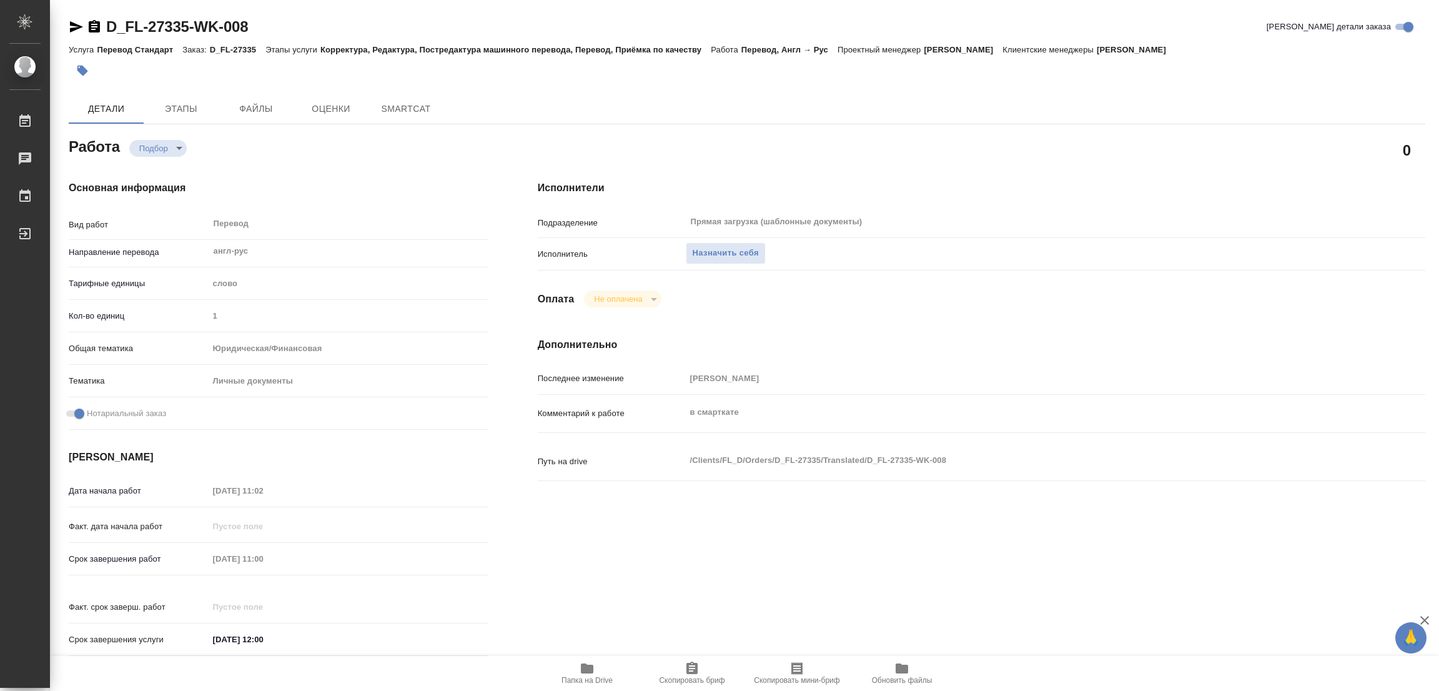
type textarea "x"
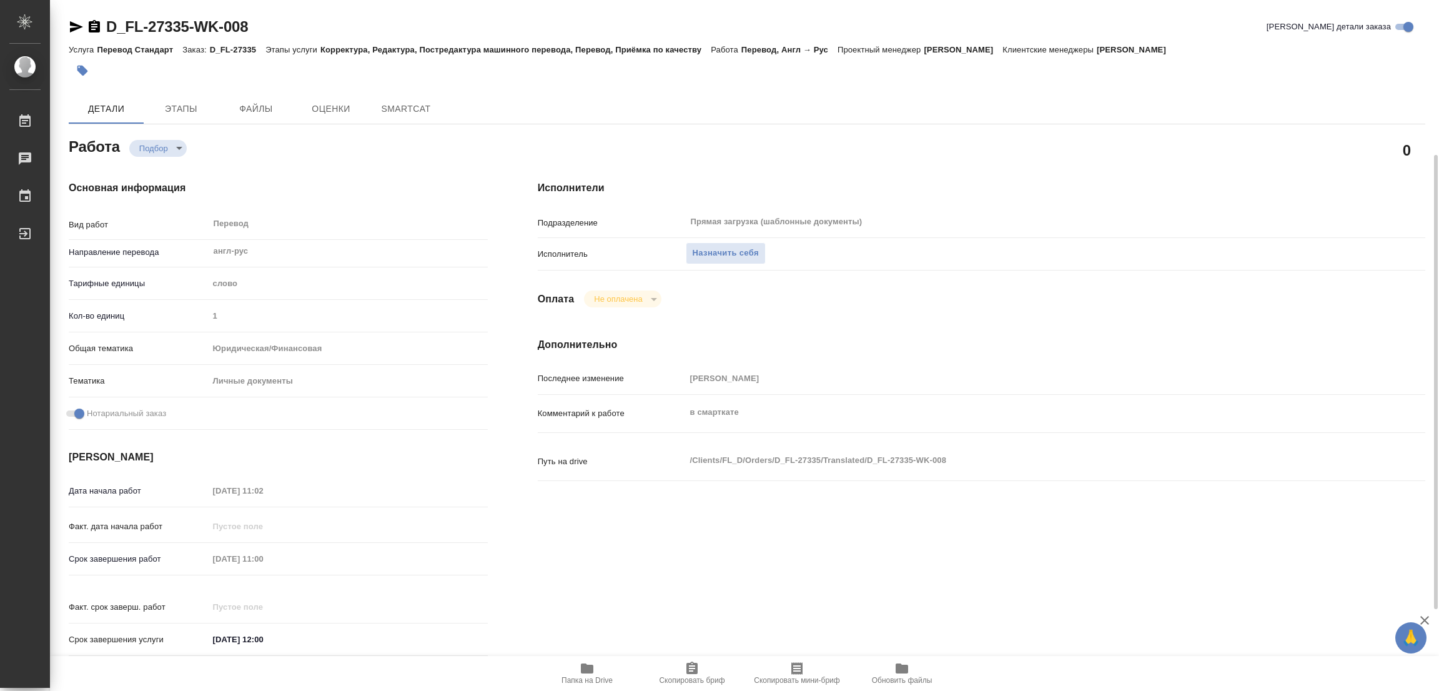
scroll to position [359, 0]
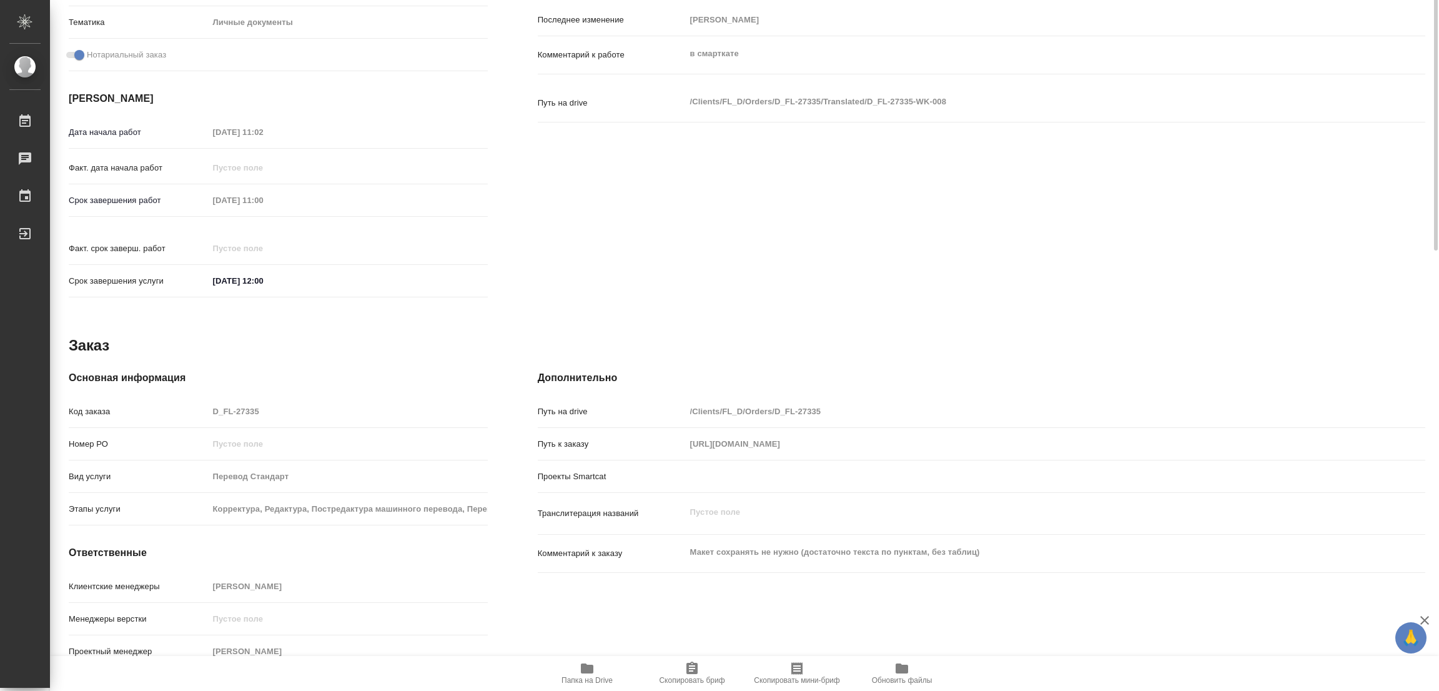
type textarea "x"
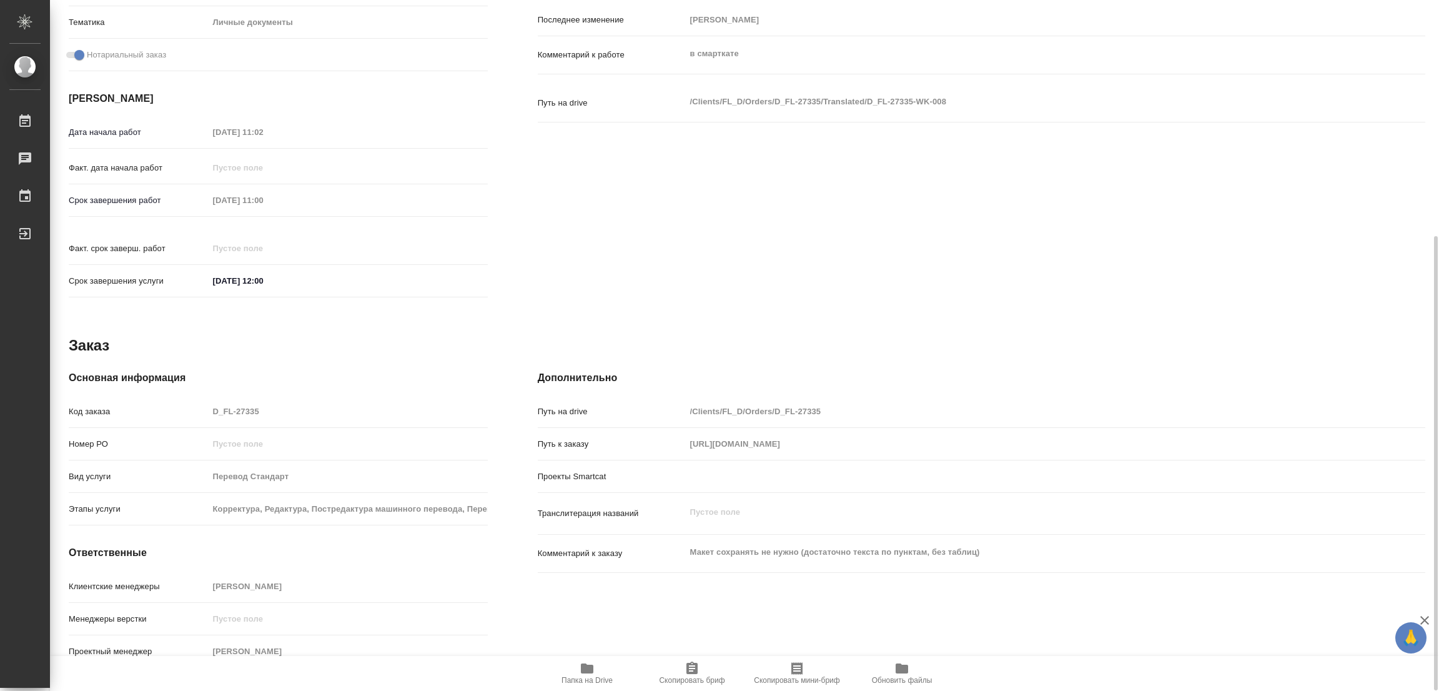
type textarea "x"
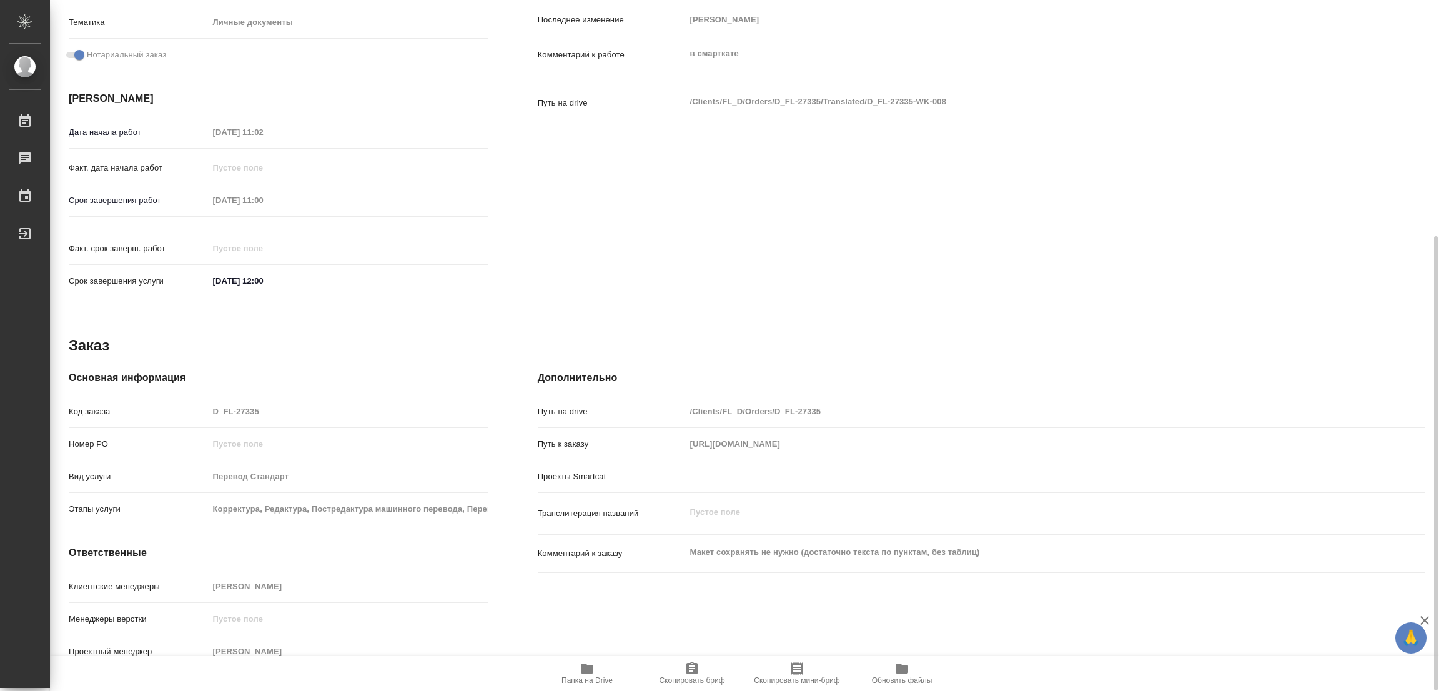
type textarea "x"
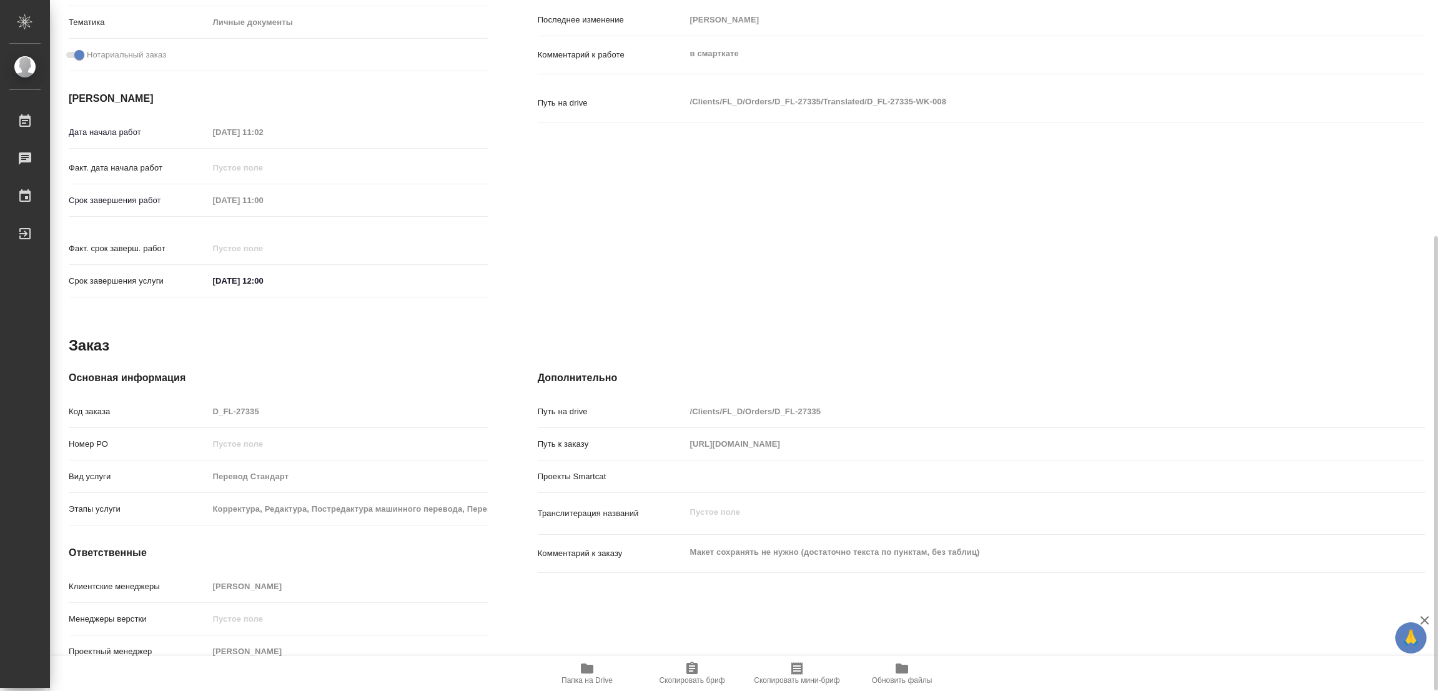
type textarea "x"
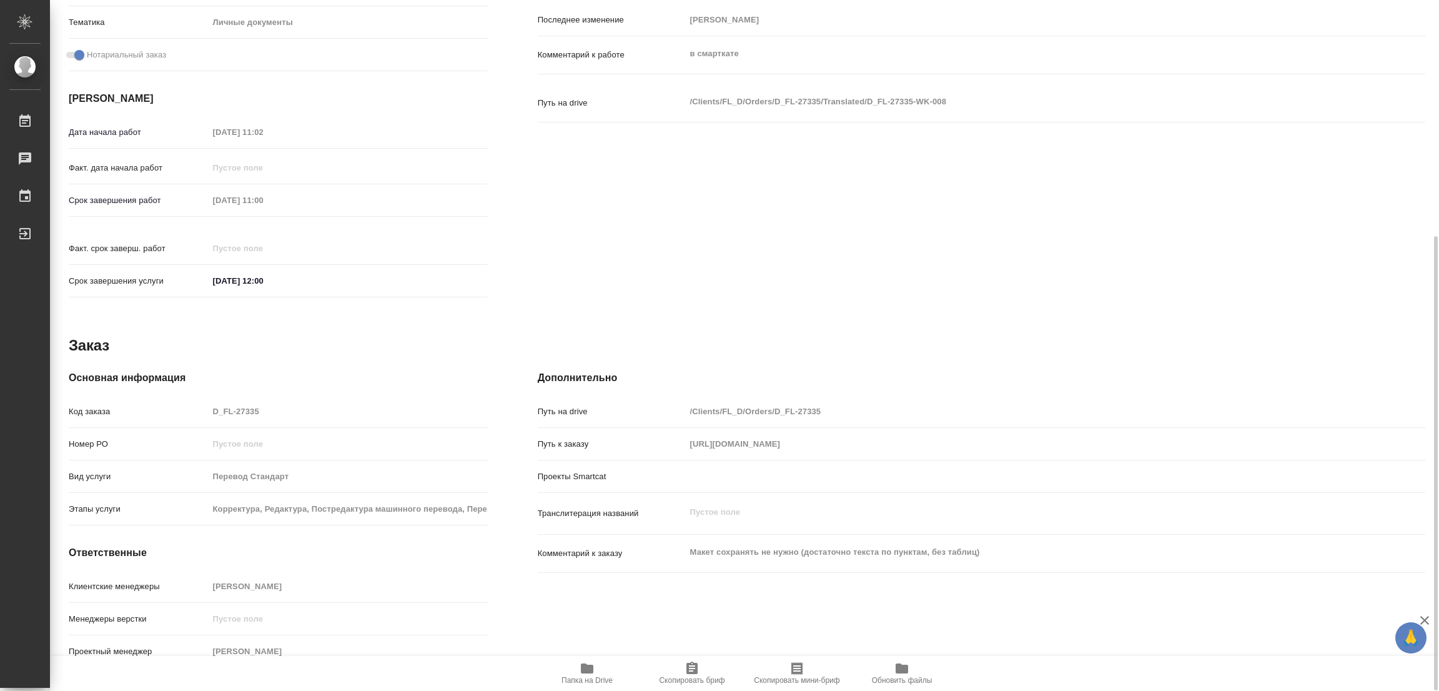
click at [593, 675] on icon "button" at bounding box center [587, 668] width 15 height 15
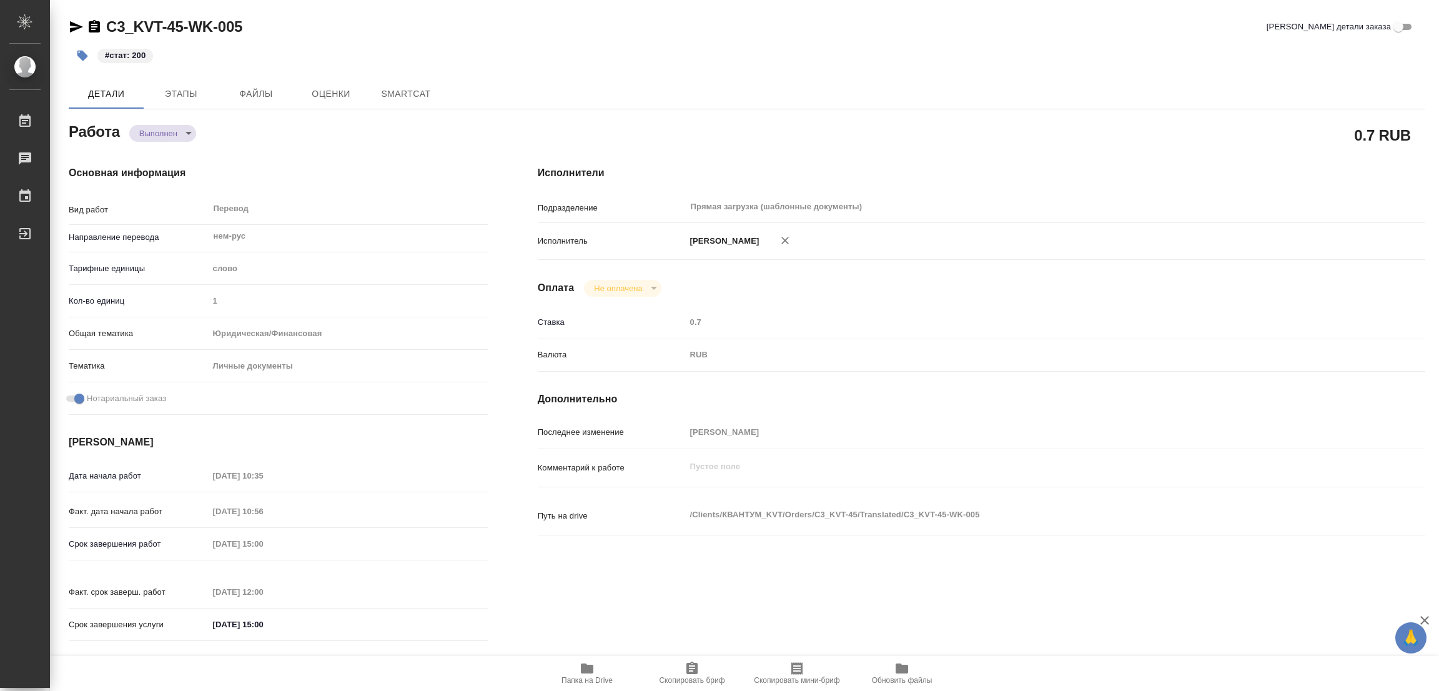
type textarea "x"
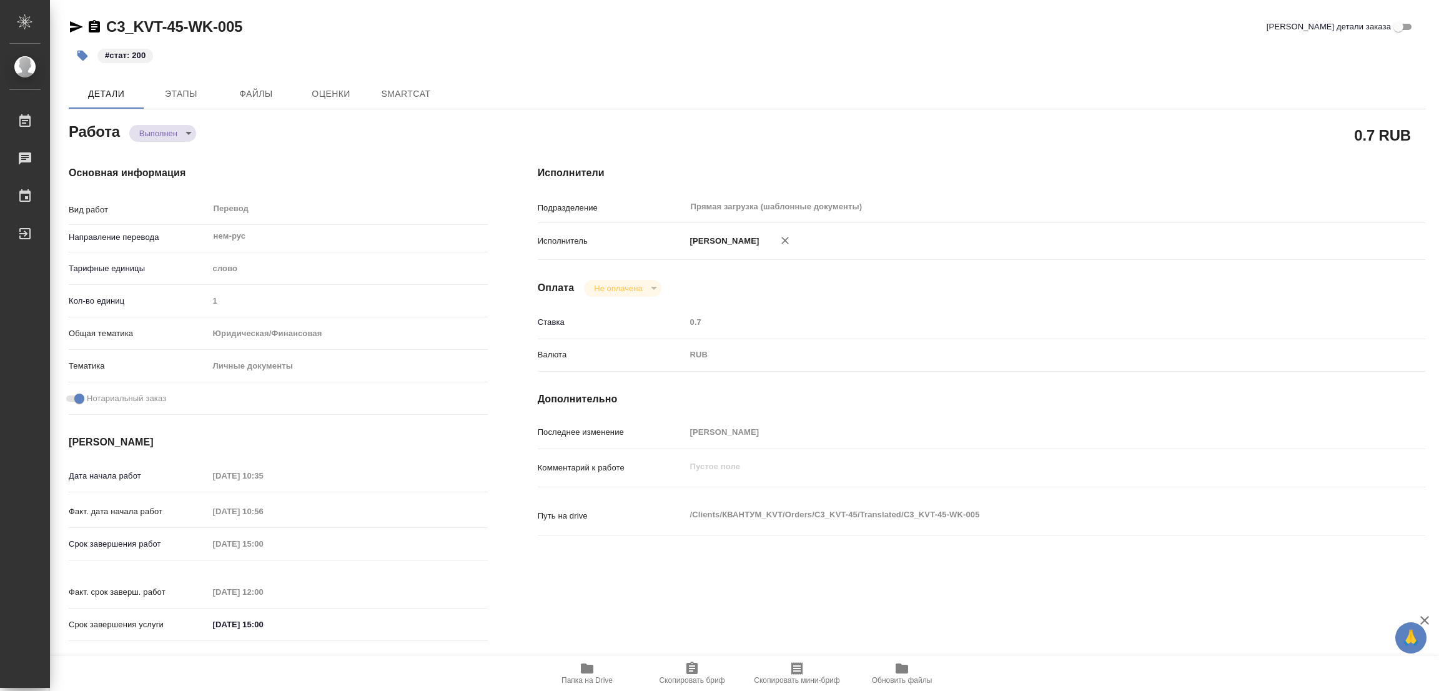
type textarea "x"
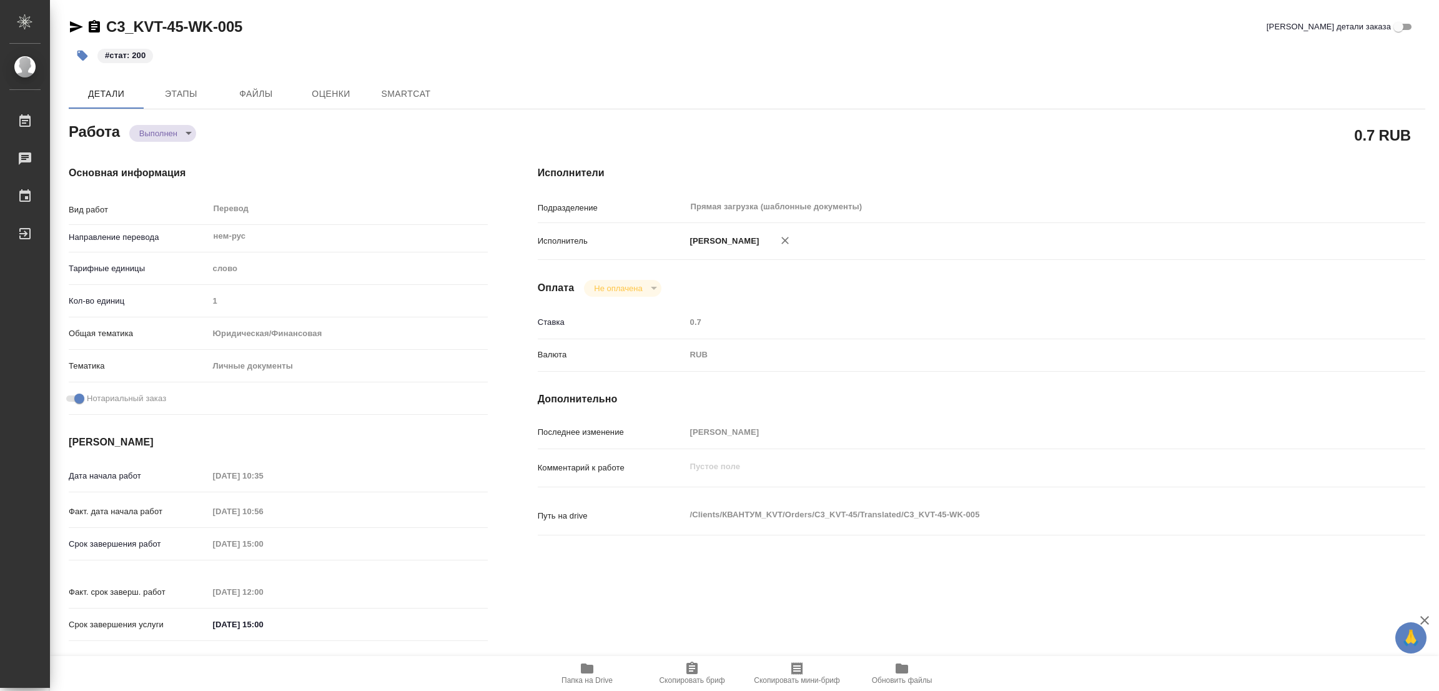
type textarea "x"
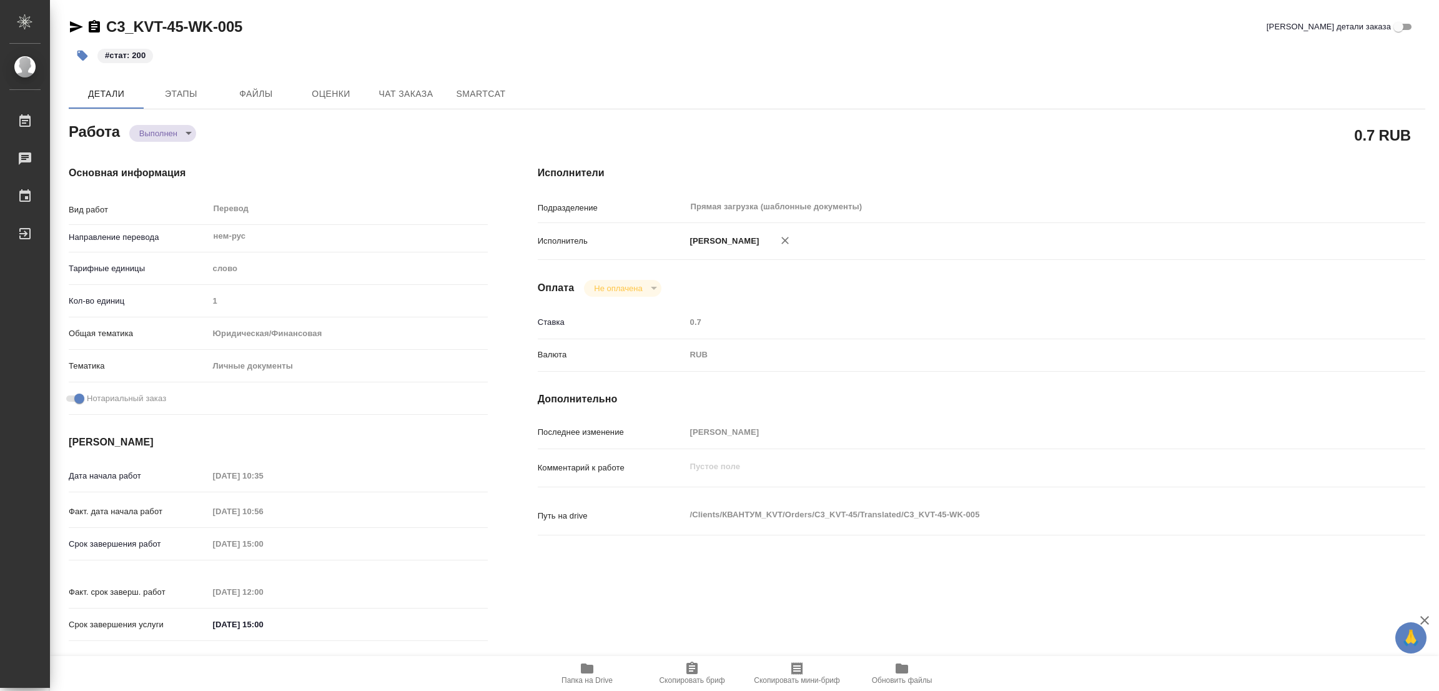
type textarea "x"
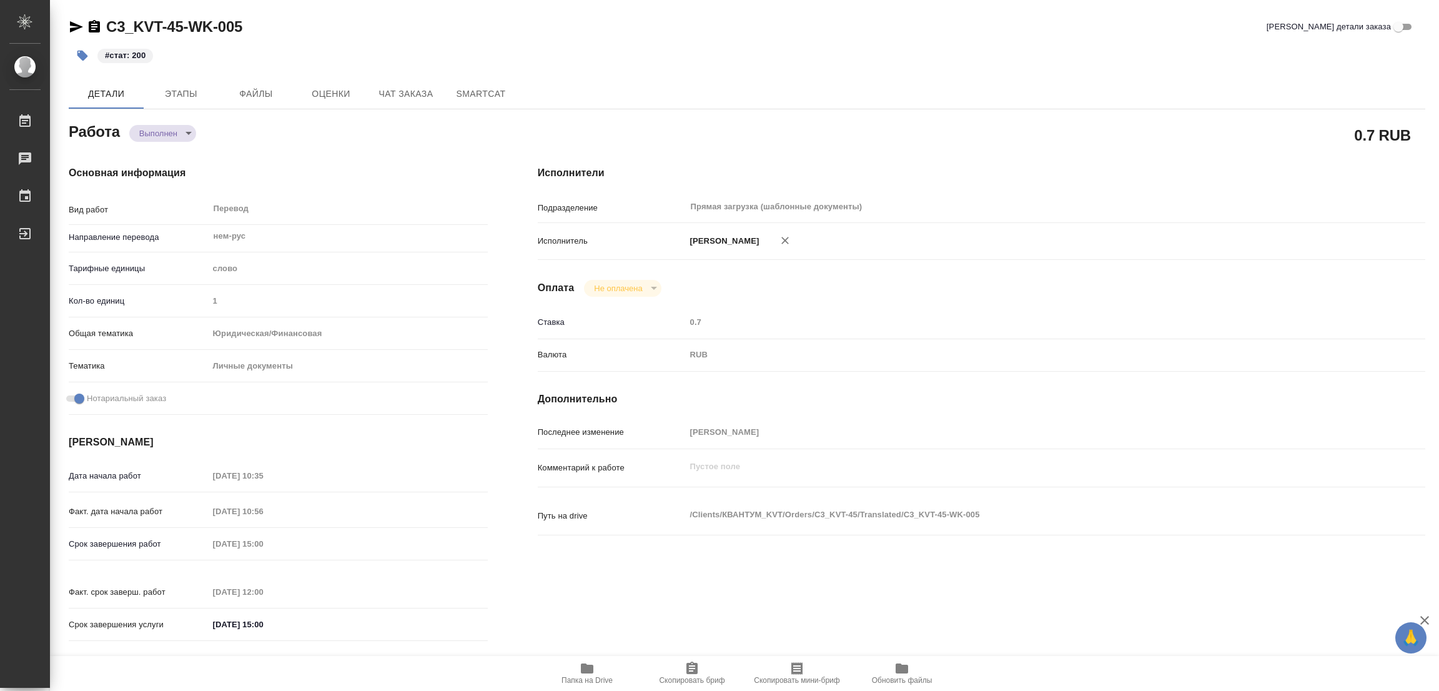
type textarea "x"
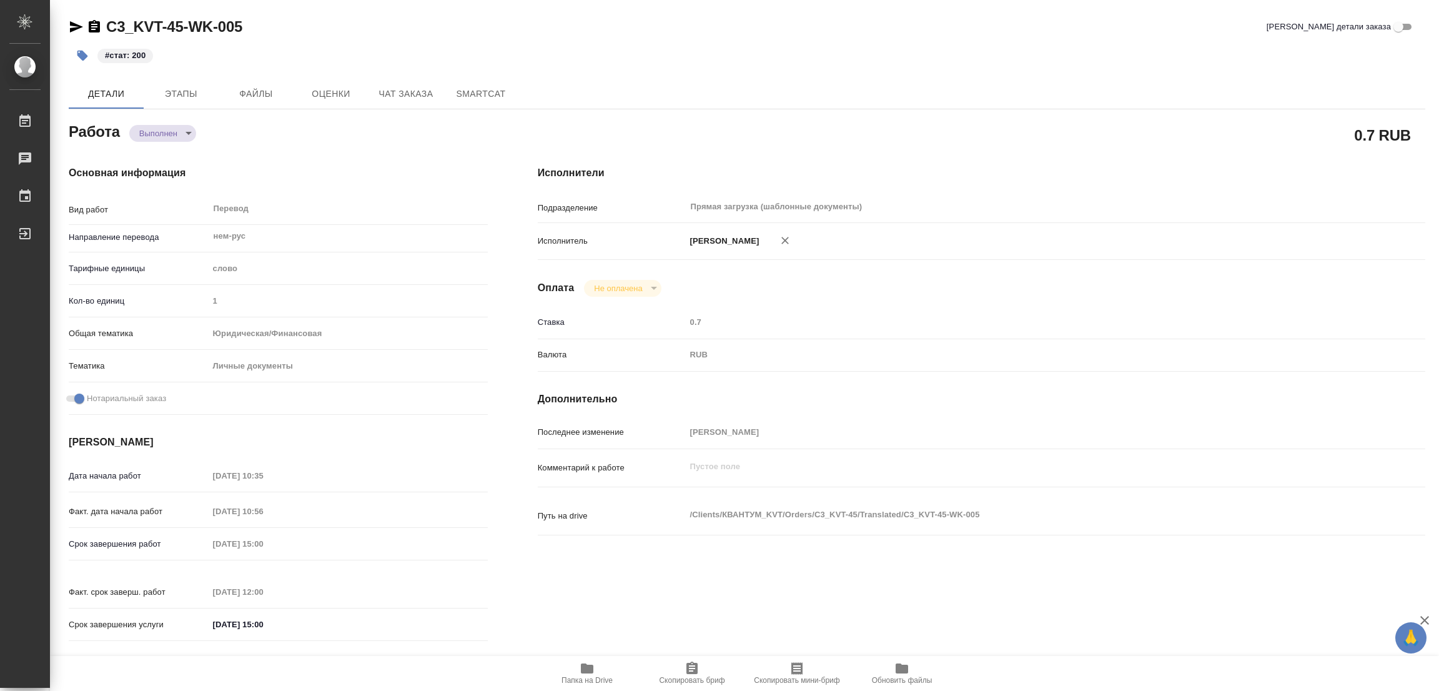
click at [914, 72] on div "C3_KVT-45-WK-005 Кратко детали заказа #стат: 200 Детали Этапы Файлы Оценки Чат …" at bounding box center [747, 524] width 1370 height 1048
type textarea "x"
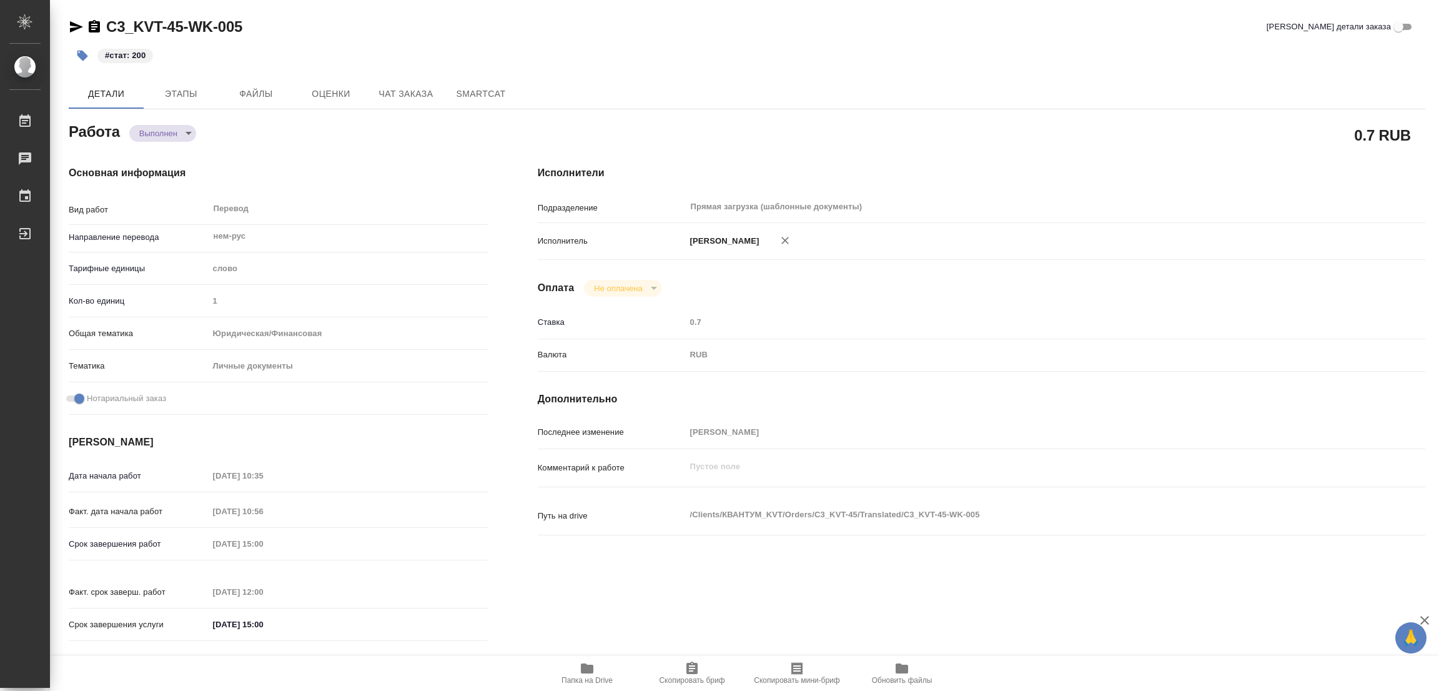
type textarea "x"
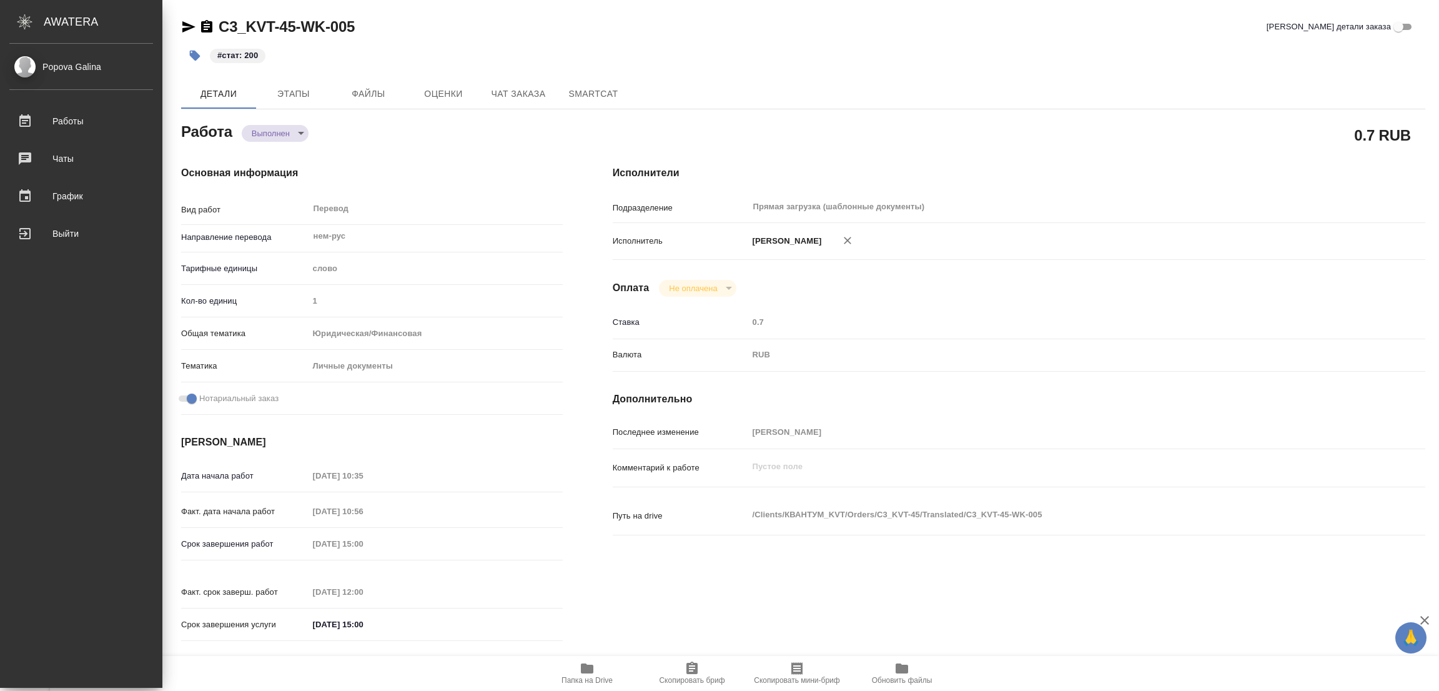
type textarea "x"
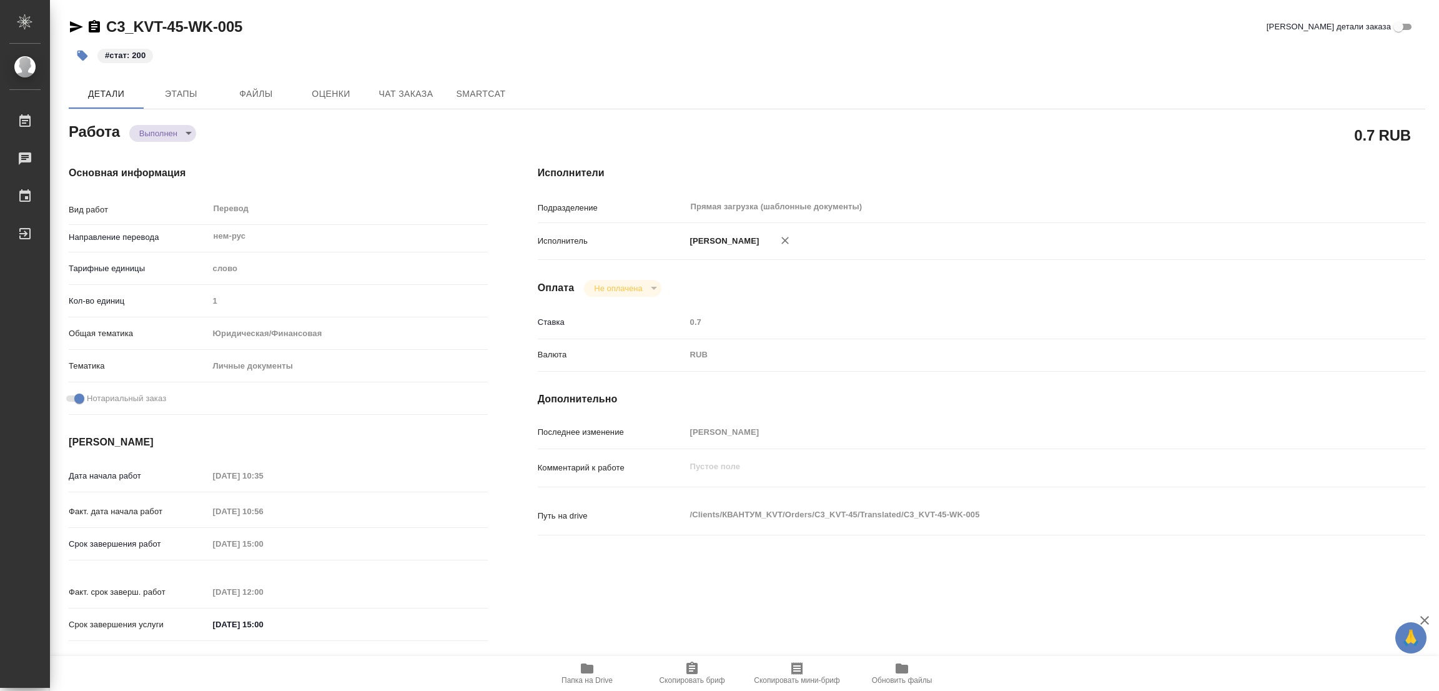
click at [423, 12] on div "C3_KVT-45-WK-005 Кратко детали заказа #стат: 200 Детали Этапы Файлы Оценки Чат …" at bounding box center [747, 524] width 1370 height 1048
type textarea "x"
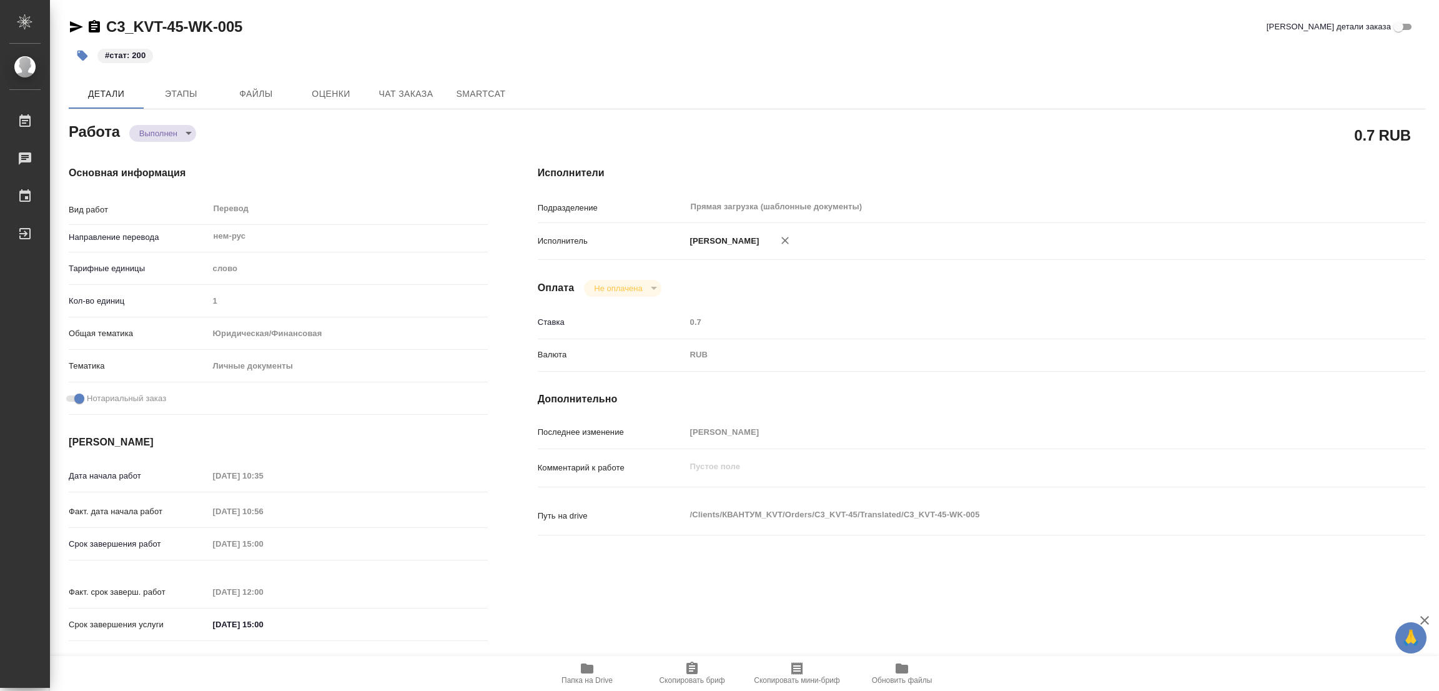
type textarea "x"
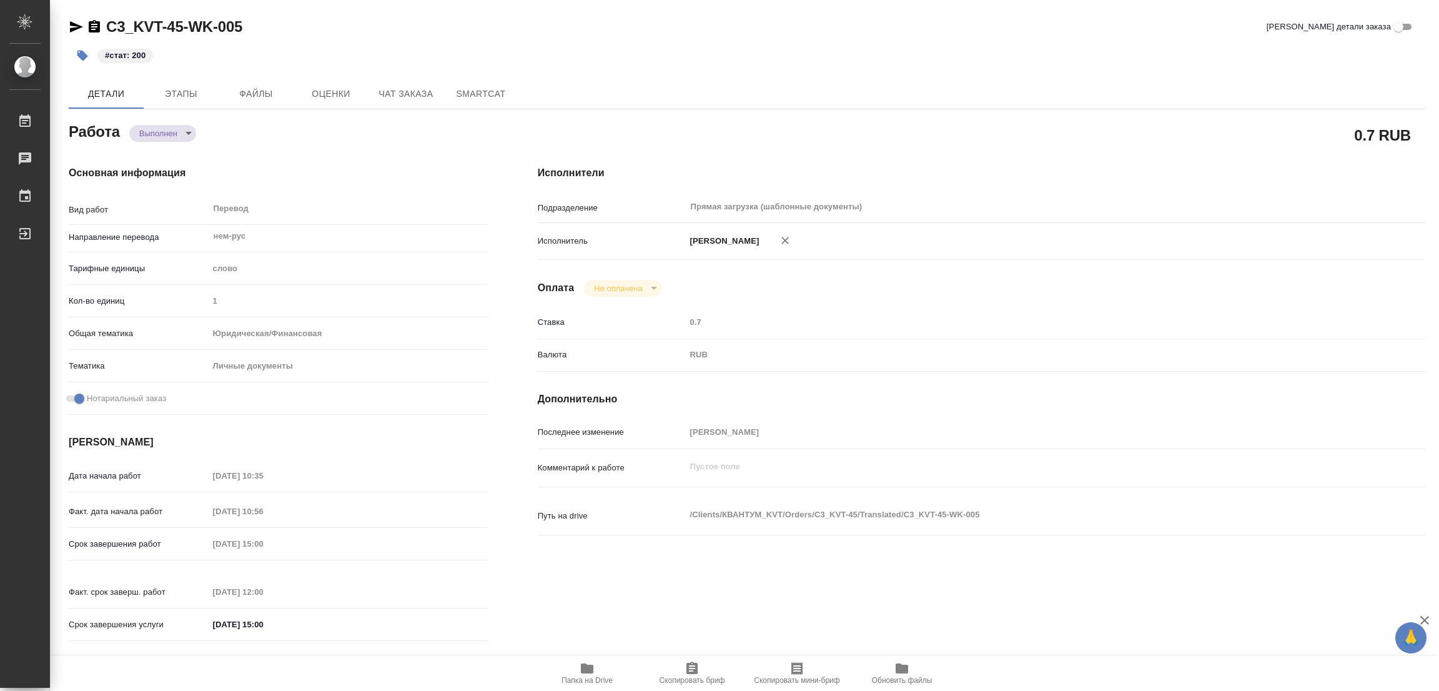
type textarea "x"
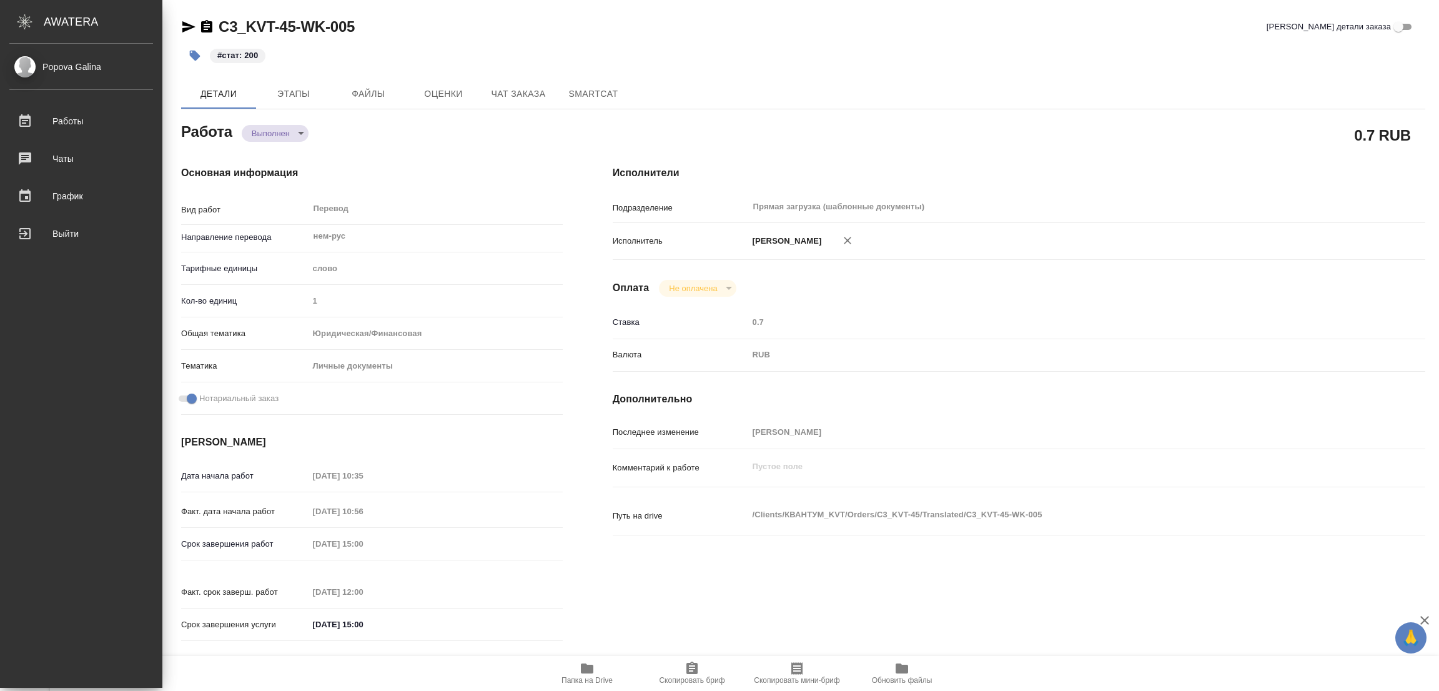
type textarea "x"
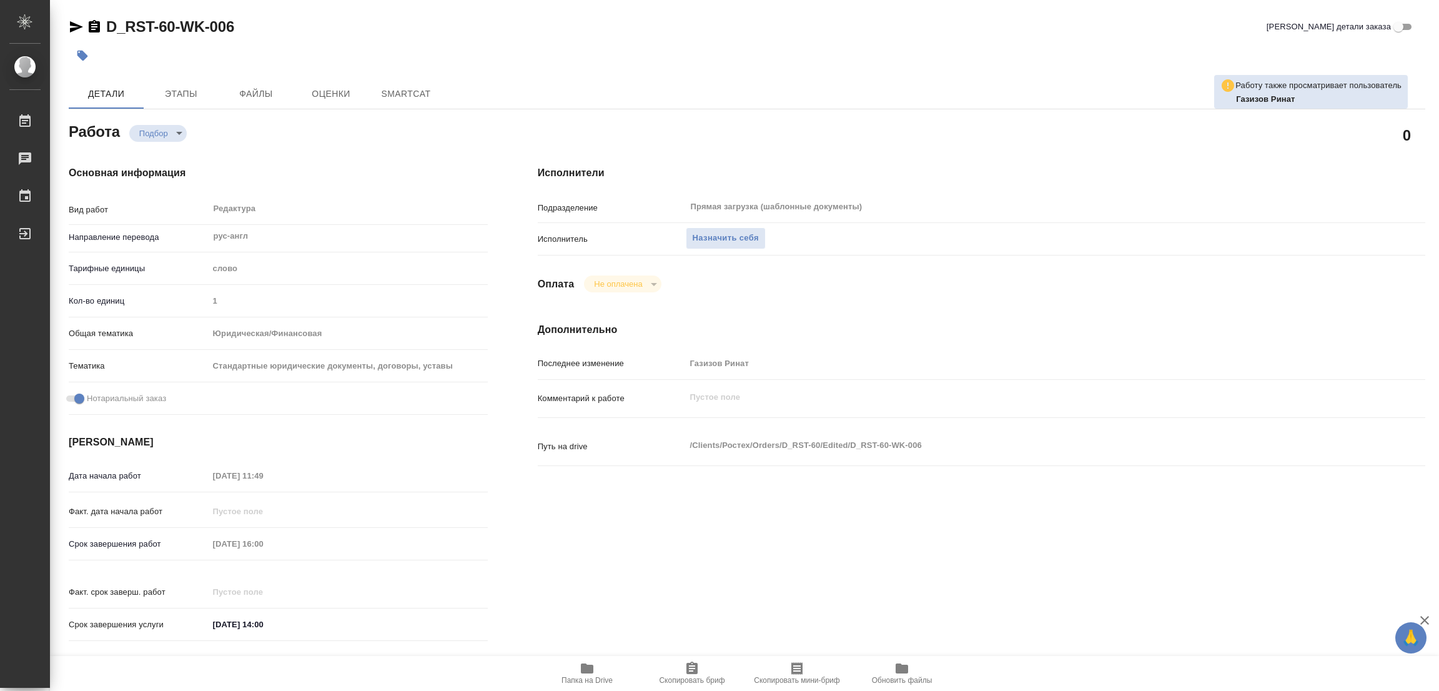
type textarea "x"
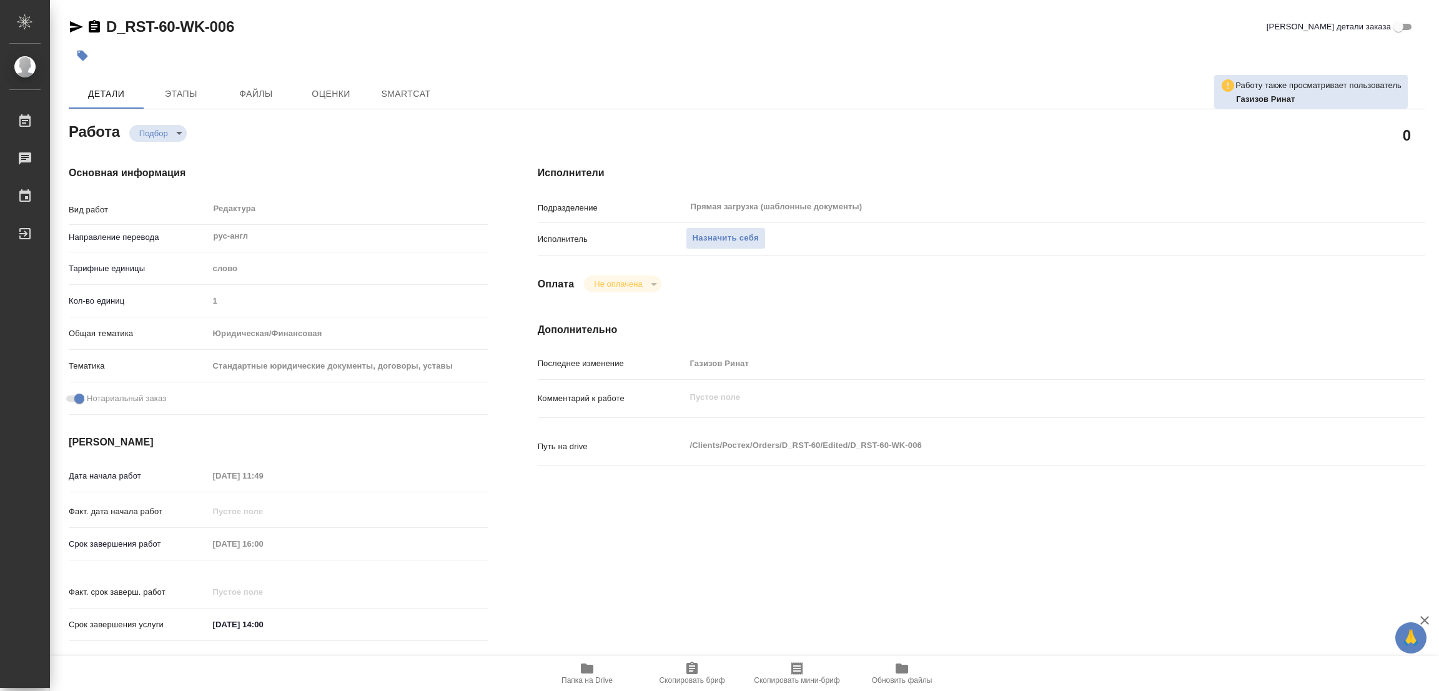
type textarea "x"
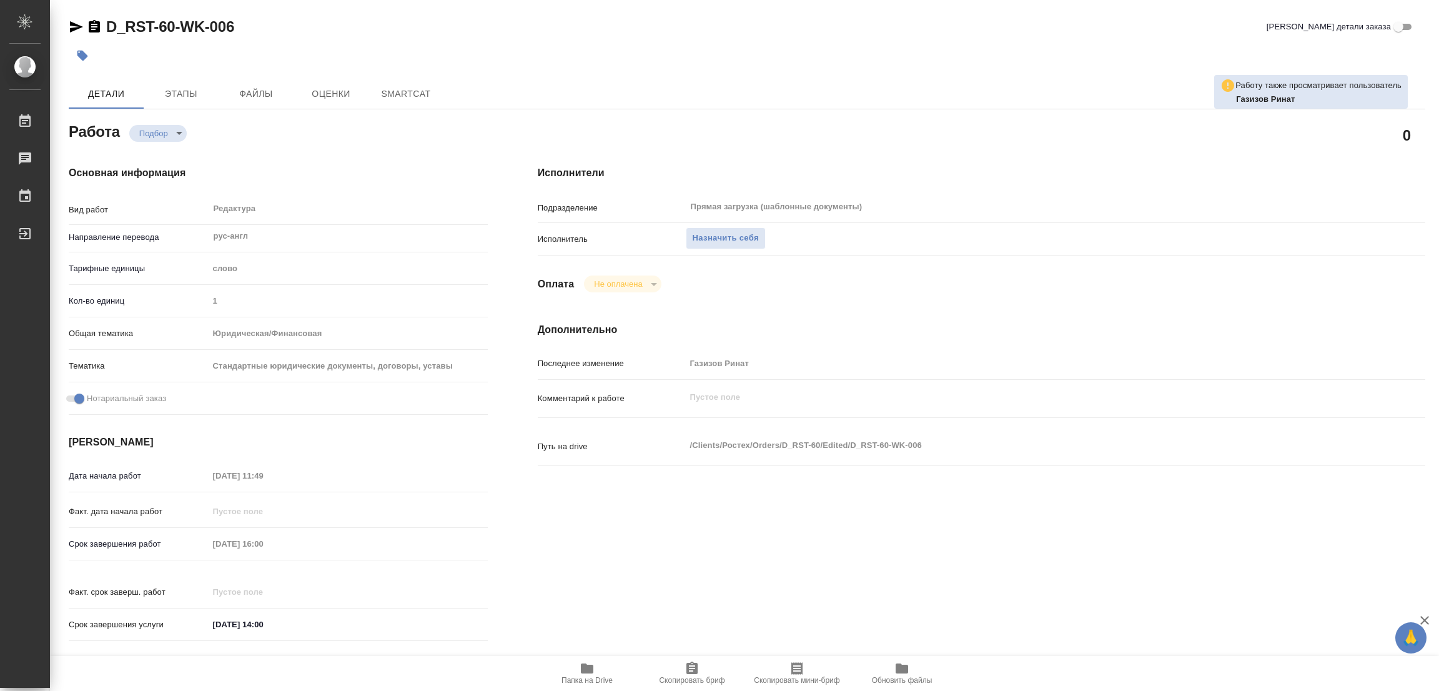
type textarea "x"
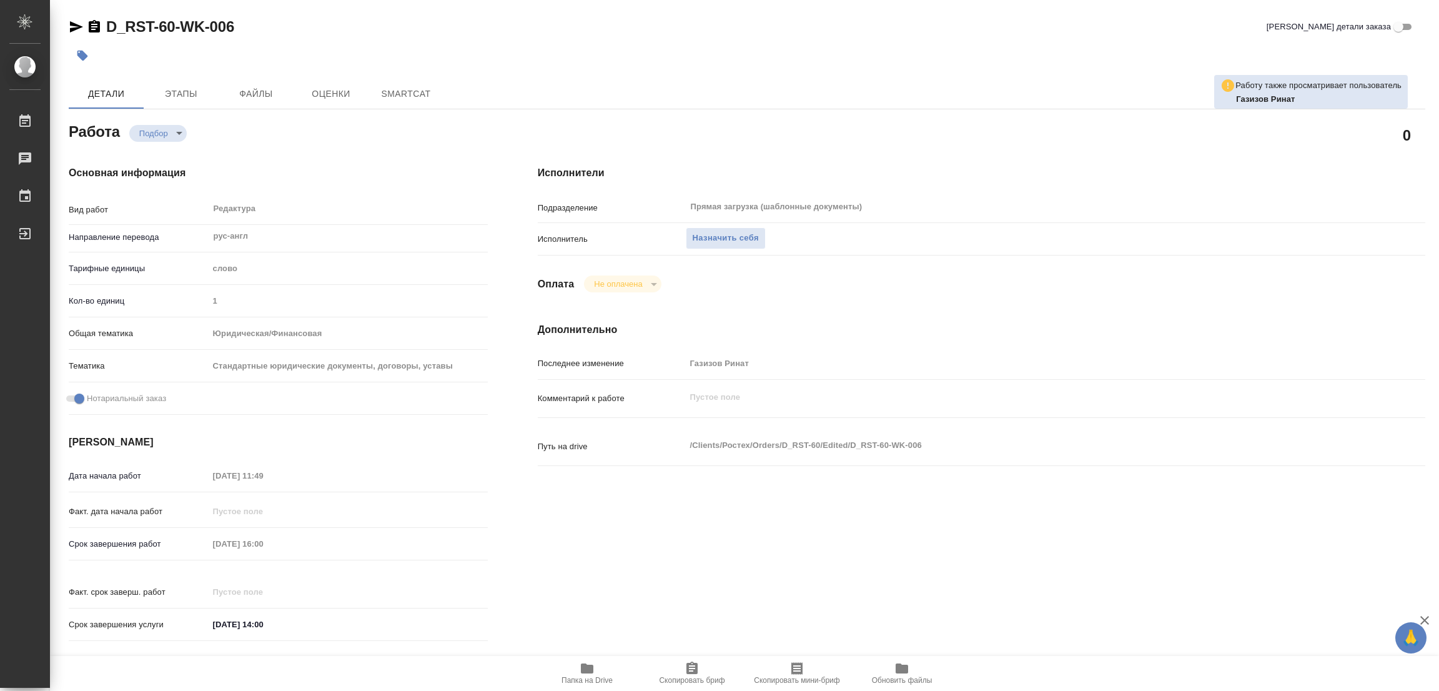
type textarea "x"
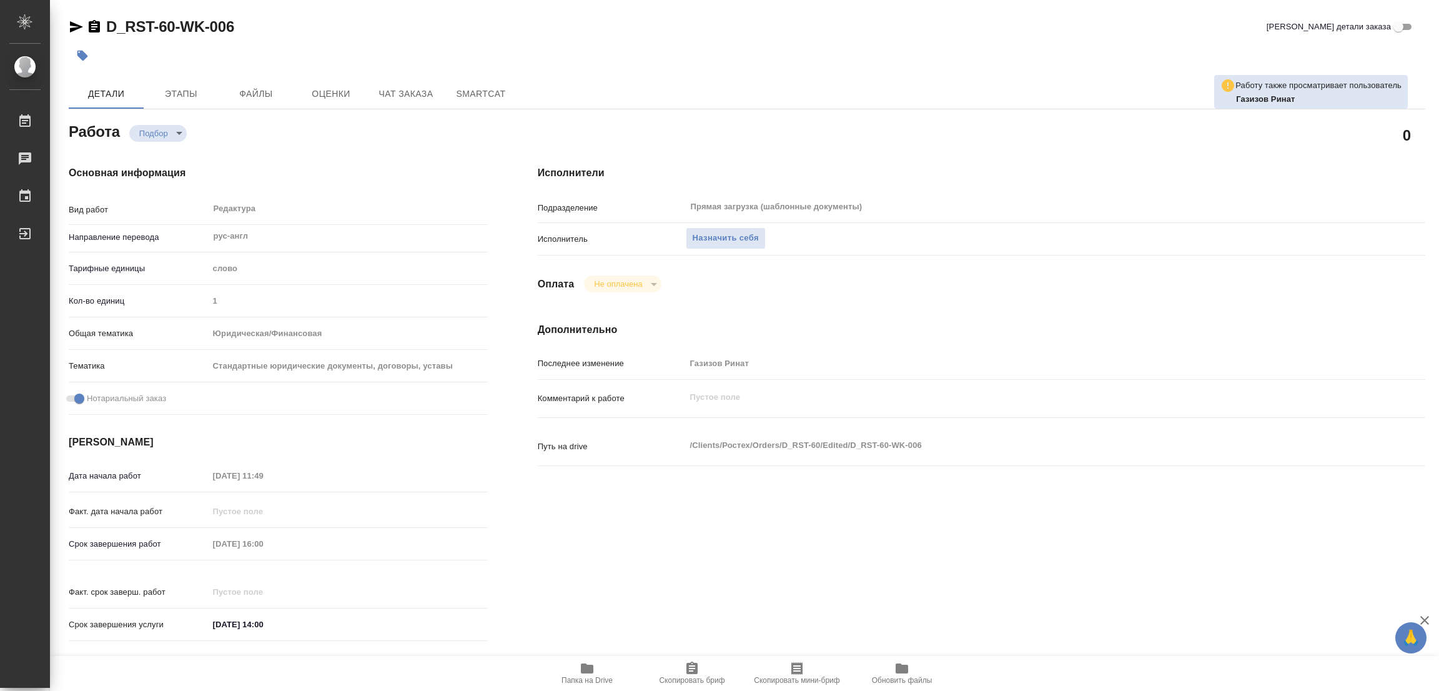
type textarea "x"
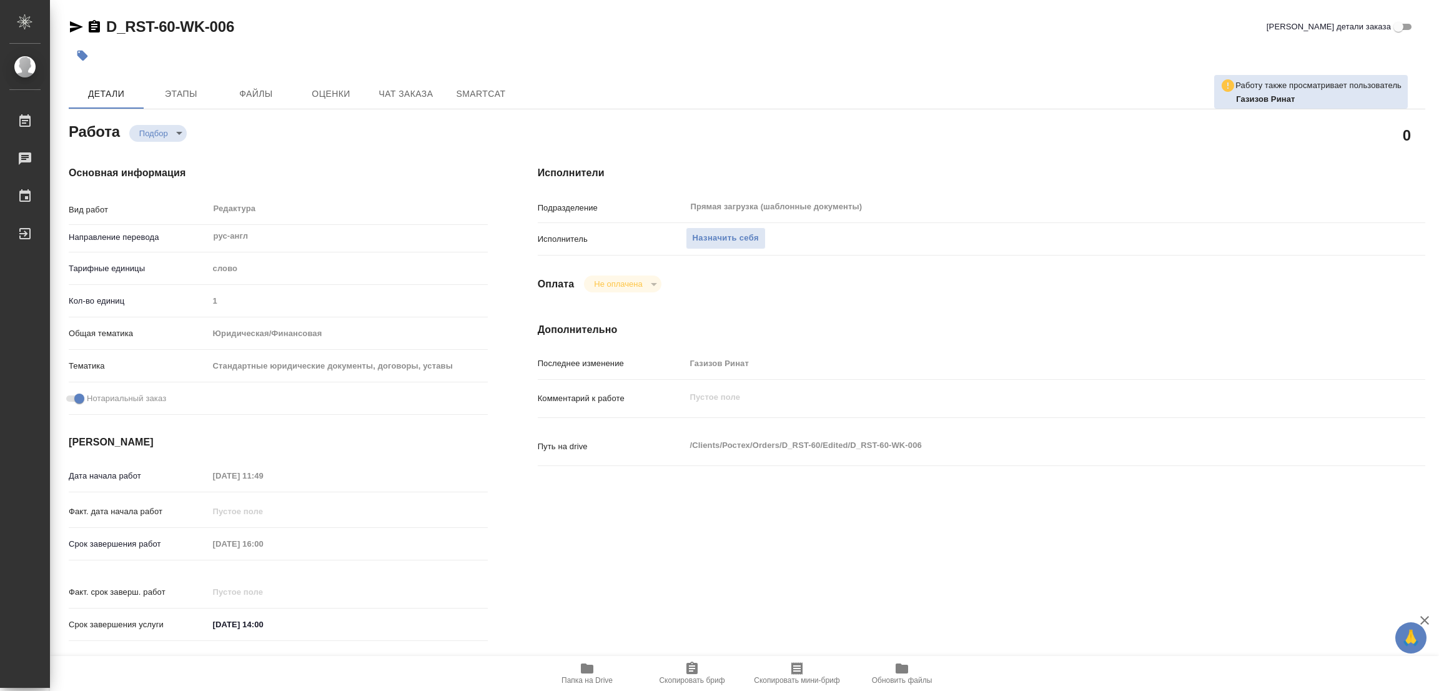
type textarea "x"
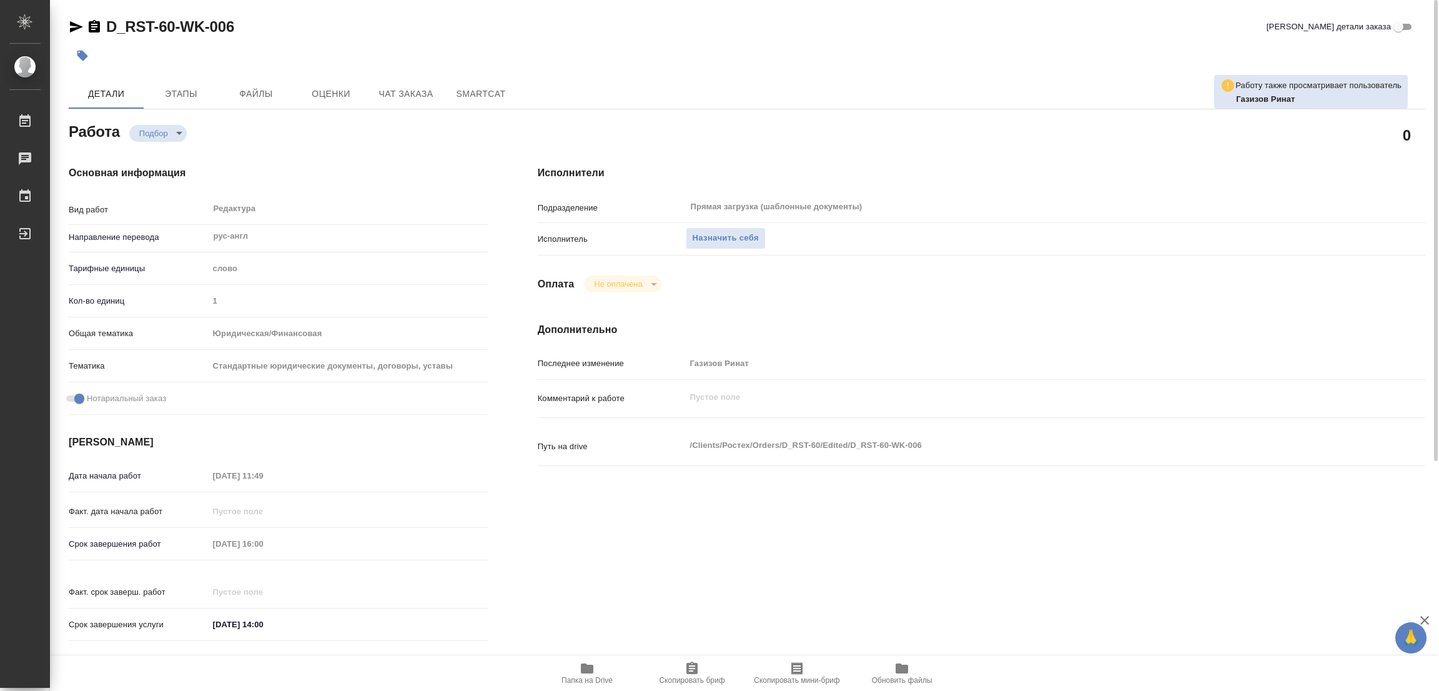
click at [587, 667] on icon "button" at bounding box center [587, 668] width 12 height 10
click at [725, 234] on span "Назначить себя" at bounding box center [726, 238] width 66 height 14
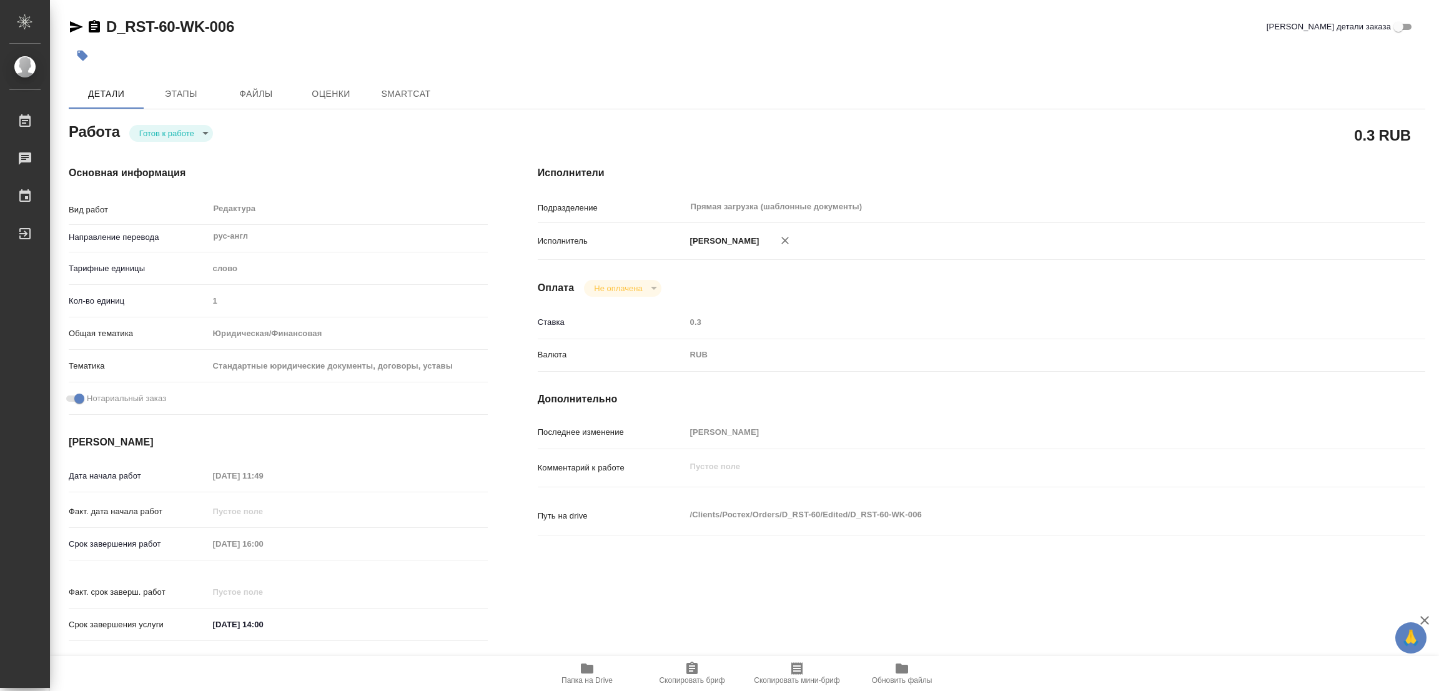
type textarea "x"
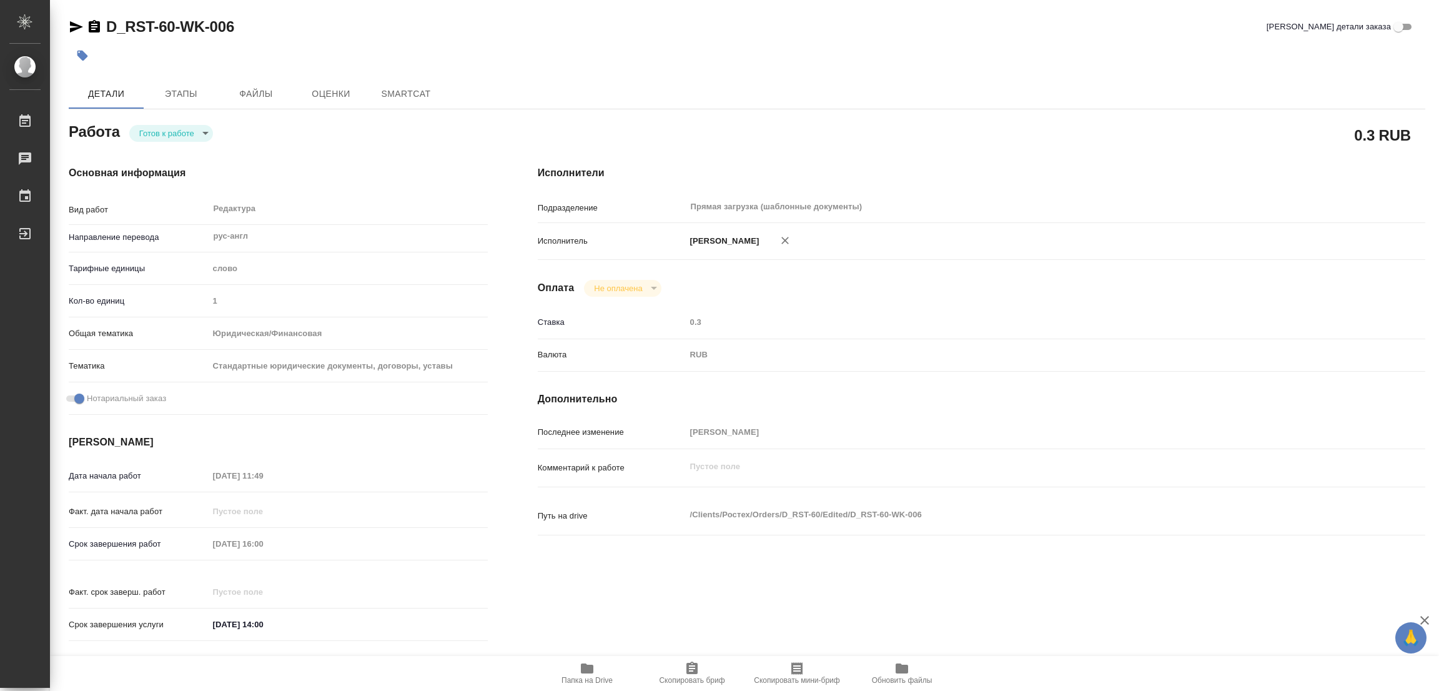
type textarea "x"
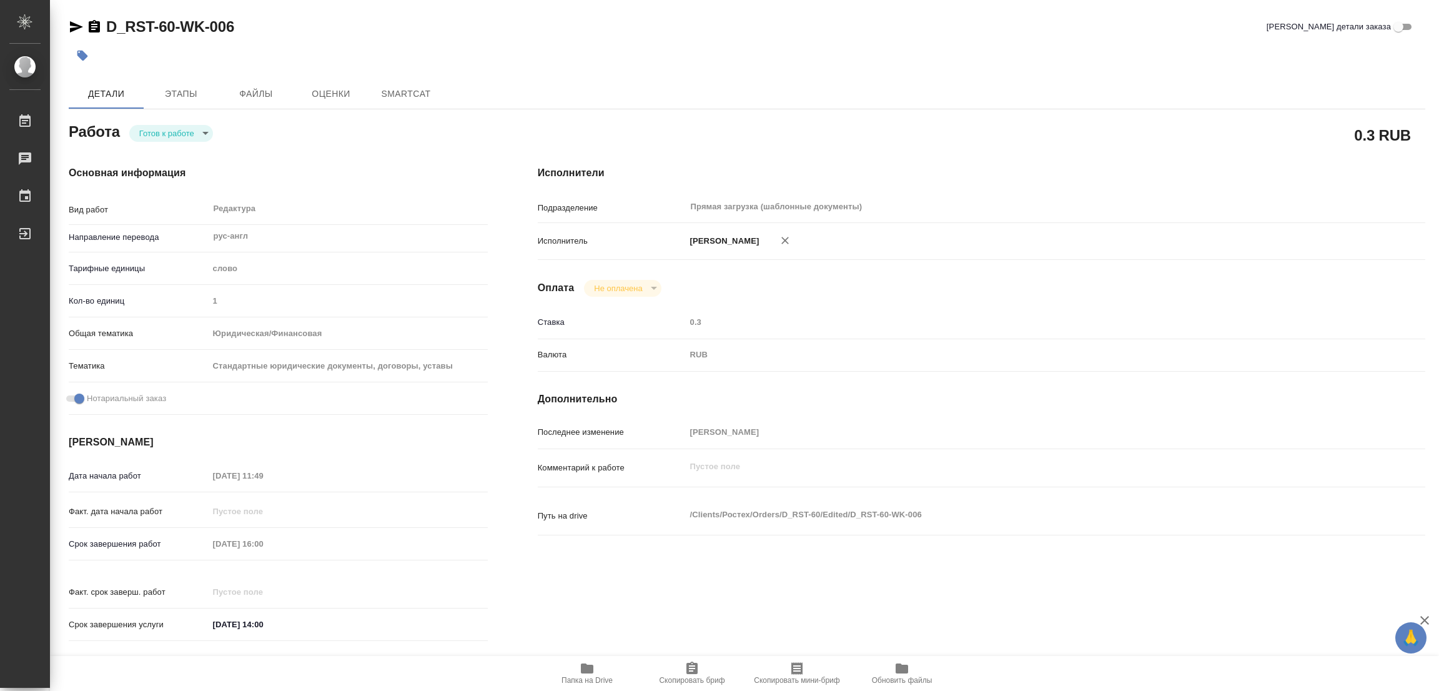
type textarea "x"
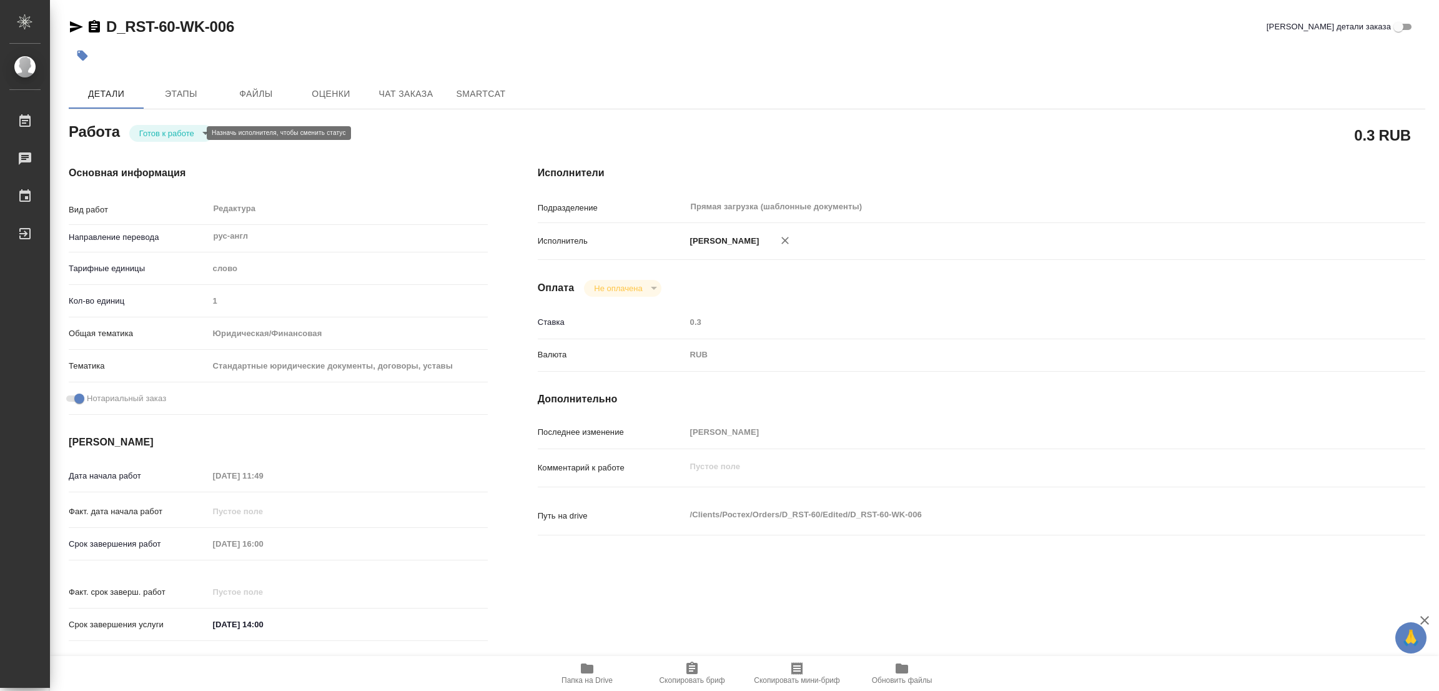
click at [145, 131] on body "🙏 .cls-1 fill:#fff; AWATERA [PERSON_NAME] Работы Чаты График Выйти D_RST-60-WK-…" at bounding box center [719, 345] width 1439 height 691
type textarea "x"
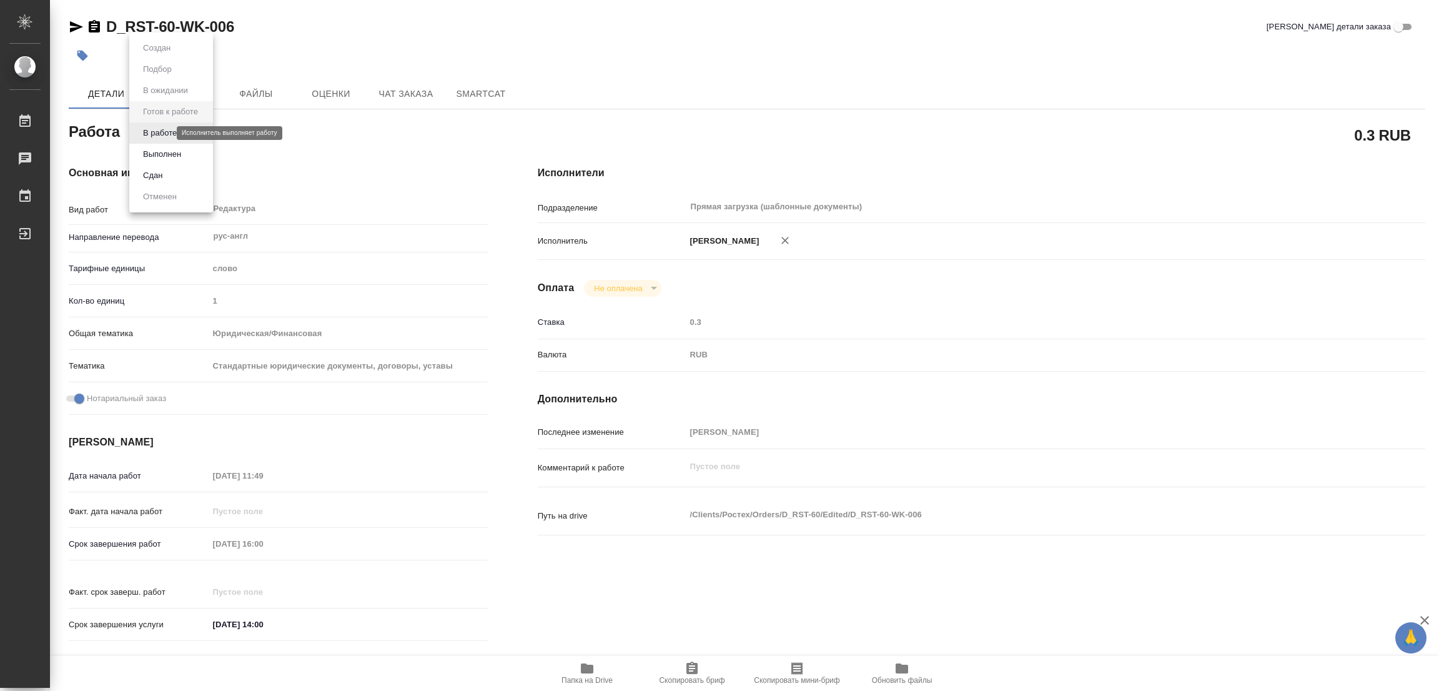
type textarea "x"
click at [145, 131] on button "В работе" at bounding box center [159, 133] width 41 height 14
type textarea "x"
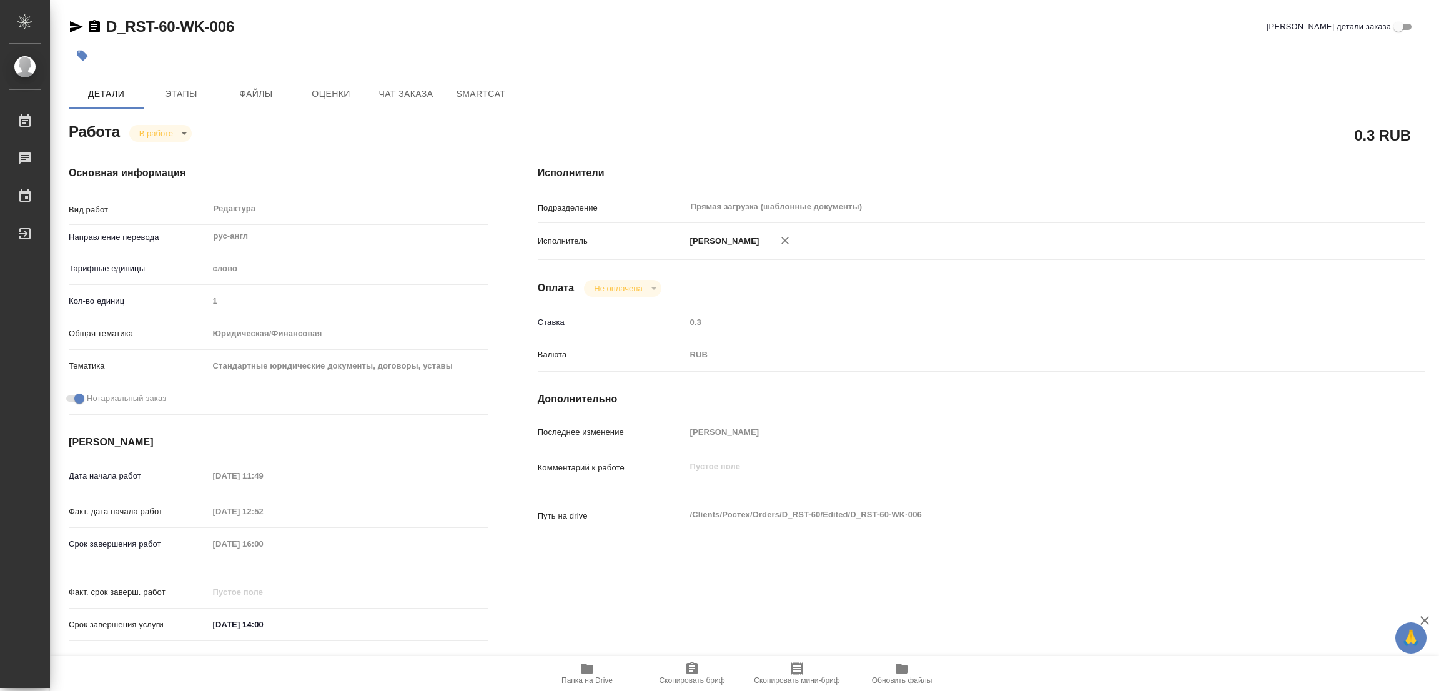
type textarea "x"
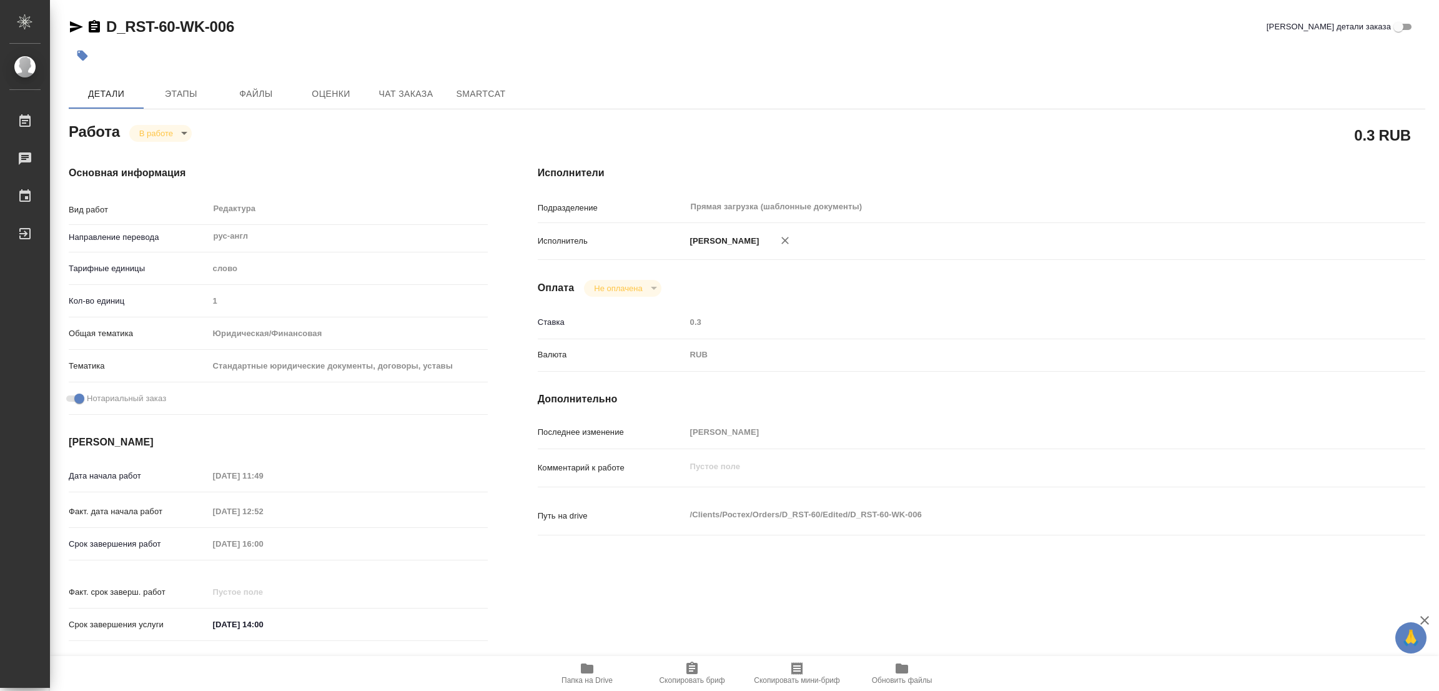
type textarea "x"
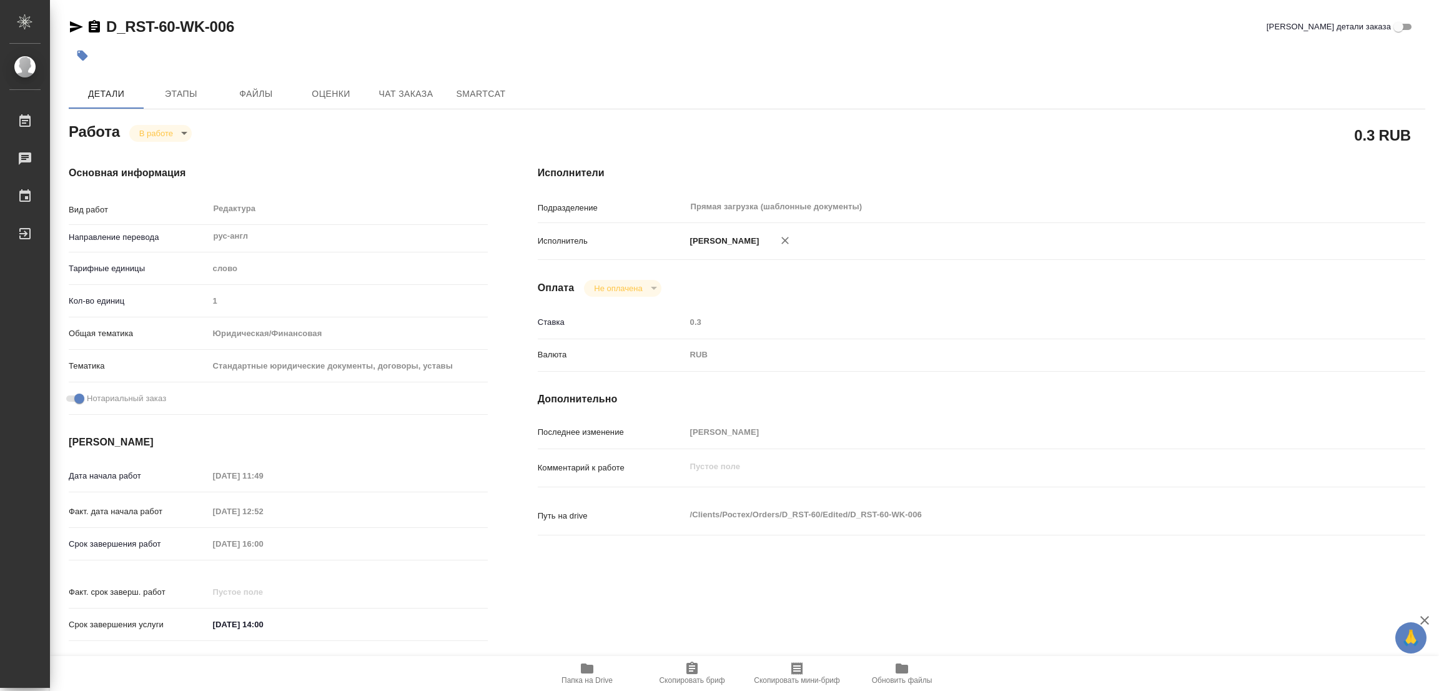
type textarea "x"
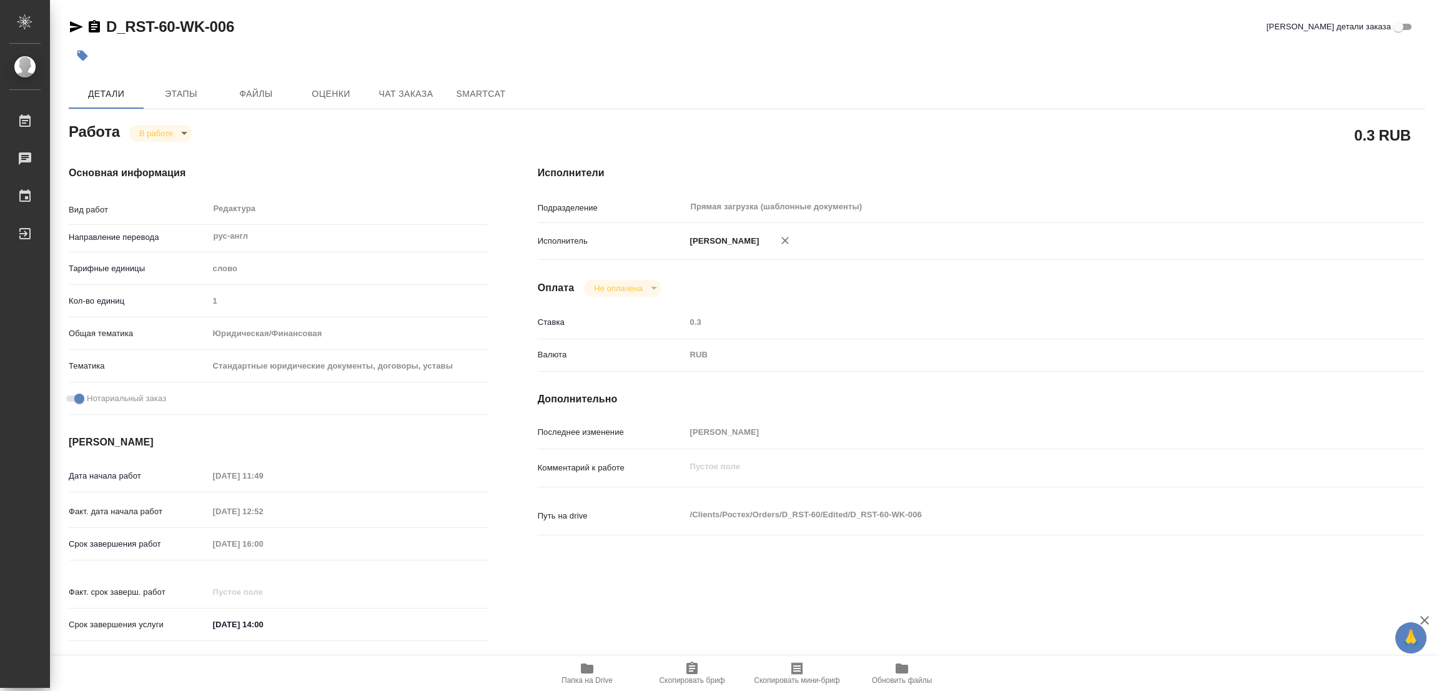
type textarea "x"
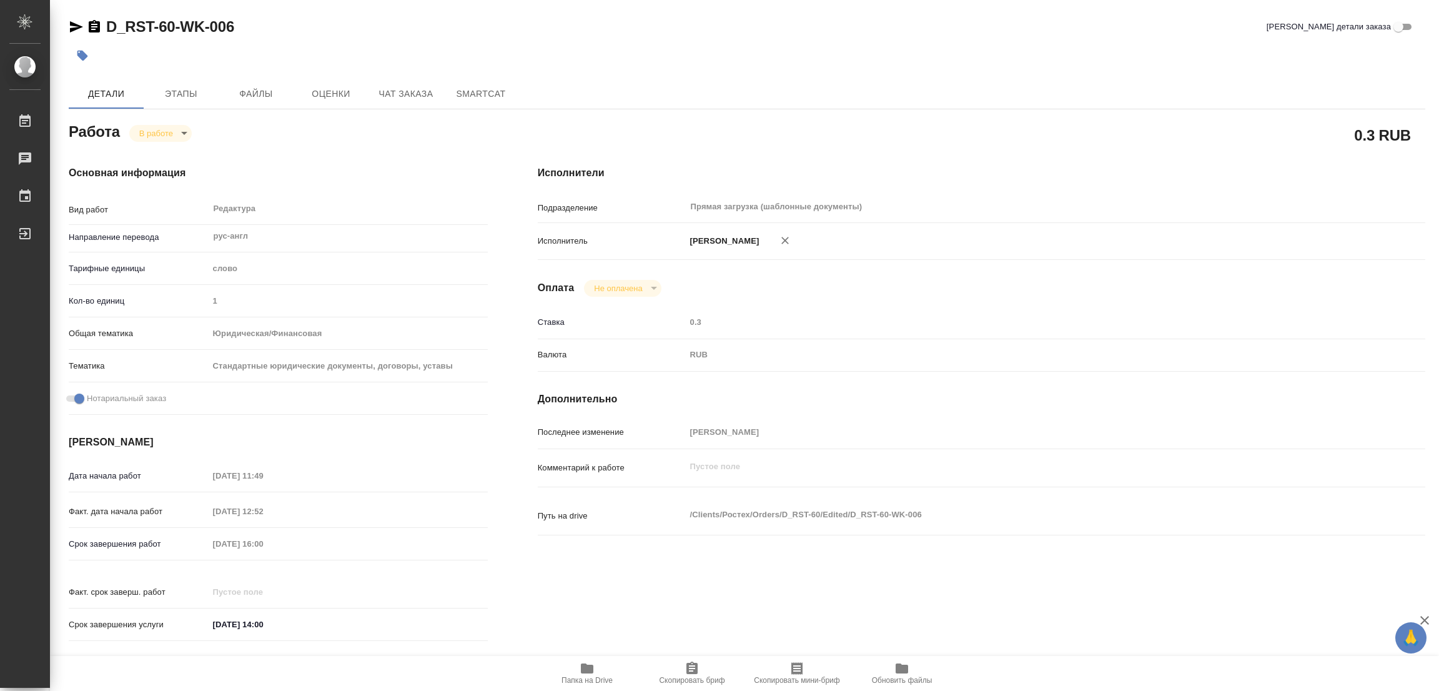
type textarea "x"
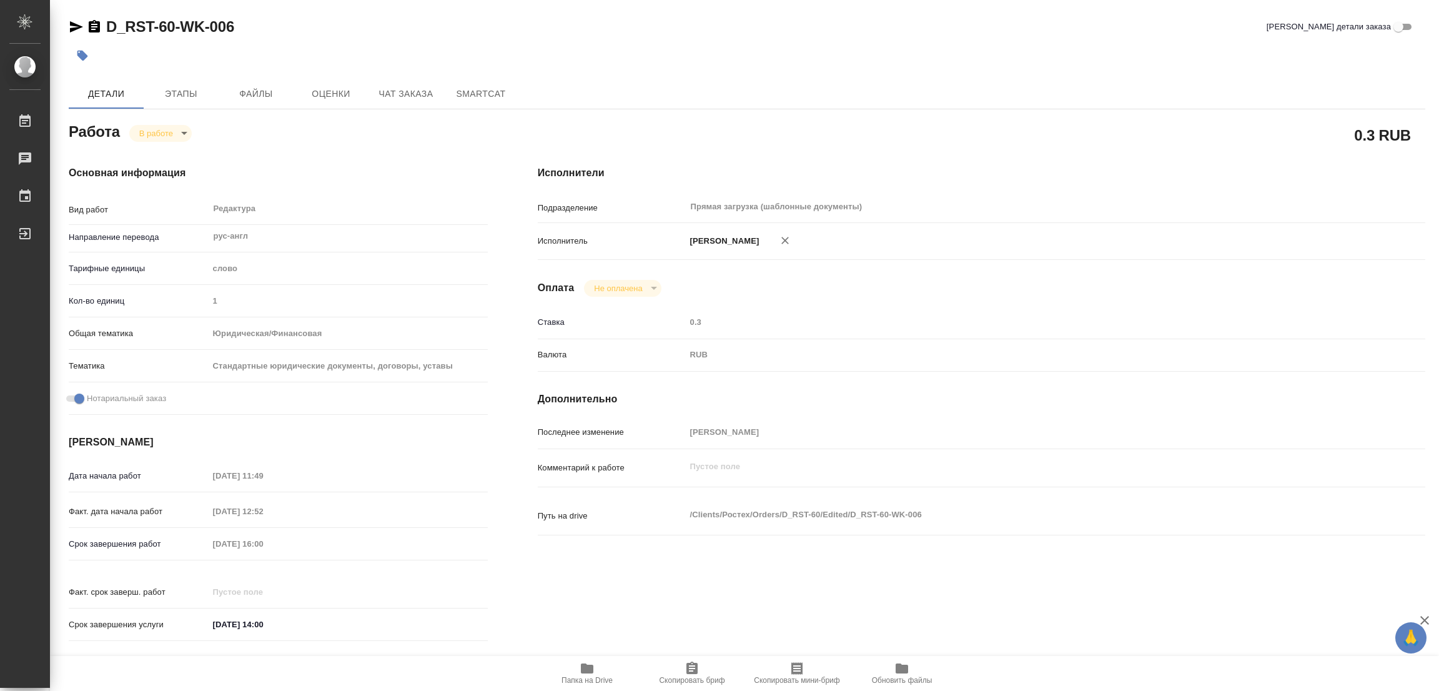
type textarea "x"
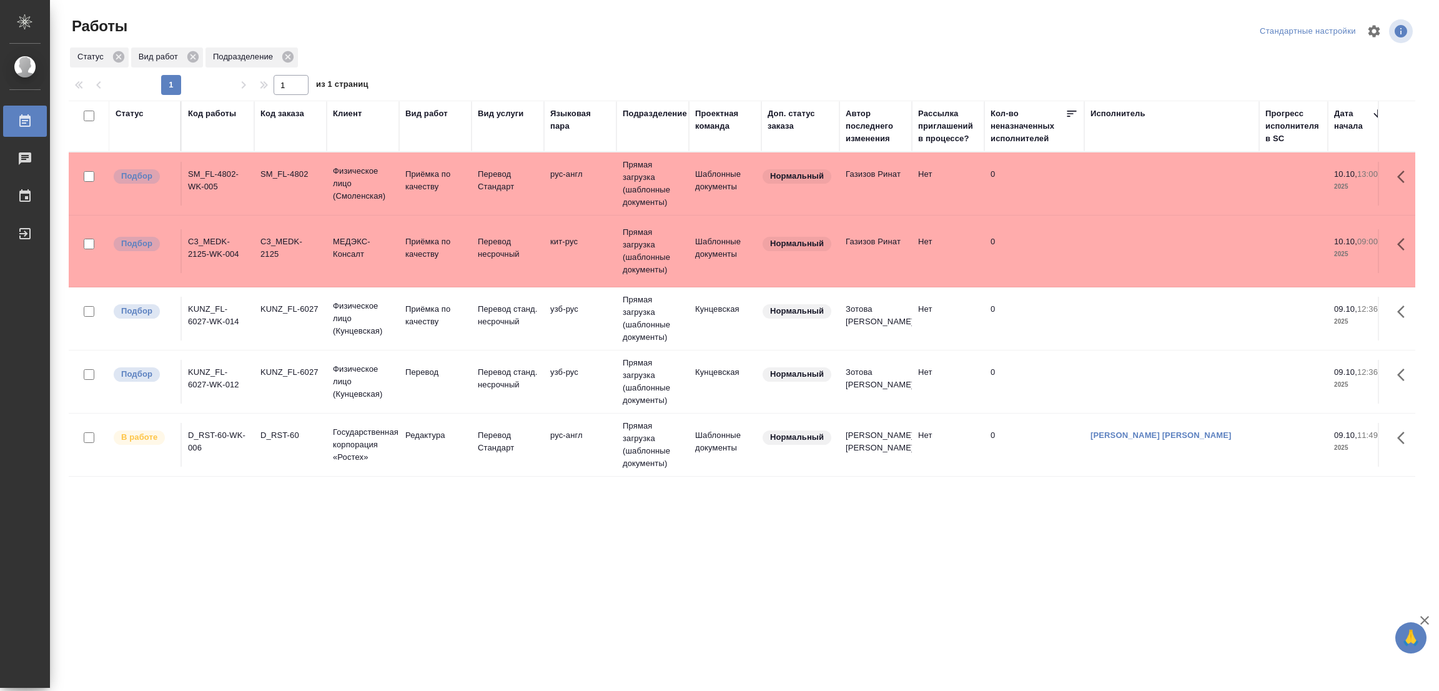
click at [84, 422] on tr "В работе D_RST-60-WK-006 D_RST-60 Государственная корпорация «Ростех» Редактура…" at bounding box center [1349, 445] width 2561 height 63
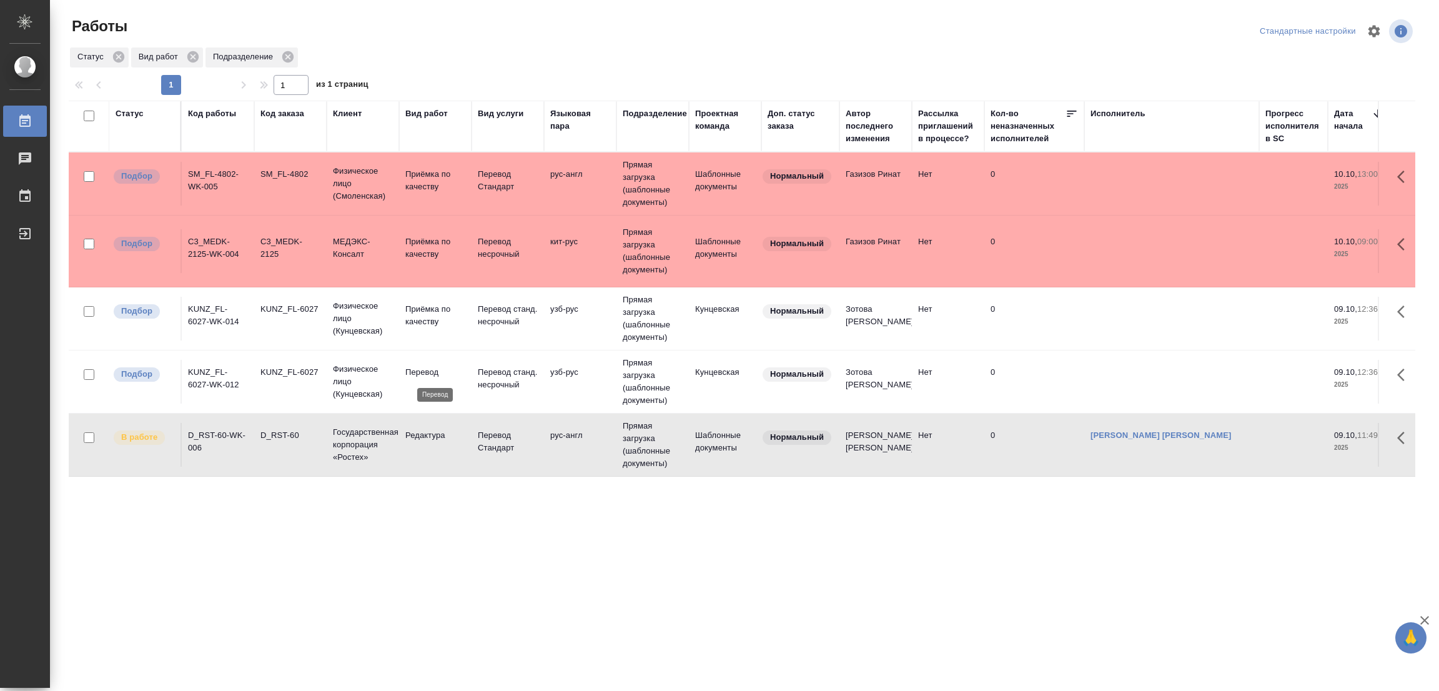
click at [433, 366] on p "Перевод" at bounding box center [435, 372] width 60 height 12
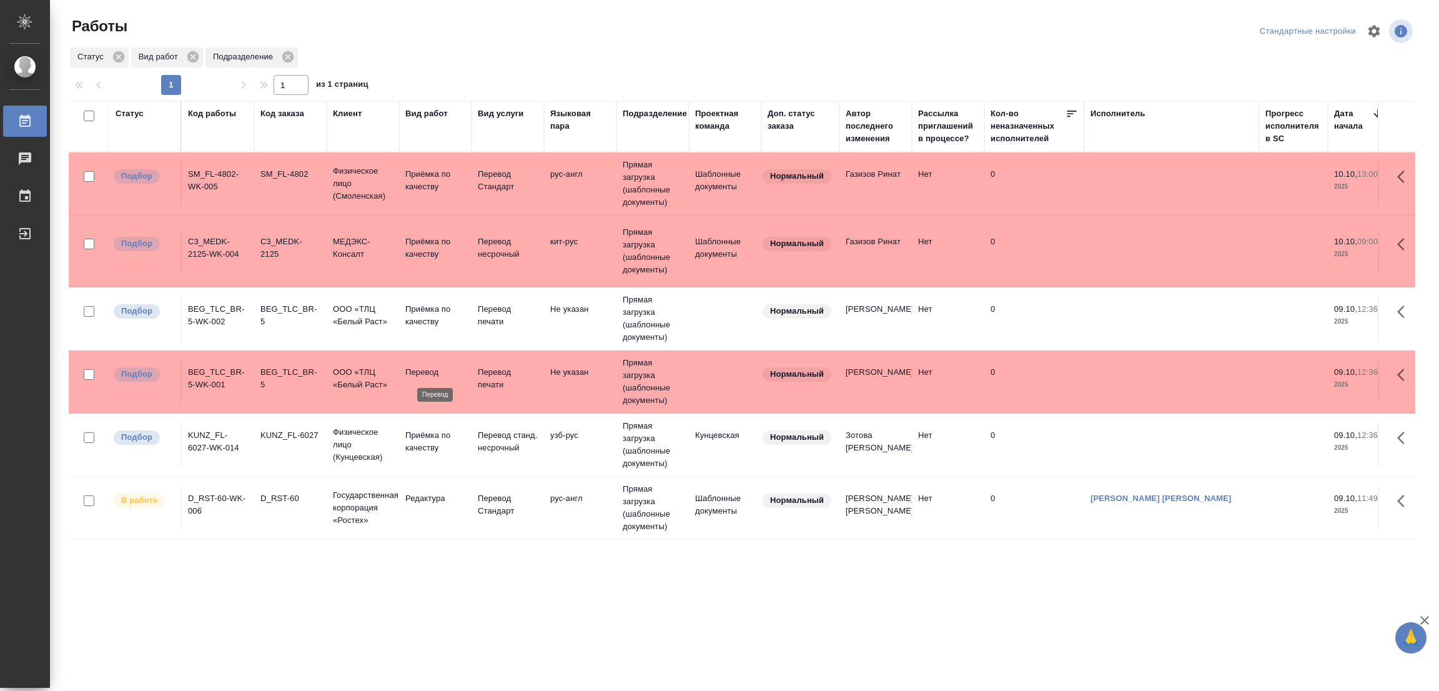
click at [425, 372] on p "Перевод" at bounding box center [435, 372] width 60 height 12
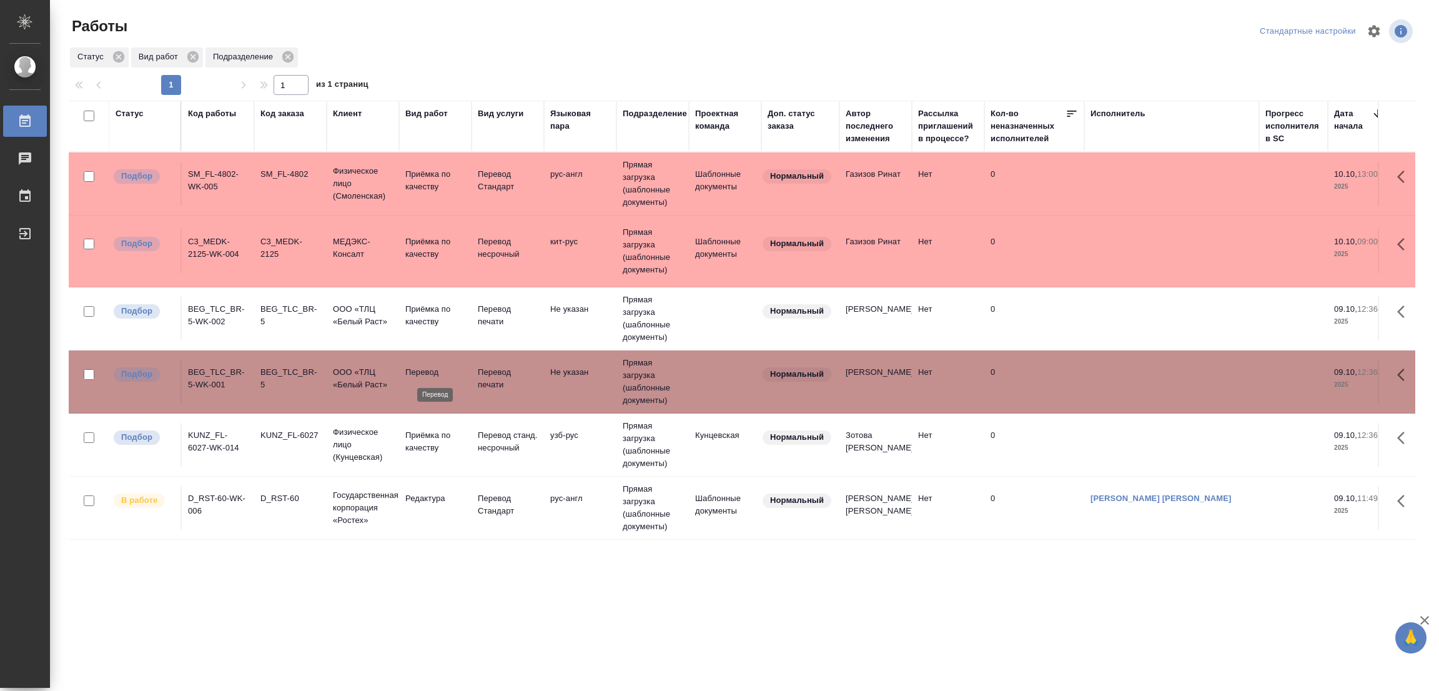
click at [425, 372] on p "Перевод" at bounding box center [435, 372] width 60 height 12
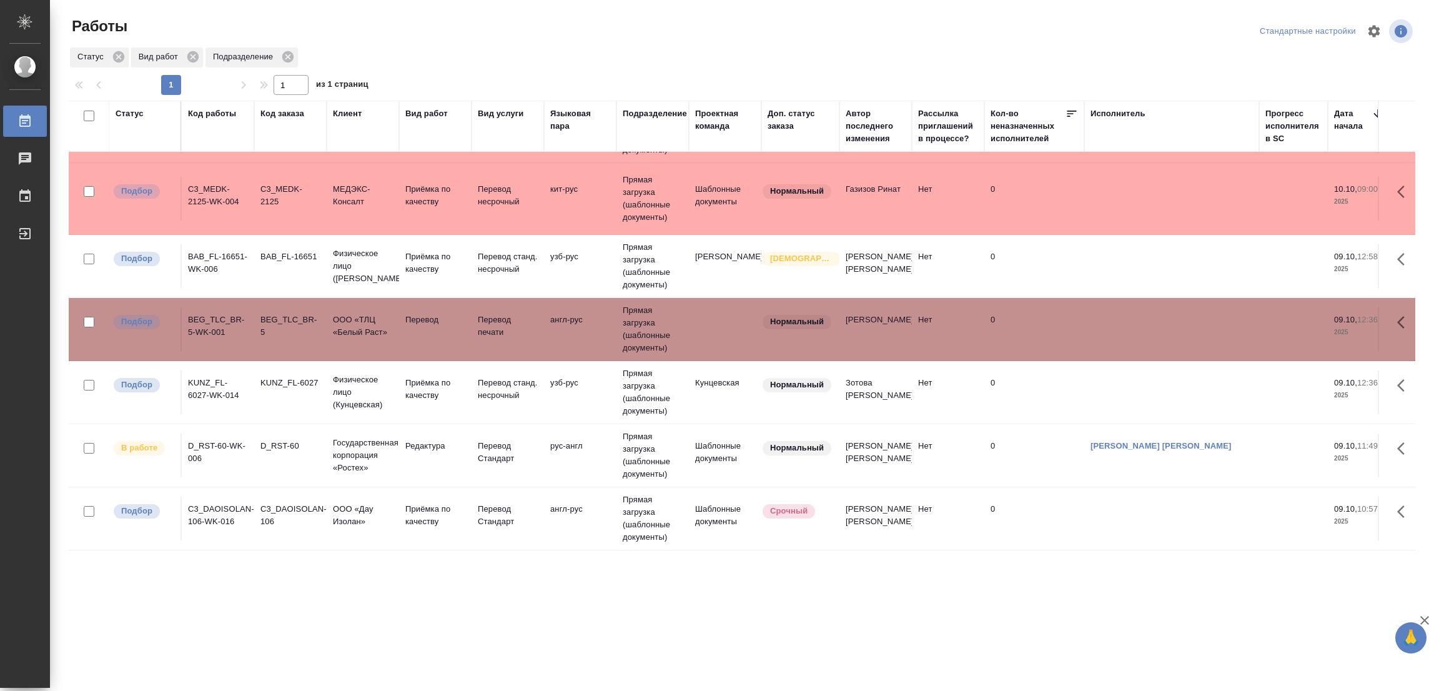
scroll to position [68, 0]
click at [141, 635] on div ".cls-1 fill:#fff; AWATERA Popova Galina Работы 0 Чаты График Выйти Работы Станд…" at bounding box center [719, 345] width 1439 height 691
click at [432, 314] on p "Перевод" at bounding box center [435, 320] width 60 height 12
click at [422, 314] on p "Перевод" at bounding box center [435, 320] width 60 height 12
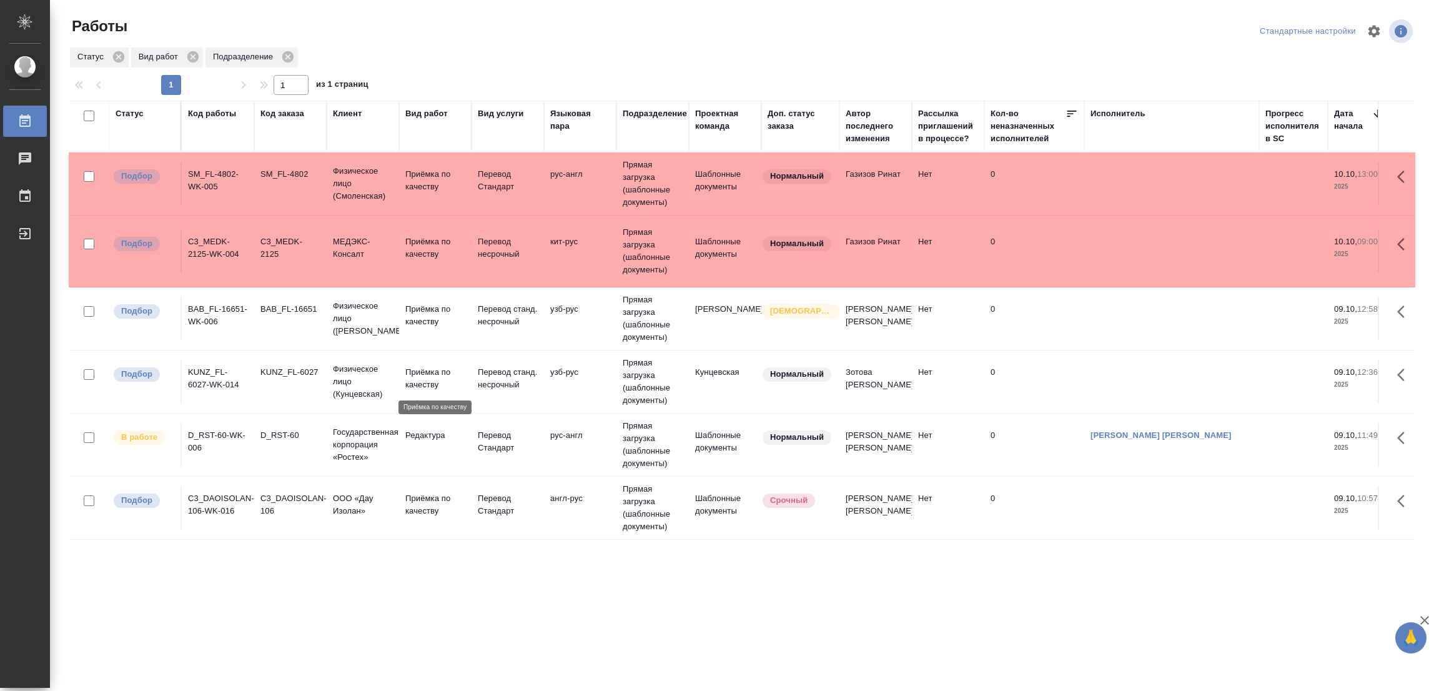
scroll to position [4, 0]
click at [999, 617] on div ".cls-1 fill:#fff; AWATERA Popova Galina Работы 0 Чаты График Выйти Работы Станд…" at bounding box center [719, 345] width 1439 height 691
click at [192, 635] on div ".cls-1 fill:#fff; AWATERA Popova Galina Работы 0 Чаты График Выйти Работы Станд…" at bounding box center [719, 345] width 1439 height 691
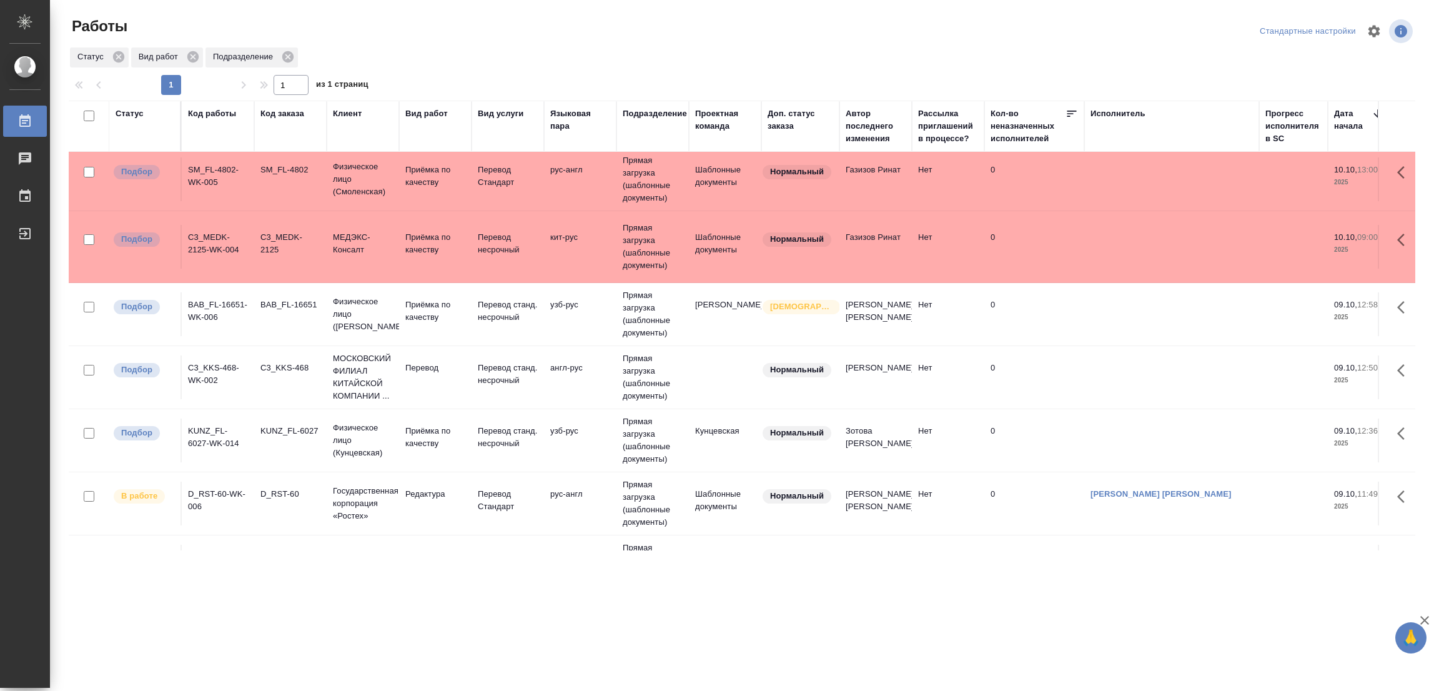
click at [124, 608] on div ".cls-1 fill:#fff; AWATERA Popova Galina Работы 0 Чаты График Выйти Работы Станд…" at bounding box center [719, 345] width 1439 height 691
click at [436, 365] on p "Перевод" at bounding box center [435, 368] width 60 height 12
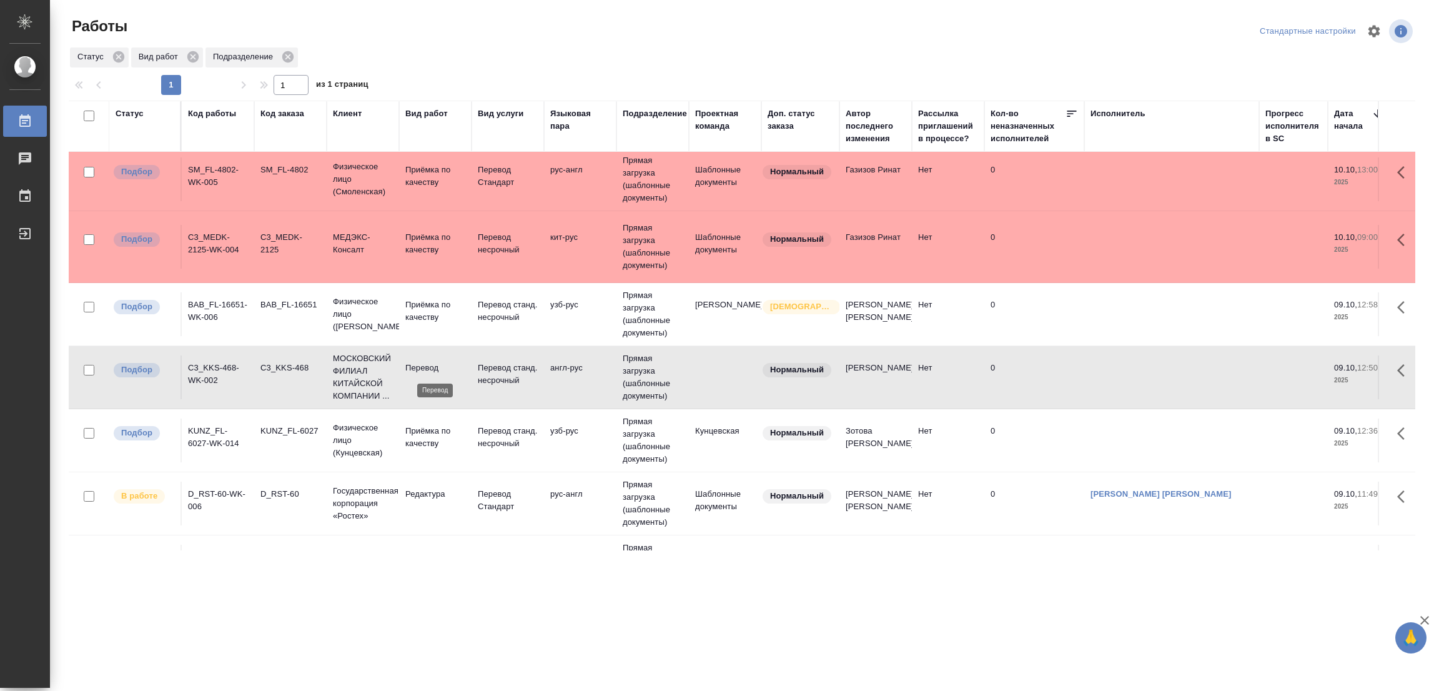
click at [436, 365] on p "Перевод" at bounding box center [435, 368] width 60 height 12
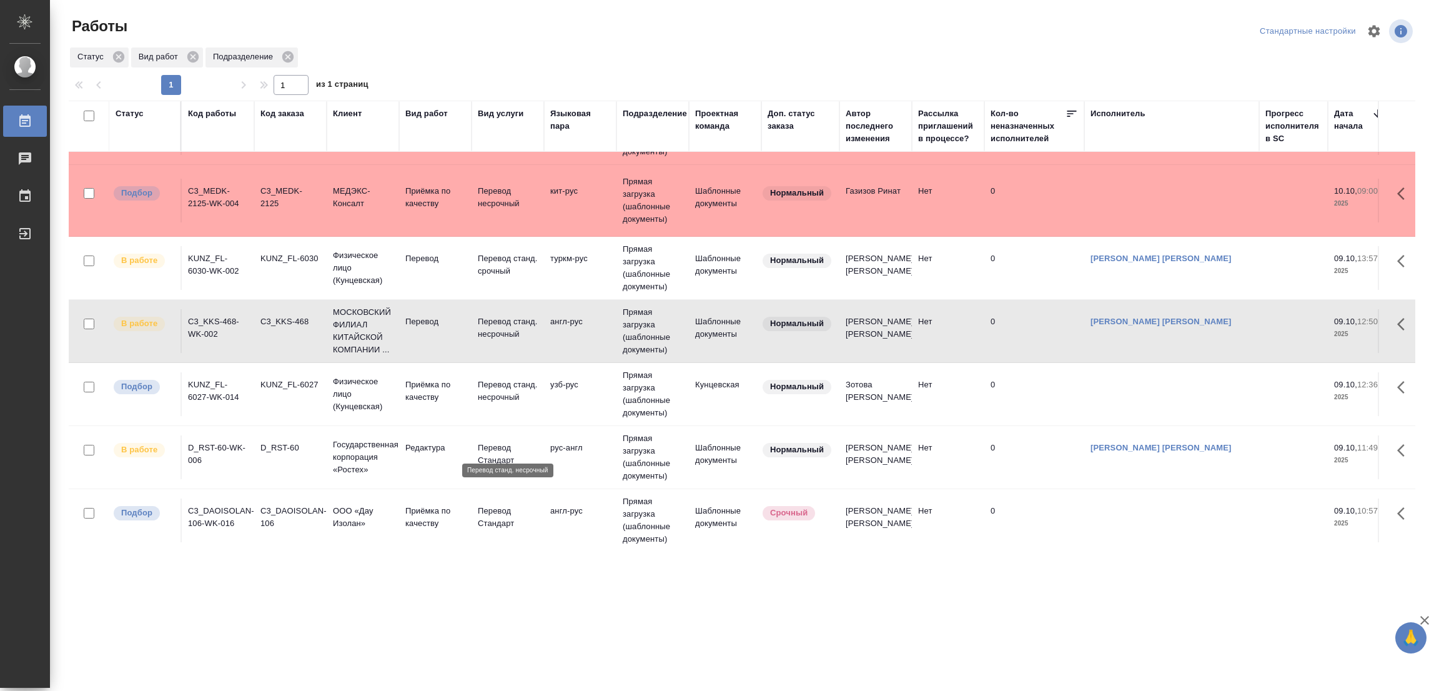
scroll to position [0, 0]
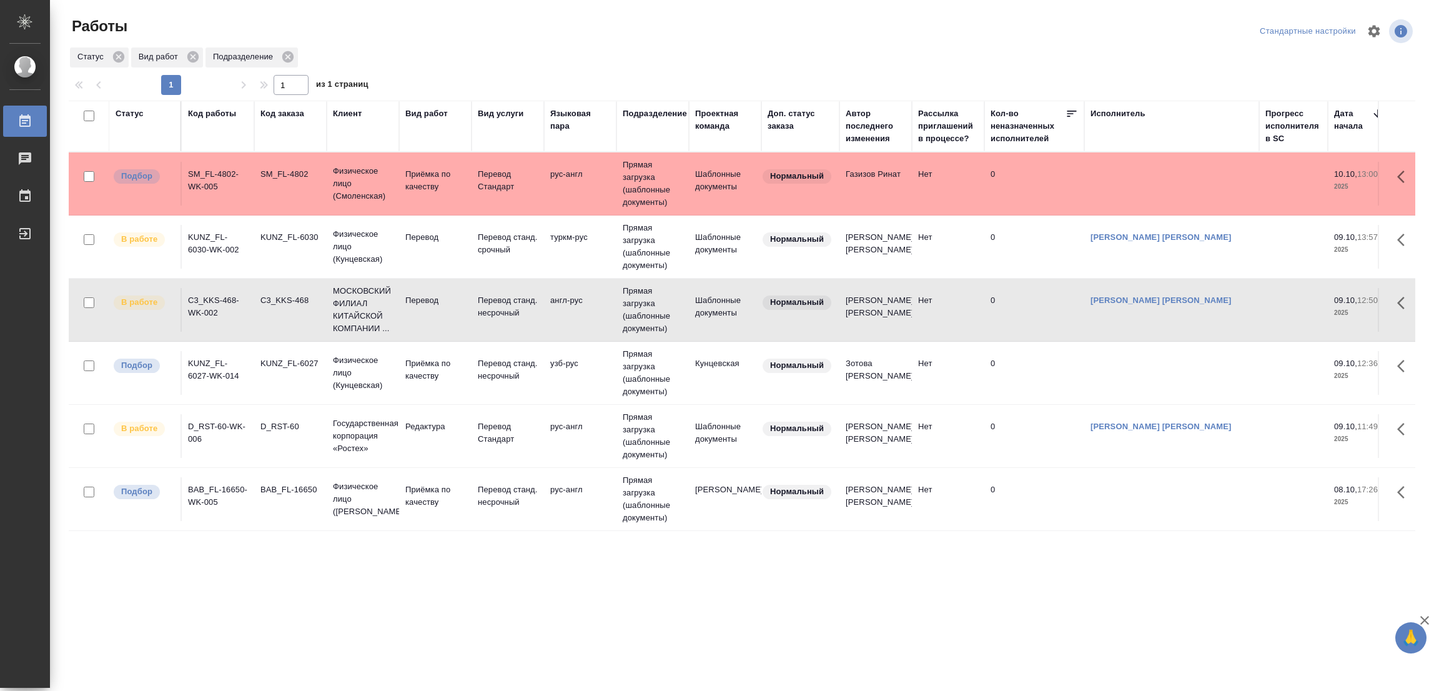
click at [126, 623] on div ".cls-1 fill:#fff; AWATERA Popova Galina Работы 0 Чаты График Выйти Работы Станд…" at bounding box center [719, 345] width 1439 height 691
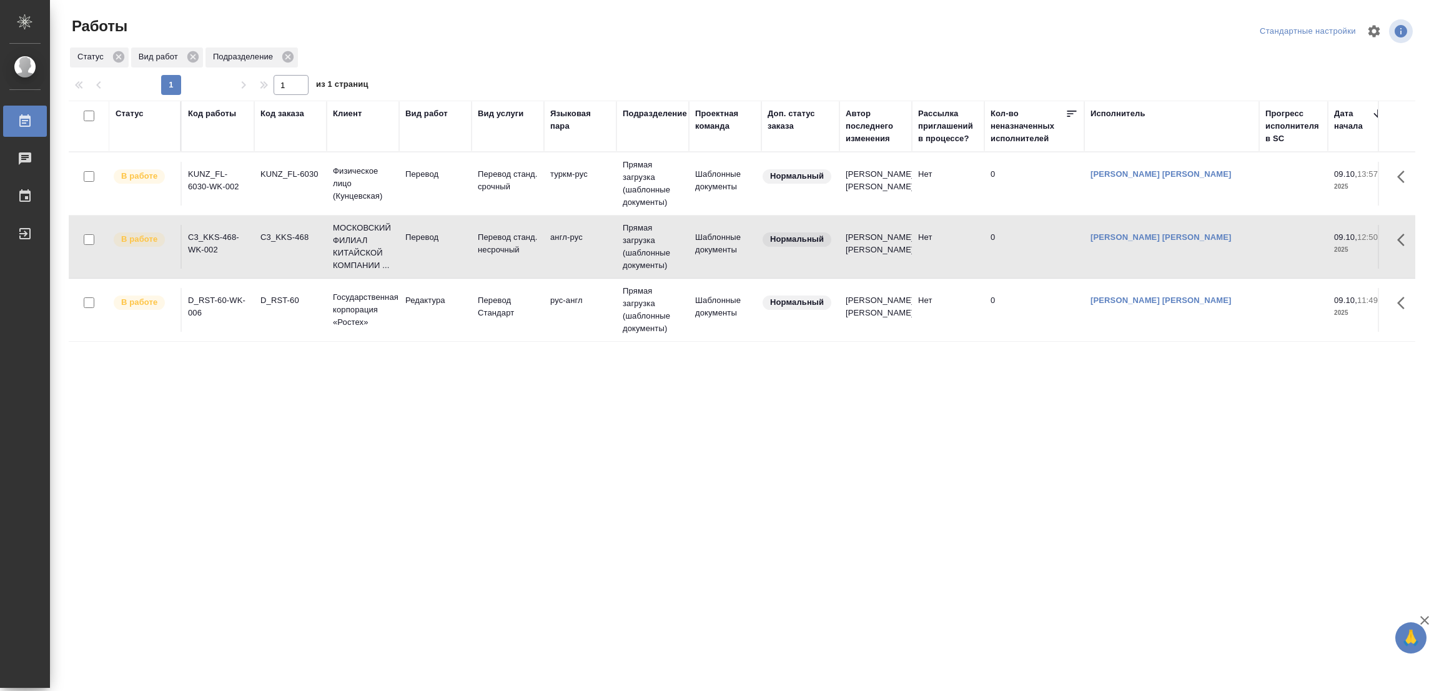
drag, startPoint x: 1005, startPoint y: 483, endPoint x: 1004, endPoint y: 453, distance: 30.0
click at [1004, 470] on div "Статус Код работы Код заказа Клиент Вид работ Вид услуги Языковая пара Подразде…" at bounding box center [742, 326] width 1347 height 450
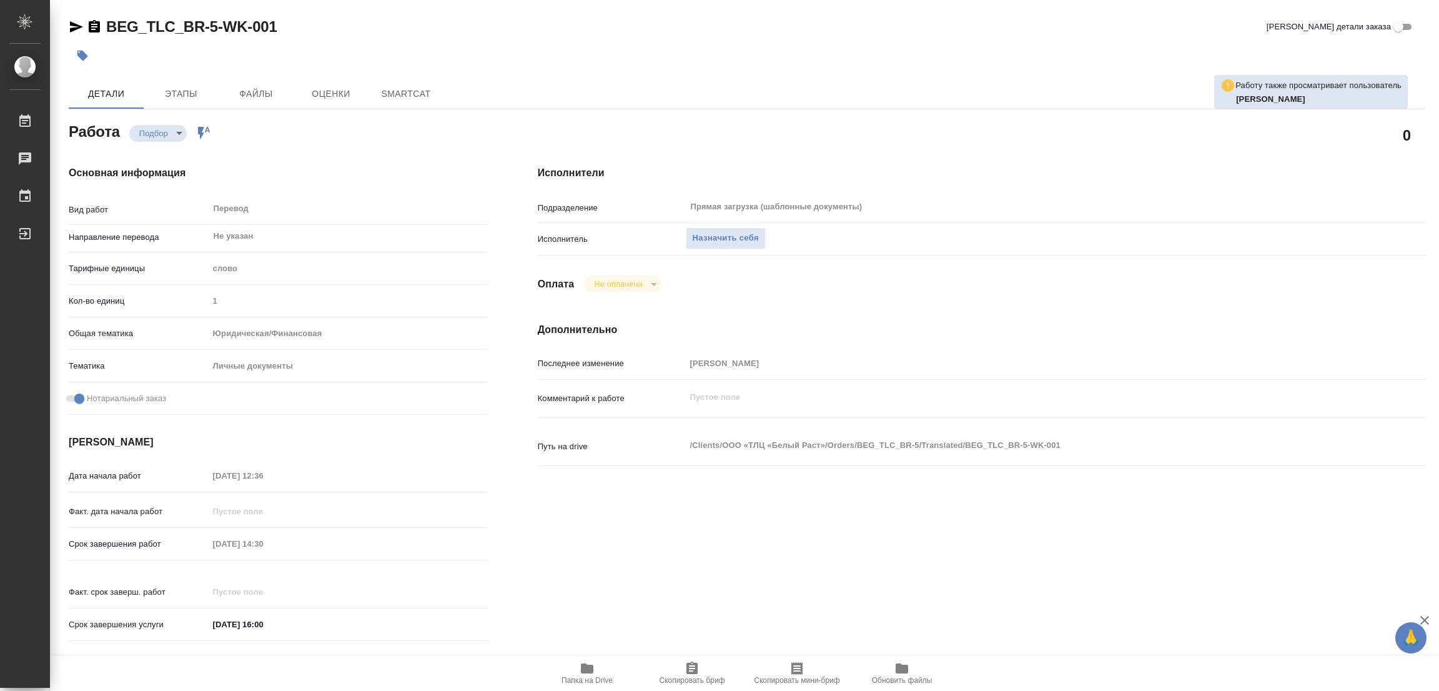
type textarea "x"
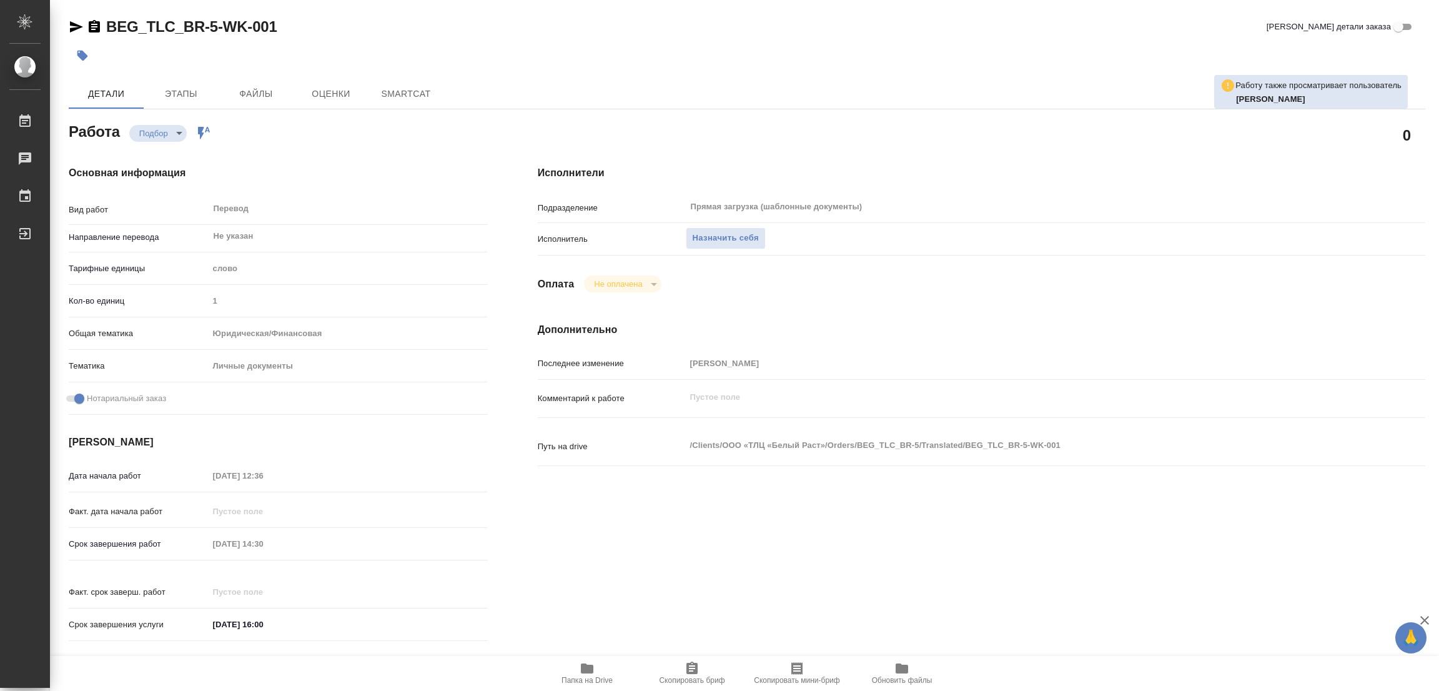
type textarea "x"
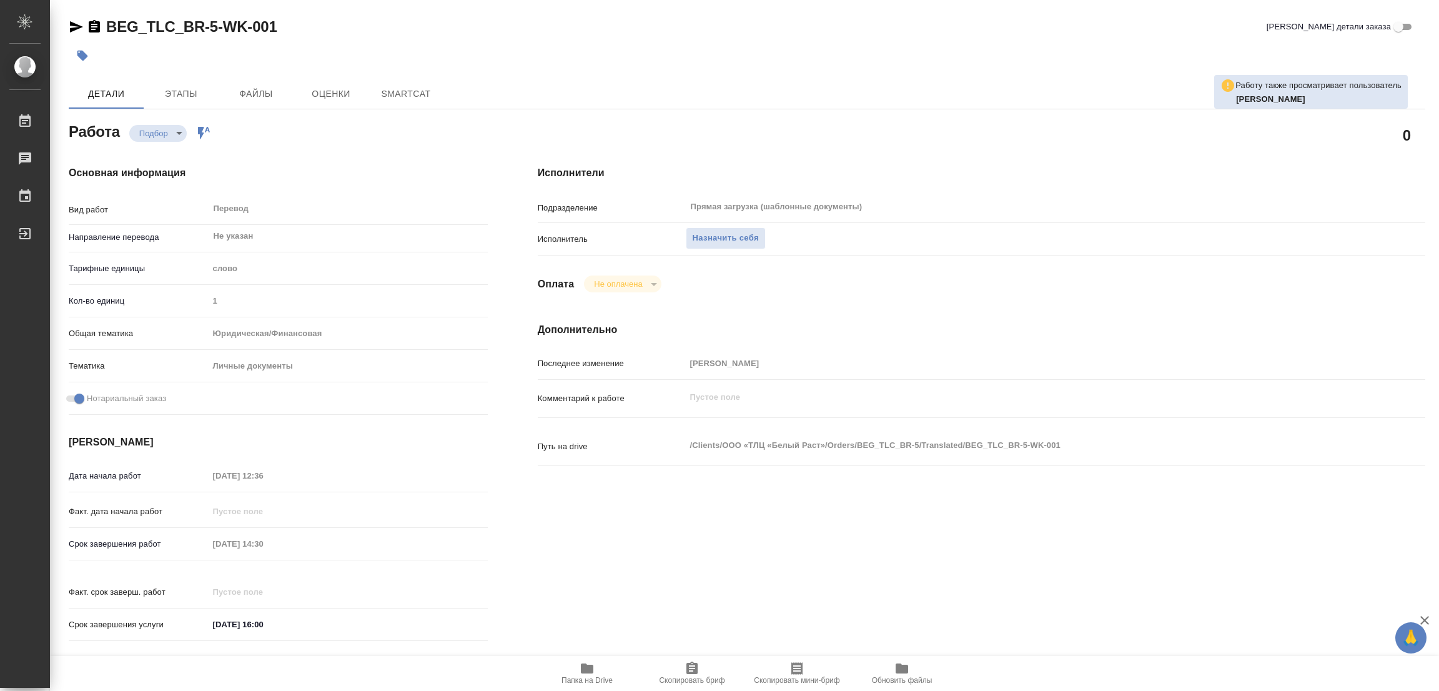
type textarea "x"
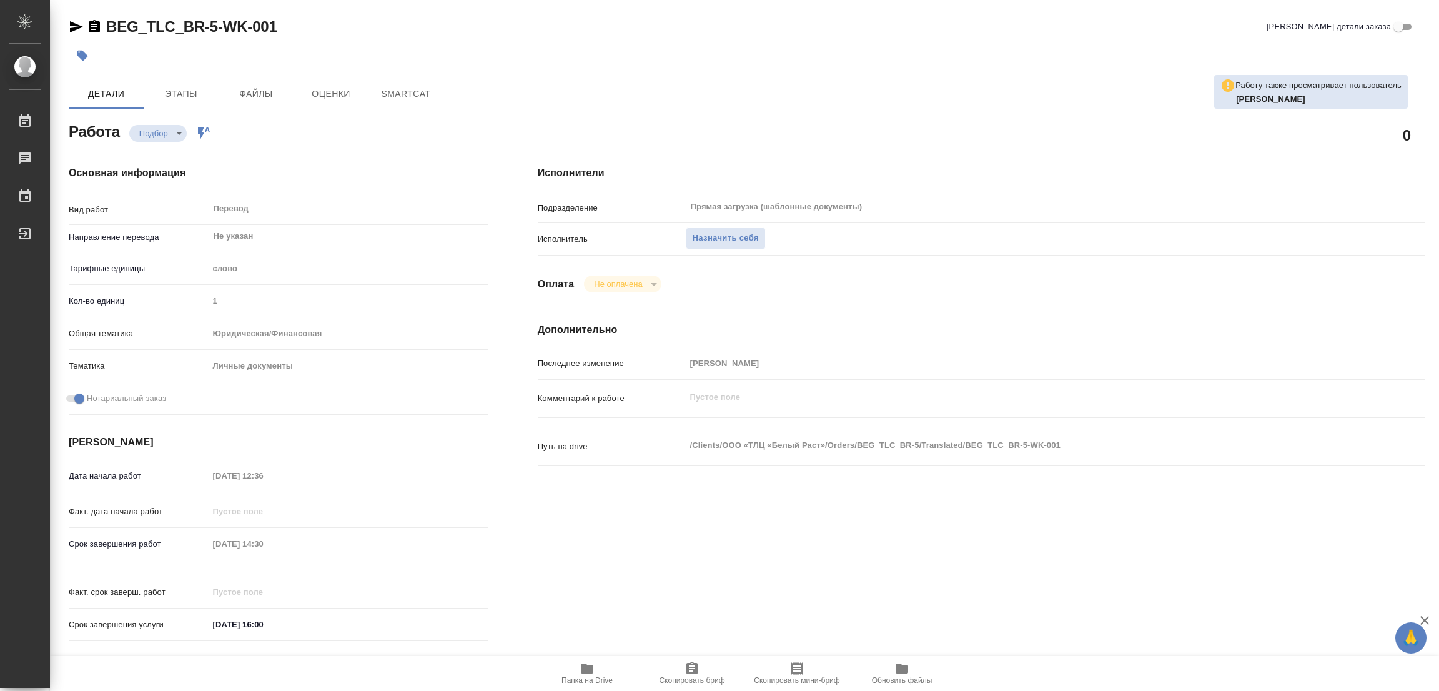
type textarea "x"
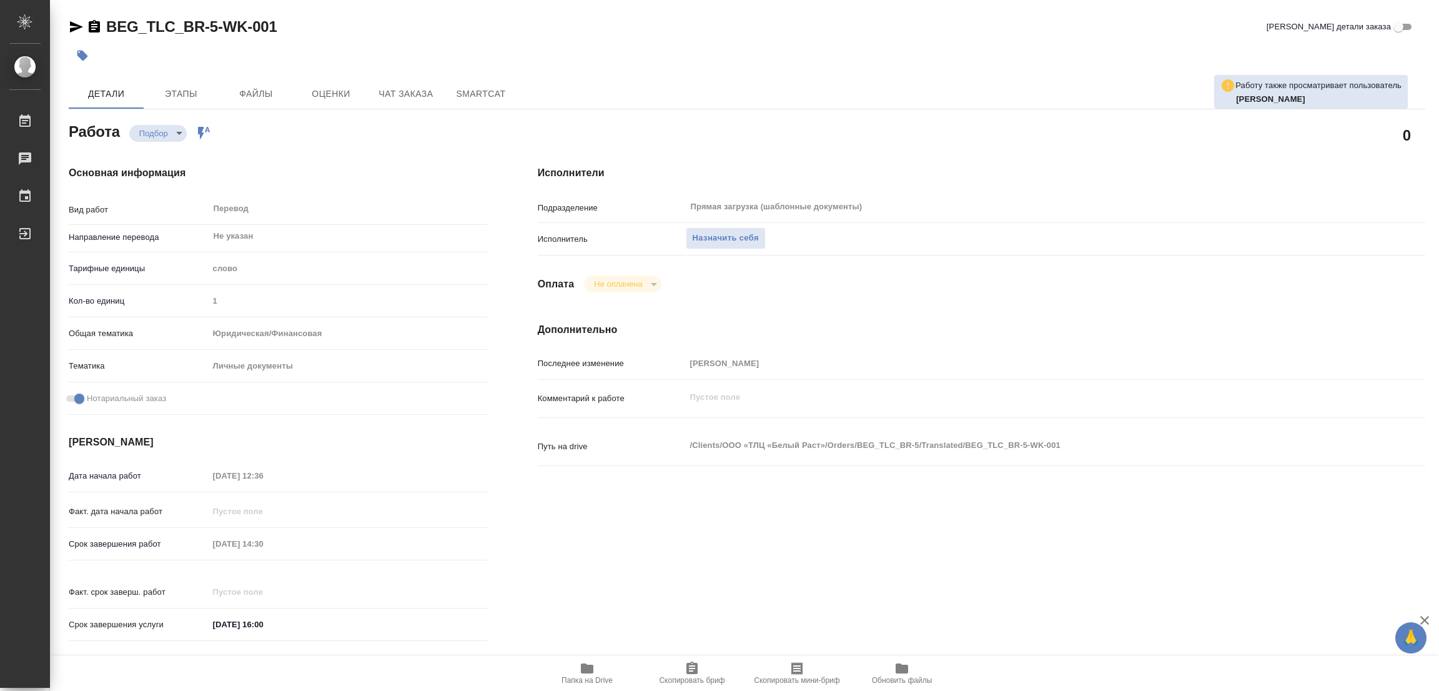
scroll to position [344, 0]
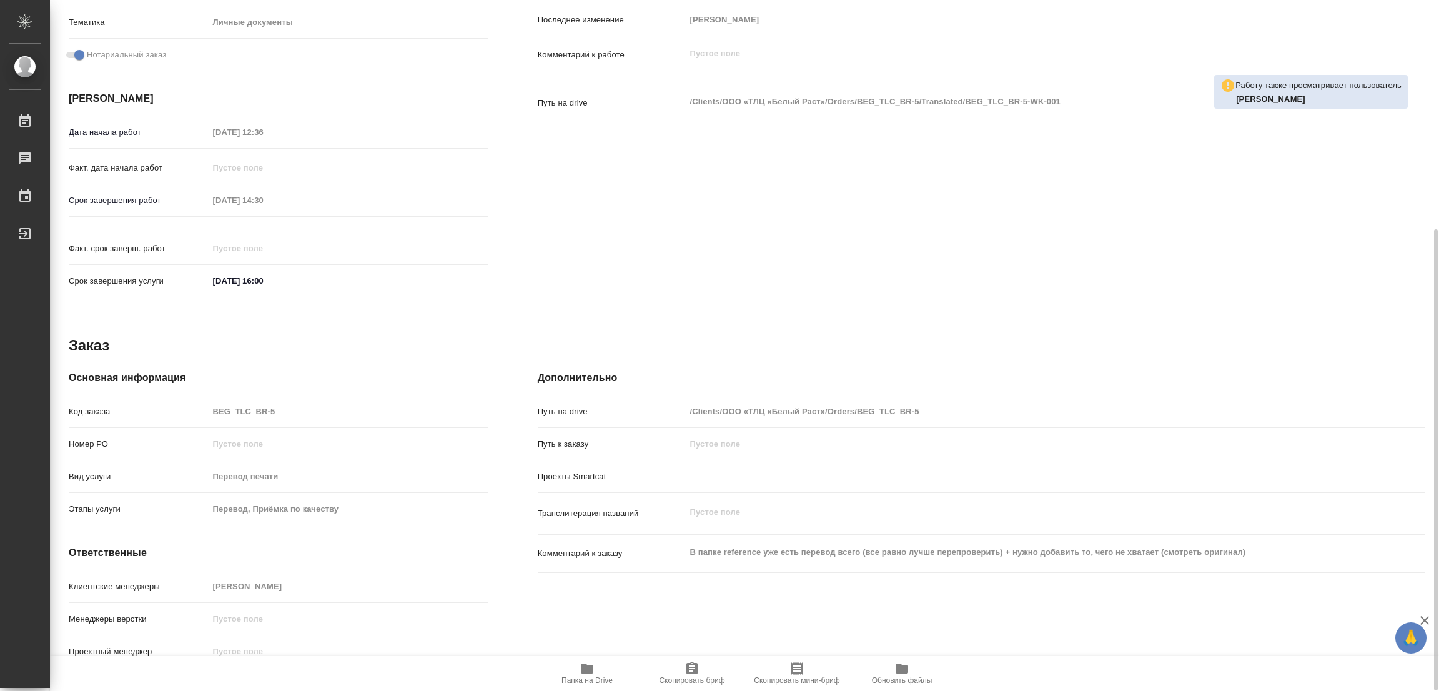
type textarea "x"
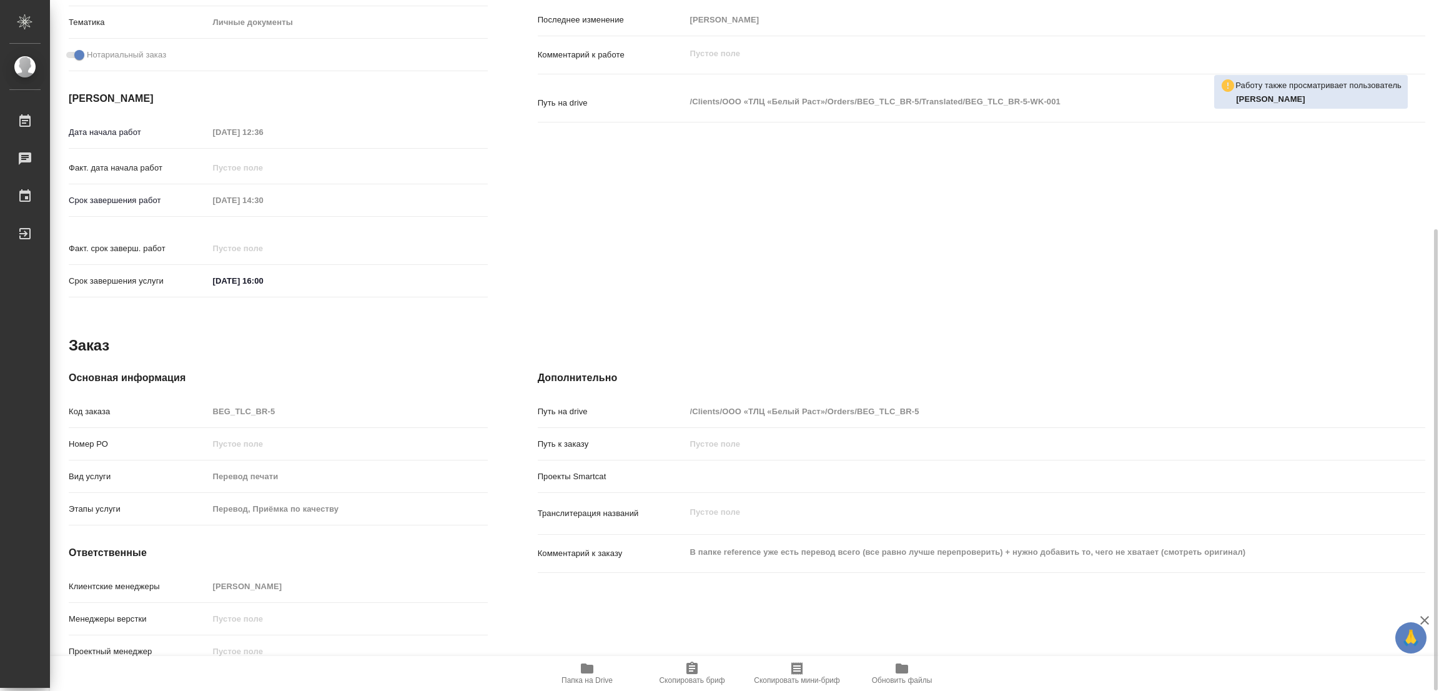
type textarea "x"
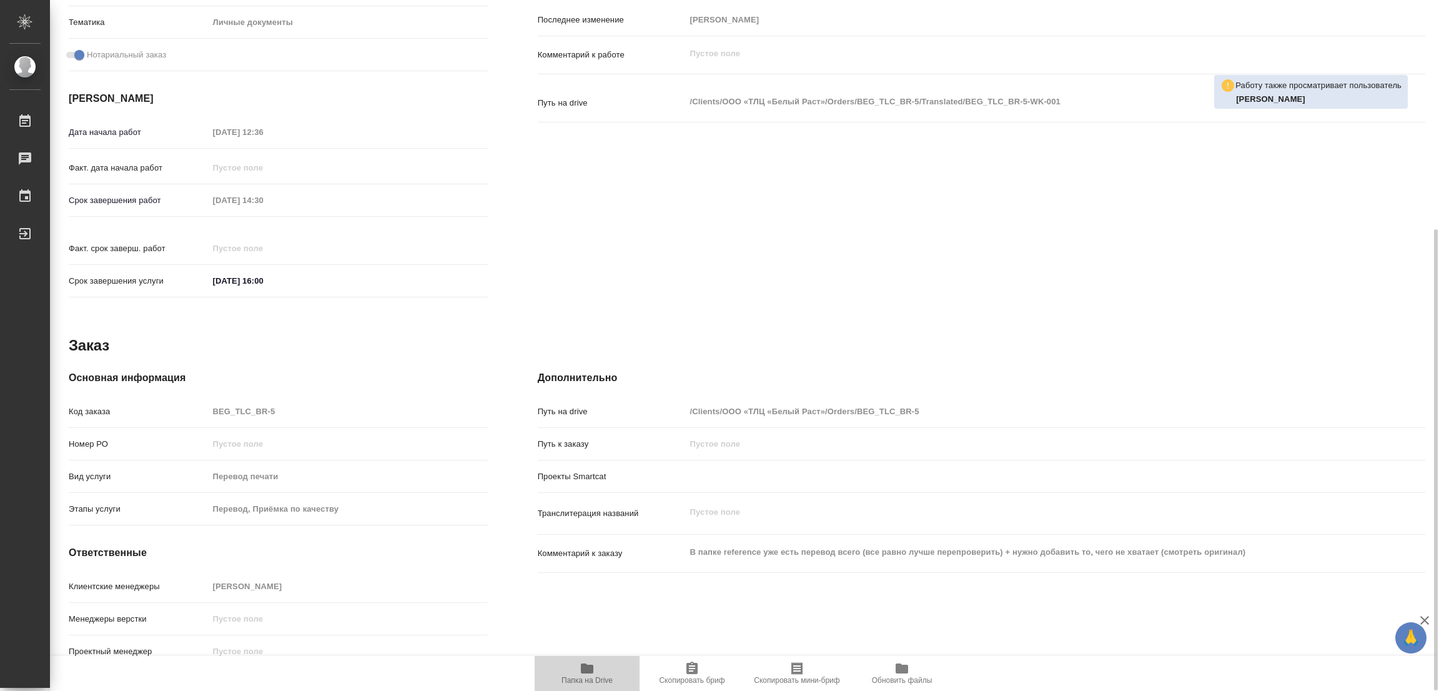
click at [587, 671] on icon "button" at bounding box center [587, 668] width 12 height 10
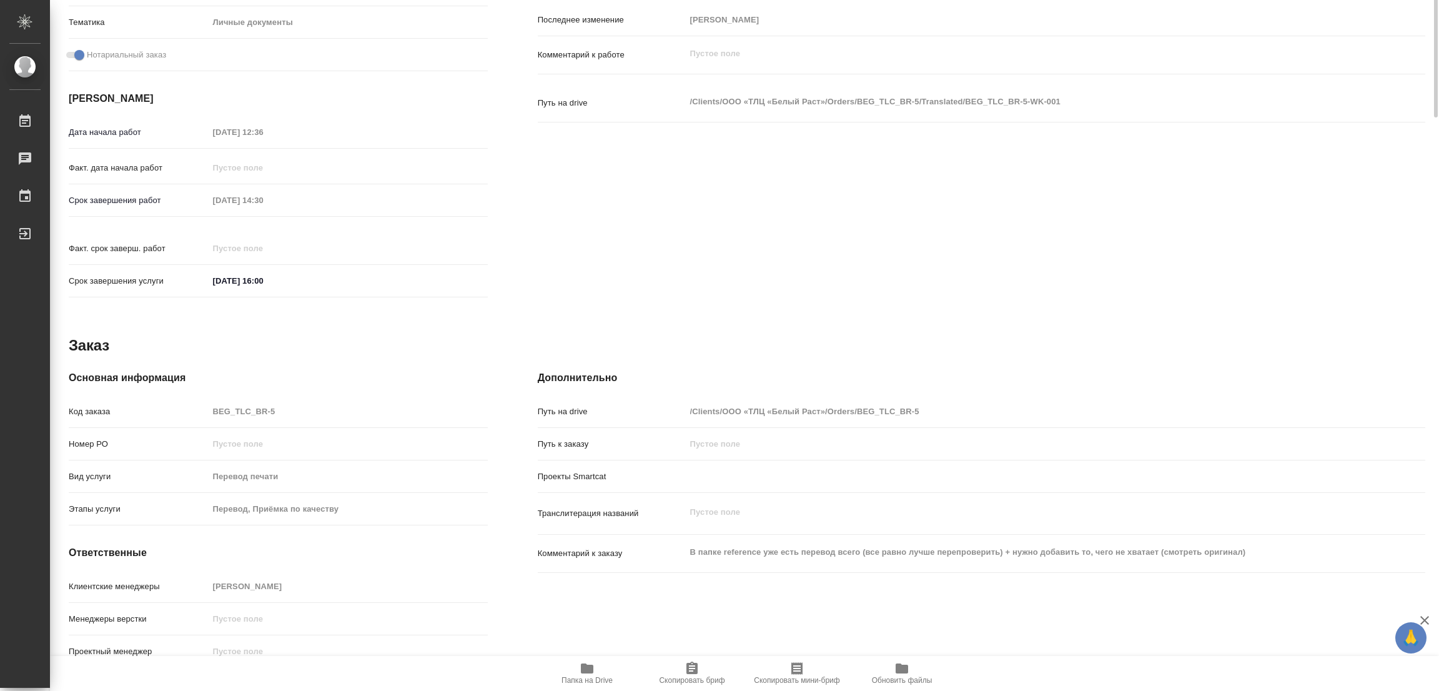
scroll to position [0, 0]
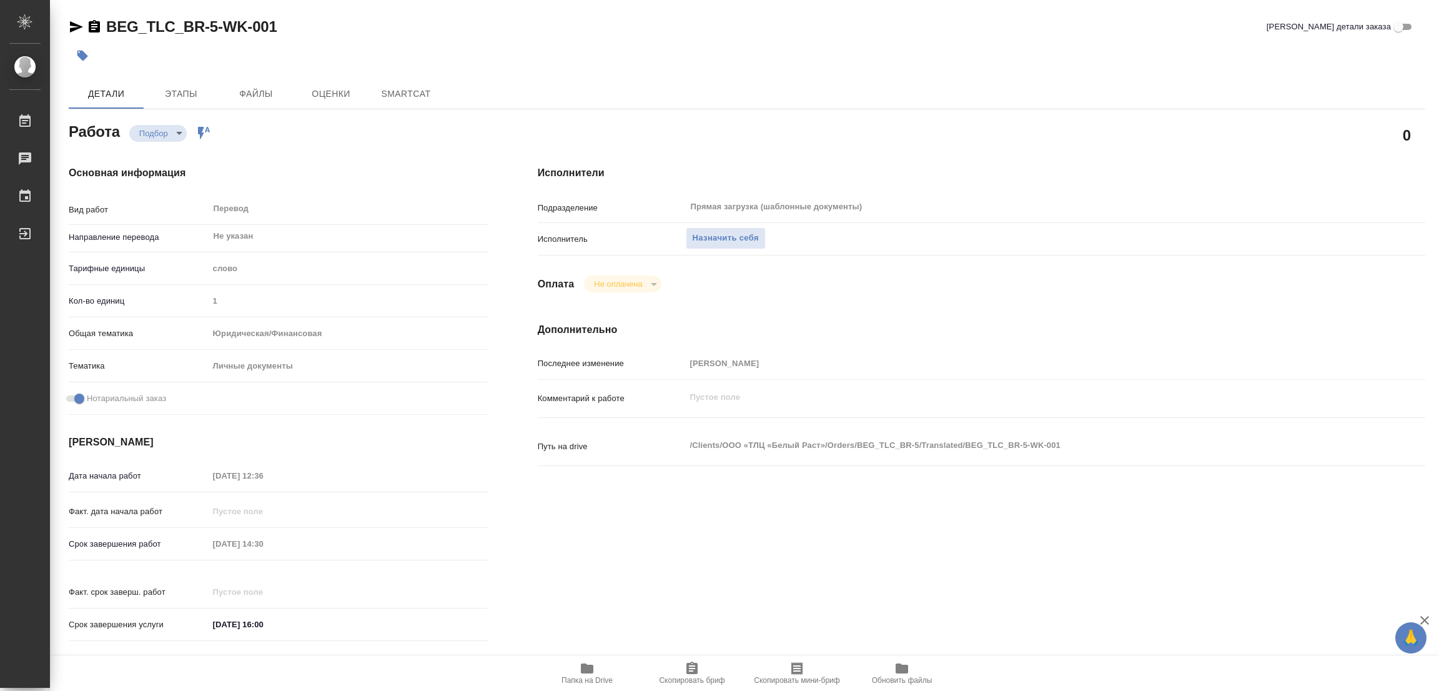
type textarea "x"
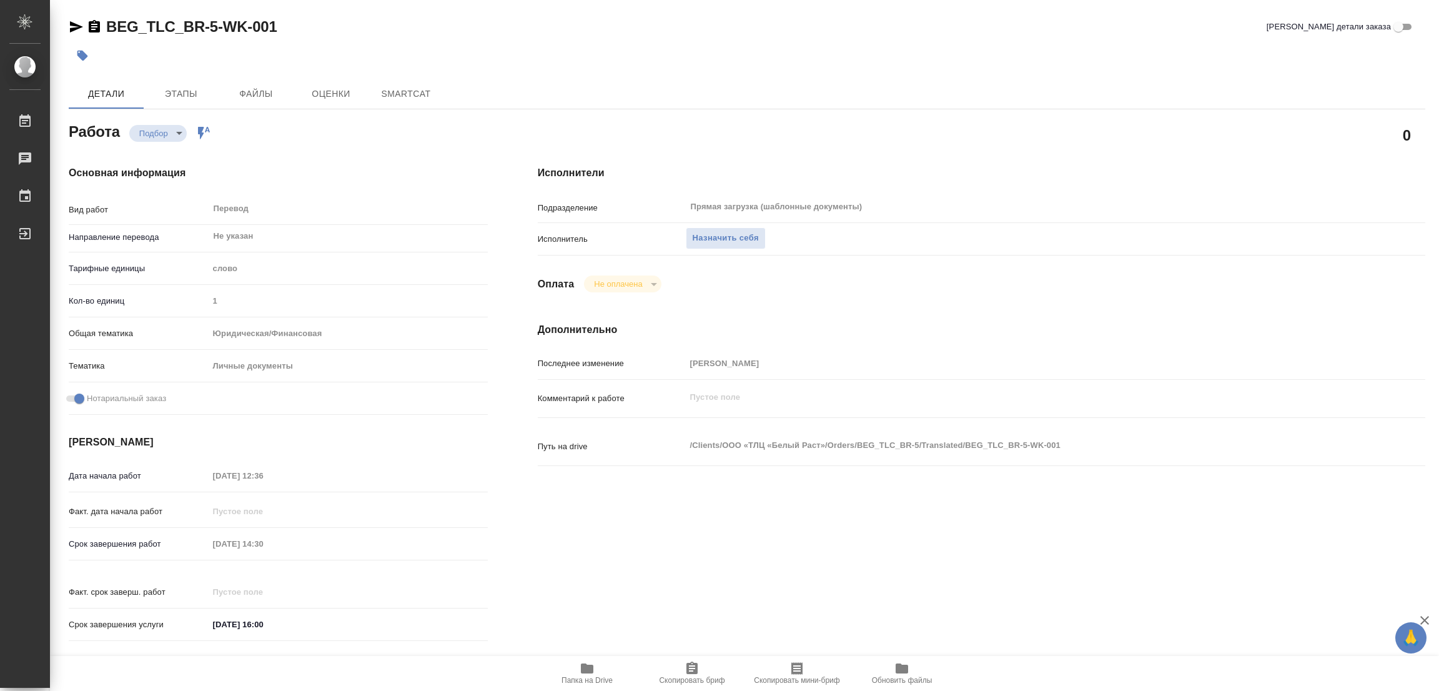
type textarea "x"
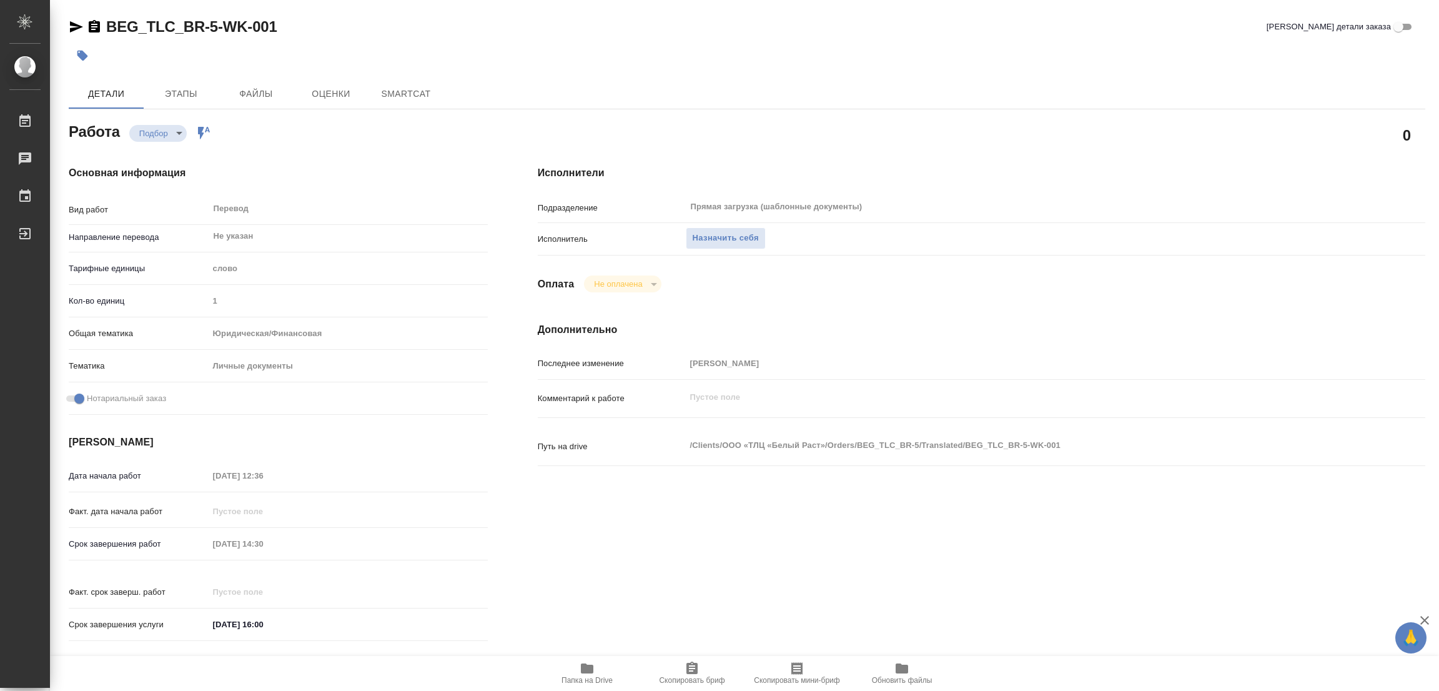
type textarea "x"
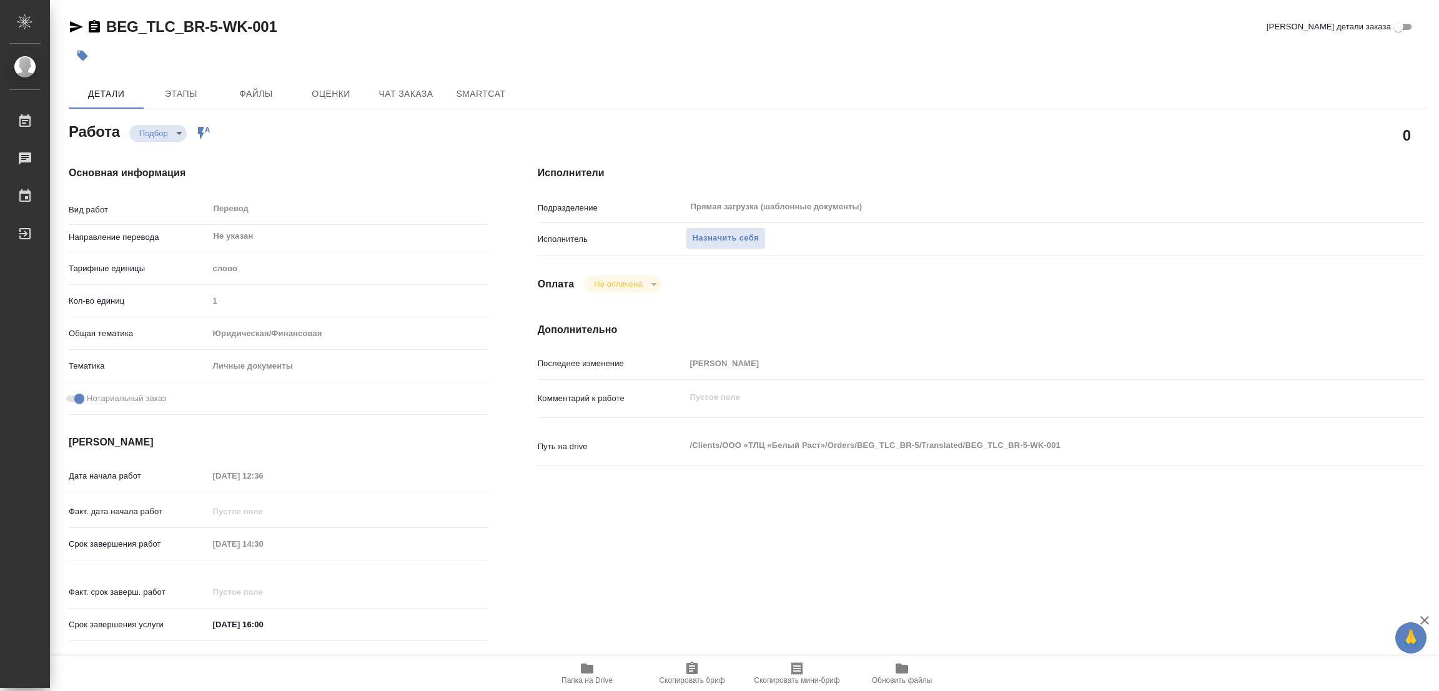
type textarea "x"
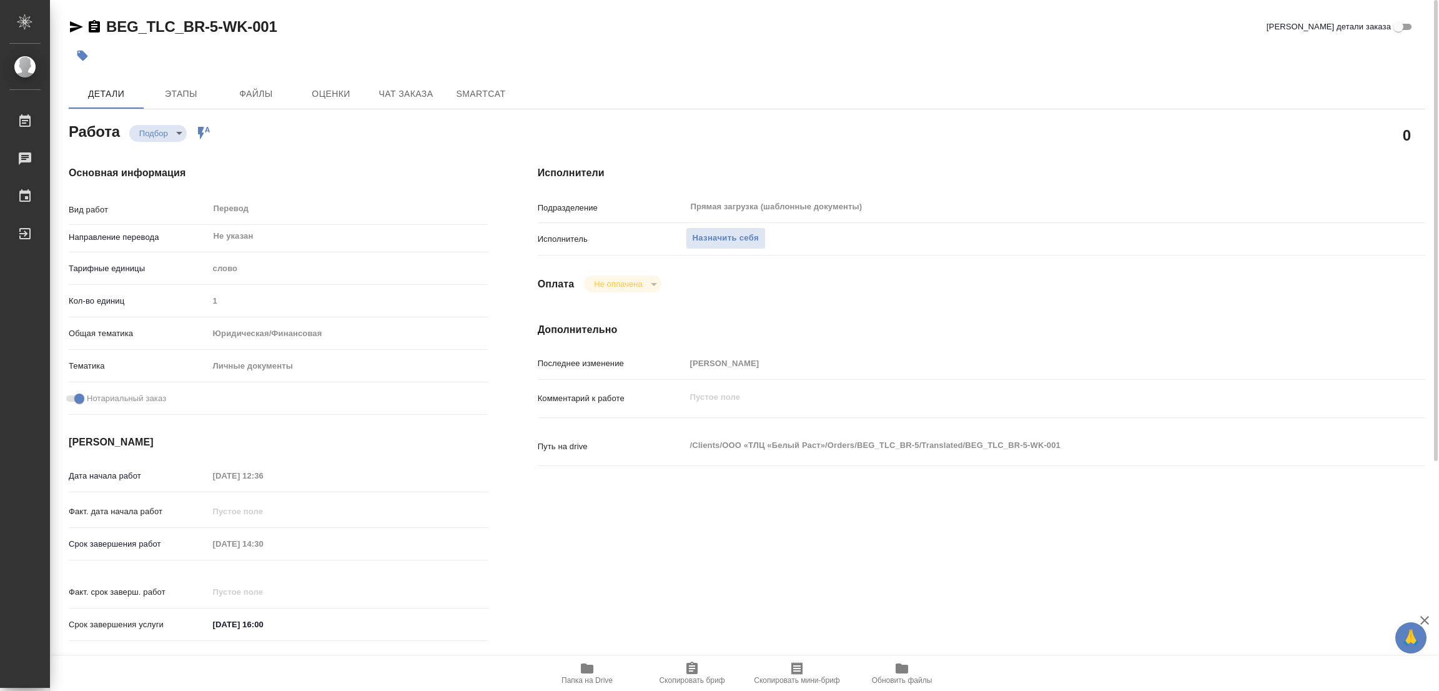
type textarea "x"
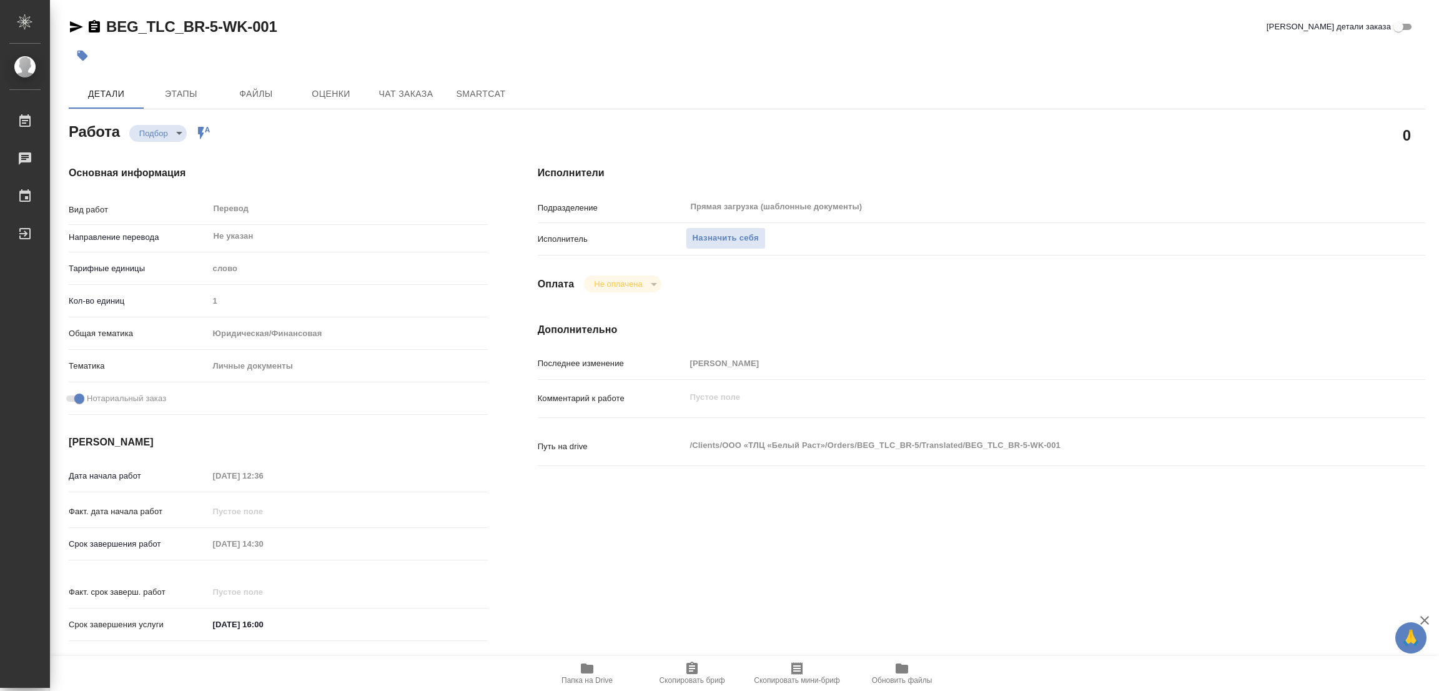
type textarea "x"
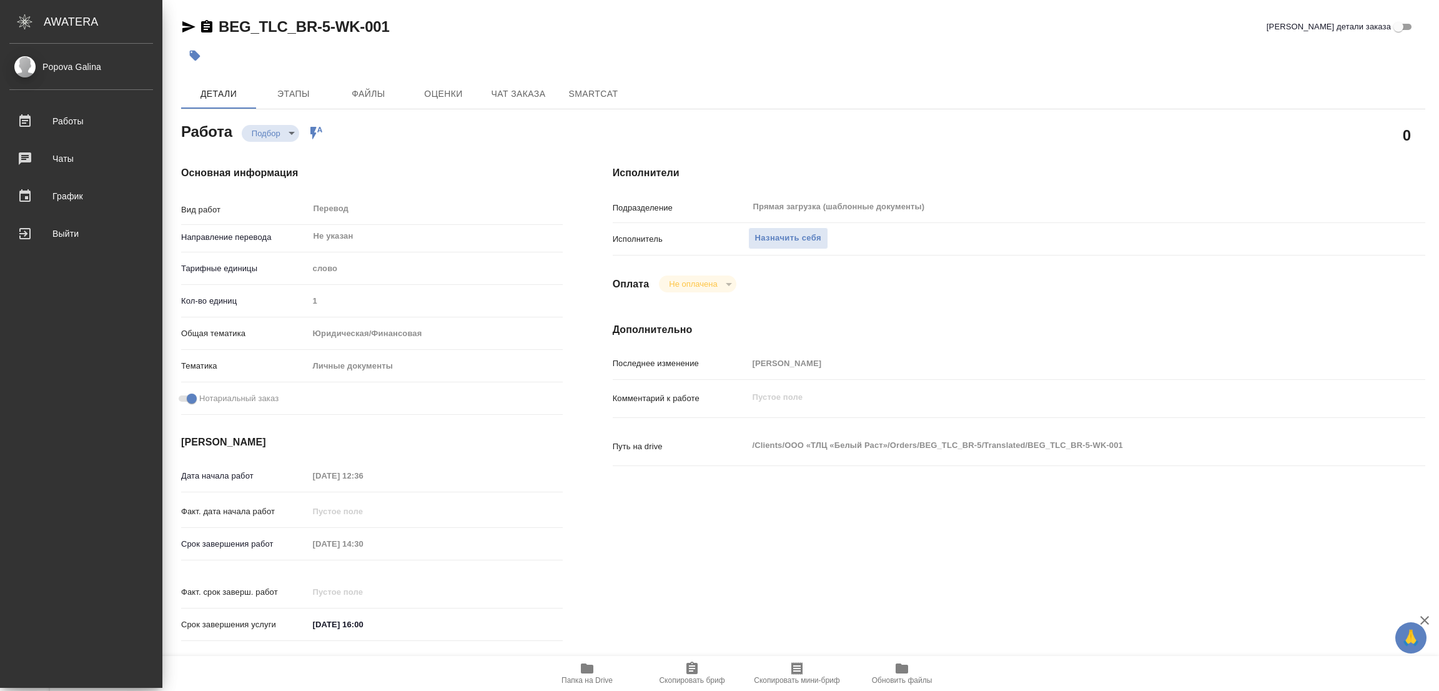
type textarea "x"
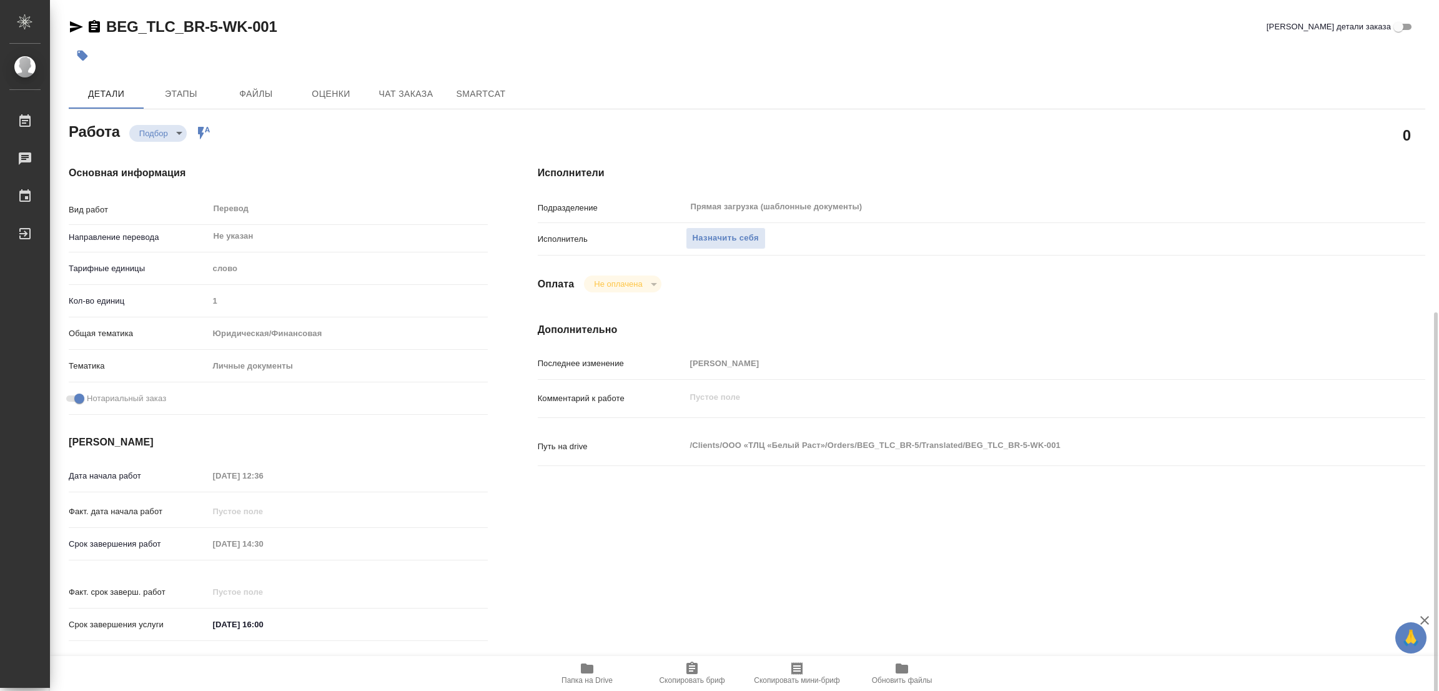
scroll to position [372, 0]
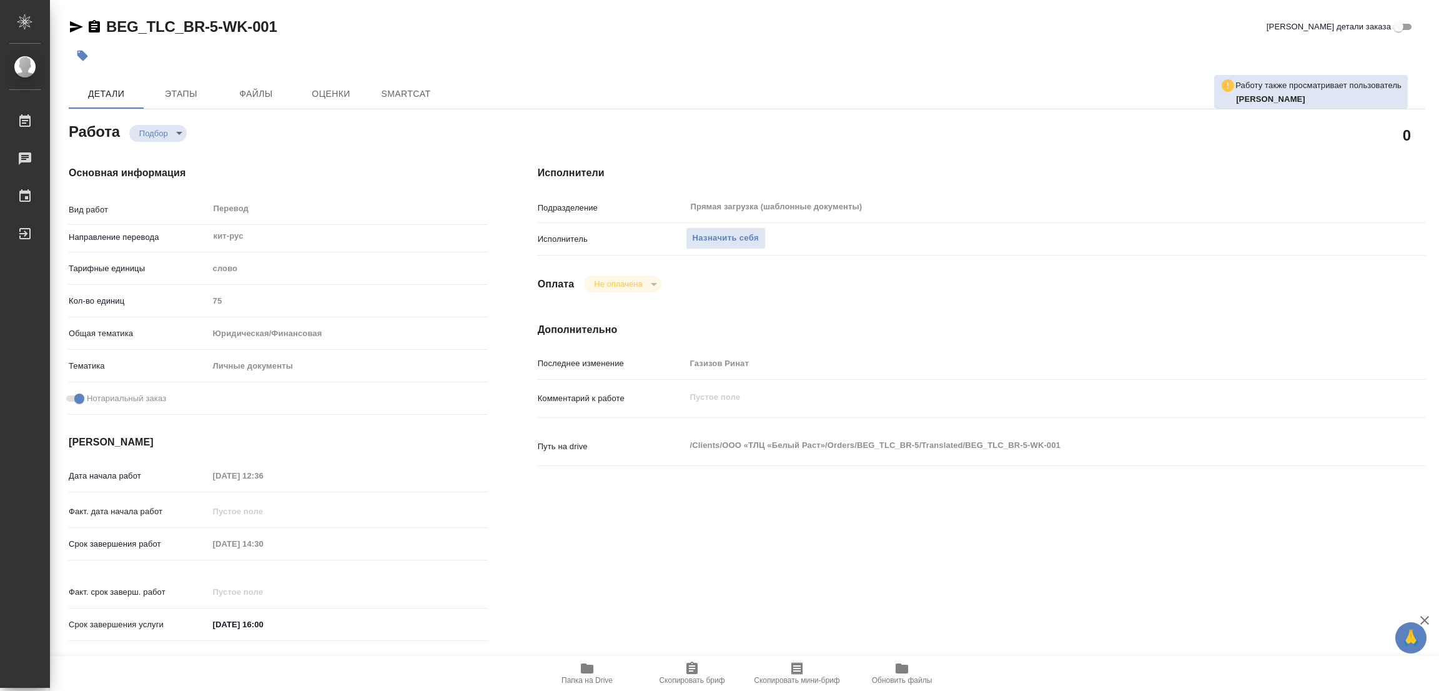
type textarea "x"
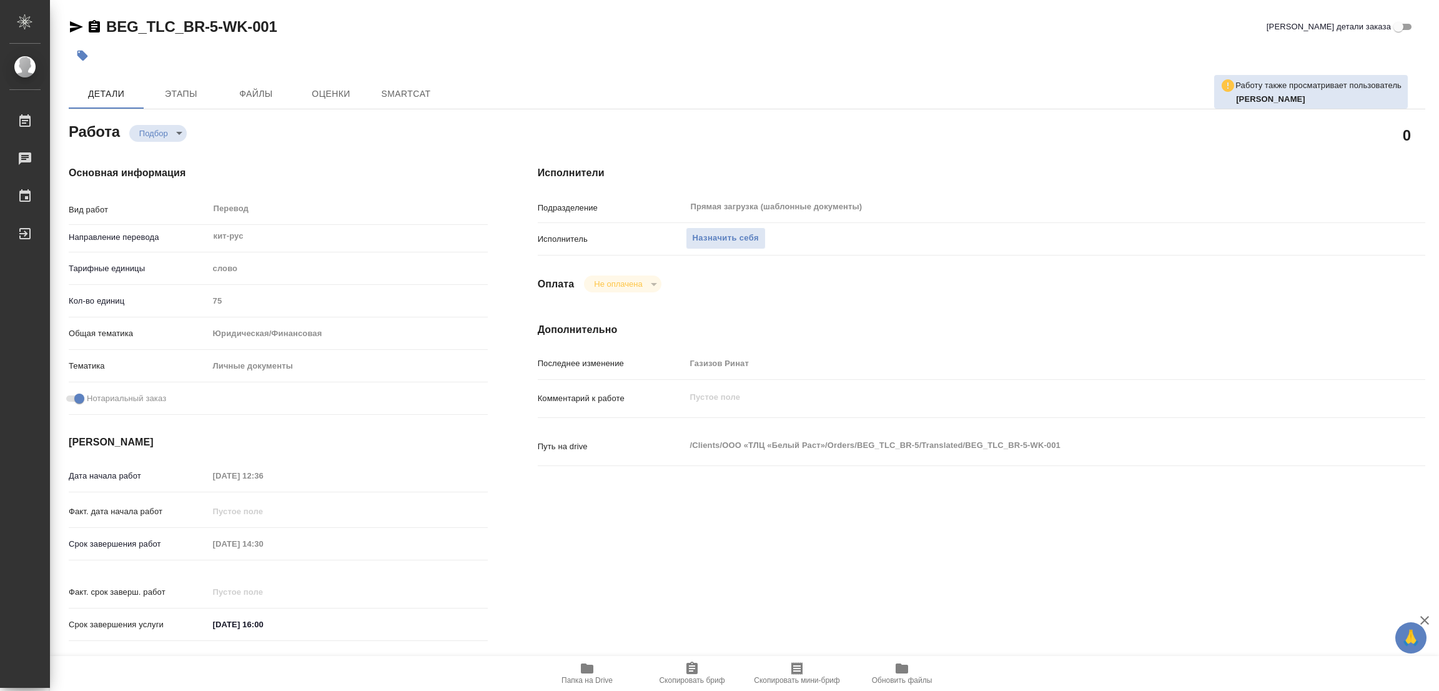
type textarea "x"
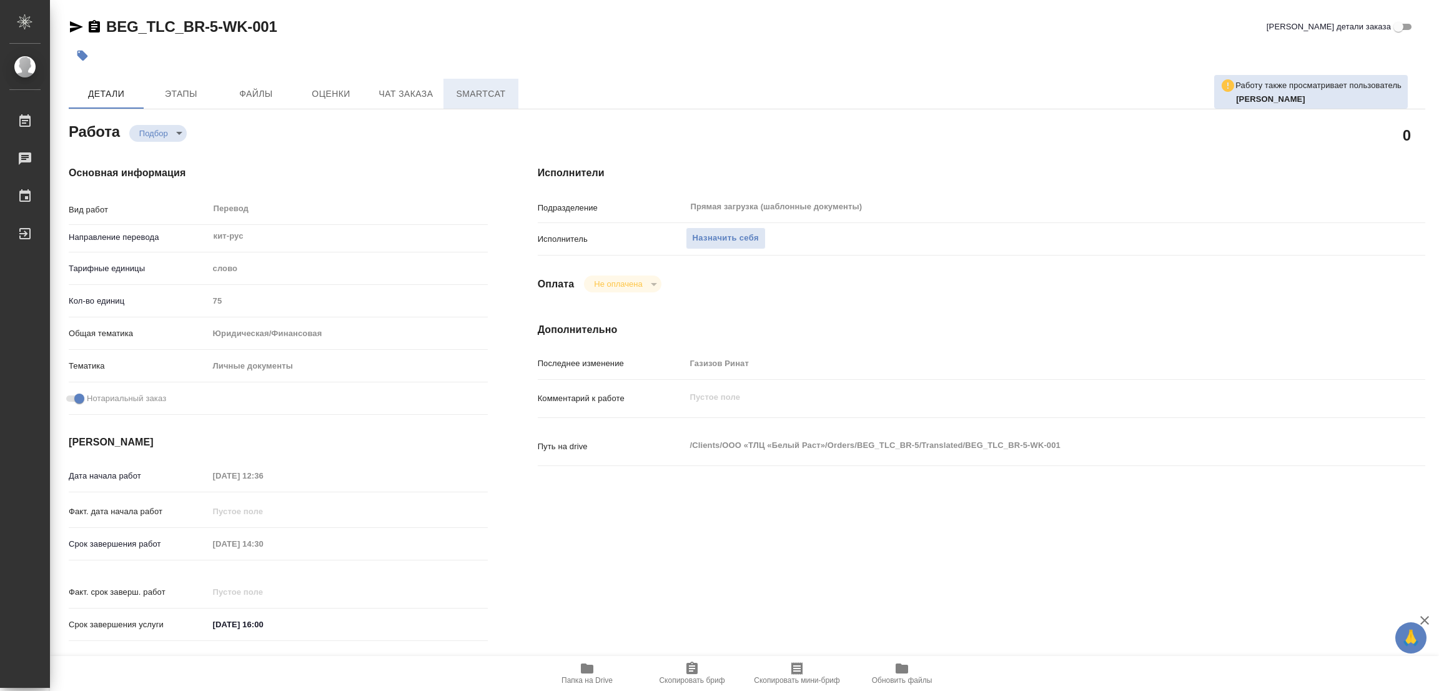
type textarea "x"
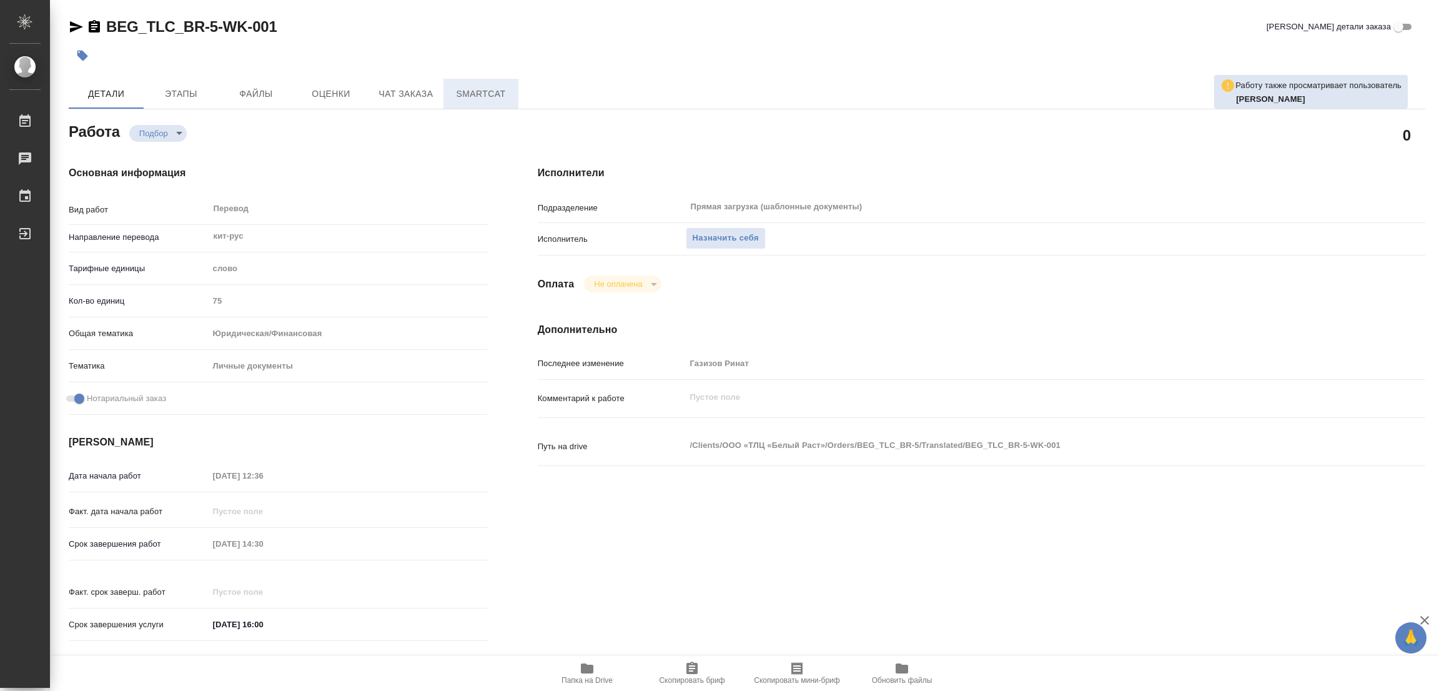
type textarea "x"
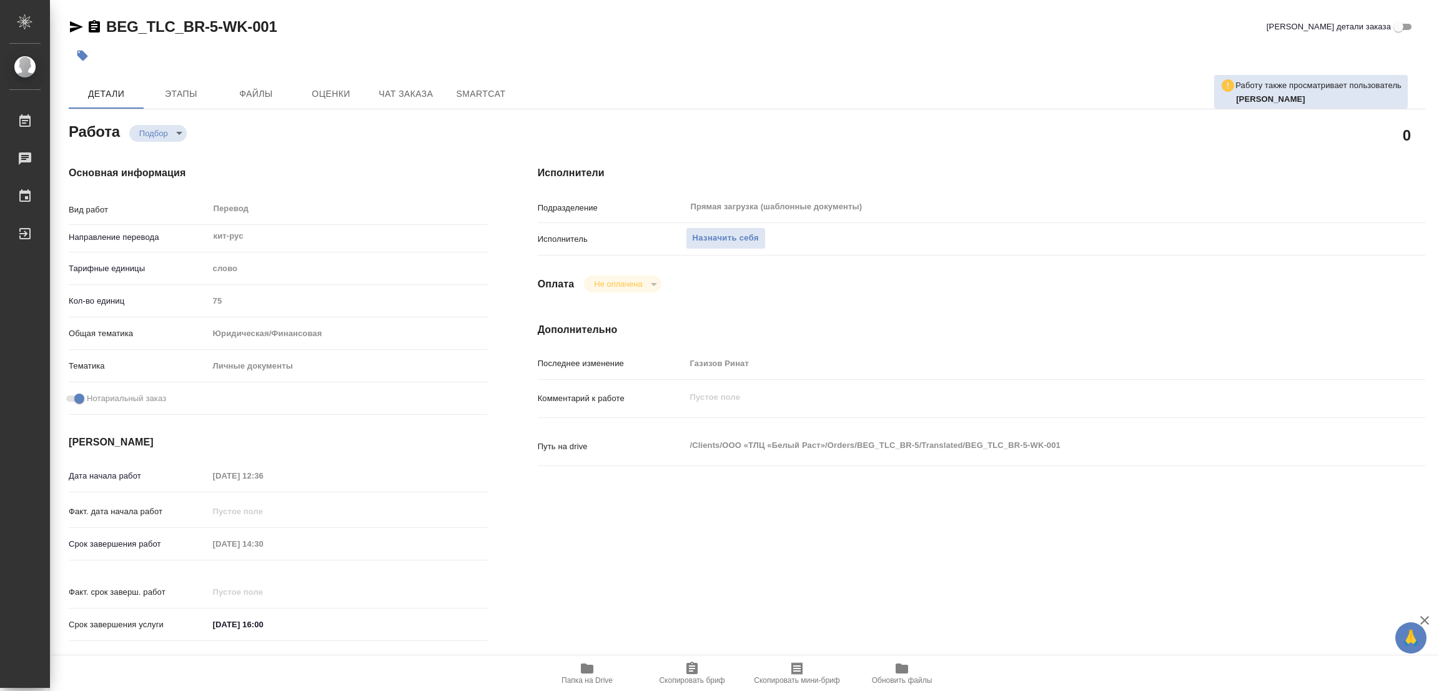
type textarea "x"
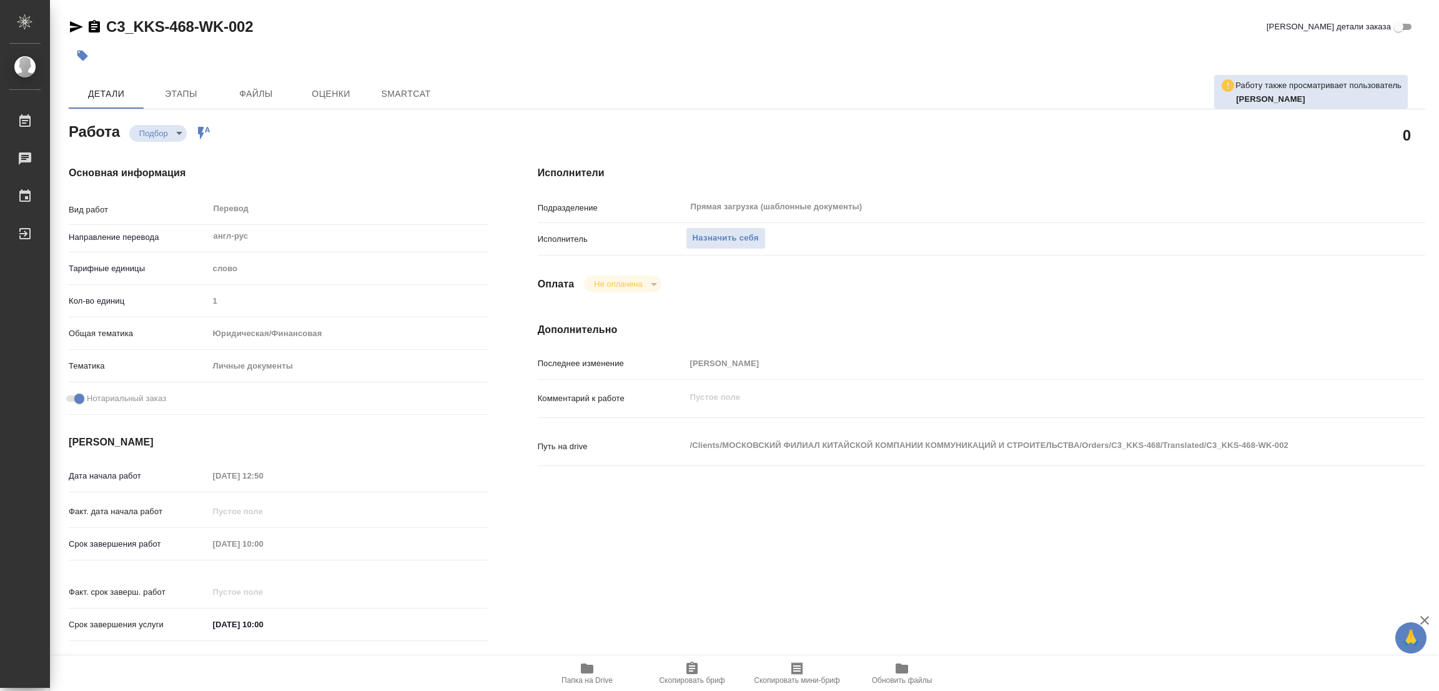
type textarea "x"
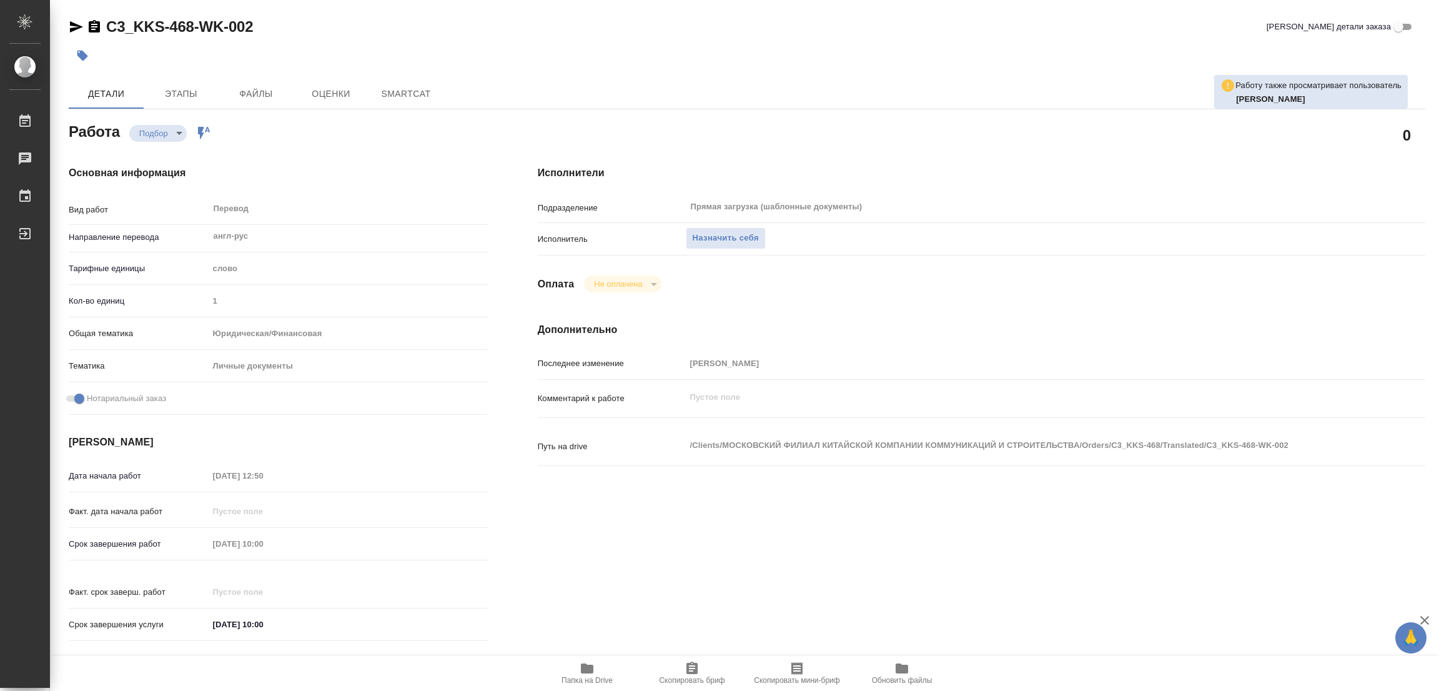
type textarea "x"
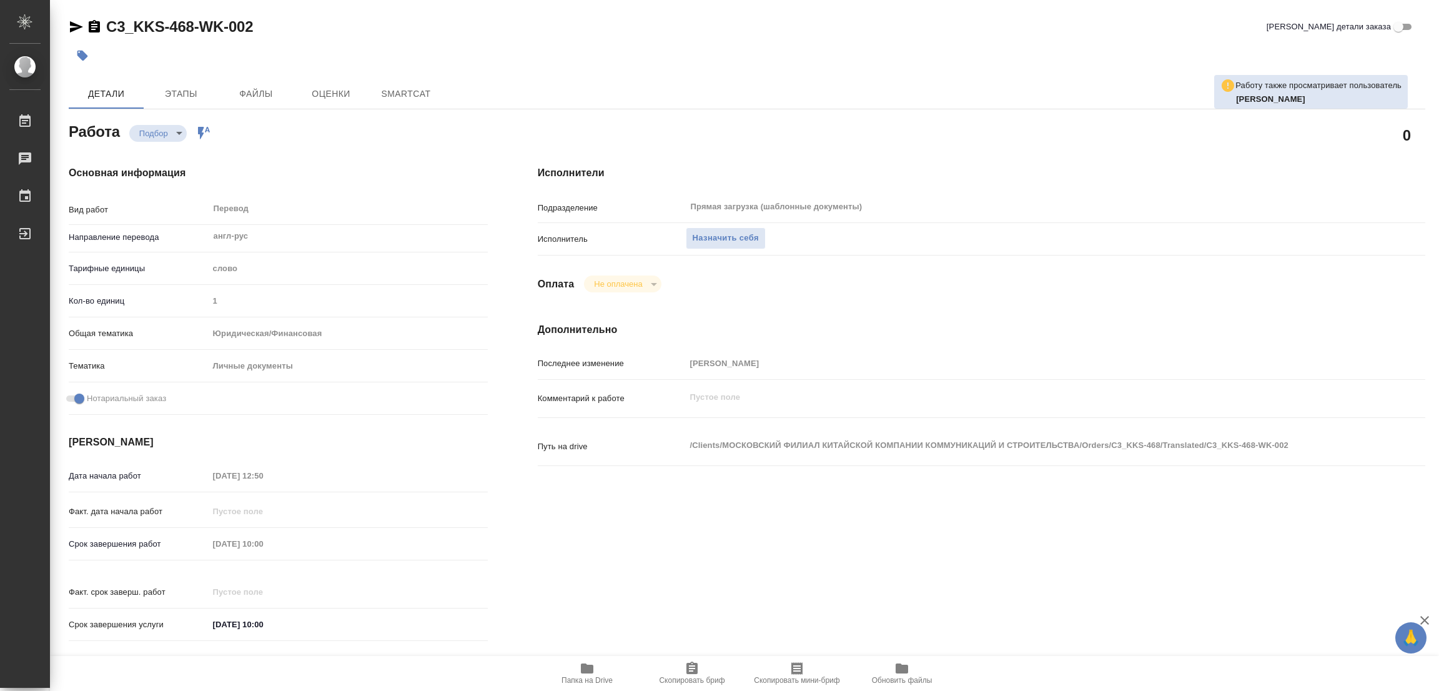
type textarea "x"
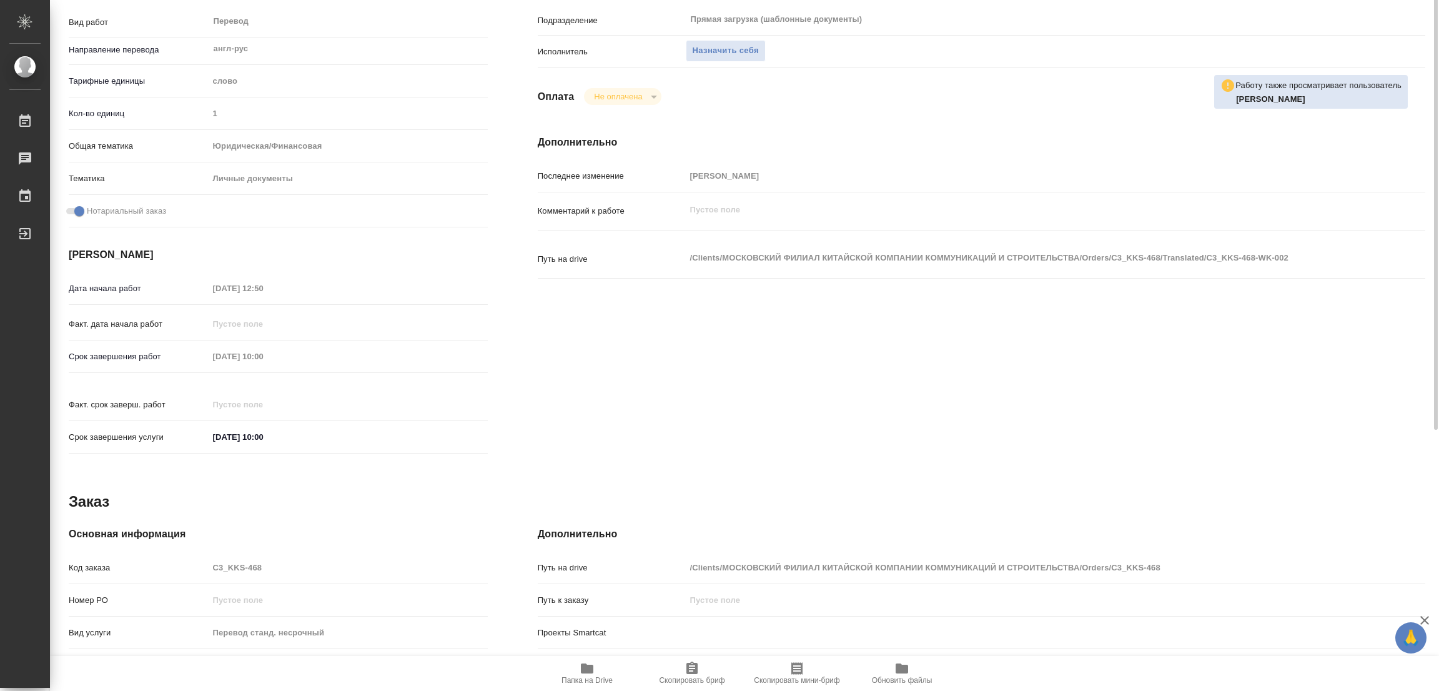
scroll to position [344, 0]
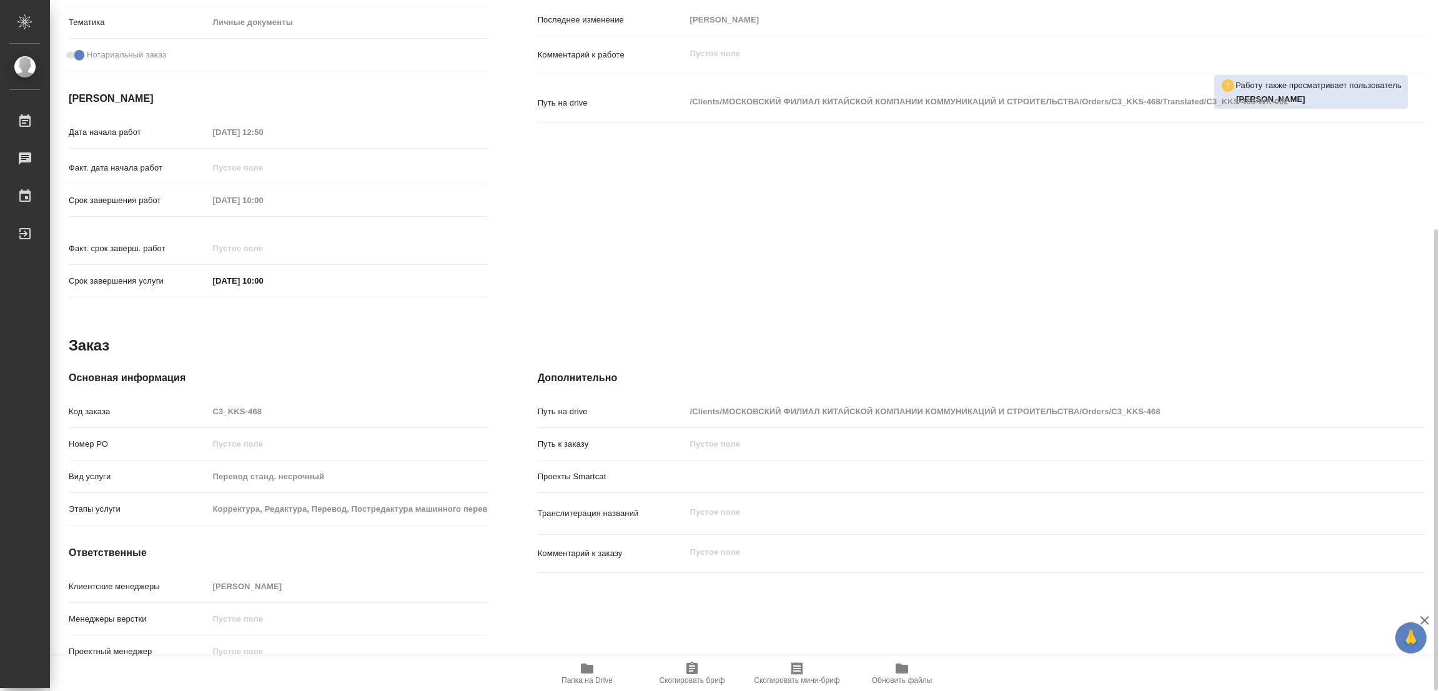
type textarea "x"
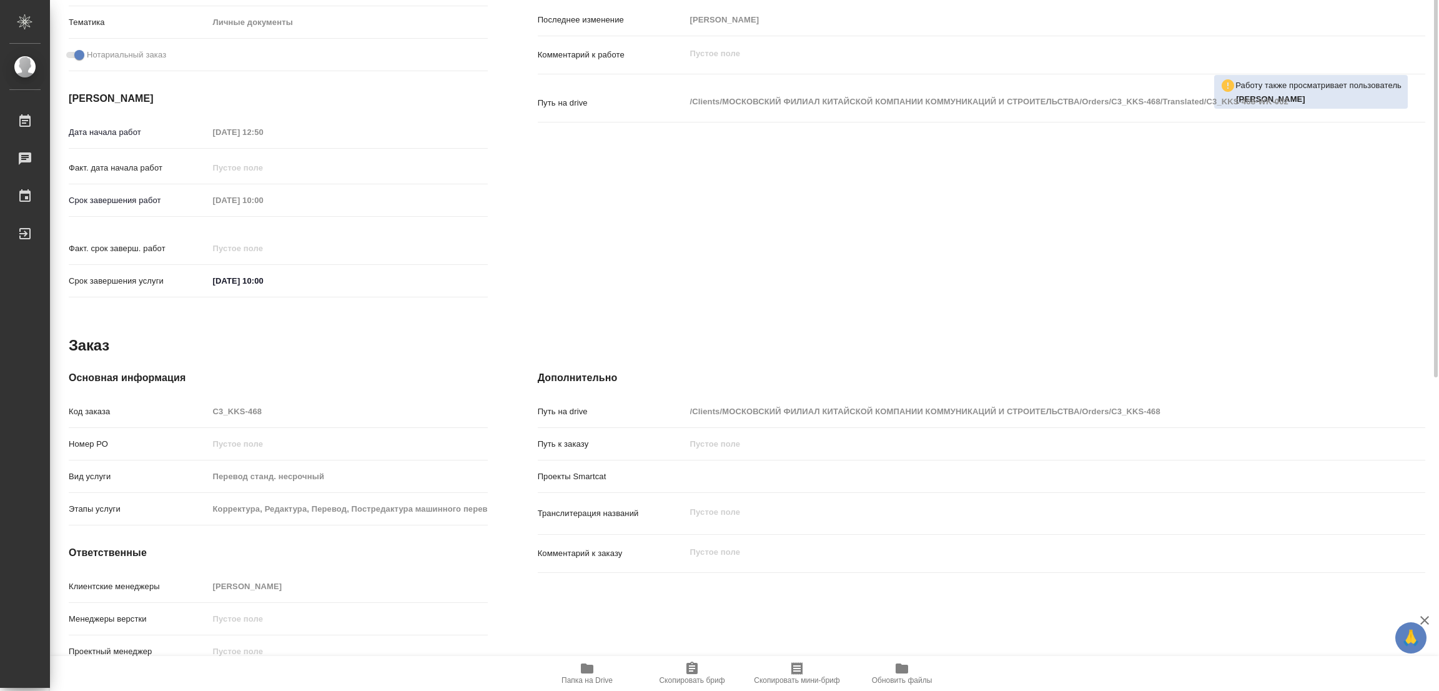
scroll to position [0, 0]
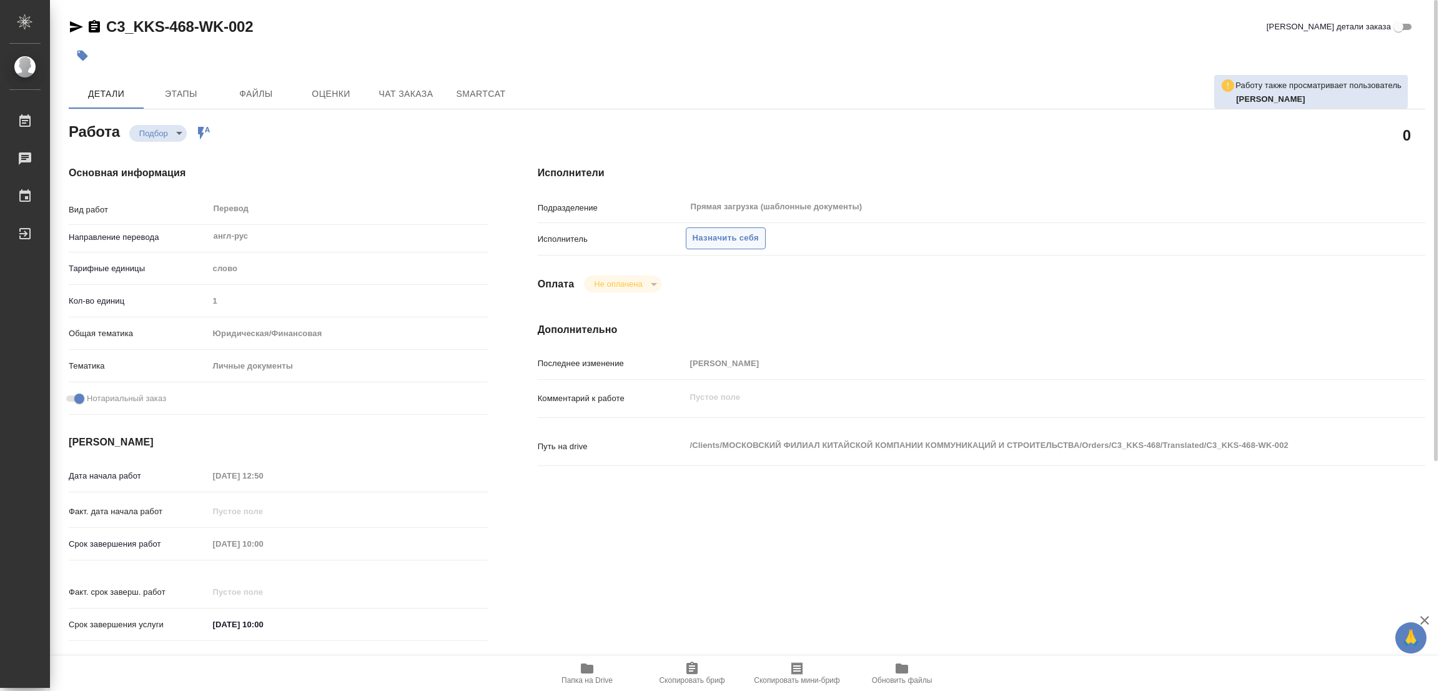
type textarea "x"
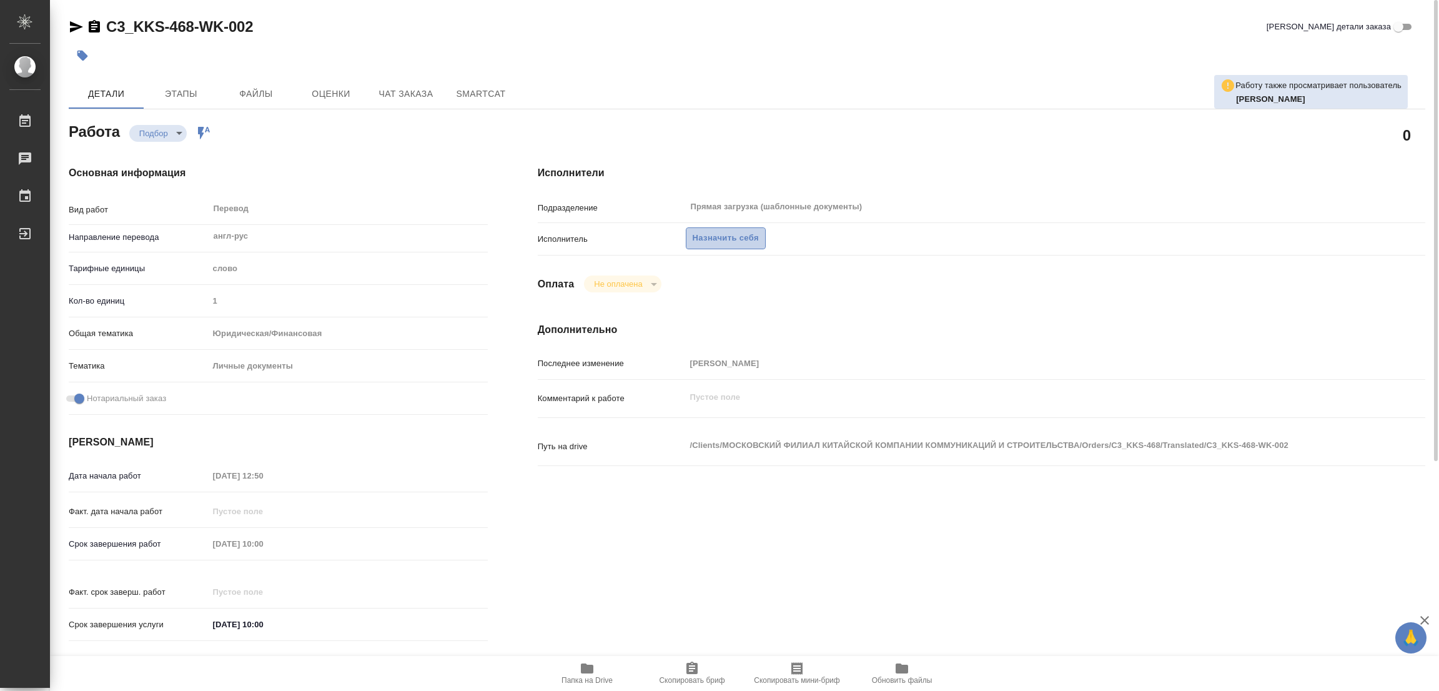
click at [720, 231] on span "Назначить себя" at bounding box center [726, 238] width 66 height 14
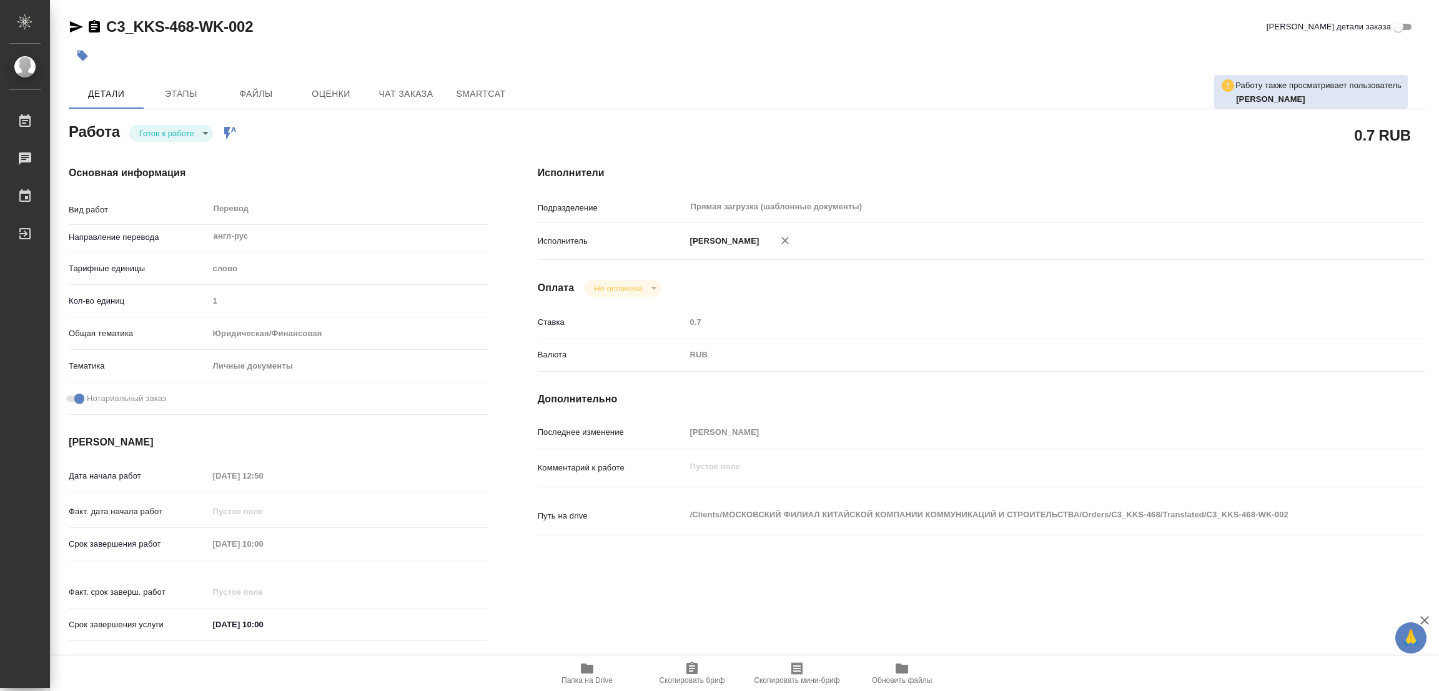
type textarea "x"
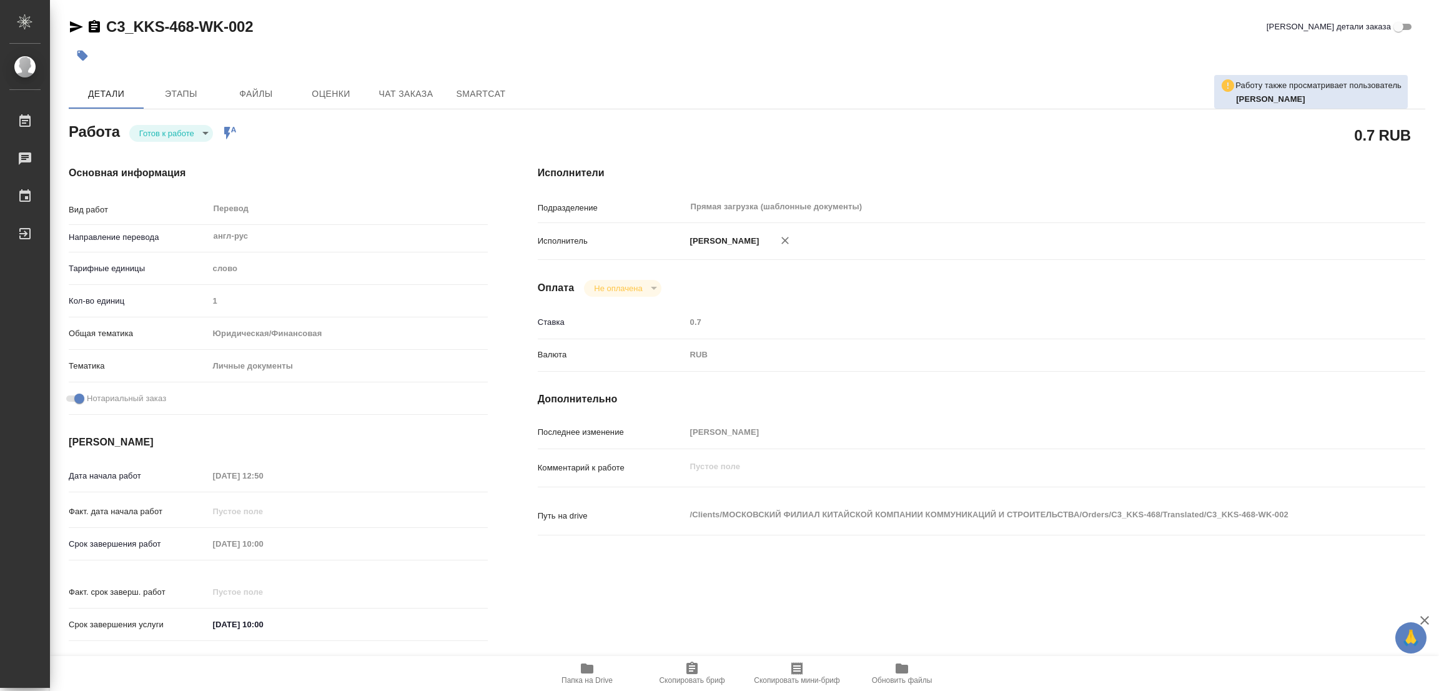
type textarea "x"
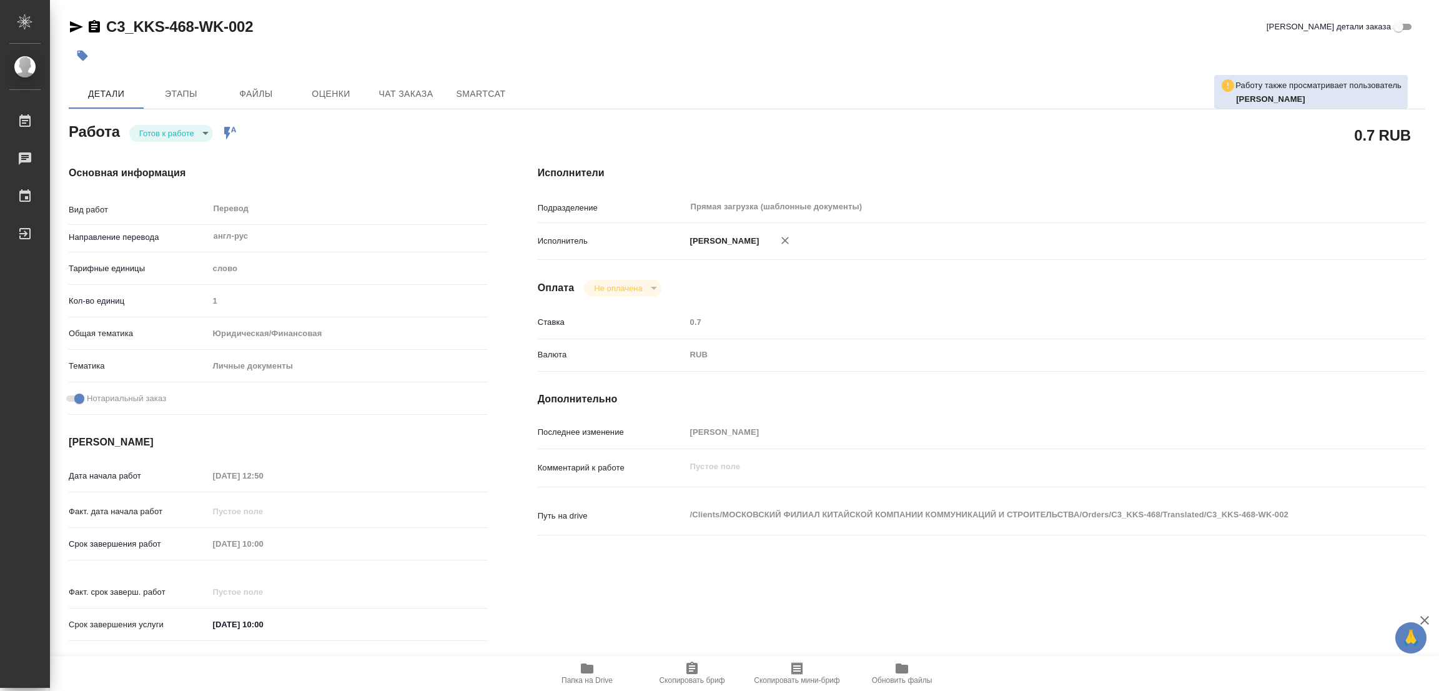
type textarea "x"
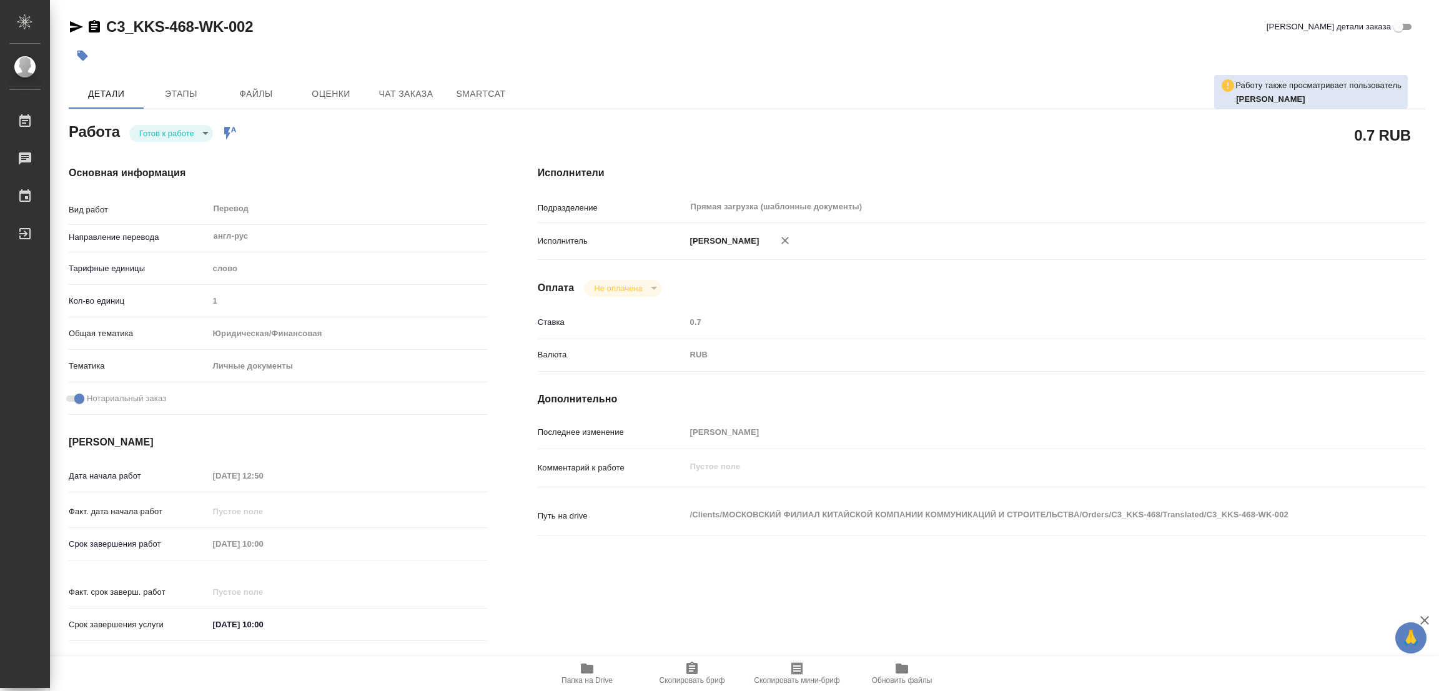
type textarea "x"
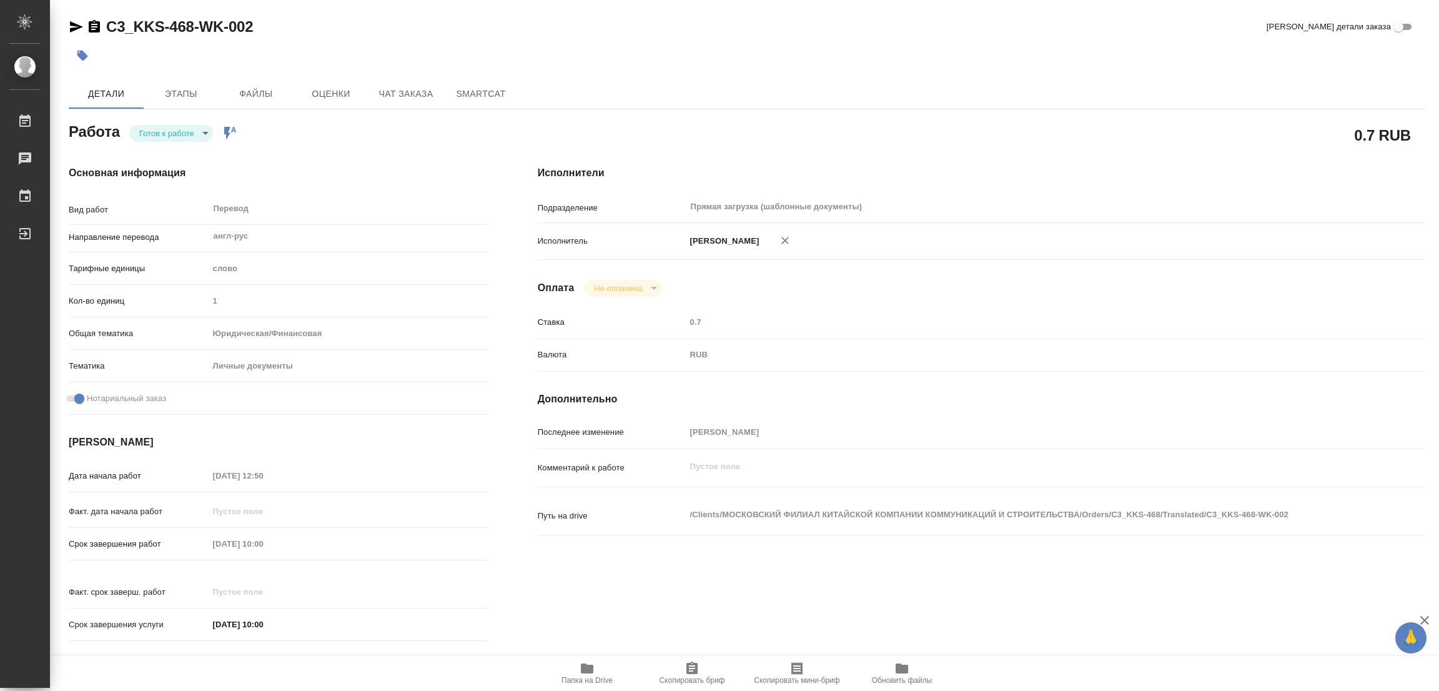
type textarea "x"
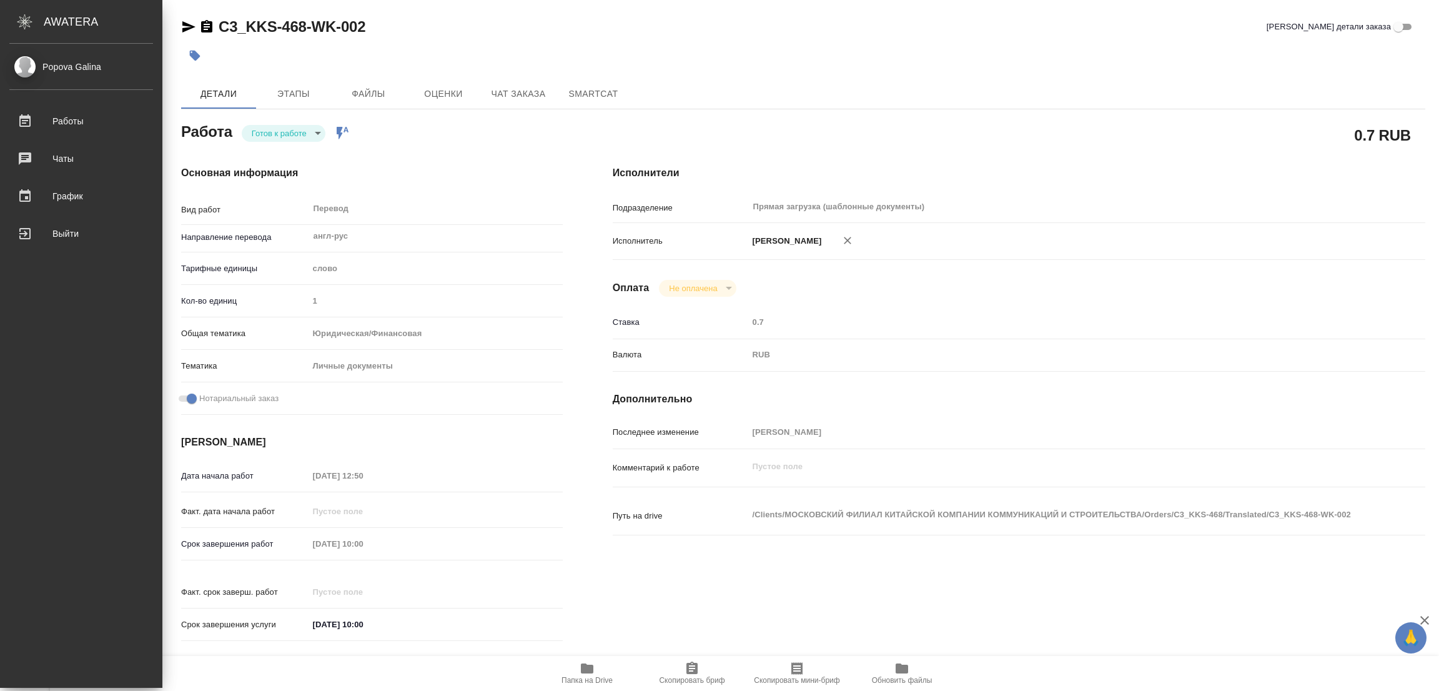
type textarea "x"
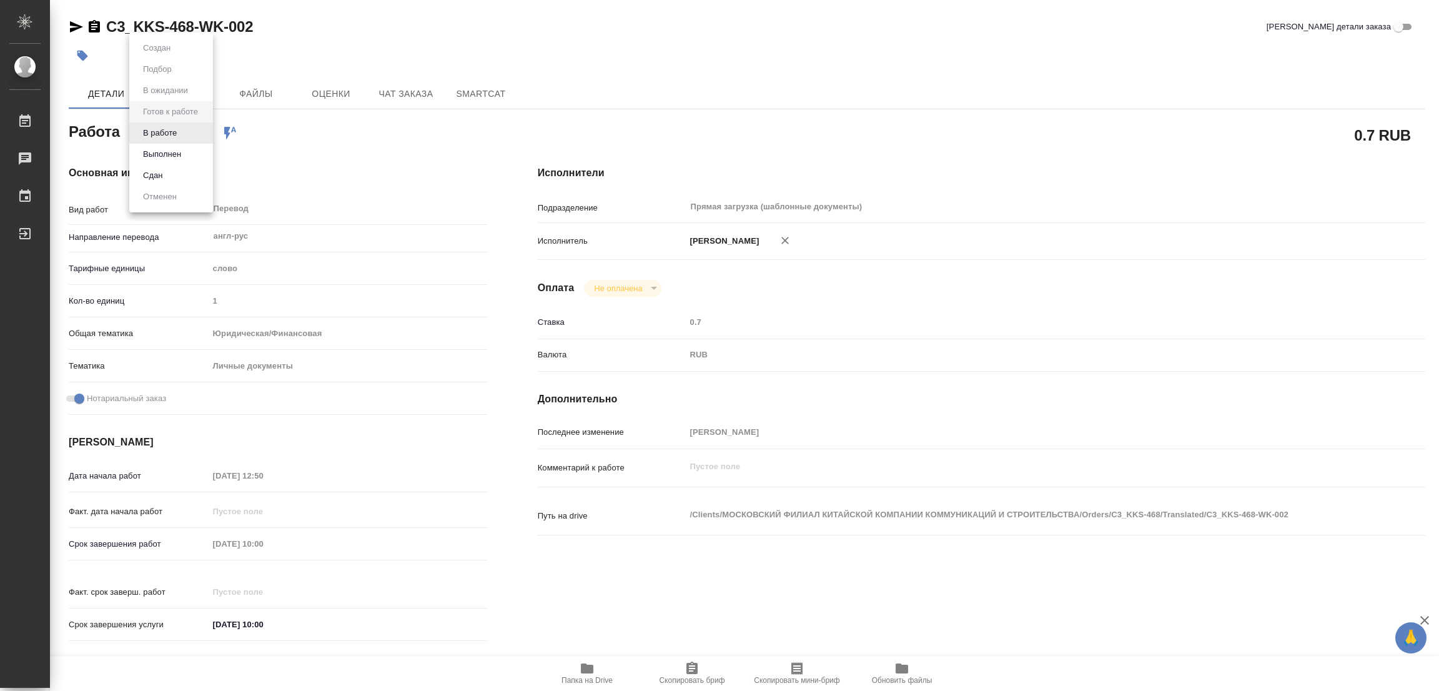
click at [156, 126] on body "🙏 .cls-1 fill:#fff; AWATERA [PERSON_NAME] Работы 0 Чаты График Выйти C3_KKS-468…" at bounding box center [719, 345] width 1439 height 691
click at [156, 132] on button "В работе" at bounding box center [159, 133] width 41 height 14
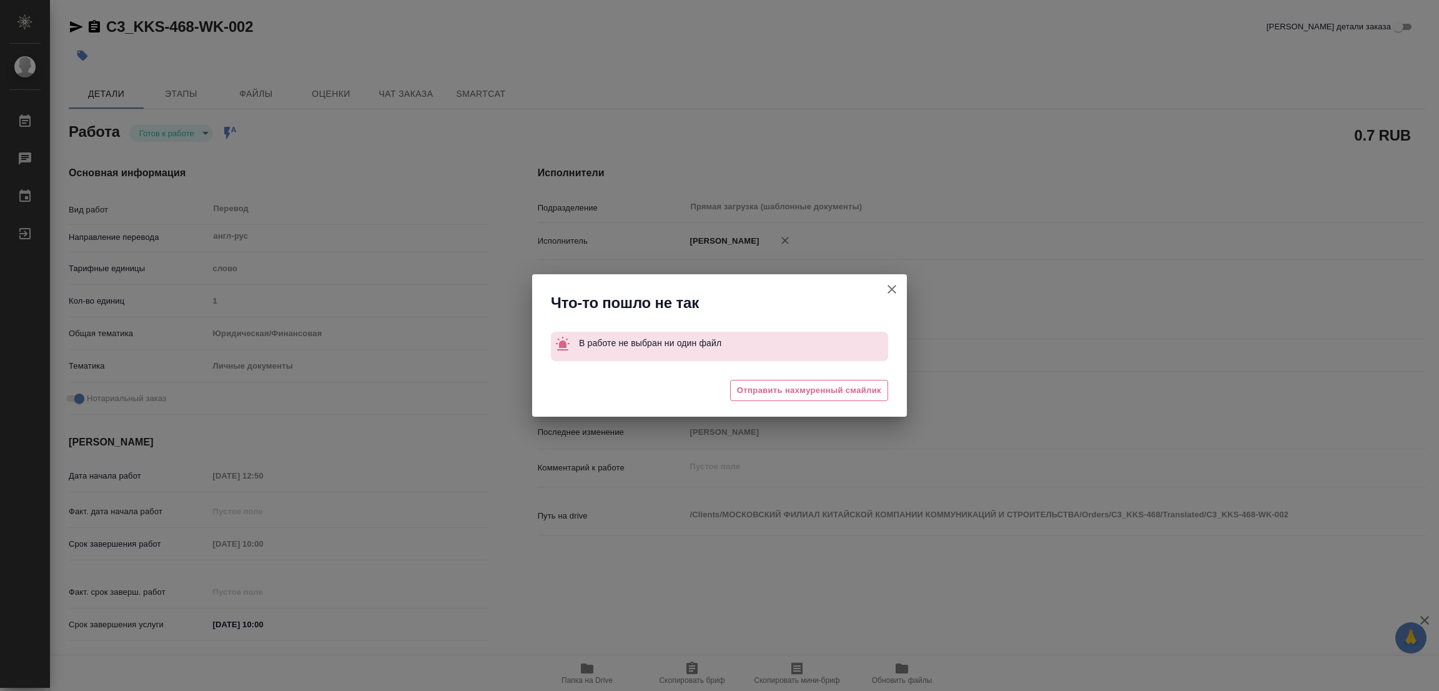
type textarea "x"
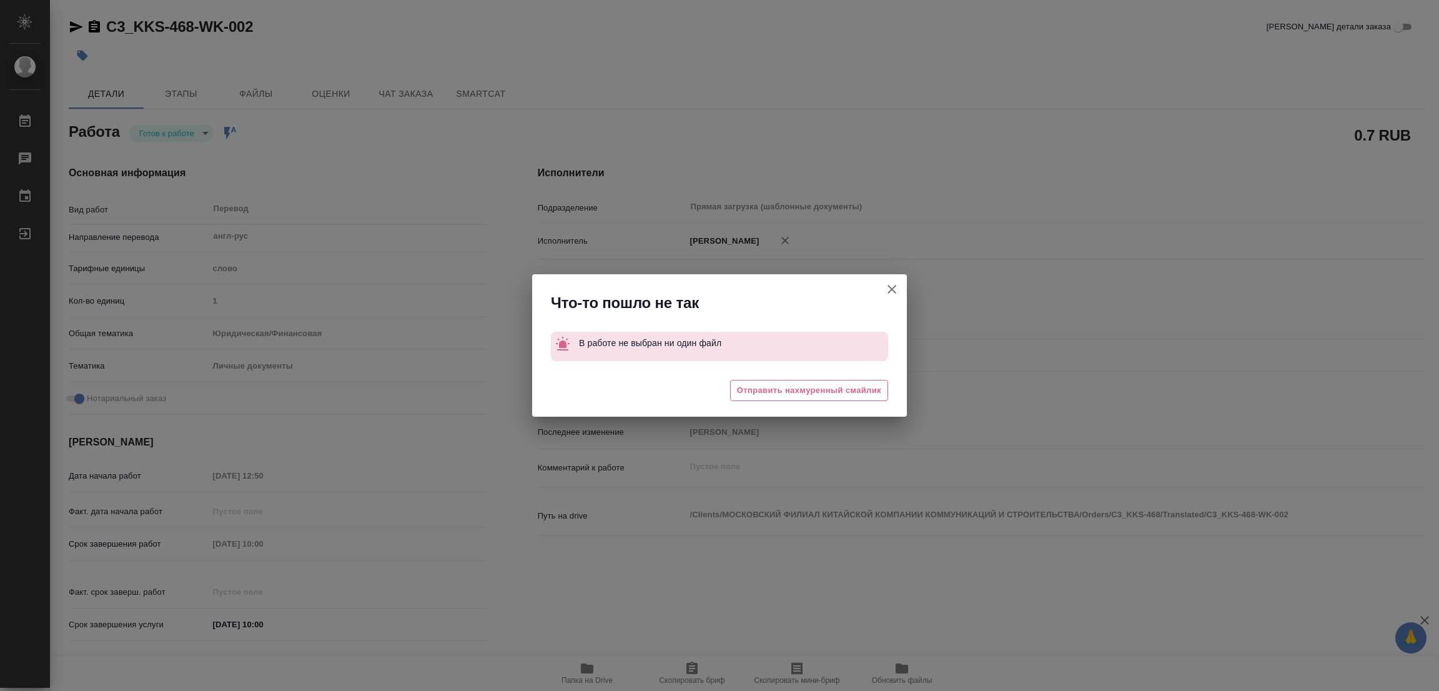
type textarea "x"
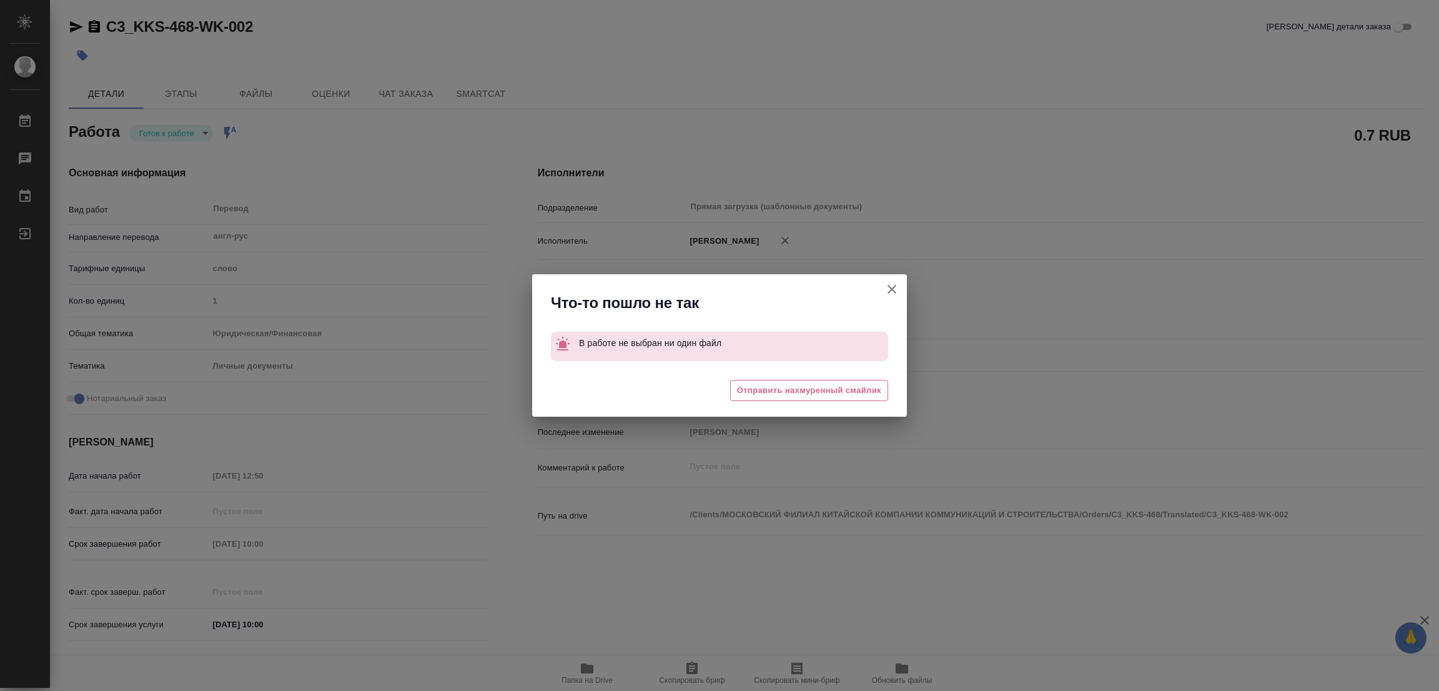
type textarea "x"
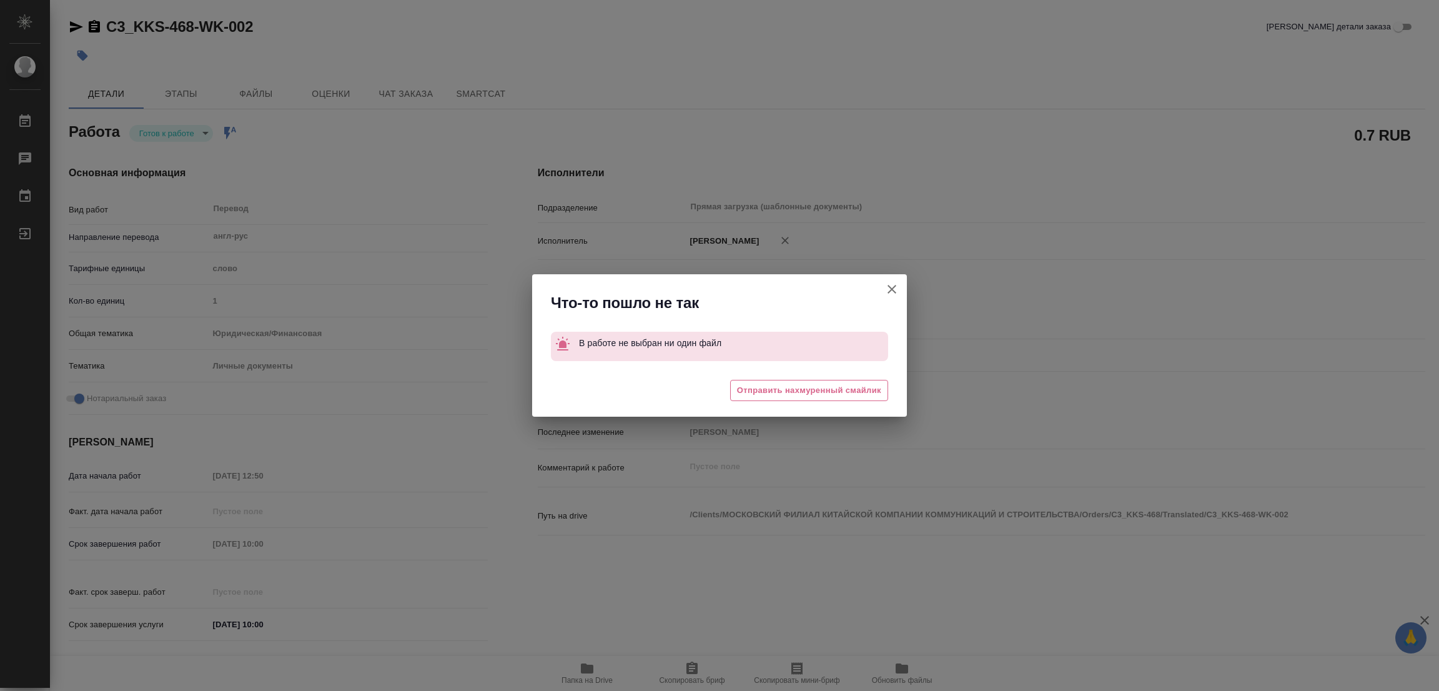
click at [895, 277] on button "[PERSON_NAME] детали заказа" at bounding box center [892, 289] width 30 height 30
type textarea "x"
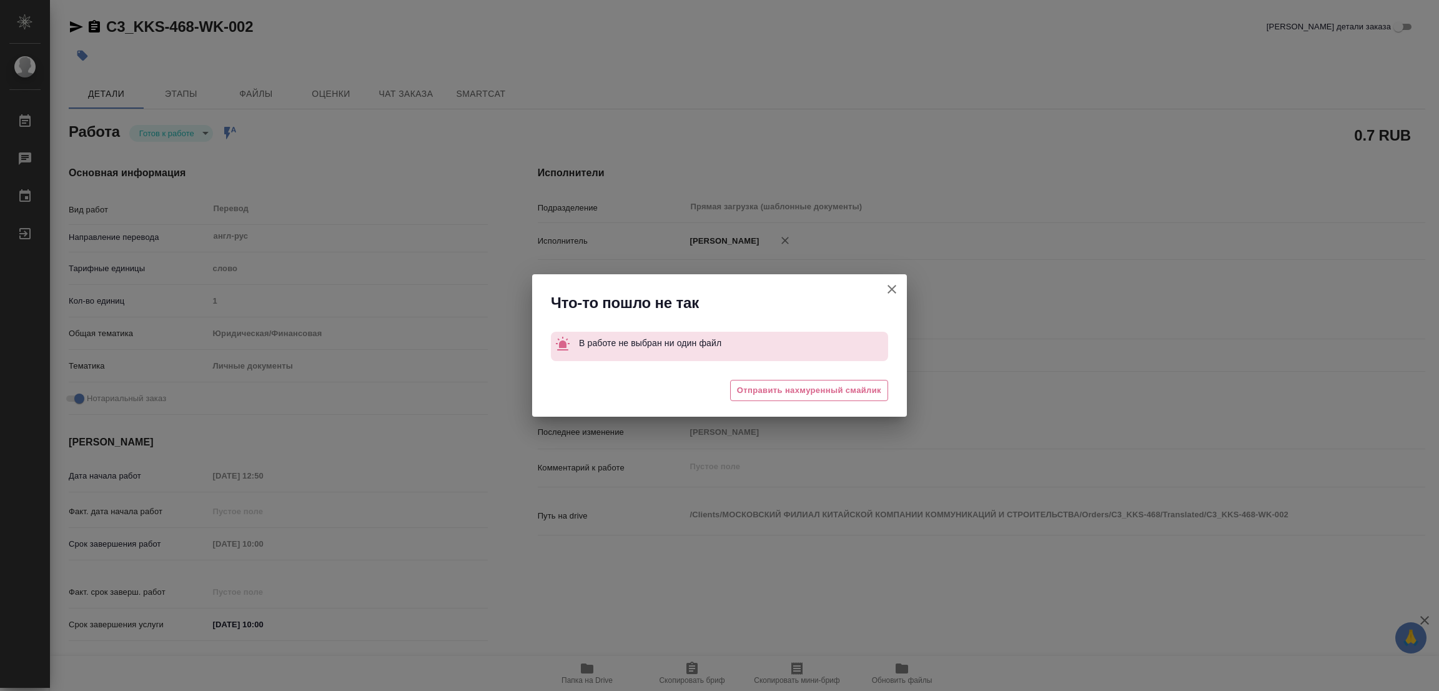
type textarea "x"
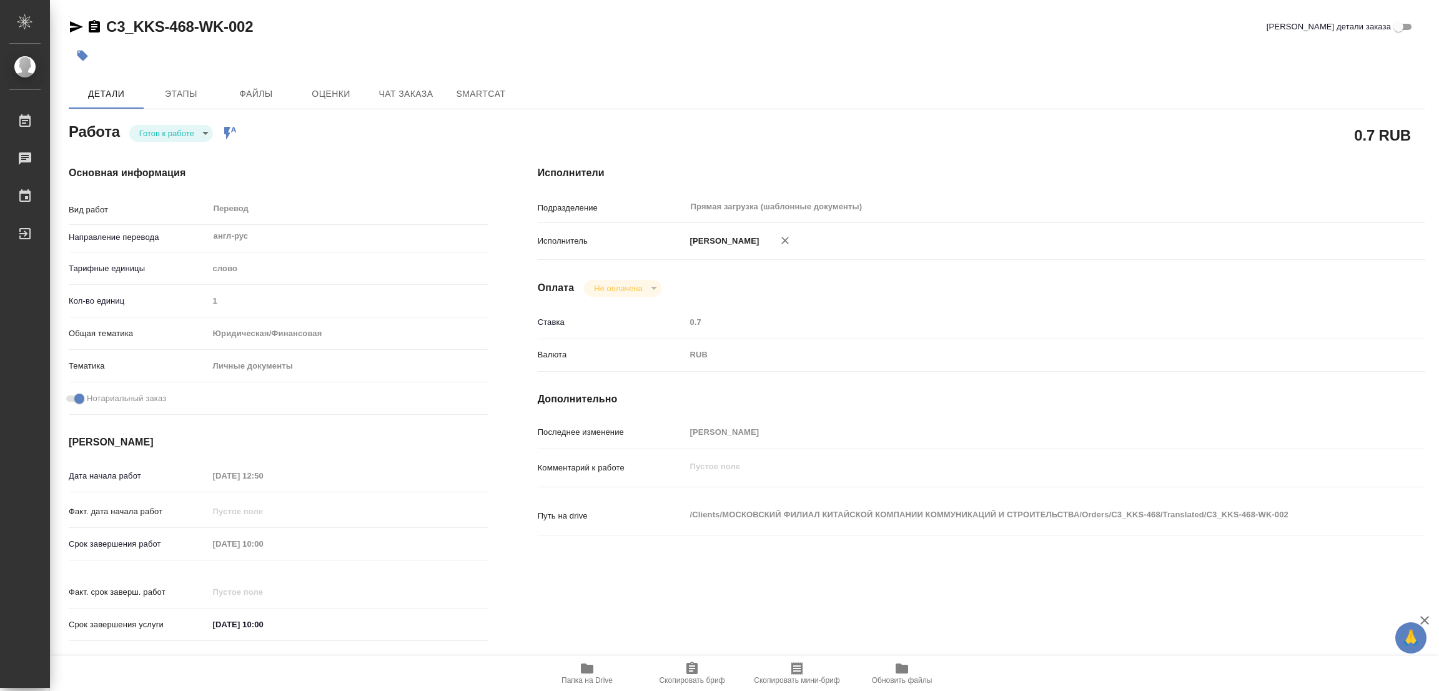
type textarea "x"
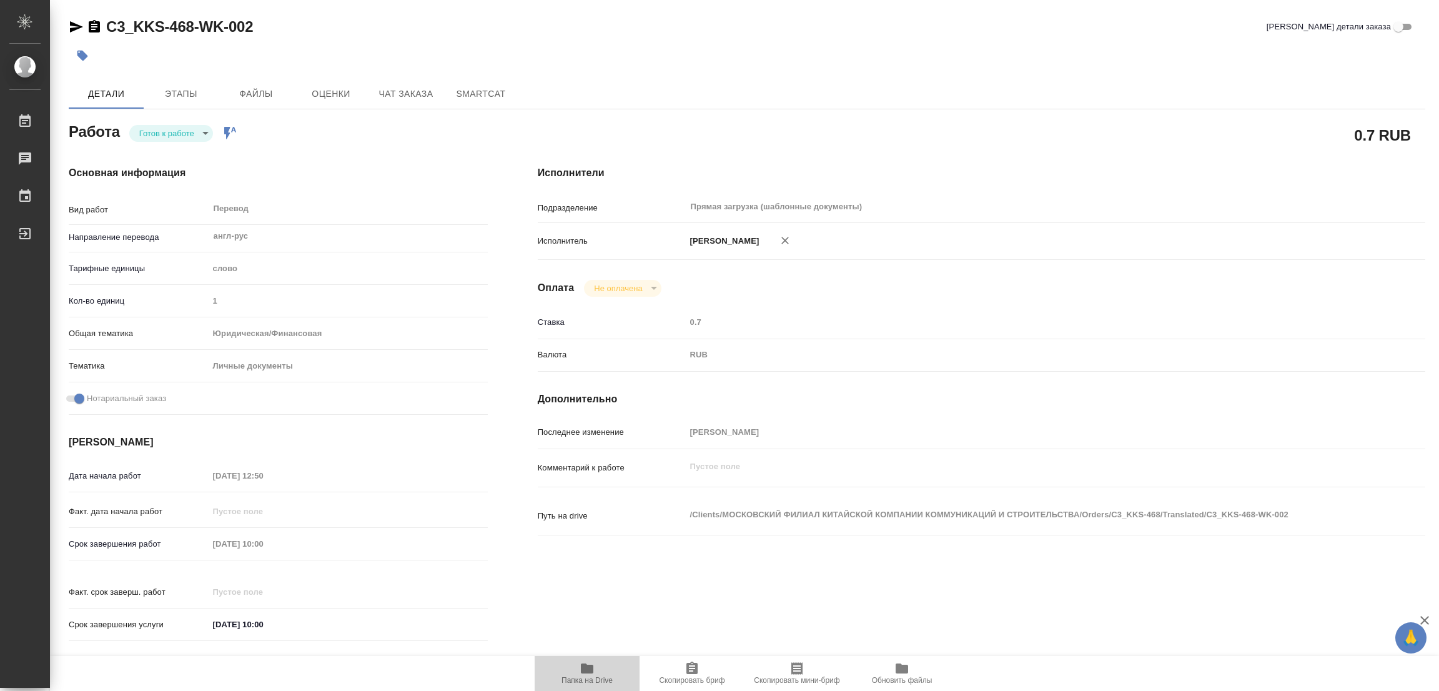
click at [583, 669] on icon "button" at bounding box center [587, 668] width 12 height 10
type textarea "x"
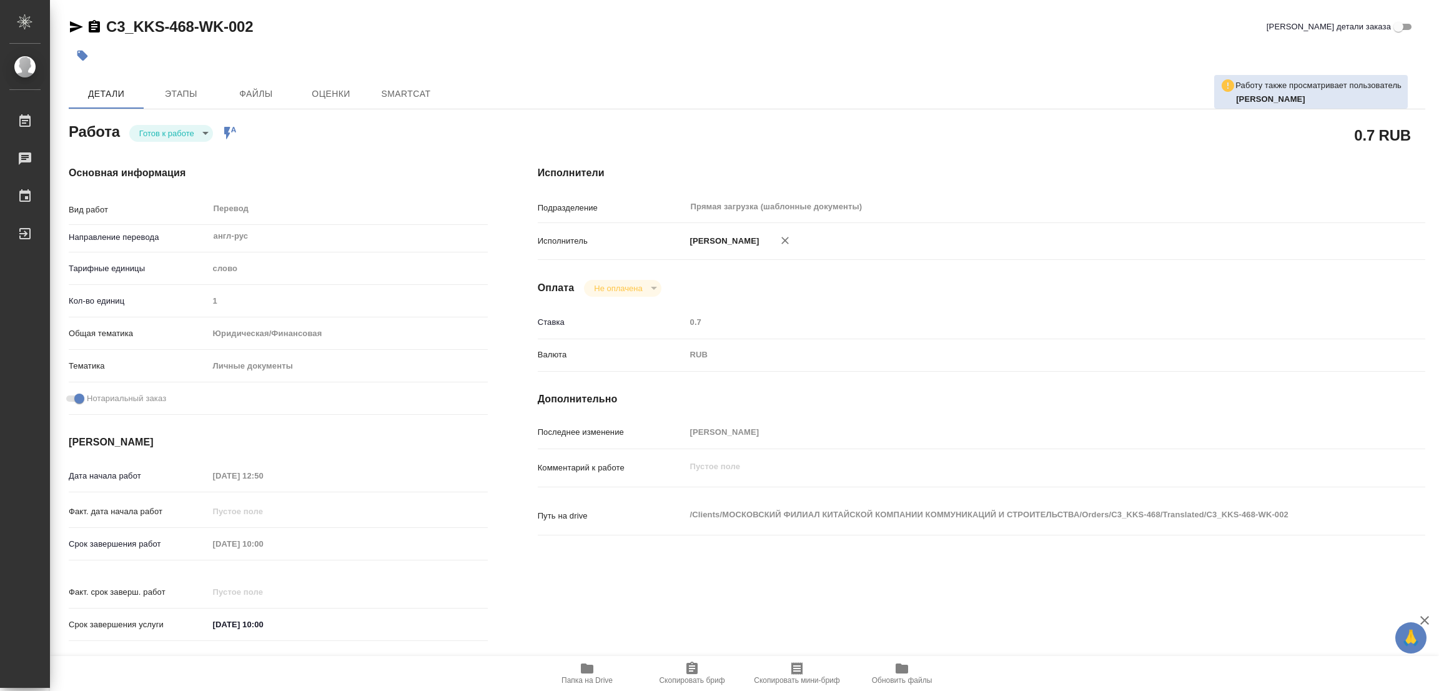
type textarea "x"
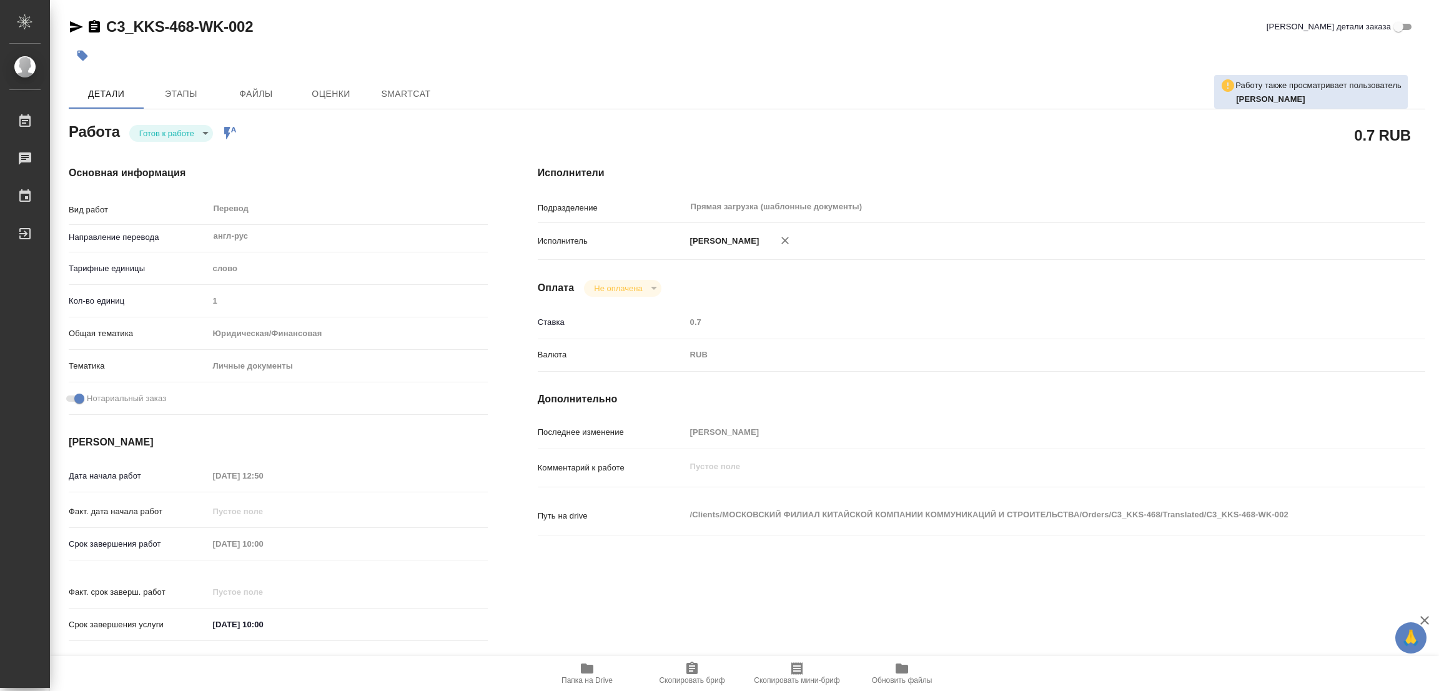
type textarea "x"
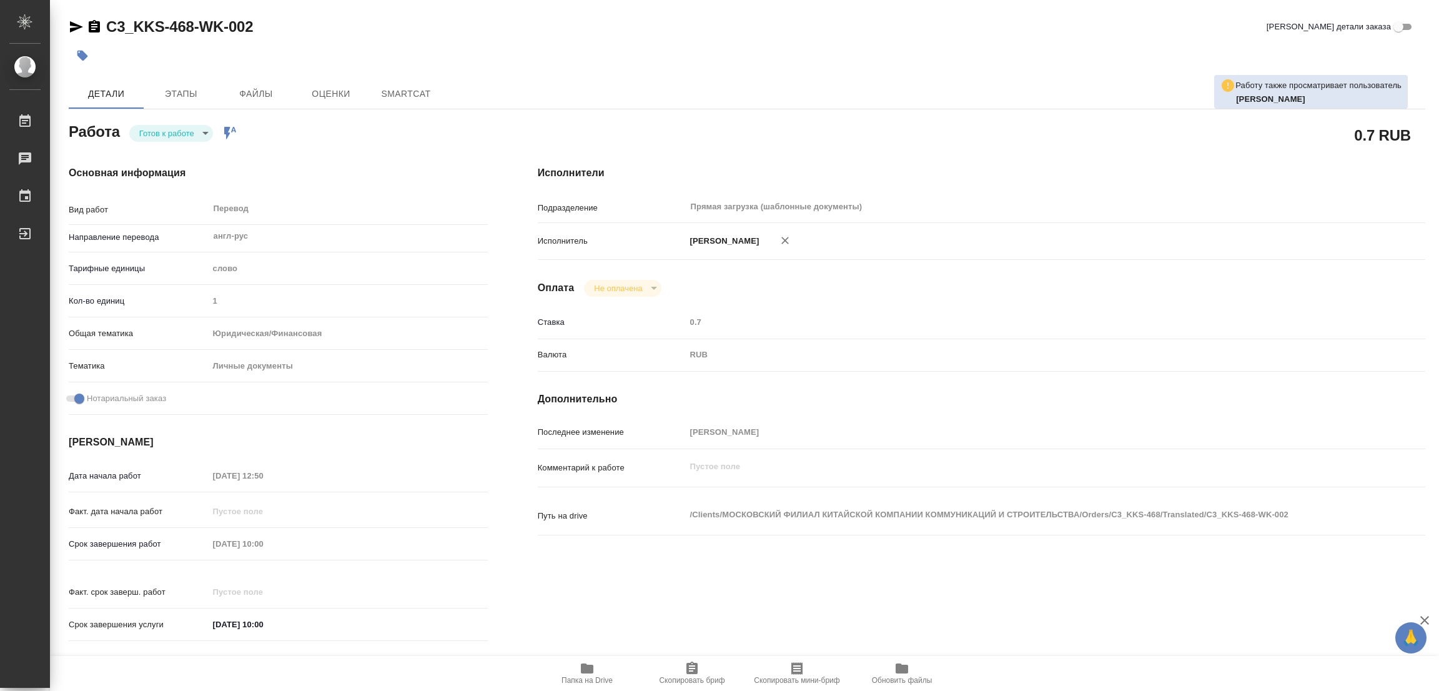
type textarea "x"
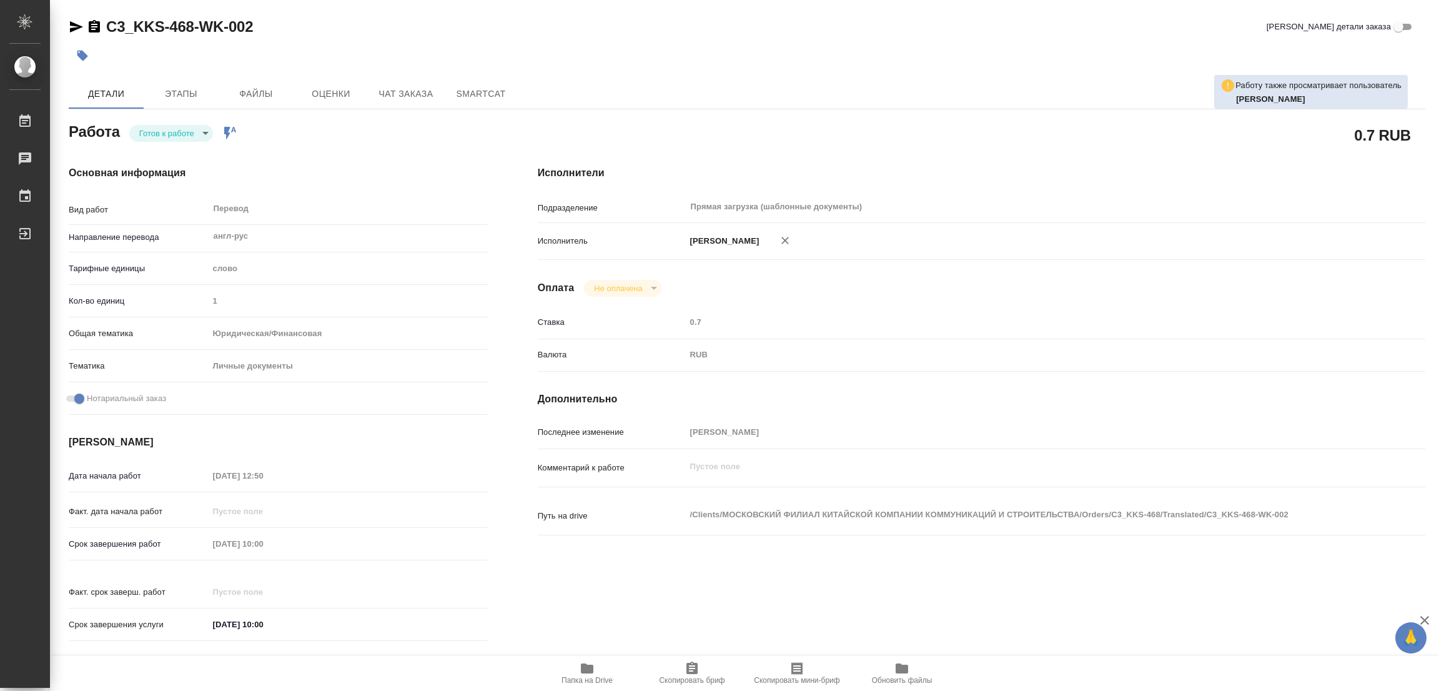
type textarea "x"
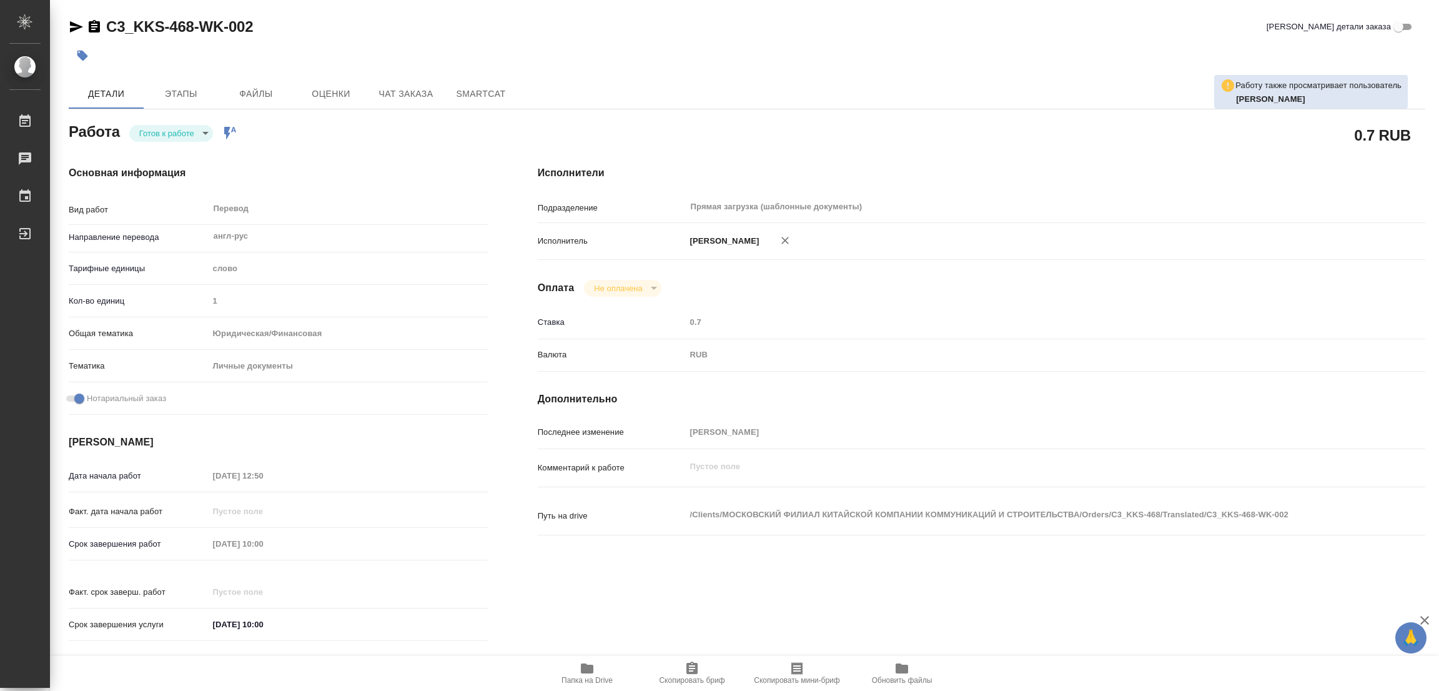
type textarea "x"
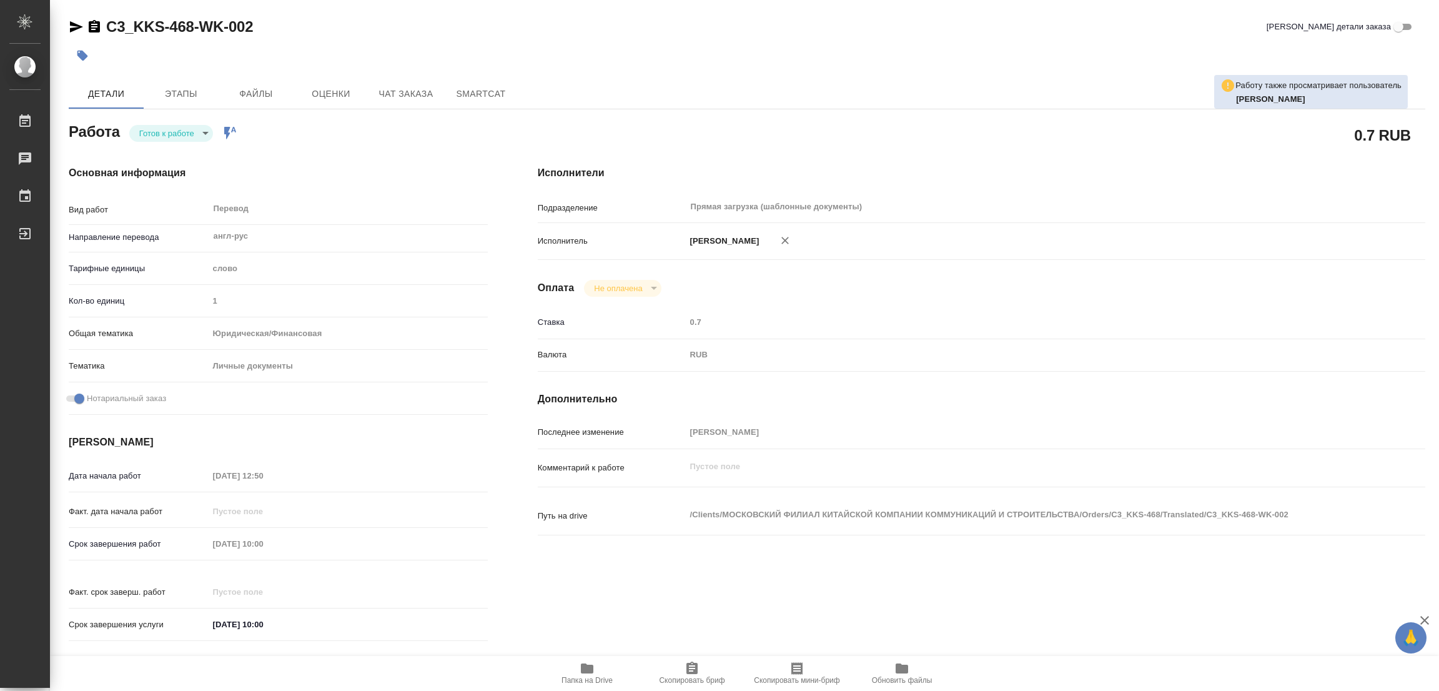
type textarea "x"
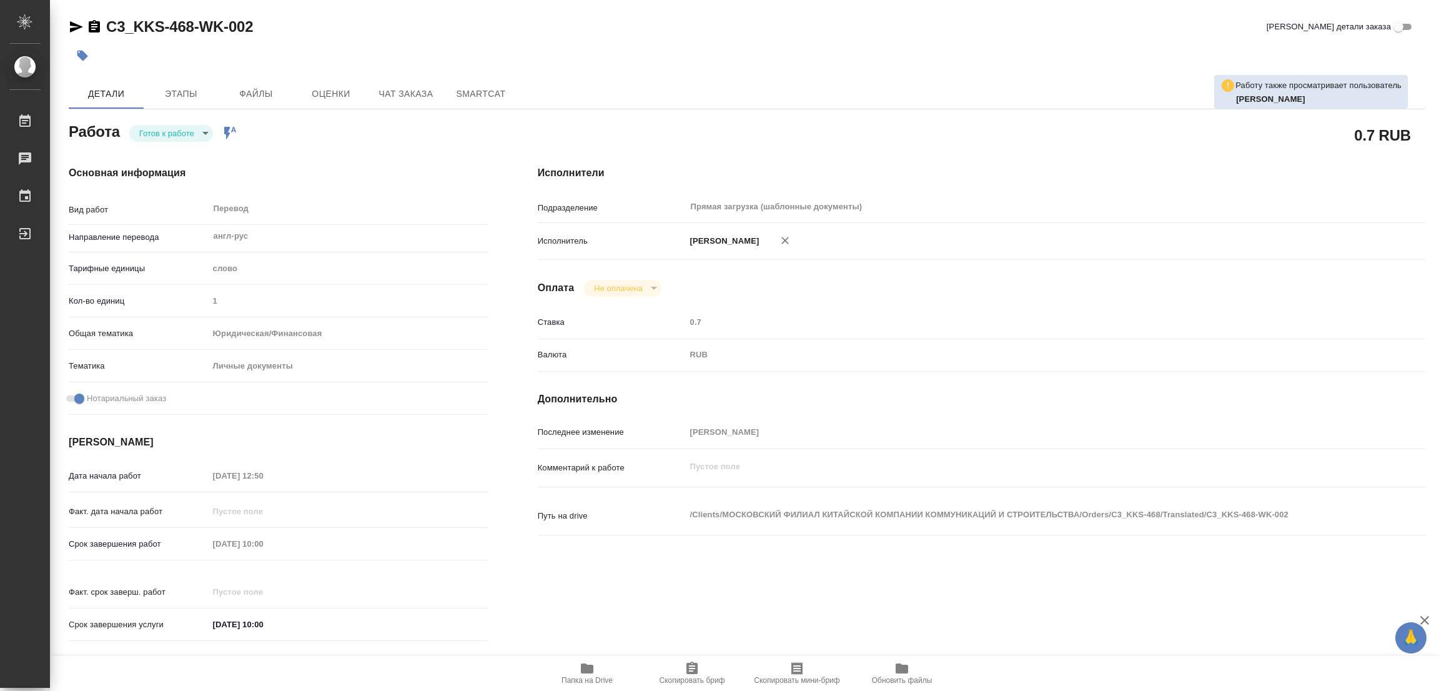
type textarea "x"
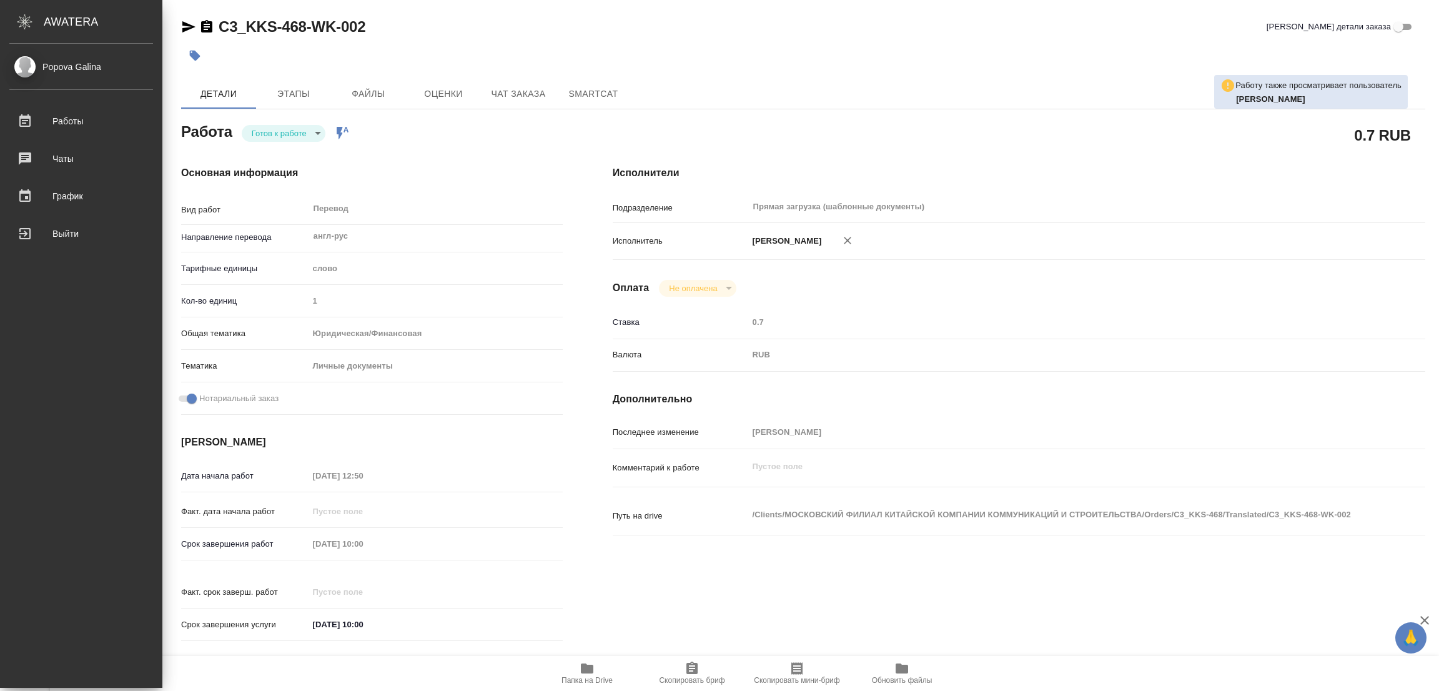
type textarea "x"
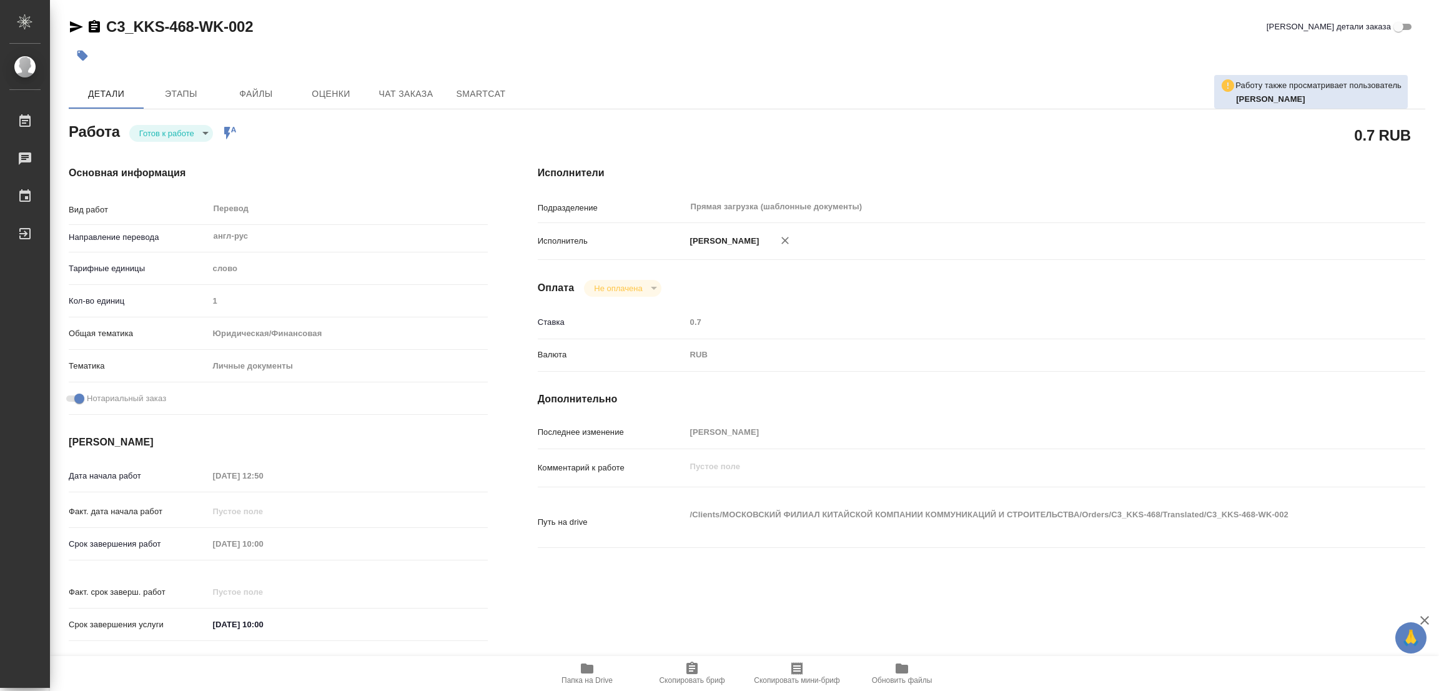
type textarea "x"
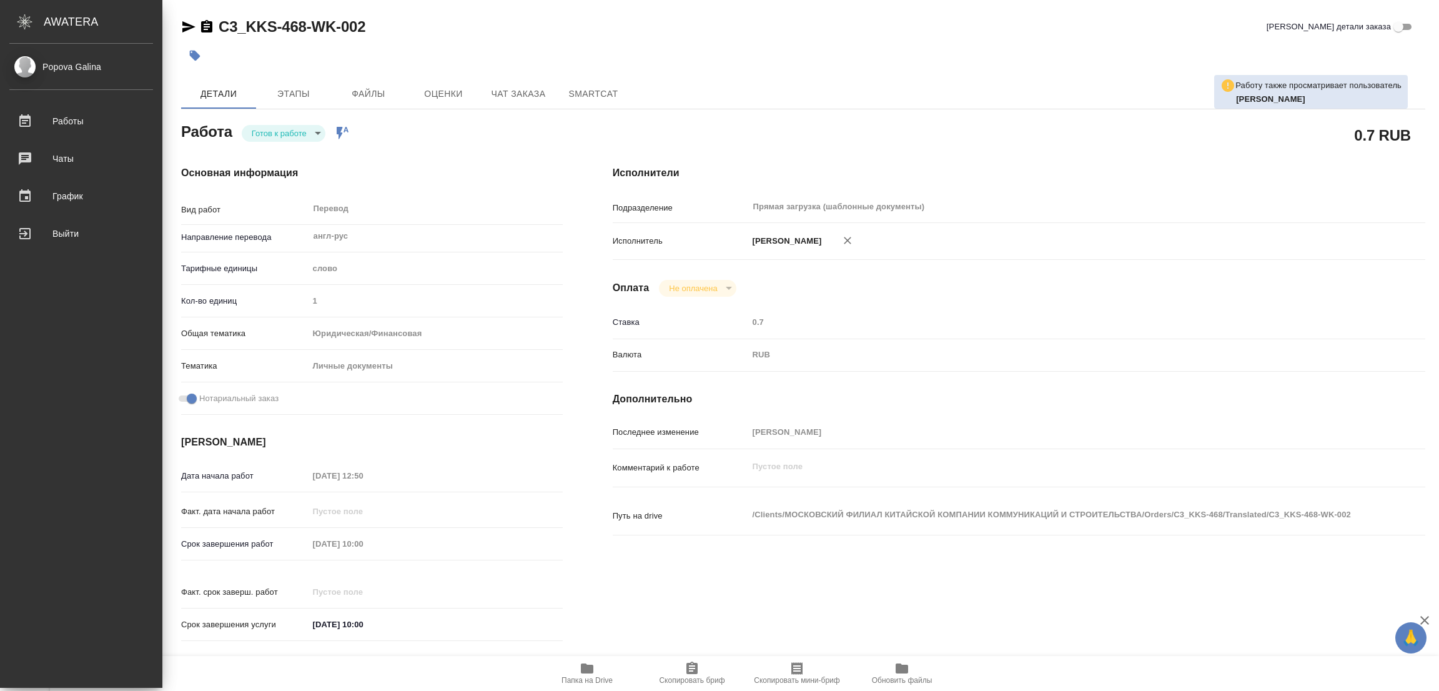
type textarea "x"
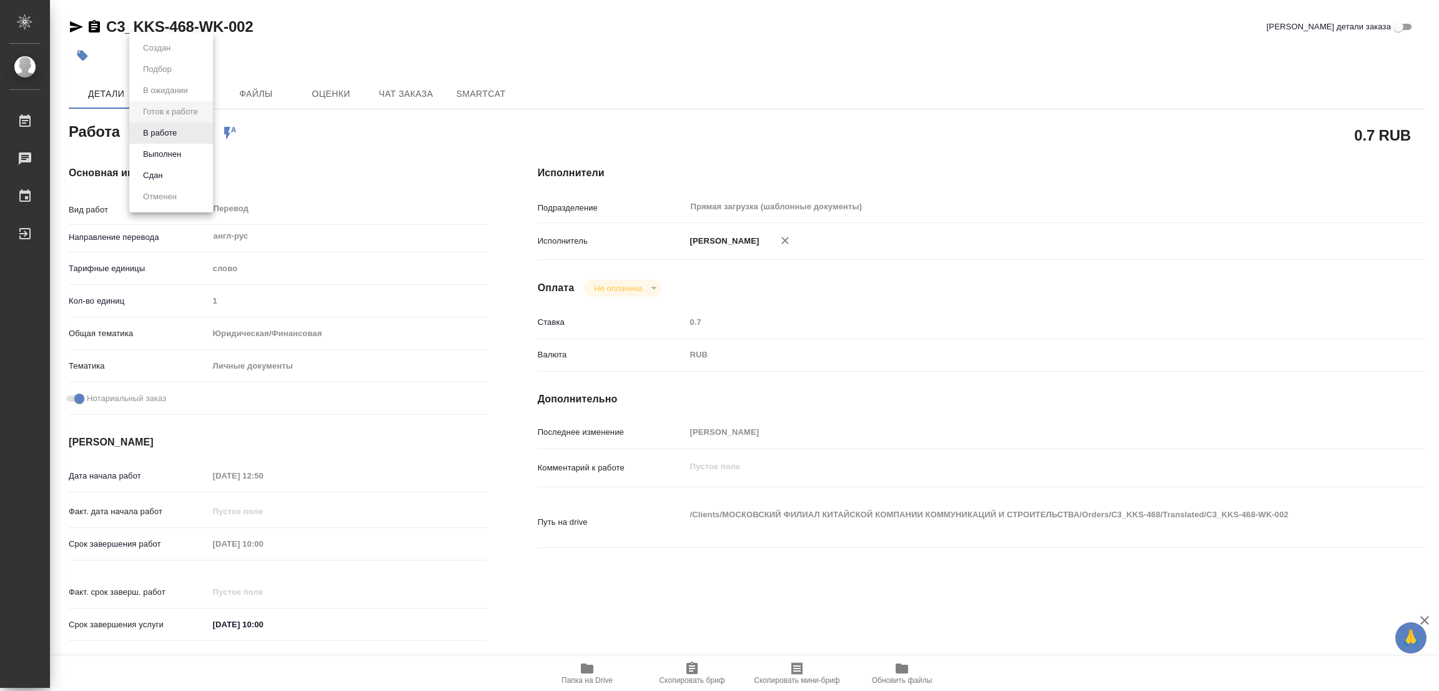
click at [166, 127] on body "🙏 .cls-1 fill:#fff; AWATERA [PERSON_NAME] Работы 0 Чаты График Выйти C3_KKS-468…" at bounding box center [719, 345] width 1439 height 691
click at [166, 127] on button "В работе" at bounding box center [159, 133] width 41 height 14
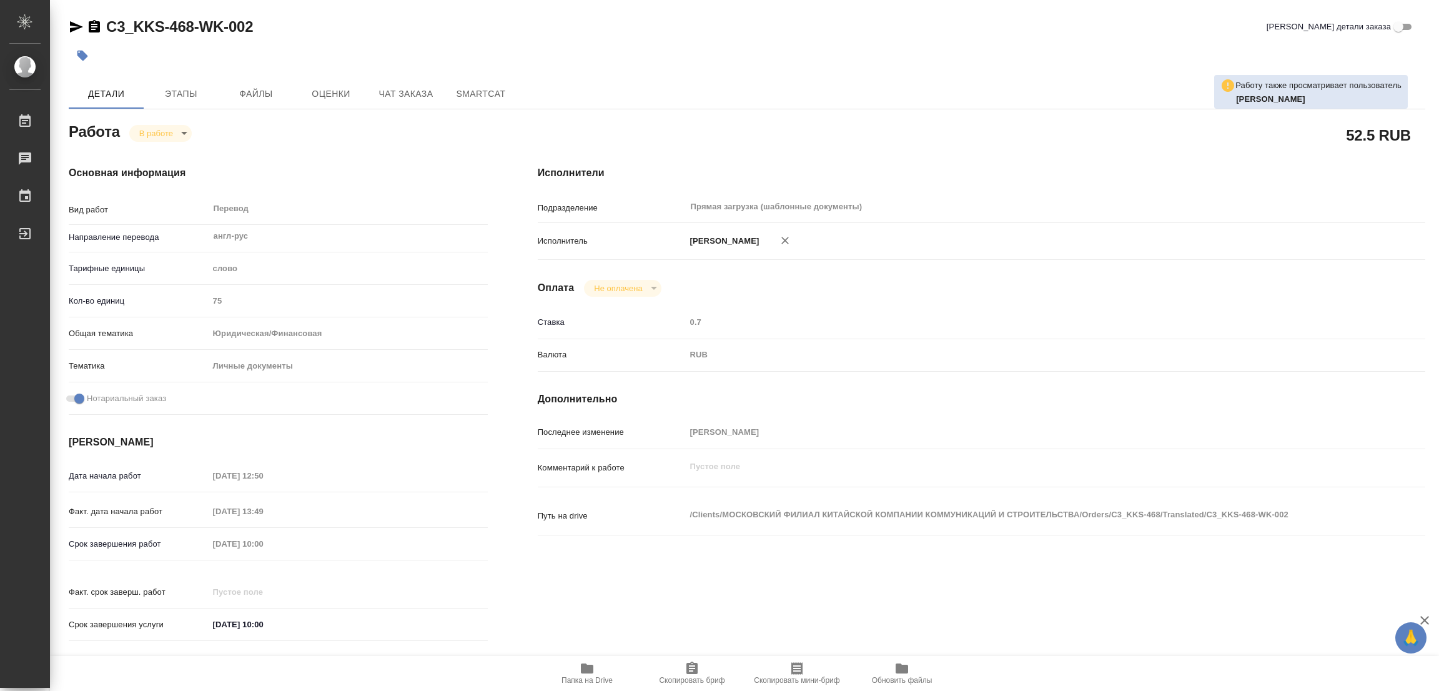
type textarea "x"
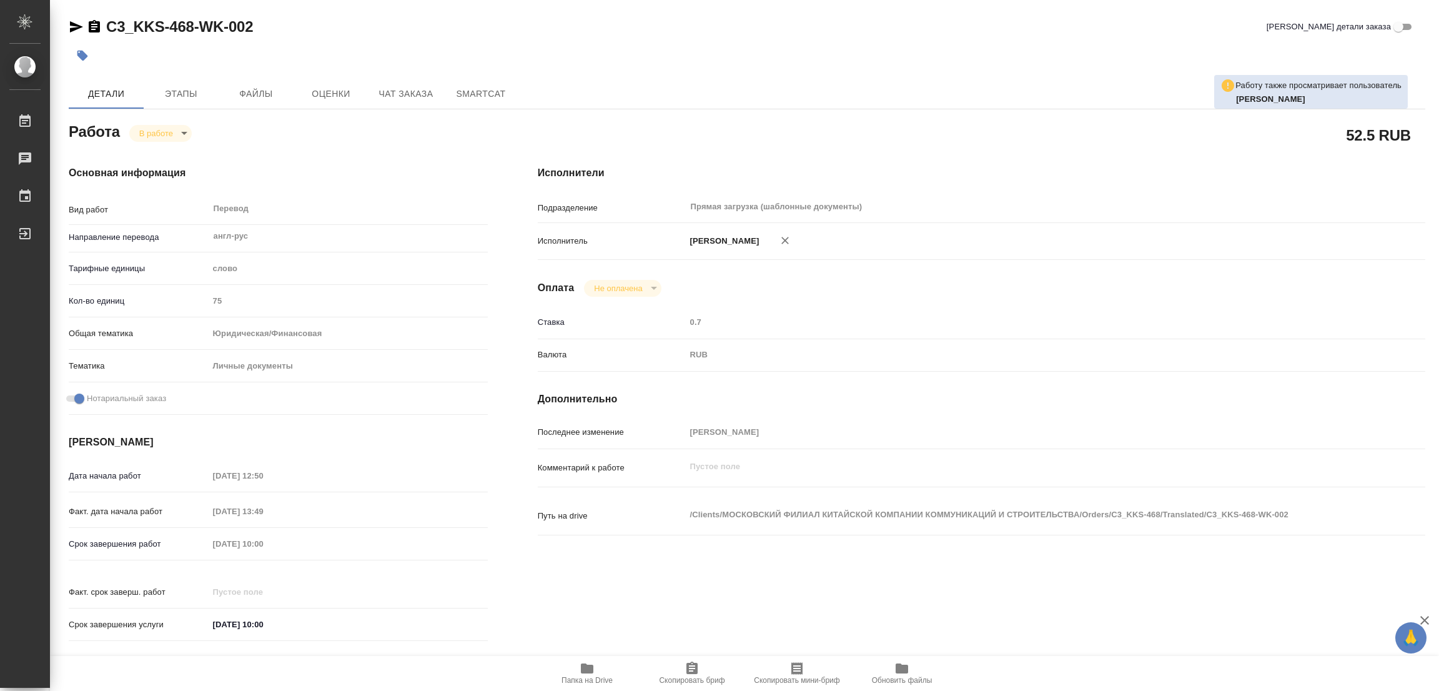
type textarea "x"
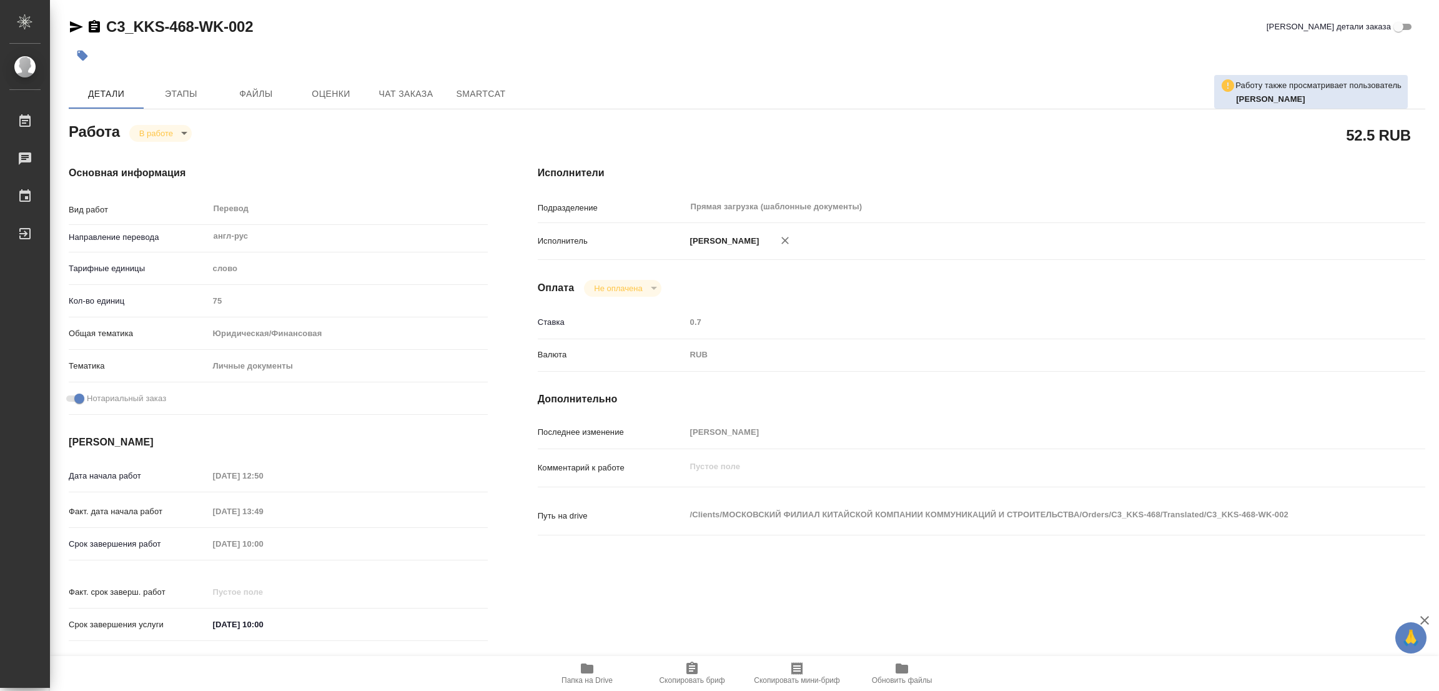
type textarea "x"
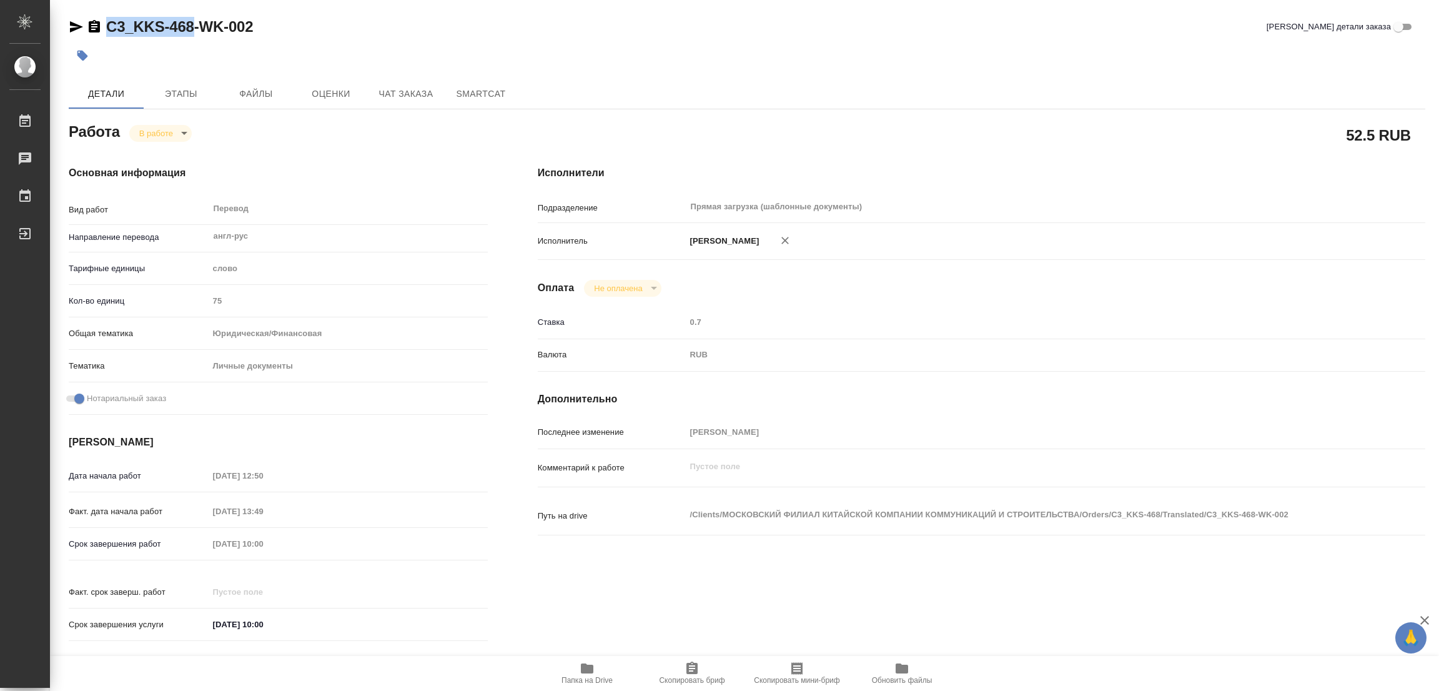
drag, startPoint x: 103, startPoint y: 16, endPoint x: 191, endPoint y: 32, distance: 88.9
click at [191, 32] on div "C3_KKS-468-WK-002 Кратко детали заказа Детали Этапы Файлы Оценки Чат заказа Sma…" at bounding box center [747, 524] width 1370 height 1048
copy link "C3_KKS-468"
click at [681, 675] on span "Скопировать бриф" at bounding box center [692, 673] width 90 height 24
copy link "C3_KKS-468"
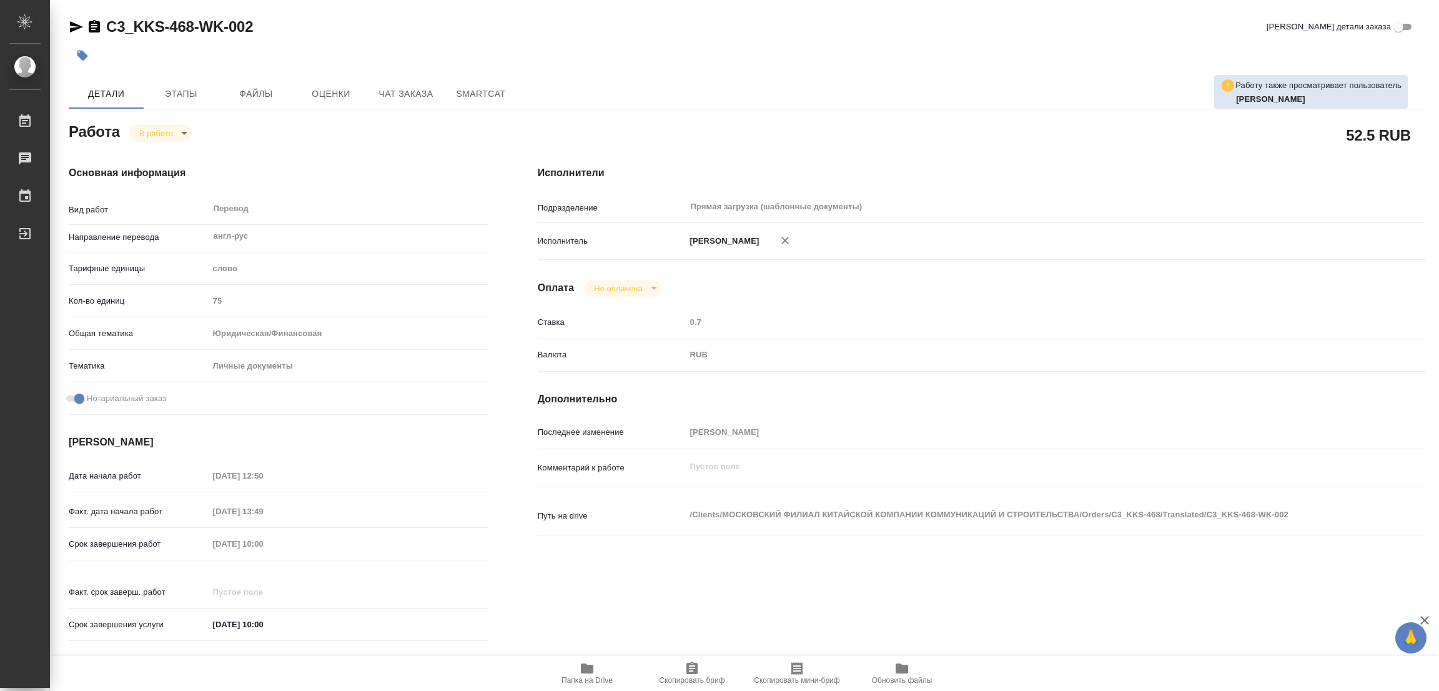
click at [182, 533] on div "Срок завершения работ 10.10.2025 10:00" at bounding box center [278, 544] width 419 height 22
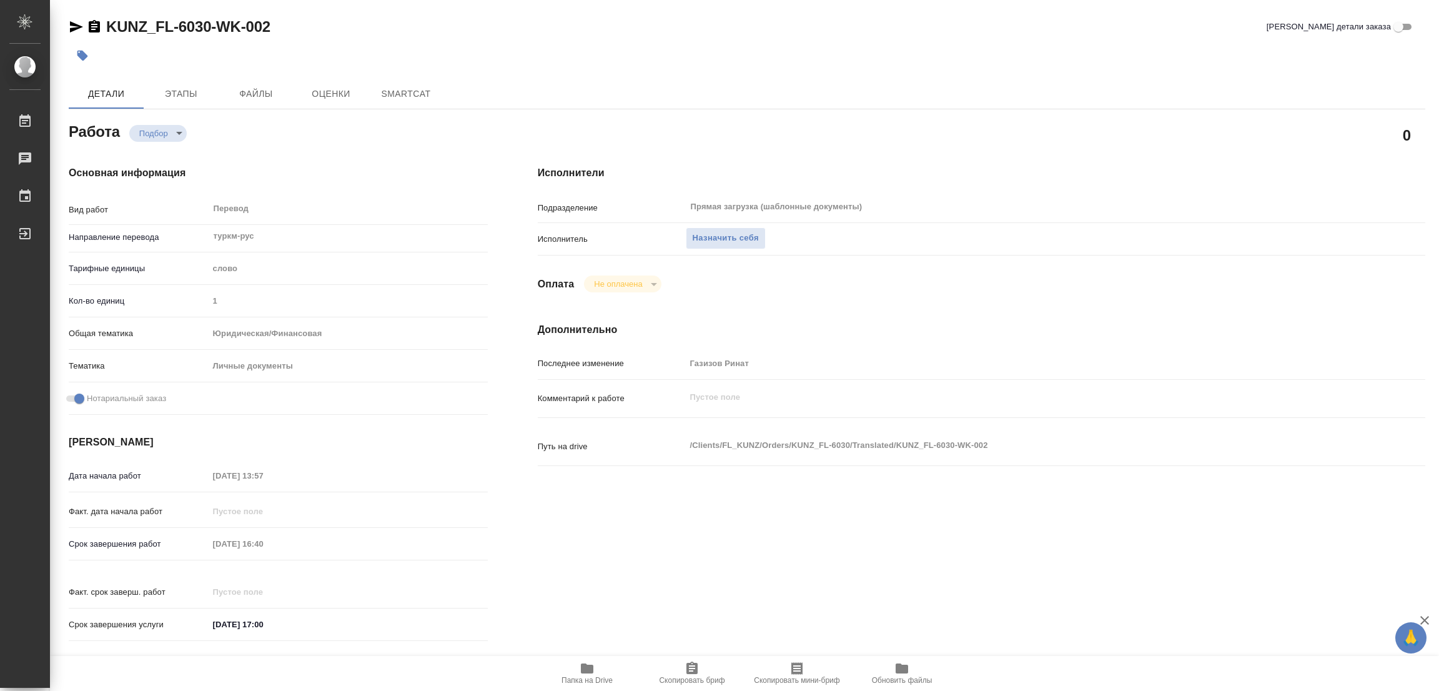
type textarea "x"
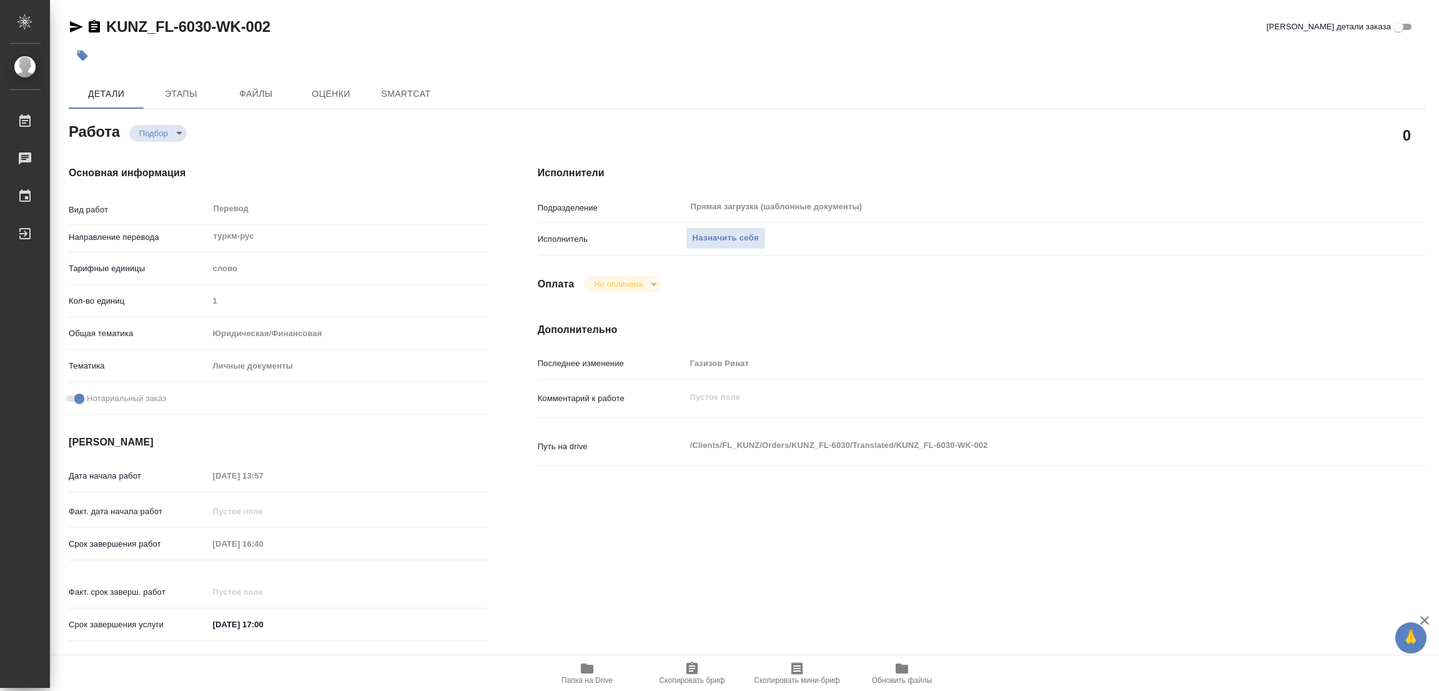
type textarea "x"
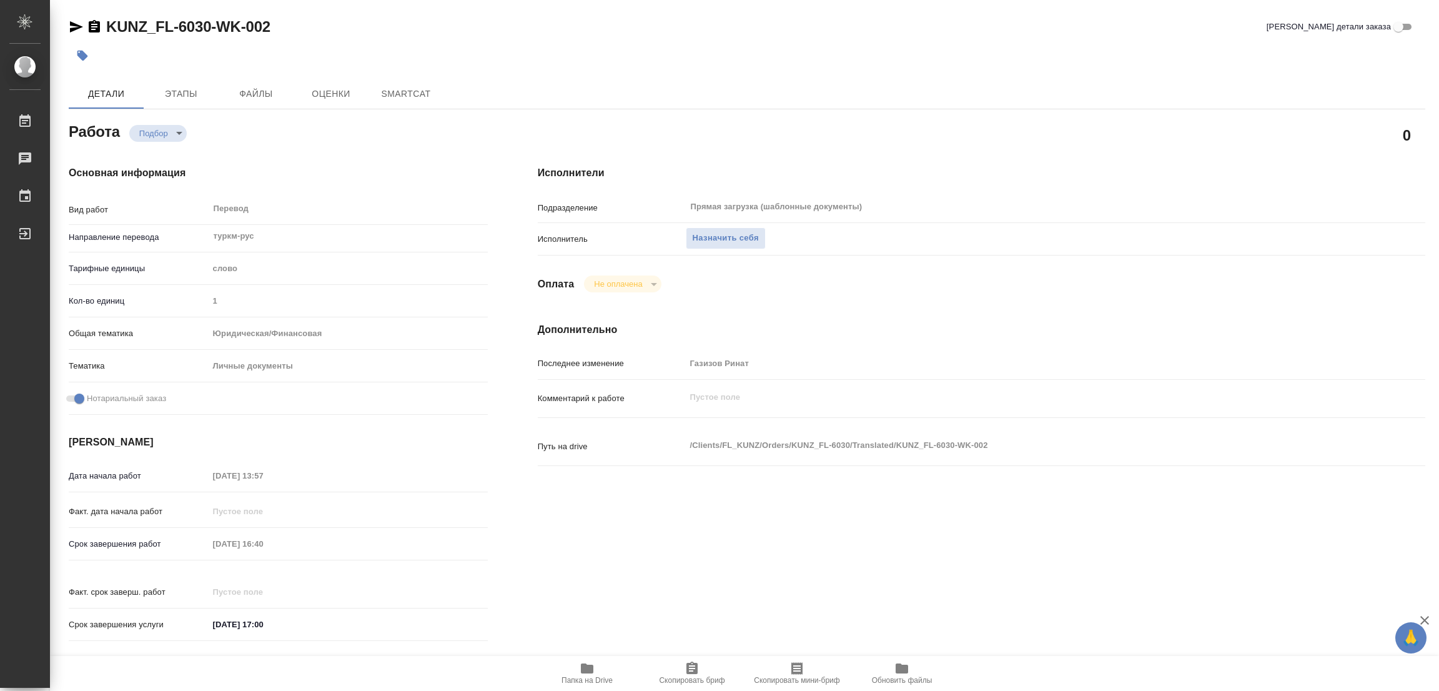
type textarea "x"
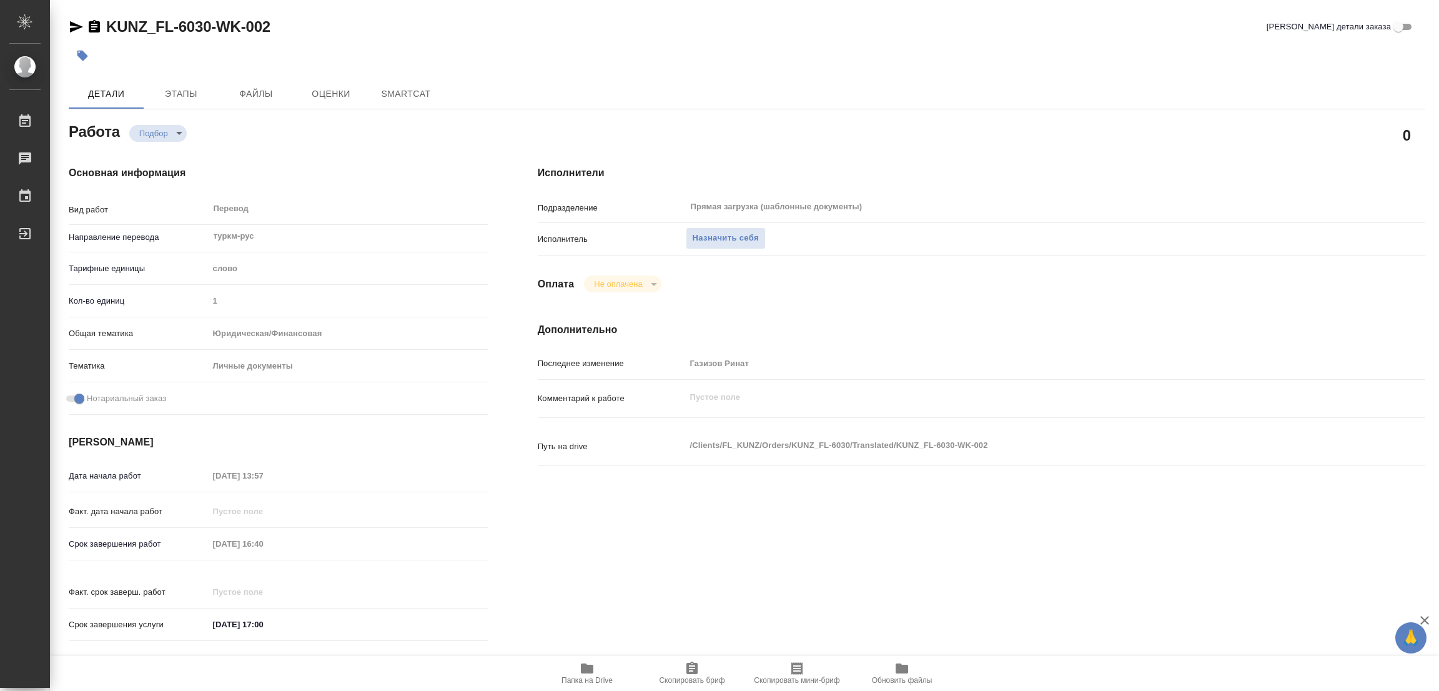
type textarea "x"
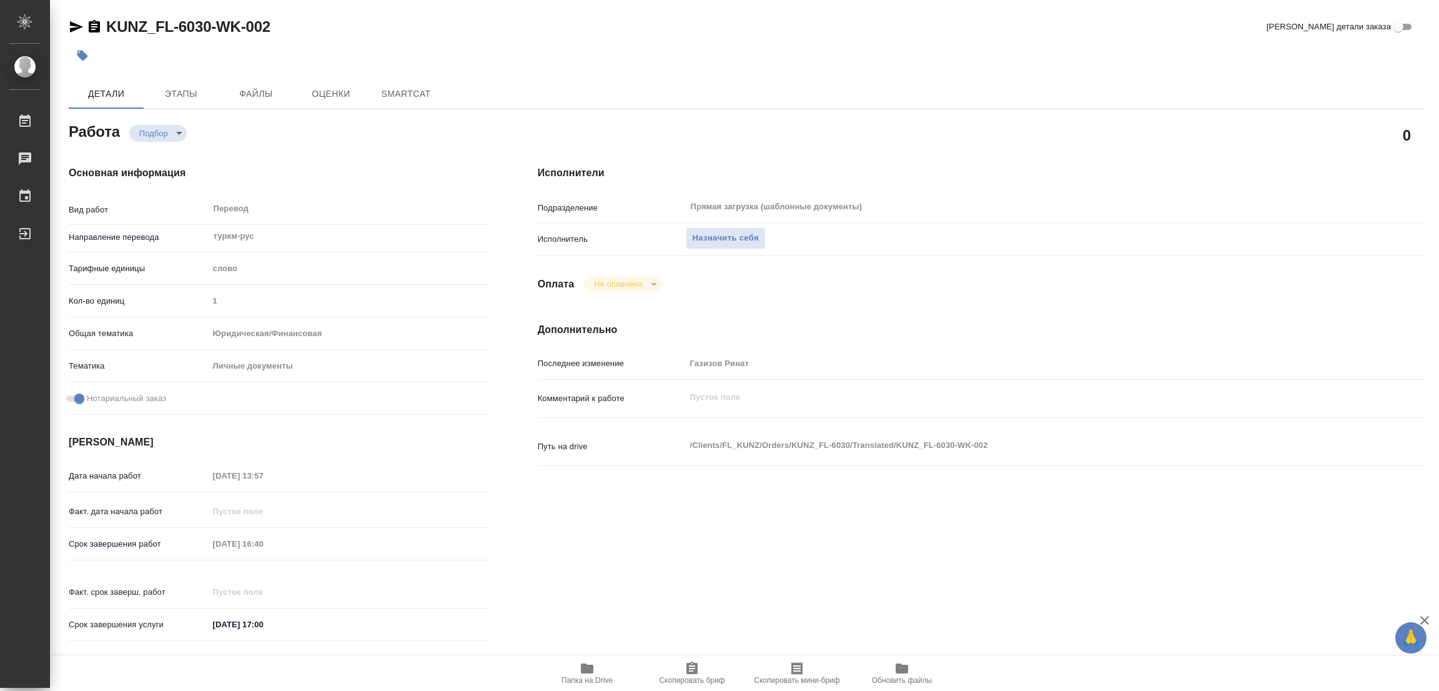
type textarea "x"
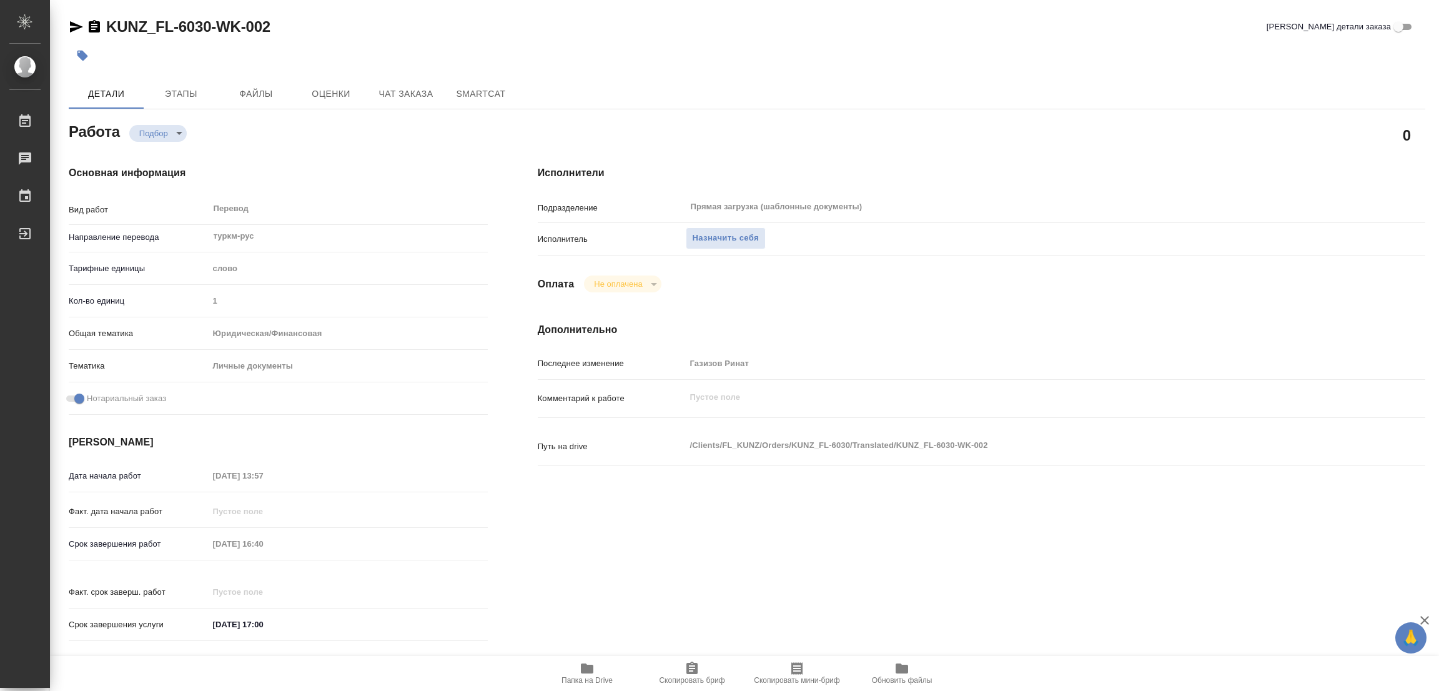
type textarea "x"
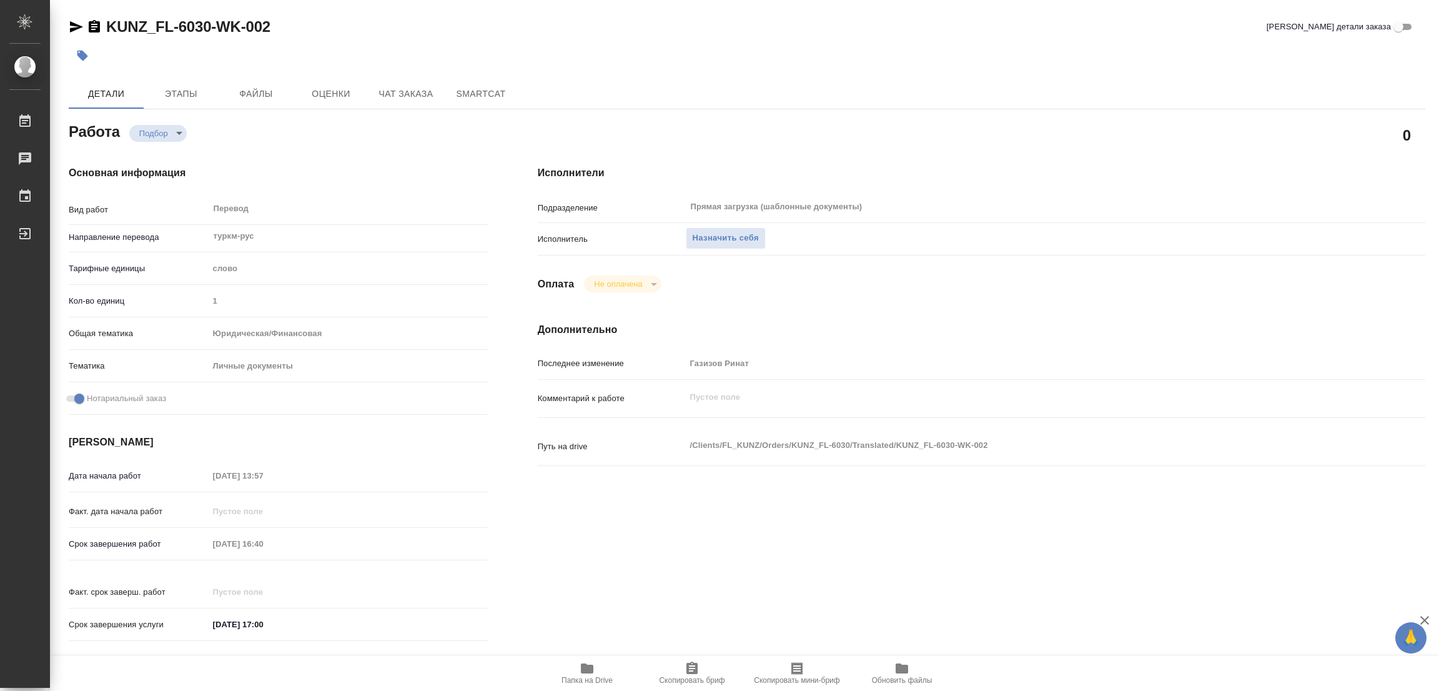
scroll to position [344, 0]
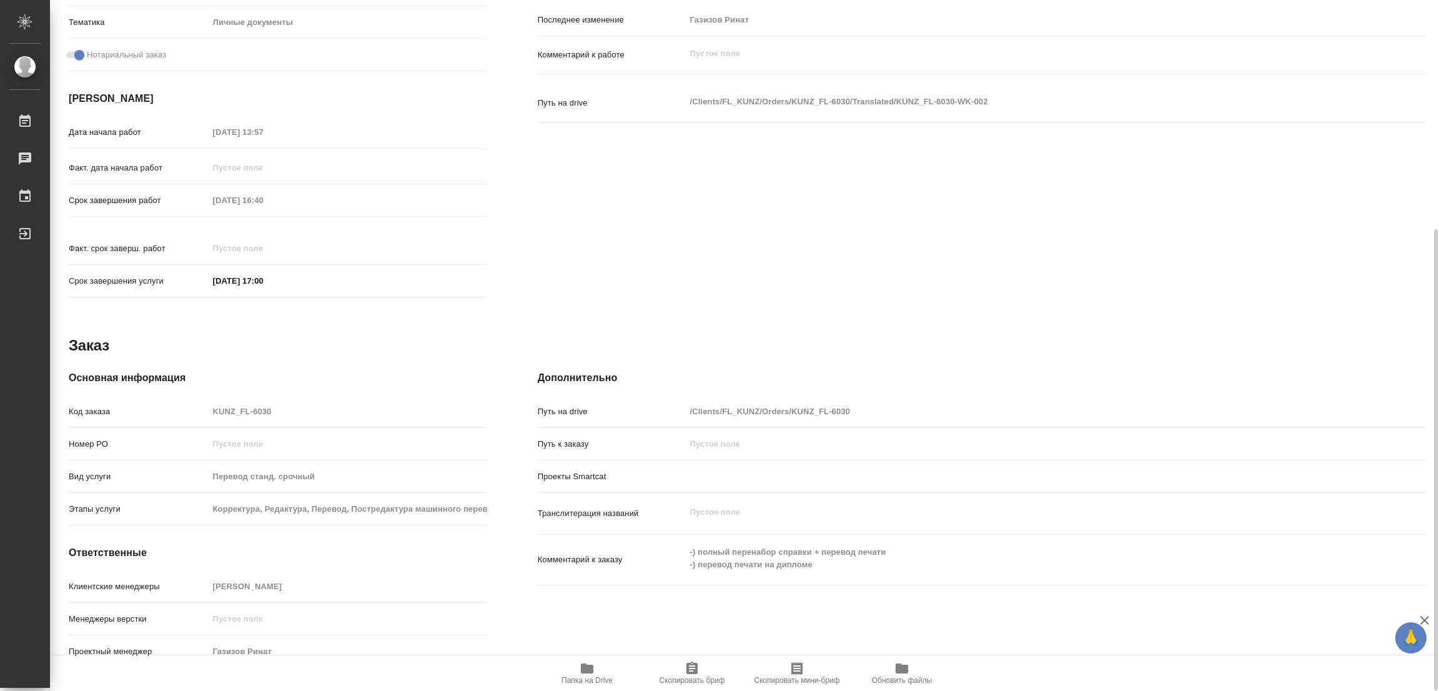
type textarea "x"
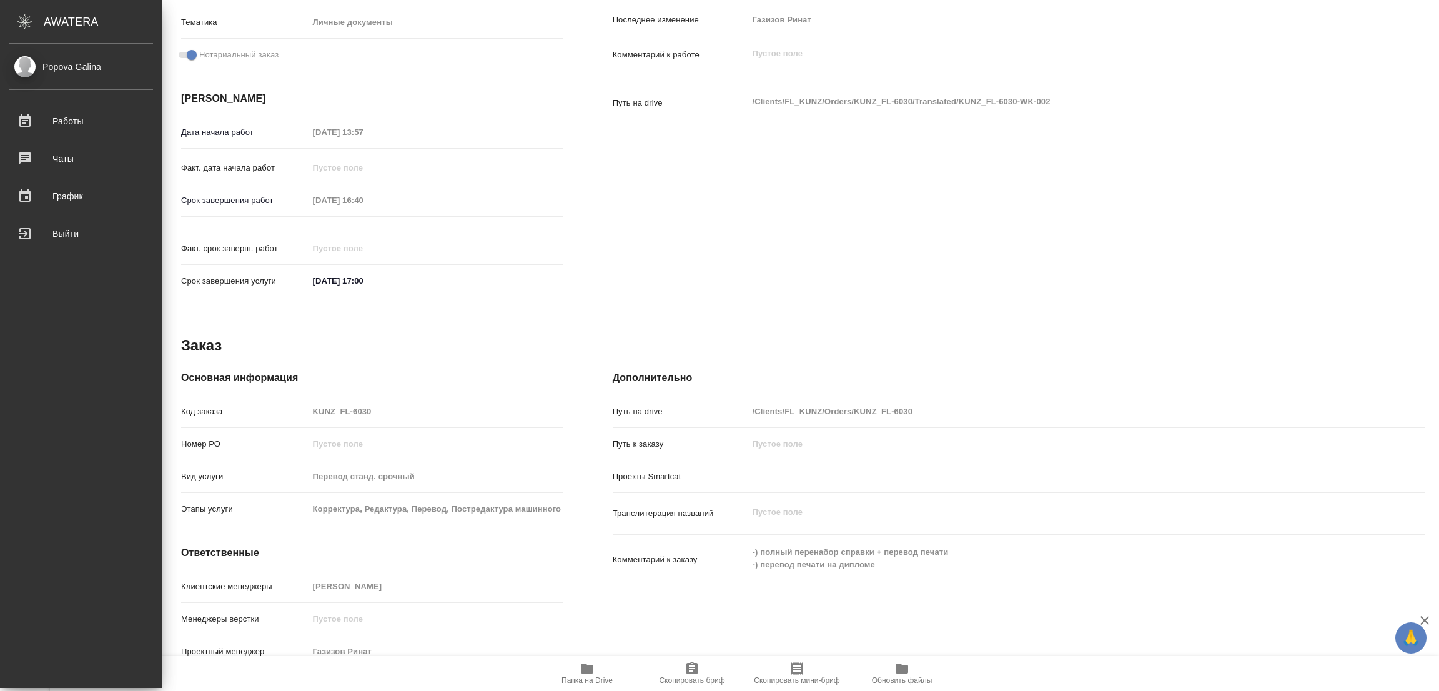
type textarea "x"
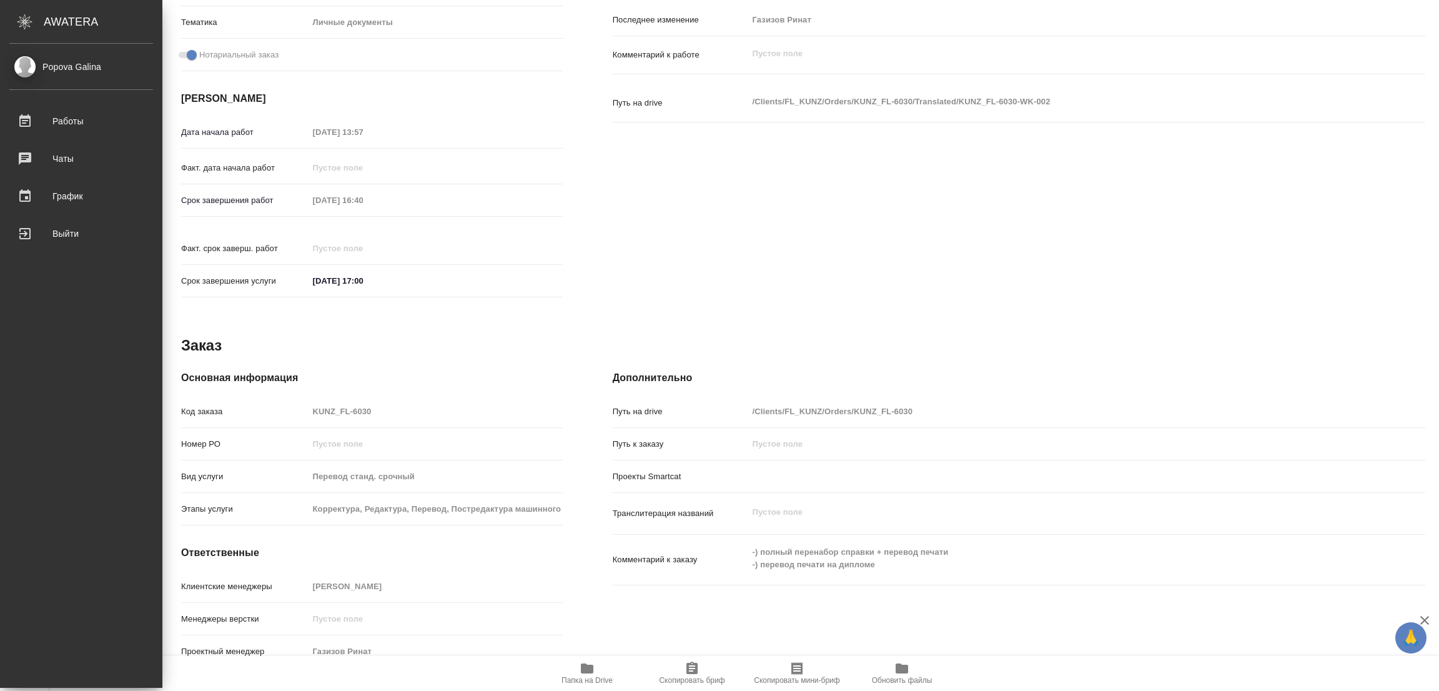
type textarea "x"
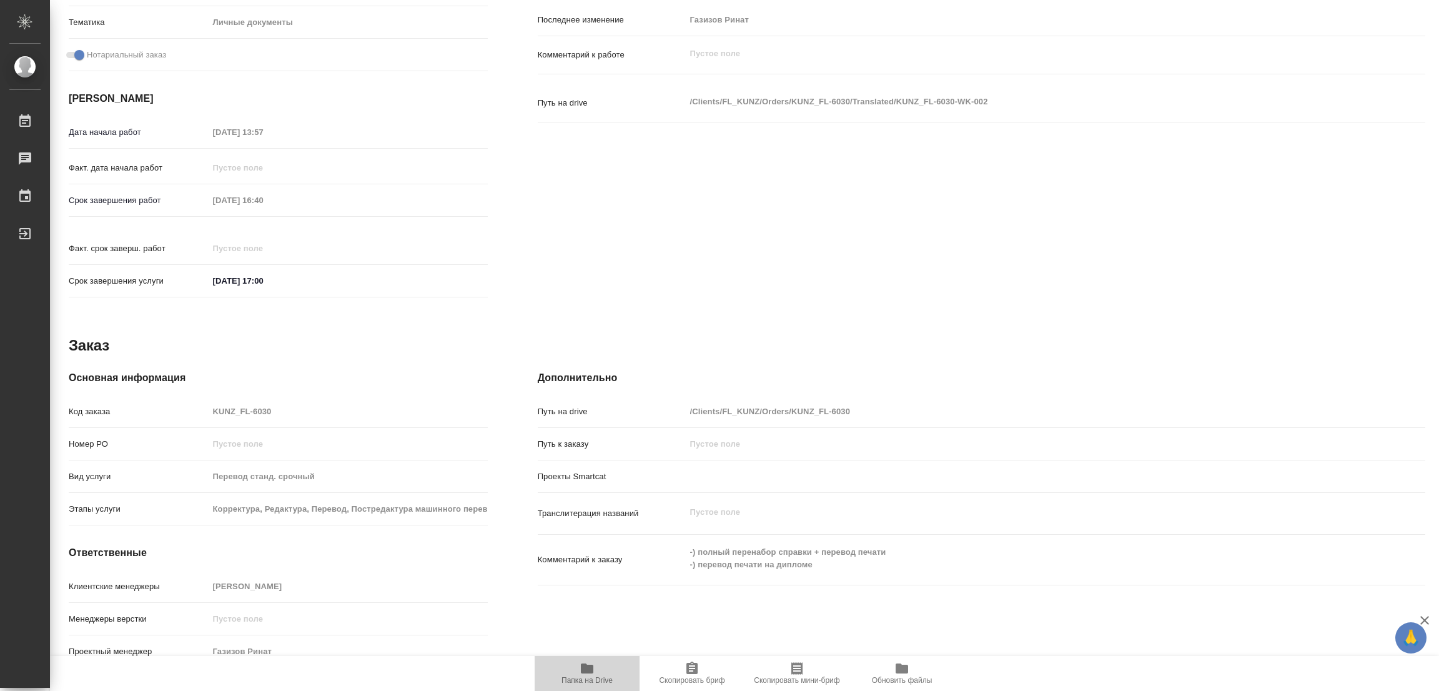
click at [586, 669] on icon "button" at bounding box center [587, 668] width 12 height 10
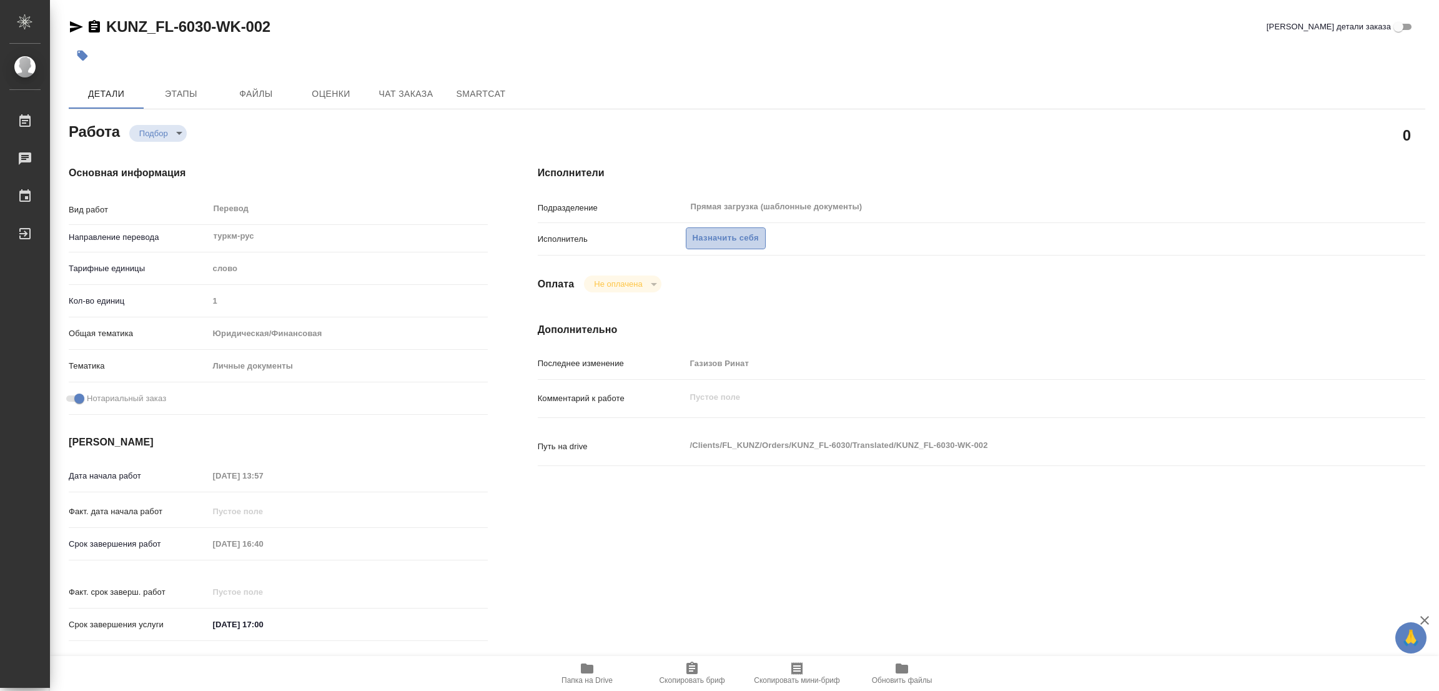
click at [702, 237] on span "Назначить себя" at bounding box center [726, 238] width 66 height 14
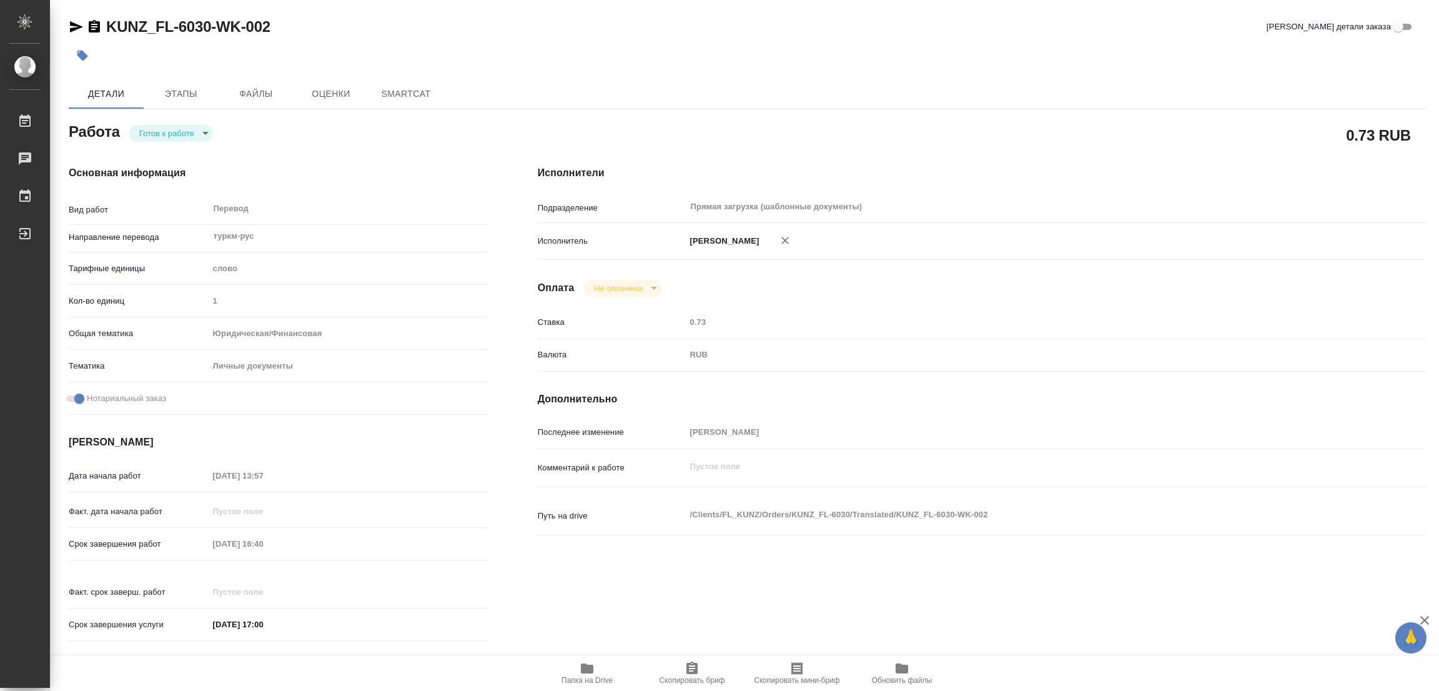
type textarea "x"
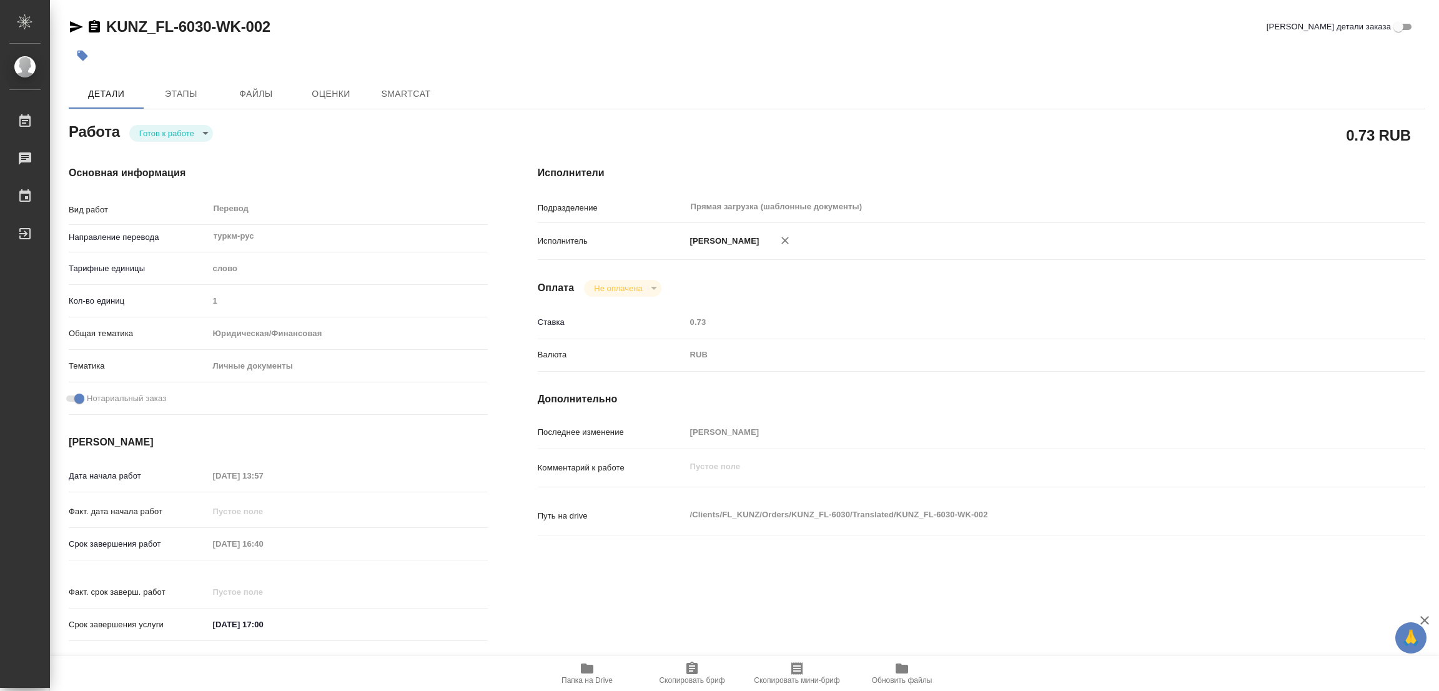
type textarea "x"
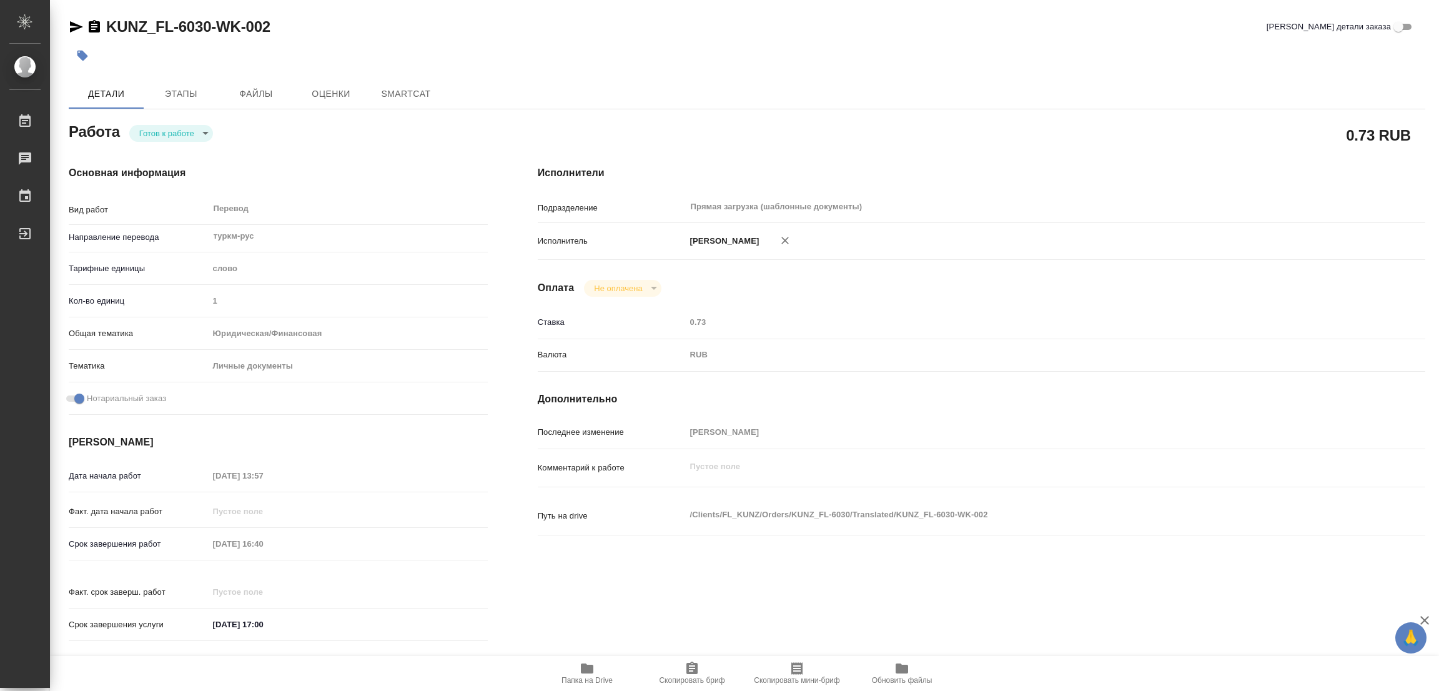
type textarea "x"
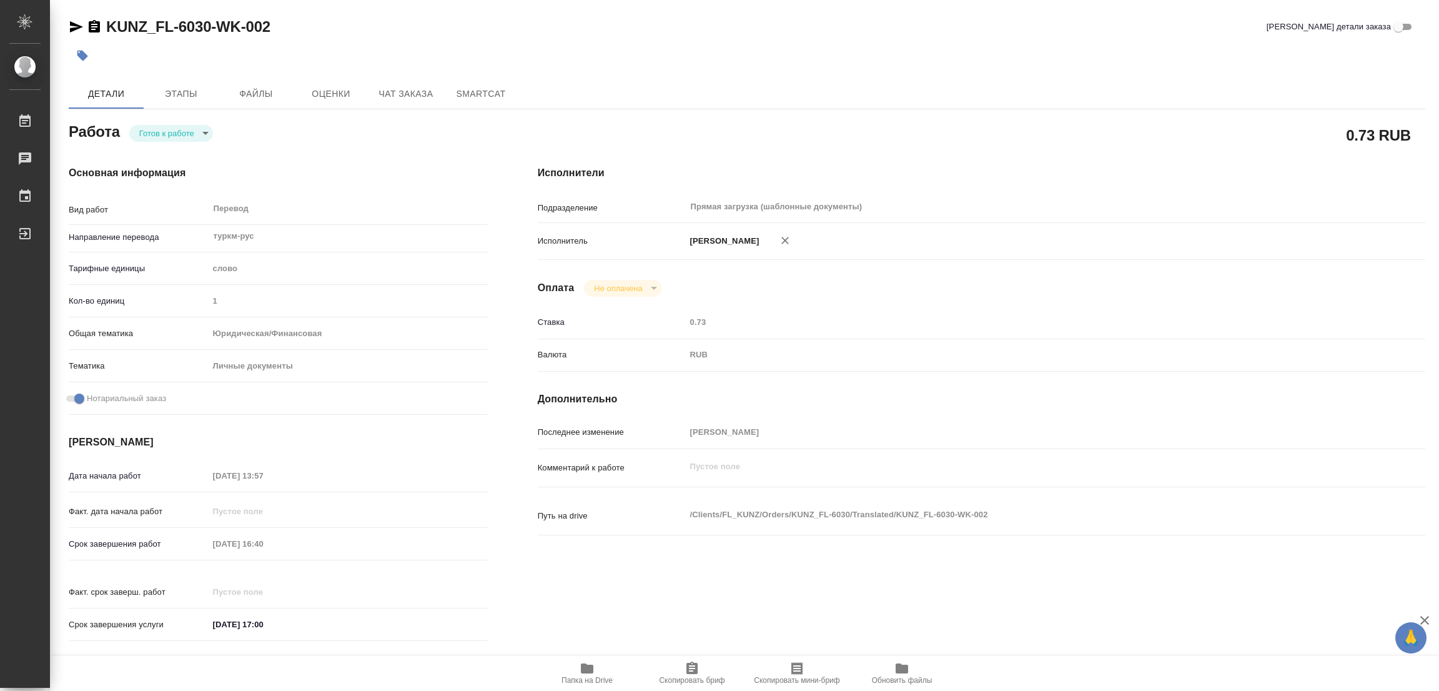
type textarea "x"
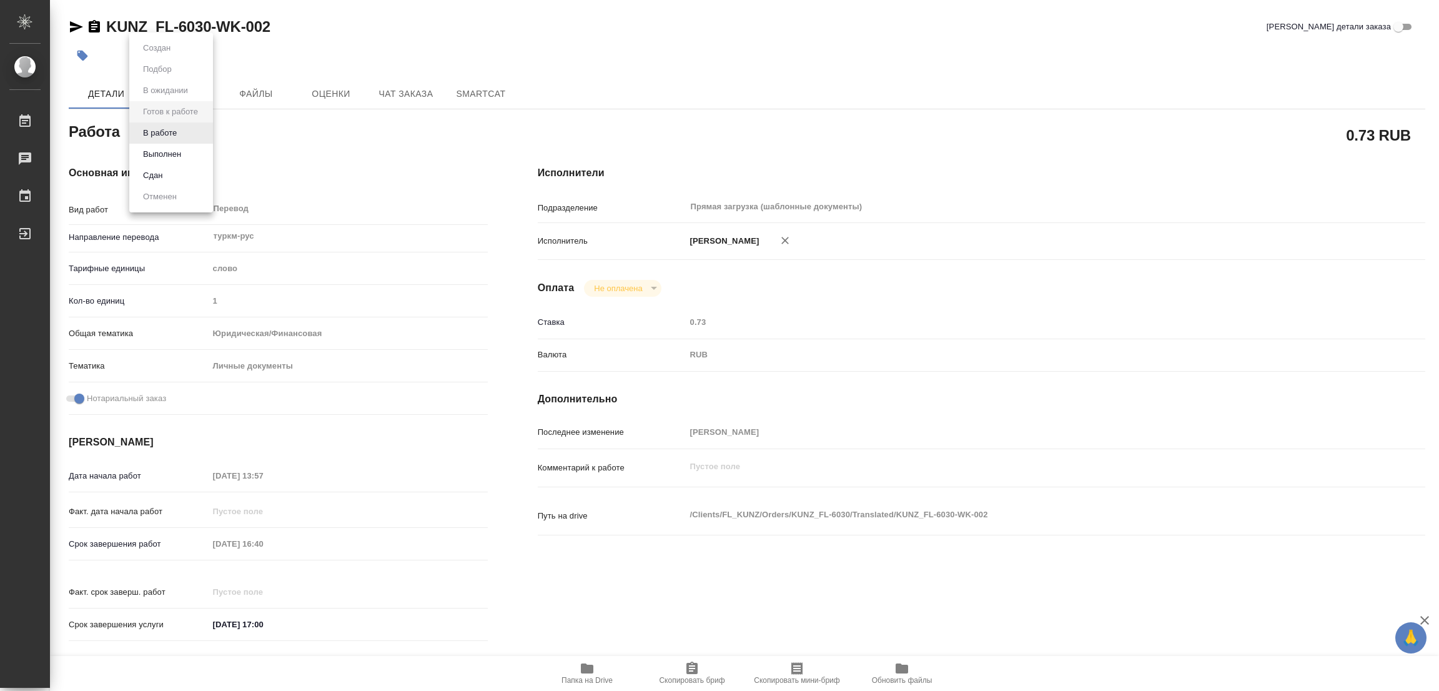
click at [174, 125] on body "🙏 .cls-1 fill:#fff; AWATERA [PERSON_NAME] Работы Чаты График Выйти KUNZ_FL-6030…" at bounding box center [719, 345] width 1439 height 691
type textarea "x"
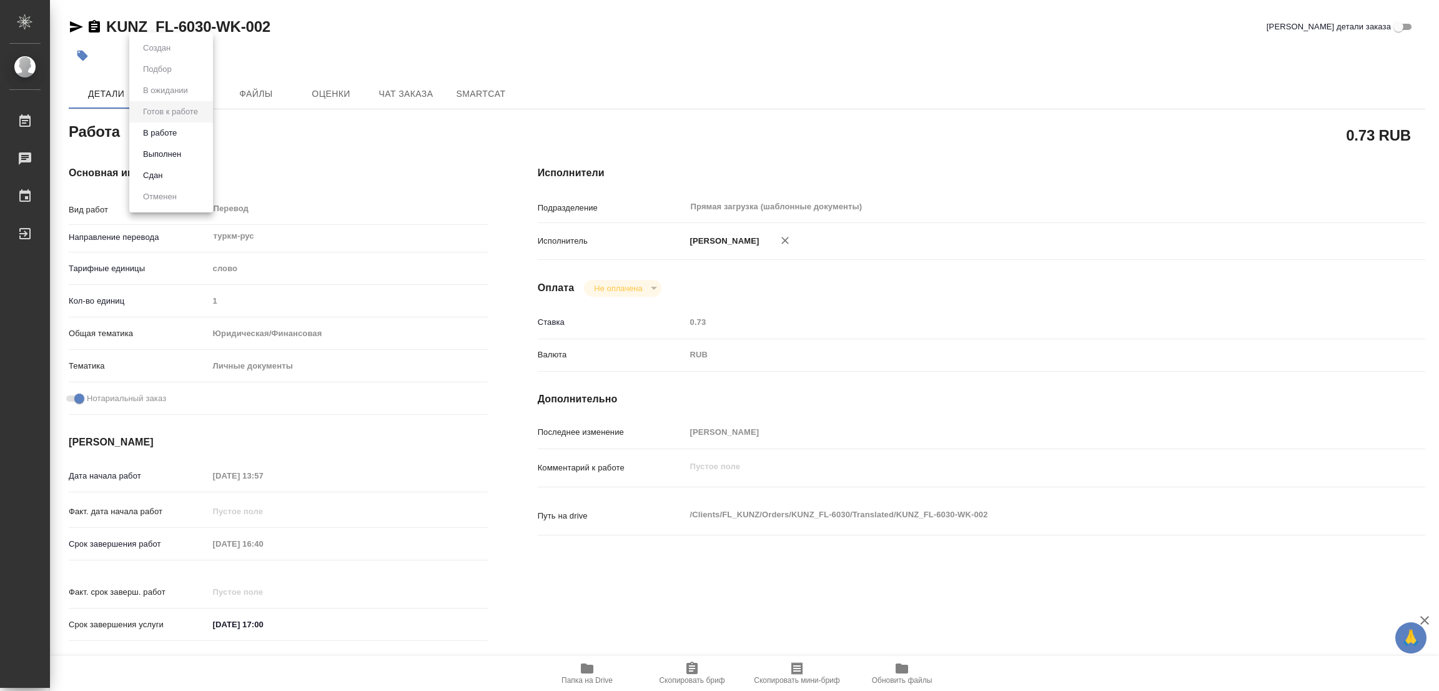
type textarea "x"
click at [172, 136] on button "В работе" at bounding box center [159, 133] width 41 height 14
type textarea "x"
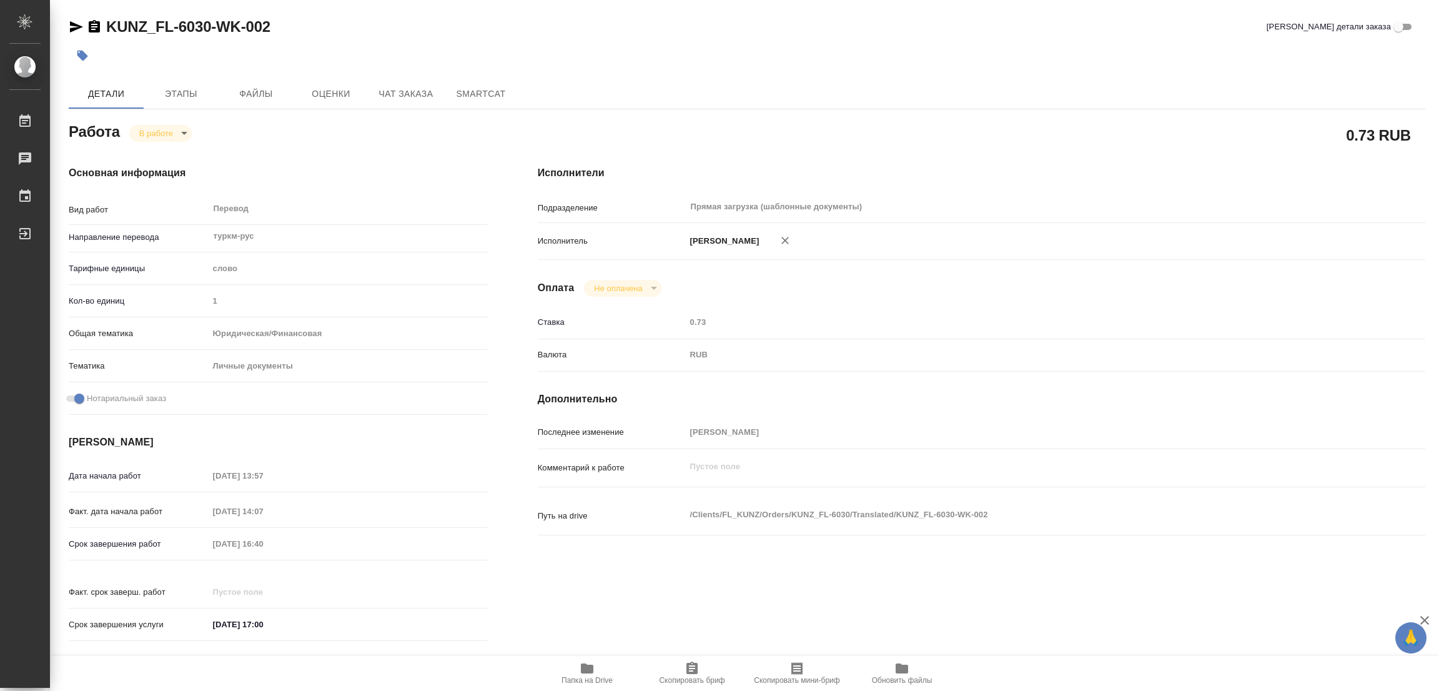
type textarea "x"
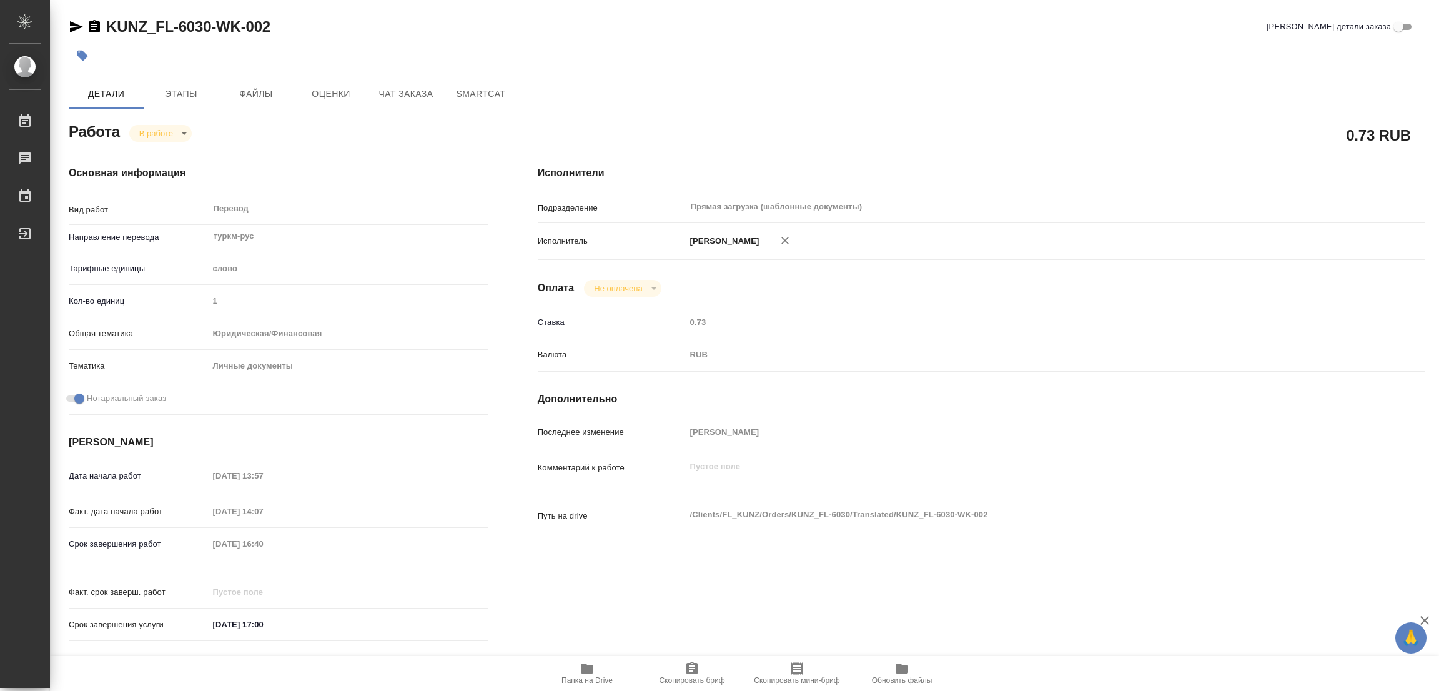
type textarea "x"
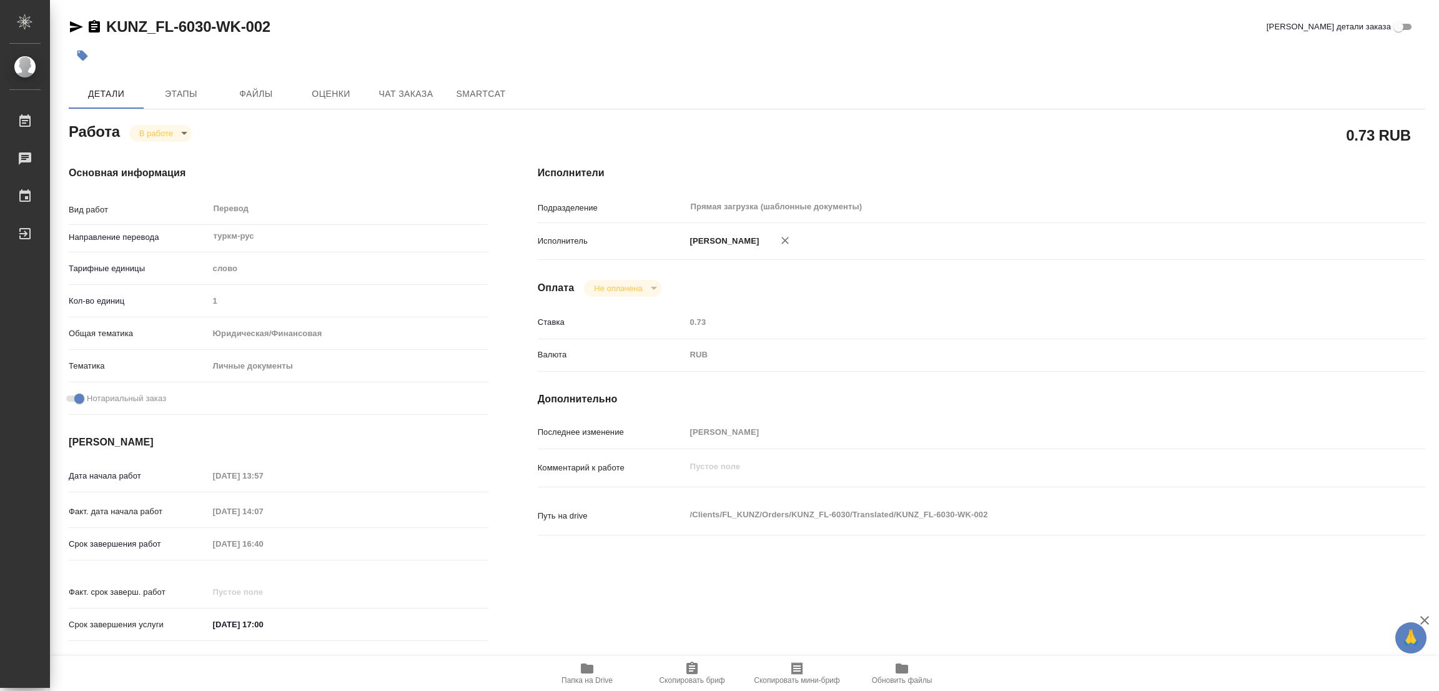
type textarea "x"
drag, startPoint x: 102, startPoint y: 11, endPoint x: 207, endPoint y: 21, distance: 106.0
click at [207, 21] on div "KUNZ_FL-6030-WK-002 Кратко детали заказа Детали Этапы Файлы Оценки Чат заказа S…" at bounding box center [747, 524] width 1370 height 1048
copy link "KUNZ_FL-6030"
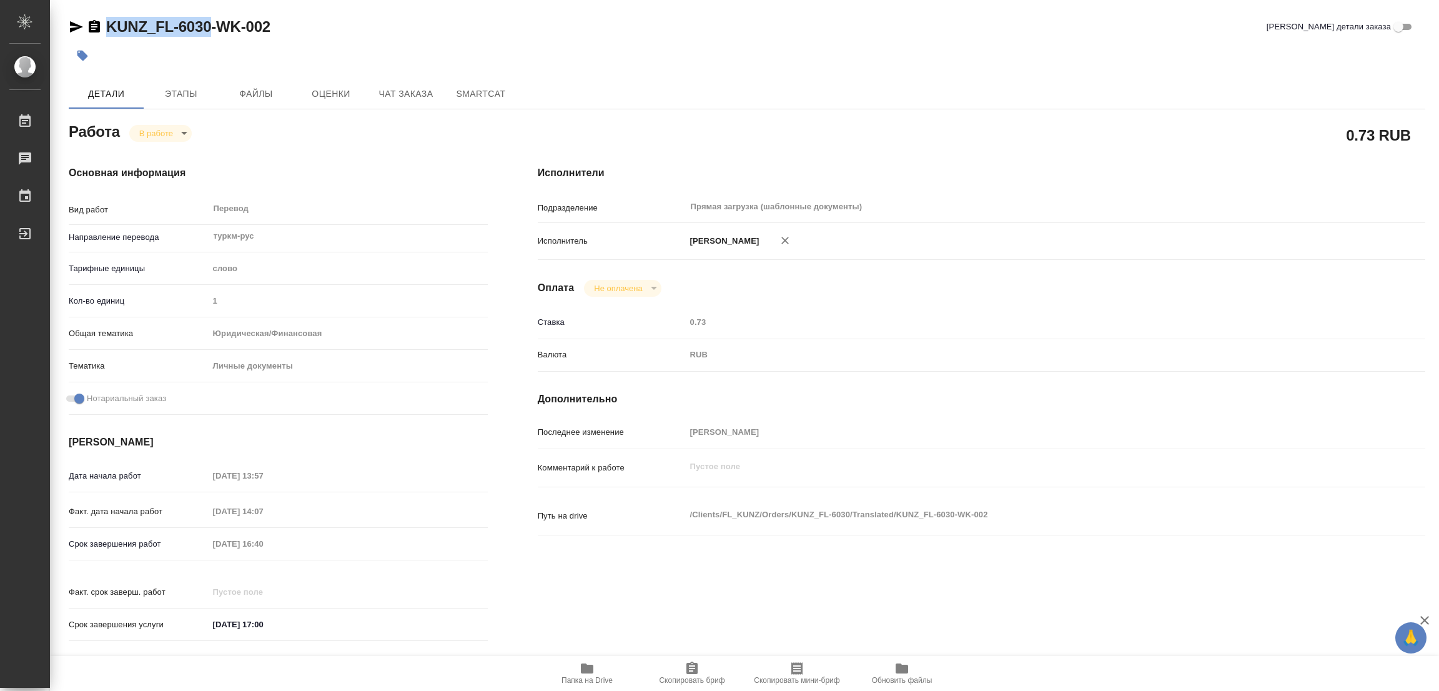
copy link "KUNZ_FL-6030"
click at [688, 671] on icon "button" at bounding box center [691, 668] width 11 height 12
copy link "KUNZ_FL-6030"
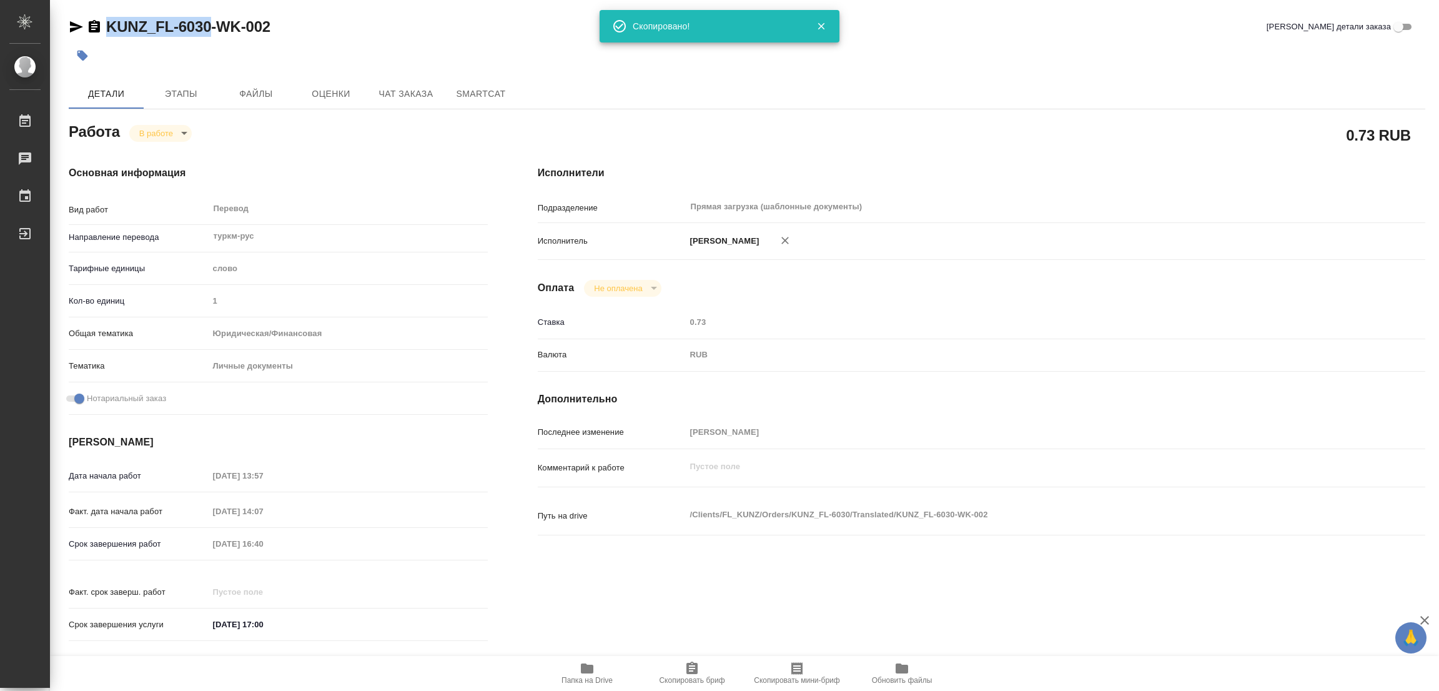
type textarea "x"
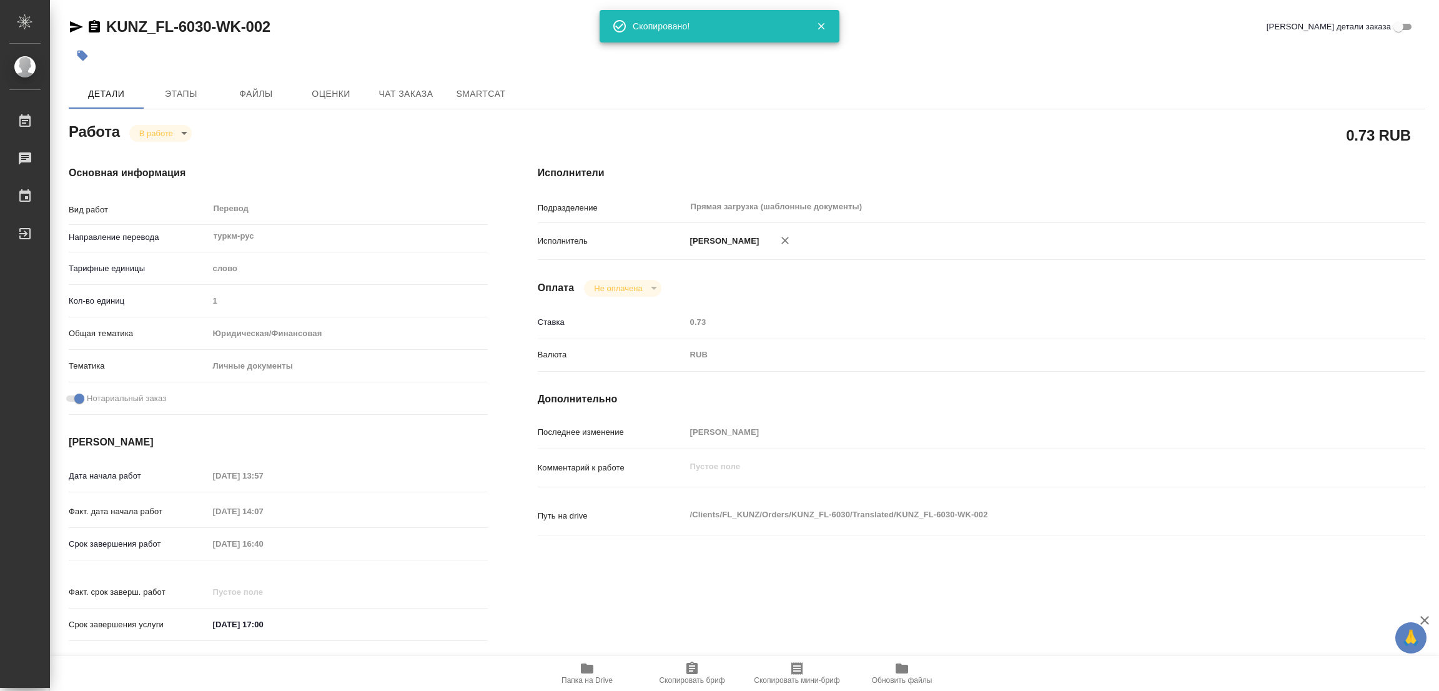
type textarea "x"
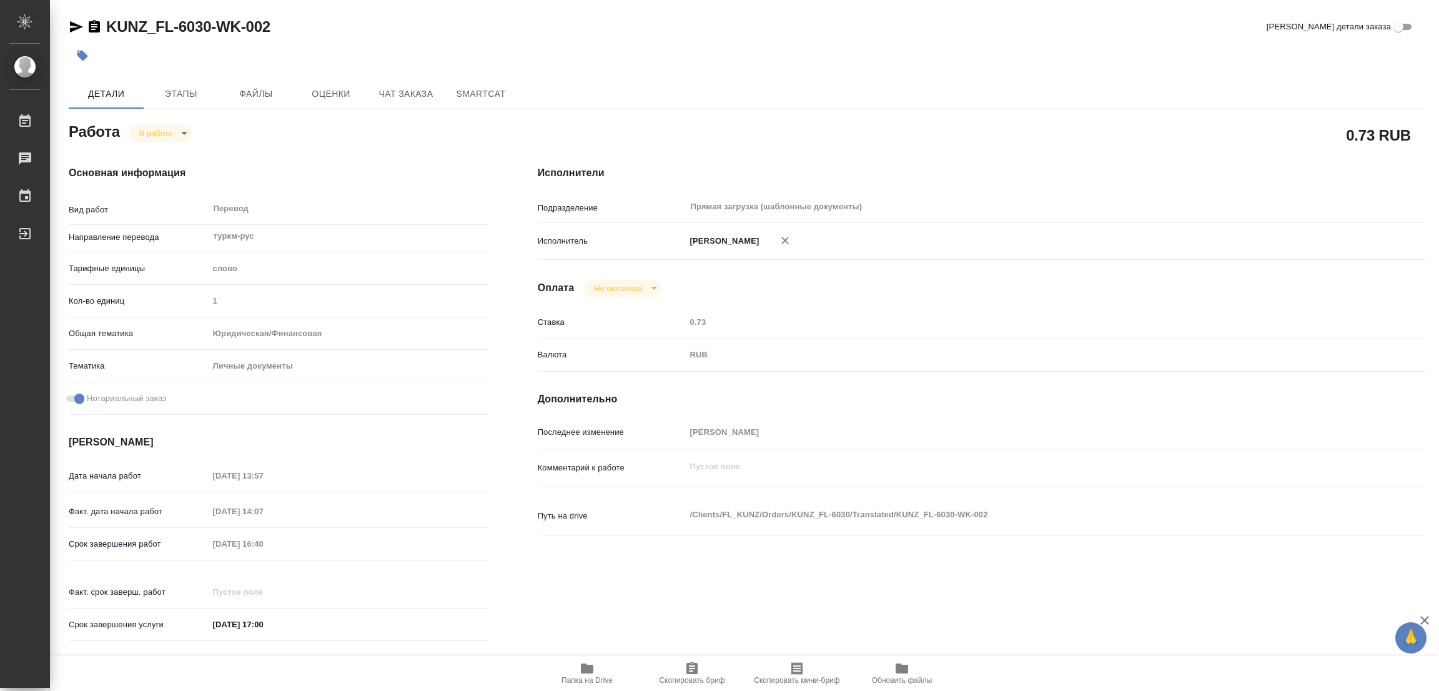
drag, startPoint x: 344, startPoint y: 541, endPoint x: 151, endPoint y: 541, distance: 193.0
click at [151, 541] on div "Срок завершения работ 09.10.2025 16:40" at bounding box center [278, 544] width 419 height 22
type textarea "x"
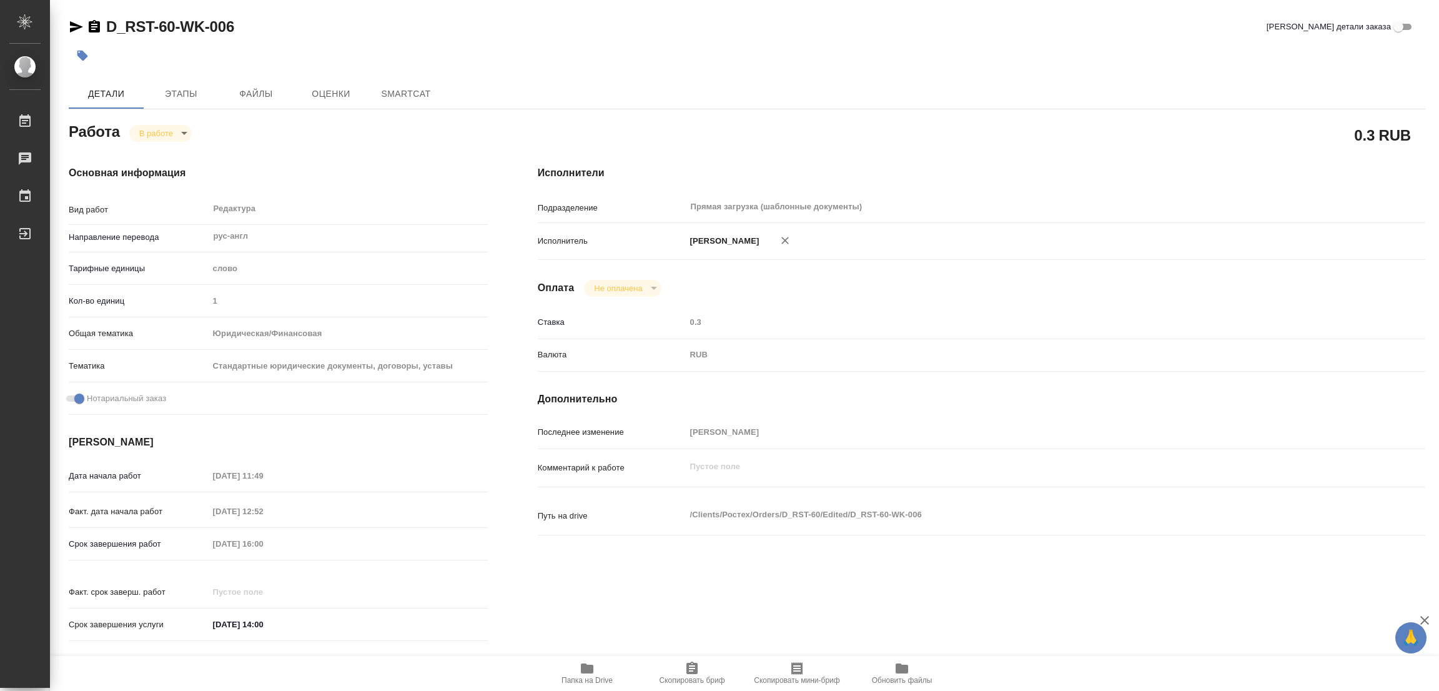
type textarea "x"
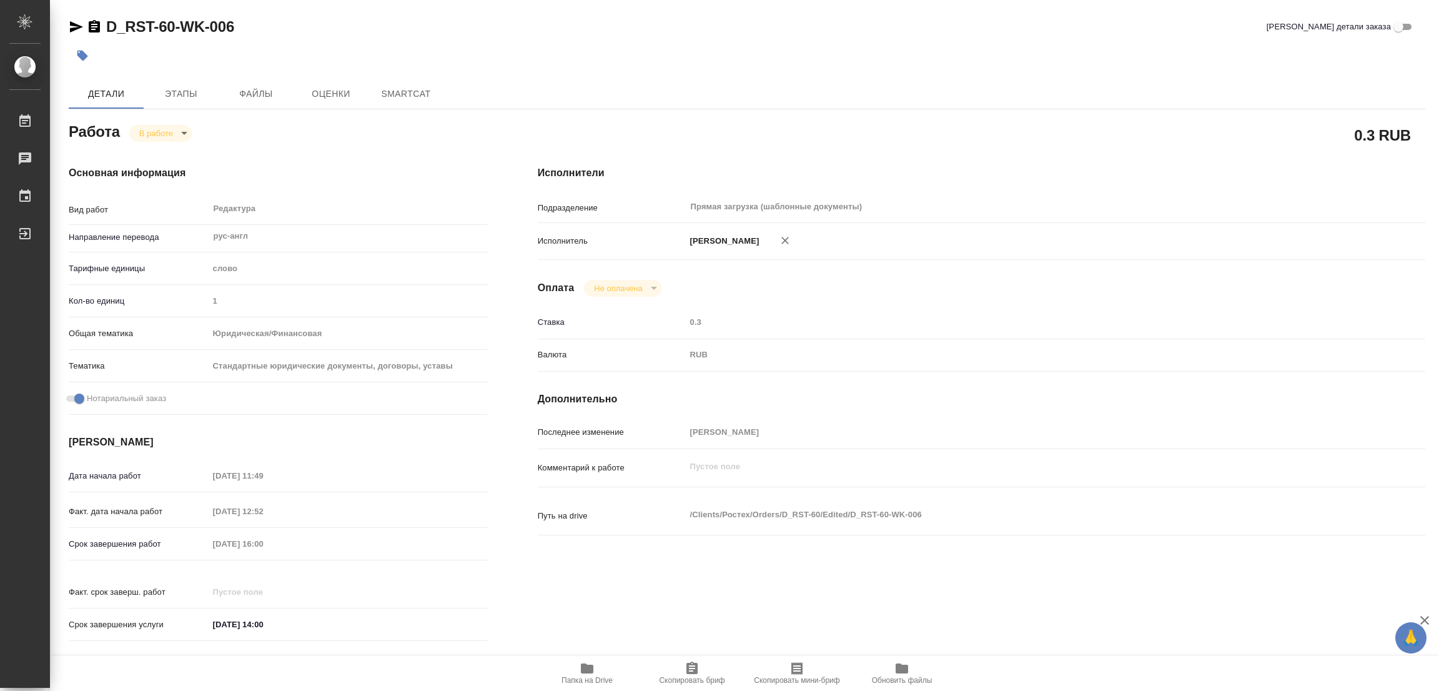
type textarea "x"
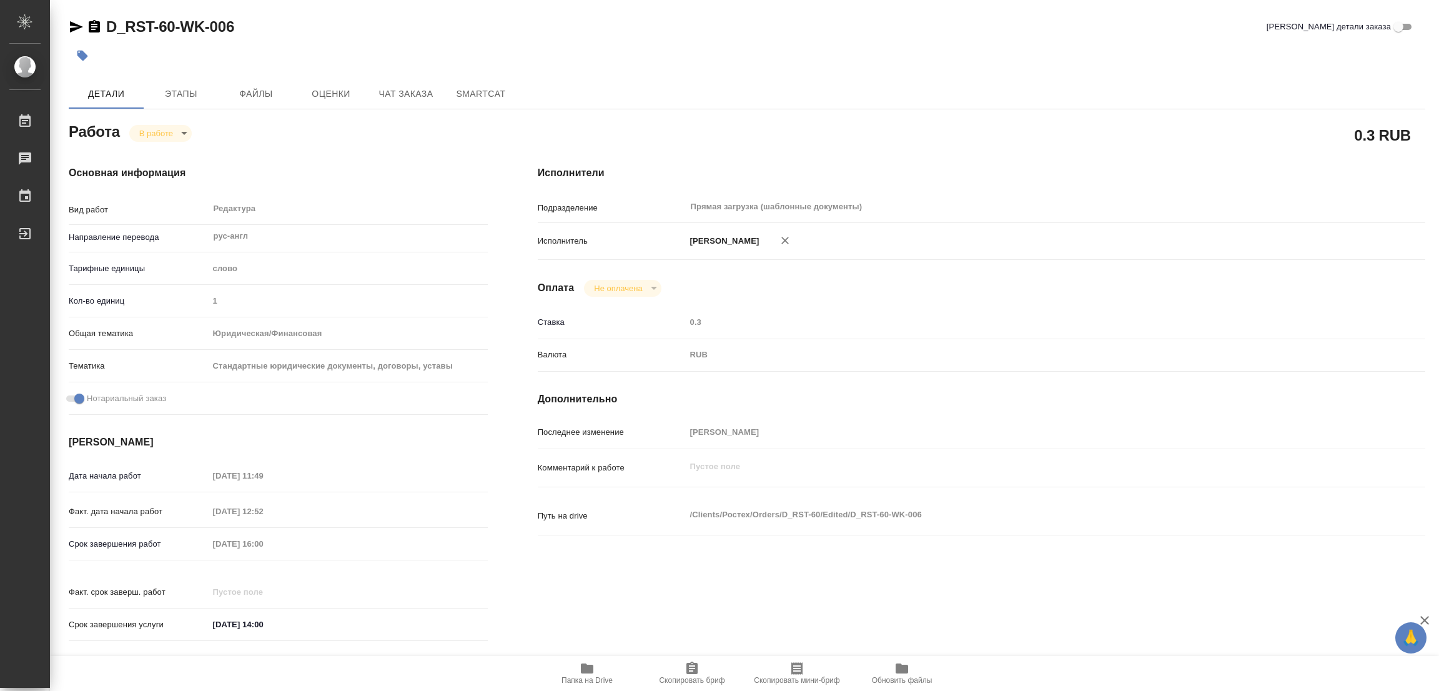
type textarea "x"
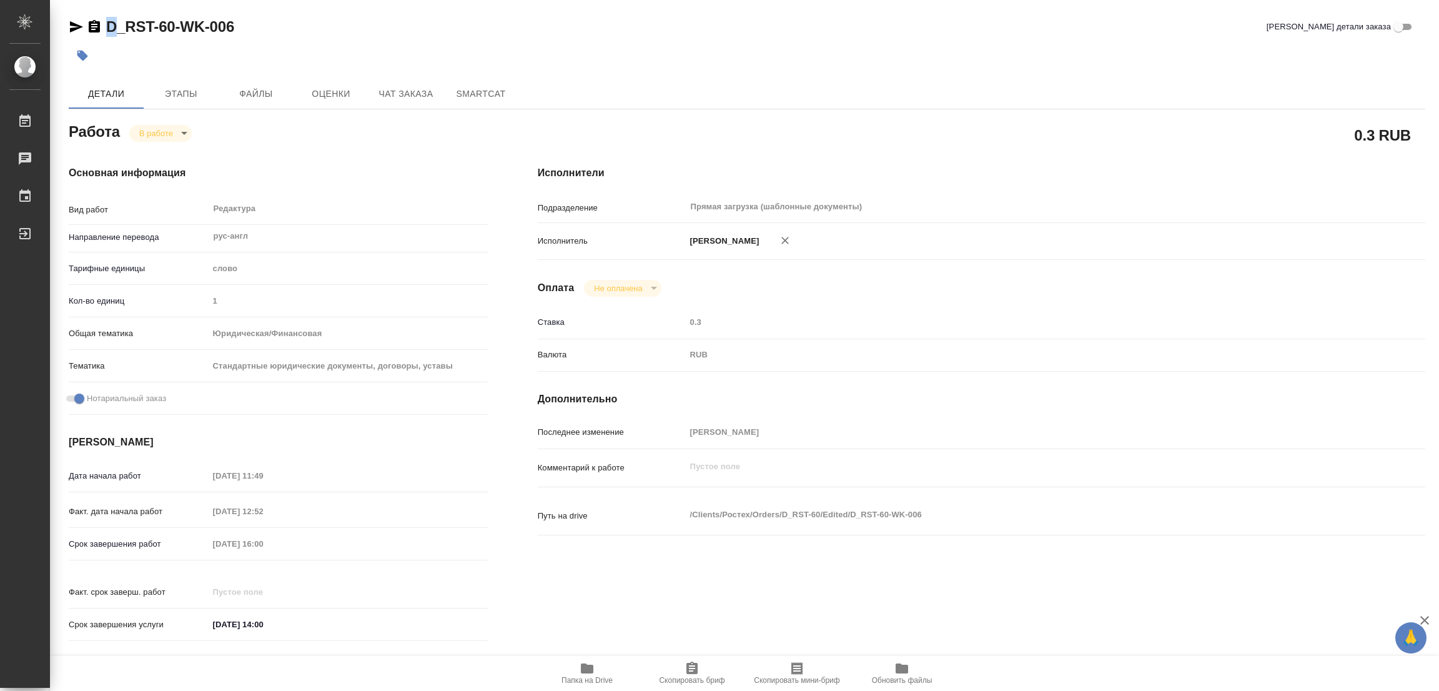
type textarea "x"
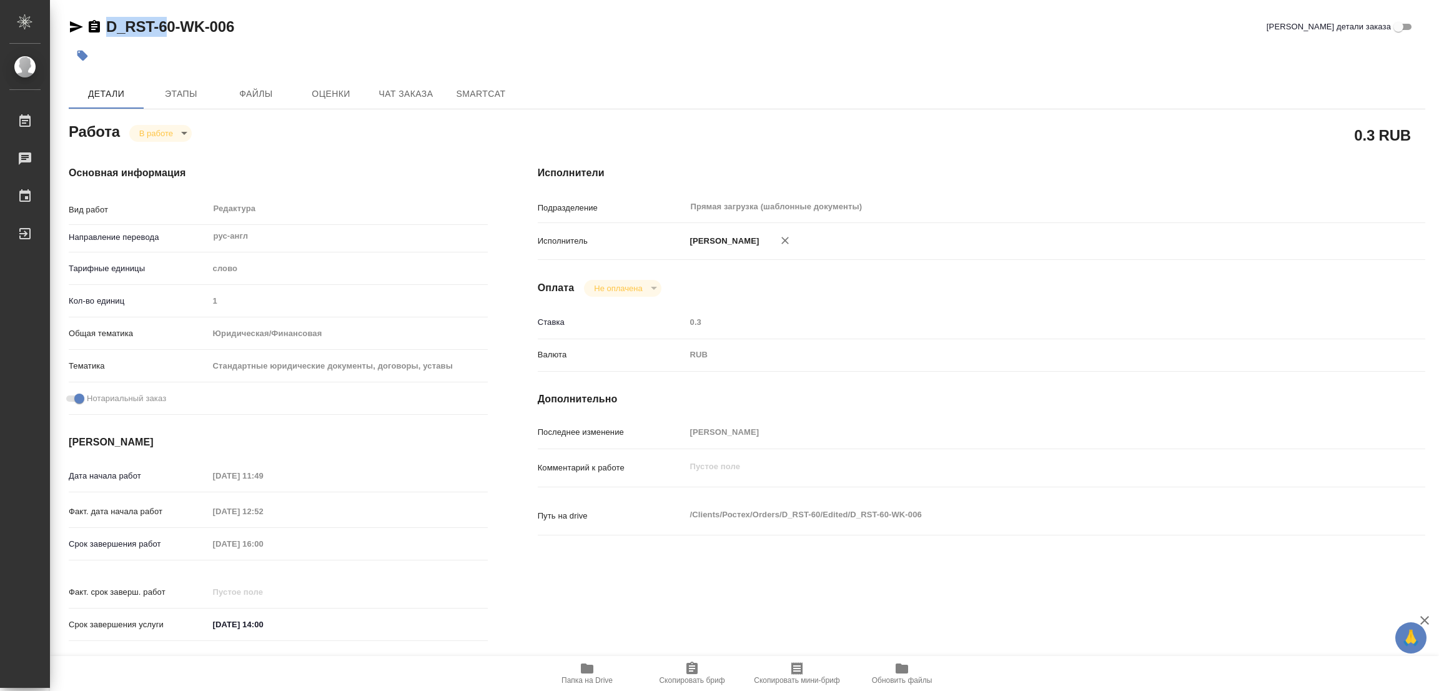
type textarea "x"
drag, startPoint x: 103, startPoint y: 5, endPoint x: 175, endPoint y: 39, distance: 79.4
click at [175, 39] on div "D_RST-60-WK-006 Кратко детали заказа Детали Этапы Файлы Оценки Чат заказа Smart…" at bounding box center [747, 524] width 1370 height 1048
type textarea "x"
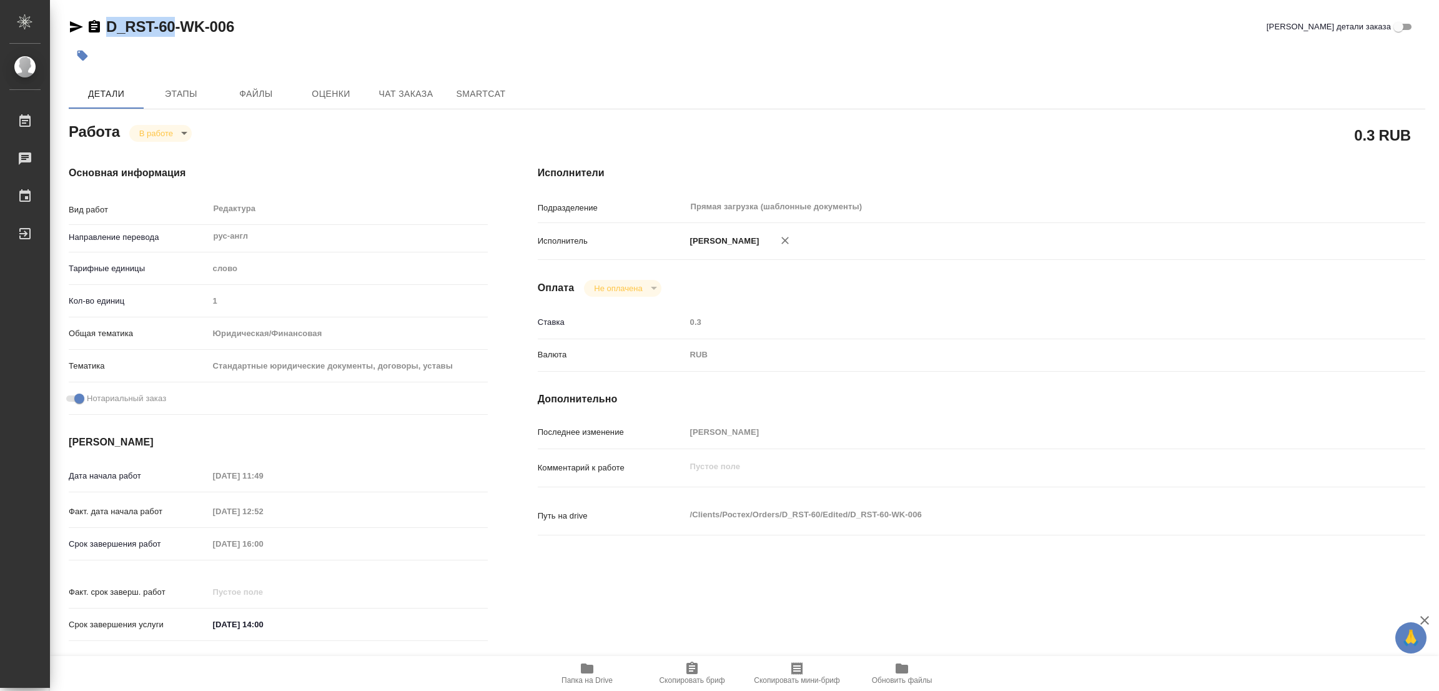
type textarea "x"
copy link "D_RST-60"
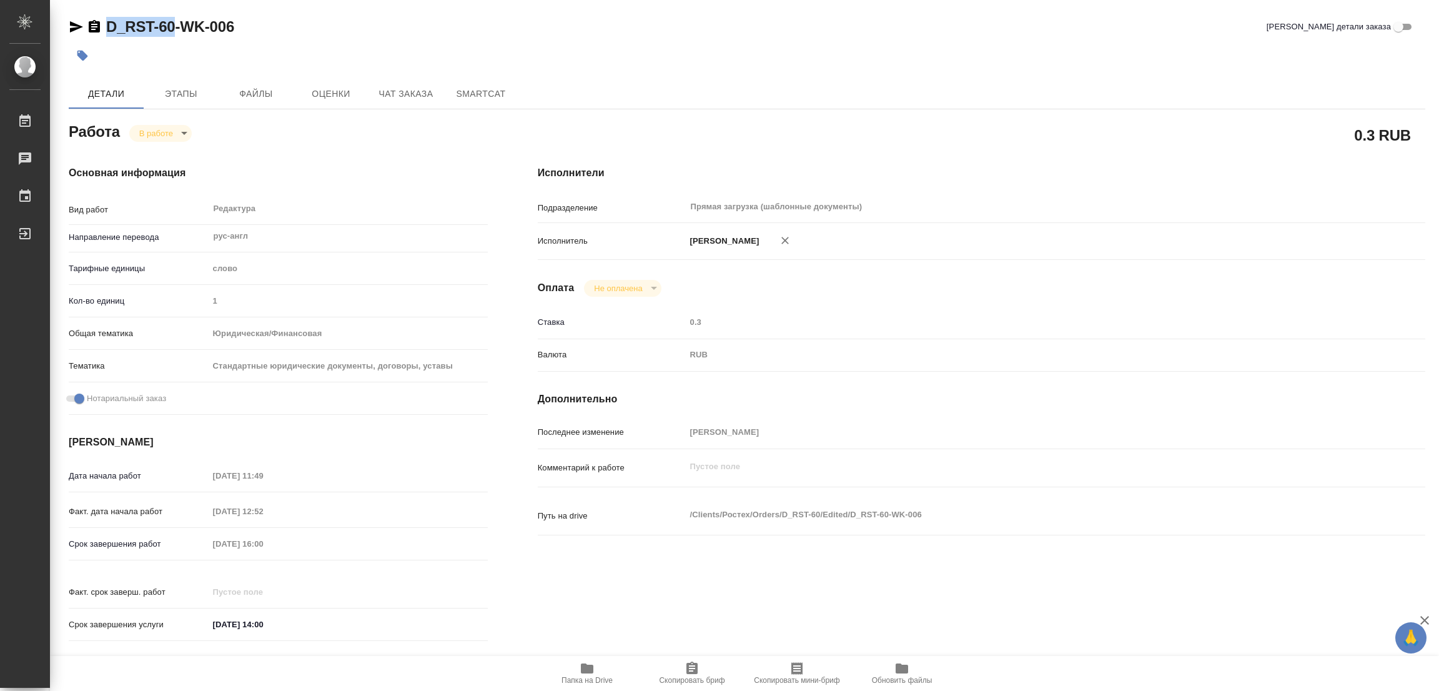
click at [689, 674] on icon "button" at bounding box center [691, 668] width 11 height 12
copy link "D_RST-60"
click at [1099, 444] on div "Последнее изменение Попова Галина" at bounding box center [982, 438] width 888 height 32
click at [133, 543] on div "Срок завершения работ 10.10.2025 16:00" at bounding box center [278, 544] width 419 height 22
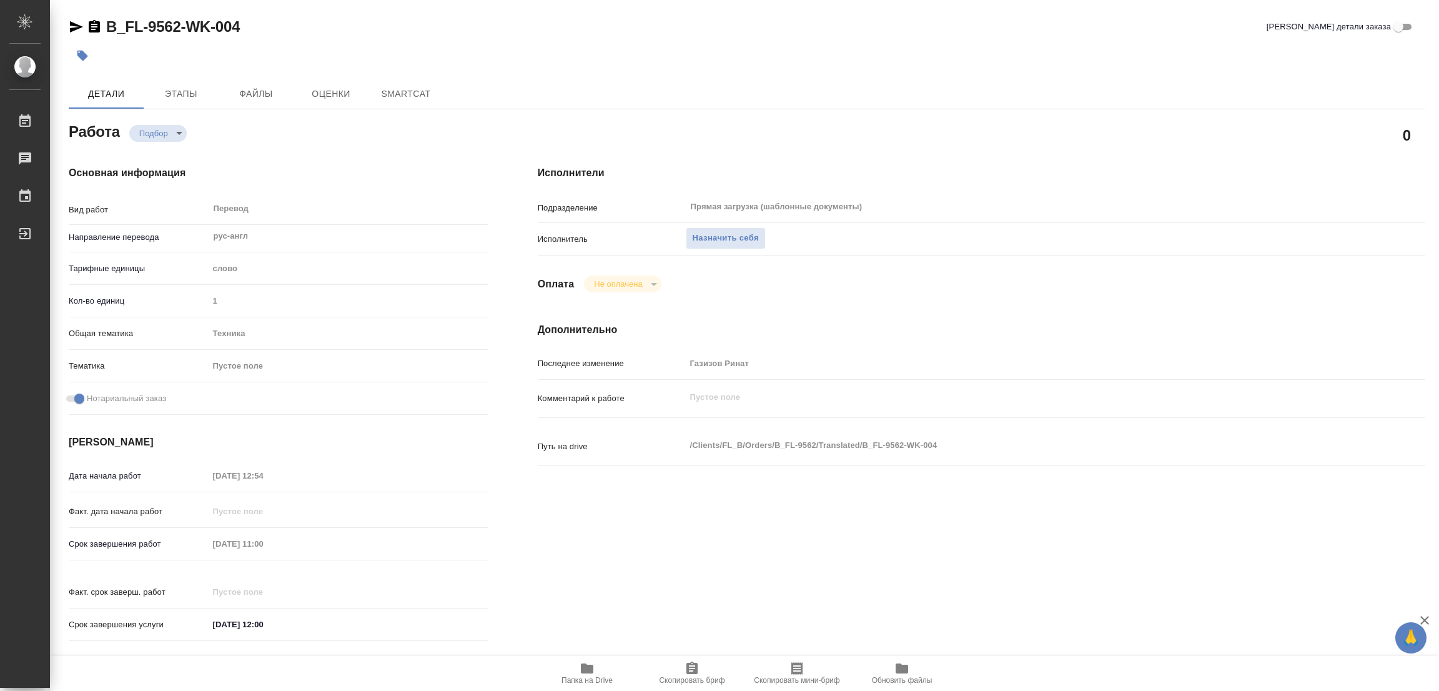
type textarea "x"
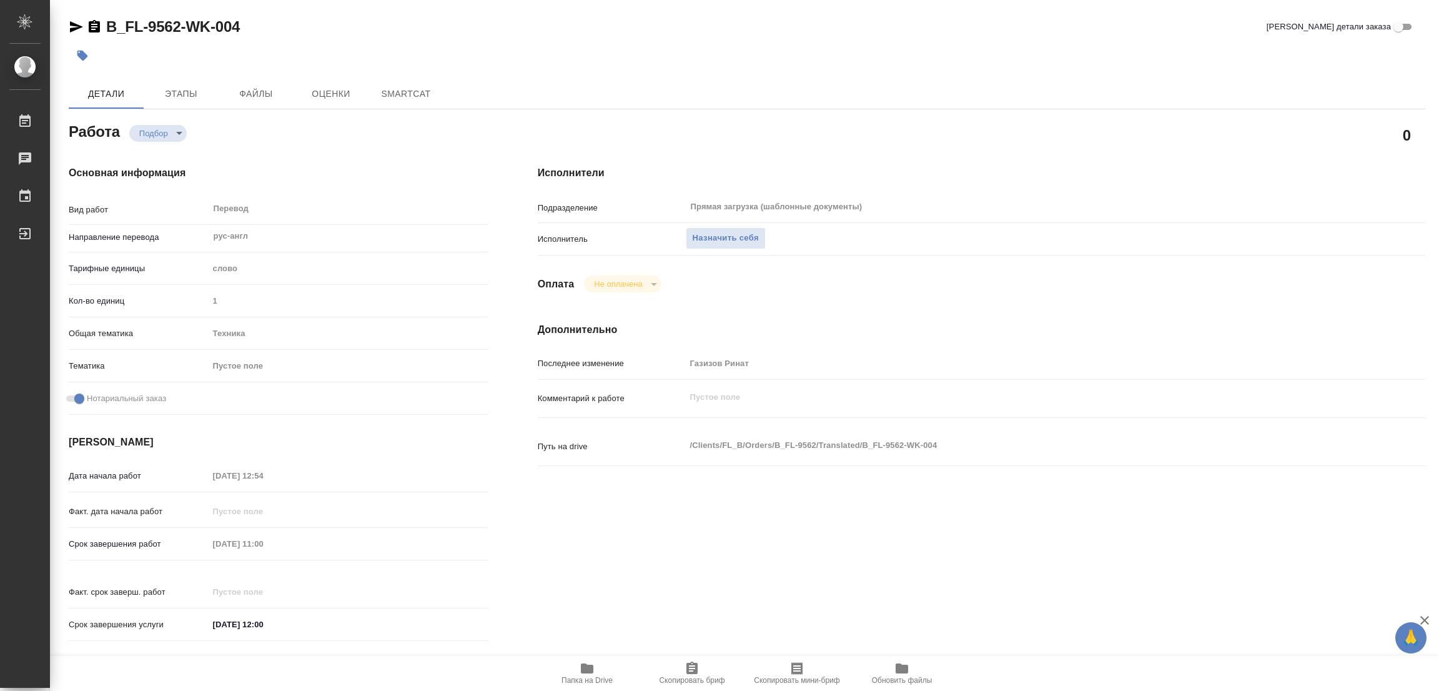
type textarea "x"
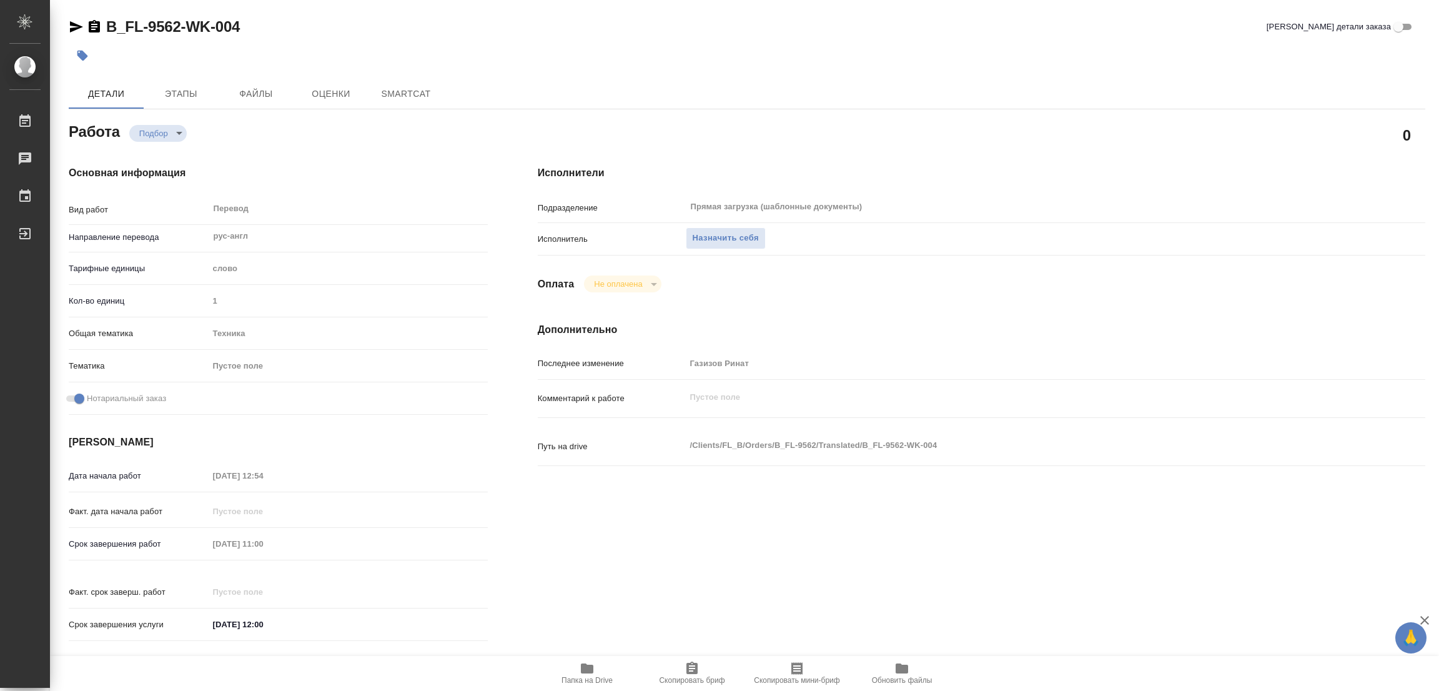
type textarea "x"
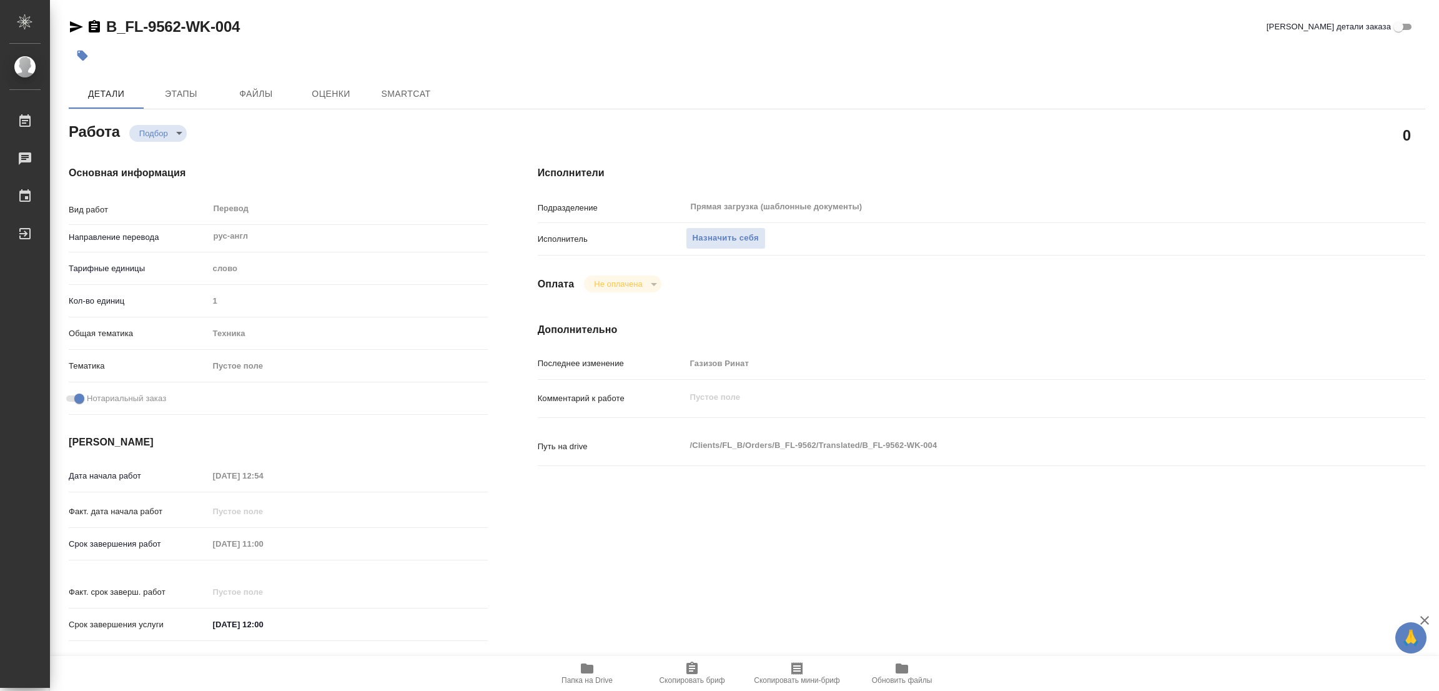
type textarea "x"
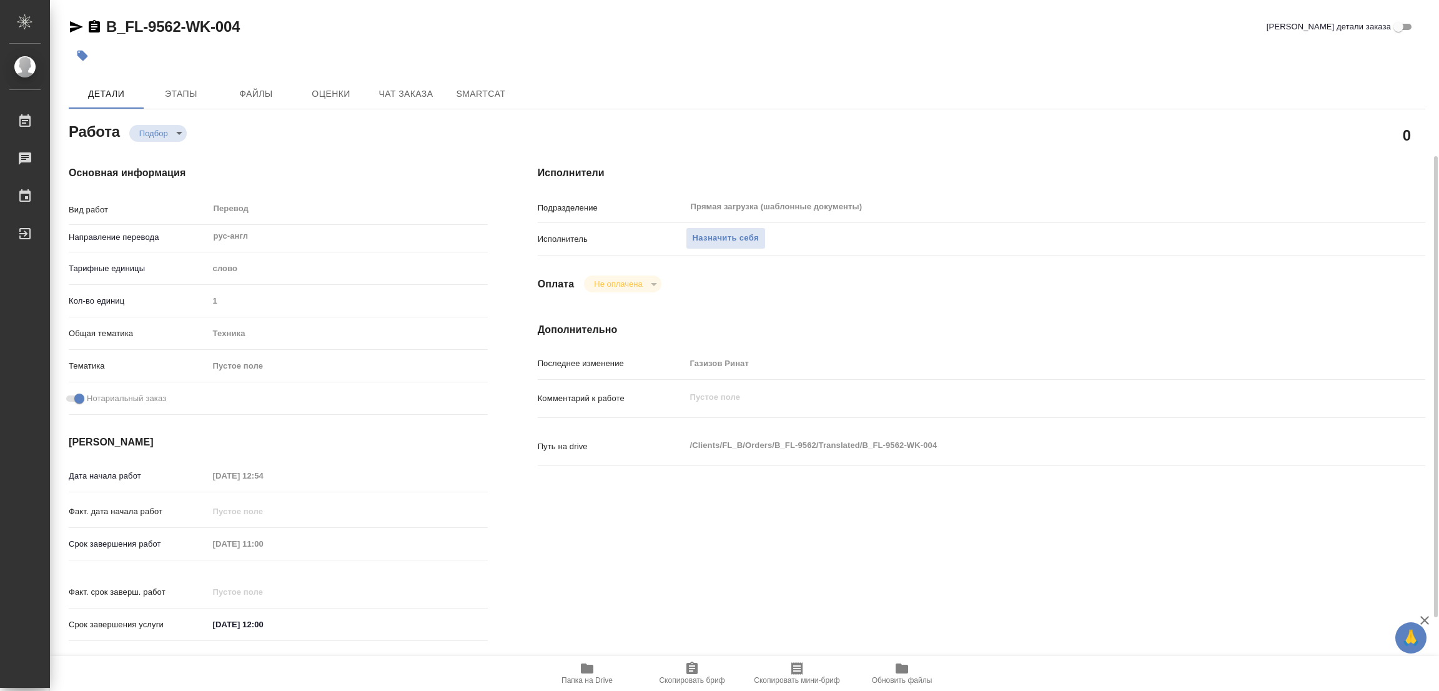
scroll to position [344, 0]
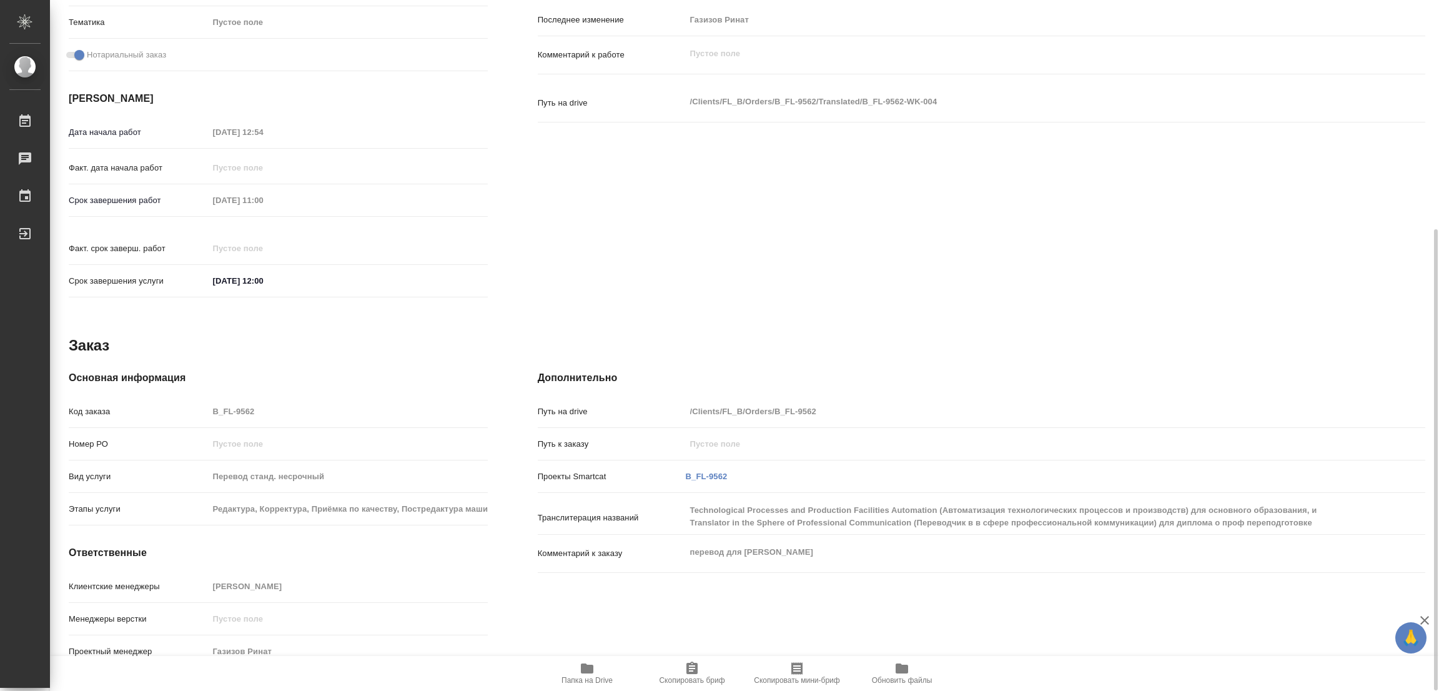
type textarea "x"
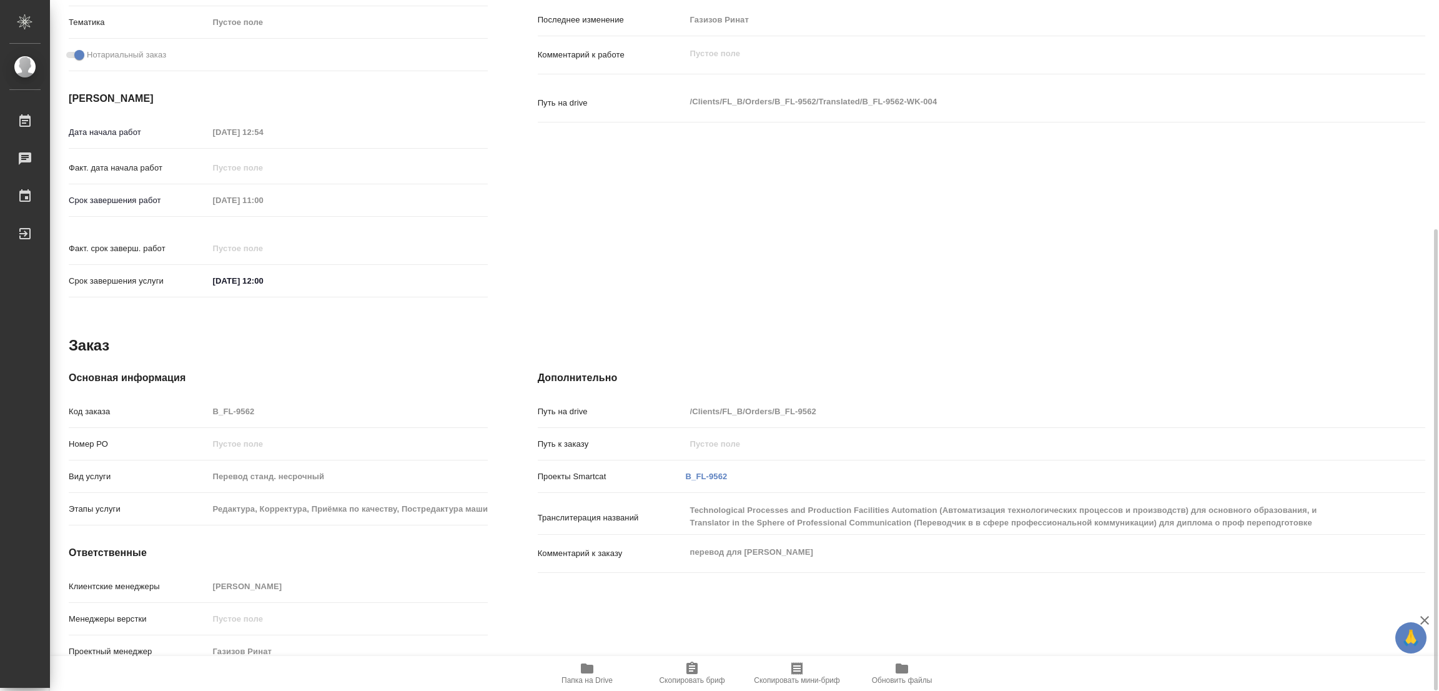
type textarea "x"
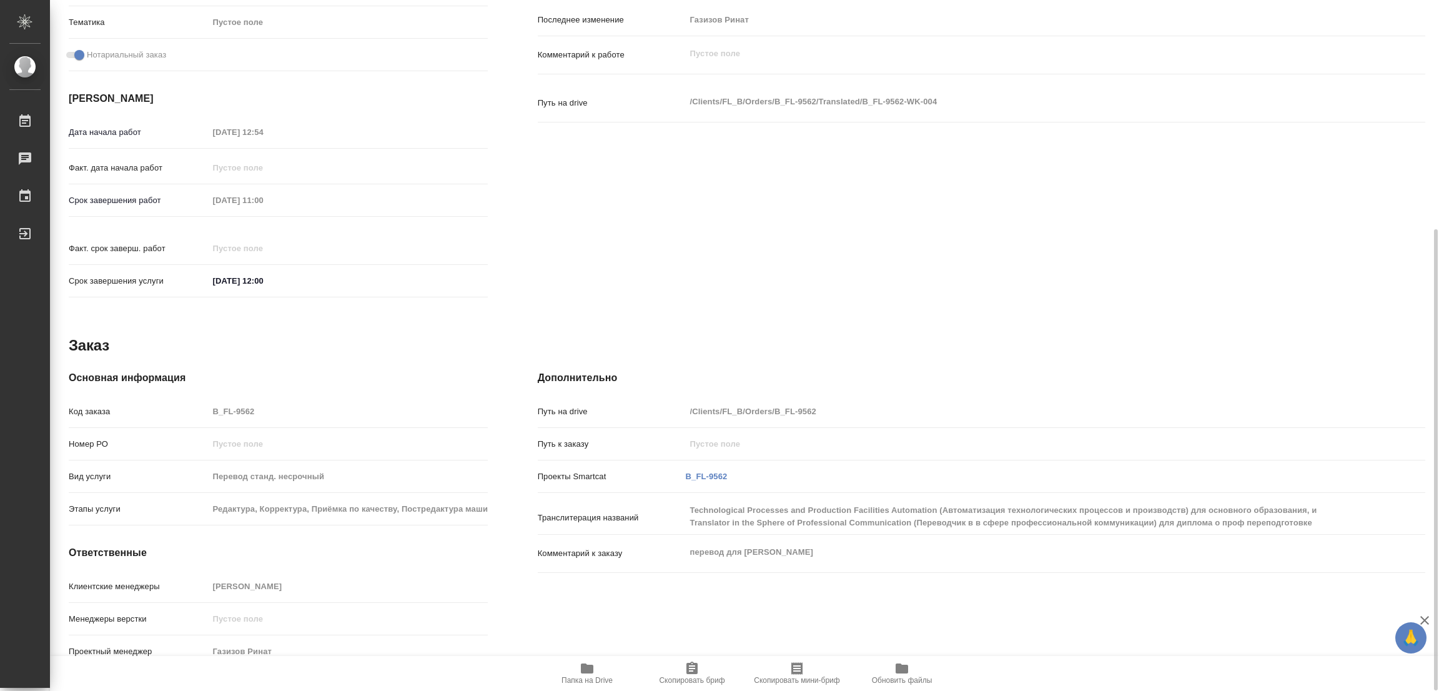
click at [578, 667] on span "Папка на Drive" at bounding box center [587, 673] width 90 height 24
type textarea "x"
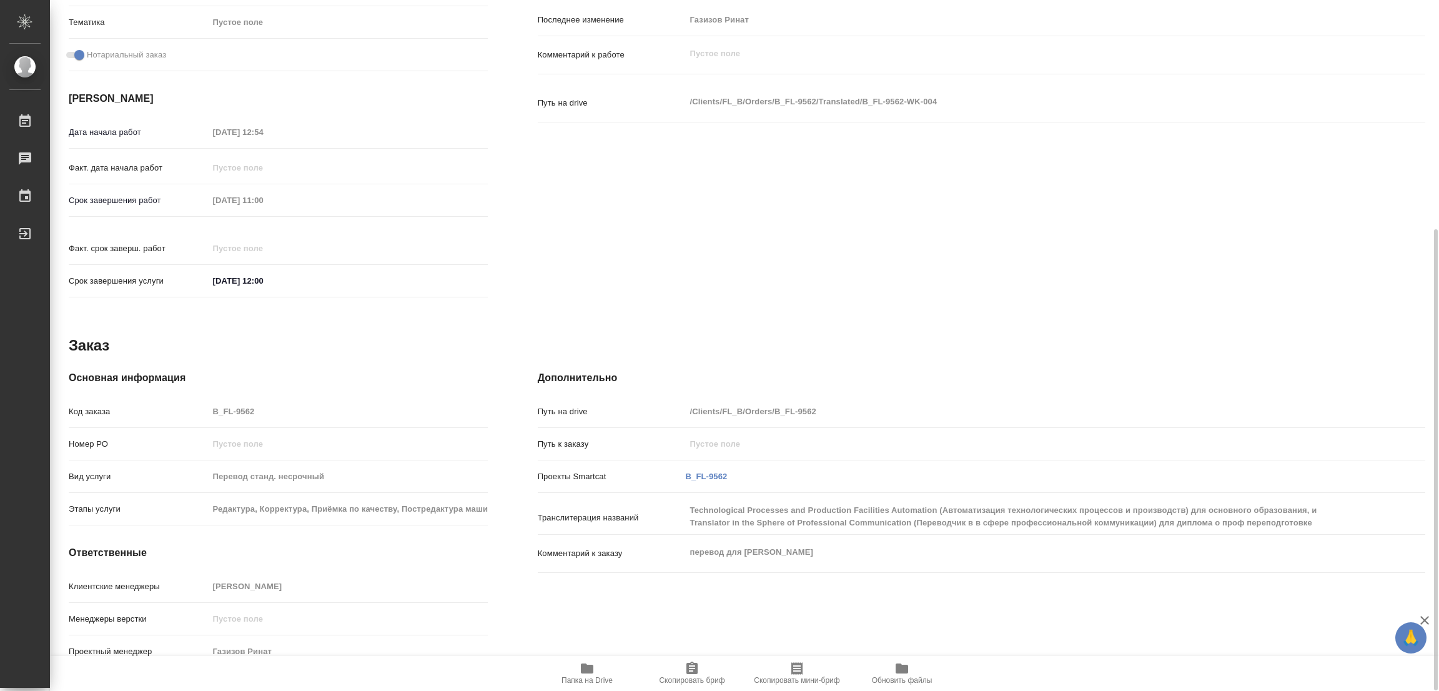
type textarea "x"
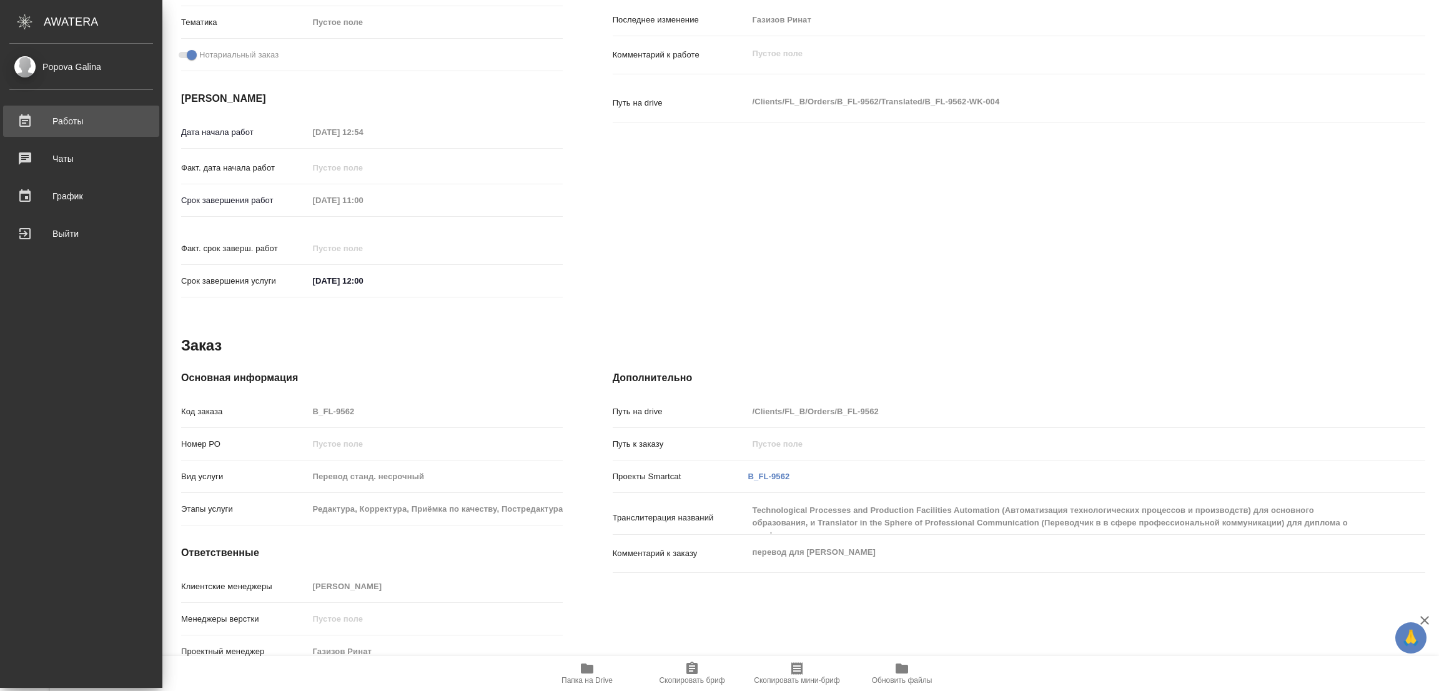
type textarea "x"
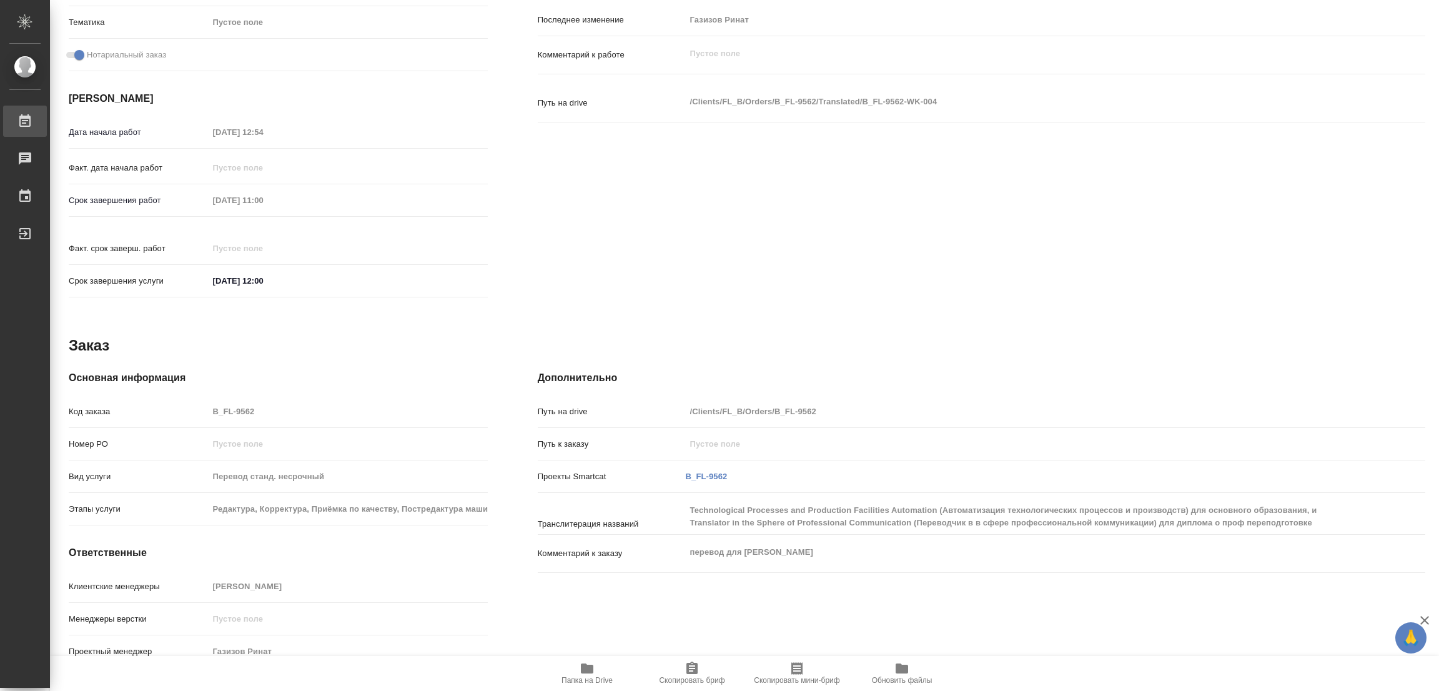
click at [25, 112] on div "Работы" at bounding box center [9, 121] width 31 height 19
type textarea "x"
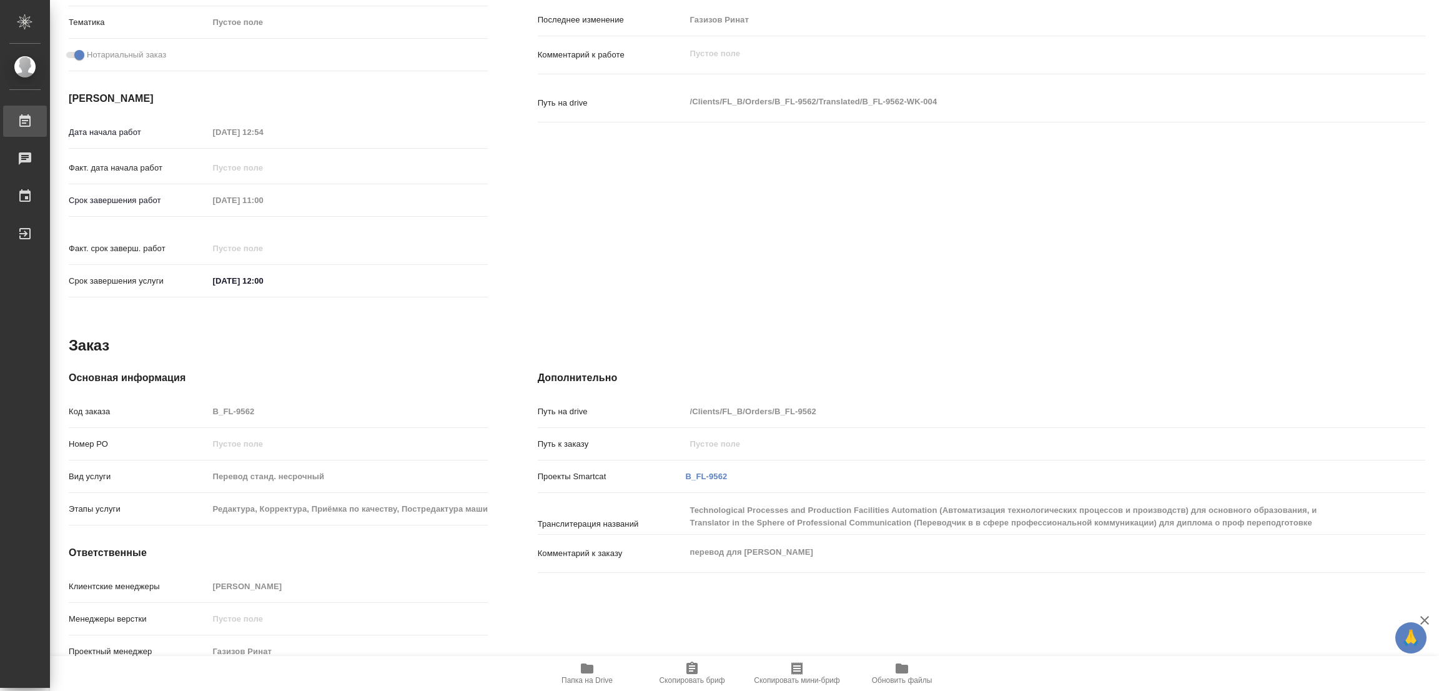
type textarea "x"
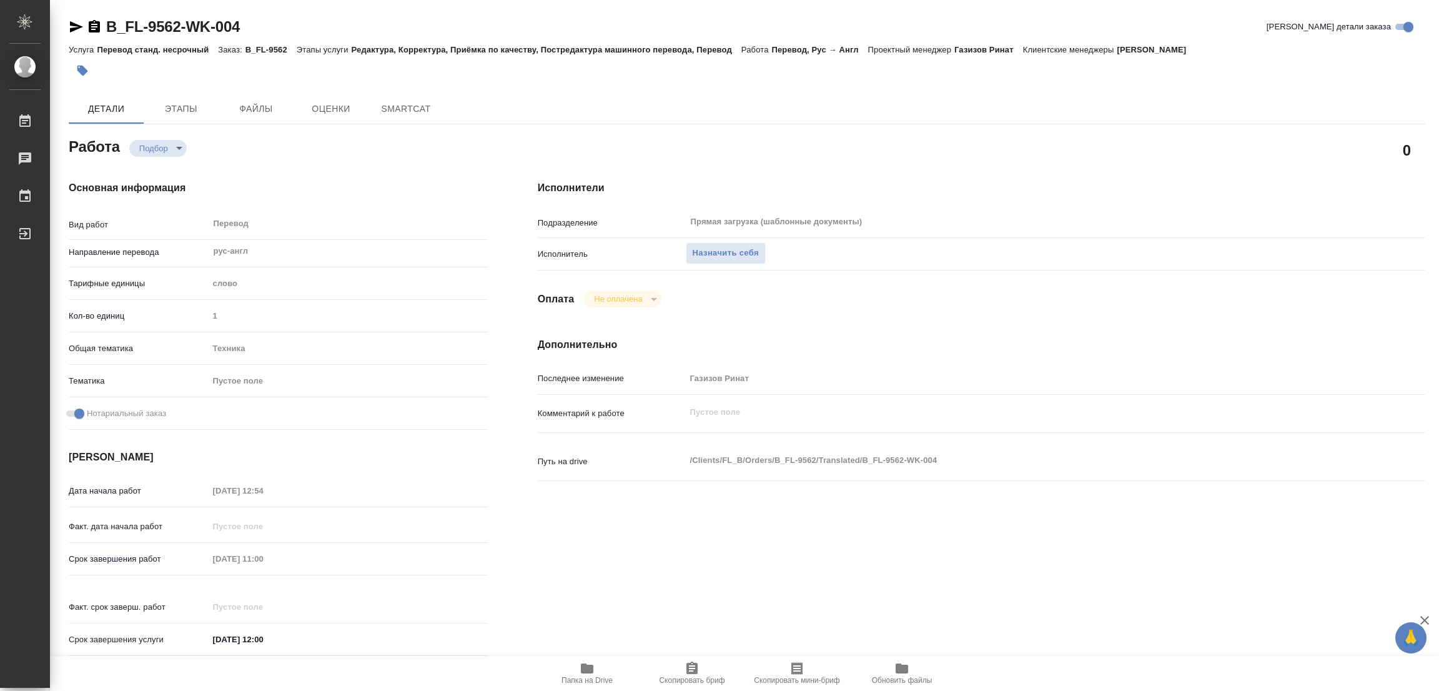
type textarea "x"
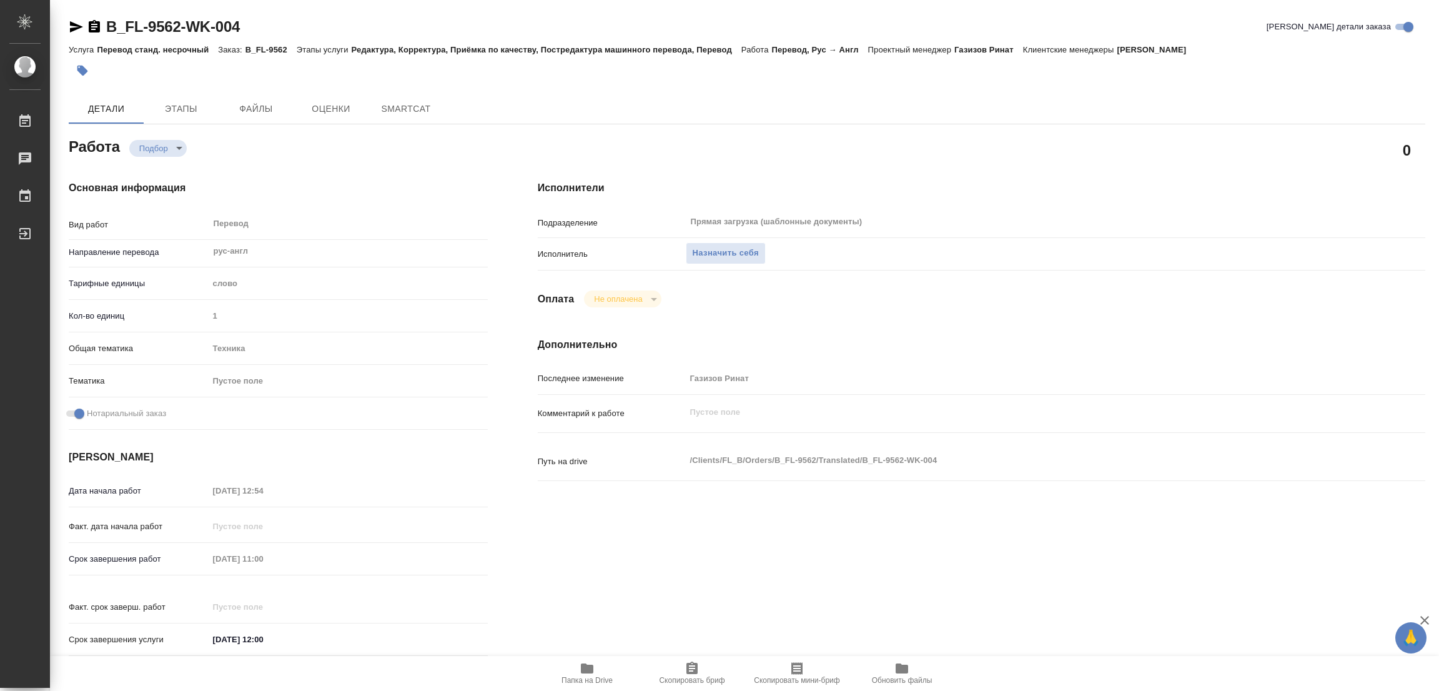
type textarea "x"
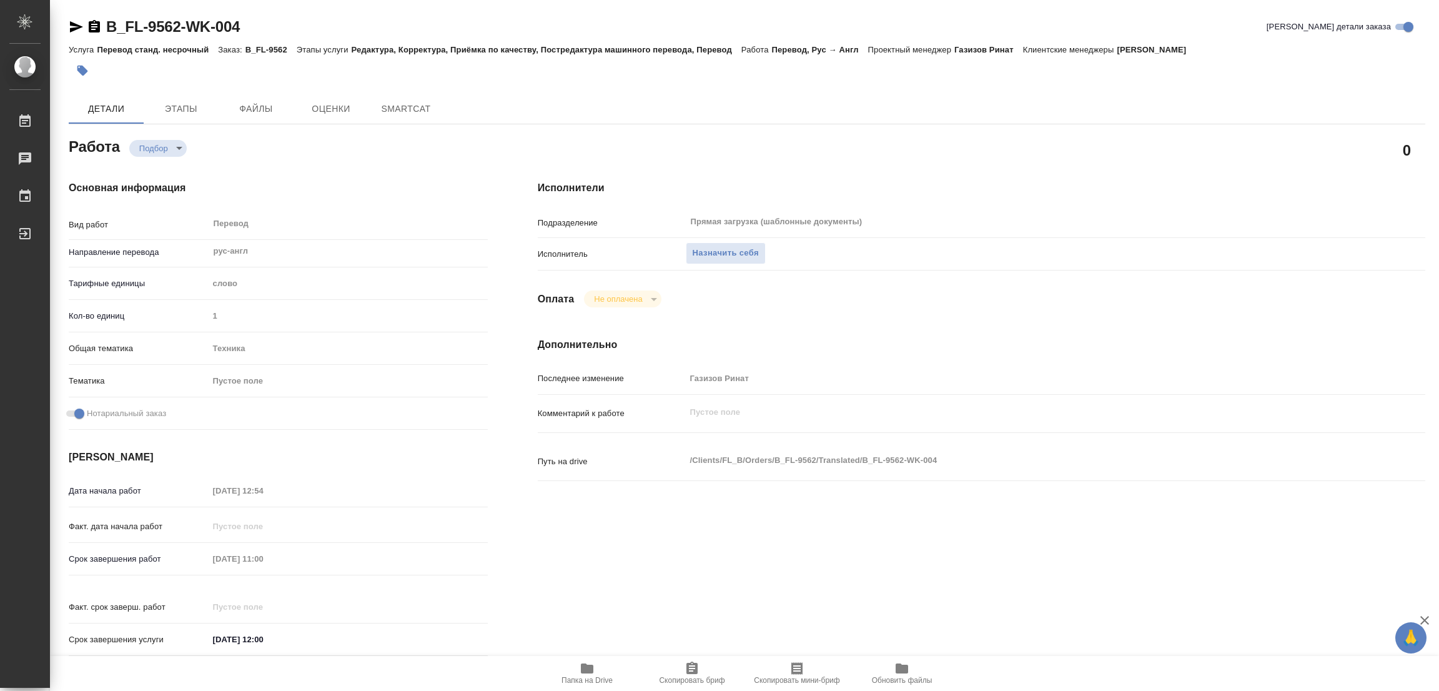
type textarea "x"
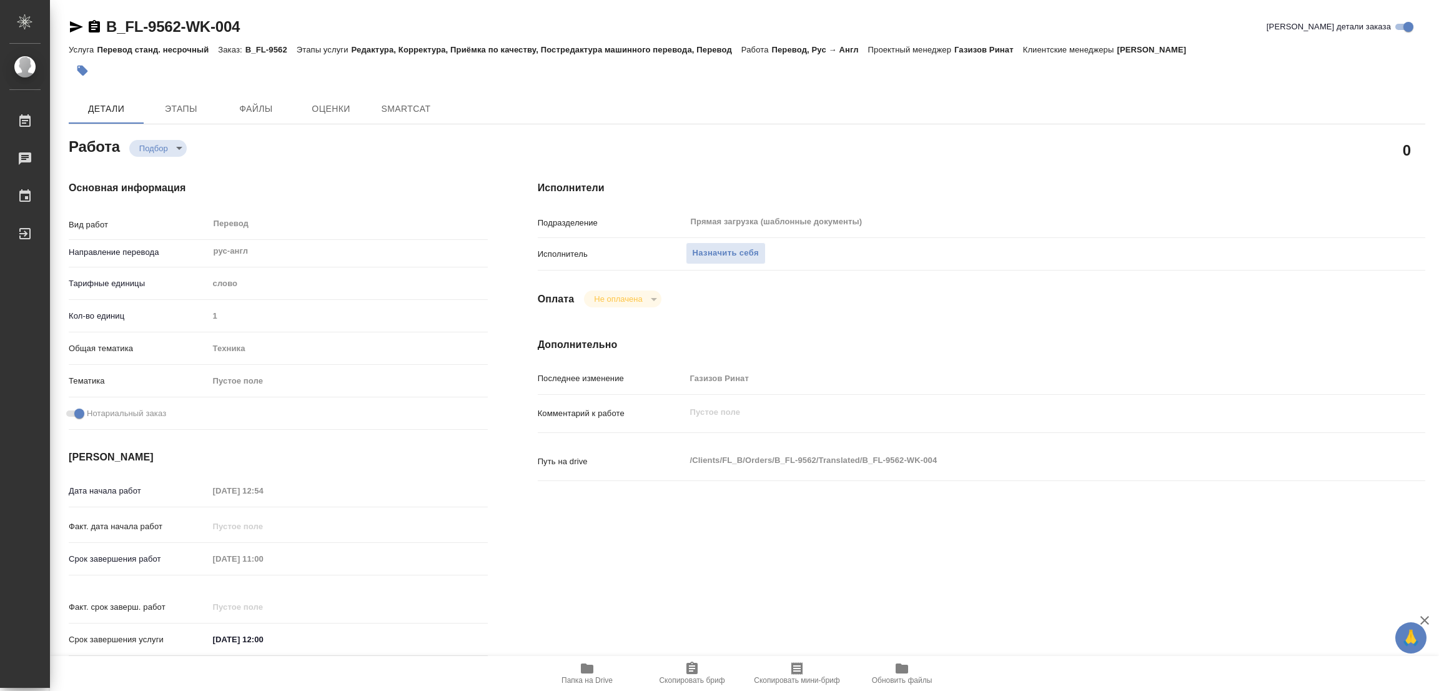
type textarea "x"
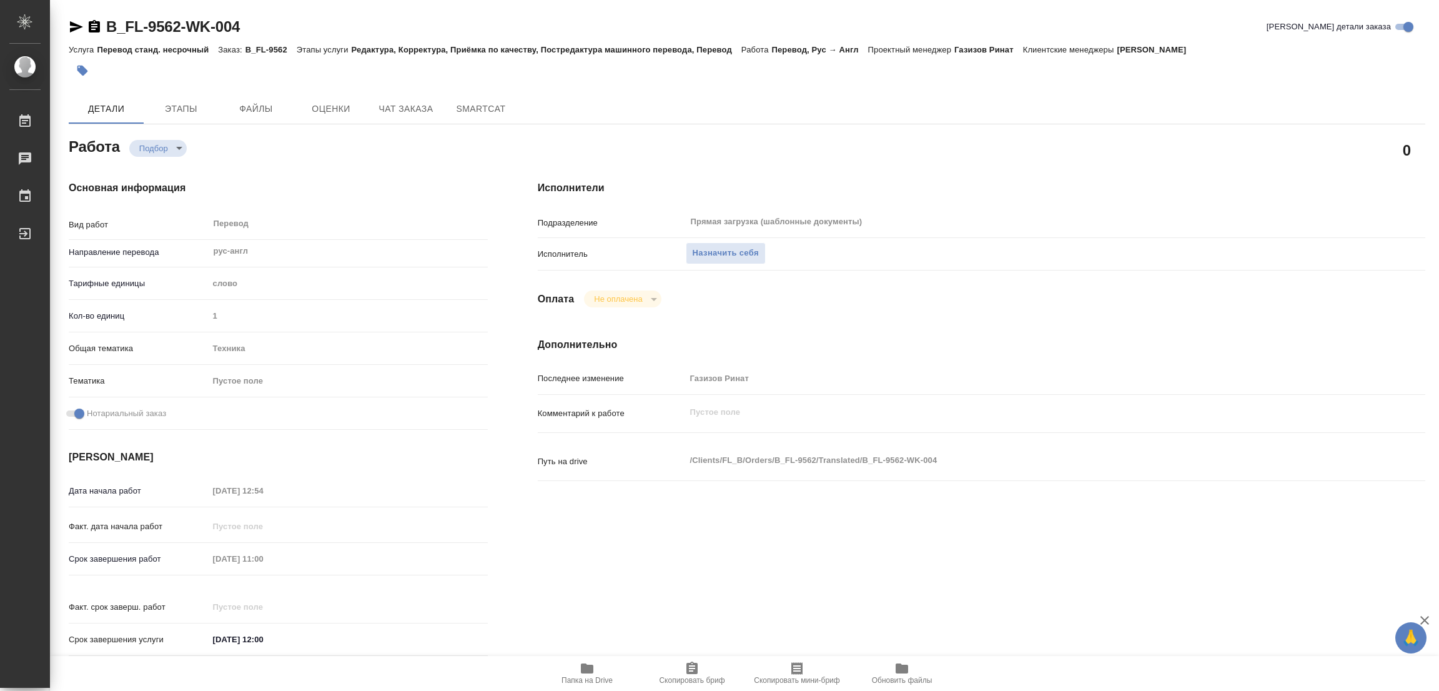
type textarea "x"
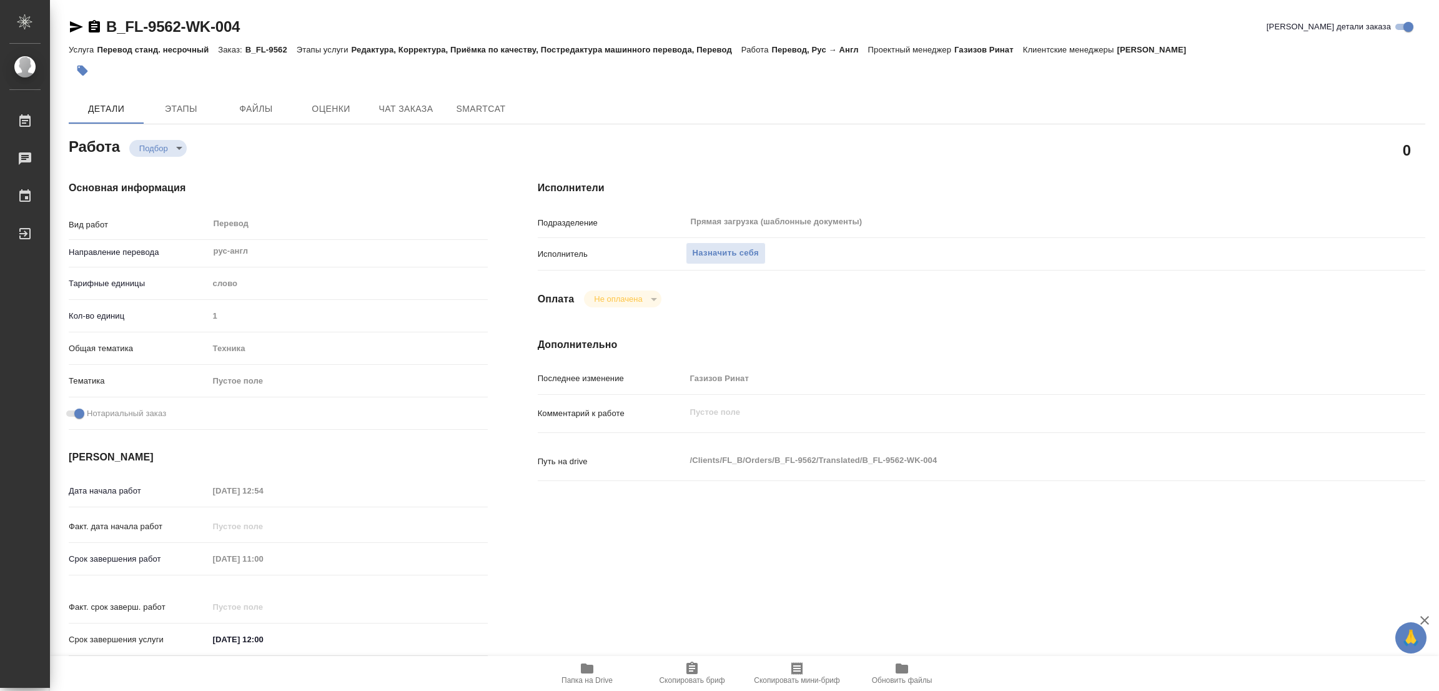
type textarea "x"
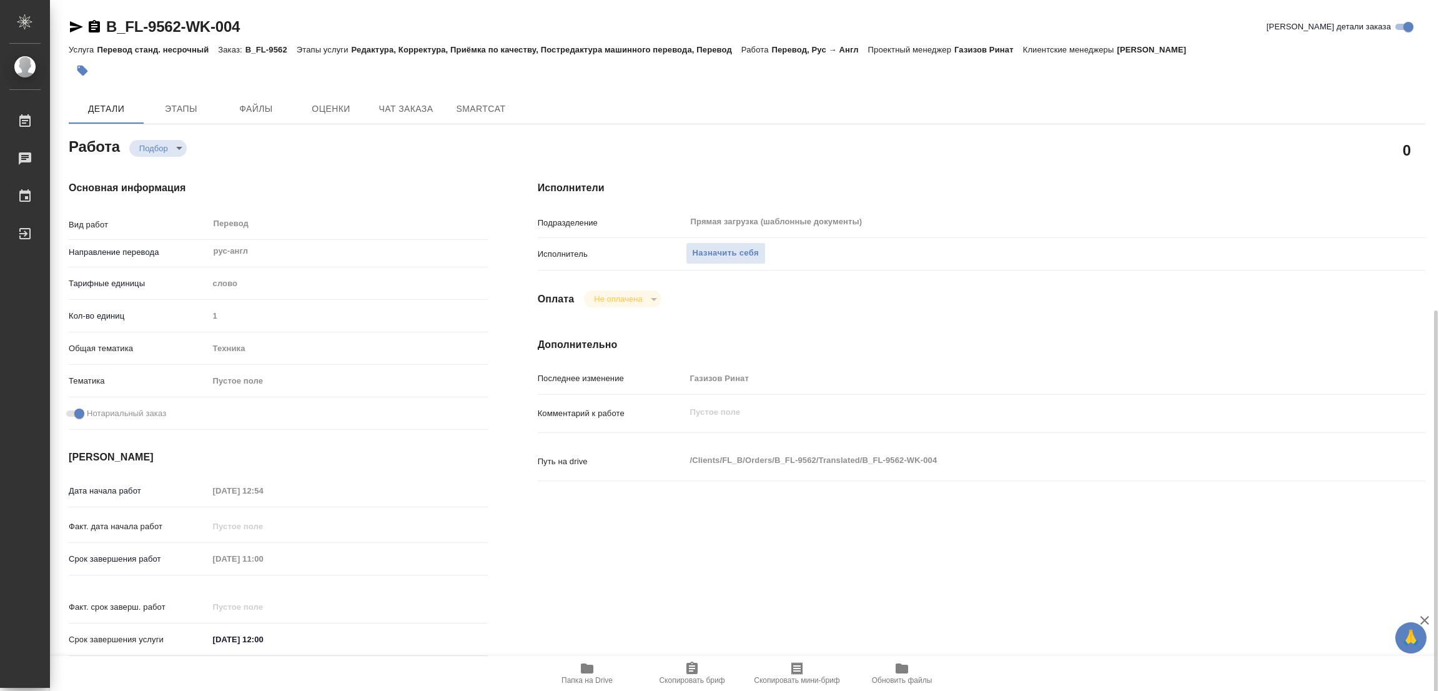
scroll to position [187, 0]
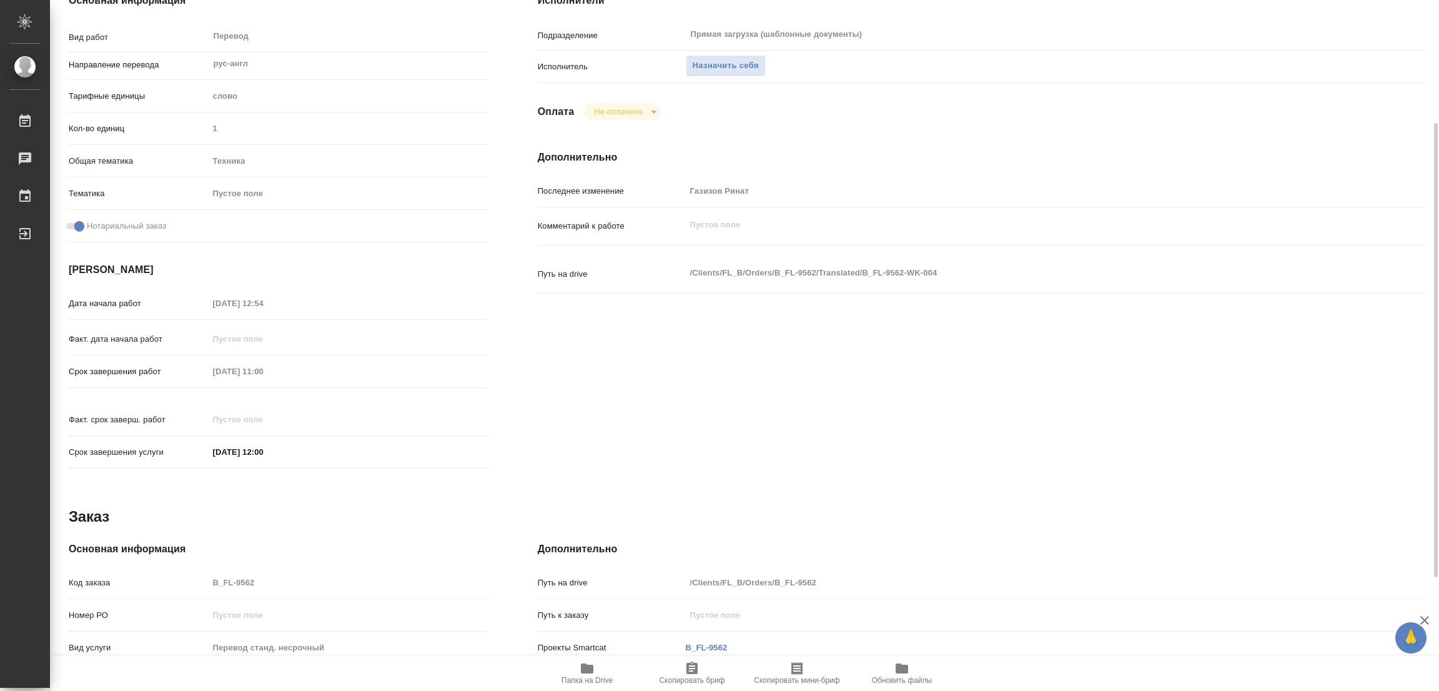
type textarea "x"
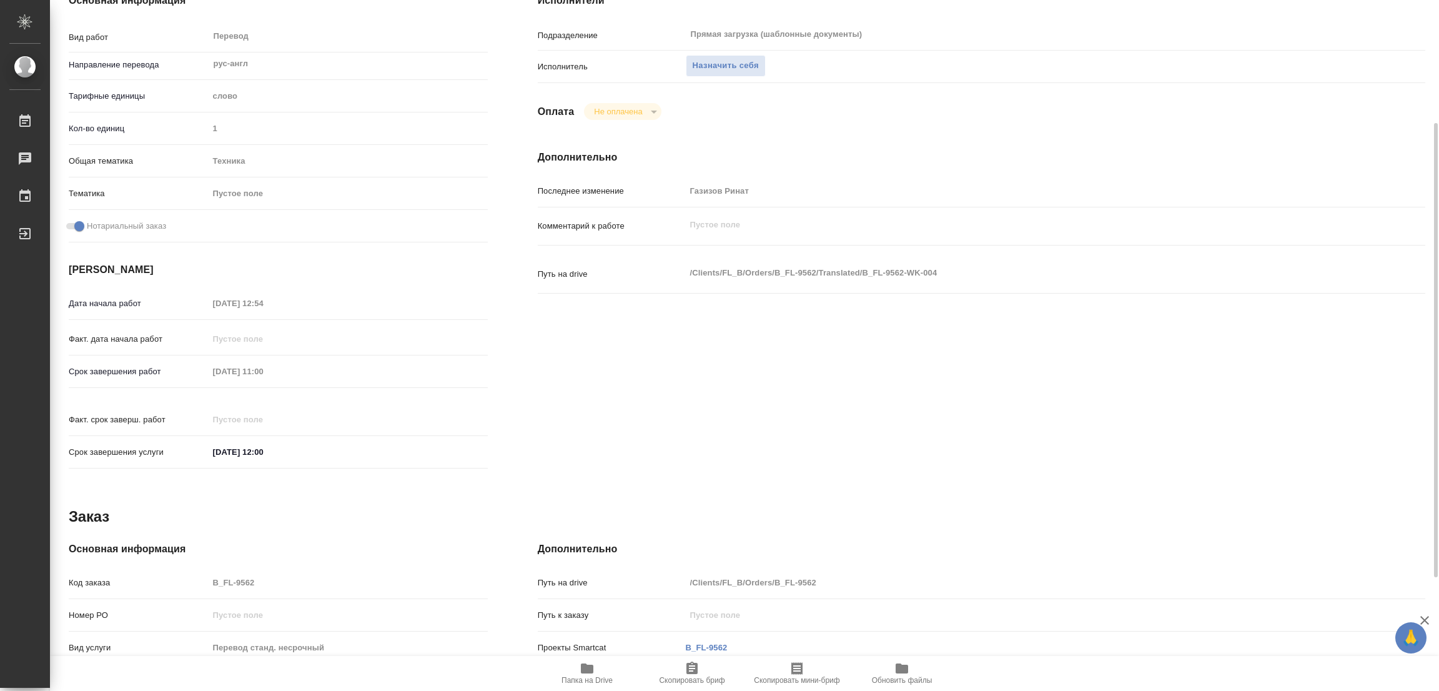
scroll to position [0, 0]
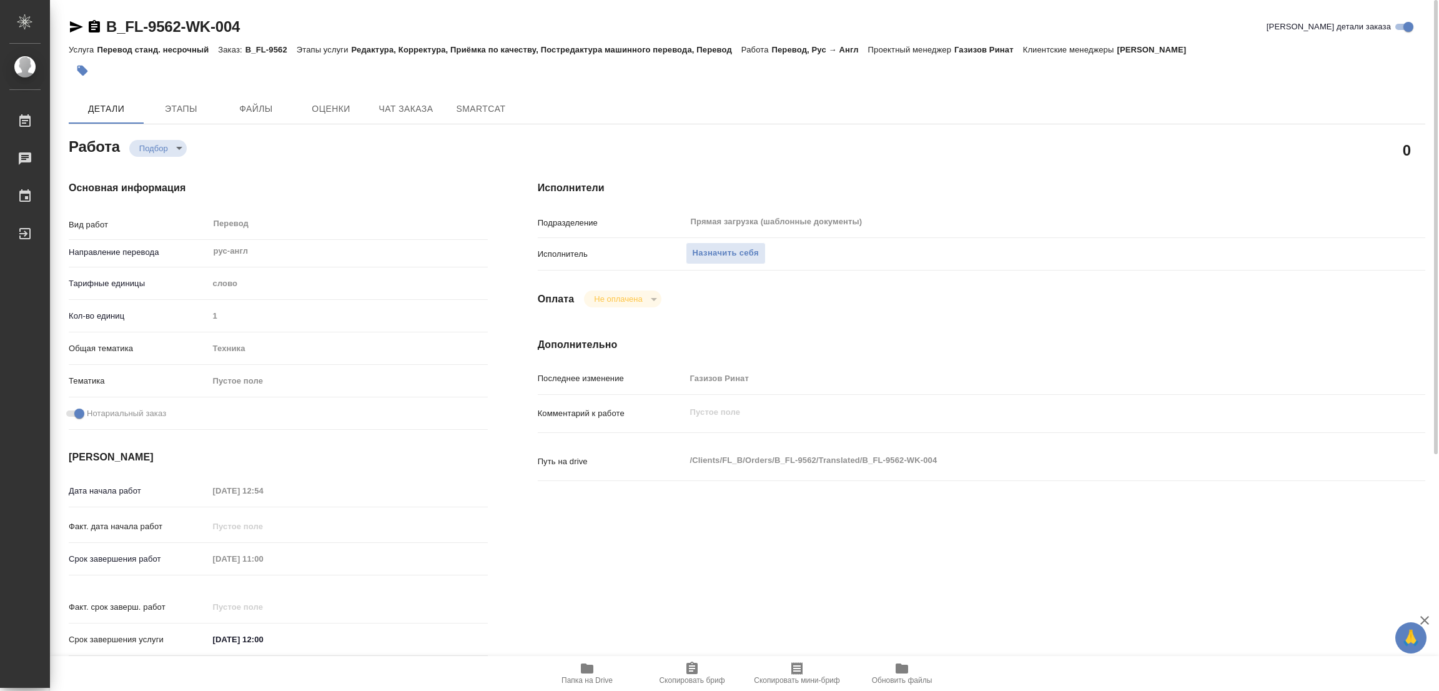
click at [590, 667] on icon "button" at bounding box center [587, 668] width 12 height 10
click at [729, 251] on span "Назначить себя" at bounding box center [726, 253] width 66 height 14
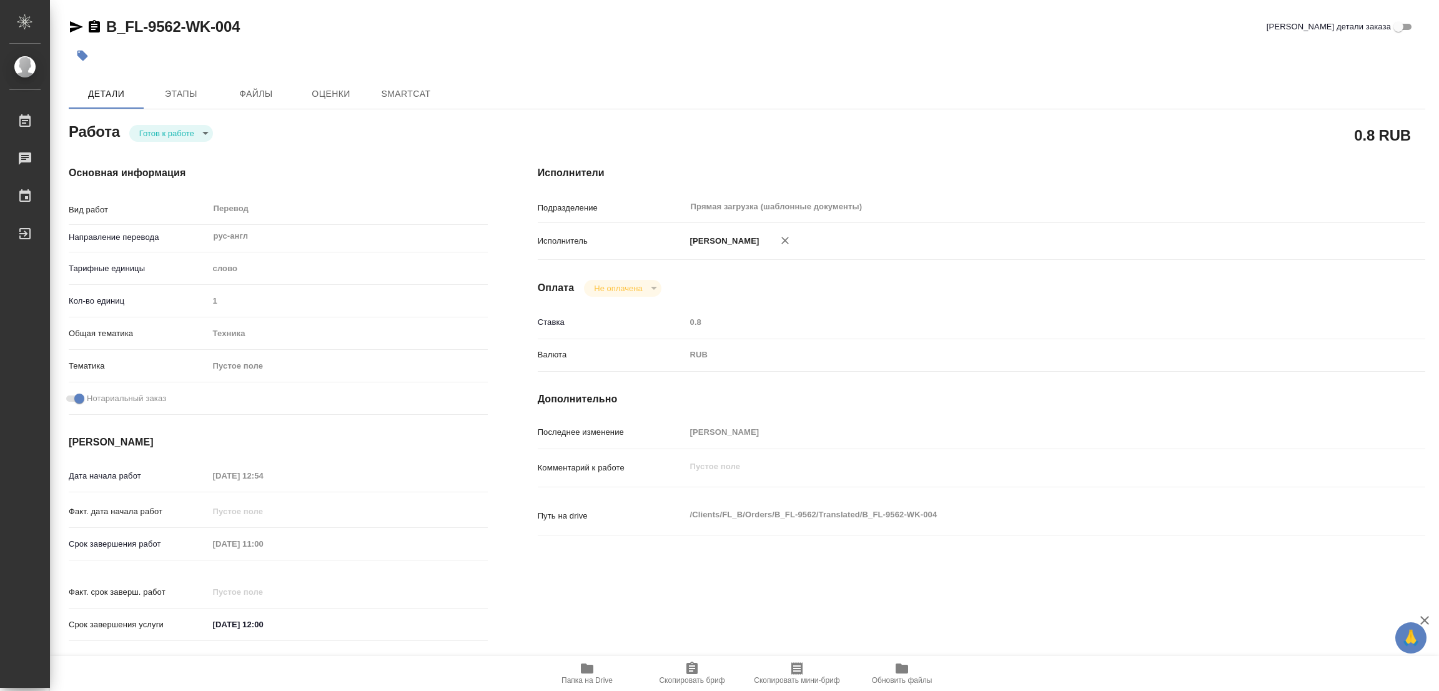
type textarea "x"
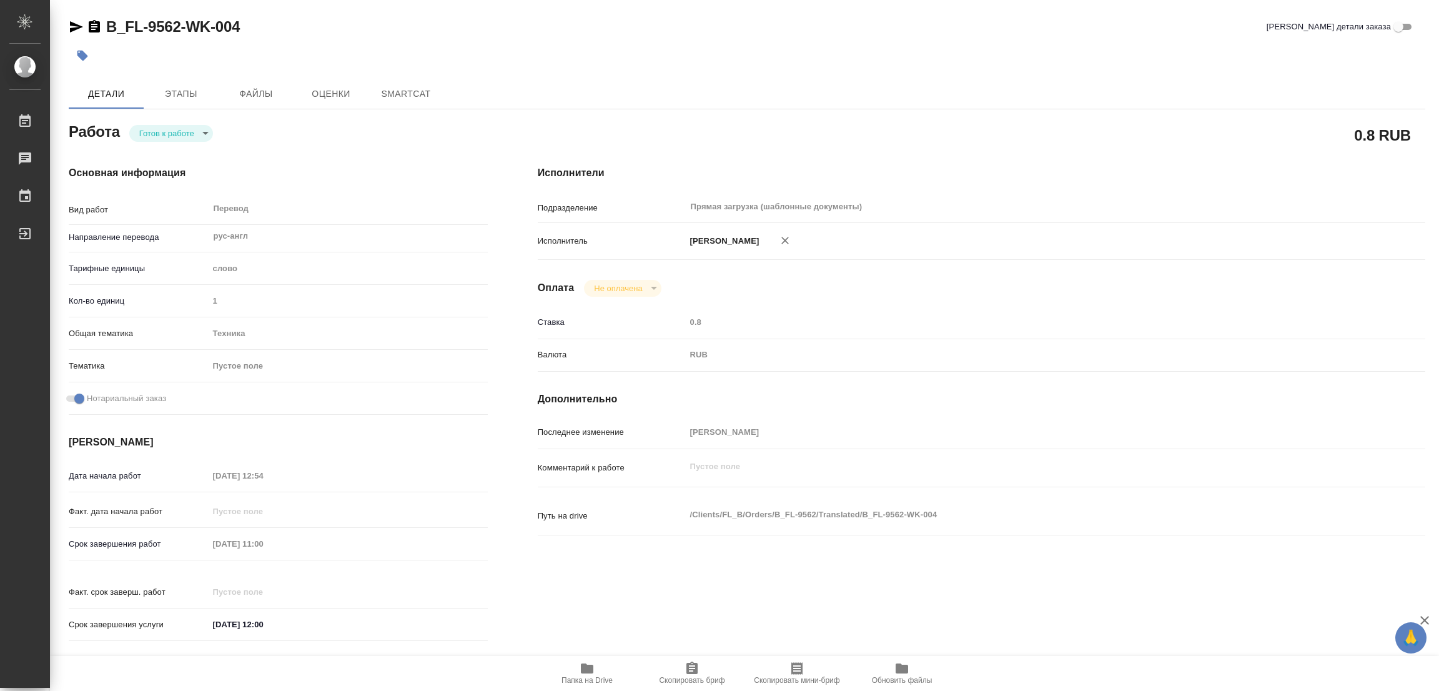
type textarea "x"
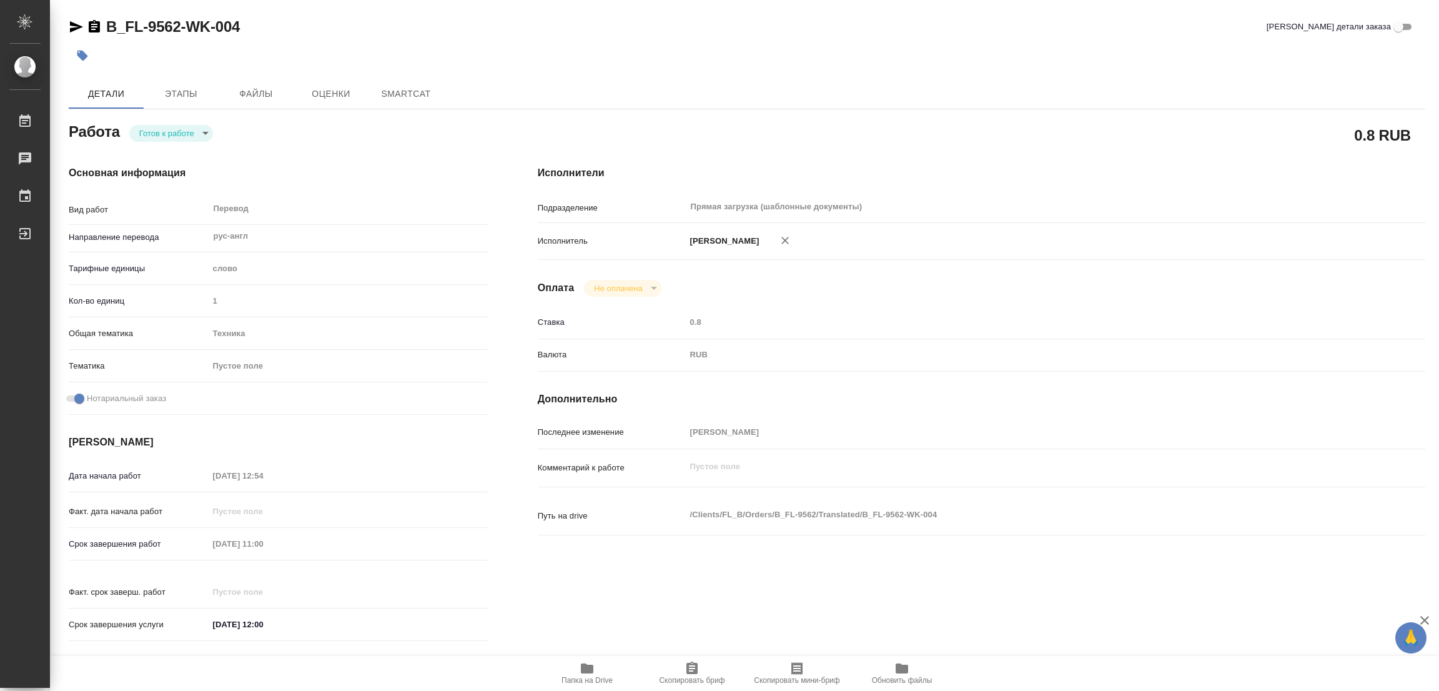
type textarea "x"
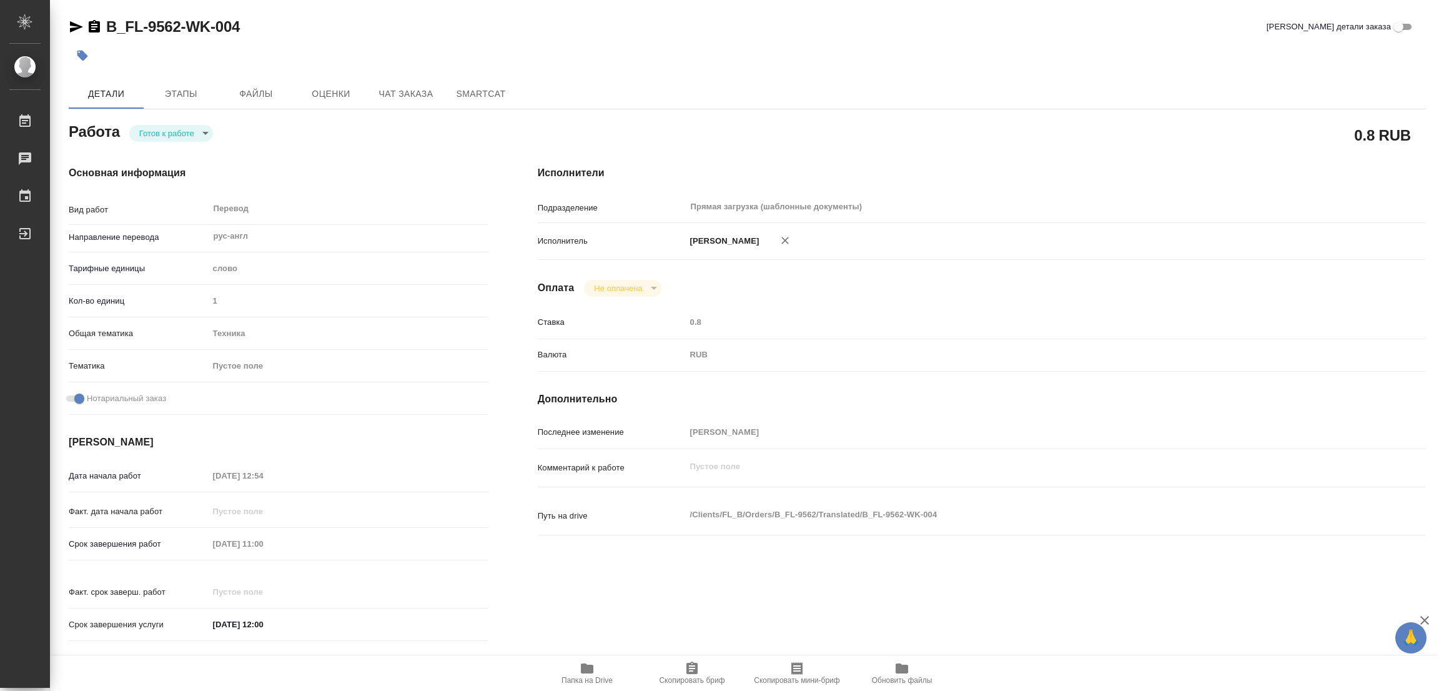
type textarea "x"
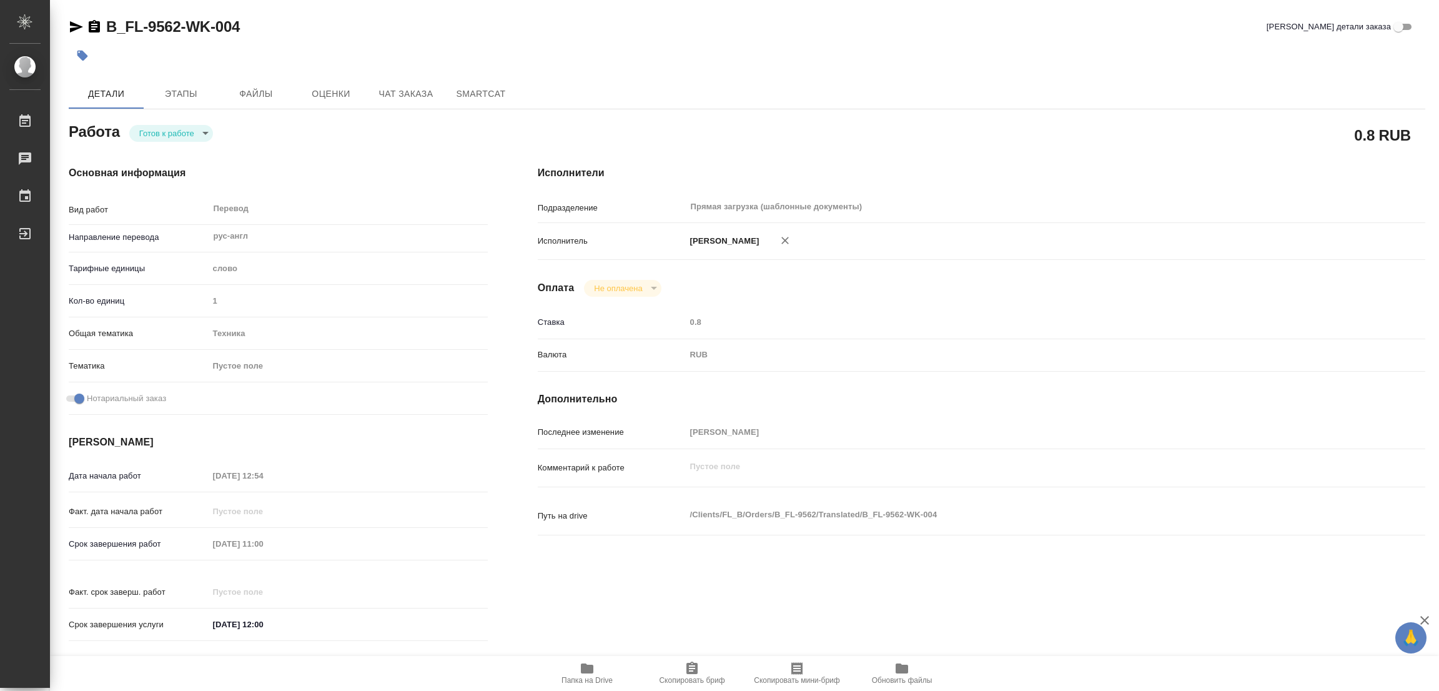
type textarea "x"
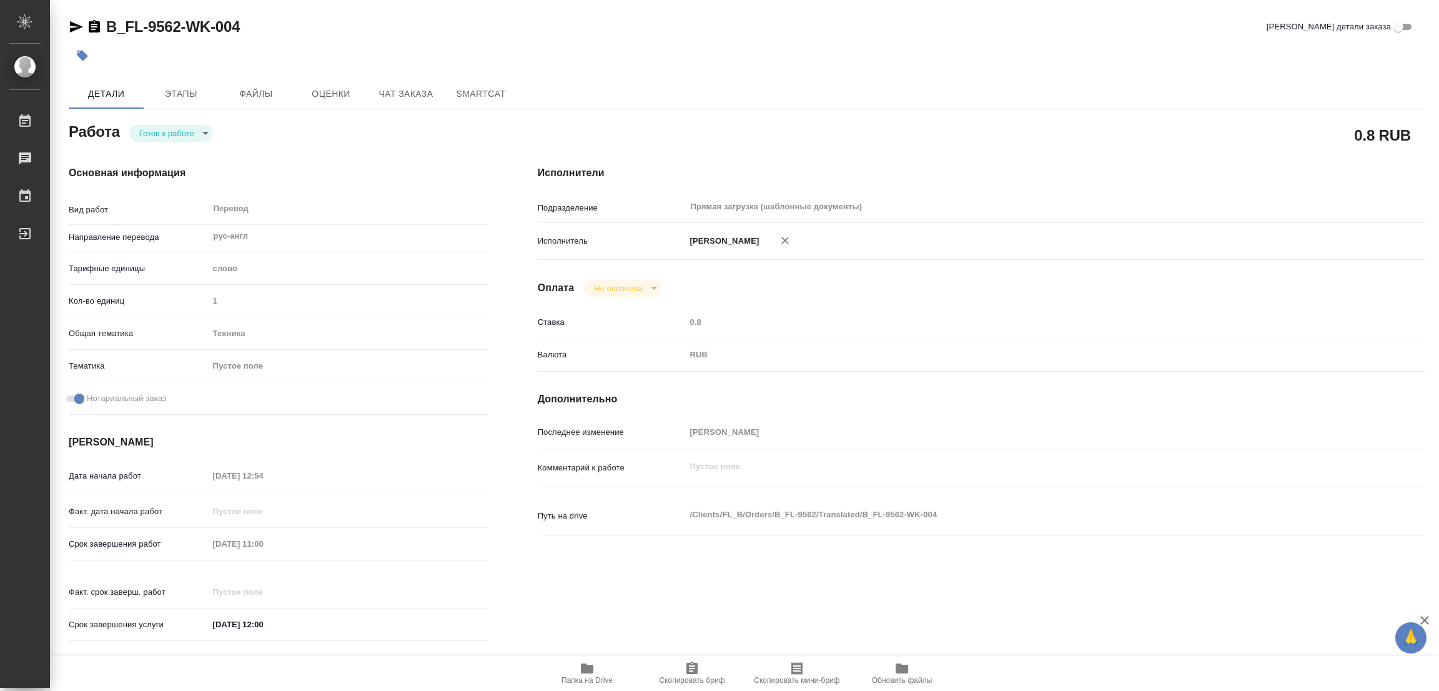
click at [173, 127] on body "🙏 .cls-1 fill:#fff; AWATERA [PERSON_NAME] Работы Чаты График Выйти B_FL-9562-WK…" at bounding box center [719, 345] width 1439 height 691
click at [172, 128] on button "В работе" at bounding box center [159, 133] width 41 height 14
type textarea "x"
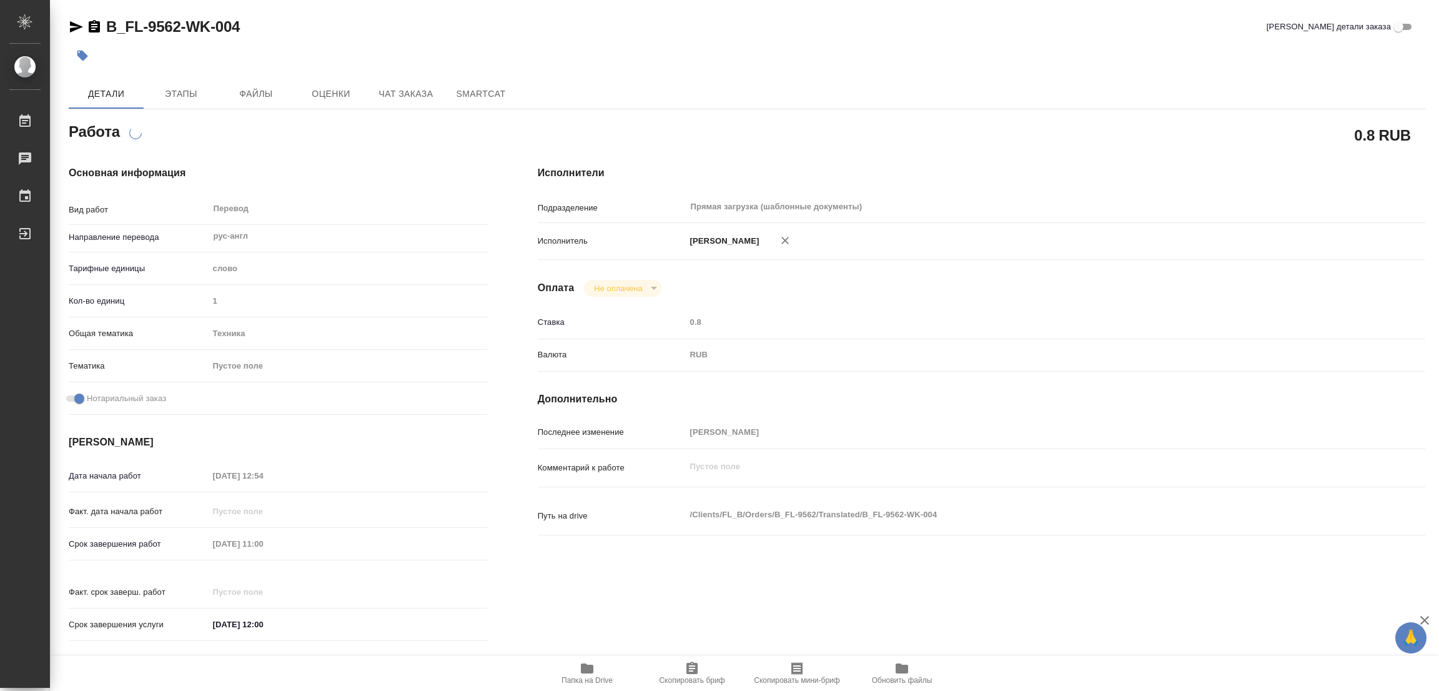
type textarea "x"
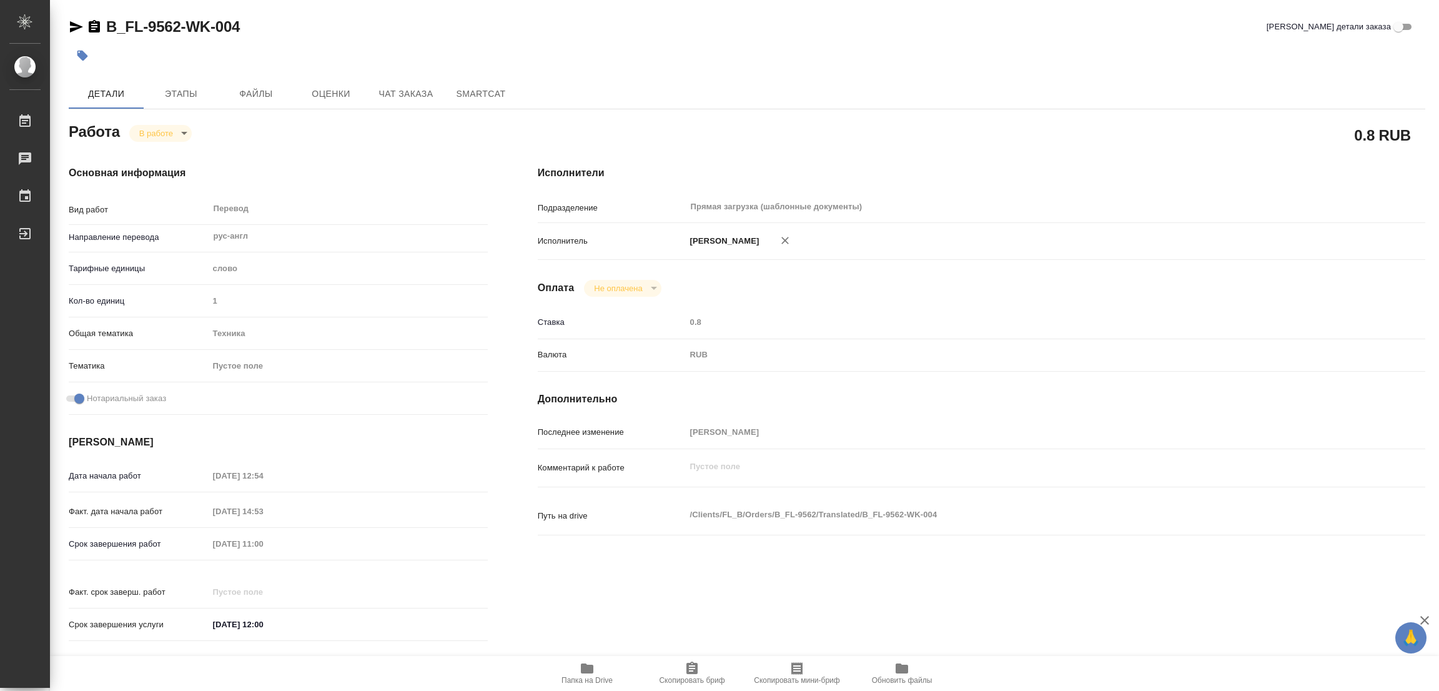
type textarea "x"
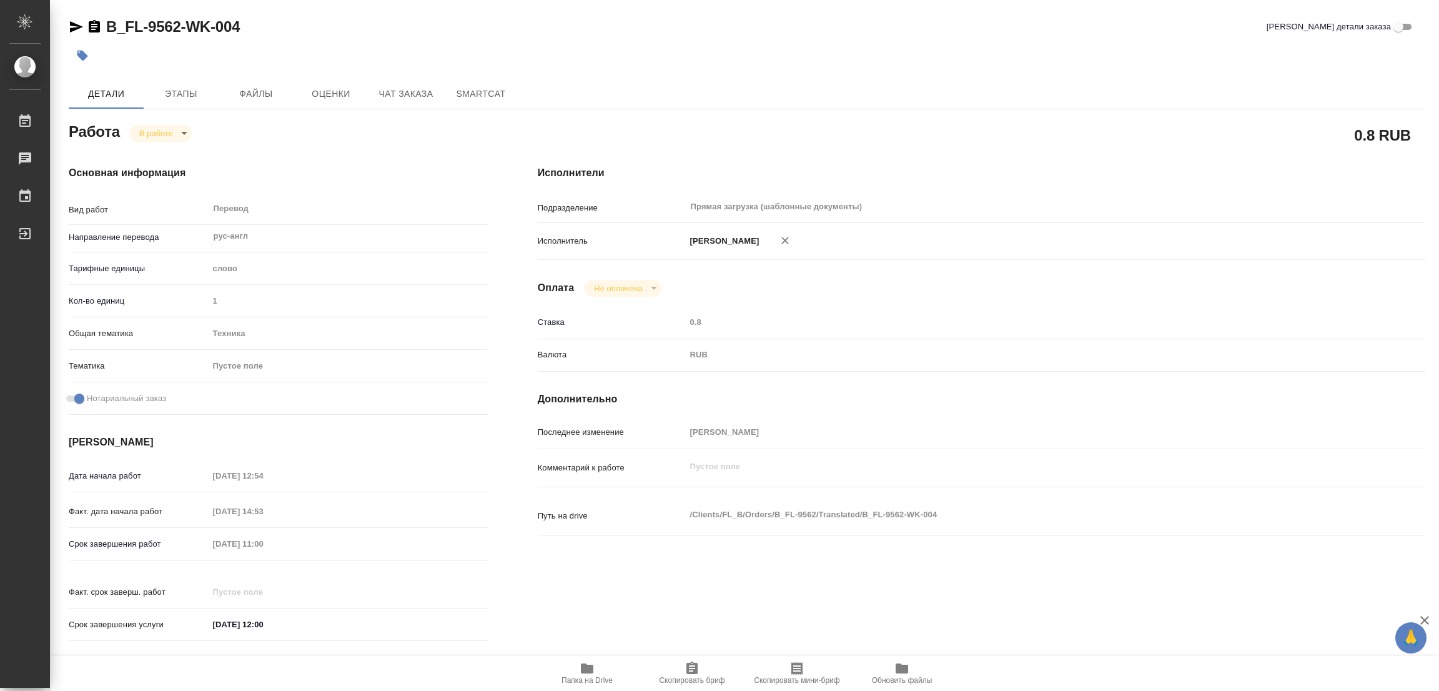
type textarea "x"
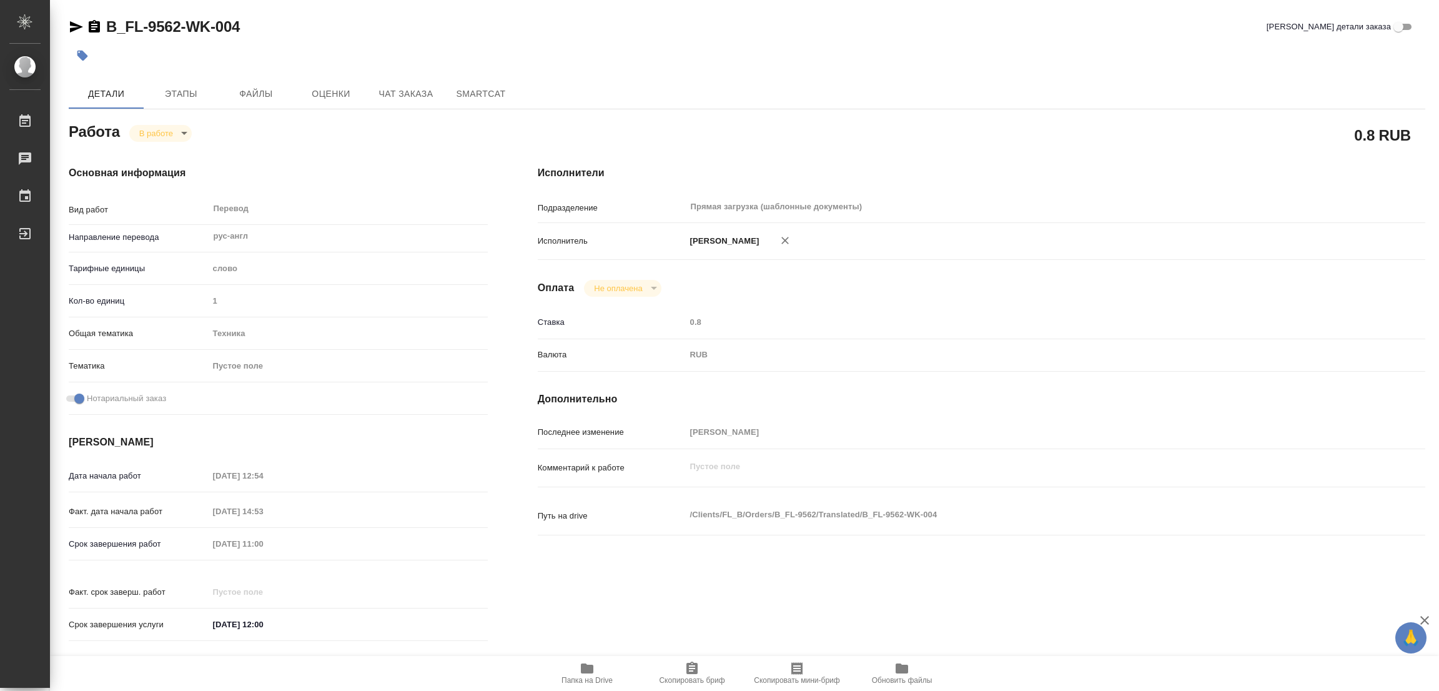
type textarea "x"
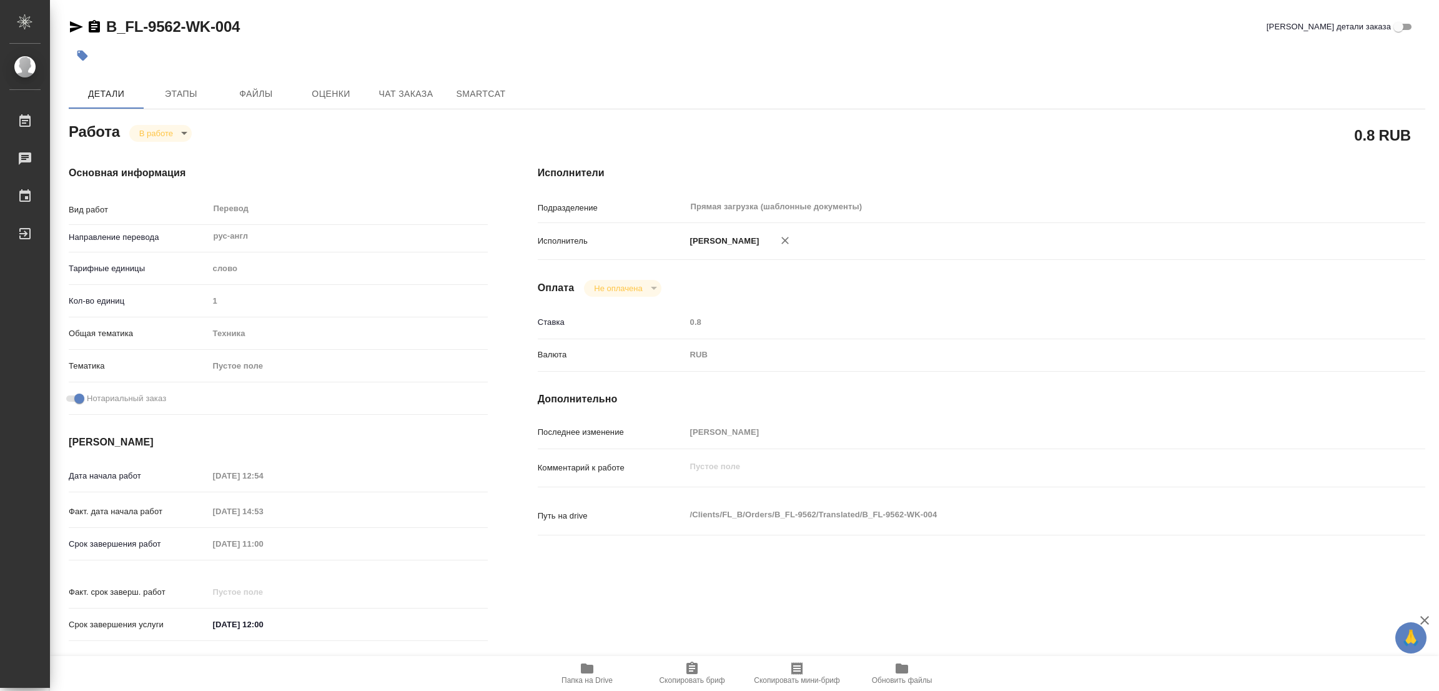
type textarea "x"
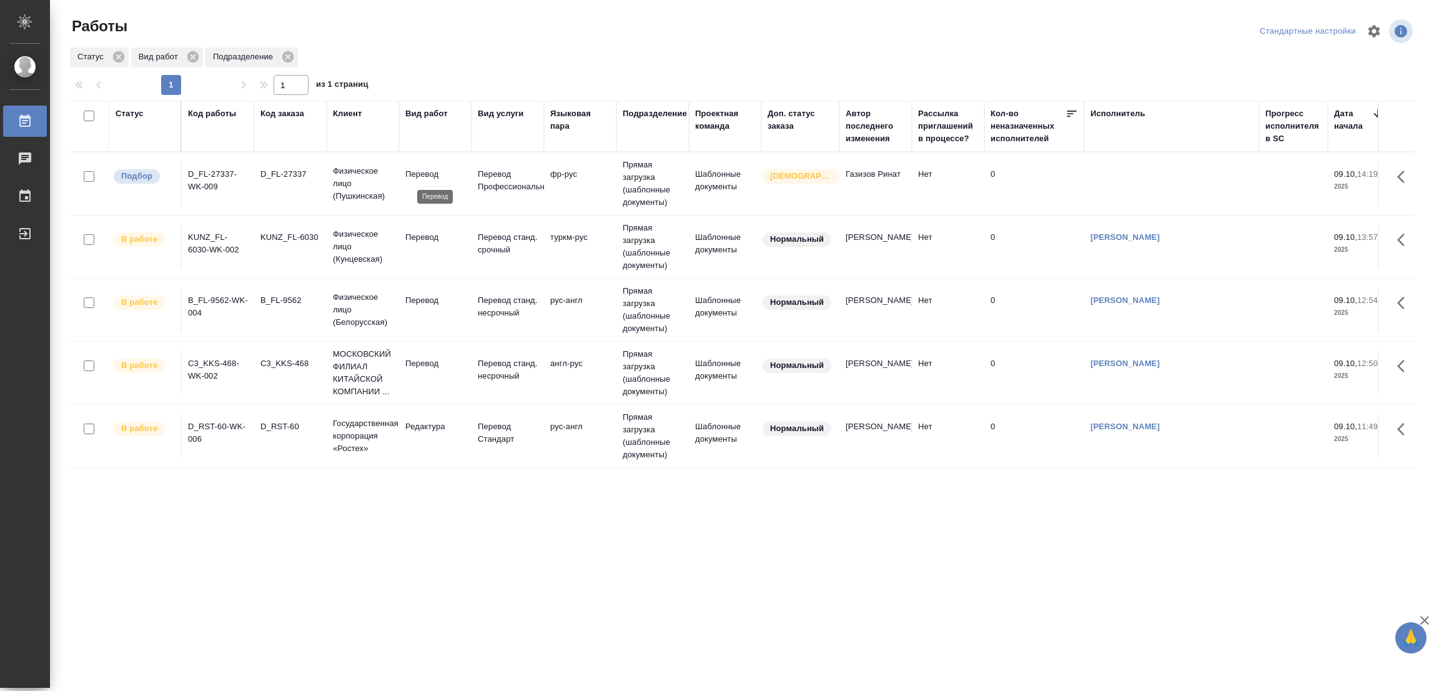
click at [419, 172] on p "Перевод" at bounding box center [435, 174] width 60 height 12
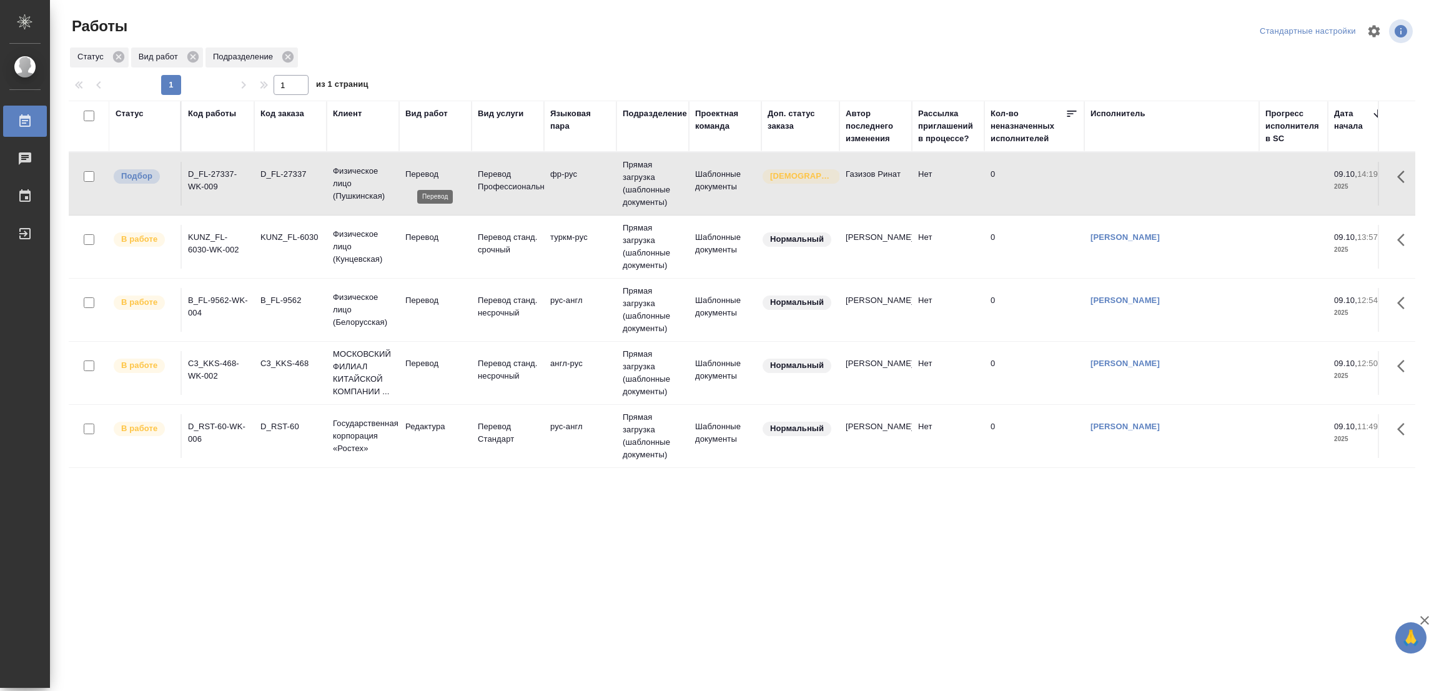
click at [419, 172] on p "Перевод" at bounding box center [435, 174] width 60 height 12
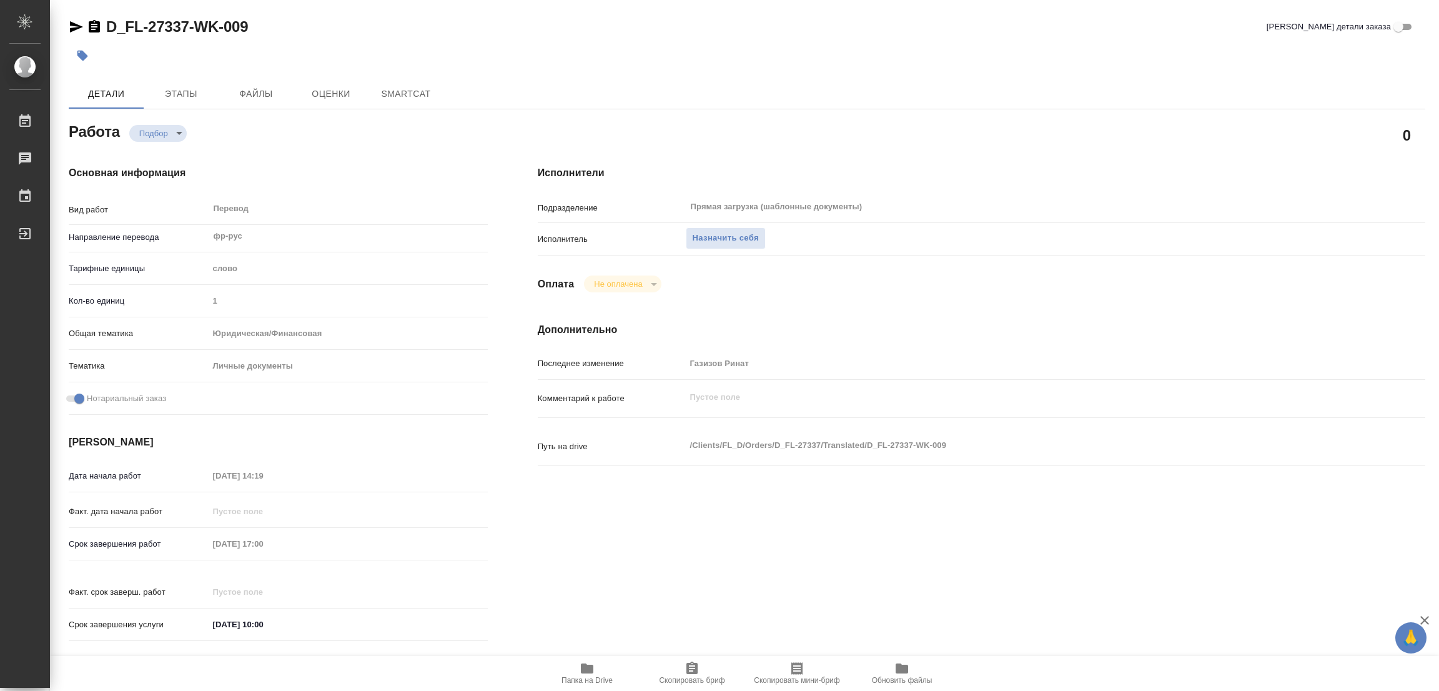
type textarea "x"
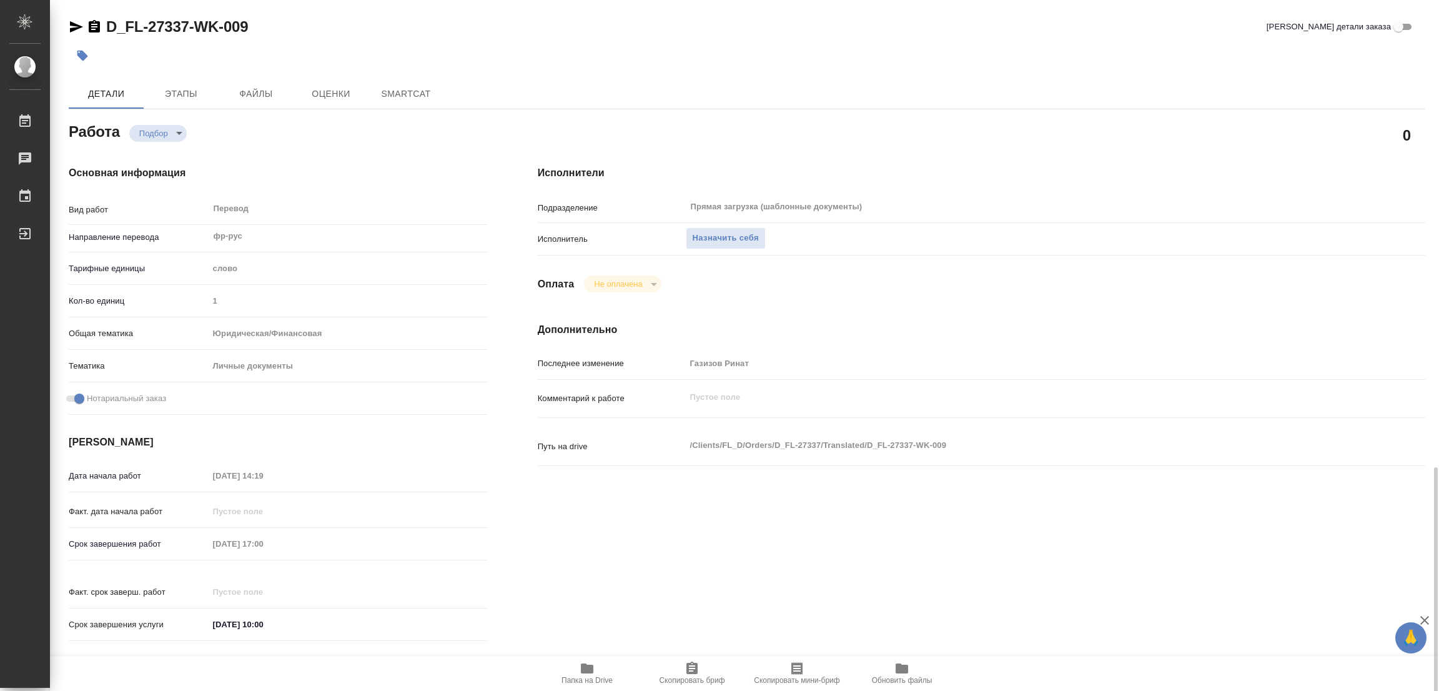
type textarea "x"
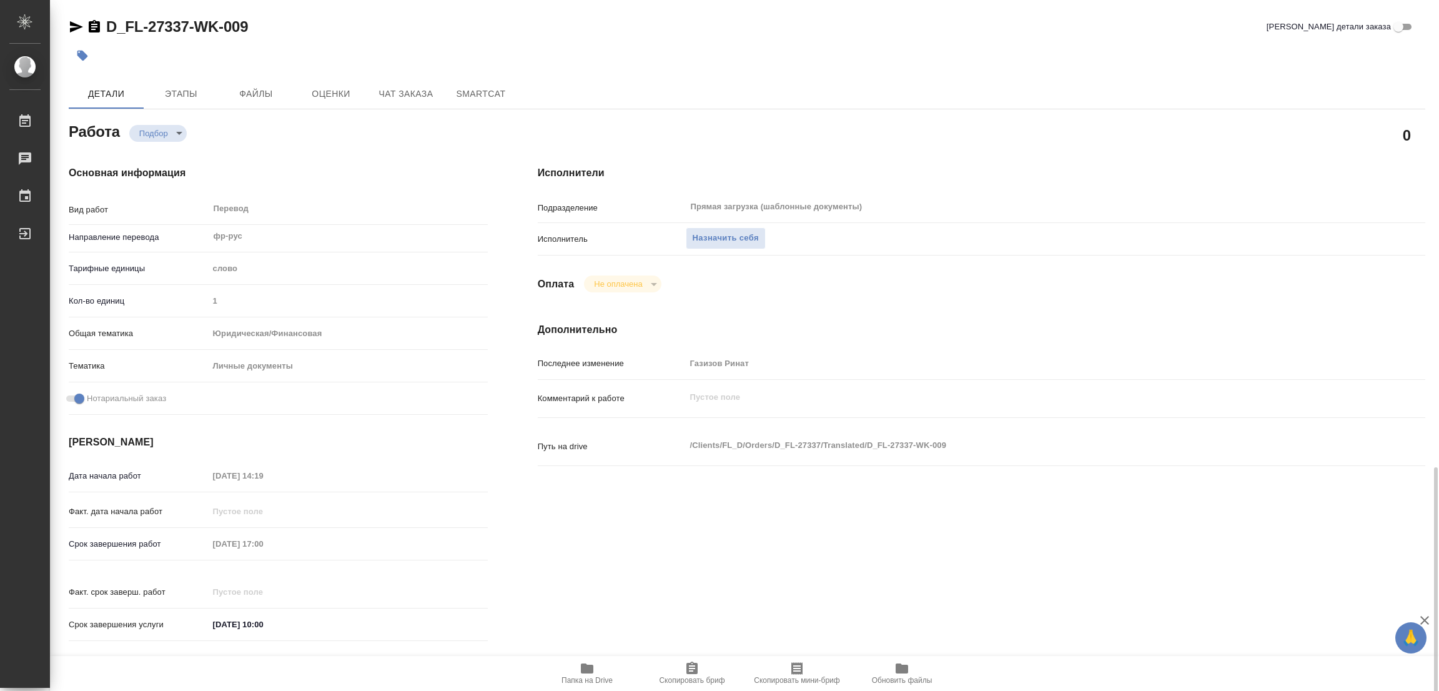
type textarea "x"
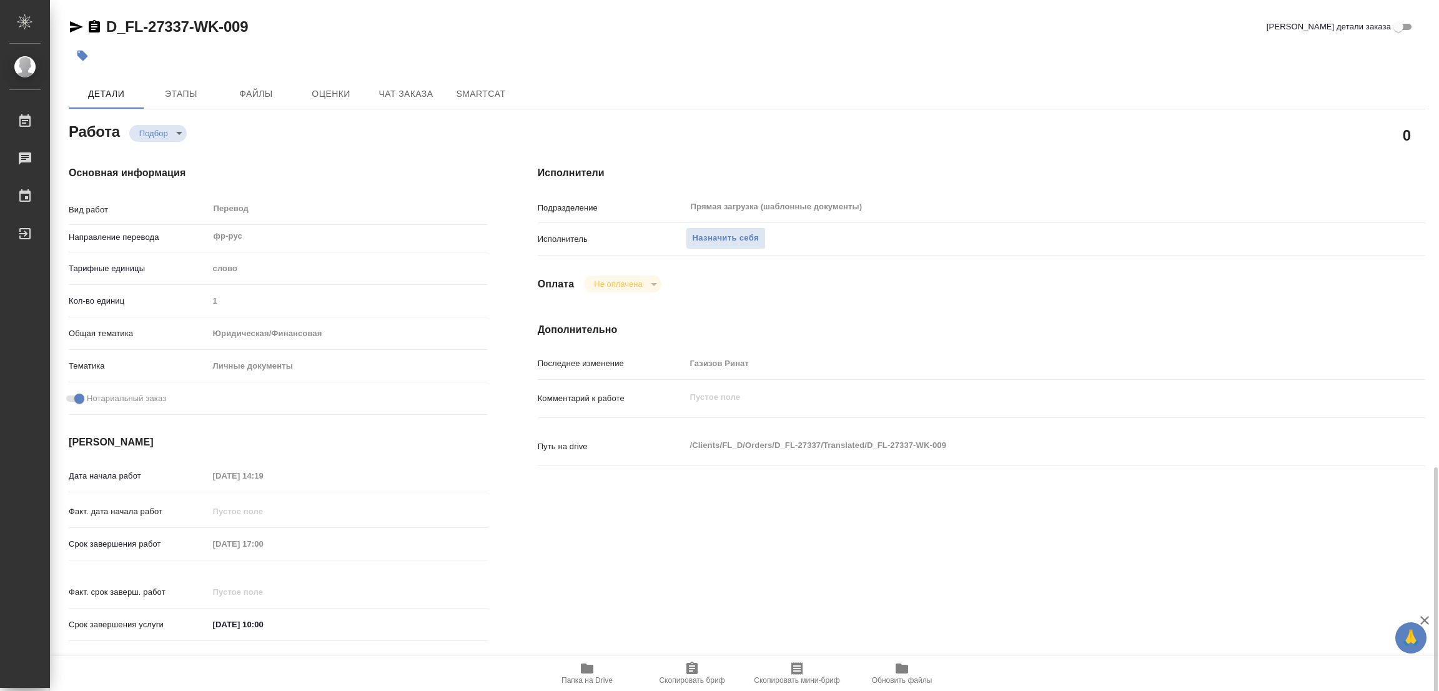
scroll to position [280, 0]
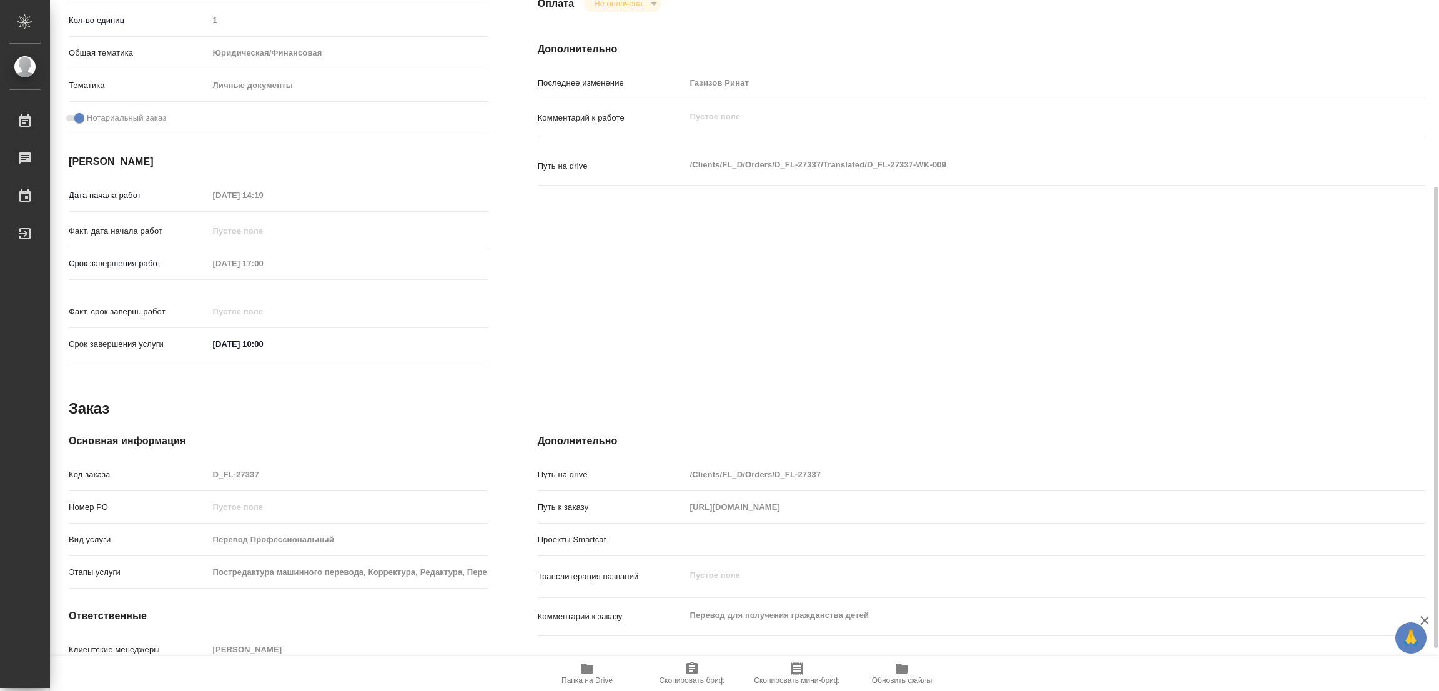
type textarea "x"
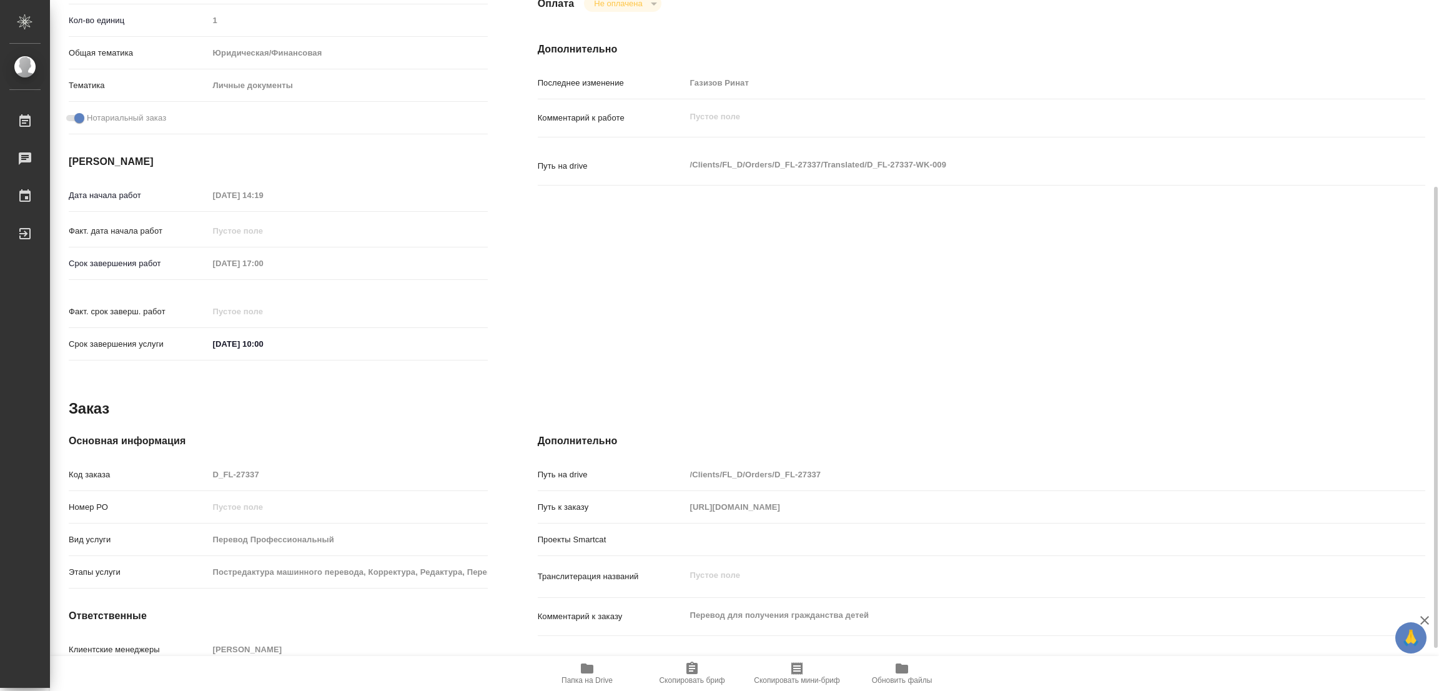
type textarea "x"
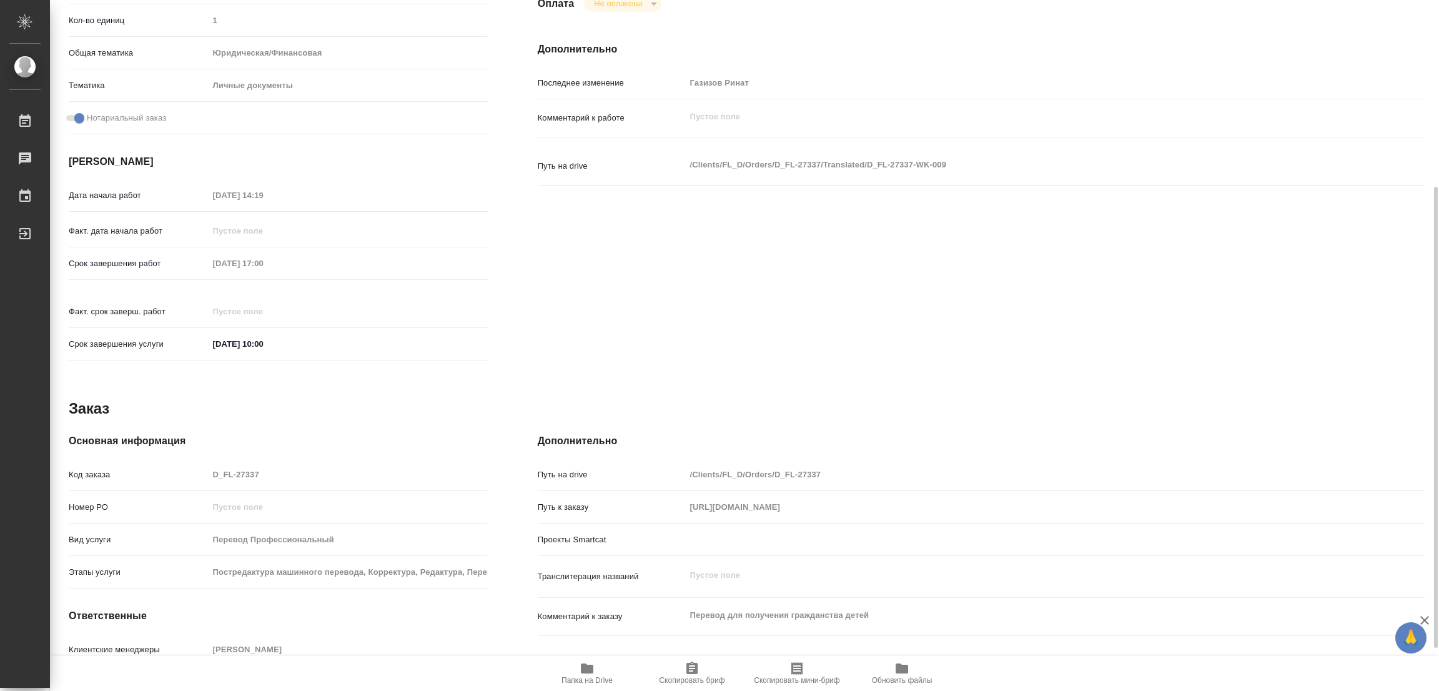
scroll to position [344, 0]
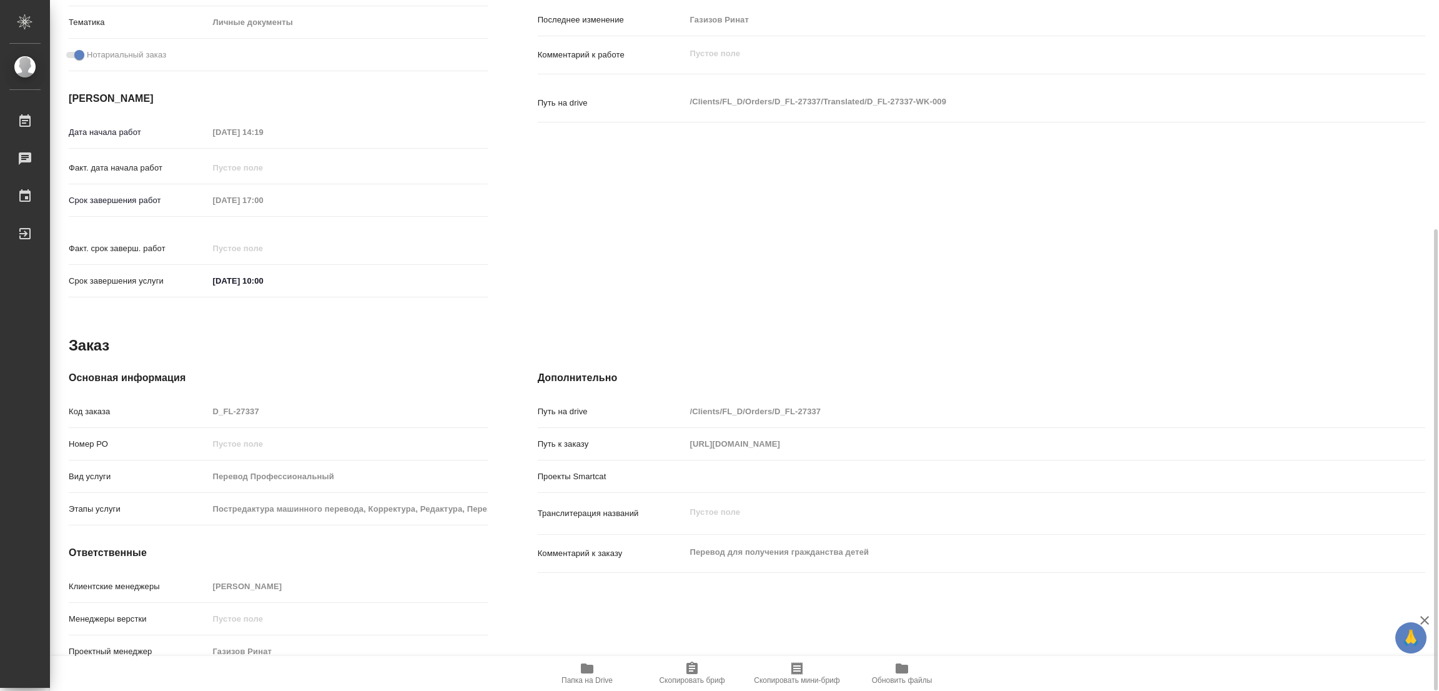
type textarea "x"
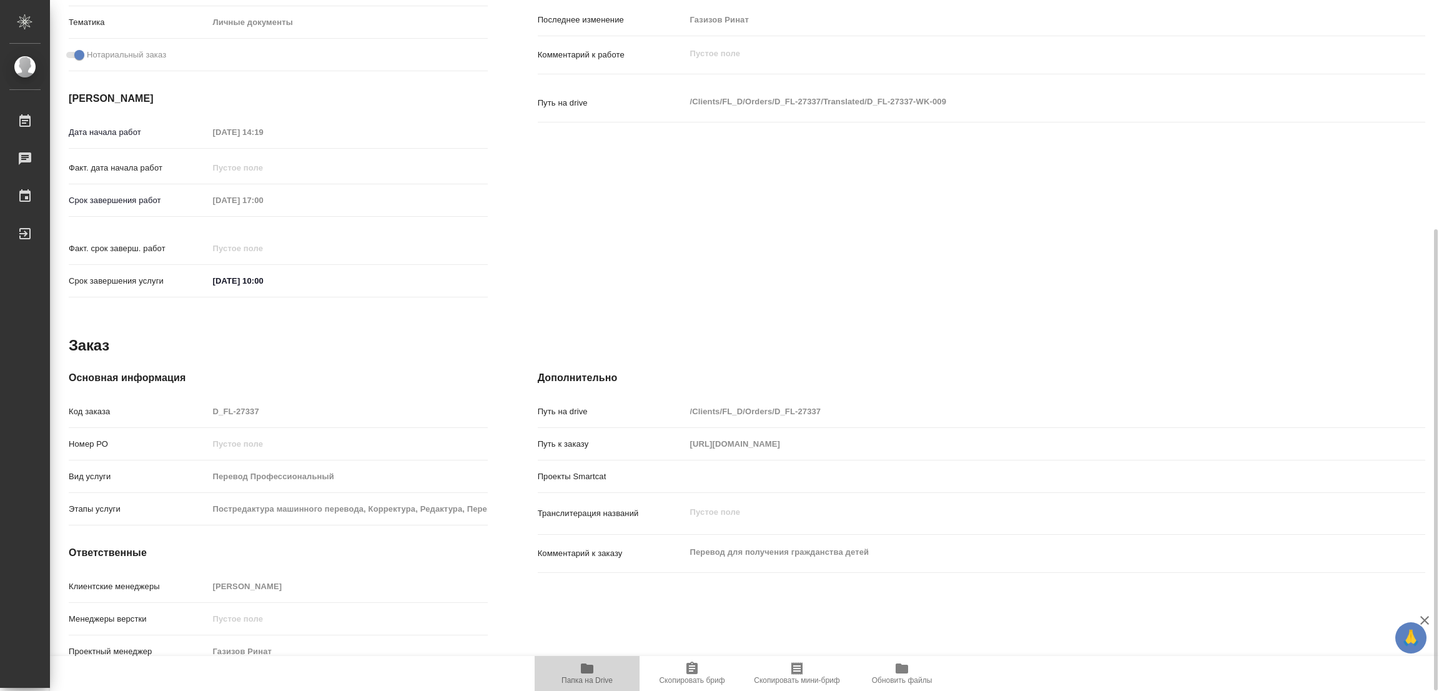
click at [590, 661] on icon "button" at bounding box center [587, 668] width 15 height 15
